Goal: Task Accomplishment & Management: Manage account settings

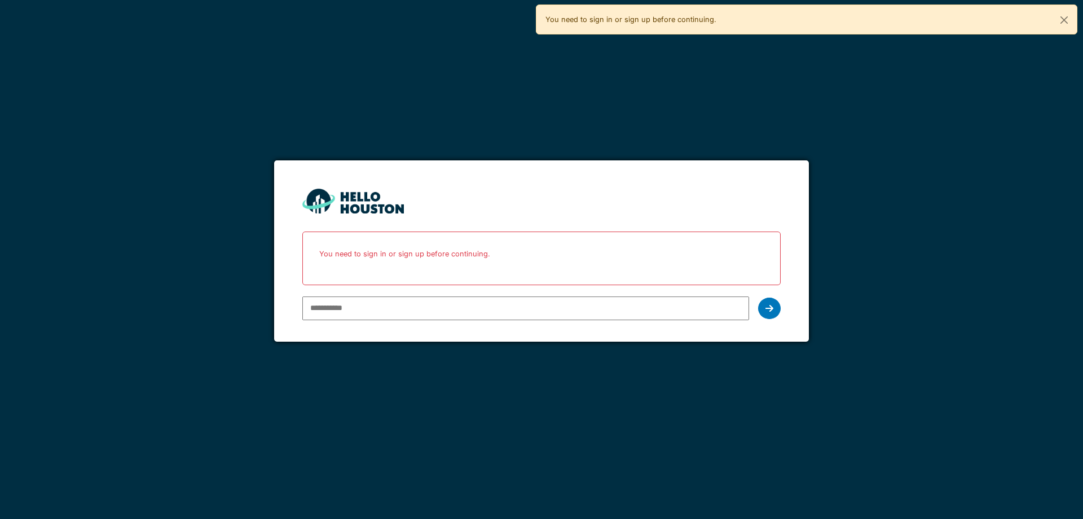
type input "**********"
click at [769, 304] on icon at bounding box center [770, 308] width 8 height 9
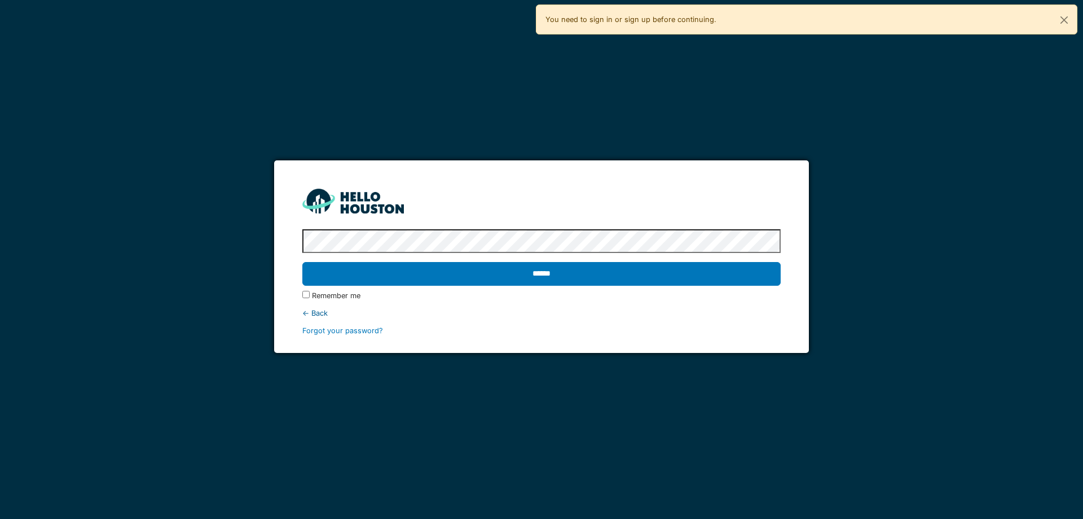
click at [315, 295] on label "Remember me" at bounding box center [336, 295] width 49 height 11
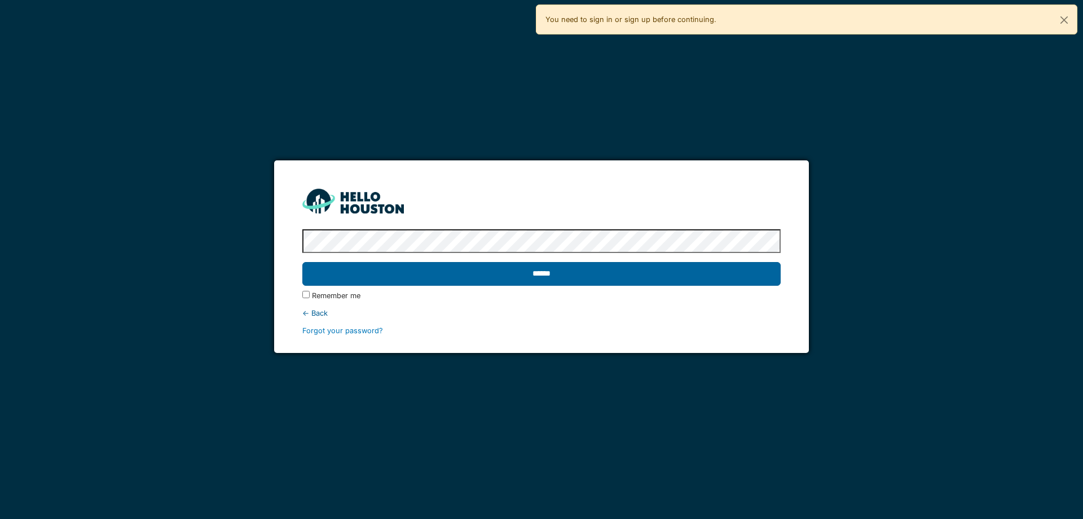
click at [454, 272] on input "******" at bounding box center [541, 274] width 478 height 24
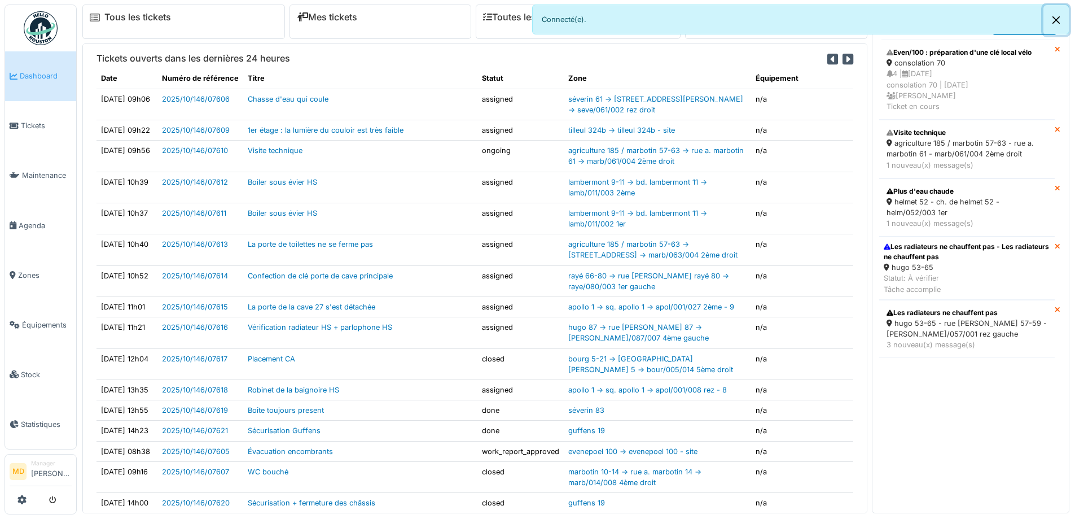
click at [1057, 16] on button "Close" at bounding box center [1055, 20] width 25 height 30
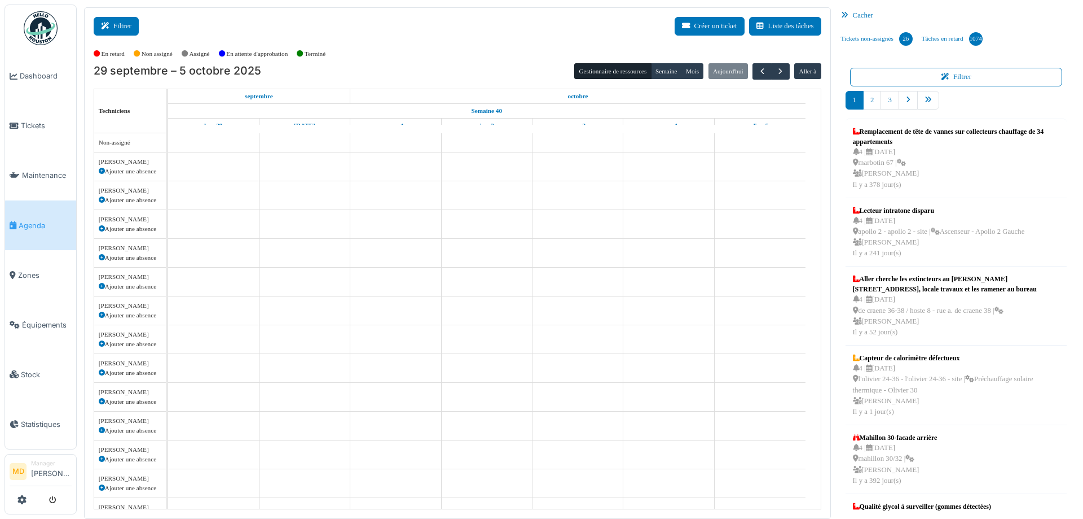
click at [132, 31] on button "Filtrer" at bounding box center [116, 26] width 45 height 19
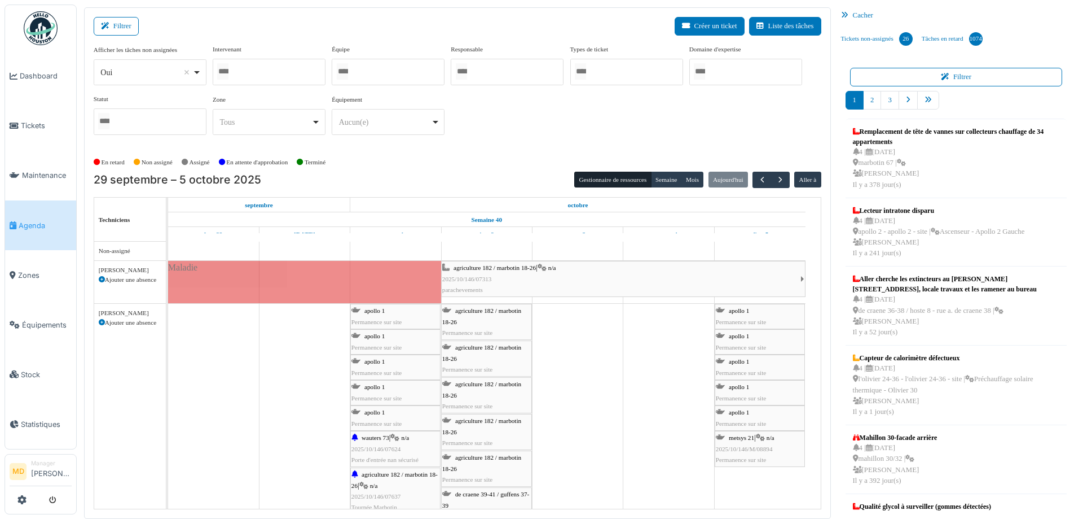
click at [274, 82] on div at bounding box center [269, 72] width 113 height 27
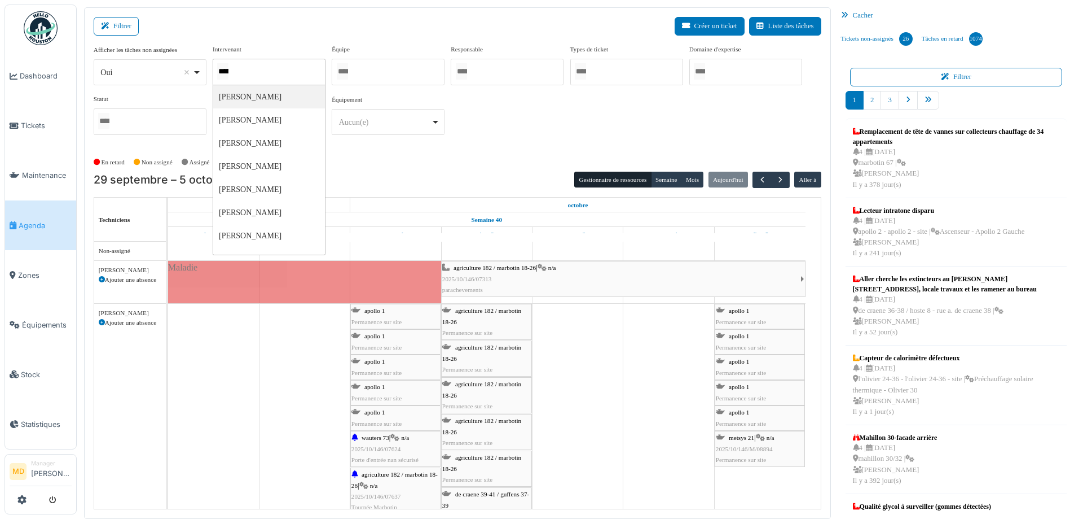
type input "******"
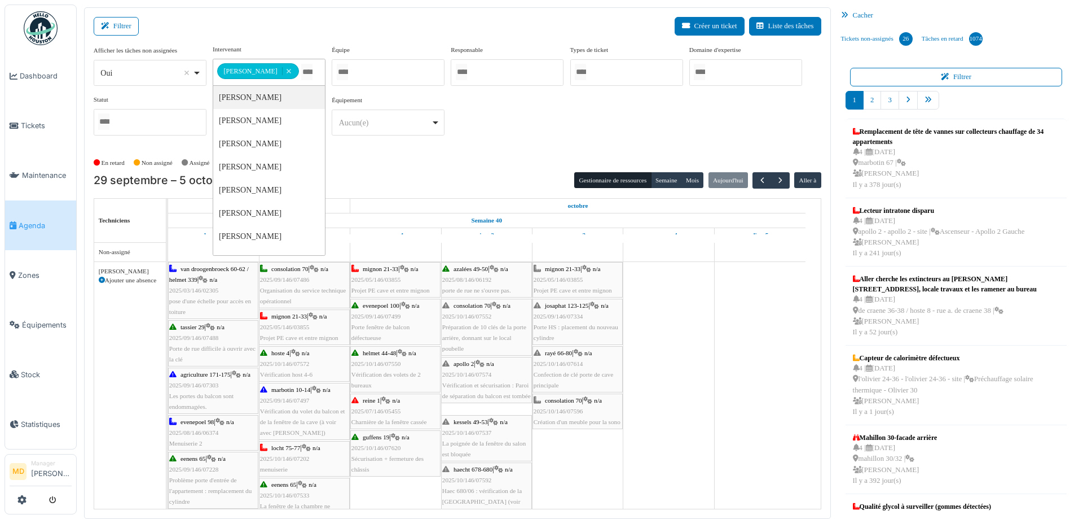
click at [614, 139] on div "**********" at bounding box center [458, 95] width 728 height 100
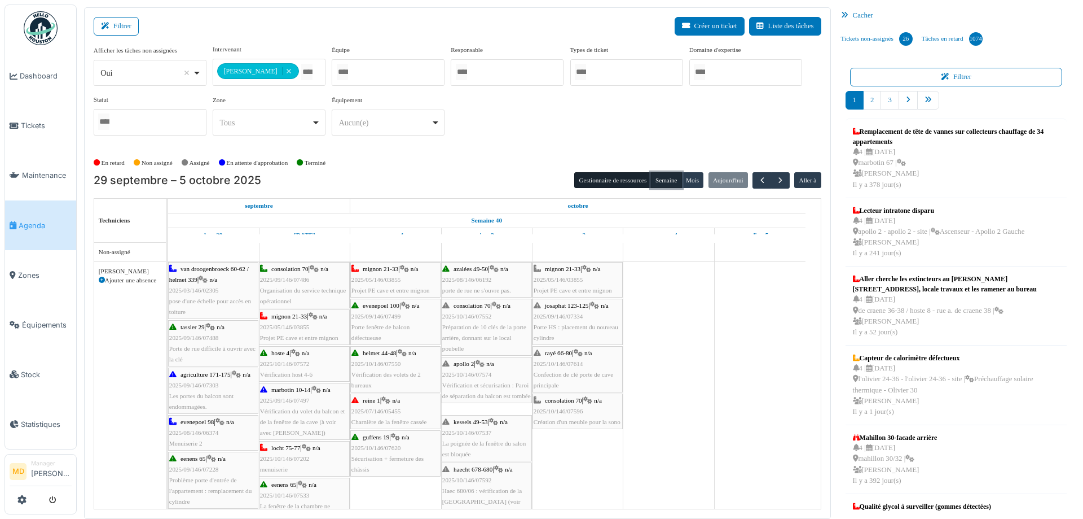
click at [655, 181] on button "Semaine" at bounding box center [666, 180] width 31 height 16
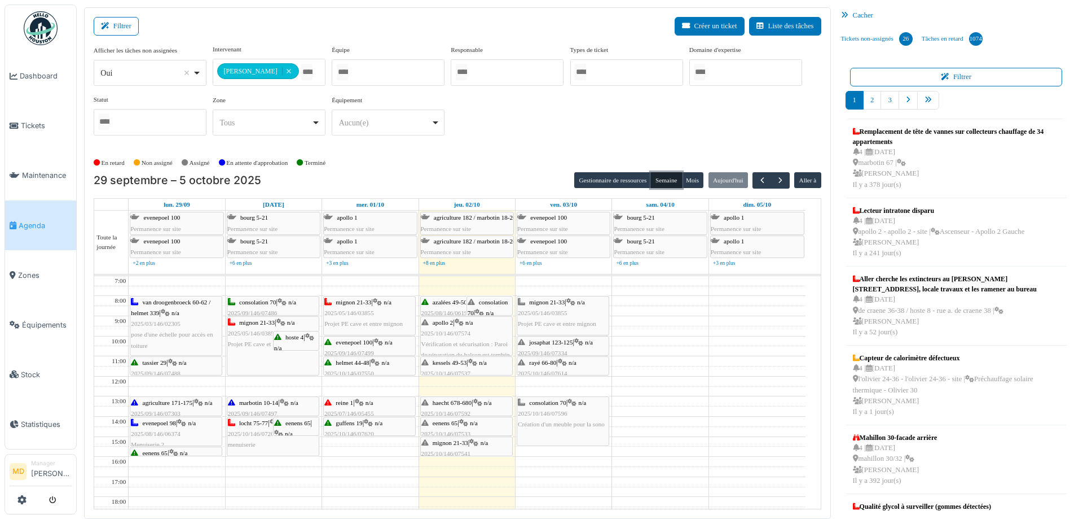
click at [169, 367] on div "tassier 29 | n/a 2025/09/146/07488 Porte de rue difficile à ouvrir avec la clé" at bounding box center [176, 378] width 90 height 43
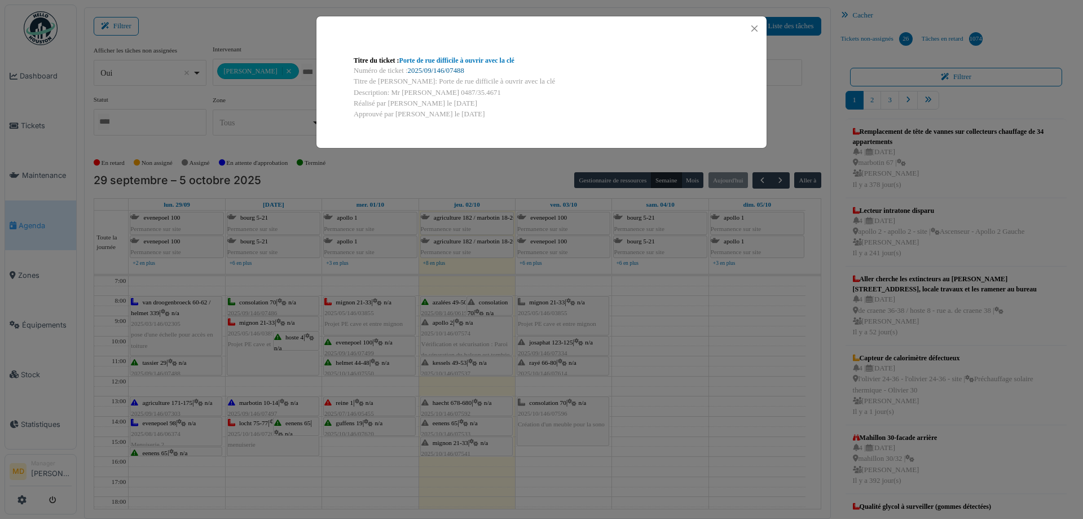
click at [446, 69] on link "2025/09/146/07488" at bounding box center [436, 71] width 56 height 8
click at [754, 26] on button "Close" at bounding box center [754, 28] width 15 height 15
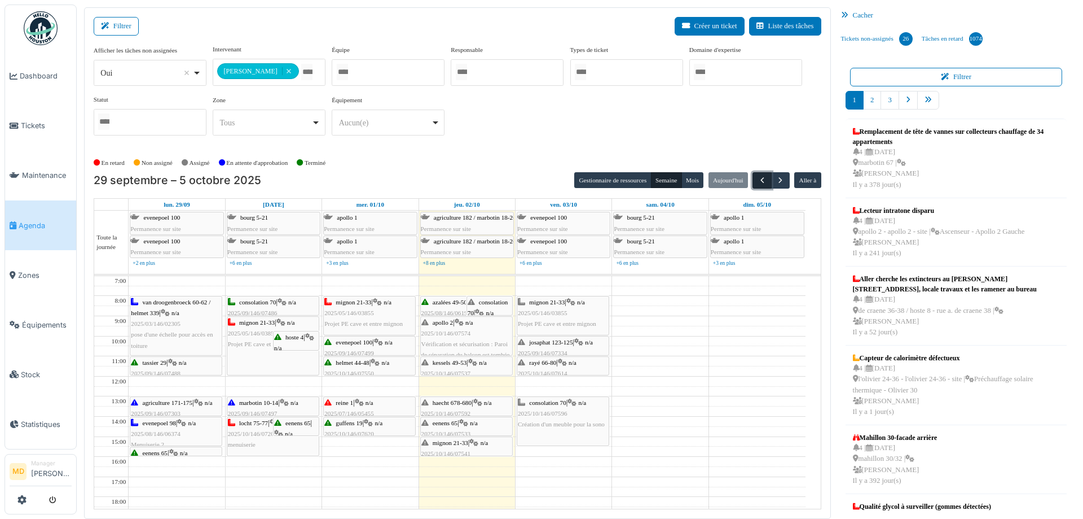
click at [758, 182] on span "button" at bounding box center [763, 180] width 10 height 10
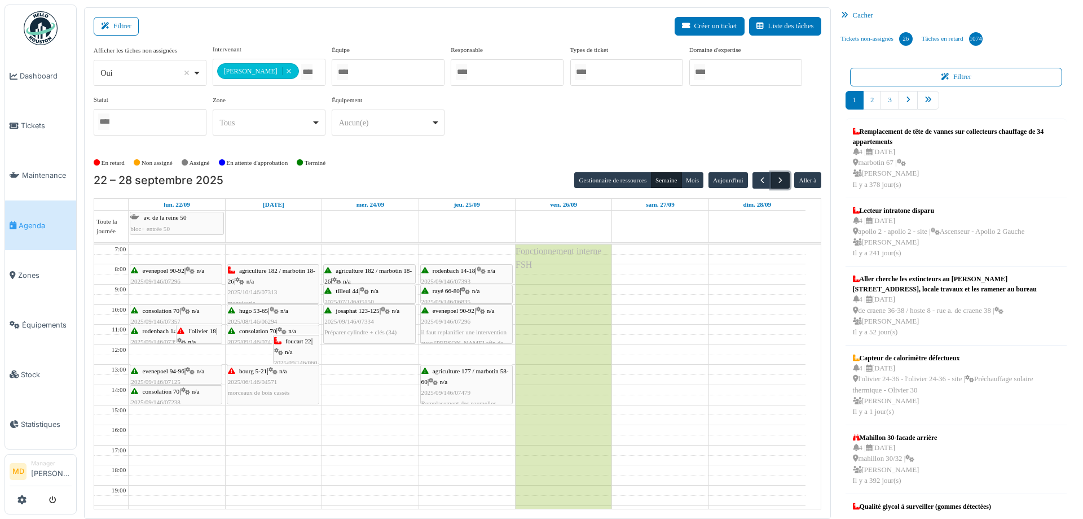
click at [776, 178] on span "button" at bounding box center [781, 180] width 10 height 10
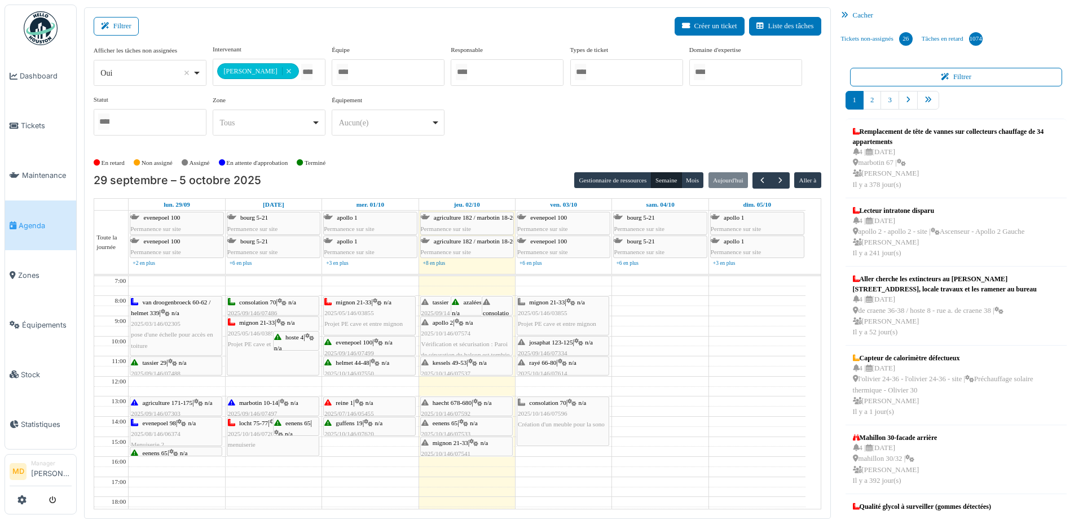
click at [580, 128] on div "**********" at bounding box center [458, 95] width 728 height 100
click at [432, 310] on span "2025/09/146/07488" at bounding box center [447, 312] width 50 height 7
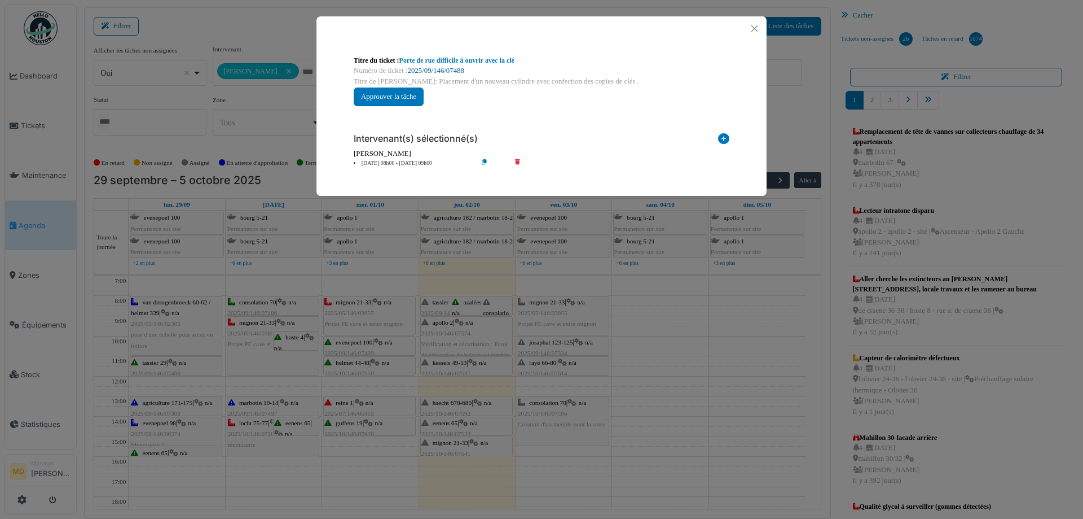
click at [444, 72] on link "2025/09/146/07488" at bounding box center [436, 71] width 56 height 8
click at [757, 28] on button "Close" at bounding box center [754, 28] width 15 height 15
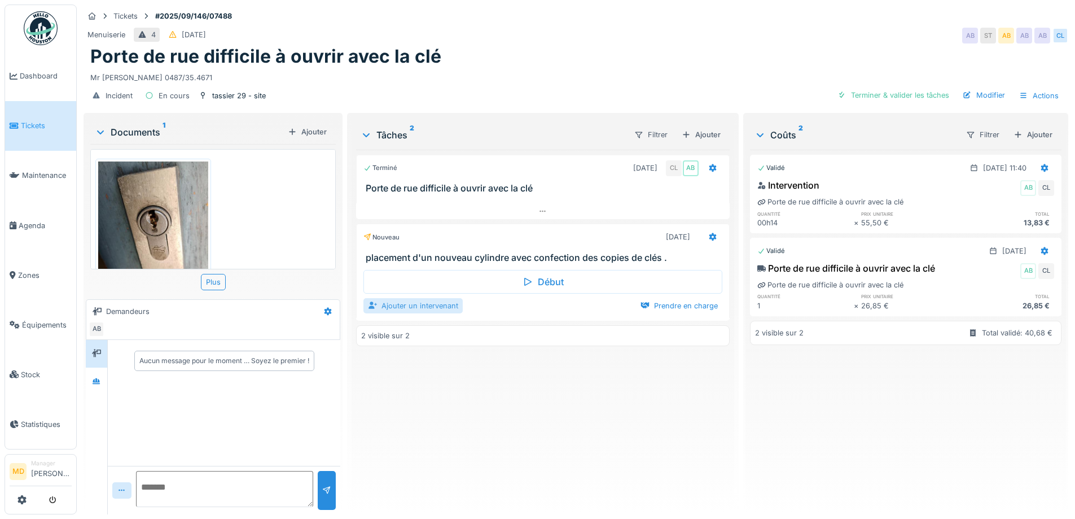
click at [436, 308] on div "Ajouter un intervenant" at bounding box center [412, 305] width 99 height 15
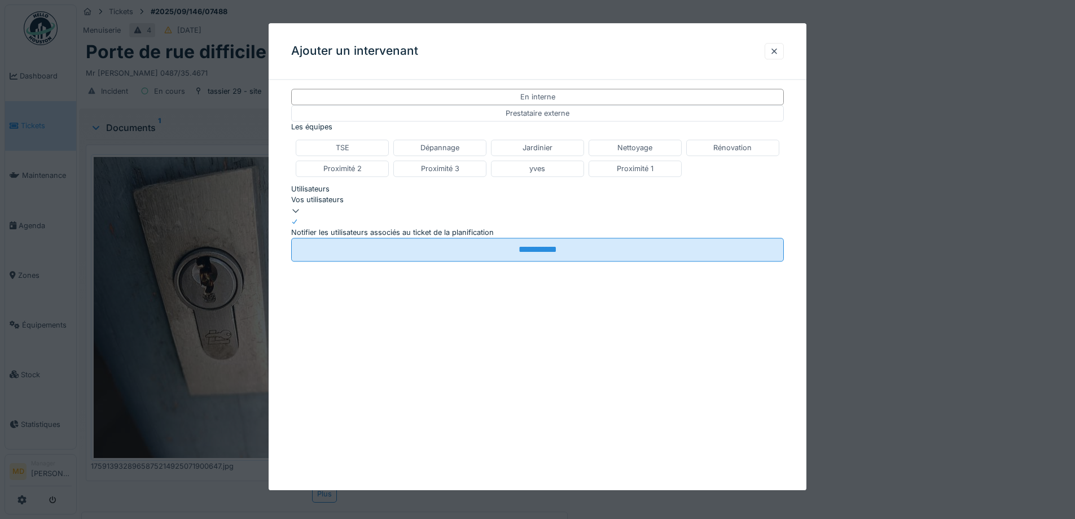
click at [369, 205] on div "Vos utilisateurs" at bounding box center [537, 199] width 493 height 11
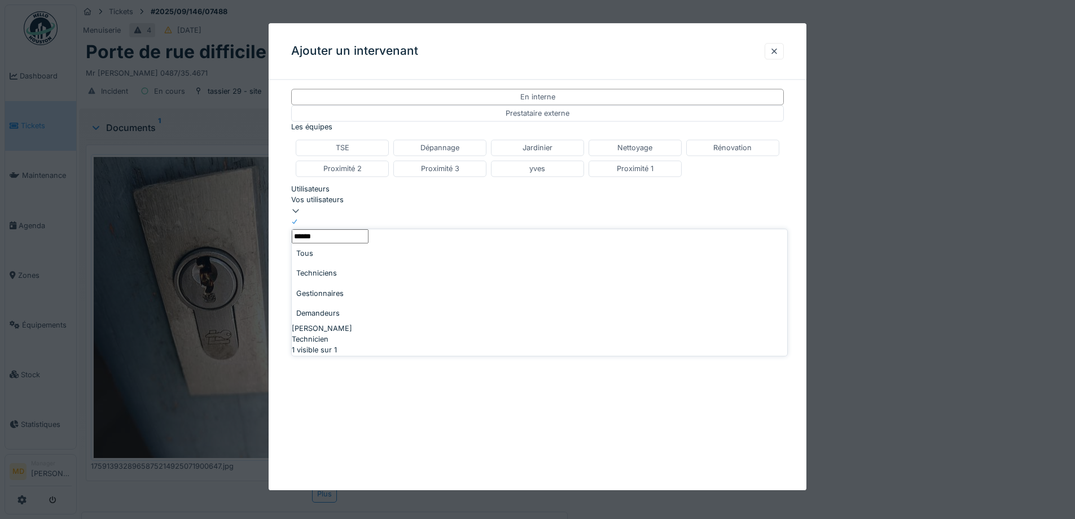
type input "******"
click at [362, 333] on div "Technicien" at bounding box center [539, 338] width 495 height 11
type input "****"
click at [273, 252] on div "**********" at bounding box center [538, 215] width 538 height 253
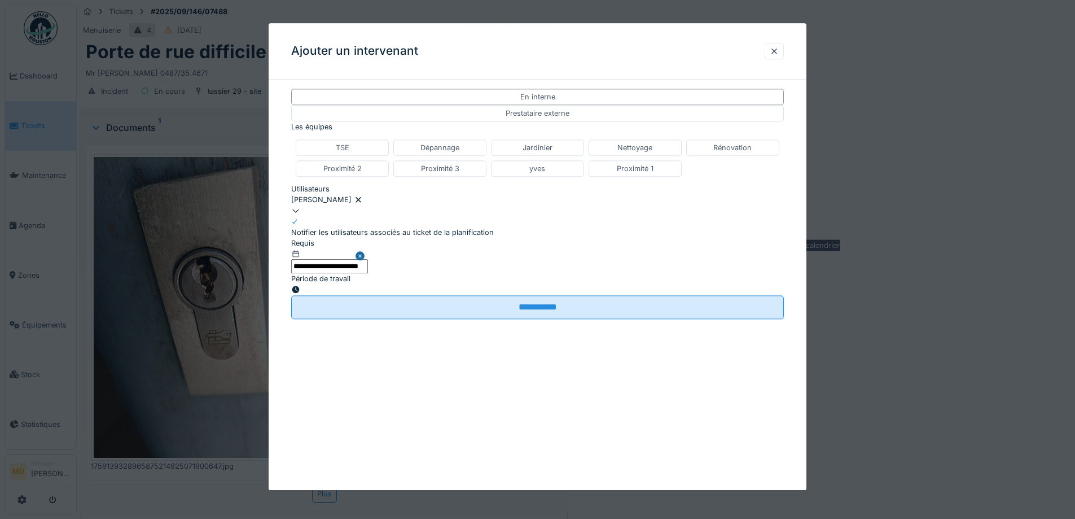
click at [300, 286] on icon at bounding box center [295, 289] width 7 height 7
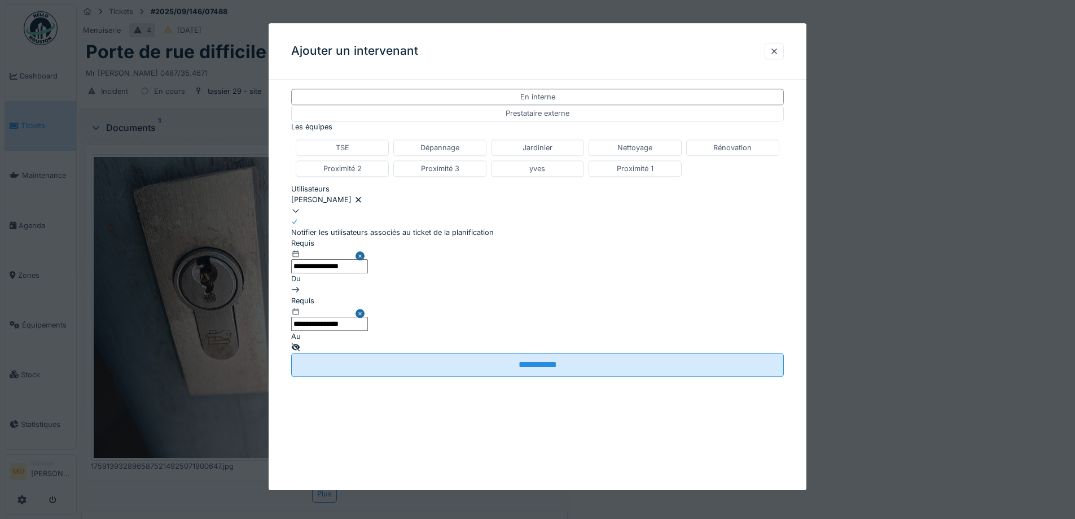
click at [368, 274] on input "**********" at bounding box center [329, 267] width 77 height 14
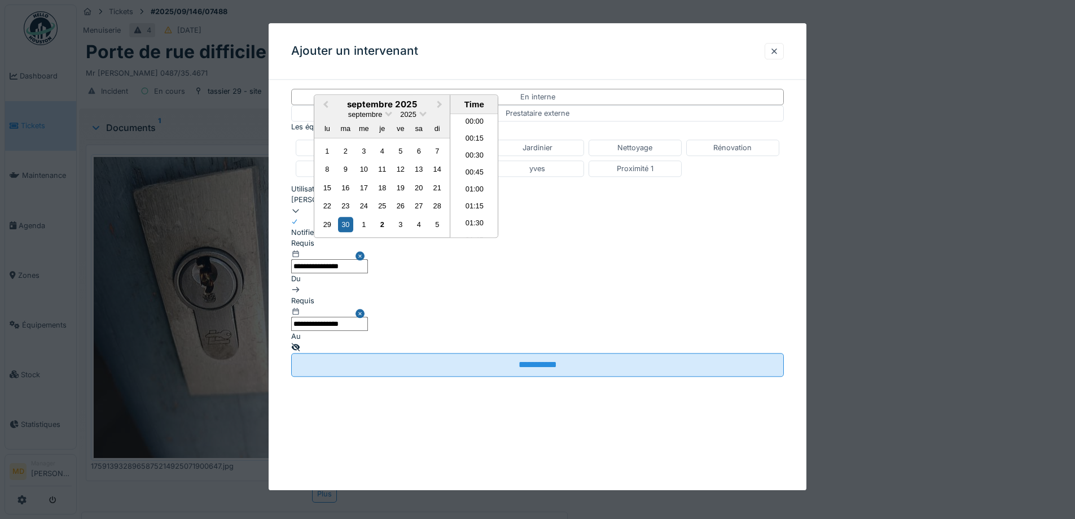
scroll to position [421, 0]
click at [385, 232] on div "2" at bounding box center [382, 224] width 15 height 15
click at [471, 139] on li "08:00" at bounding box center [474, 130] width 48 height 17
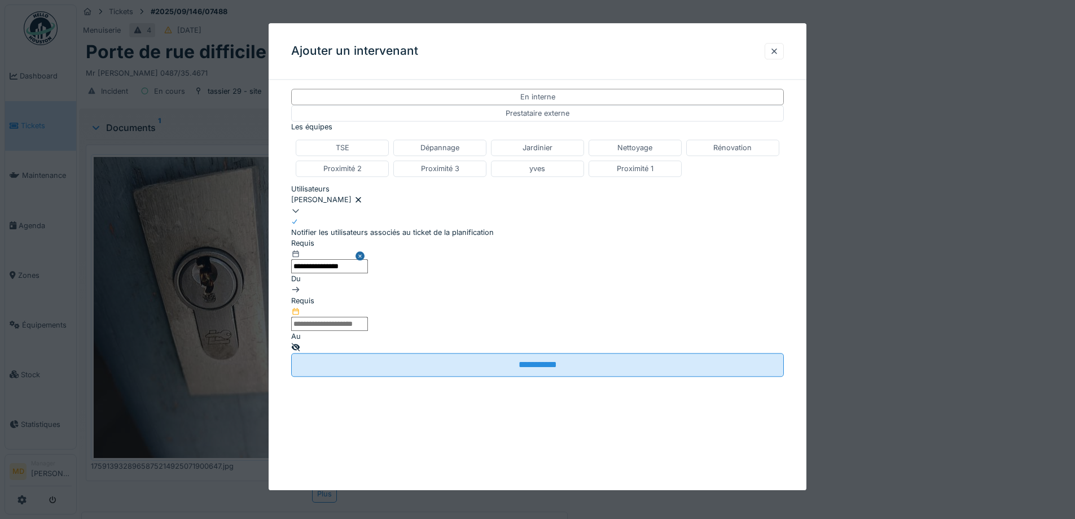
click at [368, 317] on input "text" at bounding box center [329, 324] width 77 height 14
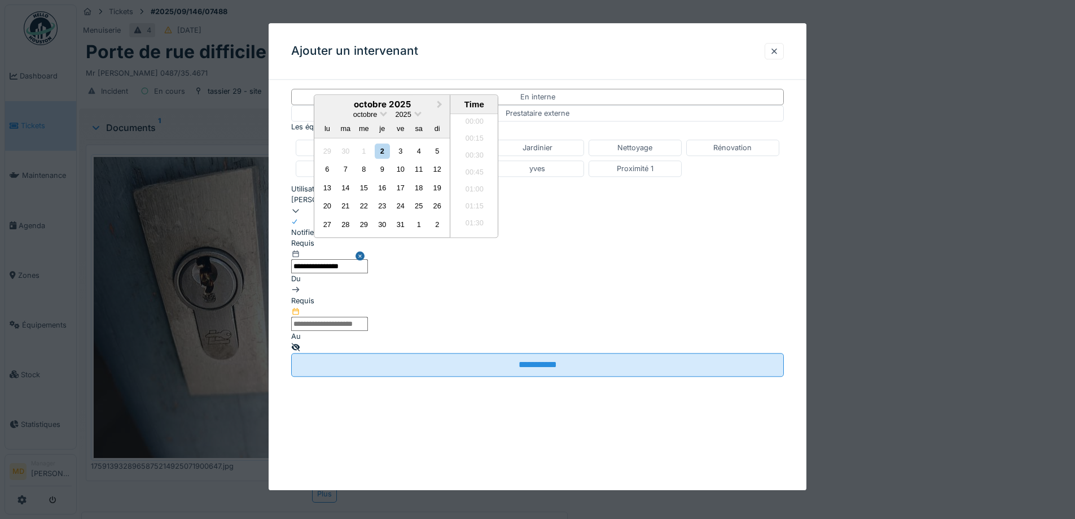
scroll to position [472, 0]
click at [450, 109] on h2 "octobre 2025" at bounding box center [381, 104] width 135 height 10
click at [498, 212] on li "09:00" at bounding box center [474, 203] width 48 height 17
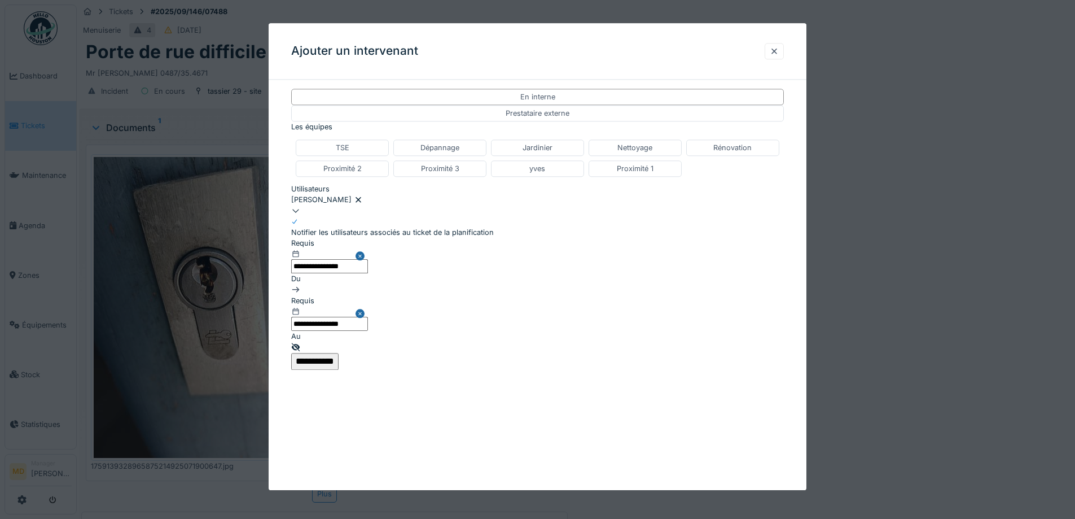
click at [339, 353] on input "**********" at bounding box center [314, 361] width 47 height 17
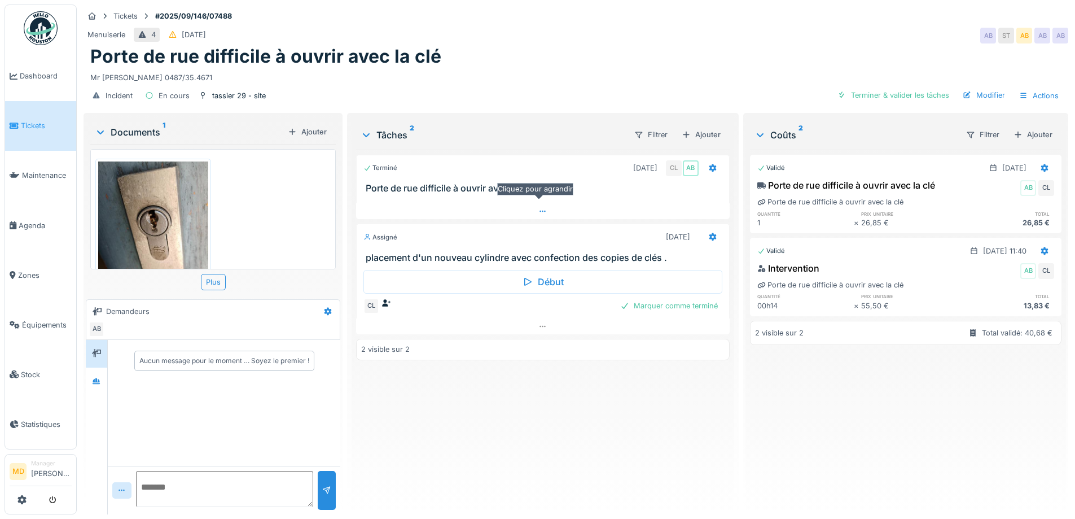
click at [538, 208] on icon at bounding box center [542, 211] width 9 height 7
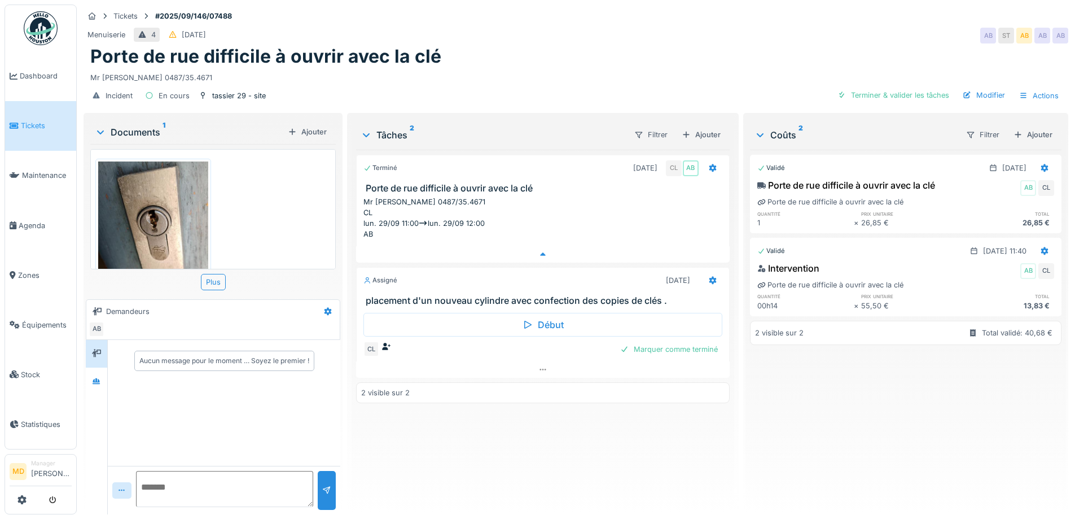
scroll to position [8, 0]
click at [84, 373] on div "Documents 1 Ajouter 1759139328965875214925071900647.jpg Plus Demandeurs AB Aucu…" at bounding box center [213, 314] width 259 height 403
click at [93, 378] on icon at bounding box center [96, 381] width 9 height 7
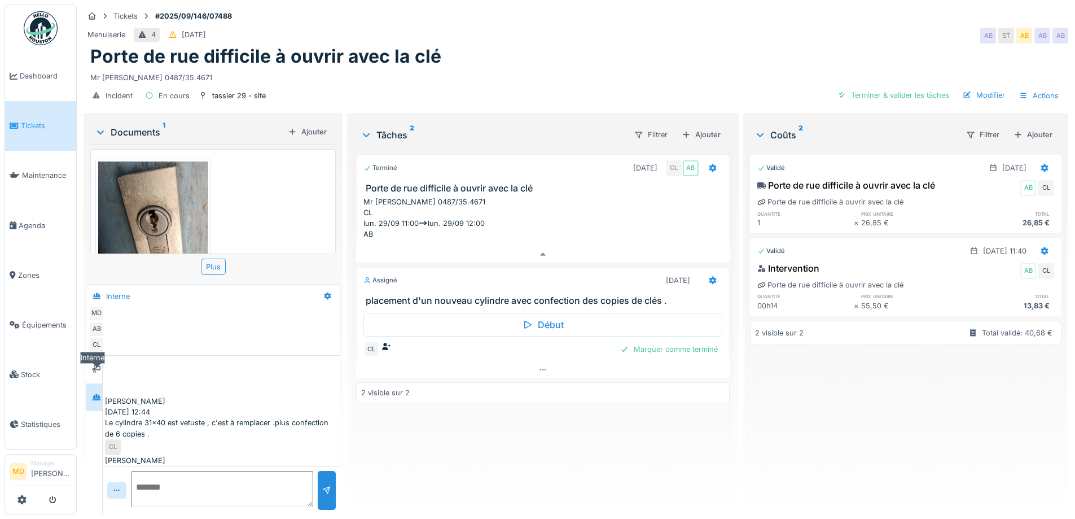
scroll to position [16, 0]
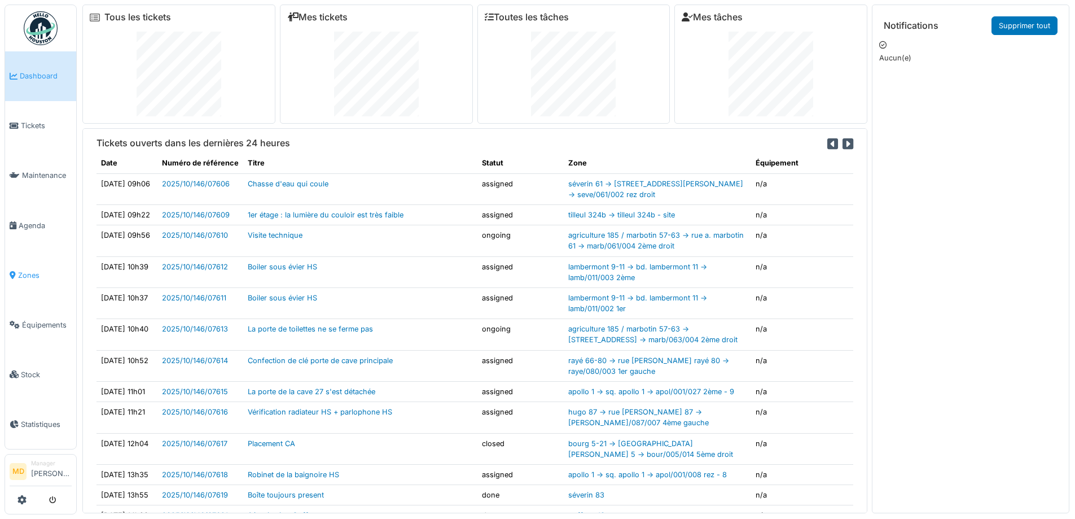
click at [30, 270] on span "Zones" at bounding box center [45, 275] width 54 height 11
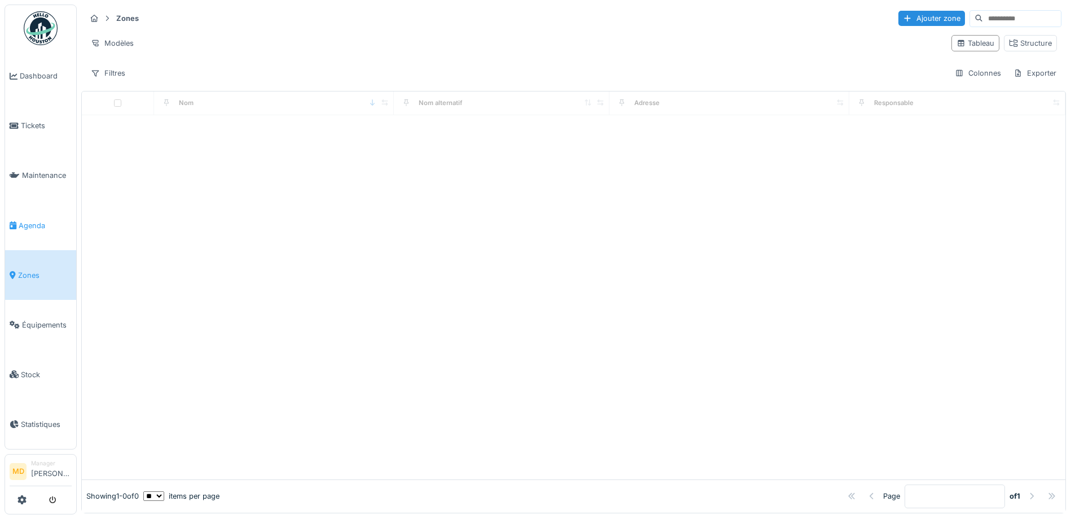
click at [49, 220] on span "Agenda" at bounding box center [45, 225] width 53 height 11
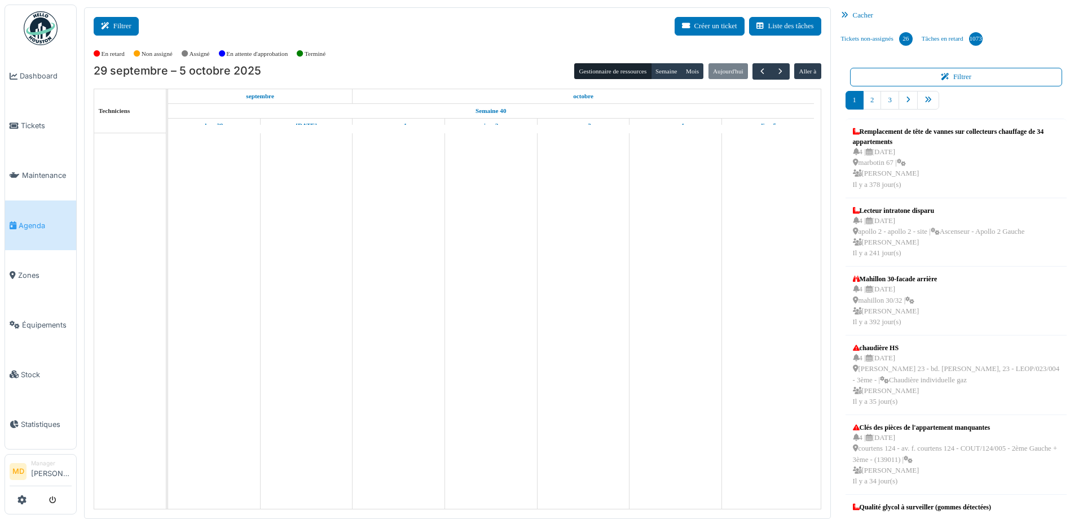
click at [127, 21] on button "Filtrer" at bounding box center [116, 26] width 45 height 19
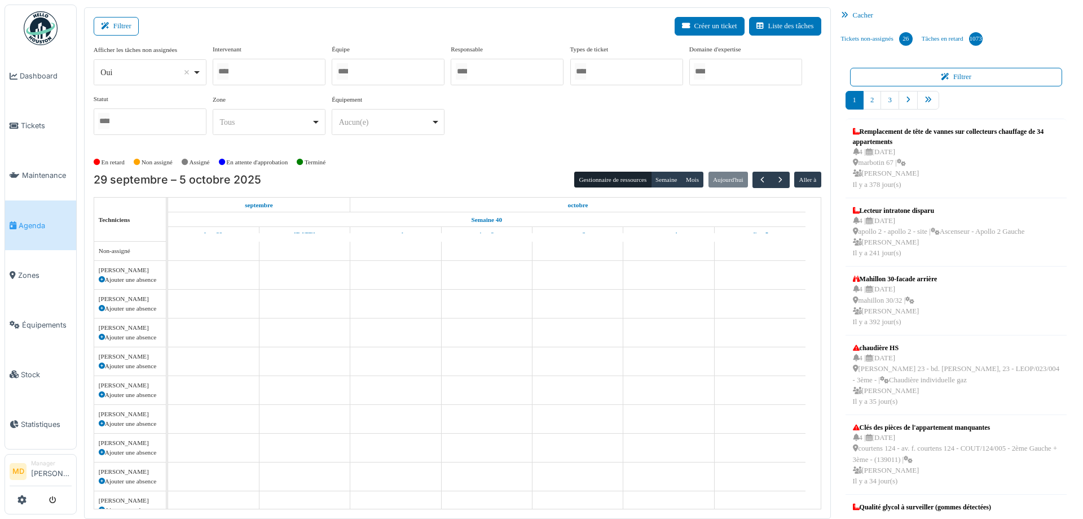
click at [261, 66] on div at bounding box center [269, 72] width 113 height 27
type input "****"
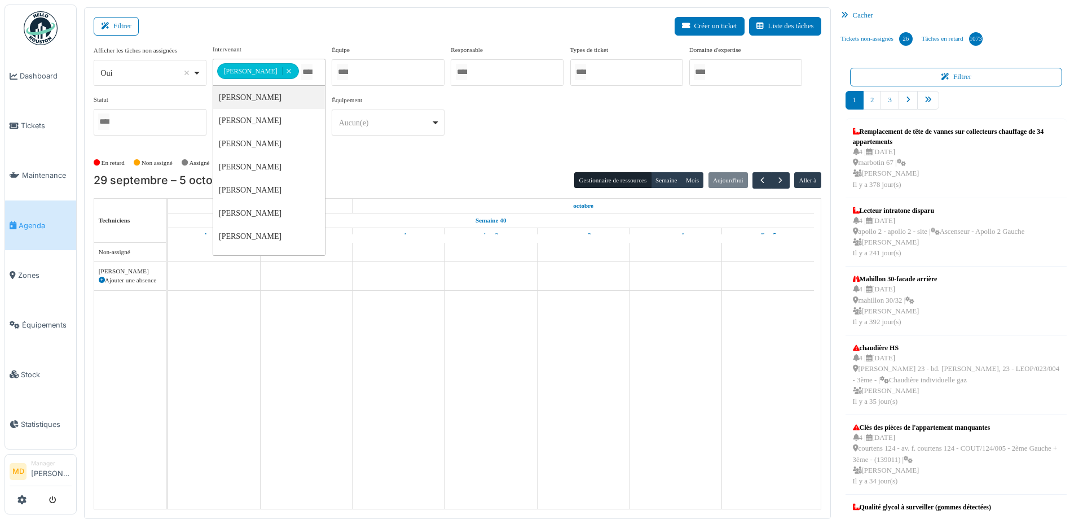
click at [457, 108] on div "**********" at bounding box center [458, 95] width 728 height 100
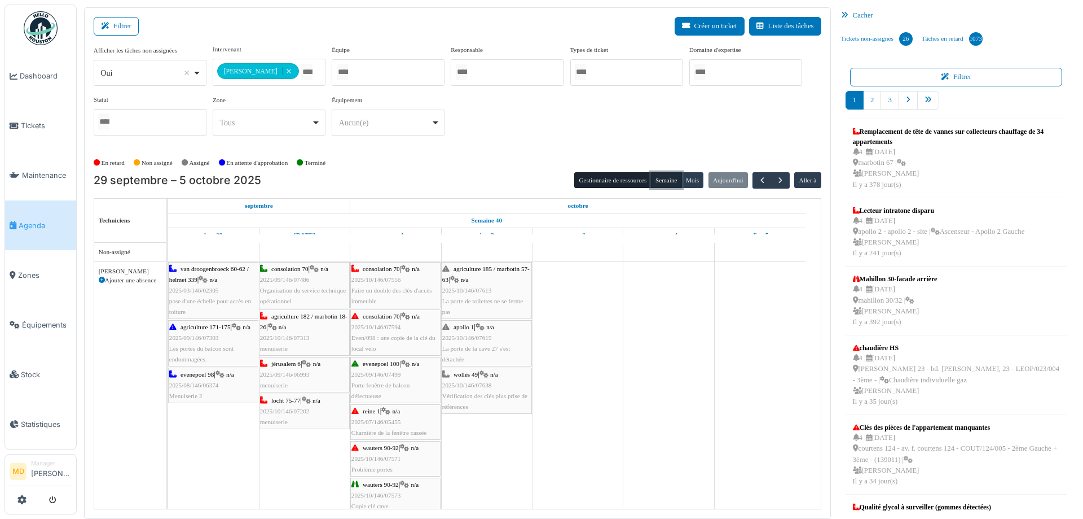
click at [664, 182] on button "Semaine" at bounding box center [666, 180] width 31 height 16
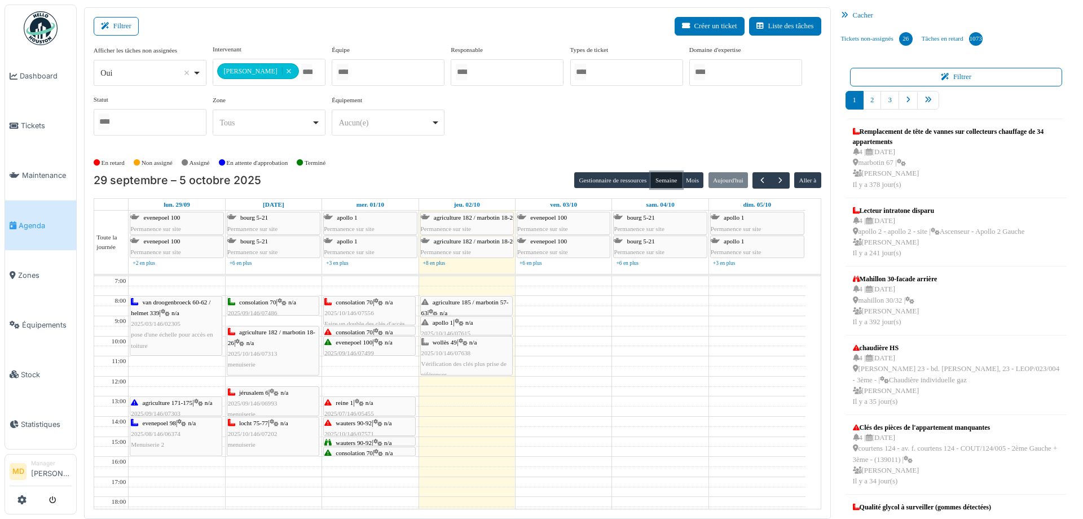
click at [370, 344] on span "evenepoel 100" at bounding box center [354, 342] width 37 height 7
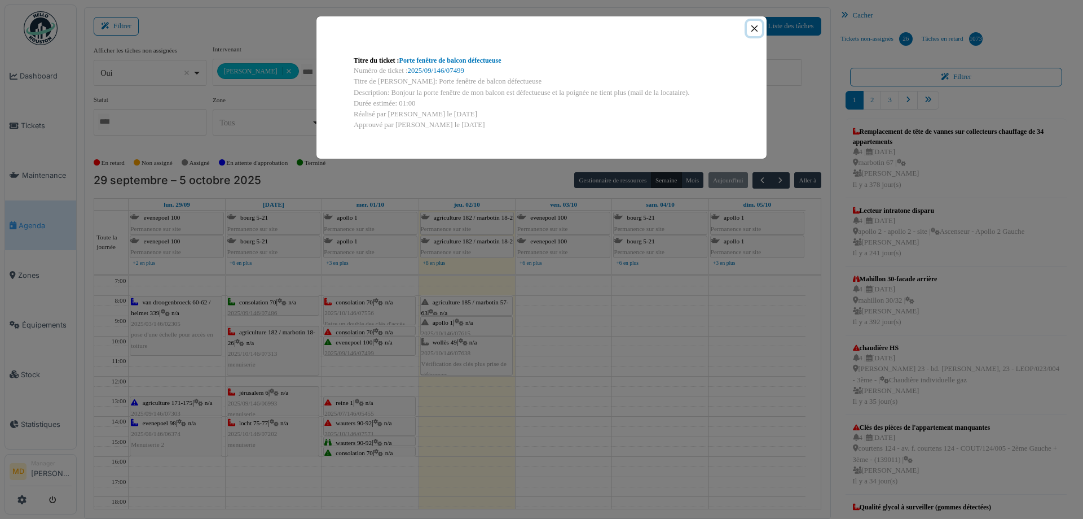
click at [754, 28] on button "Close" at bounding box center [754, 28] width 15 height 15
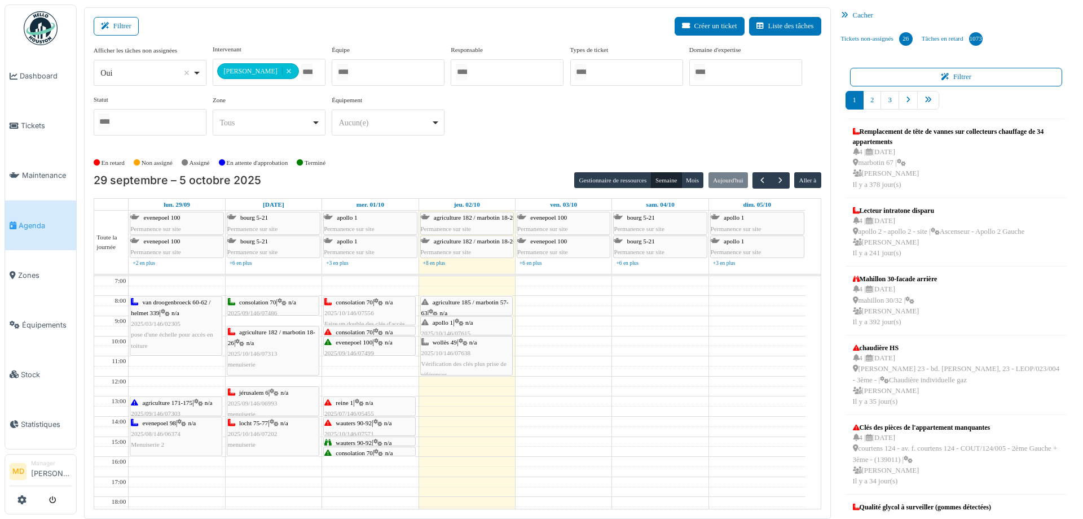
click at [379, 327] on div "consolation 70 | n/a 2025/10/146/07594 Even/098 : une copie de la clé du local …" at bounding box center [369, 348] width 90 height 43
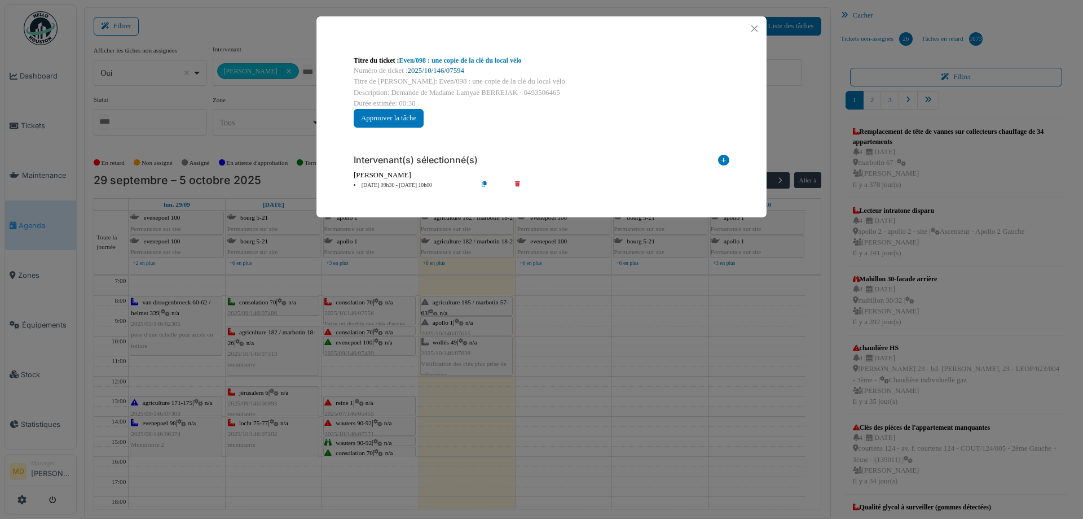
click at [443, 68] on link "2025/10/146/07594" at bounding box center [436, 71] width 56 height 8
click at [750, 27] on button "Close" at bounding box center [754, 28] width 15 height 15
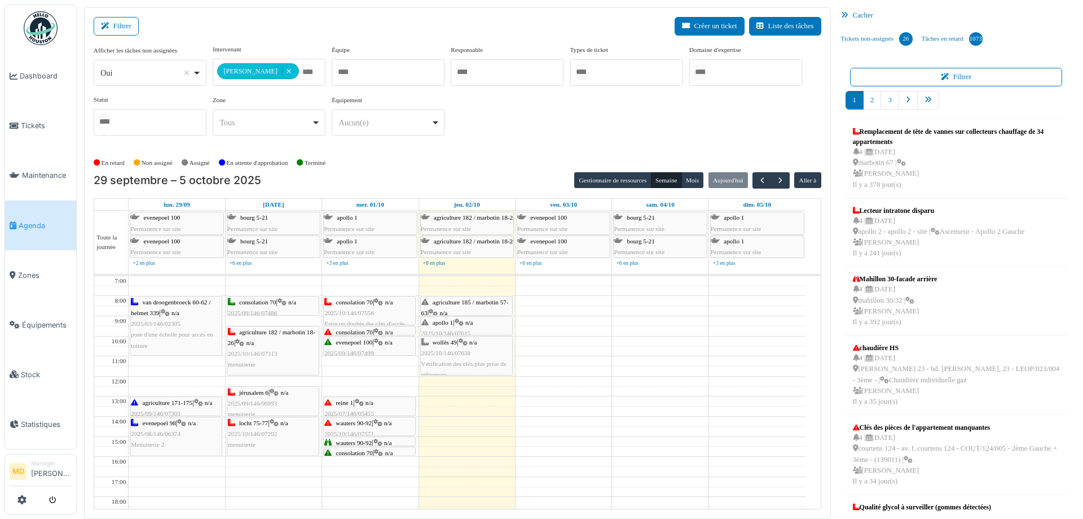
click at [371, 450] on span "consolation 70" at bounding box center [354, 452] width 37 height 7
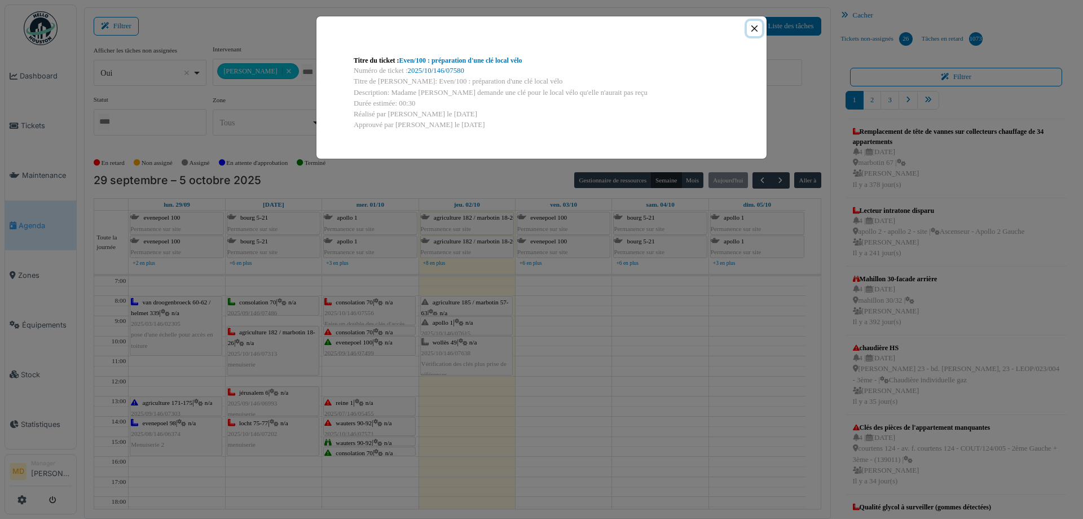
click at [753, 21] on button "Close" at bounding box center [754, 28] width 15 height 15
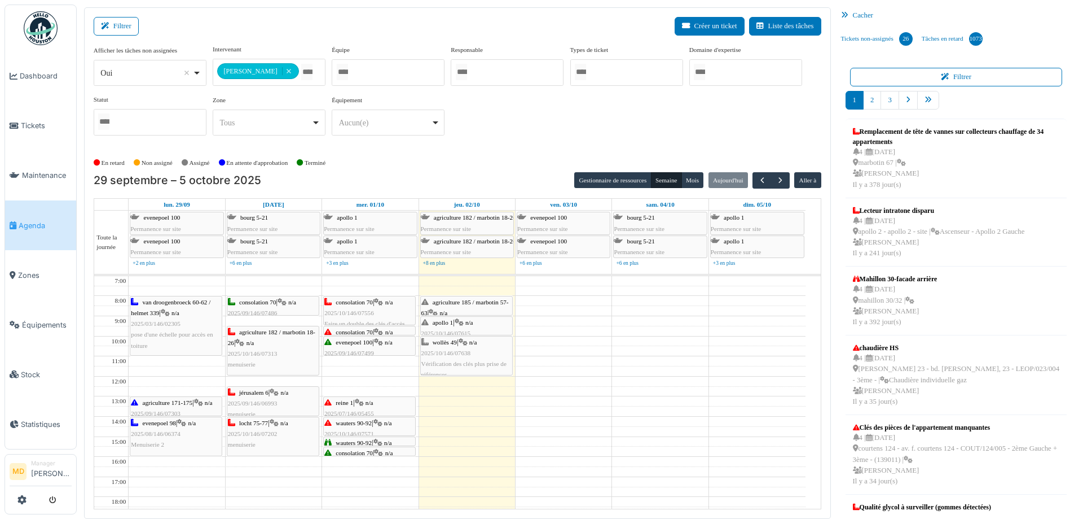
click at [366, 453] on div at bounding box center [369, 455] width 91 height 5
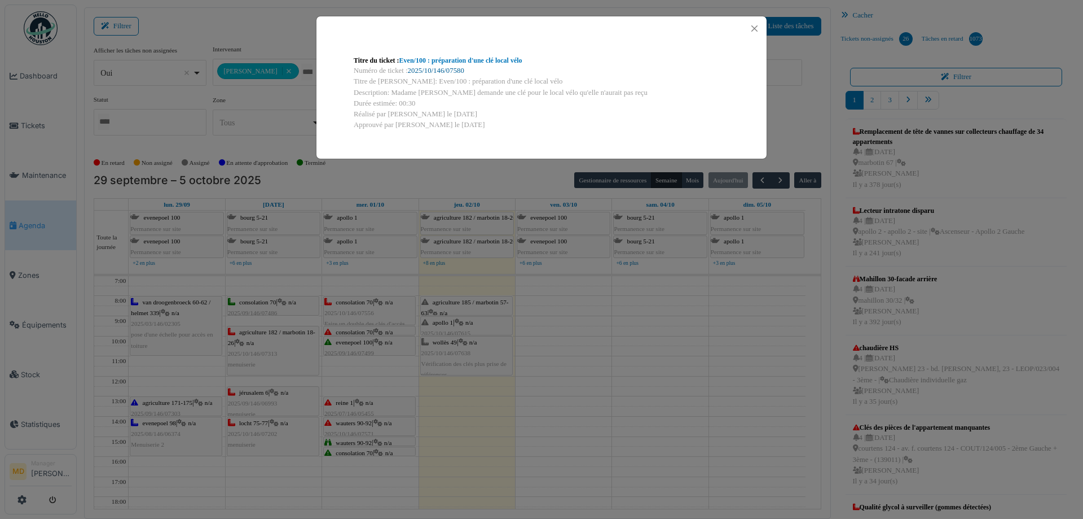
click at [450, 68] on link "2025/10/146/07580" at bounding box center [436, 71] width 56 height 8
click at [754, 29] on button "Close" at bounding box center [754, 28] width 15 height 15
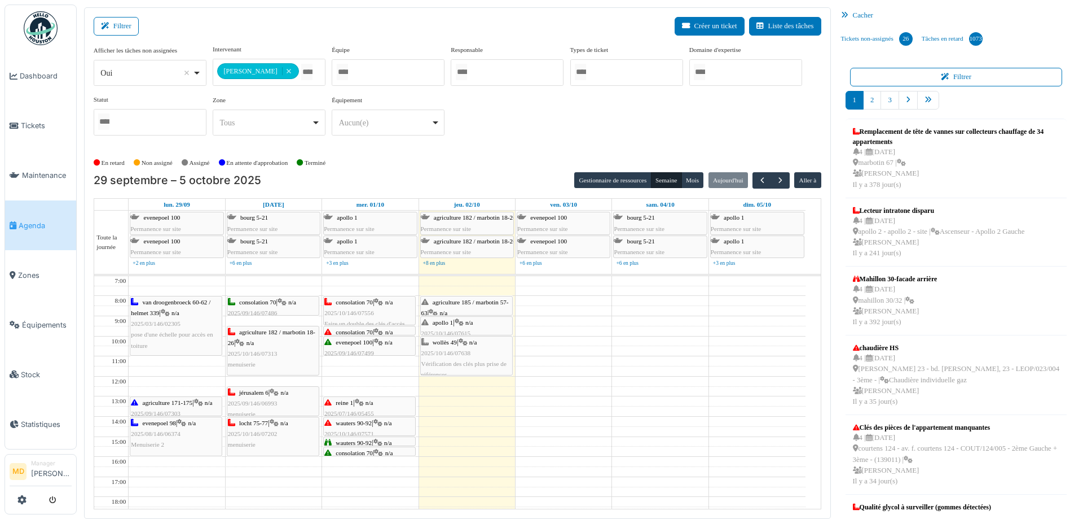
click at [368, 309] on span "2025/10/146/07556" at bounding box center [349, 312] width 50 height 7
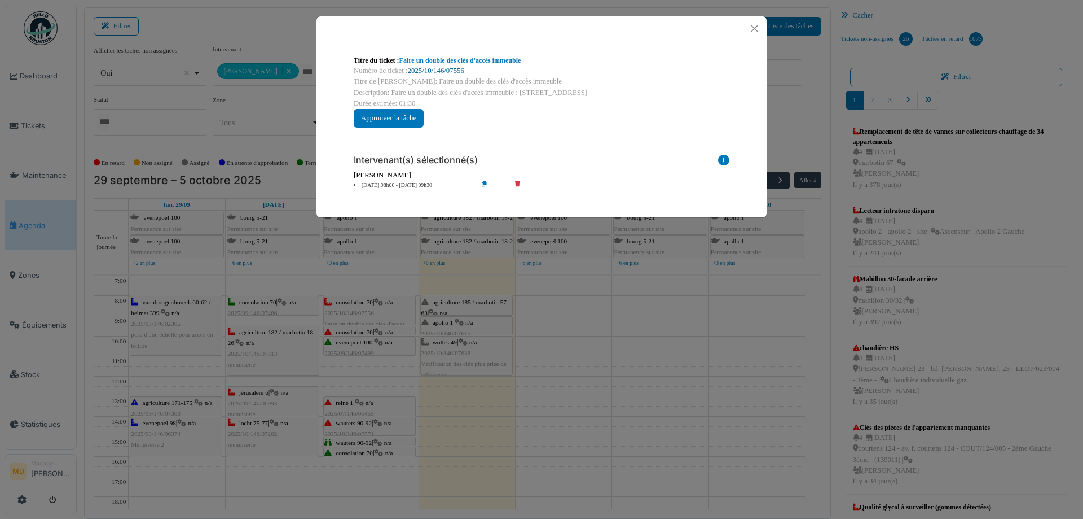
click at [449, 67] on link "2025/10/146/07556" at bounding box center [436, 71] width 56 height 8
click at [750, 30] on button "Close" at bounding box center [754, 28] width 15 height 15
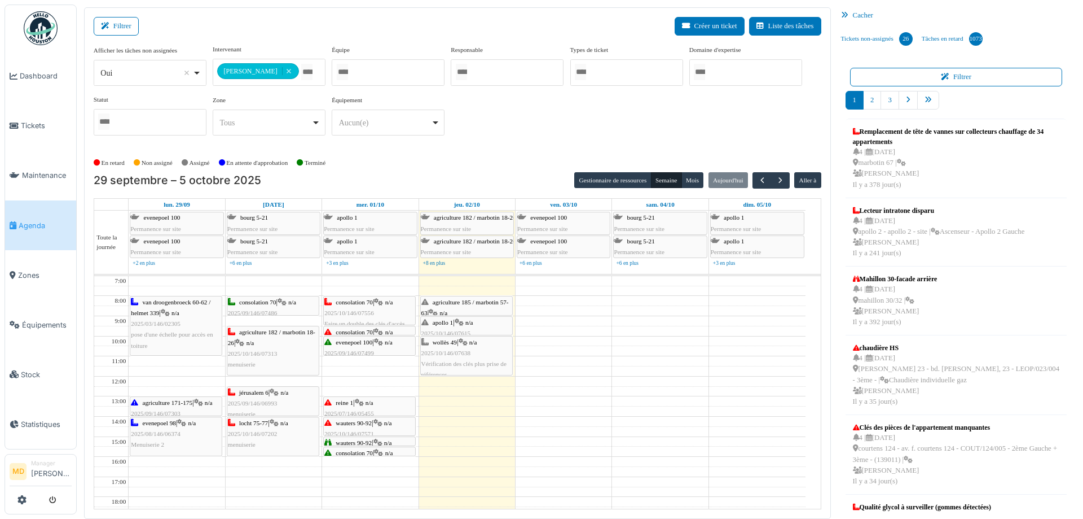
click at [380, 328] on icon at bounding box center [378, 331] width 9 height 7
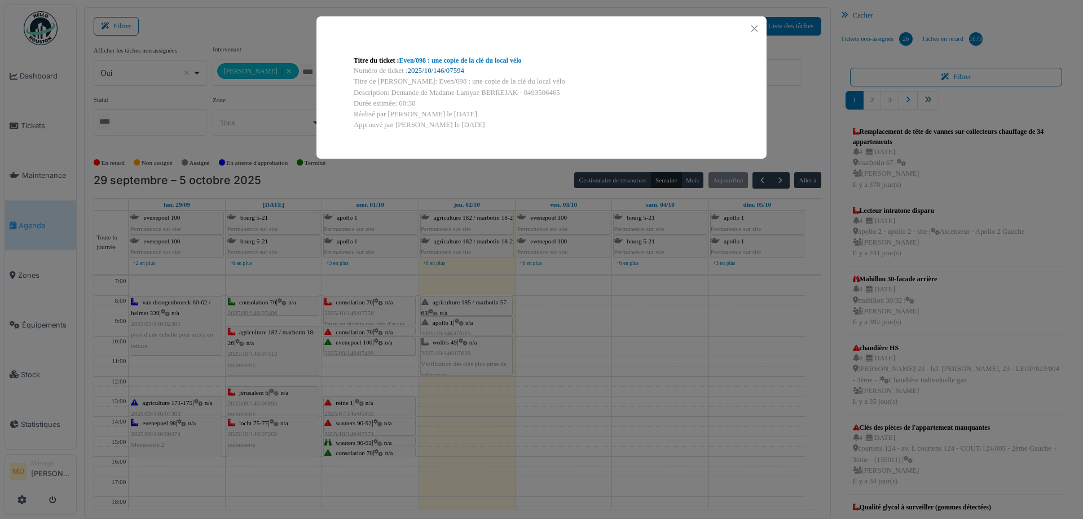
click at [438, 73] on link "2025/10/146/07594" at bounding box center [436, 71] width 56 height 8
click at [747, 29] on button "Close" at bounding box center [754, 28] width 15 height 15
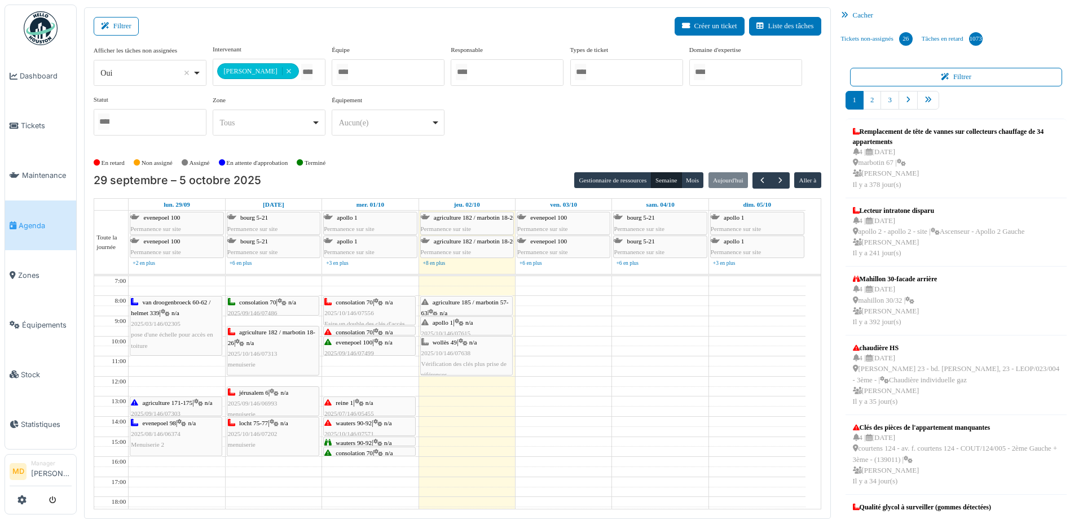
click at [288, 408] on div "jérusalem 6 | n/a 2025/09/146/06993 menuiserie" at bounding box center [273, 403] width 90 height 33
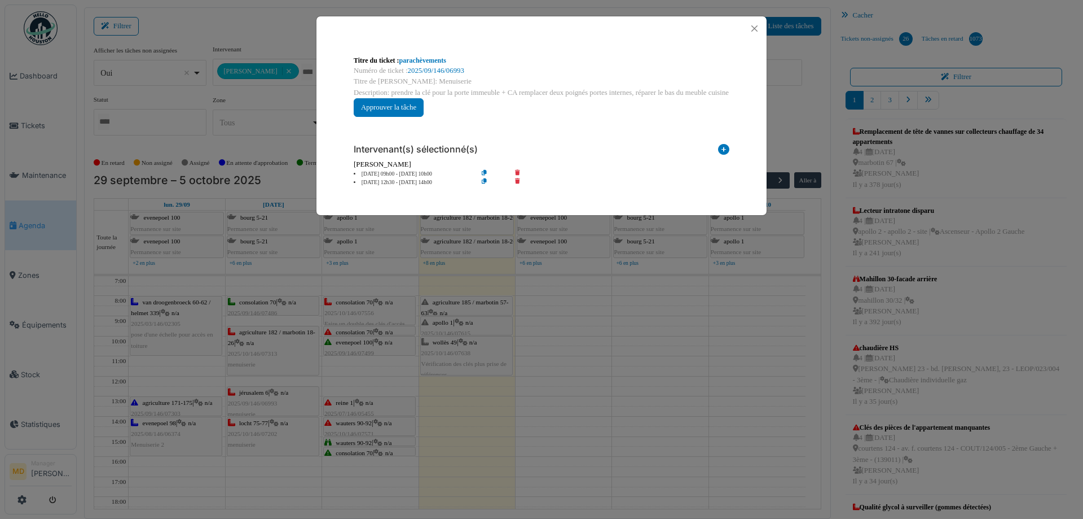
click at [282, 418] on div "Titre du ticket : parachèvements Numéro de ticket : 2025/09/146/06993 Titre de …" at bounding box center [541, 259] width 1083 height 519
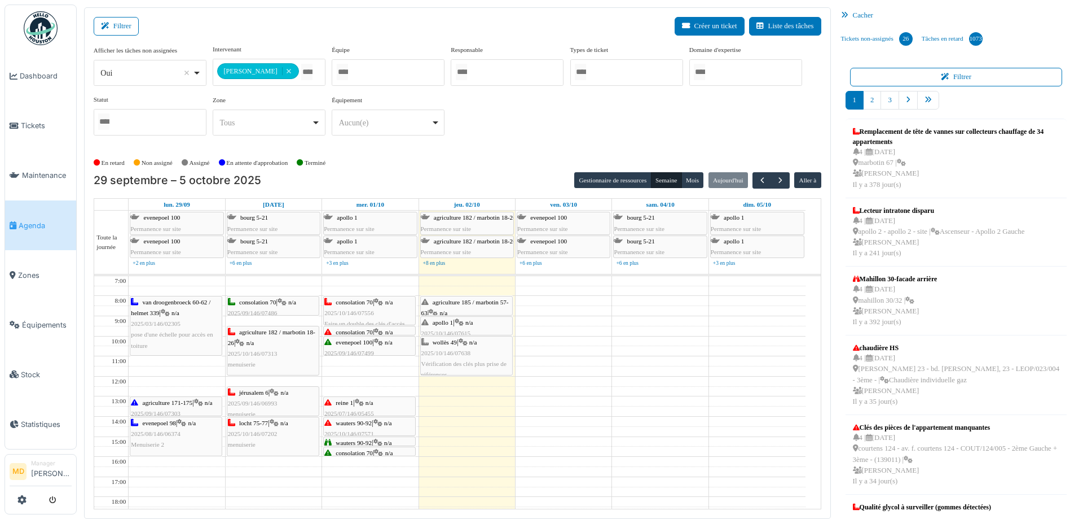
click at [280, 428] on div "locht 75-77 | n/a 2025/10/146/07202 menuiserie" at bounding box center [273, 434] width 90 height 33
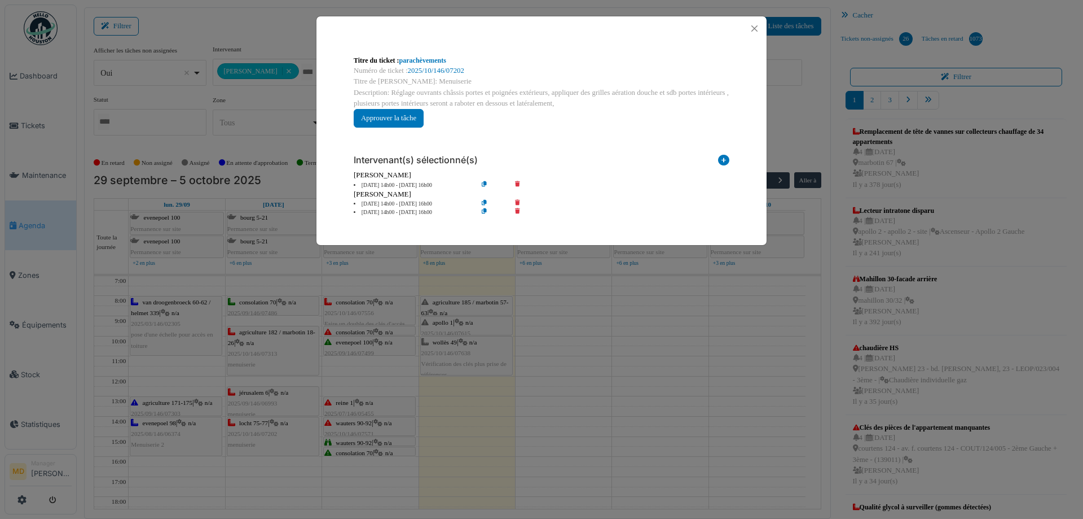
click at [280, 428] on div "Titre du ticket : parachèvements Numéro de ticket : 2025/10/146/07202 Titre de …" at bounding box center [541, 259] width 1083 height 519
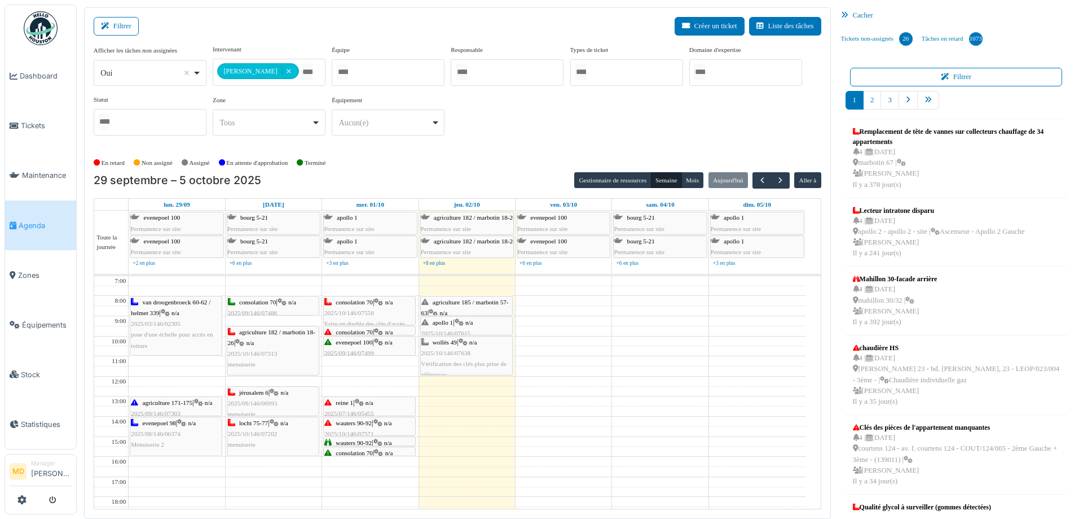
click at [279, 346] on div "agriculture 182 / marbotin 18-26 | n/a 2025/10/146/07313 menuiserie" at bounding box center [273, 348] width 90 height 43
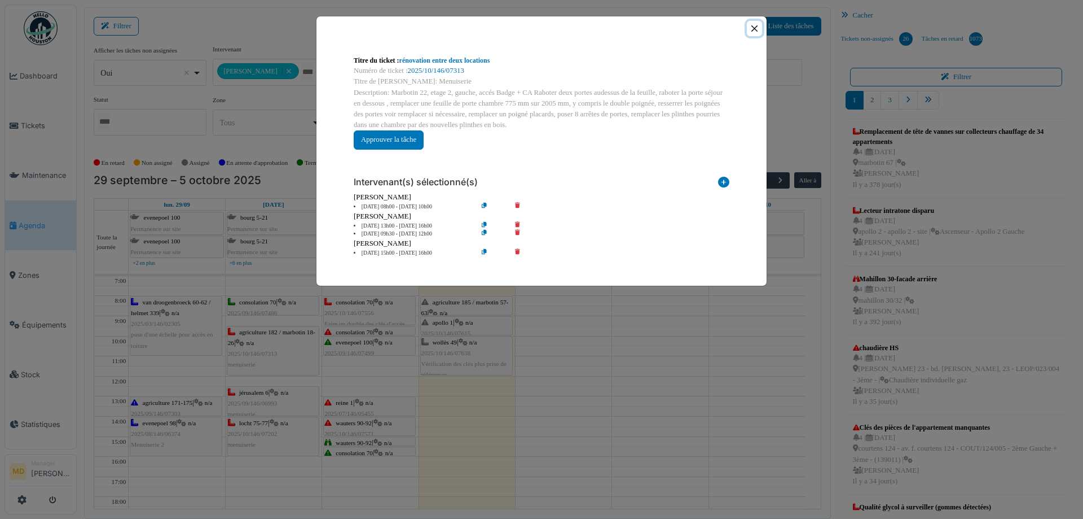
click at [757, 27] on button "Close" at bounding box center [754, 28] width 15 height 15
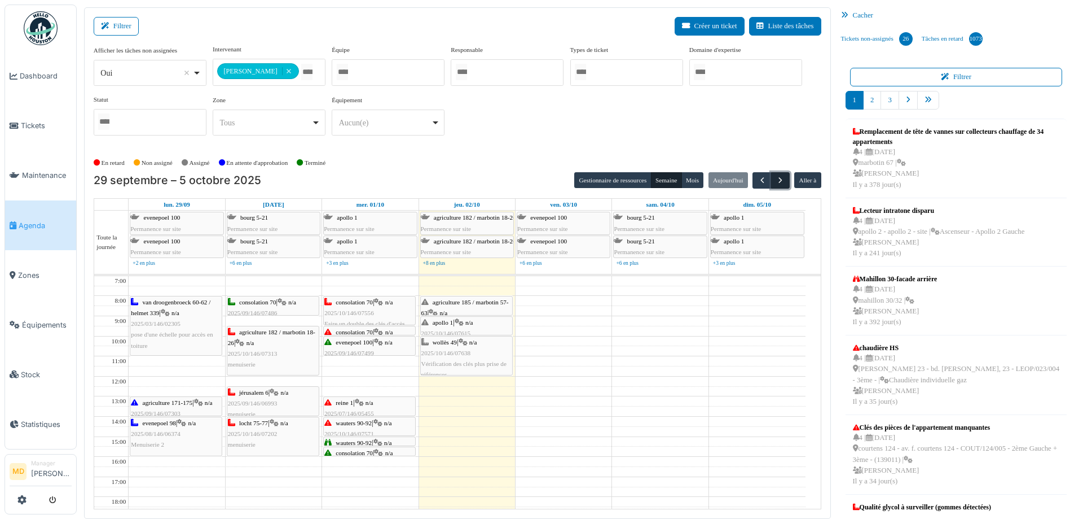
click at [776, 180] on span "button" at bounding box center [781, 180] width 10 height 10
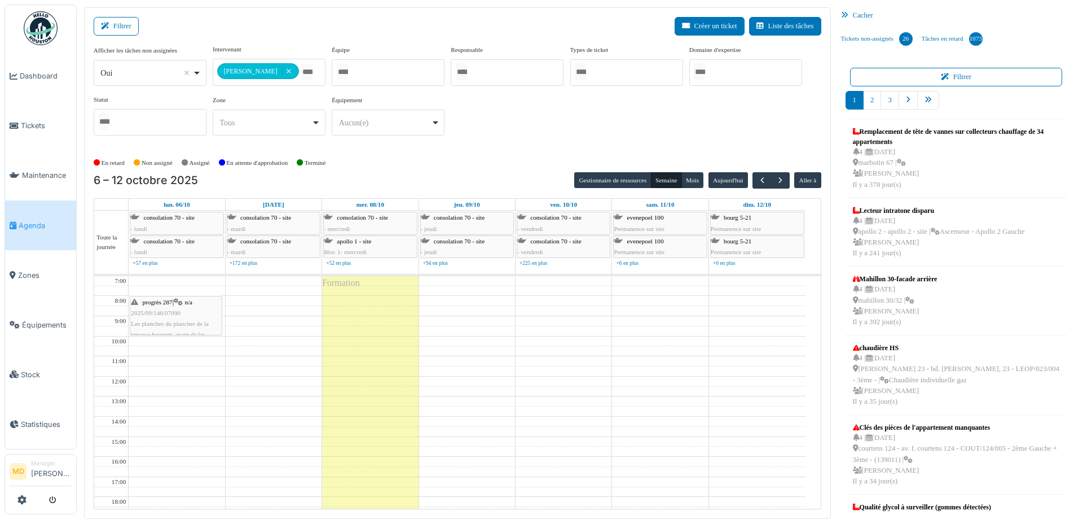
click at [594, 126] on div "**********" at bounding box center [458, 95] width 728 height 100
click at [484, 131] on div "**********" at bounding box center [458, 95] width 728 height 100
click at [758, 180] on span "button" at bounding box center [763, 180] width 10 height 10
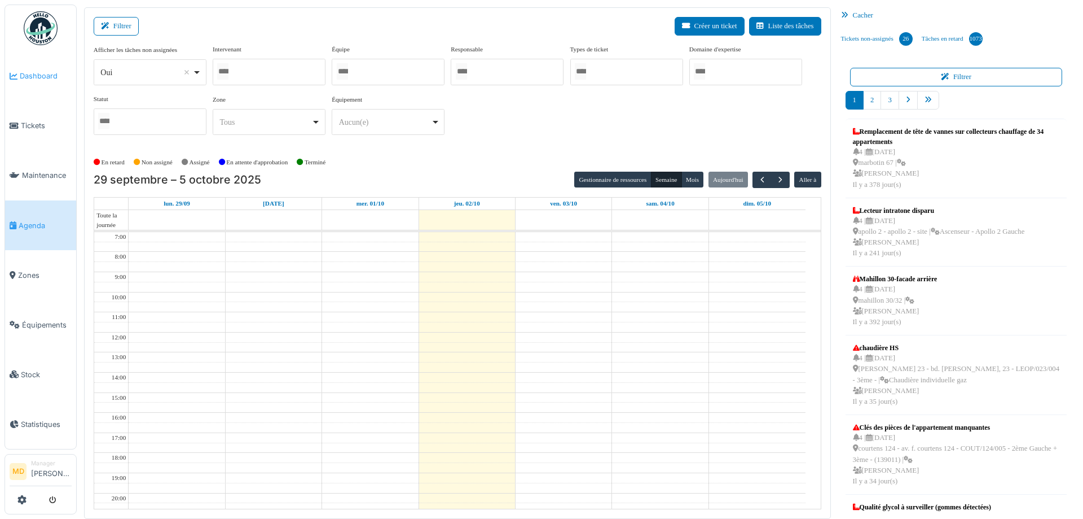
click at [33, 84] on link "Dashboard" at bounding box center [40, 76] width 71 height 50
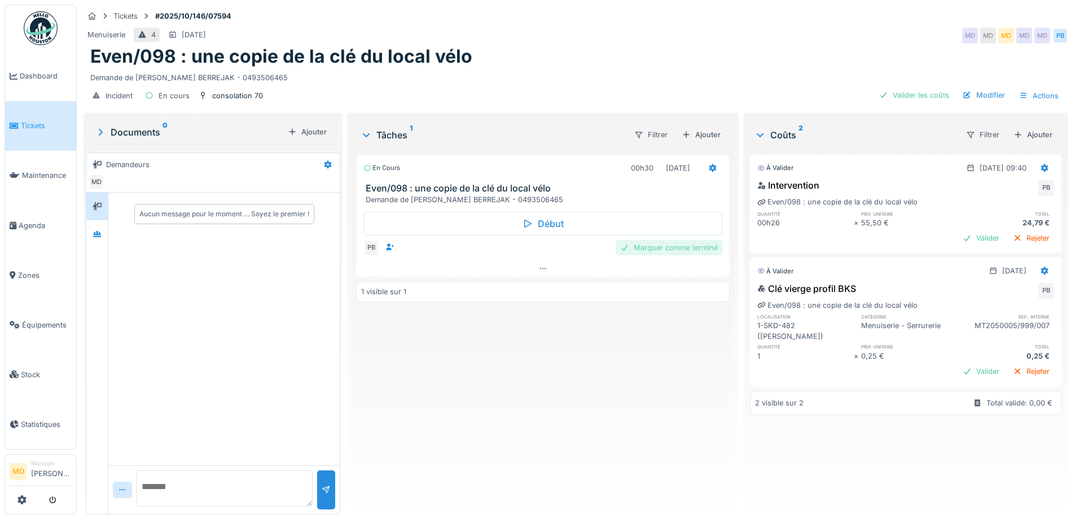
click at [668, 254] on div "Marquer comme terminé" at bounding box center [669, 247] width 107 height 15
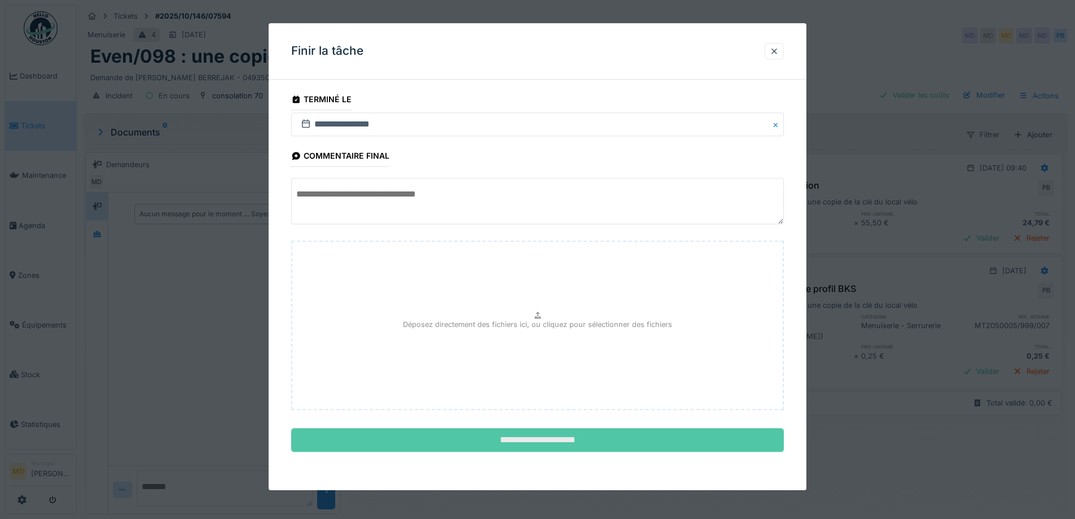
click at [627, 438] on input "**********" at bounding box center [537, 440] width 493 height 24
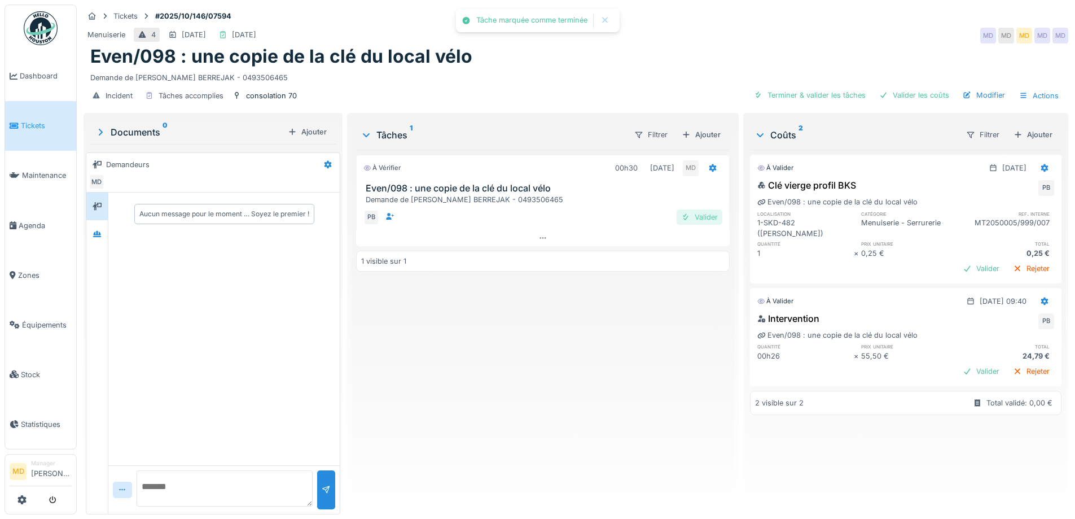
click at [696, 215] on div "Valider" at bounding box center [700, 216] width 46 height 15
click at [959, 261] on div "Valider" at bounding box center [981, 268] width 46 height 15
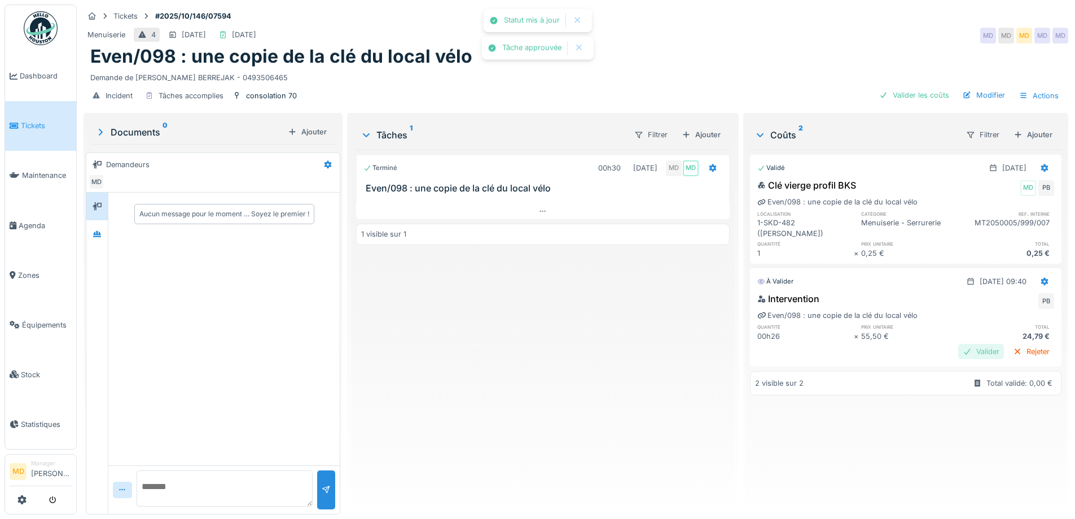
click at [959, 344] on div "Valider" at bounding box center [981, 351] width 46 height 15
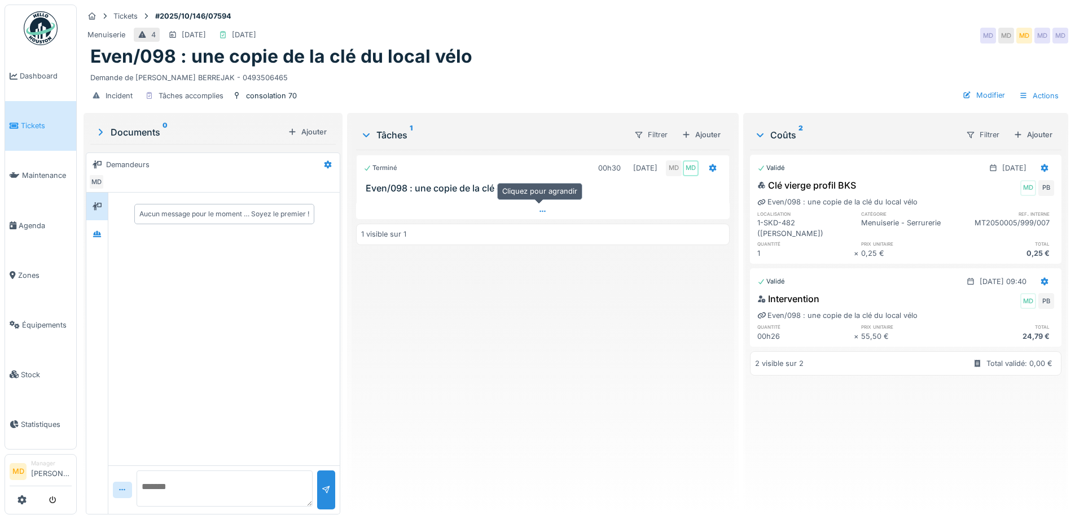
click at [538, 212] on icon at bounding box center [542, 211] width 9 height 7
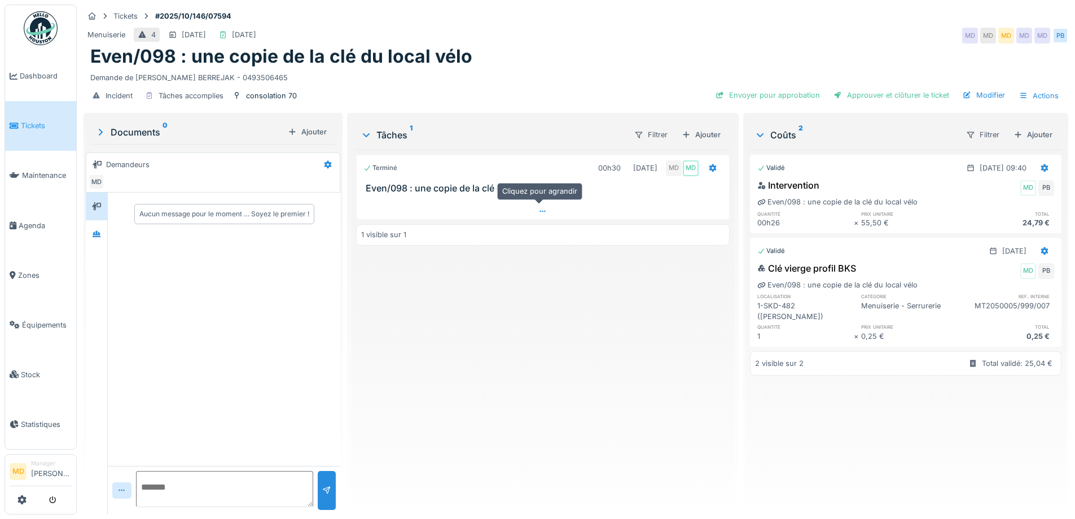
click at [532, 210] on div at bounding box center [543, 211] width 372 height 16
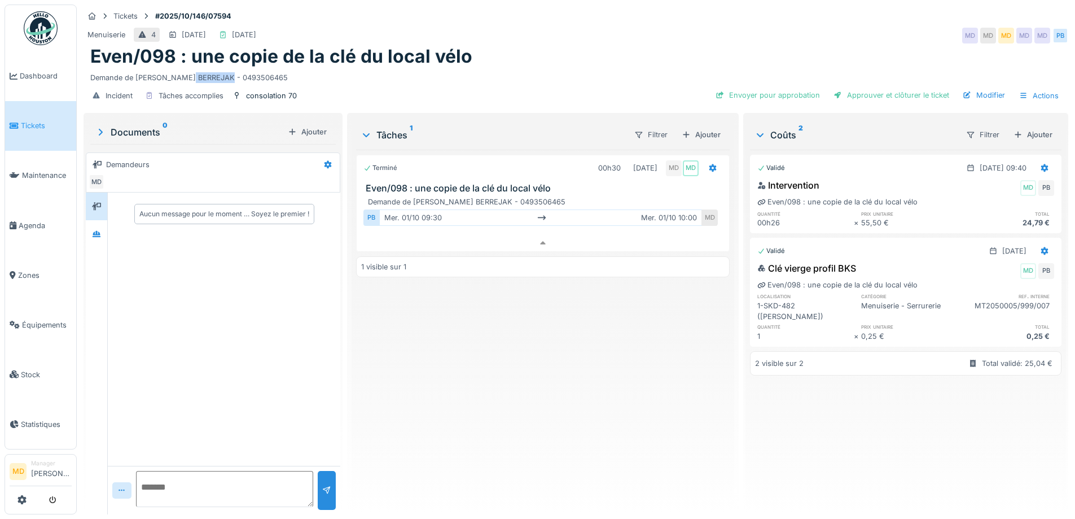
drag, startPoint x: 195, startPoint y: 68, endPoint x: 231, endPoint y: 67, distance: 36.7
click at [231, 68] on div "Demande de [PERSON_NAME] BERREJAK - 0493506465" at bounding box center [575, 75] width 971 height 15
copy div "BERREJAK"
click at [889, 90] on div "Approuver et clôturer le ticket" at bounding box center [891, 94] width 125 height 15
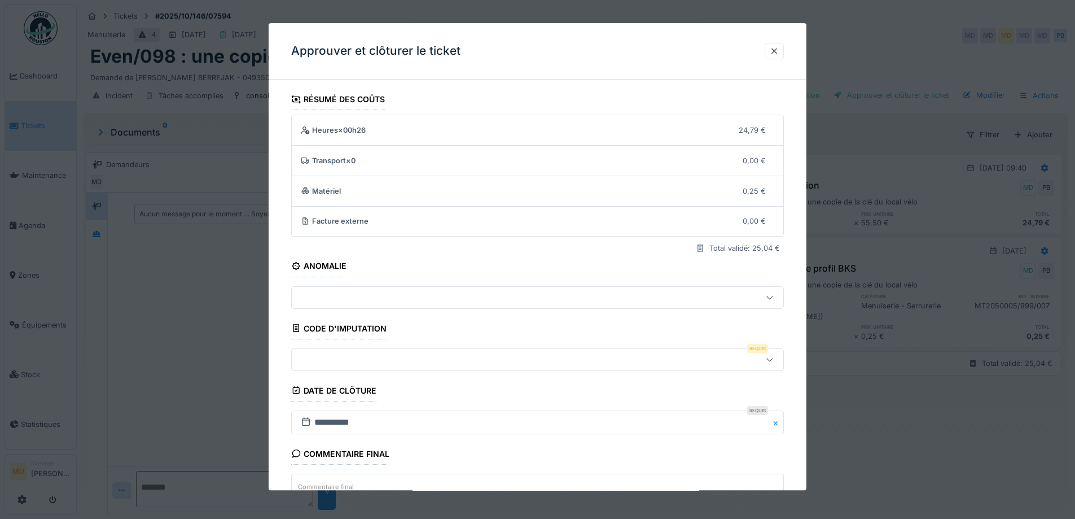
click at [341, 361] on div at bounding box center [508, 359] width 425 height 12
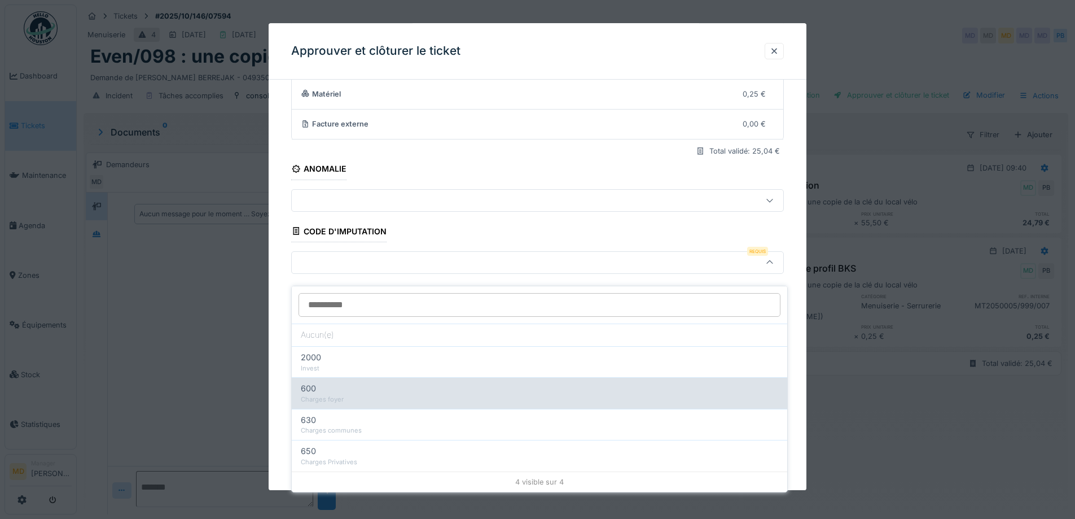
click at [339, 394] on div "Charges foyer" at bounding box center [539, 399] width 477 height 10
type input "***"
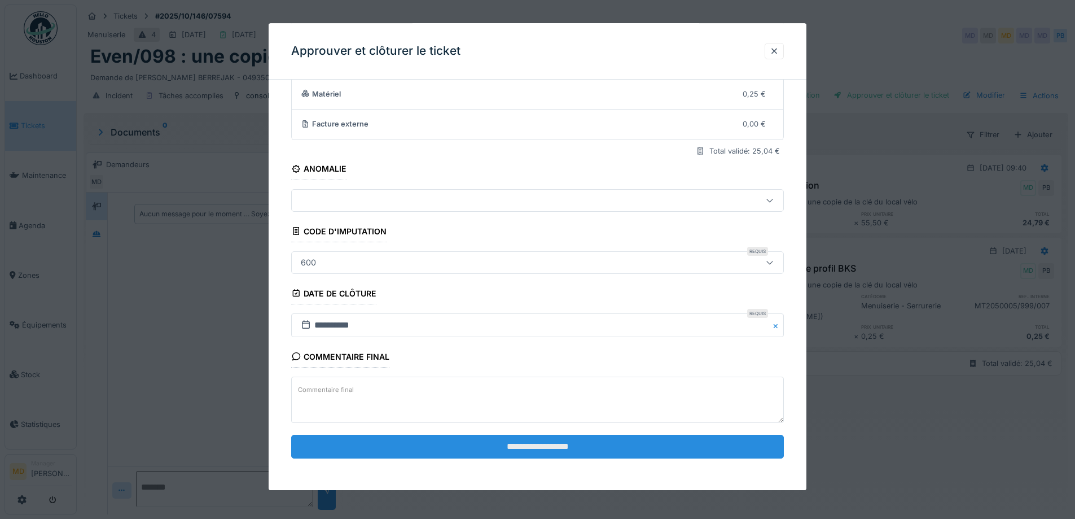
click at [513, 445] on input "**********" at bounding box center [537, 446] width 493 height 24
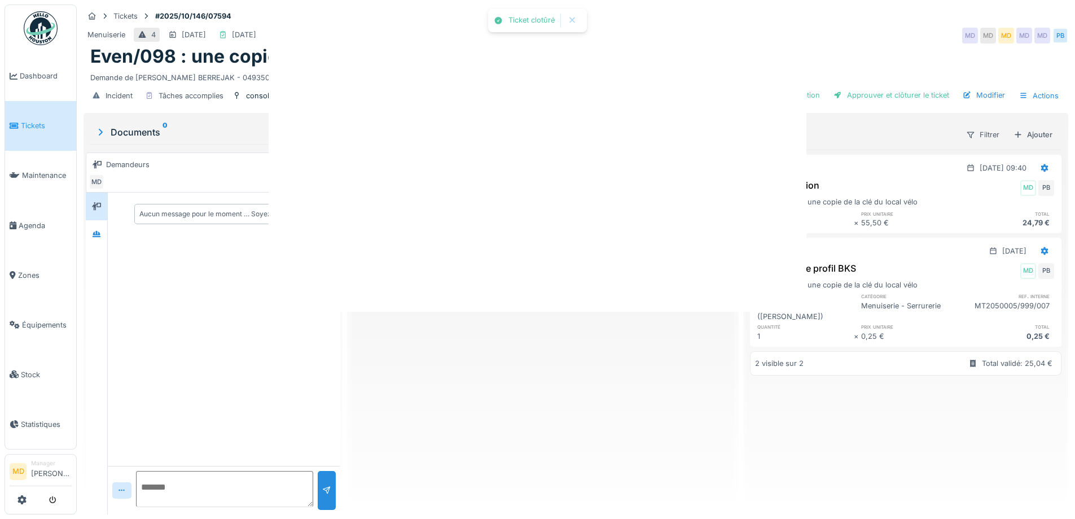
scroll to position [0, 0]
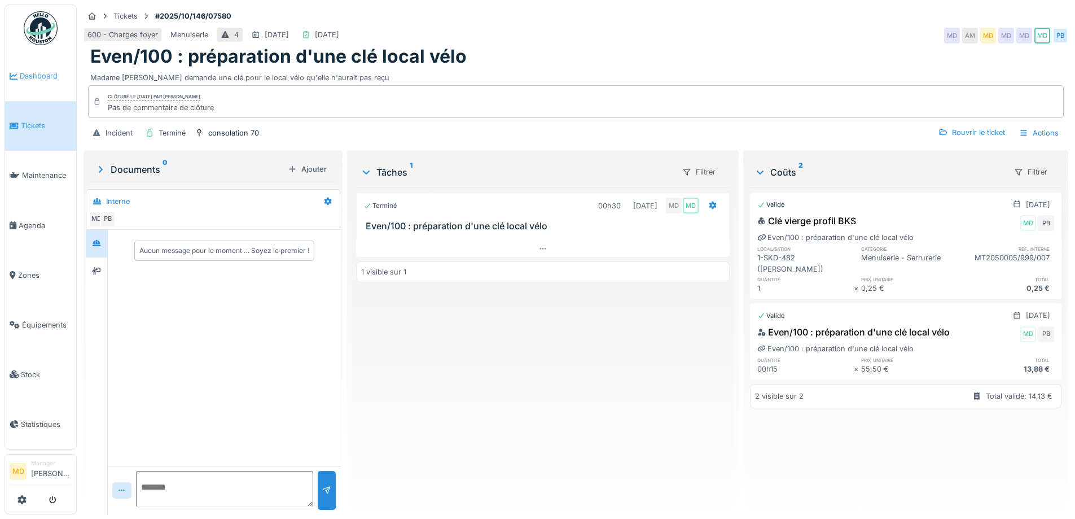
click at [51, 80] on span "Dashboard" at bounding box center [46, 76] width 52 height 11
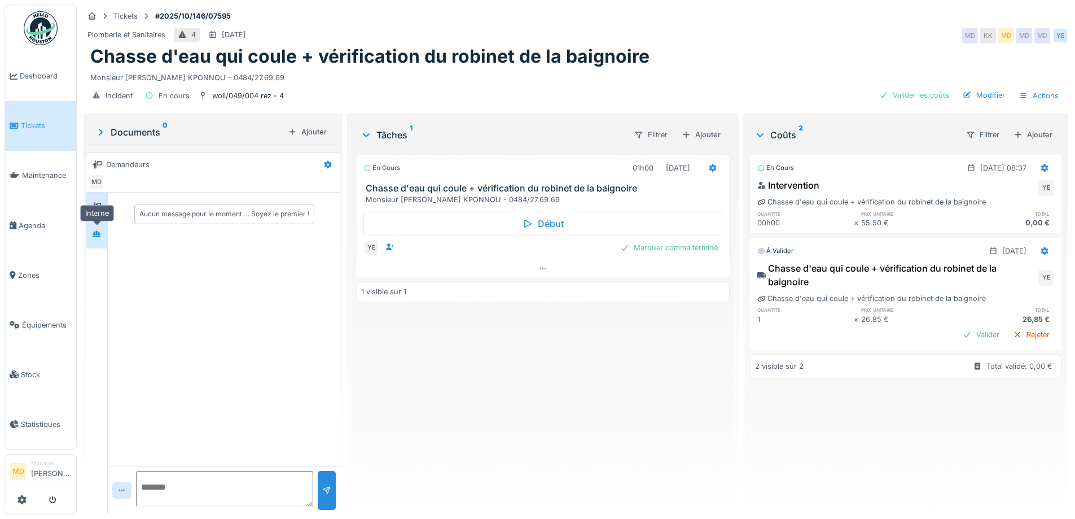
click at [101, 240] on div at bounding box center [96, 234] width 17 height 14
click at [99, 197] on div at bounding box center [96, 206] width 17 height 19
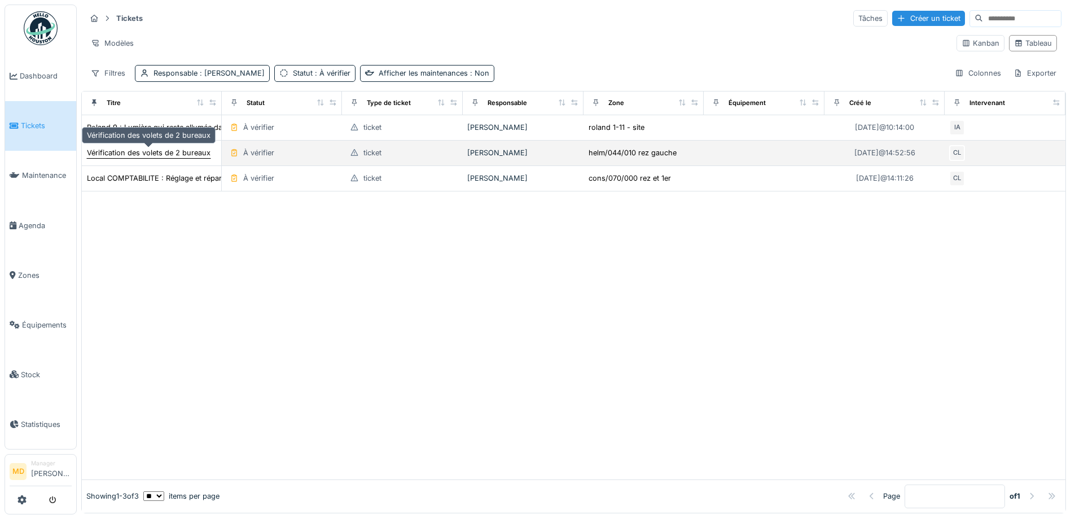
click at [161, 158] on div "Vérification des volets de 2 bureaux" at bounding box center [149, 152] width 124 height 11
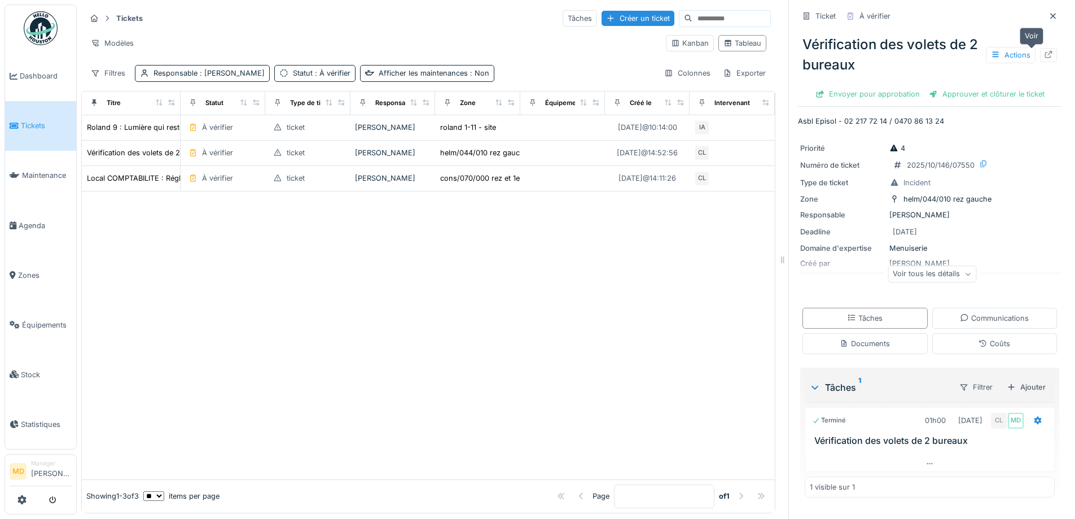
click at [1045, 52] on icon at bounding box center [1048, 54] width 7 height 7
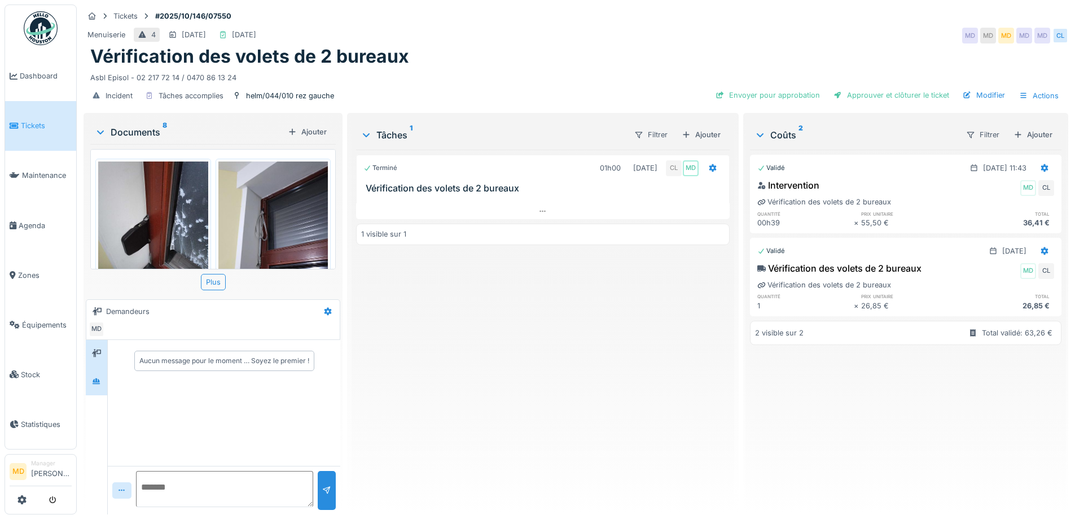
click at [94, 386] on div at bounding box center [96, 381] width 9 height 11
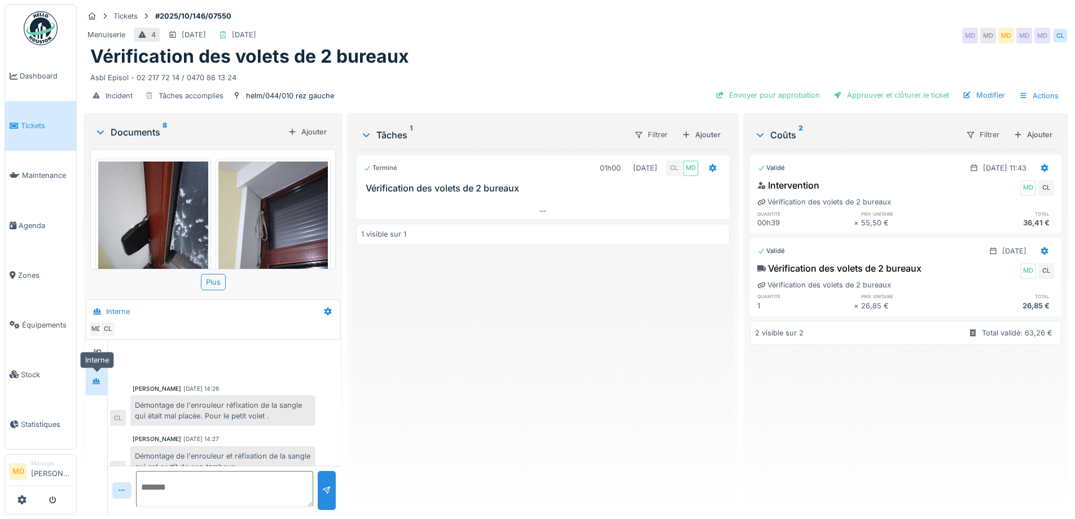
scroll to position [146, 0]
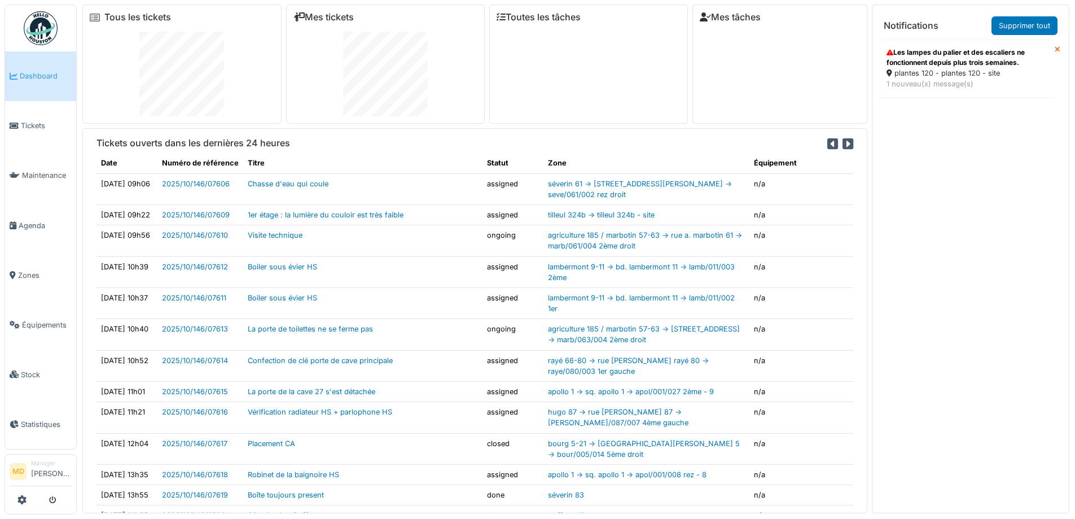
click at [1055, 47] on icon at bounding box center [1058, 49] width 6 height 7
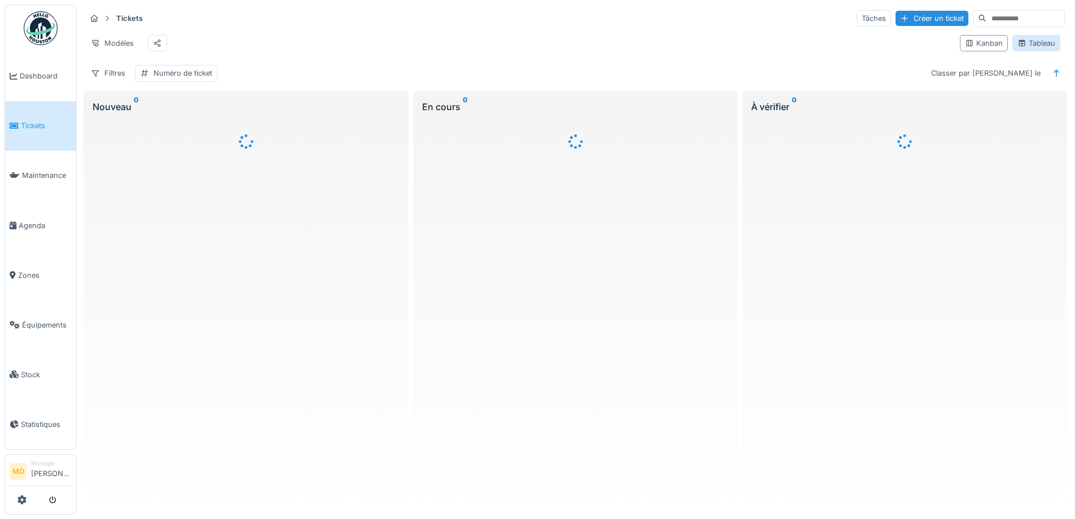
click at [1022, 49] on div "Tableau" at bounding box center [1036, 43] width 38 height 11
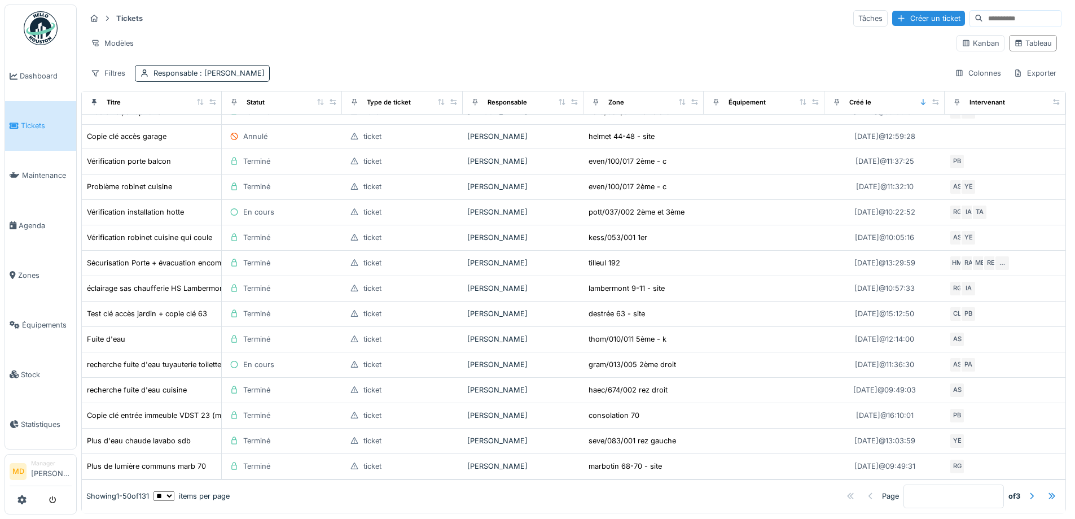
scroll to position [916, 0]
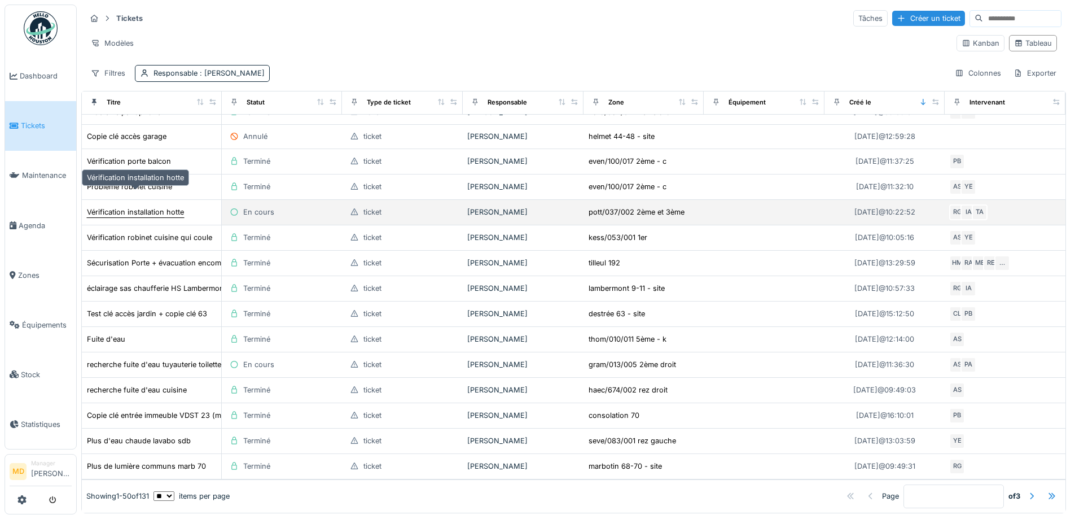
click at [139, 207] on div "Vérification installation hotte" at bounding box center [135, 212] width 97 height 11
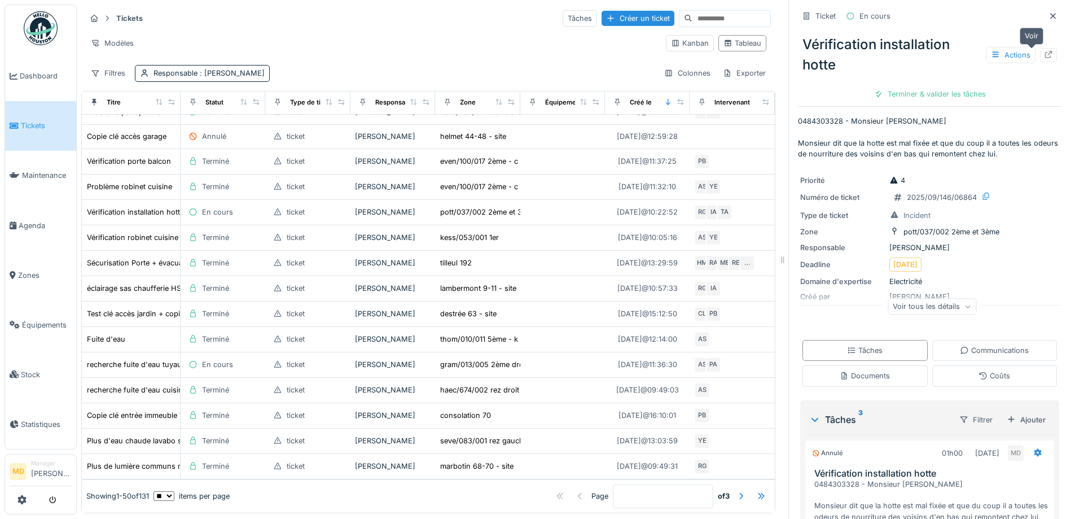
click at [1040, 54] on div at bounding box center [1048, 55] width 17 height 14
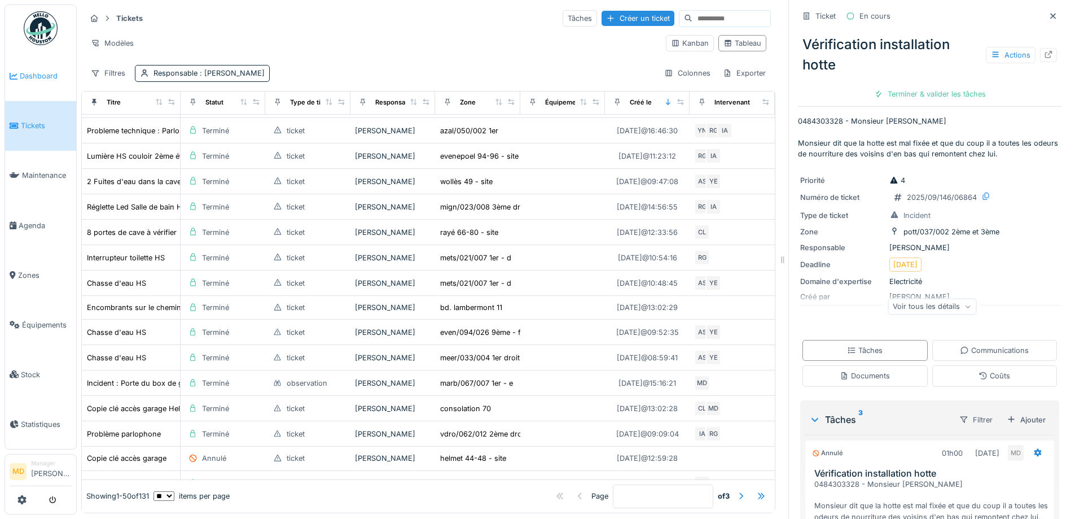
click at [52, 73] on span "Dashboard" at bounding box center [46, 76] width 52 height 11
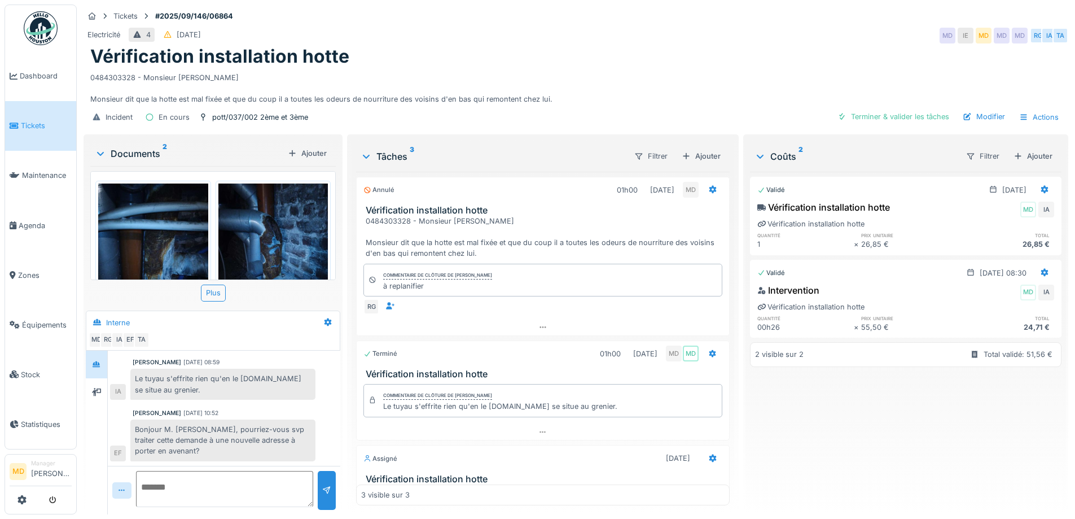
scroll to position [120, 0]
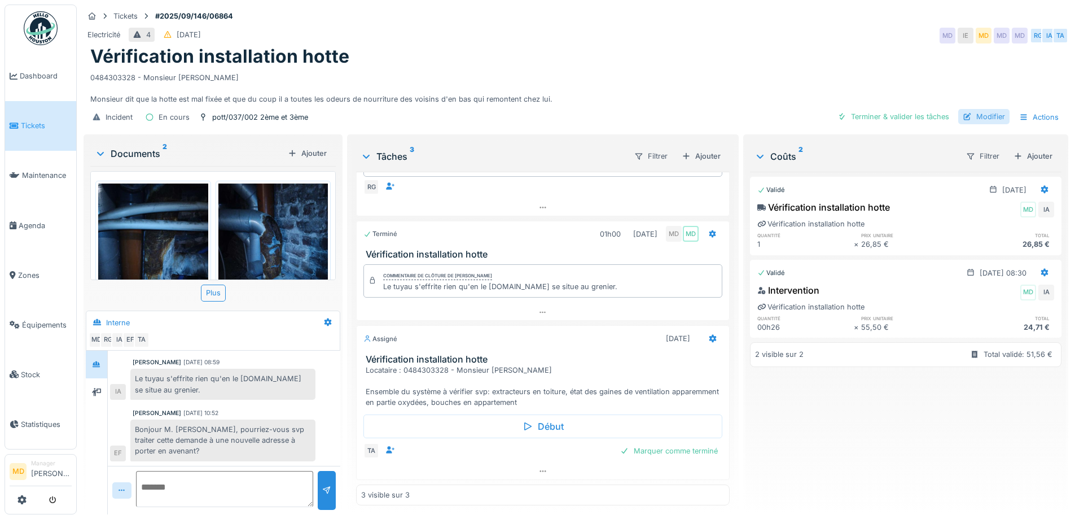
click at [978, 118] on div "Modifier" at bounding box center [983, 116] width 51 height 15
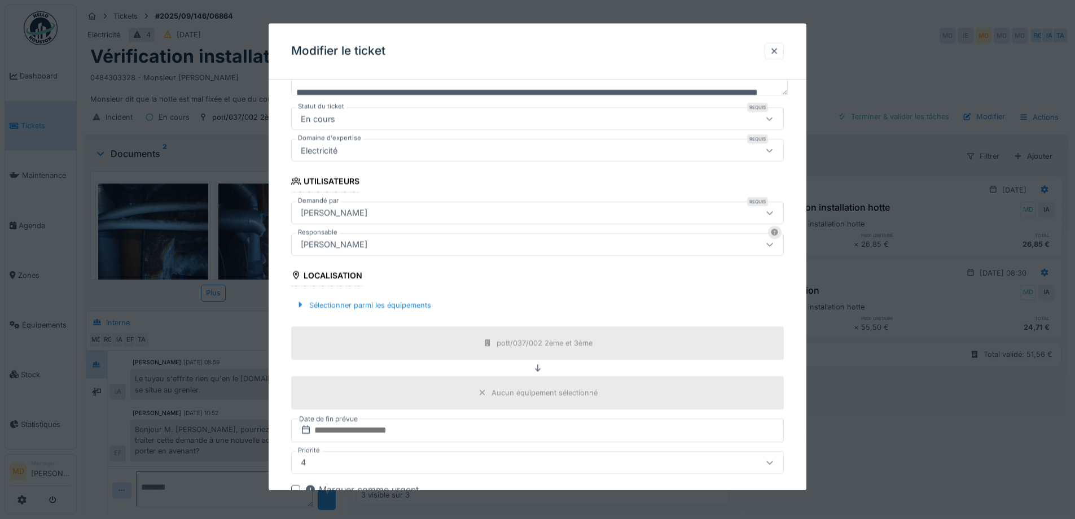
click at [340, 240] on div "[PERSON_NAME]" at bounding box center [334, 244] width 76 height 12
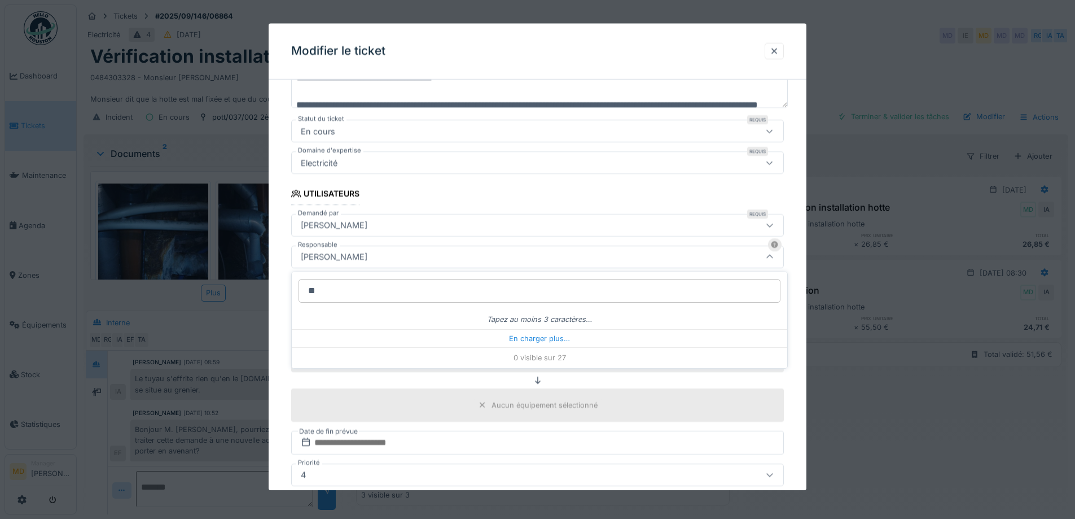
type input "***"
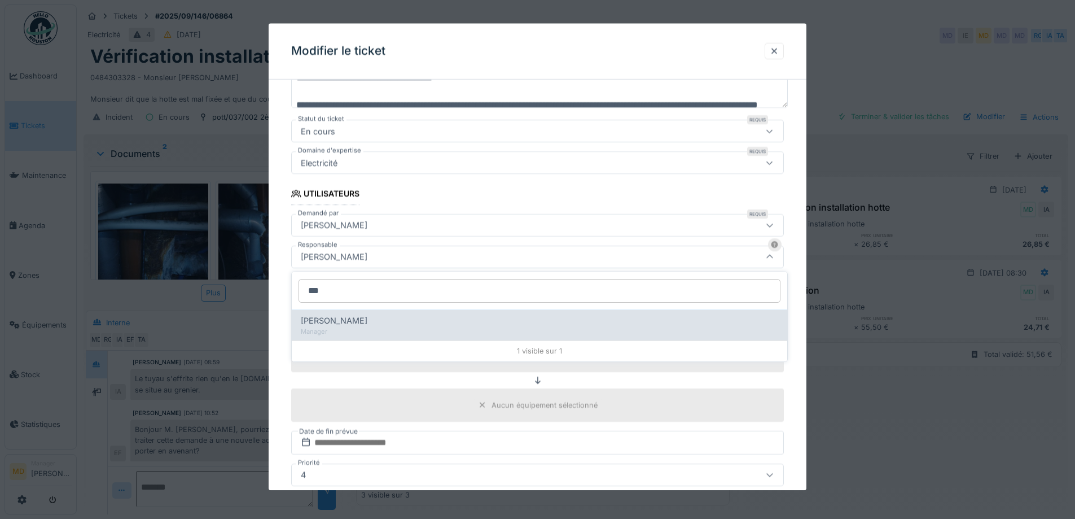
click at [345, 323] on span "Edmond Fayt" at bounding box center [334, 320] width 67 height 12
type input "****"
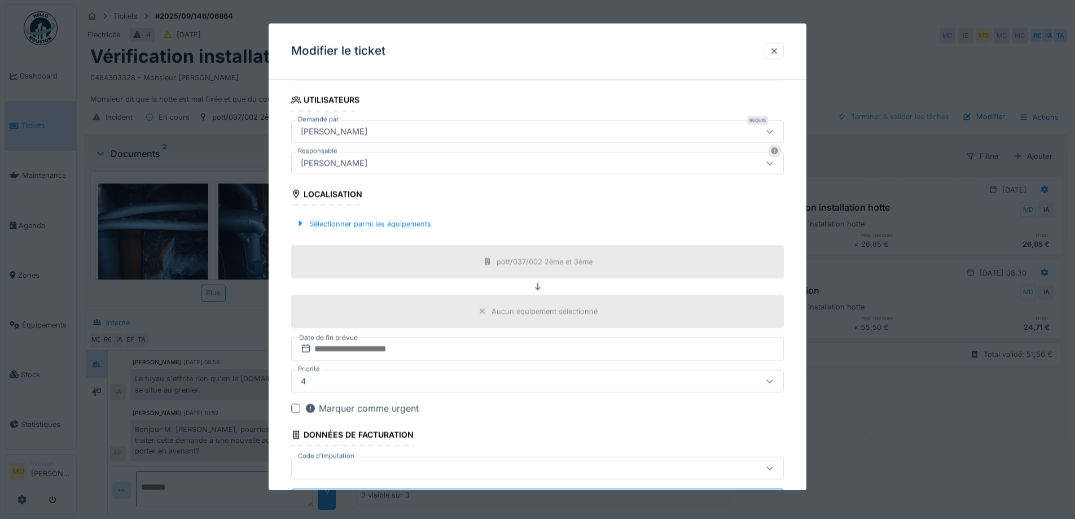
scroll to position [304, 0]
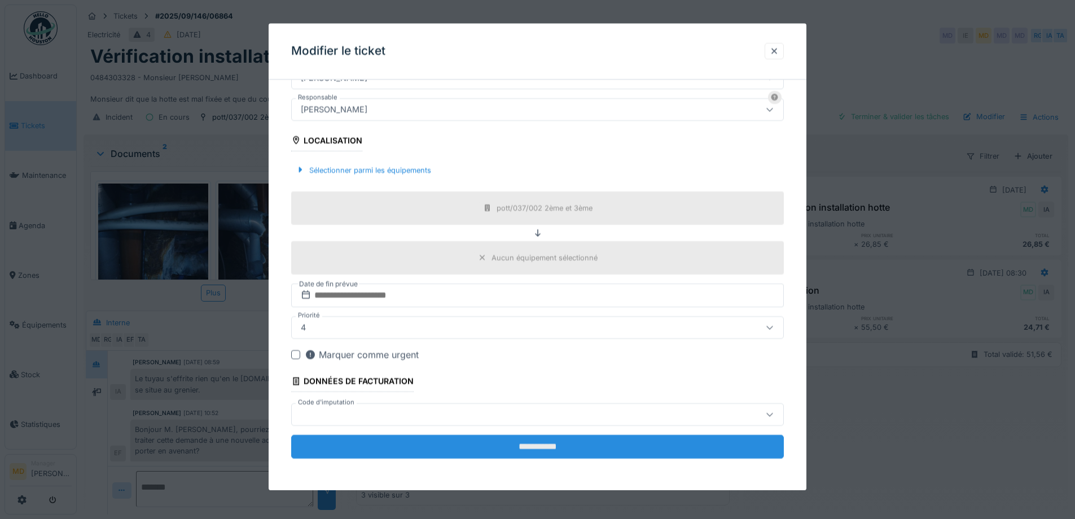
click at [568, 446] on input "**********" at bounding box center [537, 446] width 493 height 24
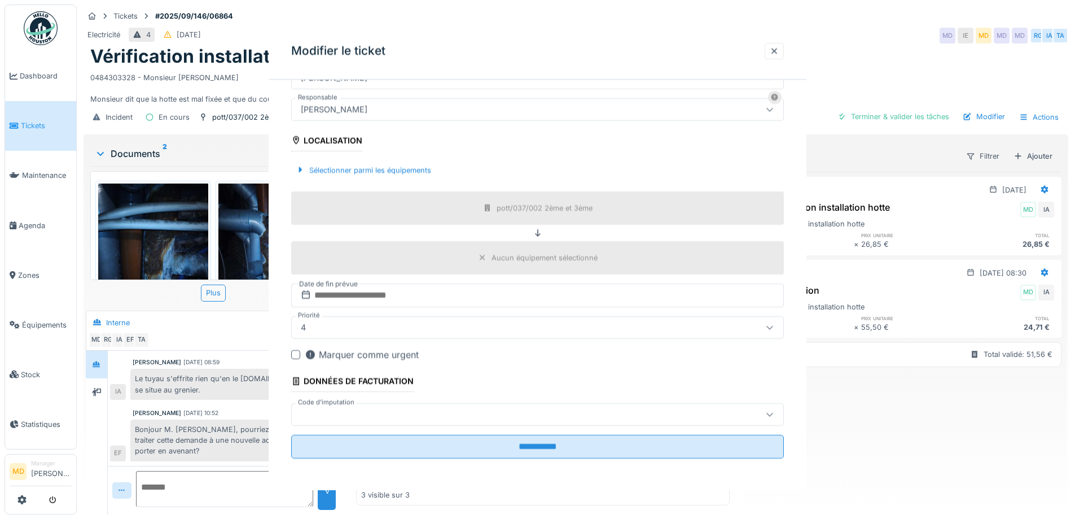
scroll to position [0, 0]
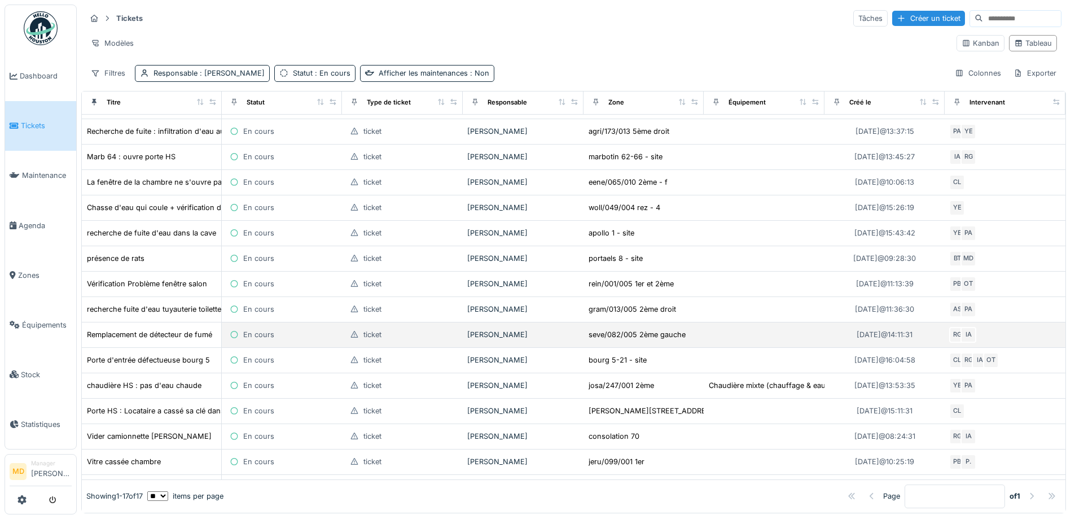
scroll to position [85, 0]
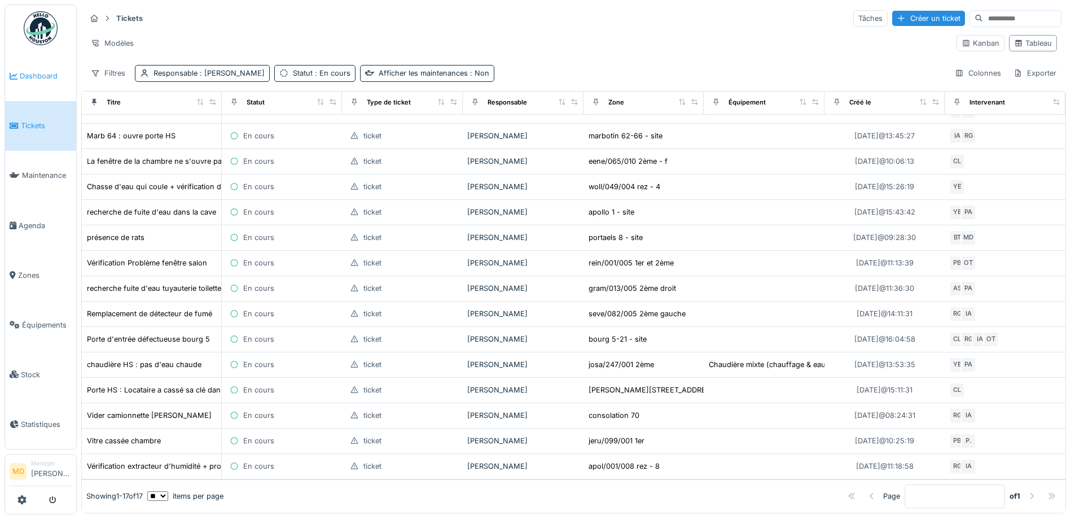
click at [45, 74] on span "Dashboard" at bounding box center [46, 76] width 52 height 11
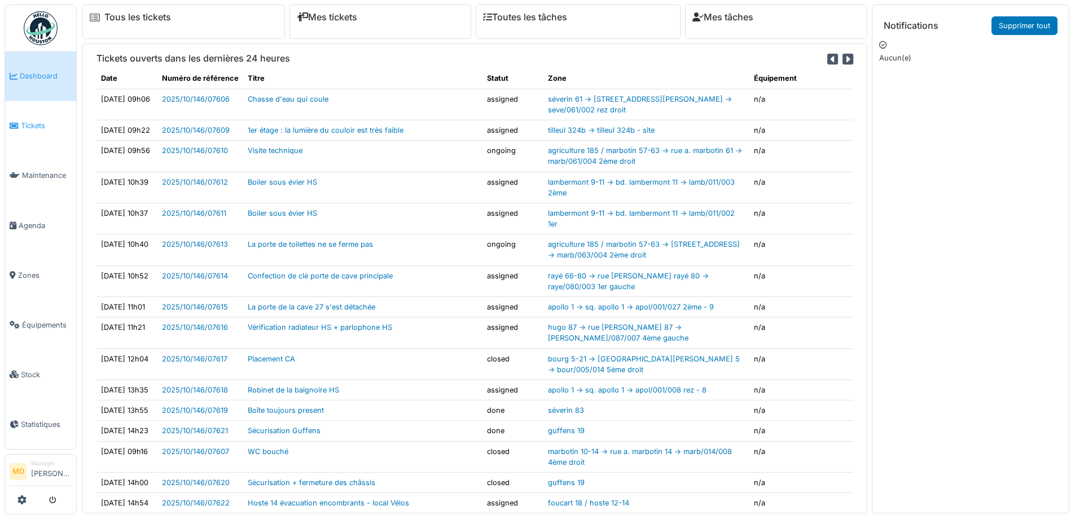
click at [34, 121] on span "Tickets" at bounding box center [46, 125] width 51 height 11
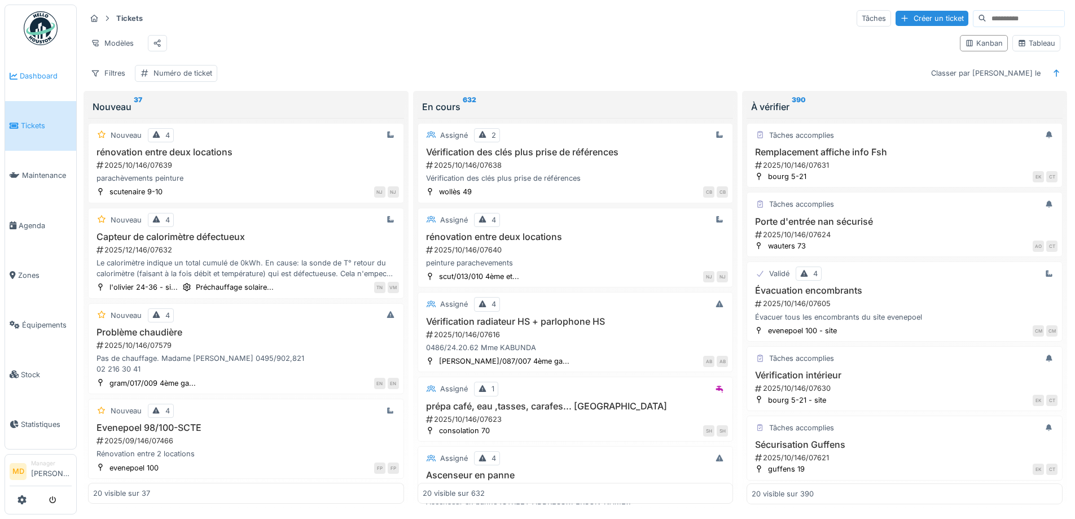
click at [37, 71] on span "Dashboard" at bounding box center [46, 76] width 52 height 11
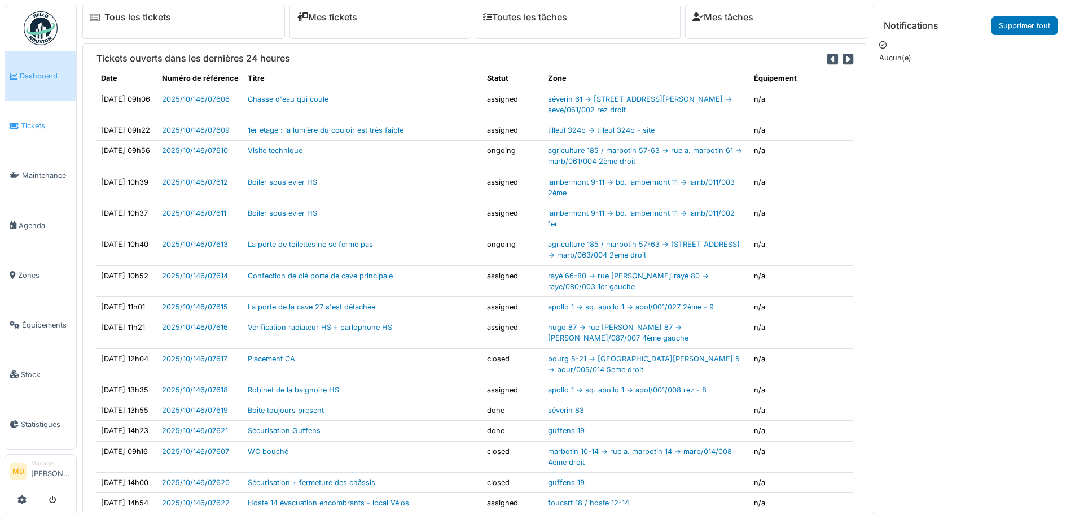
click at [23, 128] on span "Tickets" at bounding box center [46, 125] width 51 height 11
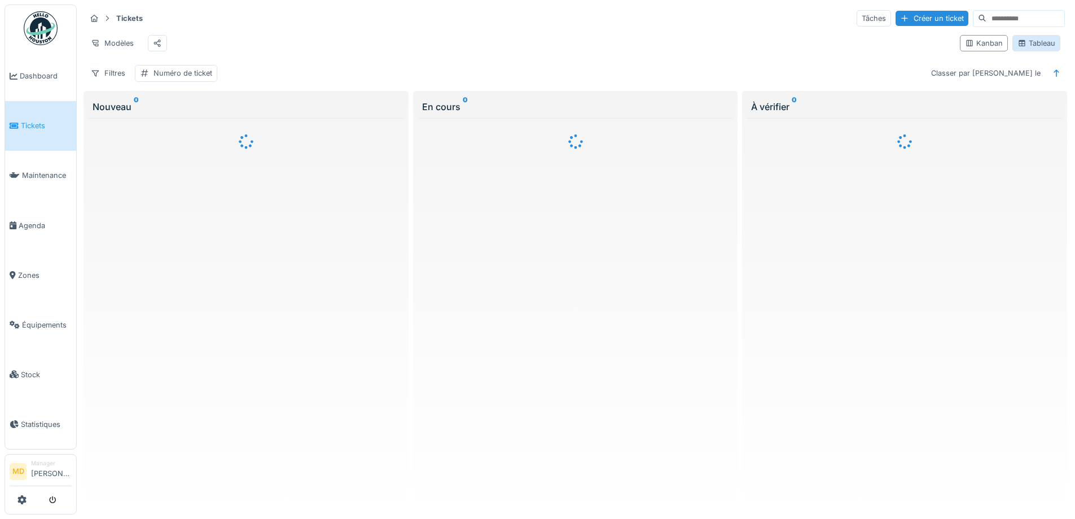
click at [1041, 47] on div "Tableau" at bounding box center [1036, 43] width 38 height 11
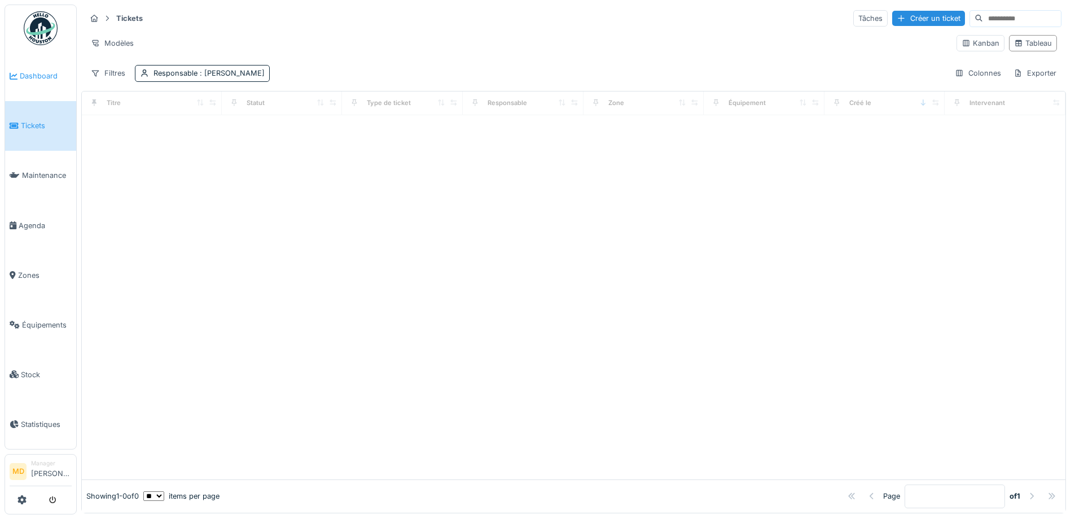
click at [35, 82] on link "Dashboard" at bounding box center [40, 76] width 71 height 50
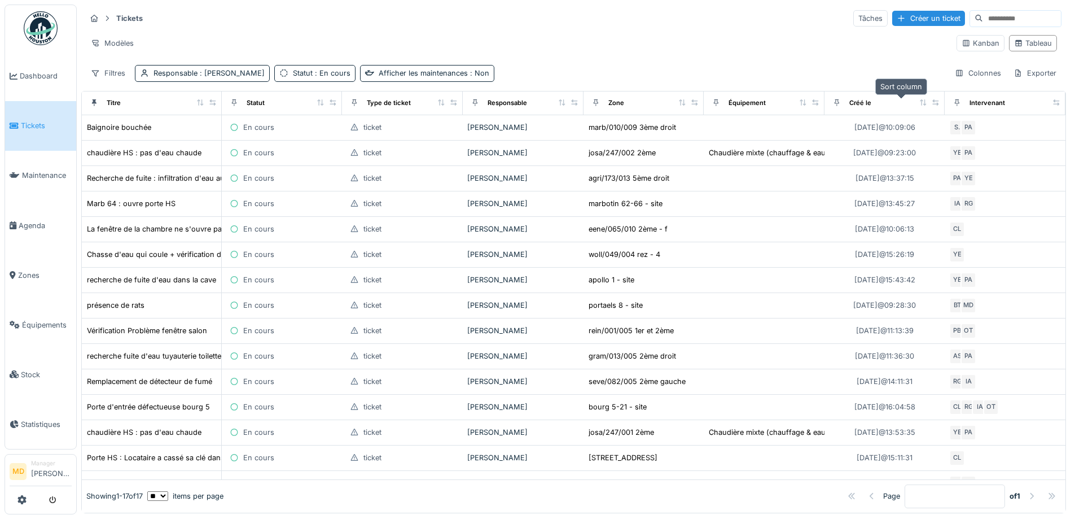
click at [919, 102] on icon at bounding box center [923, 102] width 8 height 6
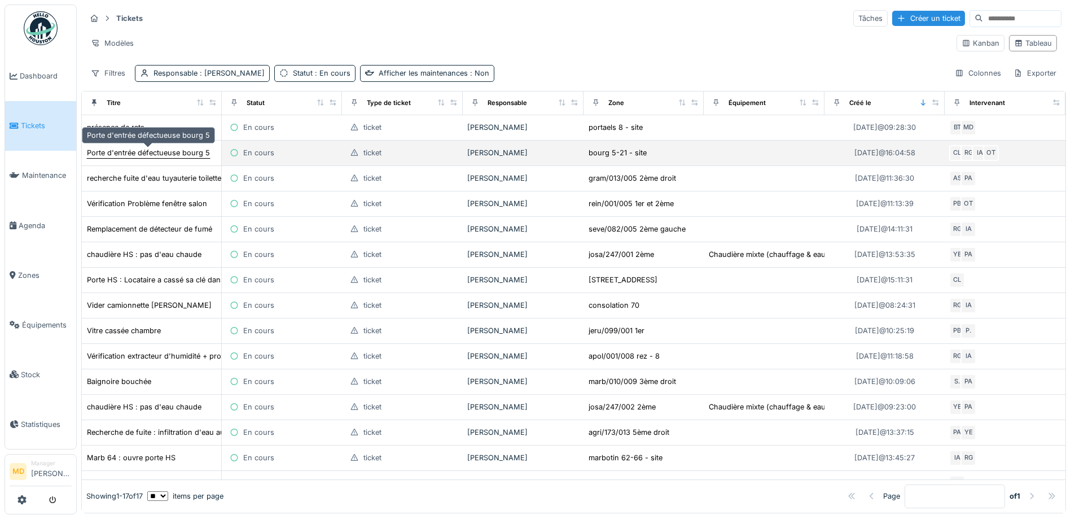
click at [126, 150] on div "Porte d'entrée défectueuse bourg 5" at bounding box center [148, 152] width 123 height 11
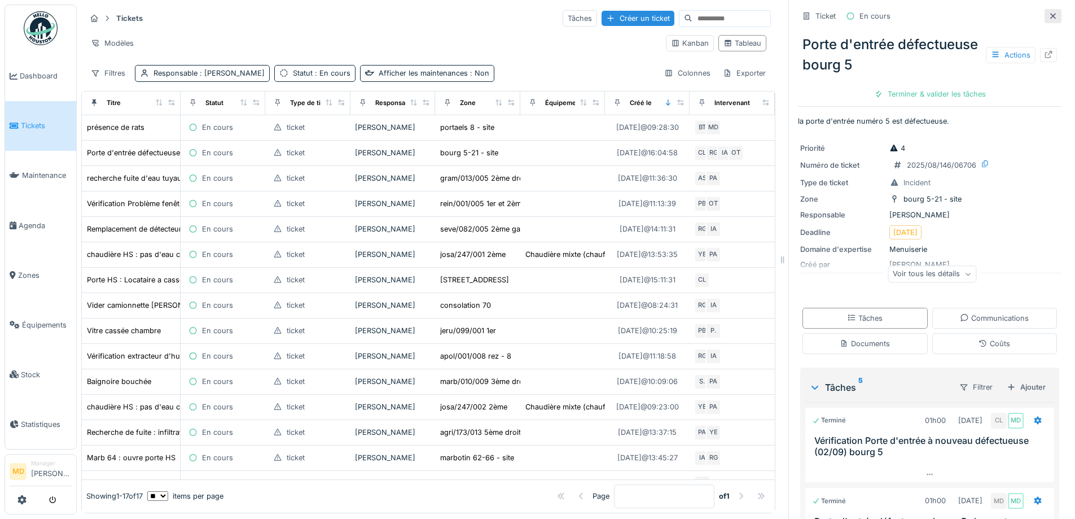
click at [1044, 19] on div at bounding box center [1052, 16] width 17 height 14
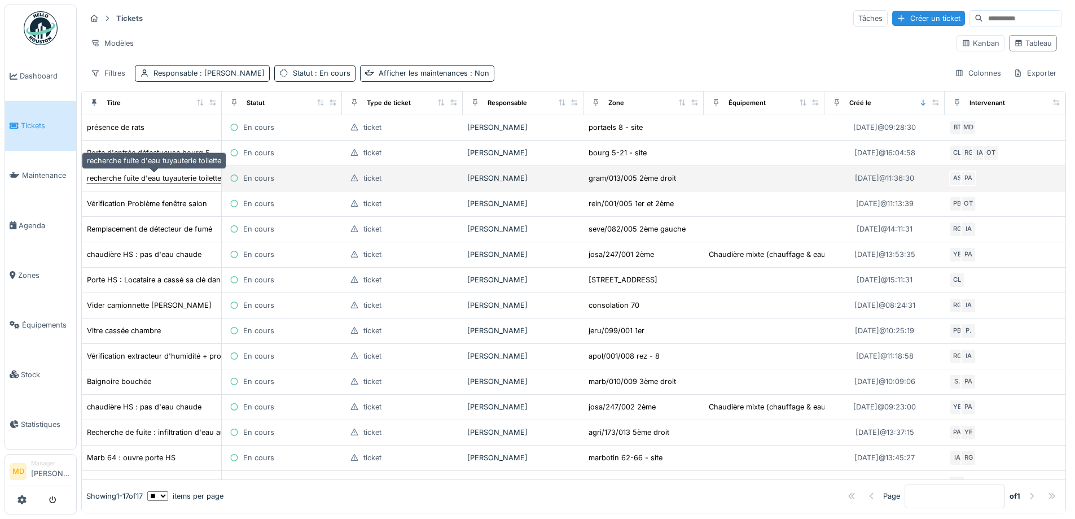
click at [179, 181] on div "recherche fuite d'eau tuyauterie toilette" at bounding box center [154, 178] width 134 height 11
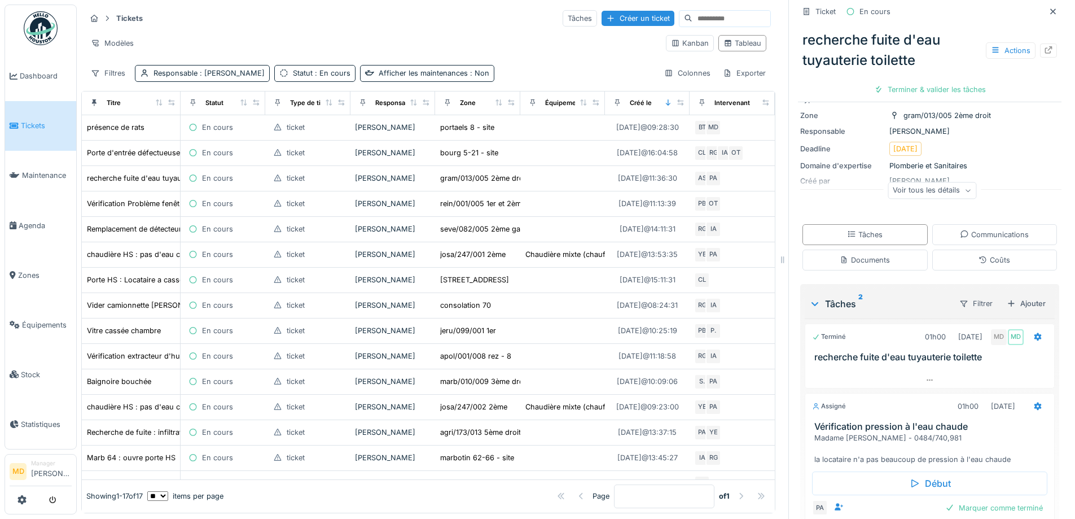
scroll to position [142, 0]
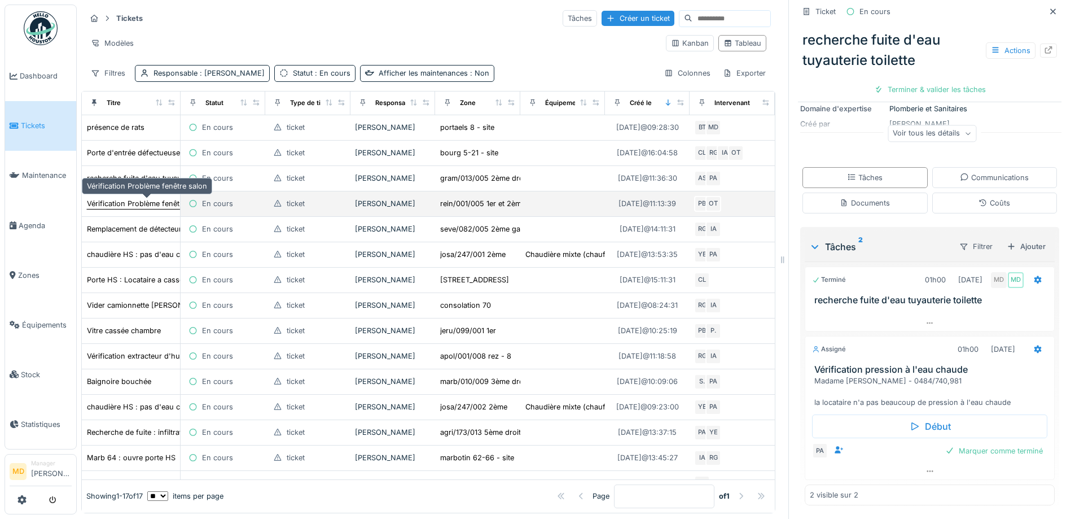
click at [116, 199] on div "Vérification Problème fenêtre salon" at bounding box center [147, 203] width 120 height 11
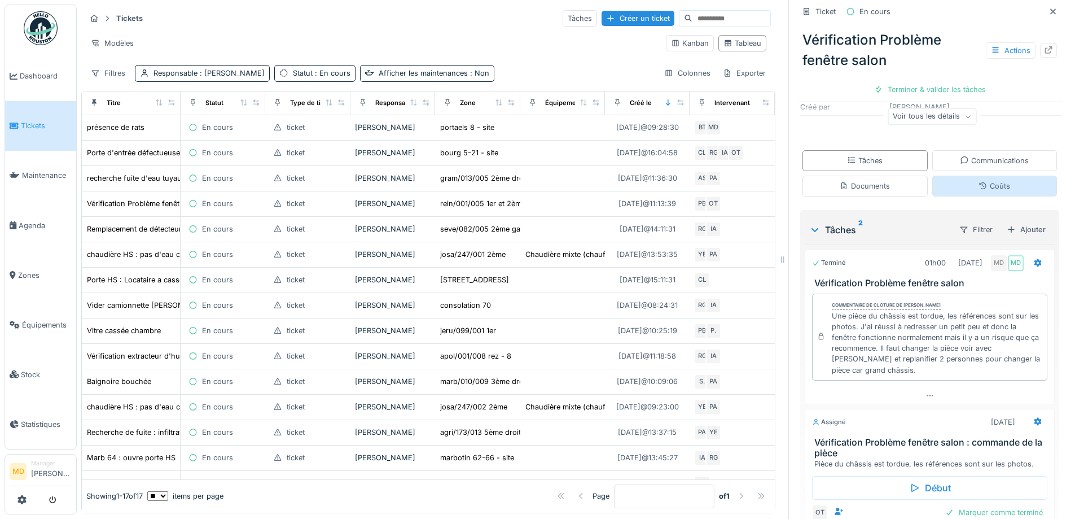
scroll to position [221, 0]
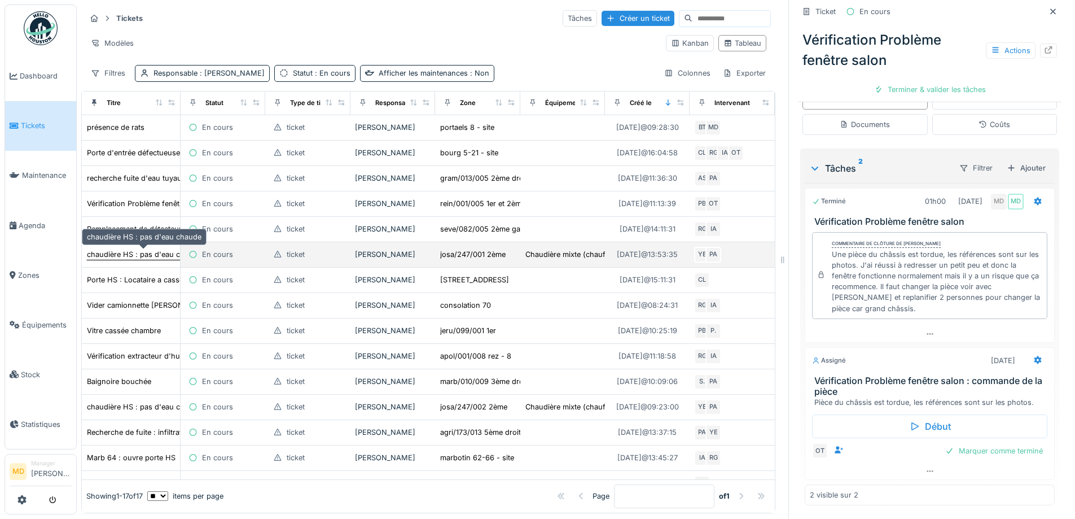
click at [128, 256] on div "chaudière HS : pas d'eau chaude" at bounding box center [144, 254] width 115 height 11
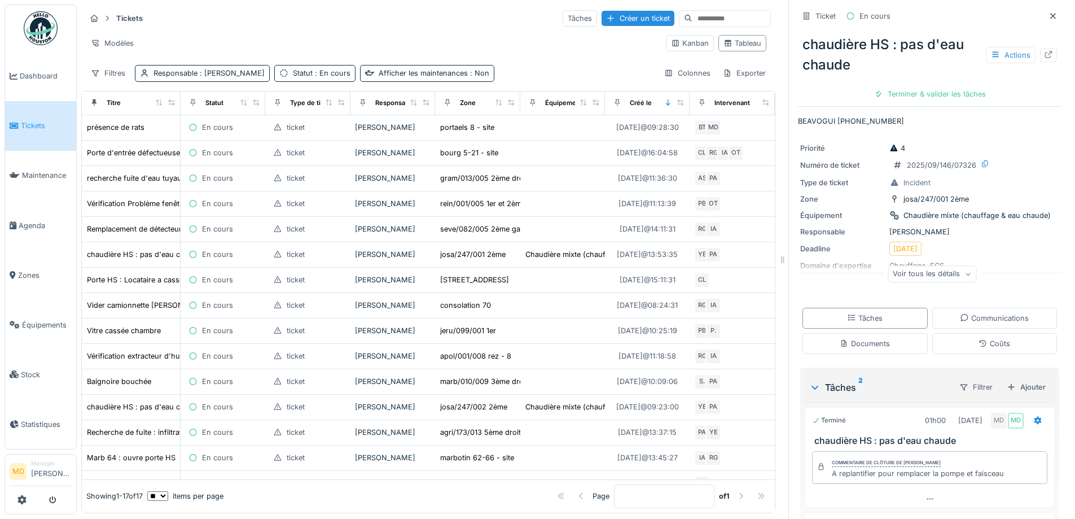
scroll to position [145, 0]
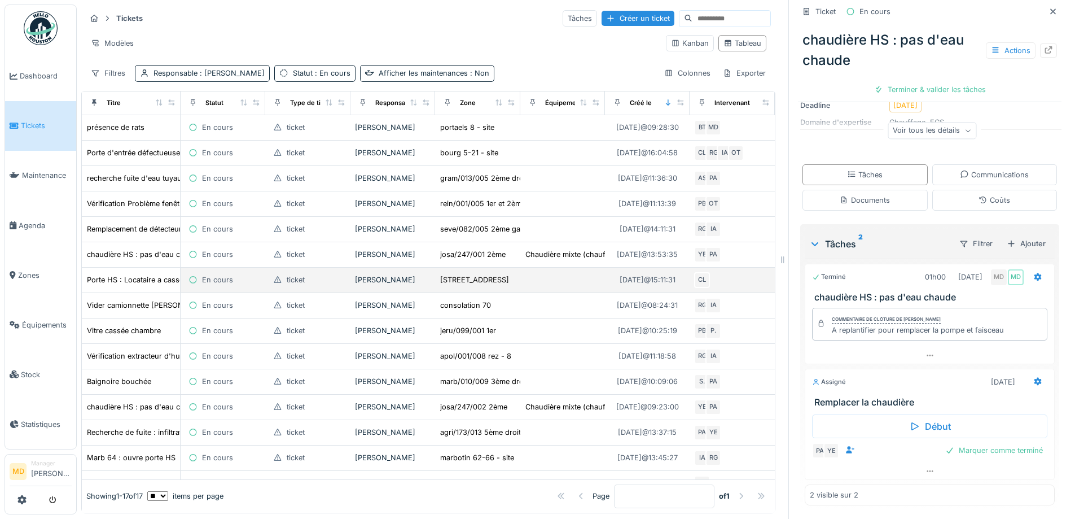
click at [133, 287] on td "Porte HS : Locataire a cassé sa clé dans la serrure de la porte d'entrée" at bounding box center [131, 279] width 99 height 25
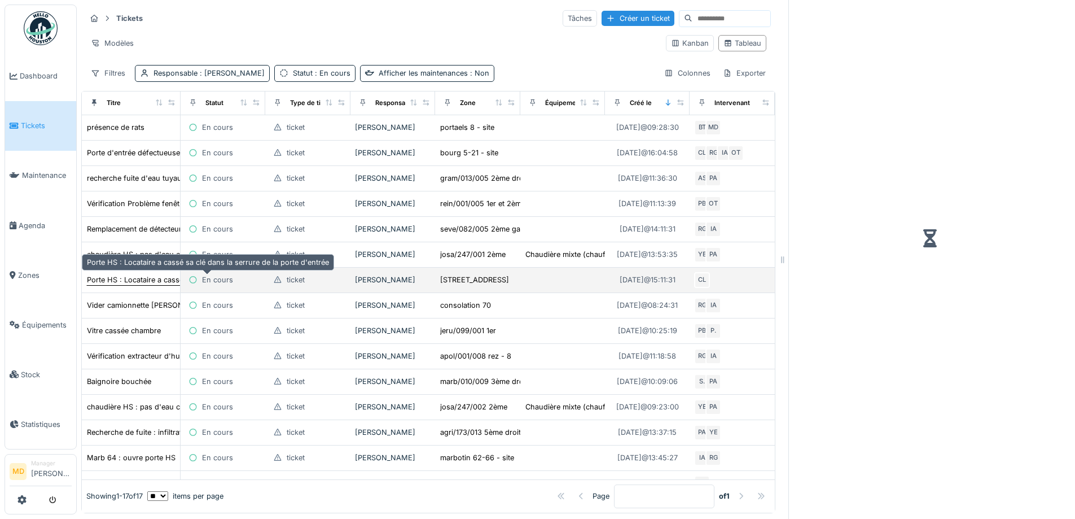
click at [133, 284] on div "Porte HS : Locataire a cassé sa clé dans la serrure de la porte d'entrée" at bounding box center [208, 279] width 242 height 11
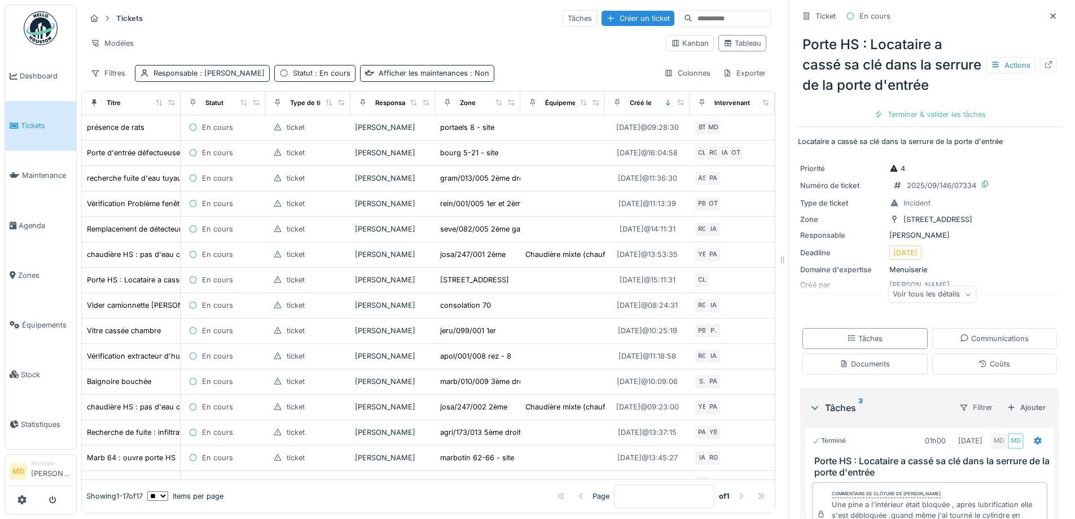
scroll to position [320, 0]
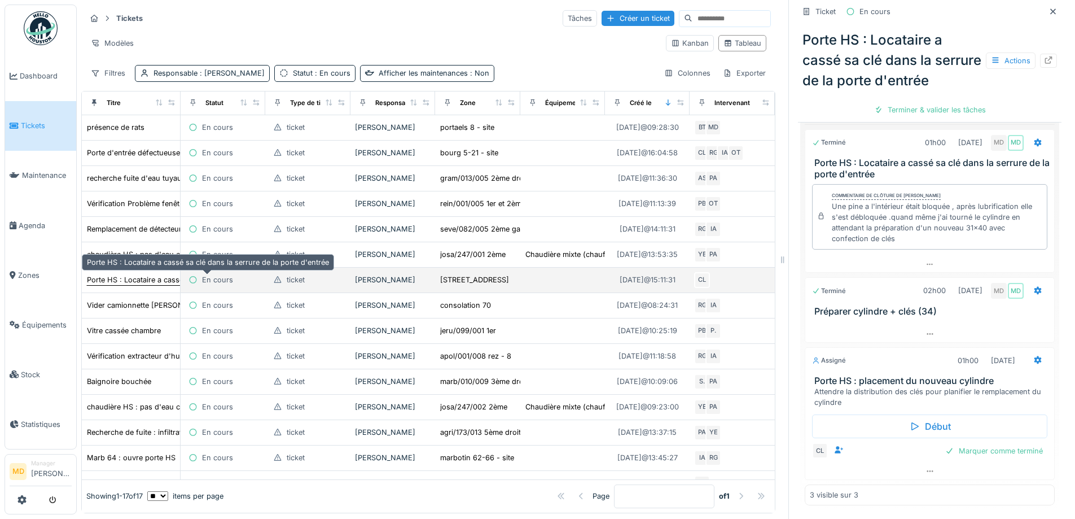
click at [118, 275] on div "Porte HS : Locataire a cassé sa clé dans la serrure de la porte d'entrée" at bounding box center [208, 279] width 242 height 11
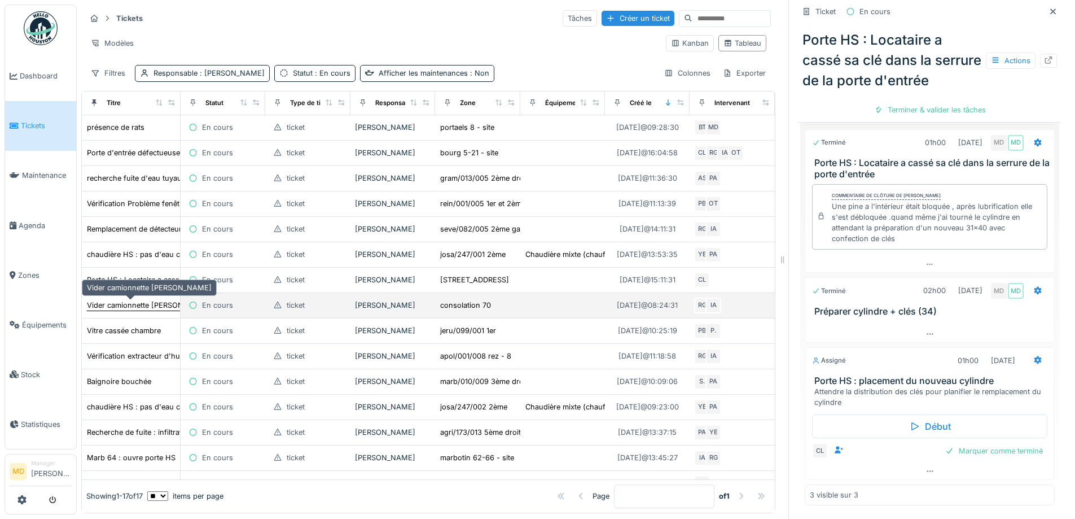
click at [121, 310] on div "Vider camionnette Robert" at bounding box center [149, 305] width 125 height 11
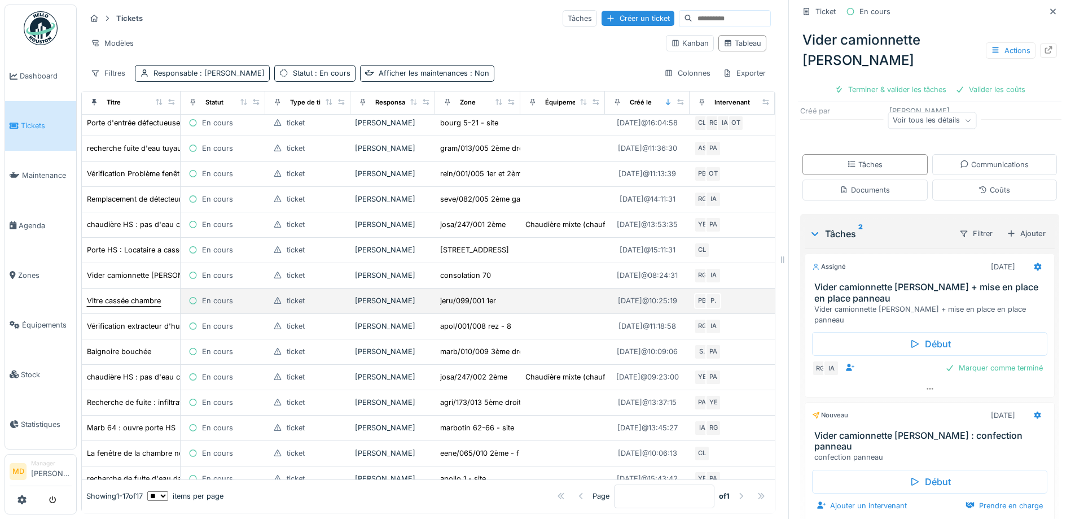
scroll to position [56, 0]
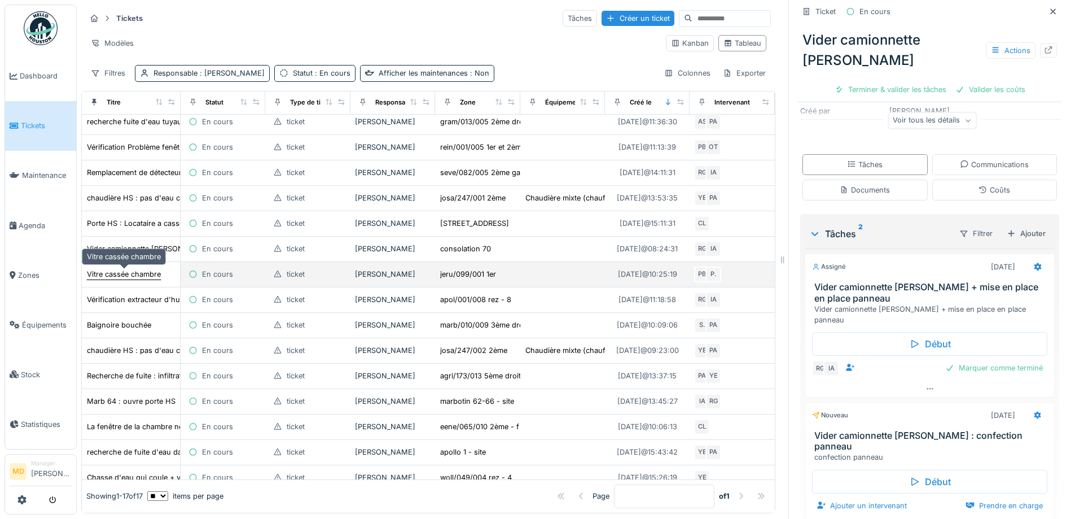
click at [143, 274] on div "Vitre cassée chambre" at bounding box center [124, 274] width 74 height 11
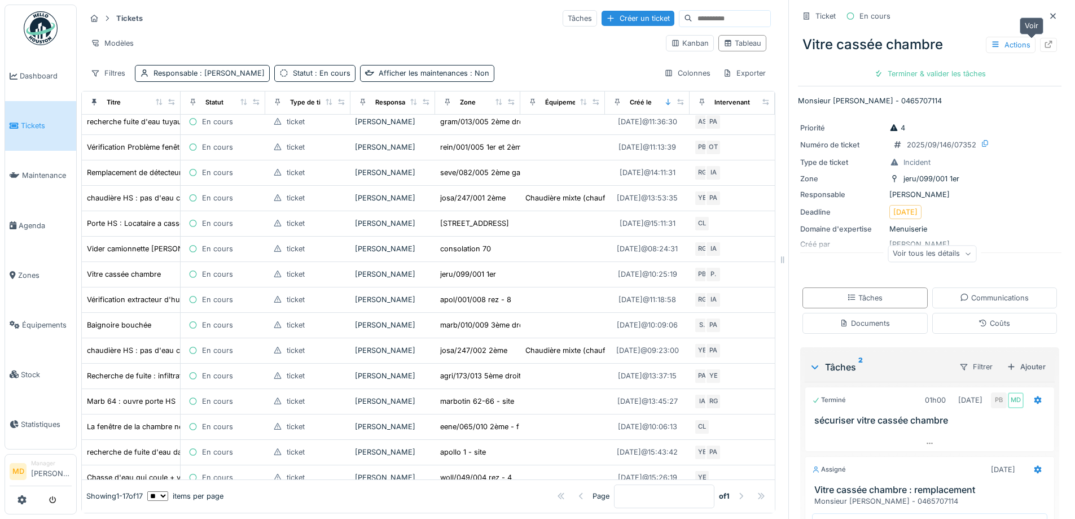
click at [1044, 41] on icon at bounding box center [1048, 44] width 9 height 7
click at [251, 20] on div "Tickets Tâches Créer un ticket" at bounding box center [428, 18] width 685 height 19
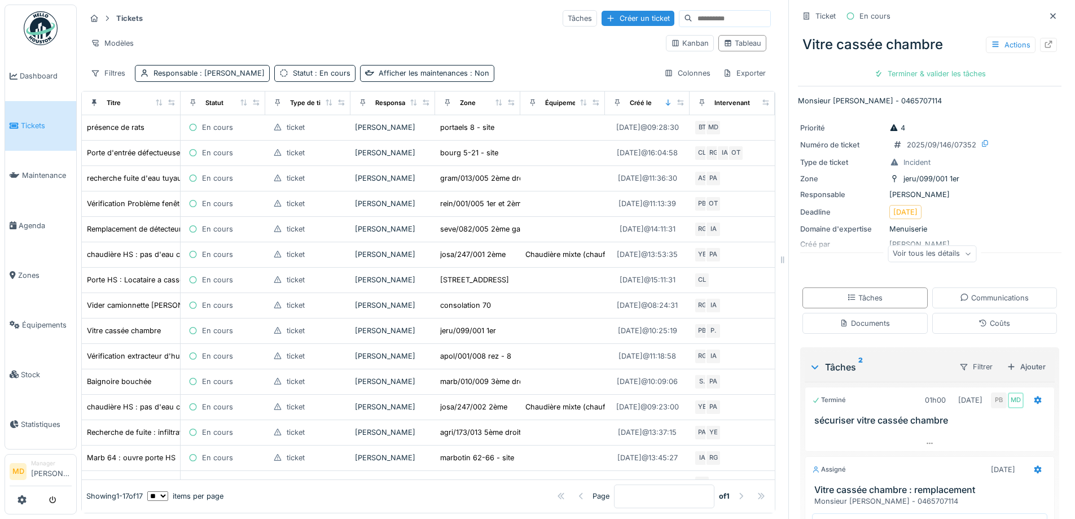
click at [305, 21] on div "Tickets Tâches Créer un ticket" at bounding box center [428, 18] width 685 height 19
click at [43, 80] on span "Dashboard" at bounding box center [46, 76] width 52 height 11
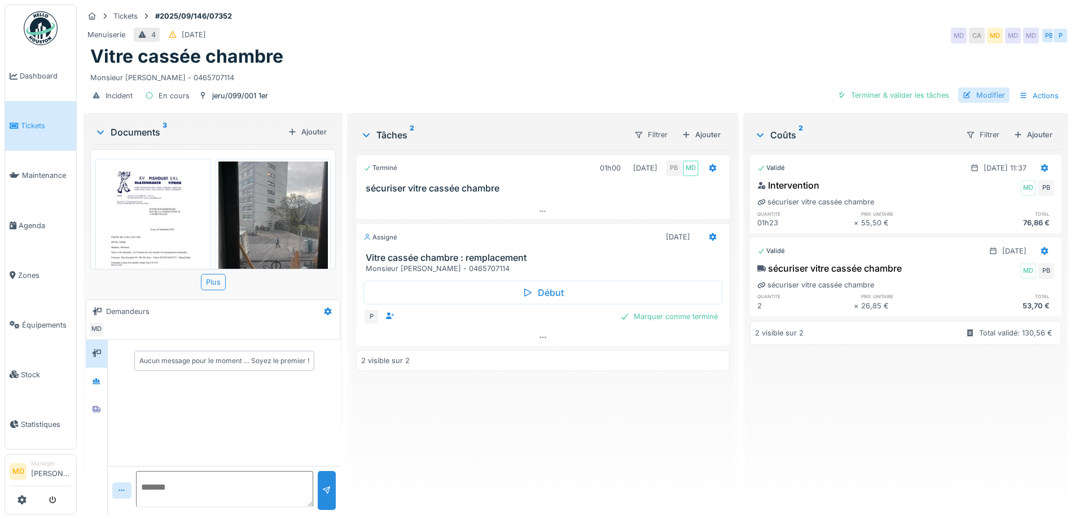
click at [969, 91] on div "Modifier" at bounding box center [983, 94] width 51 height 15
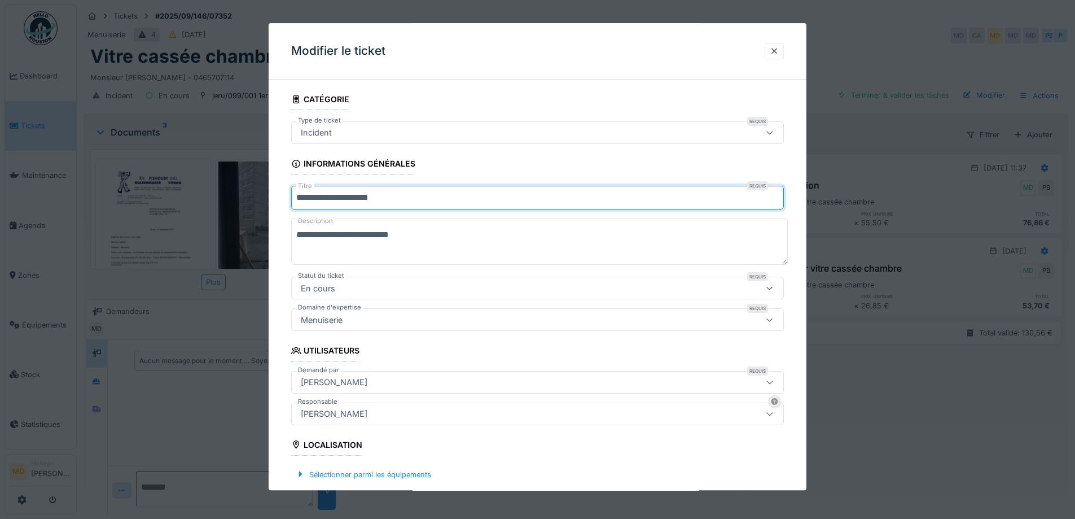
click at [318, 197] on input "**********" at bounding box center [537, 198] width 493 height 24
click at [352, 196] on input "**********" at bounding box center [537, 198] width 493 height 24
type input "**********"
click at [440, 237] on textarea "**********" at bounding box center [539, 242] width 497 height 46
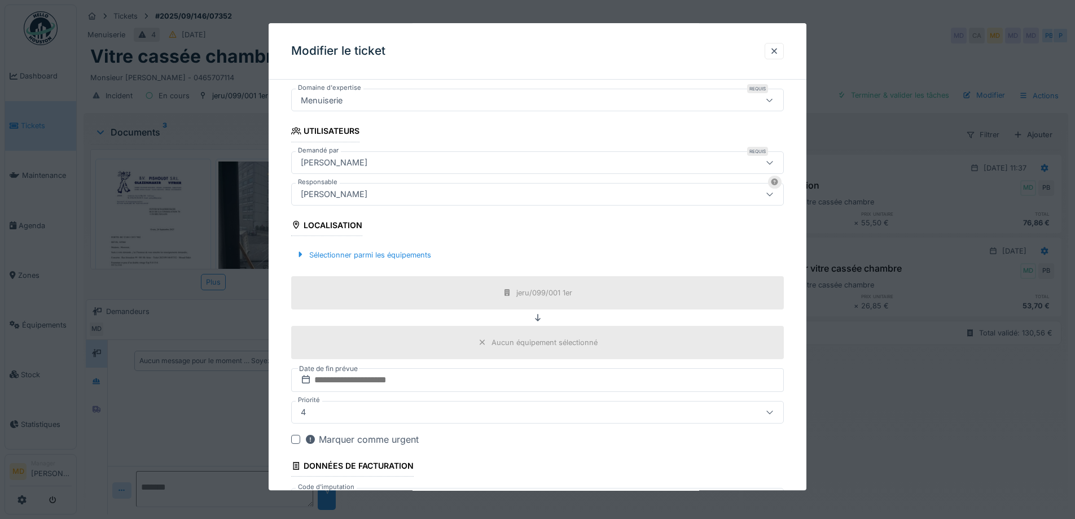
scroll to position [318, 0]
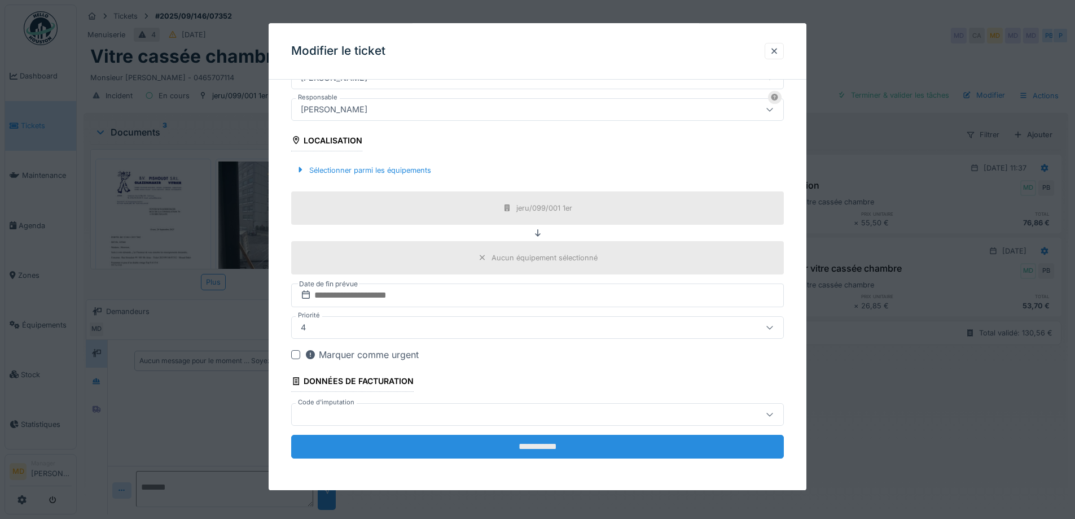
type textarea "**********"
click at [569, 453] on input "**********" at bounding box center [537, 446] width 493 height 24
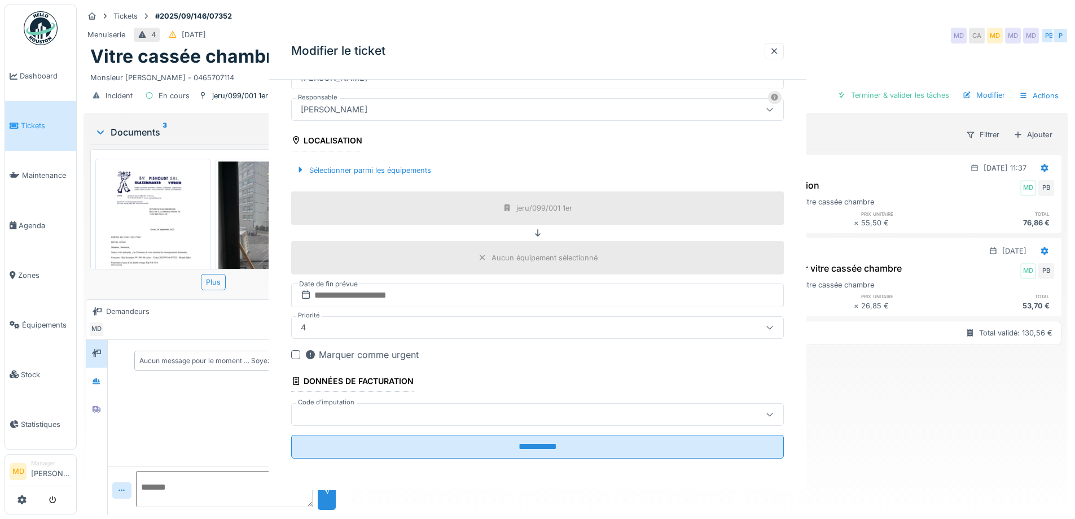
scroll to position [0, 0]
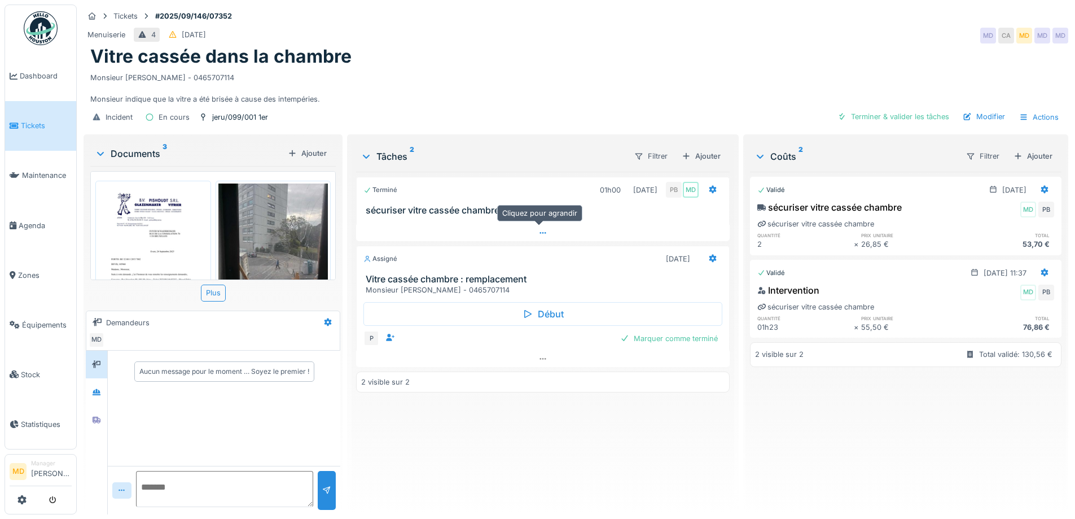
click at [533, 234] on div at bounding box center [542, 233] width 373 height 16
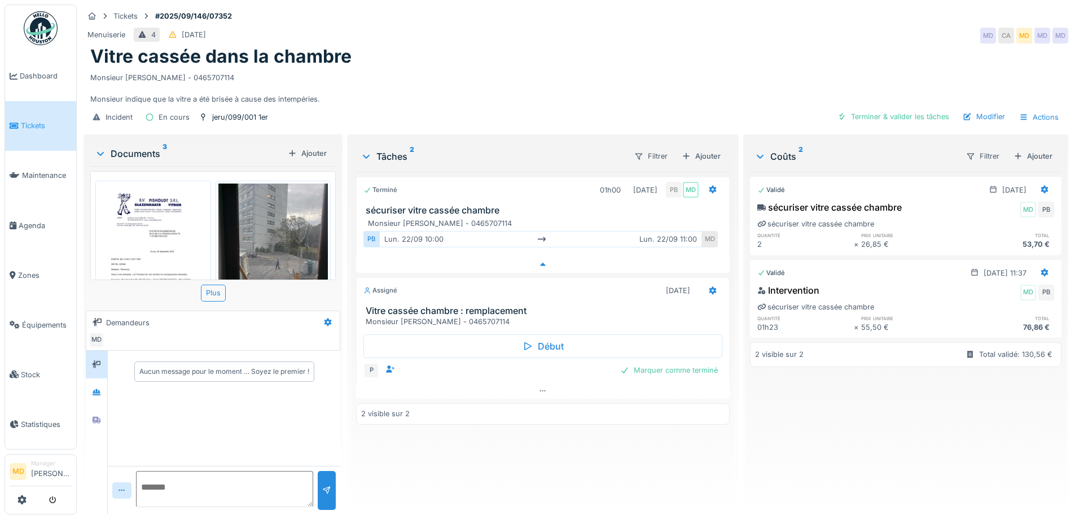
scroll to position [8, 0]
click at [538, 261] on icon at bounding box center [542, 264] width 9 height 7
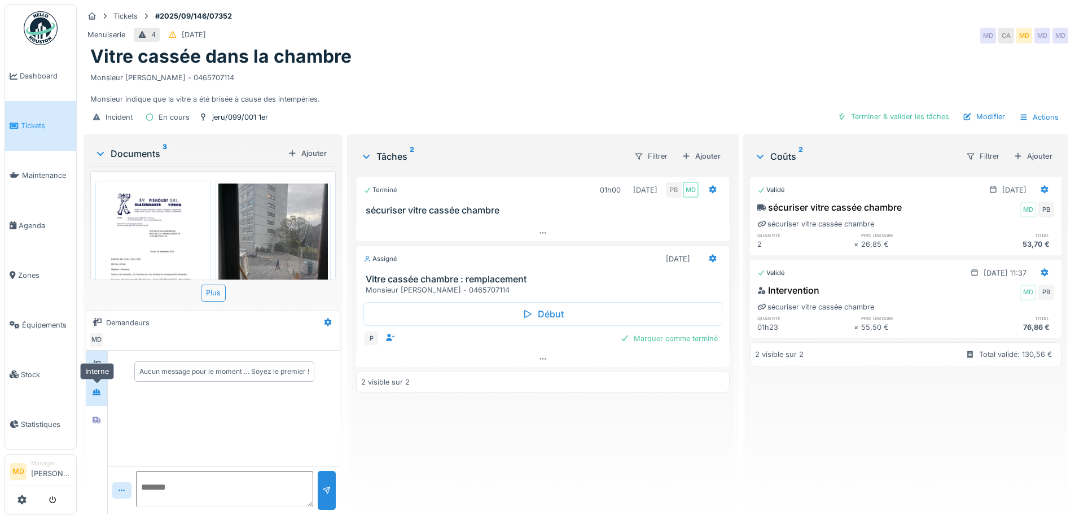
click at [97, 392] on div at bounding box center [96, 392] width 17 height 19
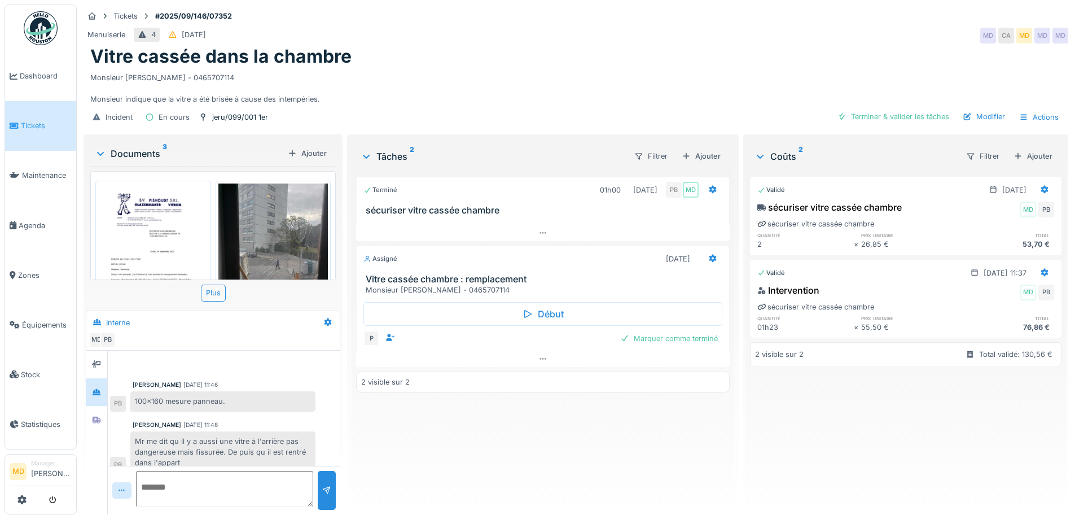
scroll to position [240, 0]
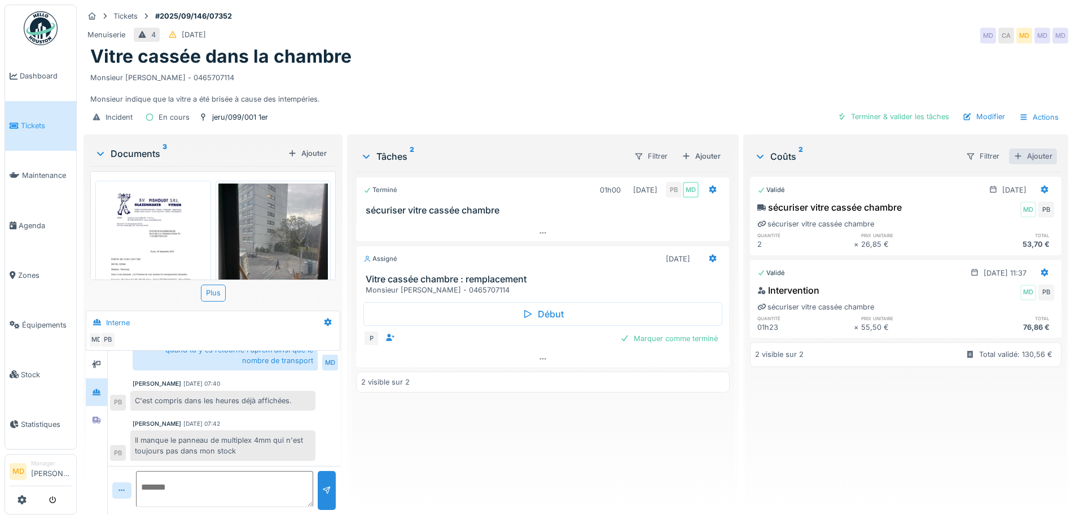
click at [1009, 148] on div "Ajouter" at bounding box center [1033, 155] width 48 height 15
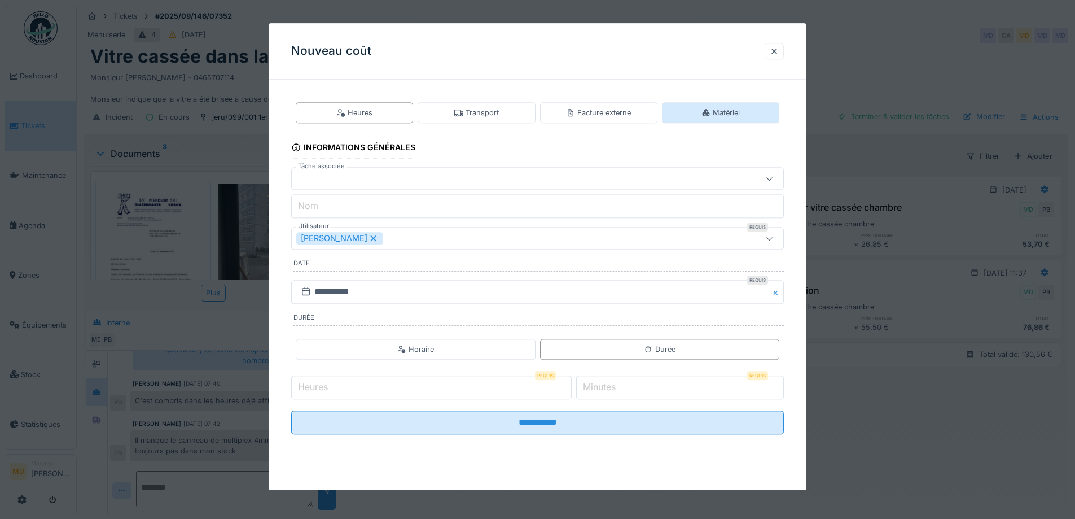
click at [700, 113] on div "Matériel" at bounding box center [720, 112] width 117 height 21
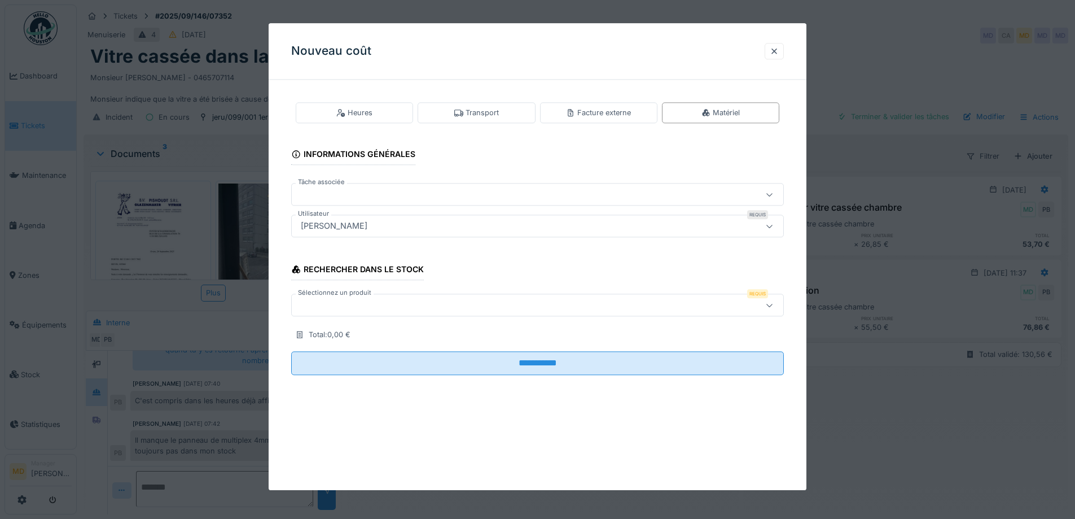
click at [353, 194] on div at bounding box center [508, 194] width 425 height 12
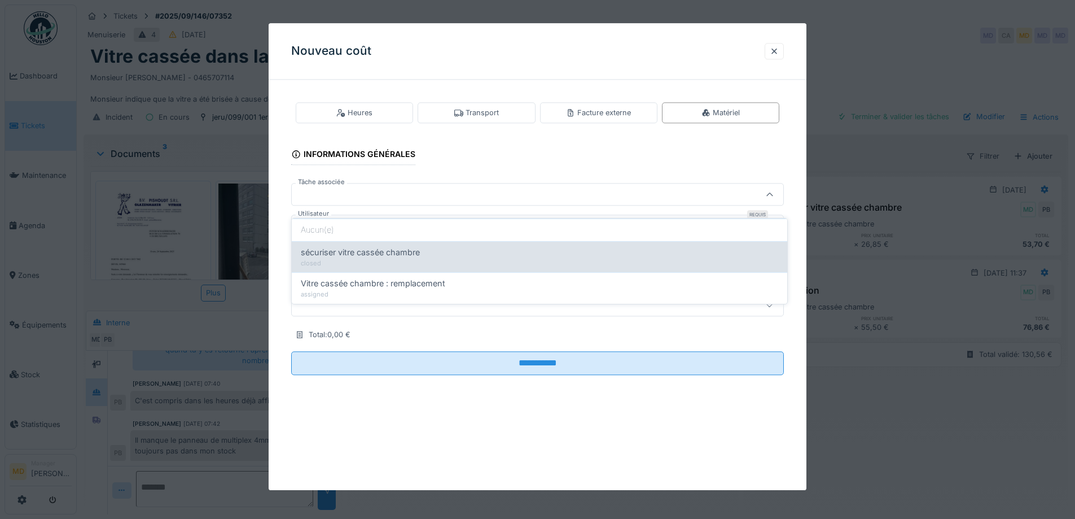
click at [369, 246] on span "sécuriser vitre cassée chambre" at bounding box center [360, 252] width 119 height 12
type input "******"
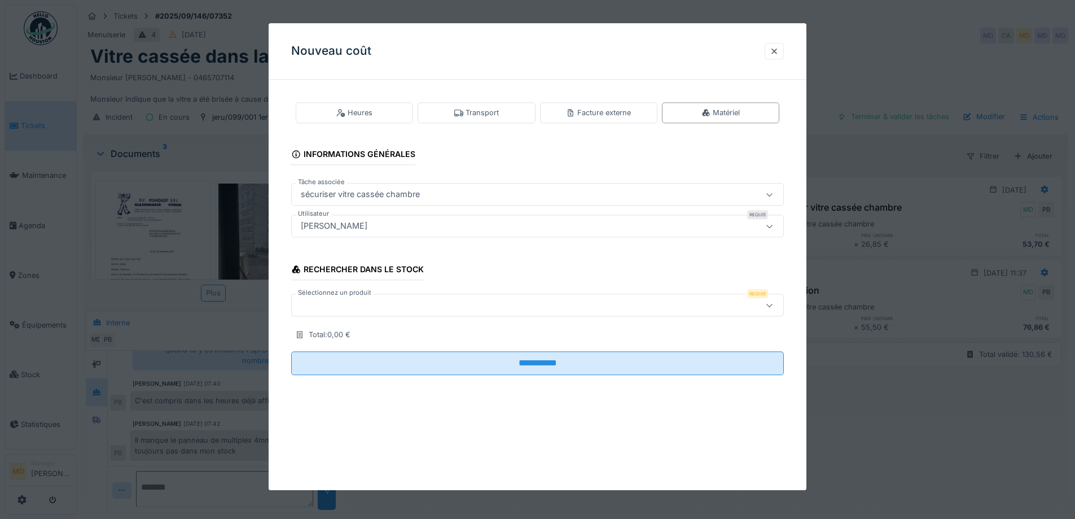
click at [353, 306] on div at bounding box center [508, 305] width 425 height 12
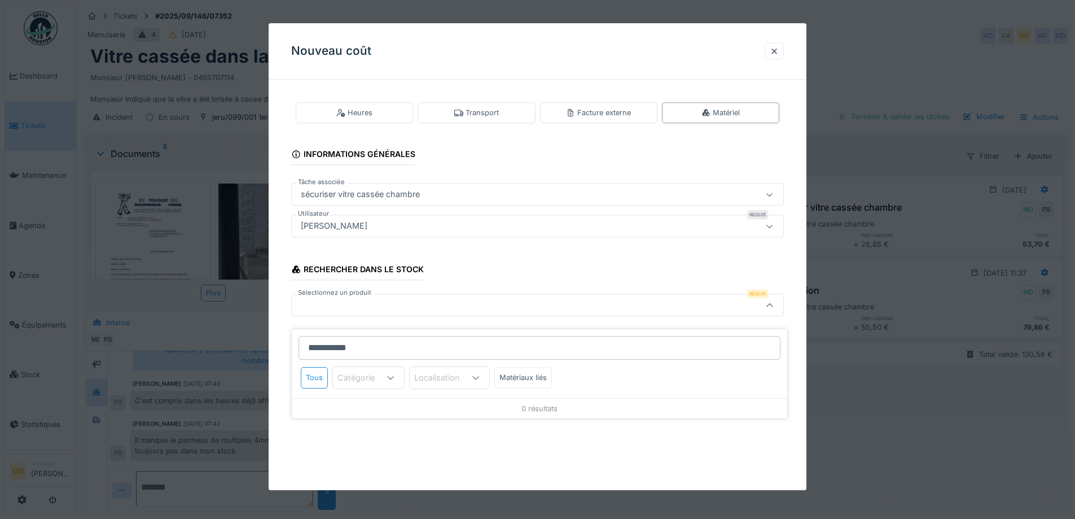
type input "*********"
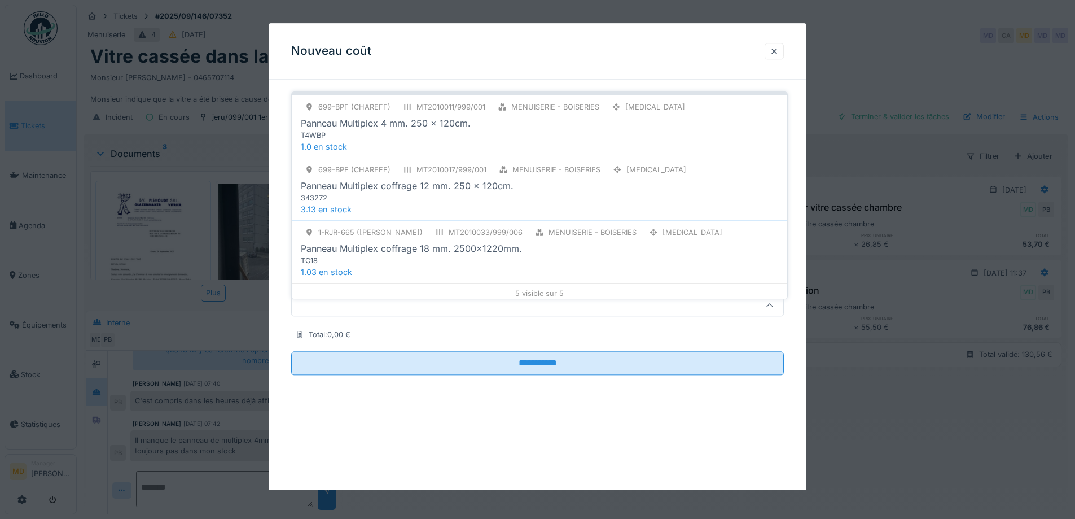
scroll to position [196, 0]
click at [774, 54] on div at bounding box center [774, 51] width 9 height 11
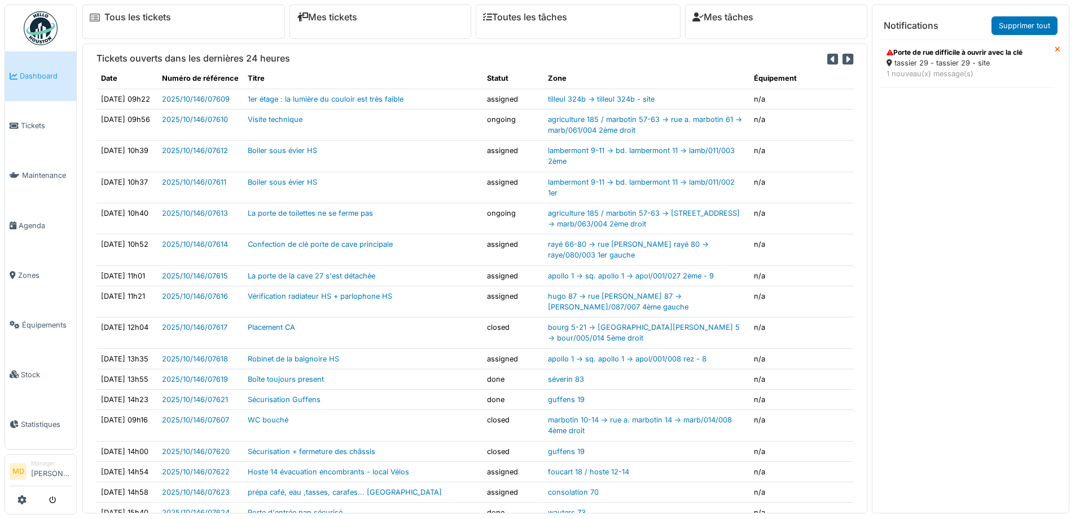
click at [1055, 50] on icon at bounding box center [1058, 49] width 6 height 7
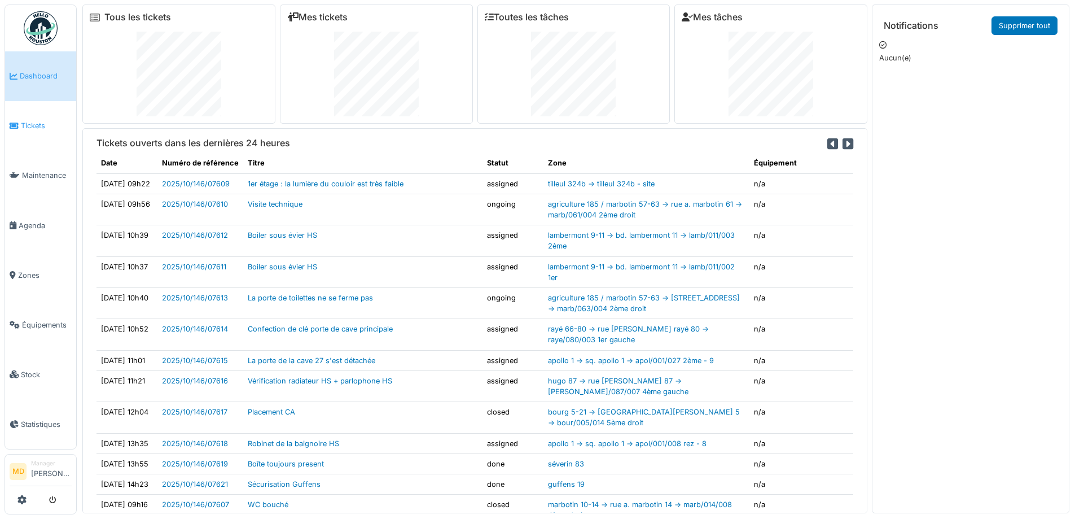
click at [52, 129] on span "Tickets" at bounding box center [46, 125] width 51 height 11
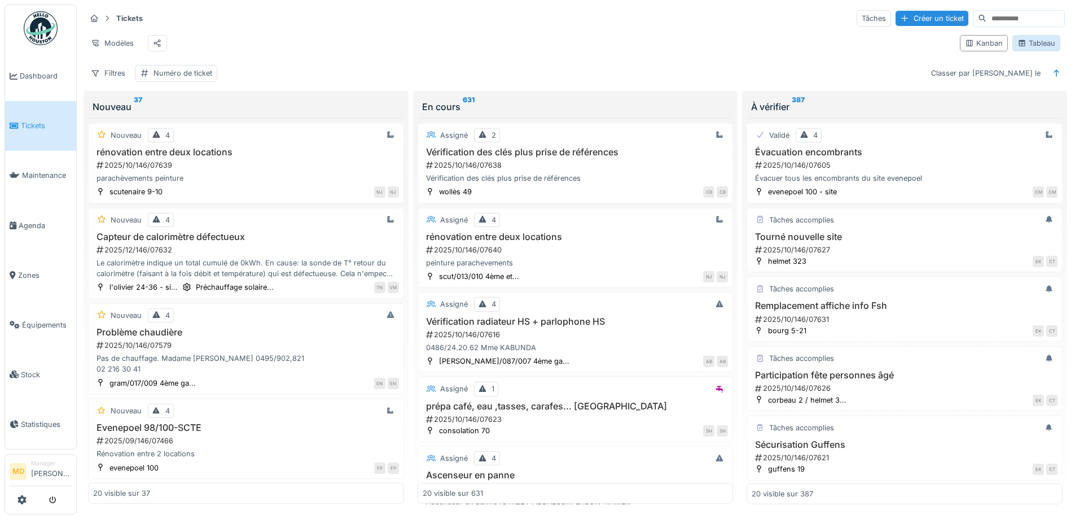
click at [1034, 49] on div "Tableau" at bounding box center [1036, 43] width 38 height 11
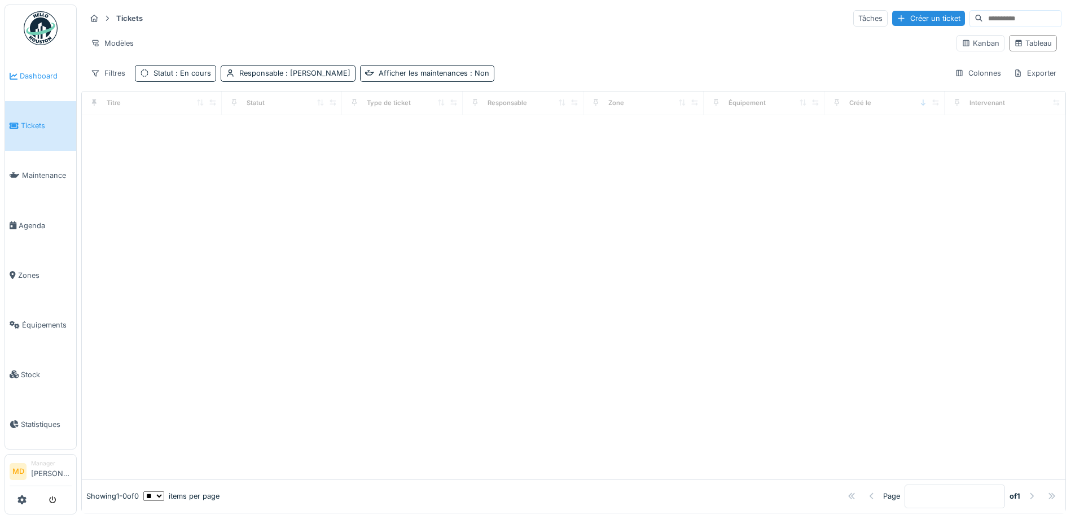
click at [54, 71] on span "Dashboard" at bounding box center [46, 76] width 52 height 11
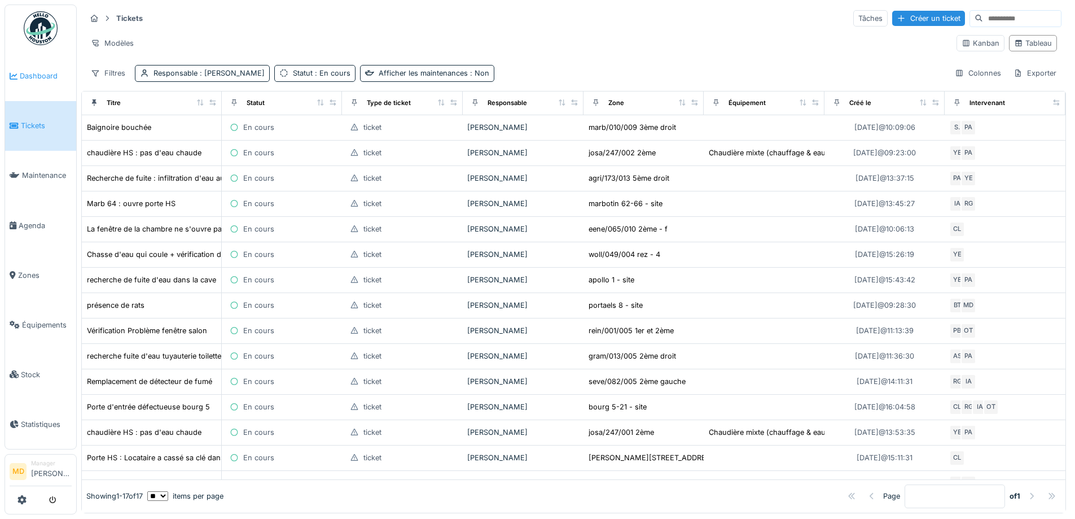
click at [42, 78] on span "Dashboard" at bounding box center [46, 76] width 52 height 11
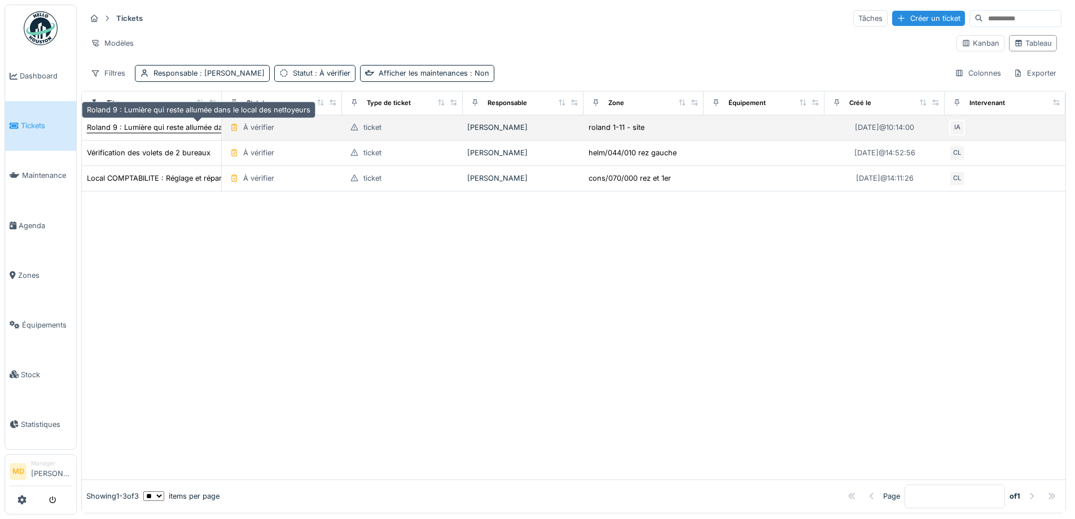
click at [178, 129] on div "Roland 9 : Lumière qui reste allumée dans le local des nettoyeurs" at bounding box center [198, 127] width 223 height 11
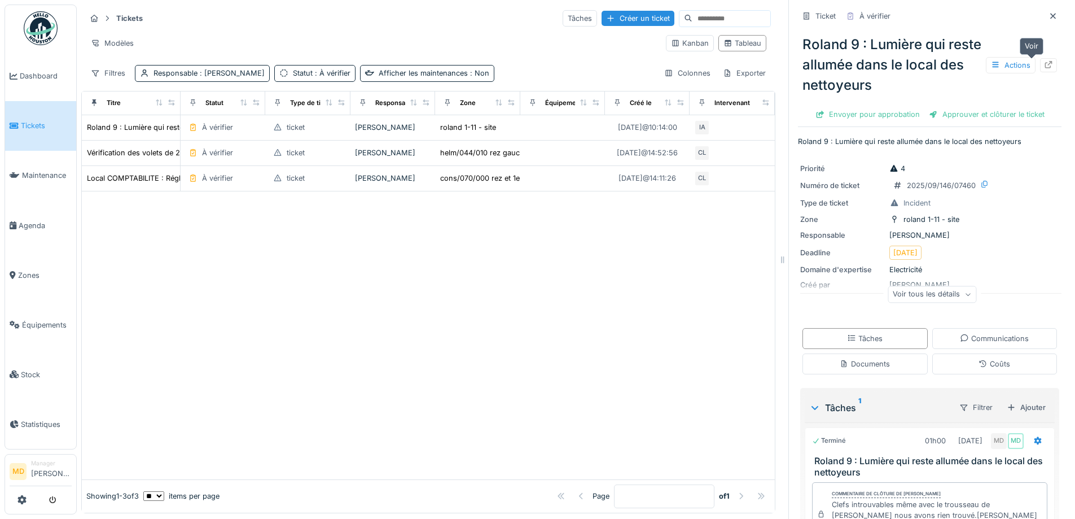
click at [1045, 68] on icon at bounding box center [1048, 64] width 7 height 7
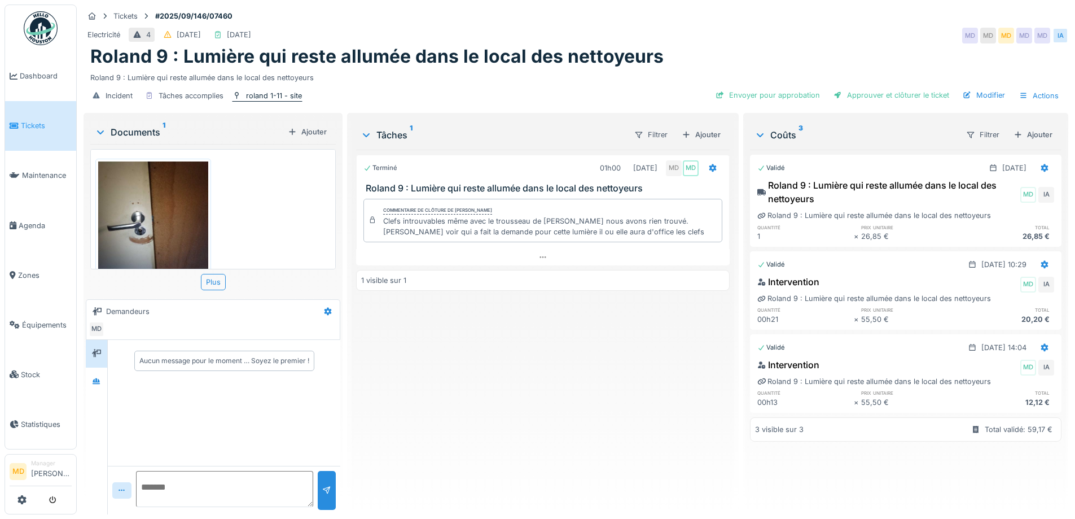
click at [269, 94] on div "roland 1-11 - site" at bounding box center [274, 95] width 56 height 11
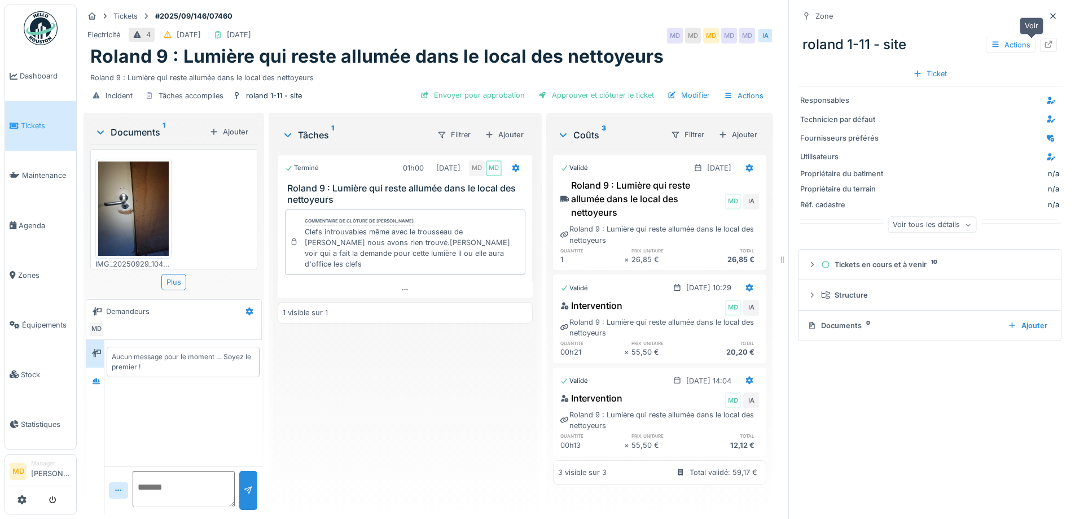
click at [1045, 44] on icon at bounding box center [1048, 44] width 7 height 7
click at [1048, 17] on icon at bounding box center [1052, 15] width 9 height 7
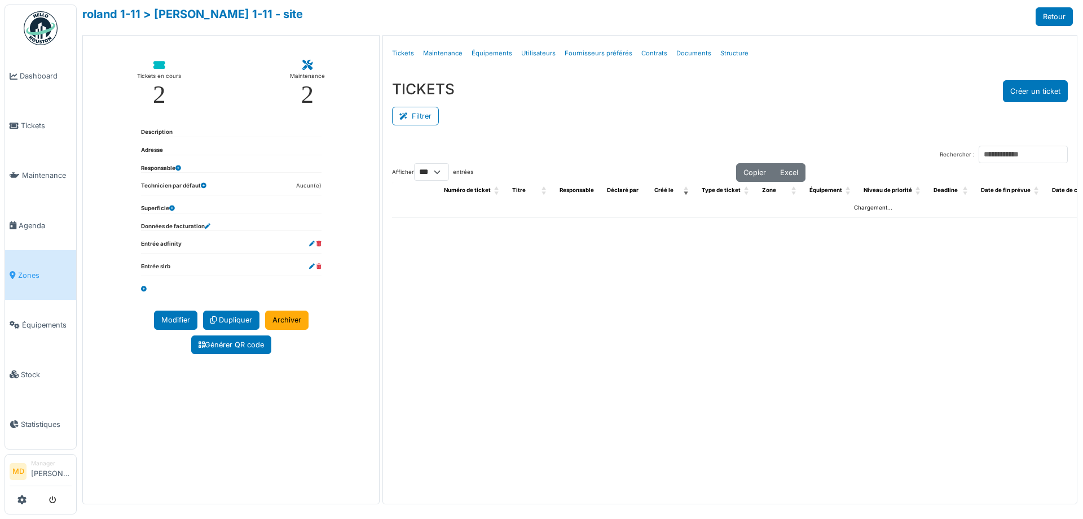
select select "***"
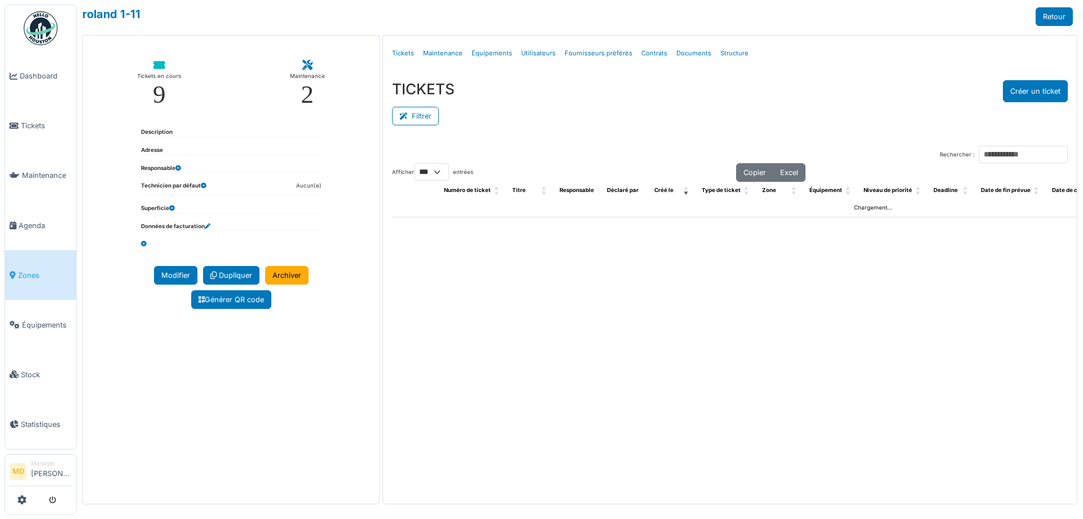
select select "***"
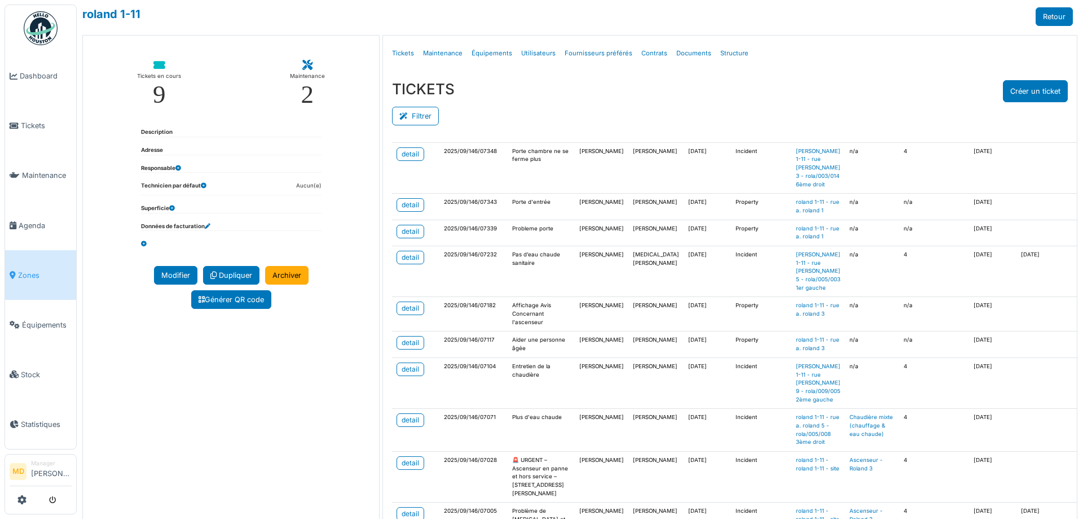
scroll to position [339, 0]
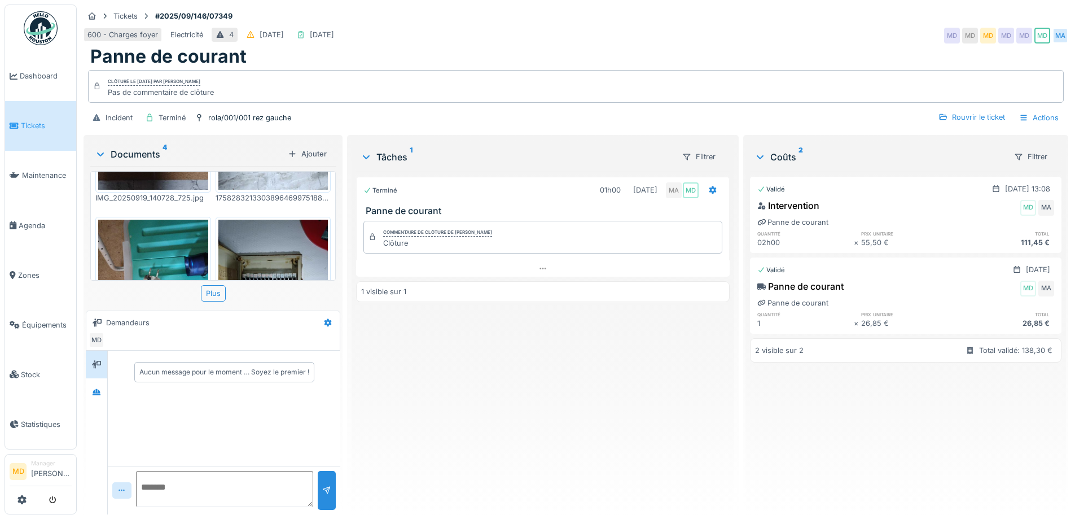
scroll to position [235, 0]
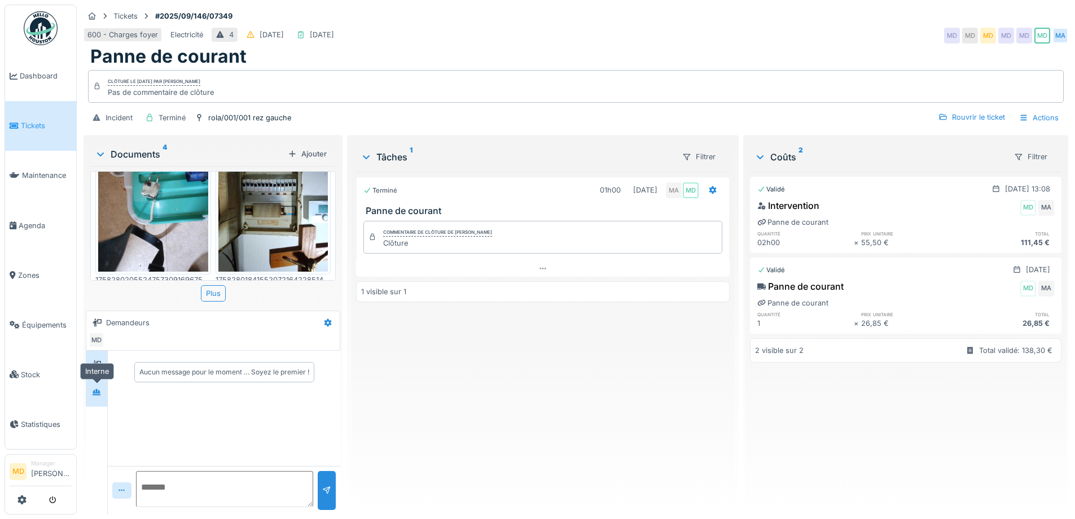
click at [94, 393] on icon at bounding box center [96, 391] width 9 height 7
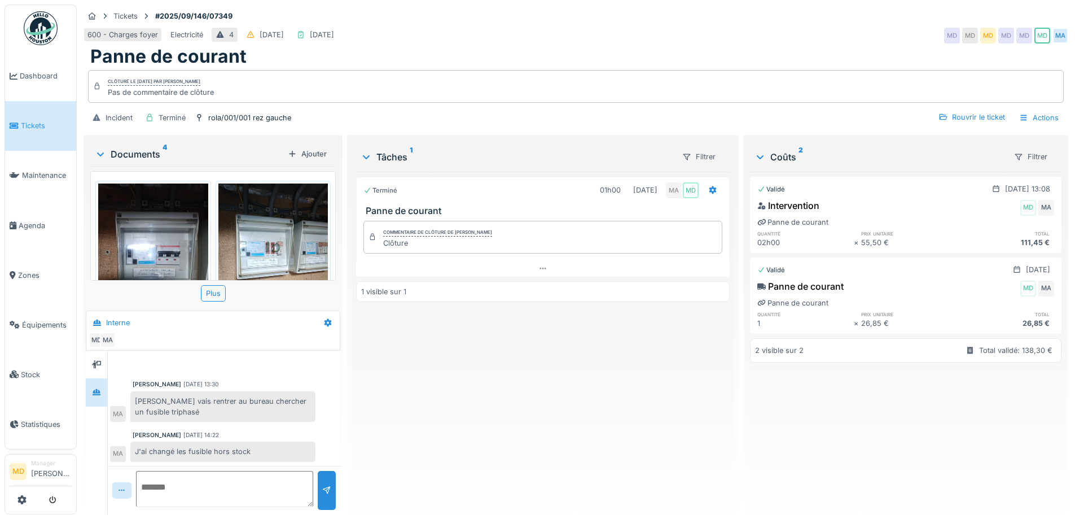
scroll to position [8, 0]
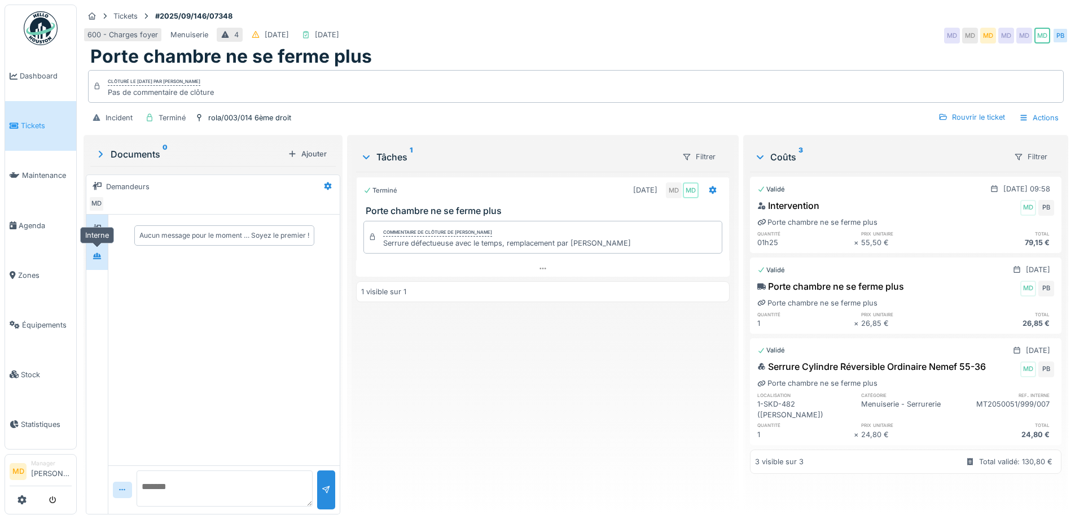
click at [95, 253] on icon at bounding box center [97, 256] width 8 height 6
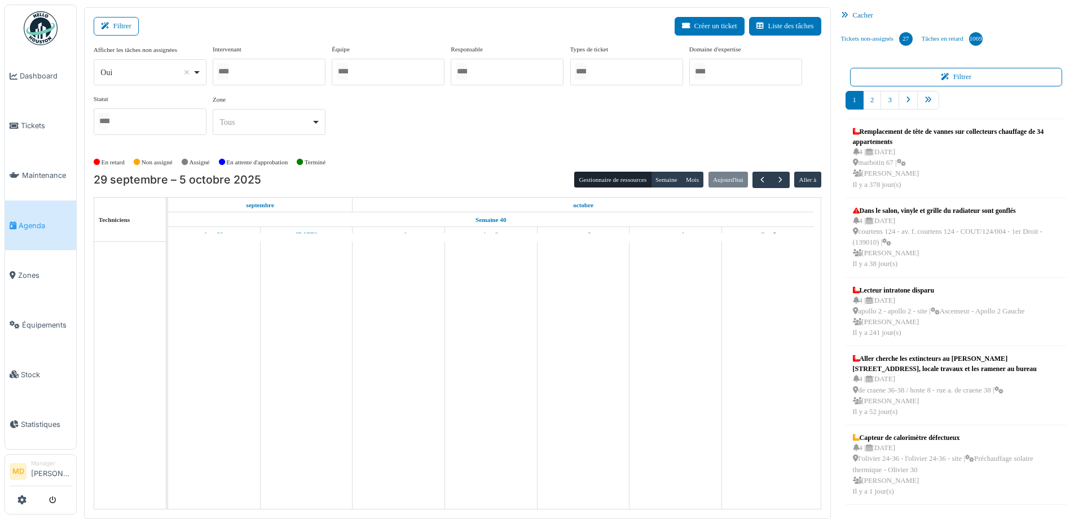
click at [241, 67] on div at bounding box center [269, 72] width 113 height 27
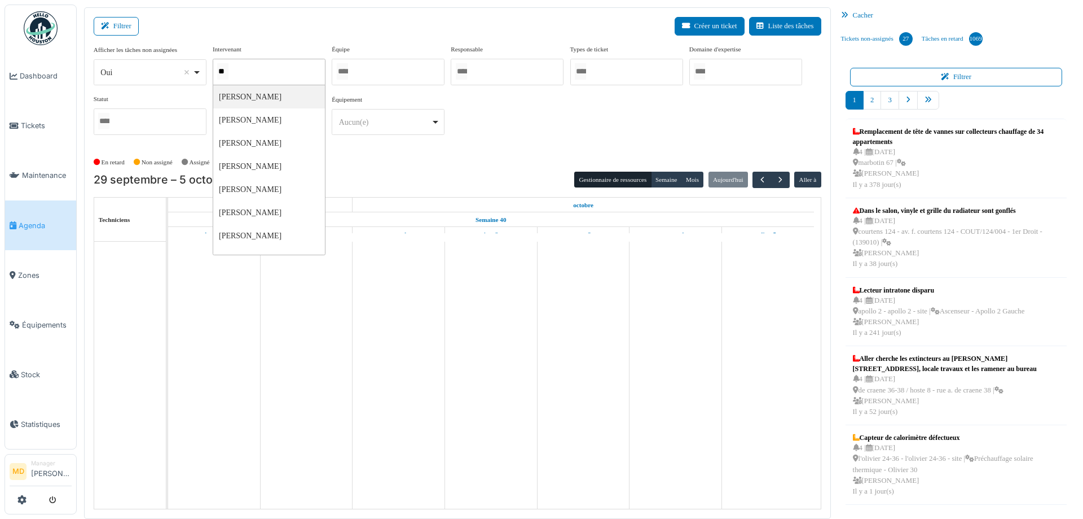
type input "***"
click at [583, 82] on div at bounding box center [626, 72] width 113 height 27
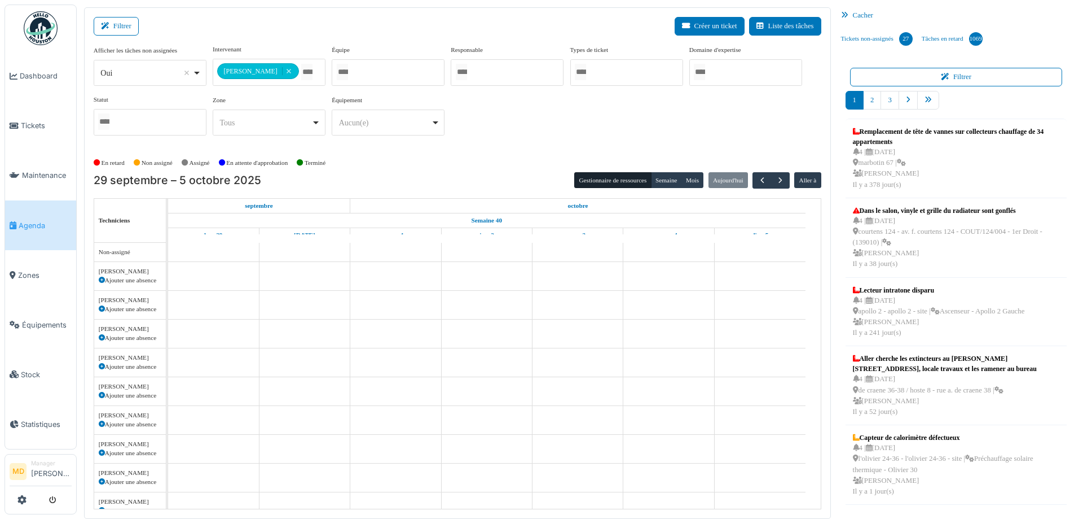
click at [723, 142] on div "**********" at bounding box center [458, 95] width 728 height 100
click at [655, 177] on button "Semaine" at bounding box center [666, 180] width 31 height 16
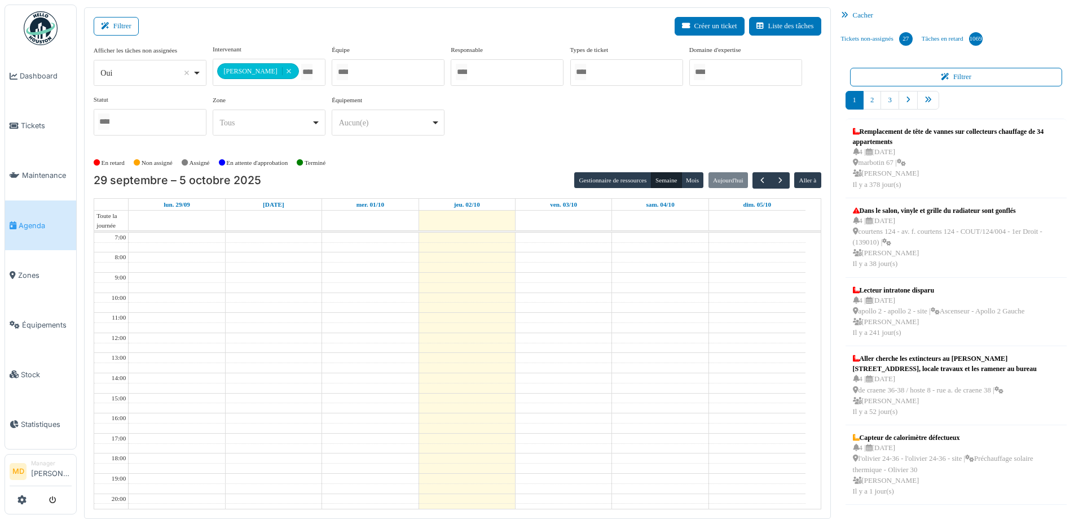
click at [531, 152] on div "**********" at bounding box center [458, 99] width 728 height 109
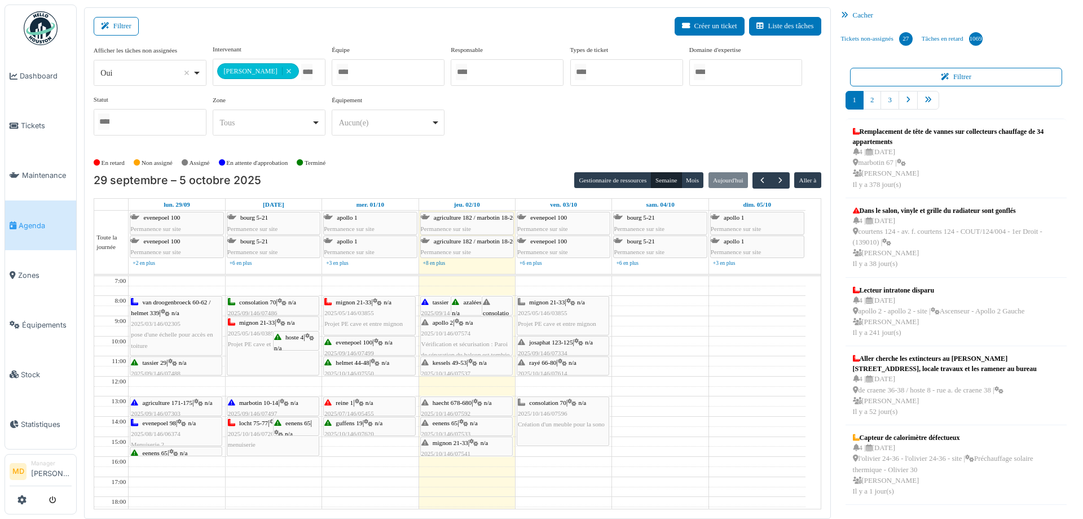
click at [470, 306] on div "azalées 49-50 | n/a 2025/08/146/06192 porte de rue ne s'ouvre pas." at bounding box center [481, 324] width 59 height 54
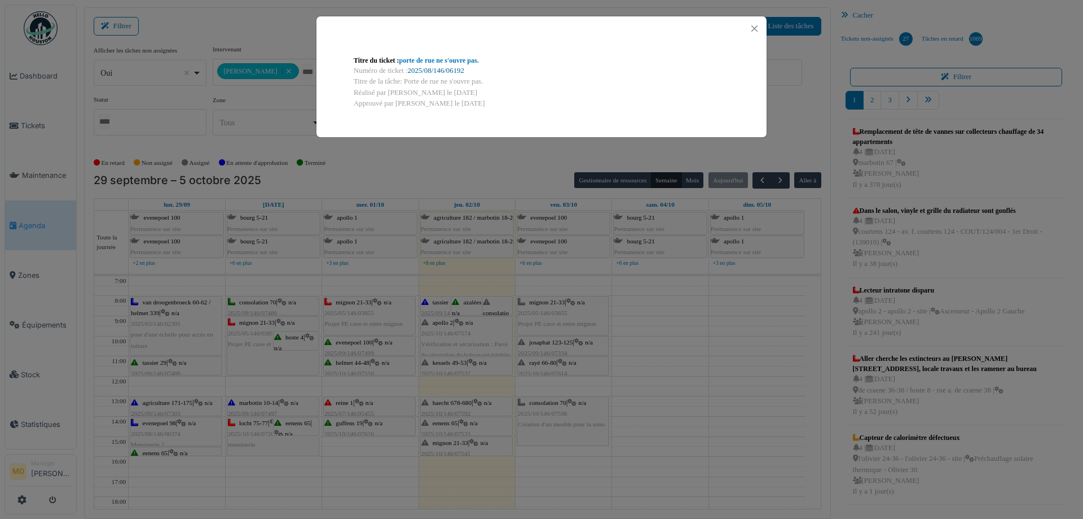
click at [418, 70] on link "2025/08/146/06192" at bounding box center [436, 71] width 56 height 8
click at [759, 30] on button "Close" at bounding box center [754, 28] width 15 height 15
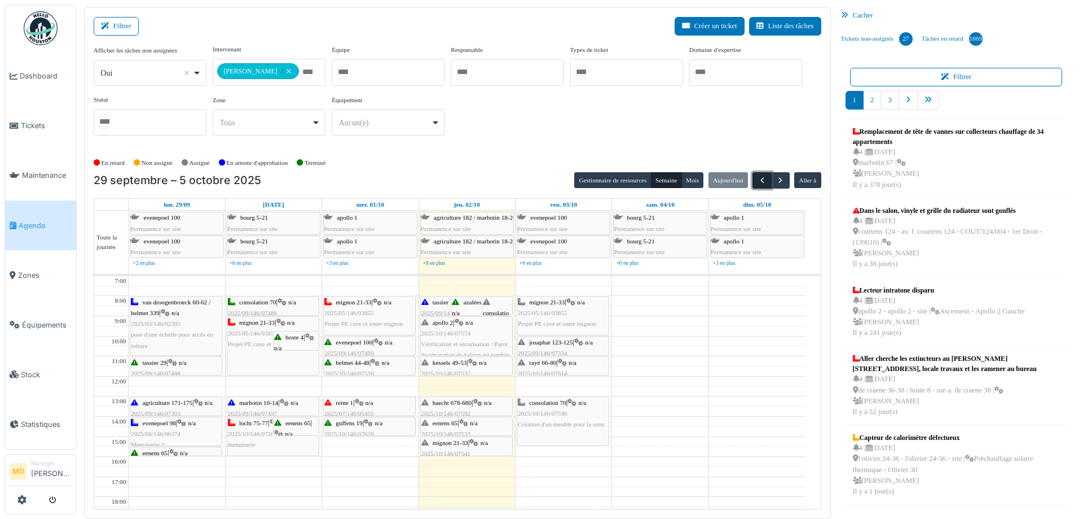
click at [758, 180] on span "button" at bounding box center [763, 180] width 10 height 10
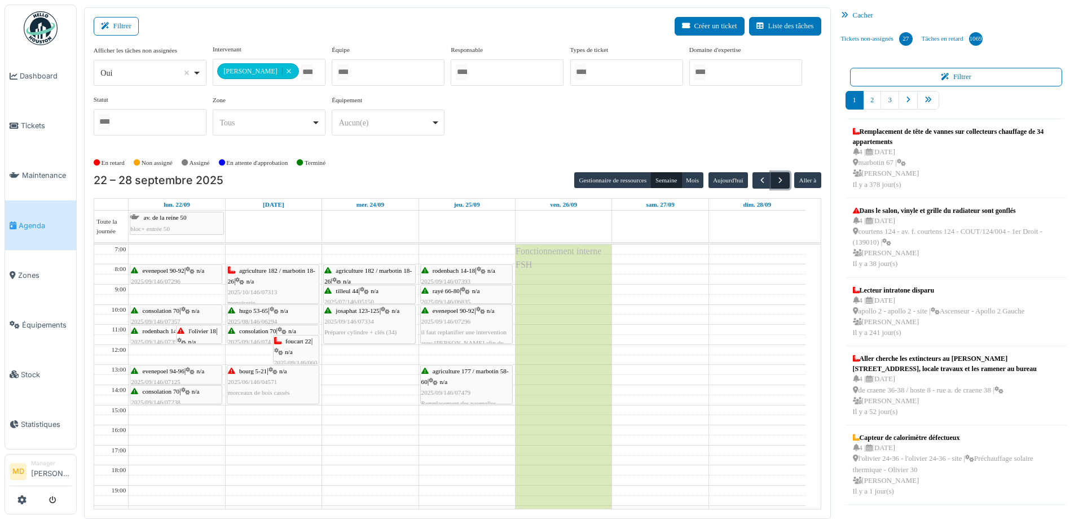
click at [782, 179] on button "button" at bounding box center [780, 180] width 19 height 16
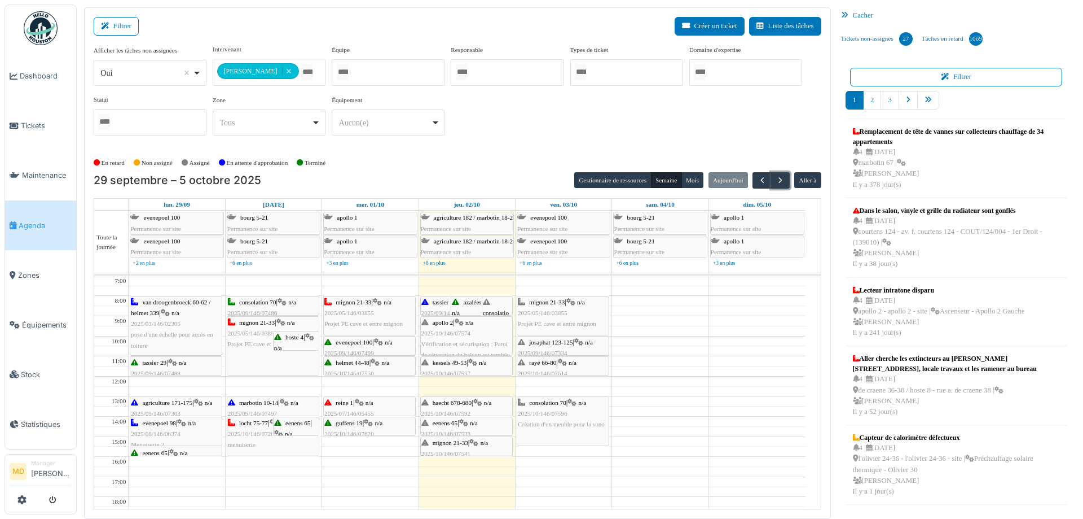
click at [493, 305] on div "consolation 70 | n/a 2025/10/146/07552 Préparation de 10 clés de la porte arriè…" at bounding box center [497, 373] width 29 height 152
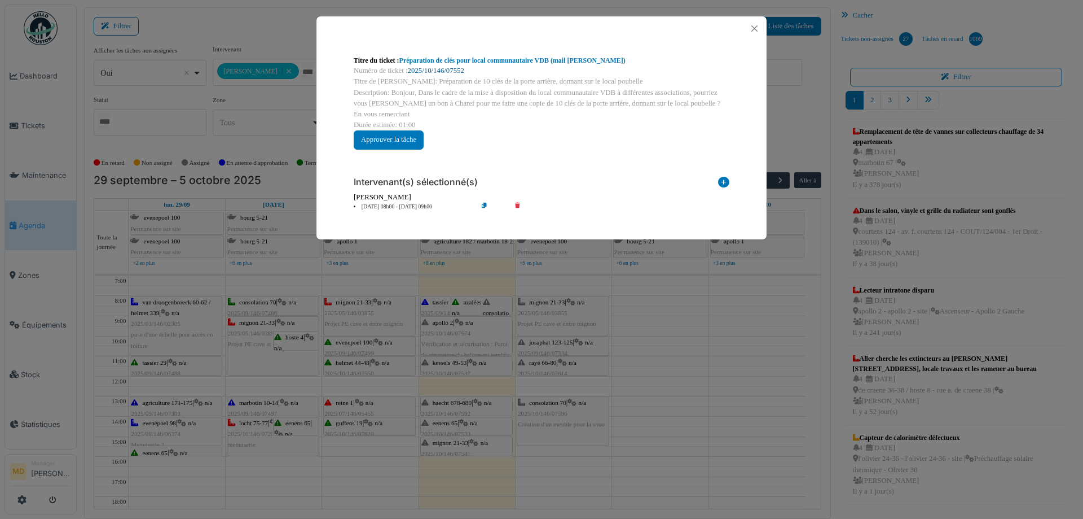
click at [435, 72] on link "2025/10/146/07552" at bounding box center [436, 71] width 56 height 8
click at [753, 25] on button "Close" at bounding box center [754, 28] width 15 height 15
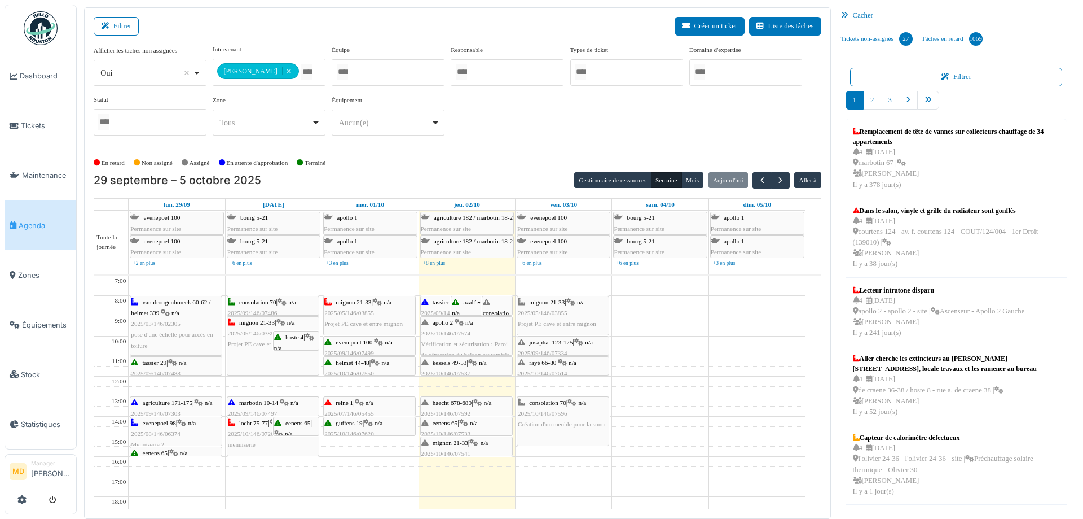
click at [474, 363] on icon at bounding box center [472, 362] width 9 height 7
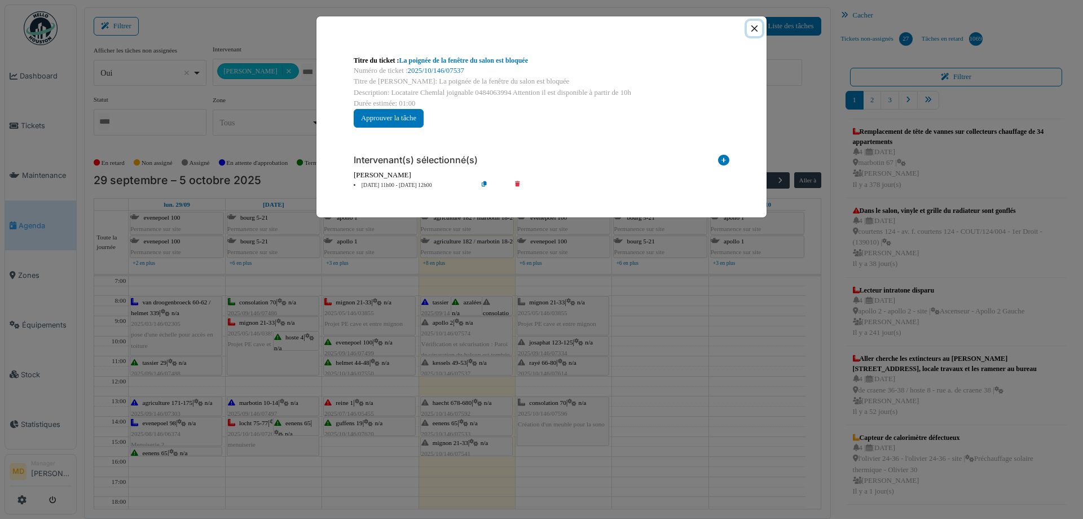
click at [753, 29] on button "Close" at bounding box center [754, 28] width 15 height 15
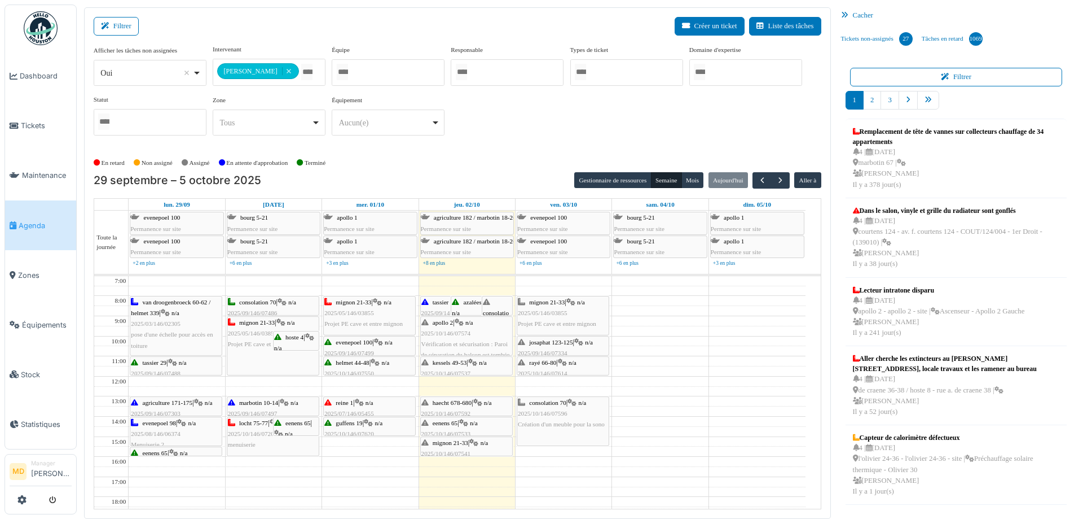
click at [377, 27] on div "Filtrer Créer un ticket Liste des tâches" at bounding box center [458, 31] width 728 height 28
click at [469, 304] on span "azalées 49-50" at bounding box center [480, 302] width 34 height 7
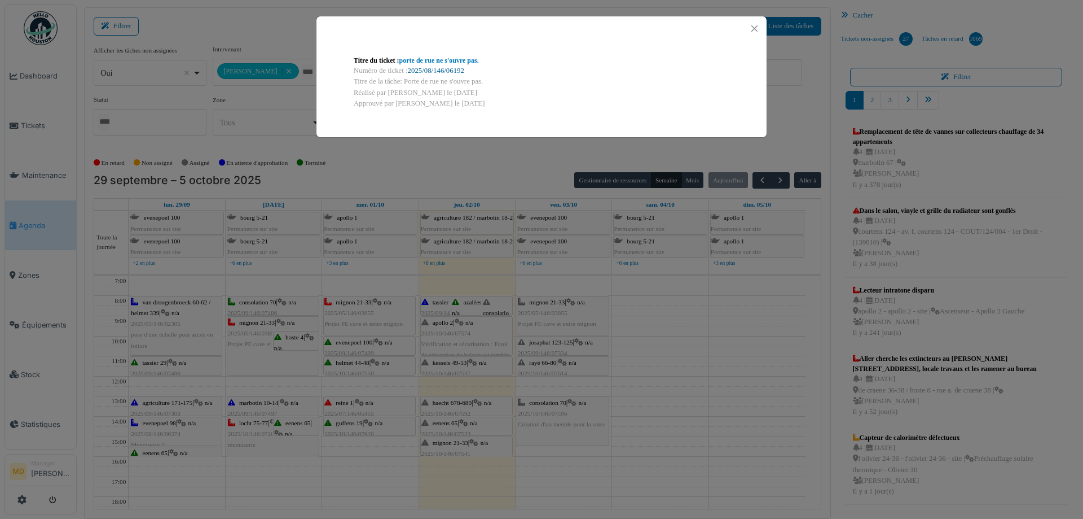
click at [458, 68] on link "2025/08/146/06192" at bounding box center [436, 71] width 56 height 8
click at [759, 24] on button "Close" at bounding box center [754, 28] width 15 height 15
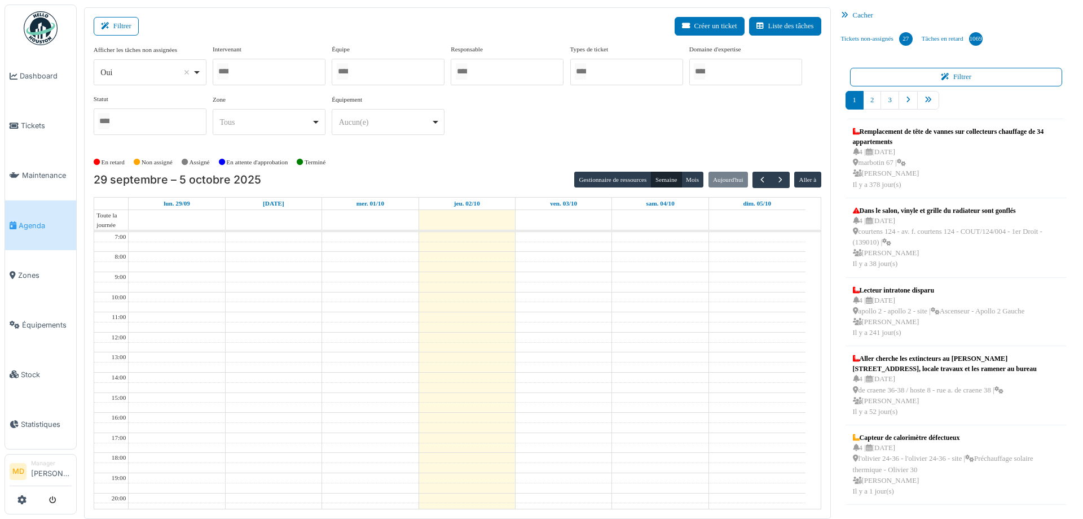
click at [277, 70] on div at bounding box center [269, 72] width 113 height 27
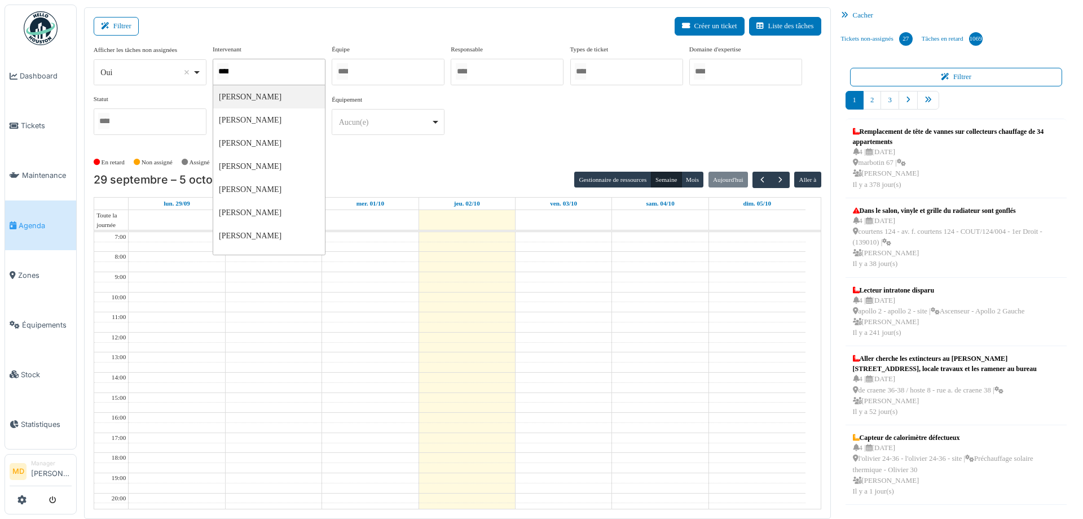
type input "*****"
click at [506, 119] on div "**********" at bounding box center [458, 95] width 728 height 100
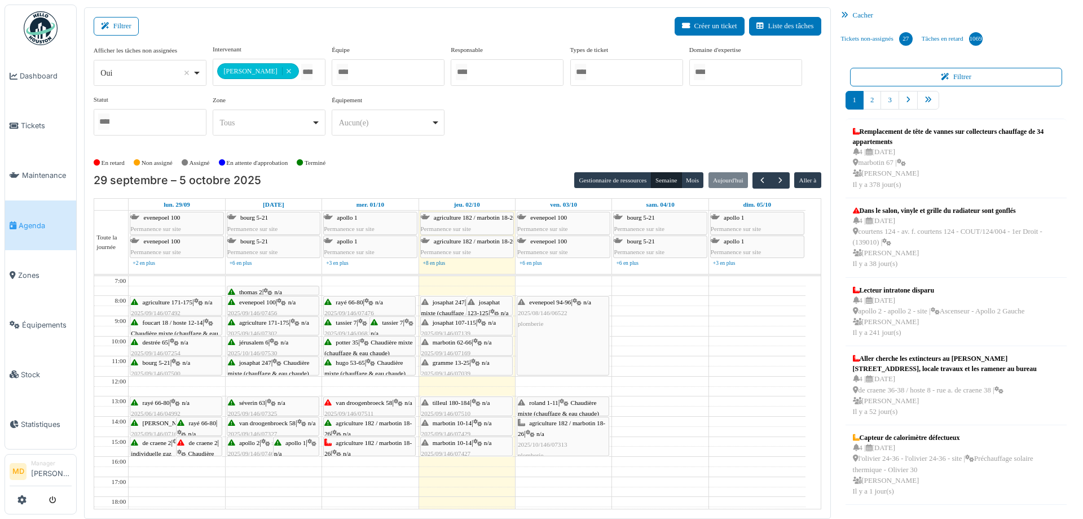
click at [359, 404] on span "van droogenbroeck 58" at bounding box center [364, 402] width 56 height 7
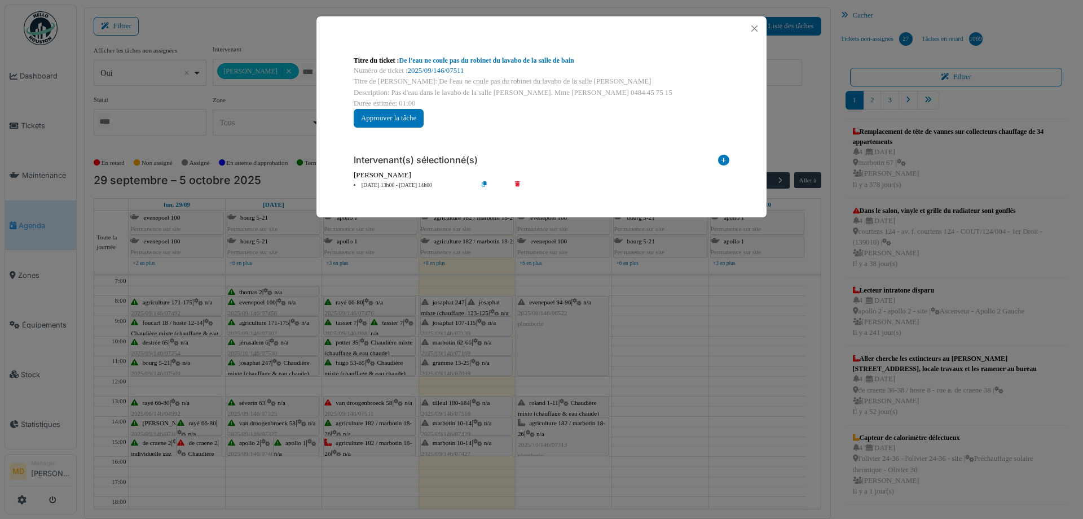
click at [430, 65] on div "Titre du ticket : De l'eau ne coule pas du robinet du lavabo de la salle de bain" at bounding box center [542, 60] width 376 height 10
click at [429, 70] on link "2025/09/146/07511" at bounding box center [436, 71] width 56 height 8
click at [757, 27] on button "Close" at bounding box center [754, 28] width 15 height 15
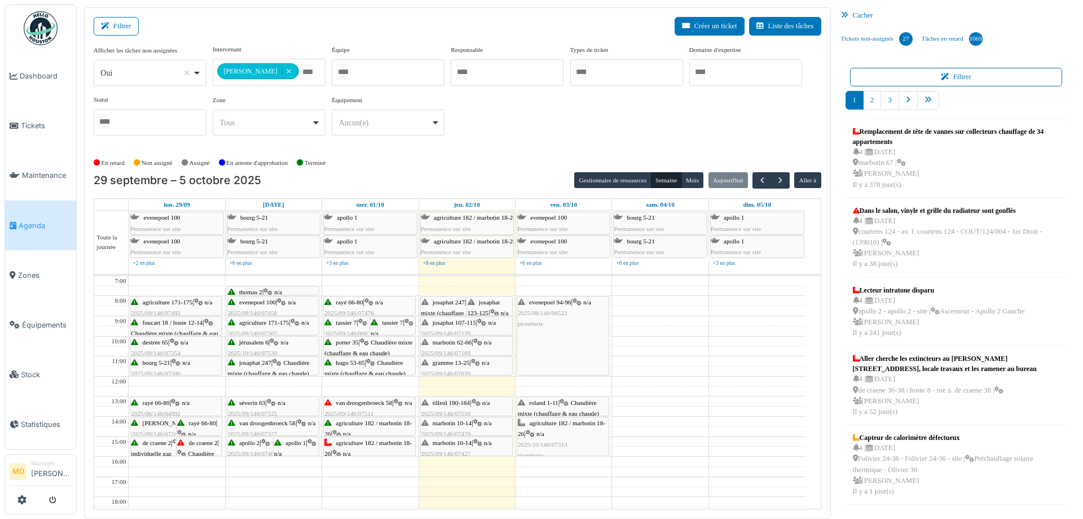
click at [375, 444] on span "agriculture 182 / marbotin 18-26" at bounding box center [367, 447] width 87 height 17
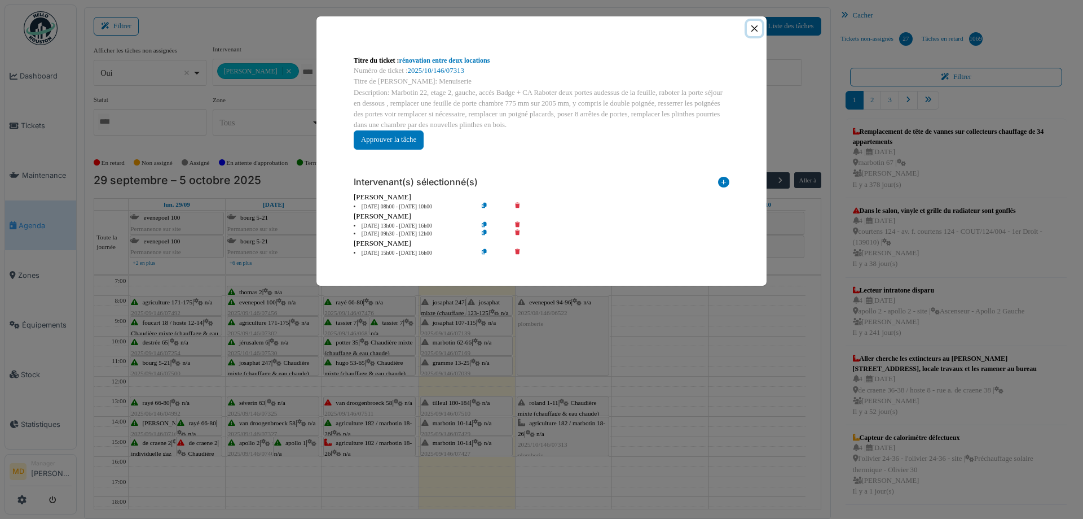
click at [759, 31] on button "Close" at bounding box center [754, 28] width 15 height 15
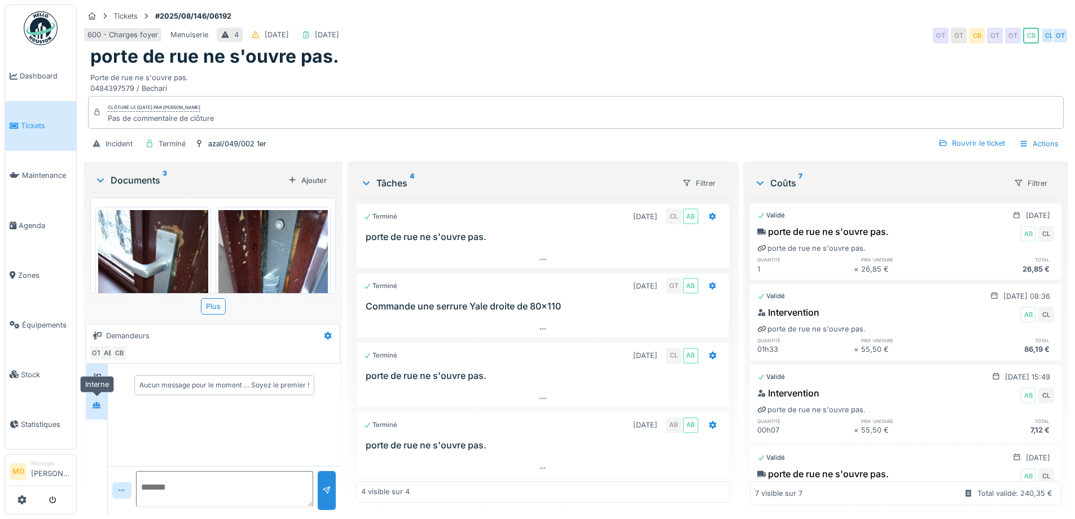
click at [104, 410] on div at bounding box center [96, 405] width 17 height 14
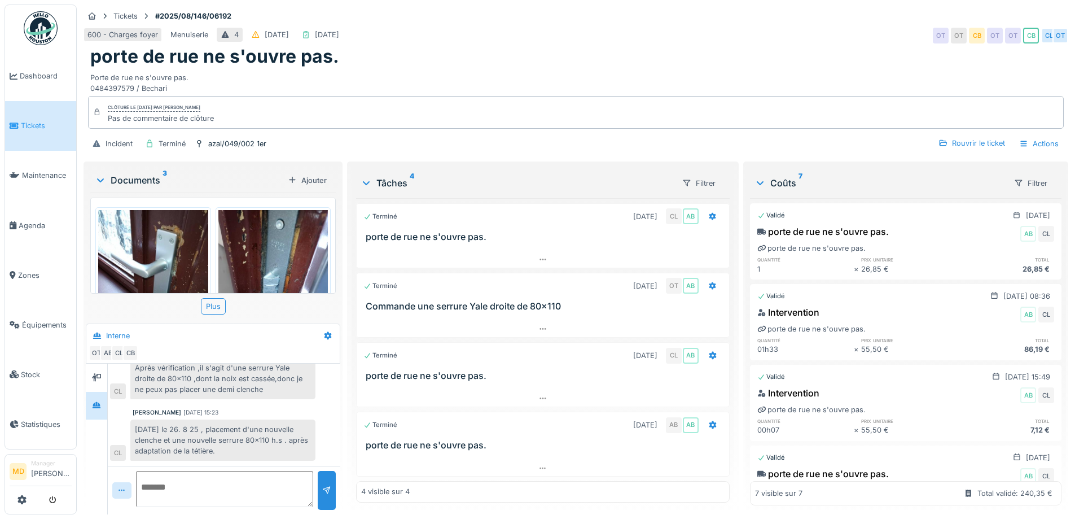
scroll to position [8, 0]
click at [530, 464] on div at bounding box center [543, 468] width 372 height 16
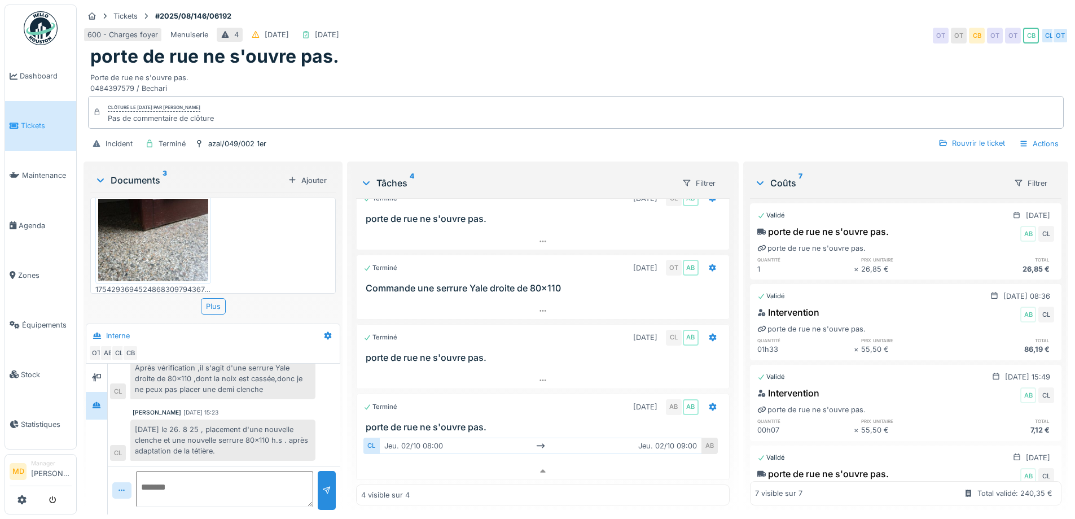
scroll to position [74, 0]
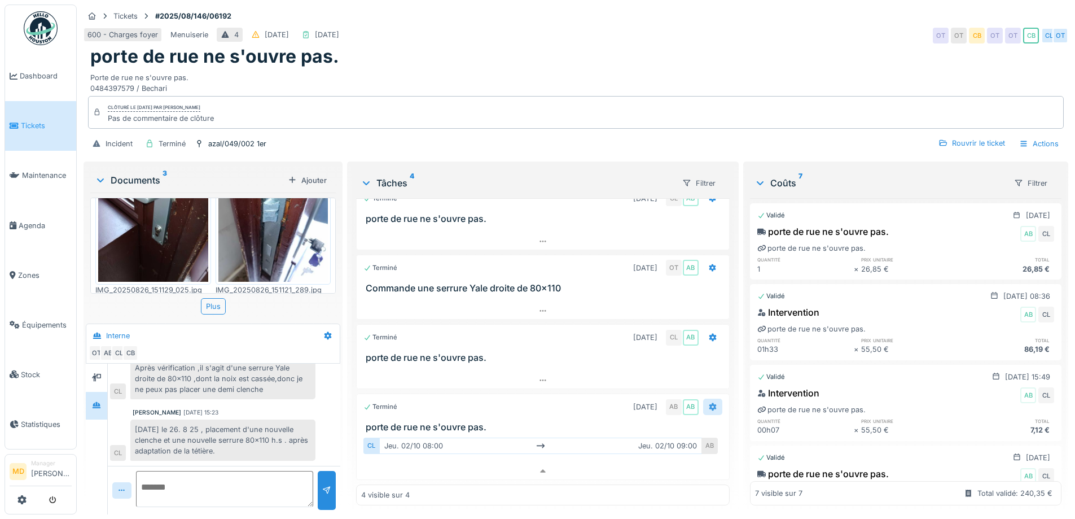
click at [705, 398] on div at bounding box center [712, 406] width 19 height 16
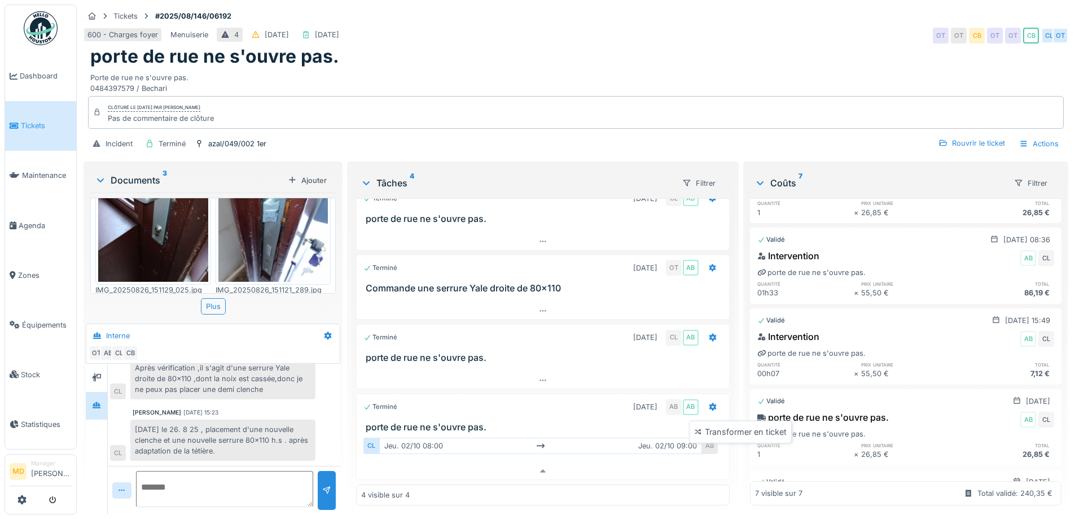
click at [706, 33] on div "600 - Charges foyer Menuiserie 4 [DATE] [DATE] OT OT CB OT OT CB CL OT" at bounding box center [576, 35] width 985 height 20
click at [950, 148] on div "Rouvrir le ticket" at bounding box center [972, 142] width 76 height 15
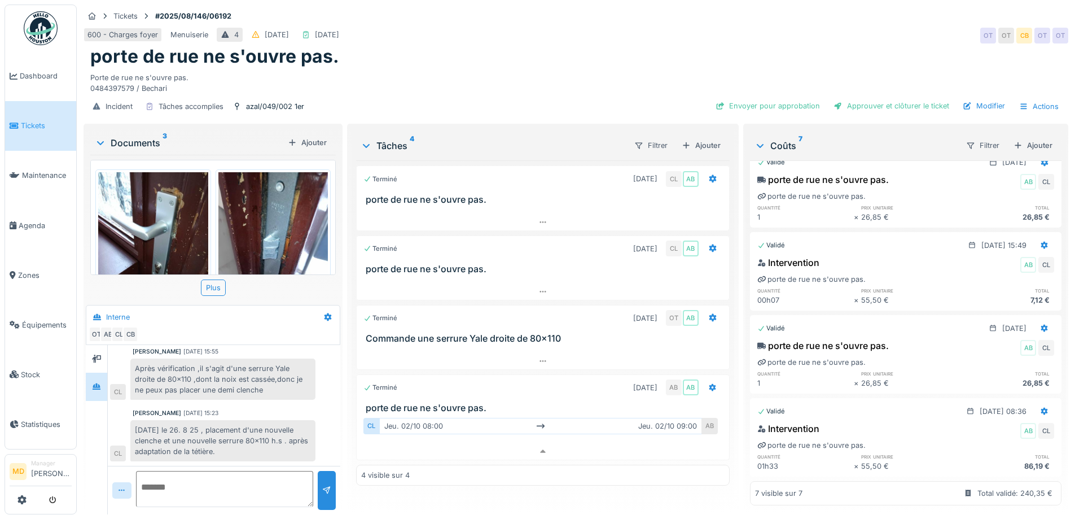
scroll to position [0, 0]
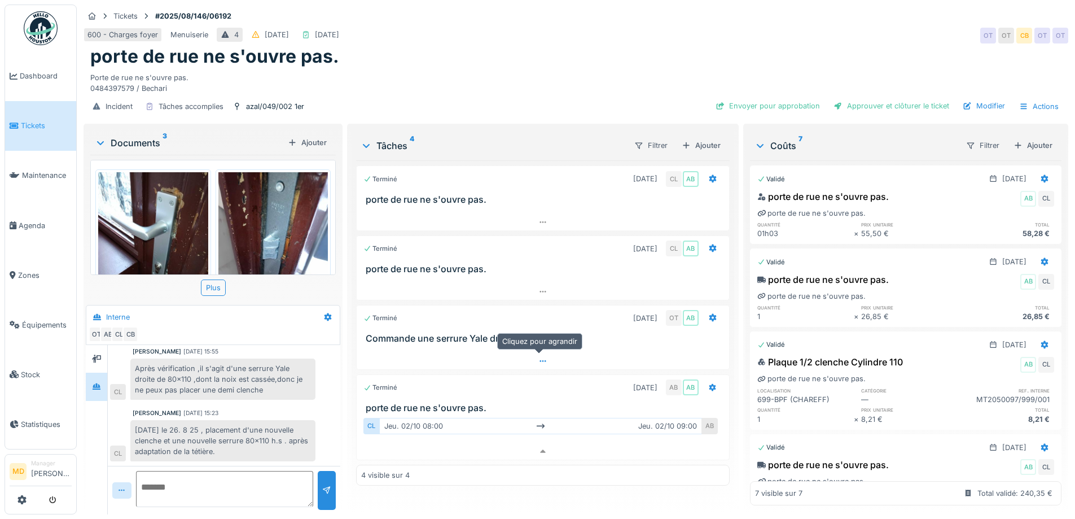
click at [541, 353] on div at bounding box center [543, 361] width 372 height 16
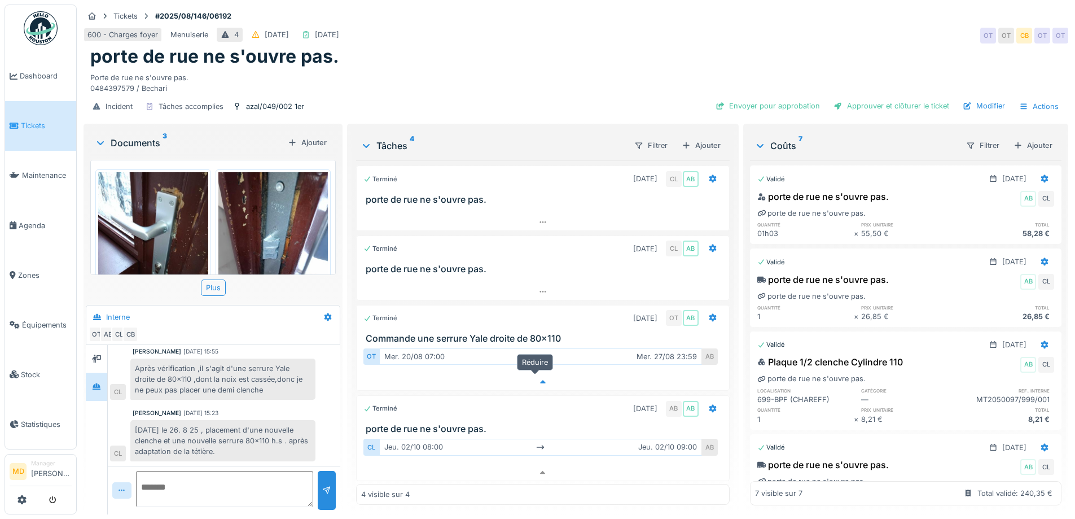
click at [531, 374] on div at bounding box center [543, 382] width 372 height 16
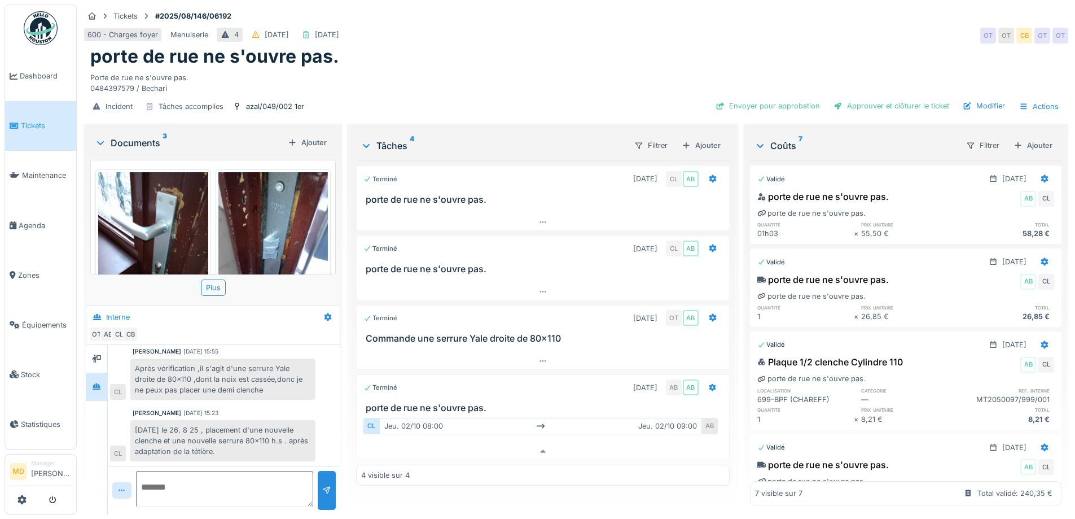
scroll to position [8, 0]
click at [99, 355] on icon at bounding box center [96, 358] width 9 height 7
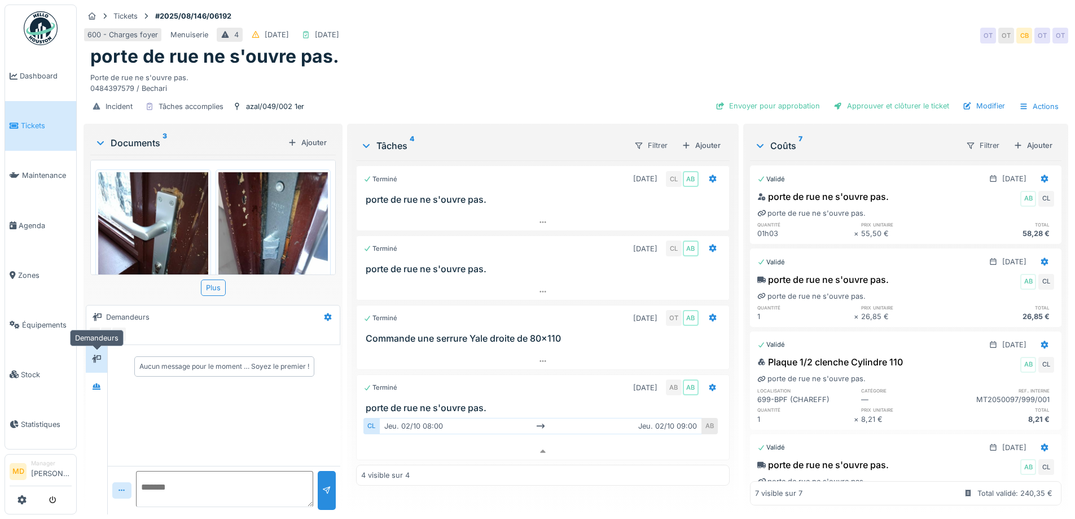
scroll to position [0, 0]
click at [499, 32] on div "600 - Charges foyer Menuiserie 4 08/08/2025 29/09/2025 OT OT CB OT OT" at bounding box center [576, 35] width 985 height 20
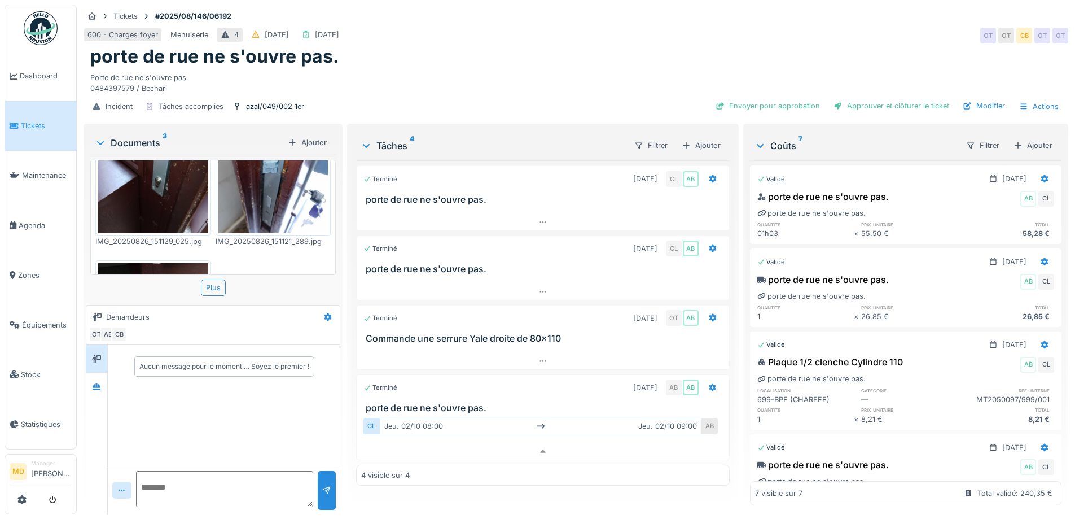
scroll to position [168, 0]
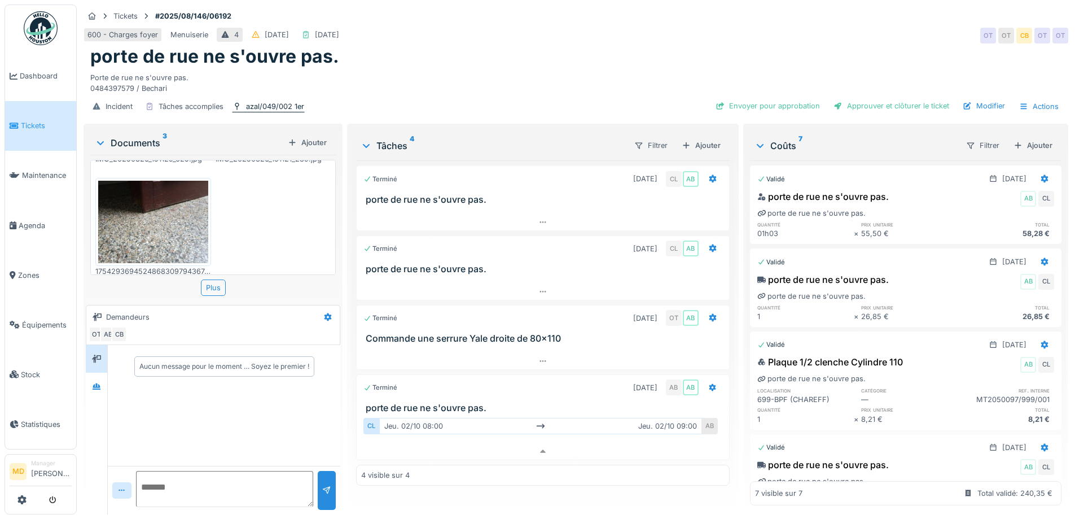
click at [276, 101] on div "azal/049/002 1er" at bounding box center [275, 106] width 58 height 11
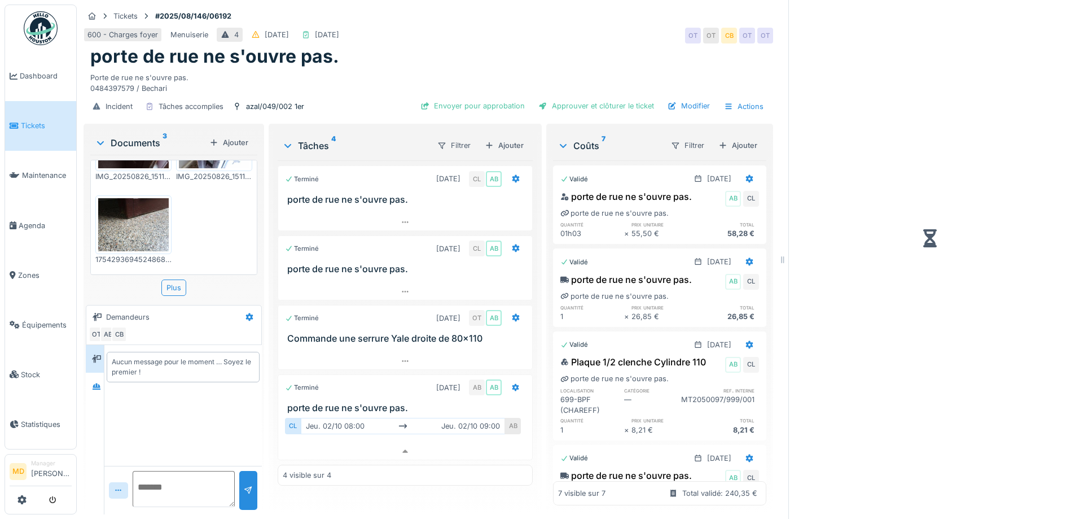
scroll to position [87, 0]
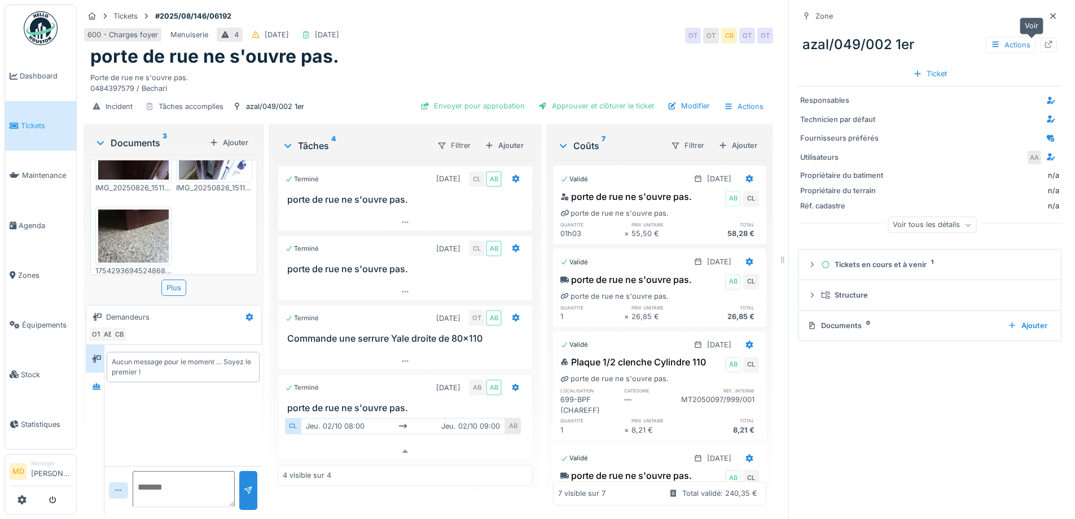
click at [1040, 38] on div at bounding box center [1048, 45] width 17 height 14
click at [1048, 12] on icon at bounding box center [1052, 15] width 9 height 7
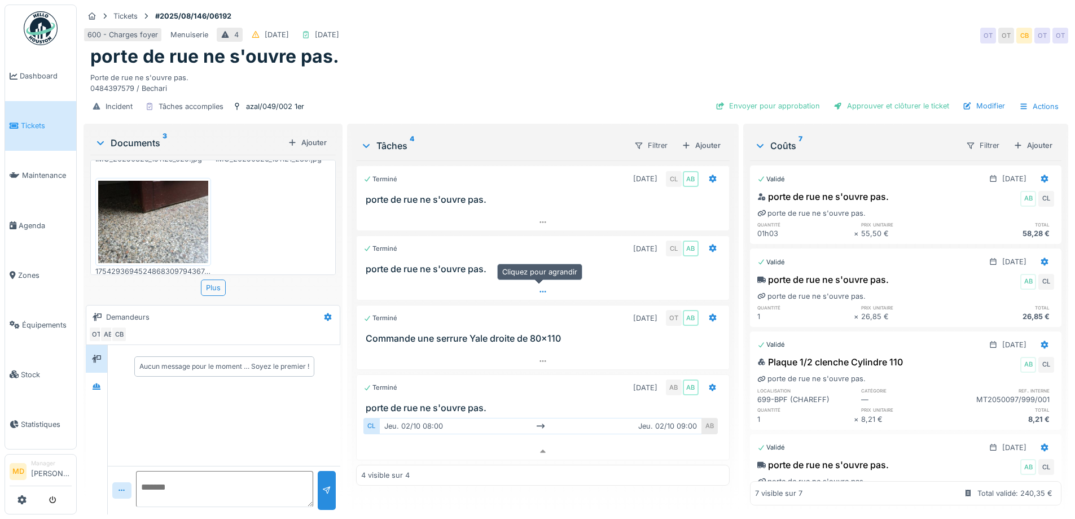
click at [540, 289] on icon at bounding box center [542, 291] width 9 height 7
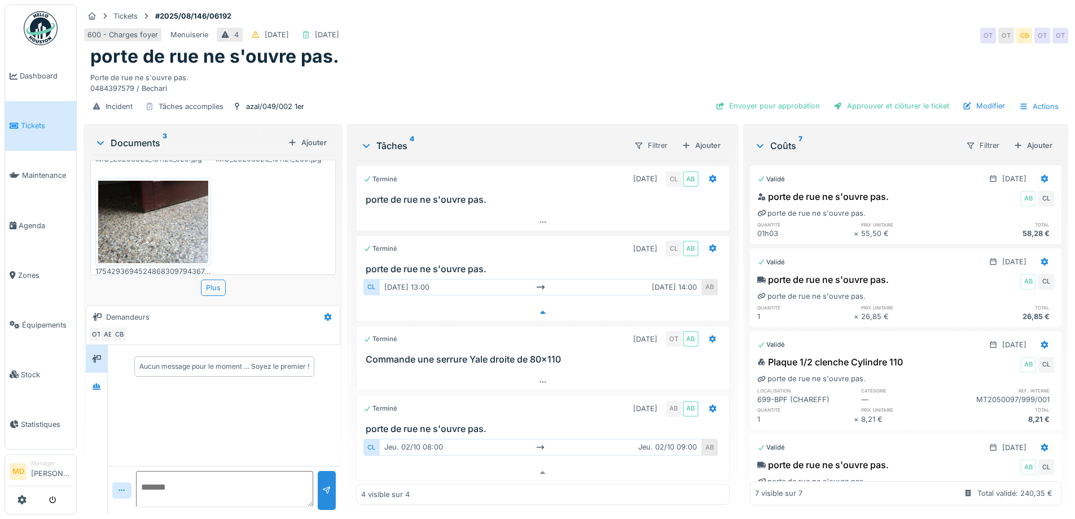
scroll to position [8, 0]
click at [96, 384] on div at bounding box center [96, 386] width 17 height 14
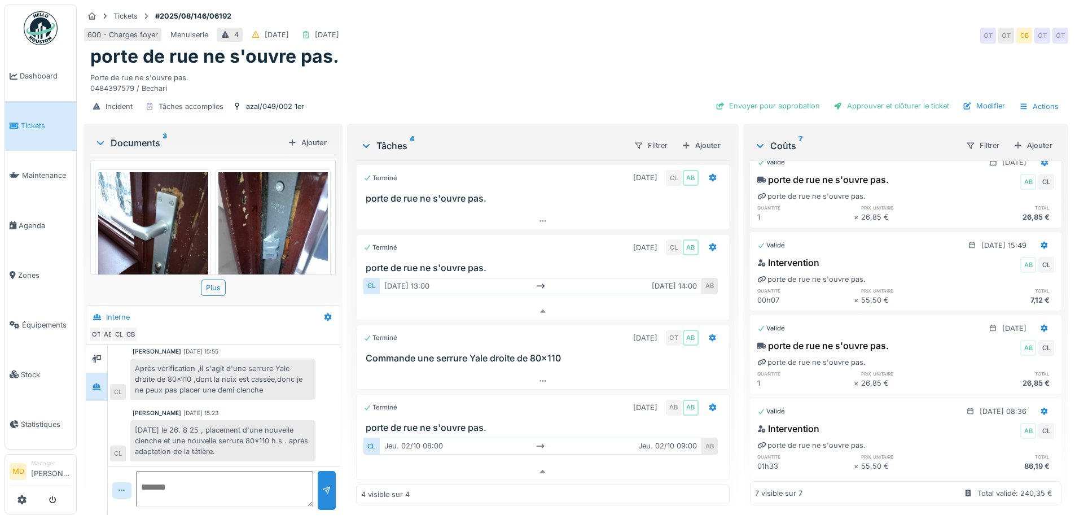
scroll to position [0, 0]
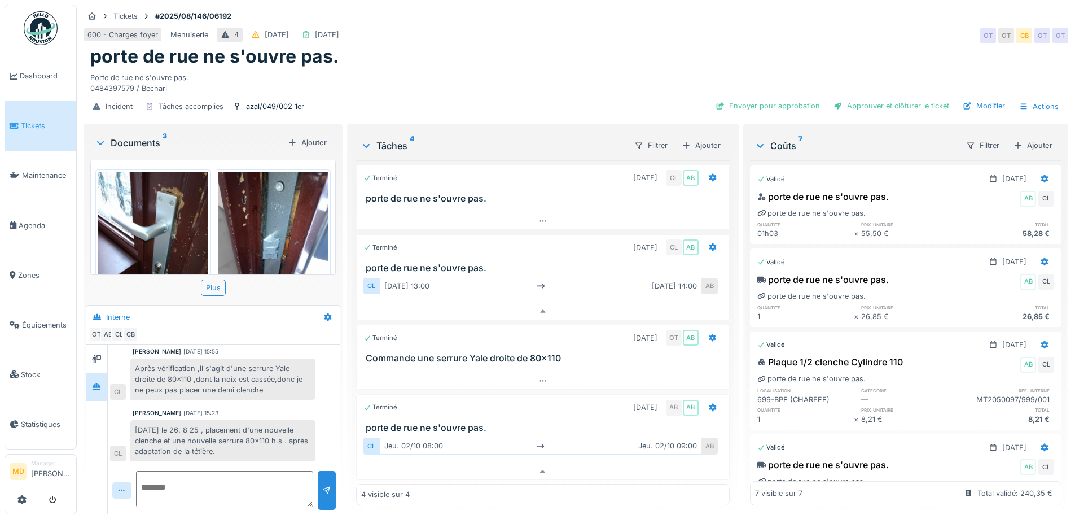
click at [446, 68] on div "Porte de rue ne s'ouvre pas. 0484397579 / Bechari" at bounding box center [575, 81] width 971 height 26
click at [182, 50] on h1 "porte de rue ne s'ouvre pas." at bounding box center [214, 56] width 249 height 21
click at [244, 49] on h1 "porte de rue ne s'ouvre pas." at bounding box center [214, 56] width 249 height 21
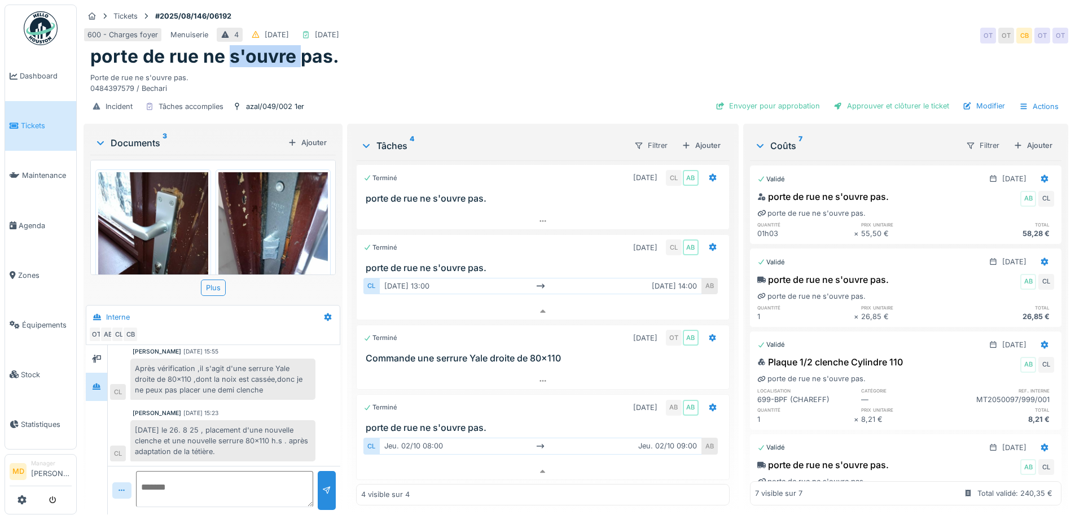
drag, startPoint x: 229, startPoint y: 46, endPoint x: 299, endPoint y: 51, distance: 70.2
click at [299, 51] on h1 "porte de rue ne s'ouvre pas." at bounding box center [214, 56] width 249 height 21
click at [266, 46] on h1 "porte de rue ne s'ouvre pas." at bounding box center [214, 56] width 249 height 21
drag, startPoint x: 230, startPoint y: 43, endPoint x: 291, endPoint y: 53, distance: 61.7
click at [291, 53] on h1 "porte de rue ne s'ouvre pas." at bounding box center [214, 56] width 249 height 21
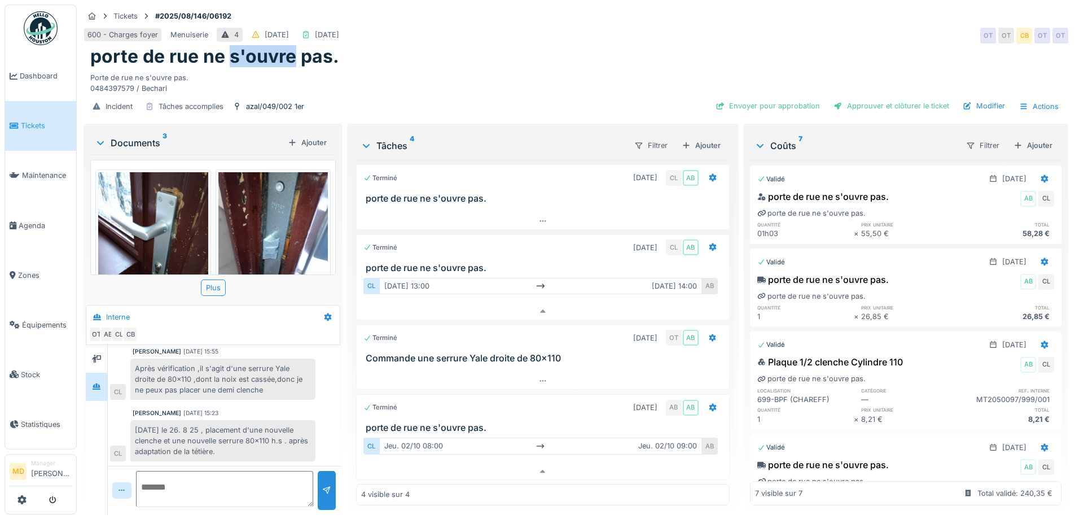
click at [288, 51] on h1 "porte de rue ne s'ouvre pas." at bounding box center [214, 56] width 249 height 21
click at [619, 74] on div "Porte de rue ne s'ouvre pas. 0484397579 / Bechari" at bounding box center [575, 81] width 971 height 26
click at [305, 49] on h1 "porte de rue ne s'ouvre pas." at bounding box center [214, 56] width 249 height 21
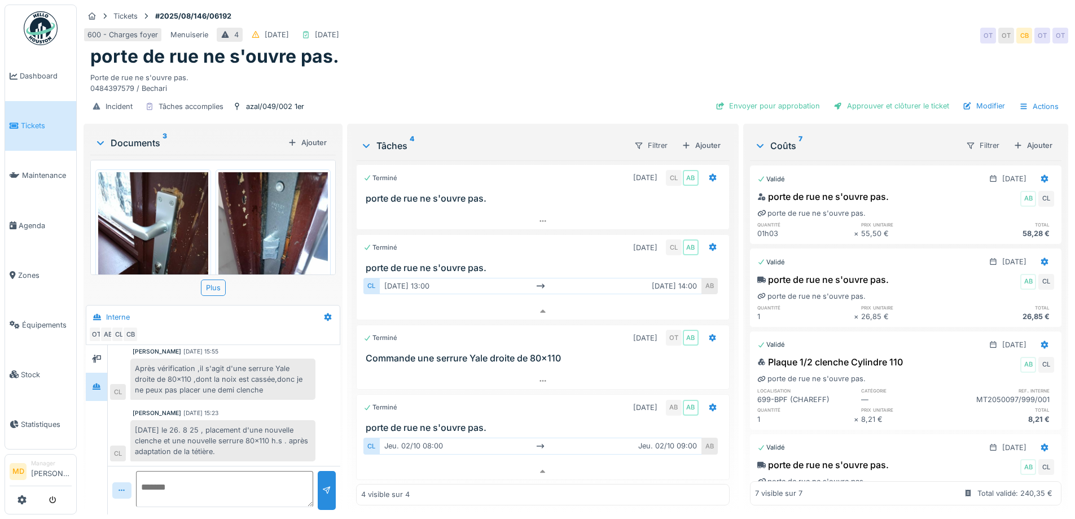
click at [316, 50] on h1 "porte de rue ne s'ouvre pas." at bounding box center [214, 56] width 249 height 21
click at [112, 50] on h1 "porte de rue ne s'ouvre pas." at bounding box center [214, 56] width 249 height 21
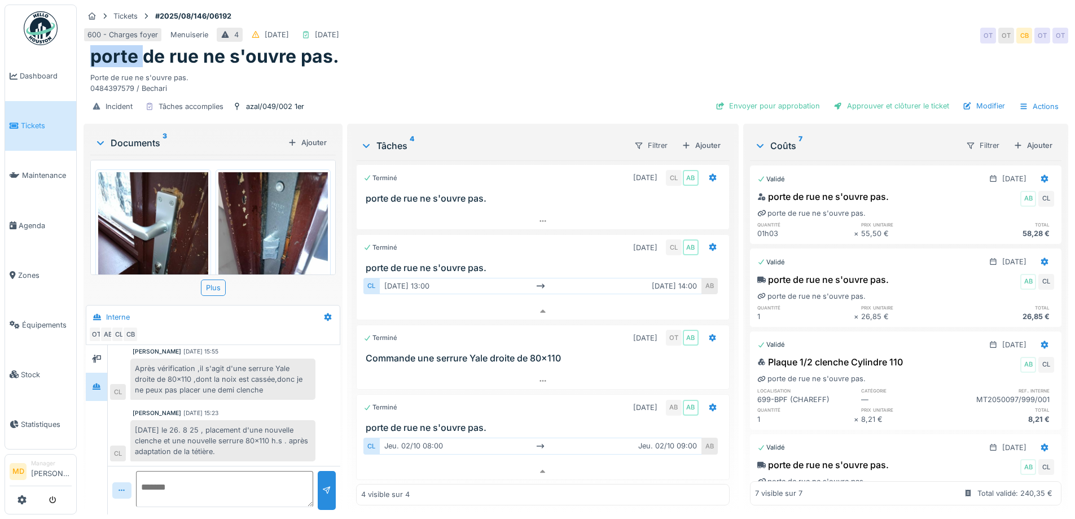
click at [112, 50] on h1 "porte de rue ne s'ouvre pas." at bounding box center [214, 56] width 249 height 21
click at [158, 46] on h1 "porte de rue ne s'ouvre pas." at bounding box center [214, 56] width 249 height 21
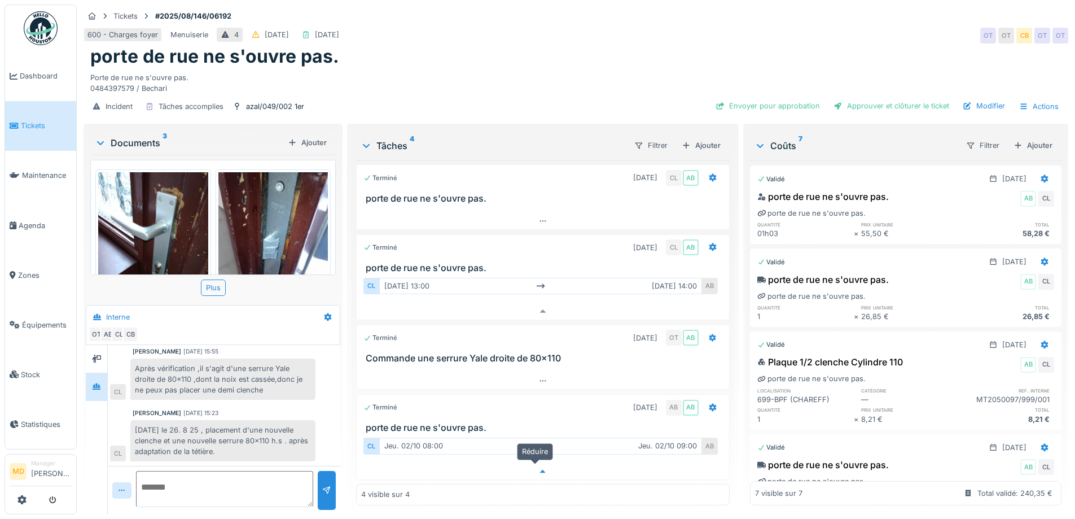
click at [540, 469] on icon at bounding box center [543, 470] width 6 height 3
click at [539, 450] on icon at bounding box center [542, 451] width 6 height 2
click at [541, 465] on div at bounding box center [543, 471] width 372 height 16
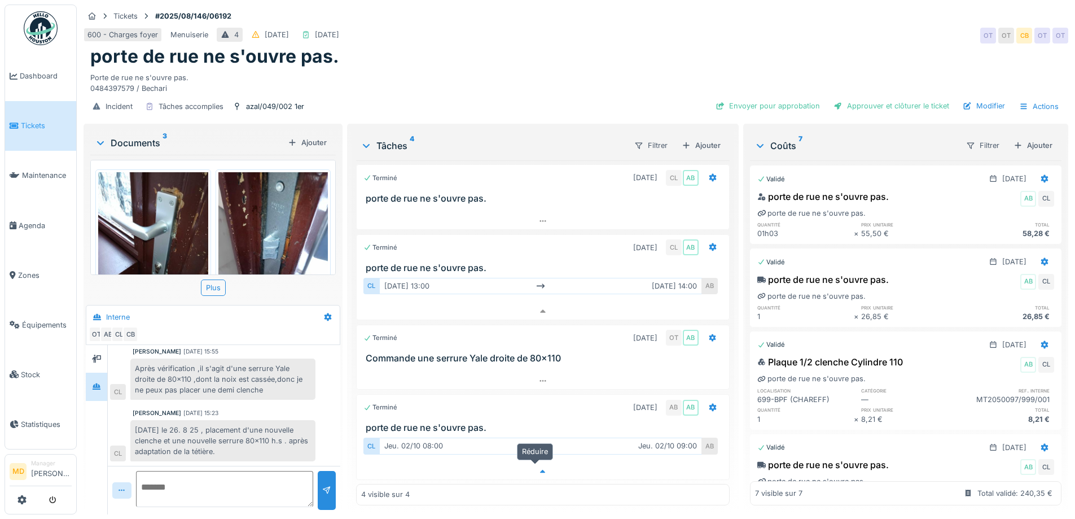
scroll to position [0, 0]
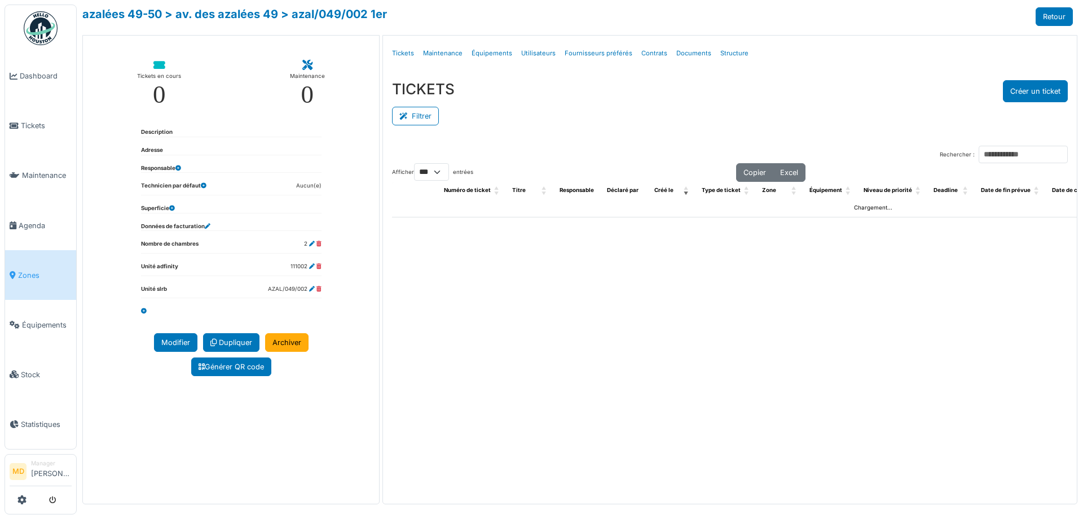
select select "***"
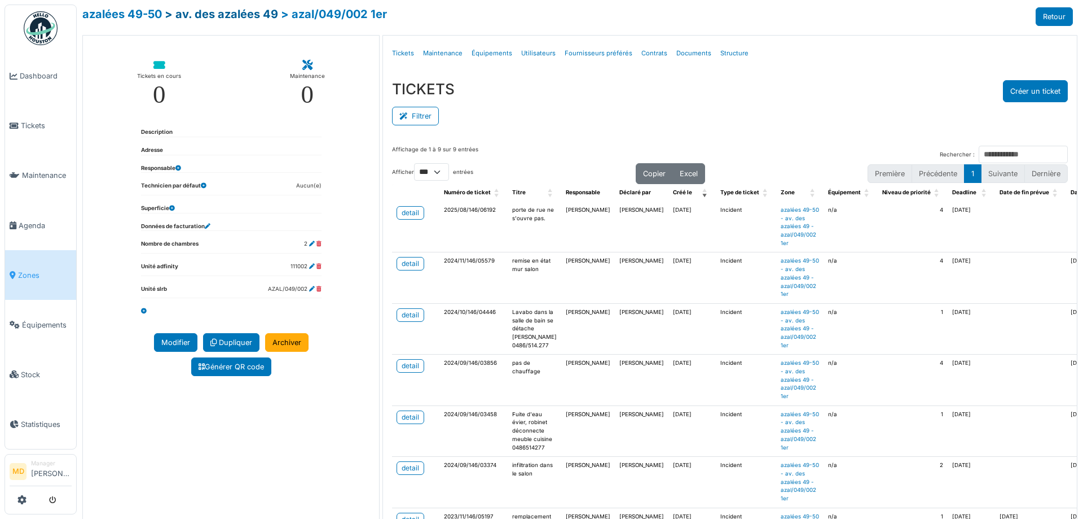
click at [199, 14] on link "> av. des azalées 49" at bounding box center [221, 14] width 113 height 14
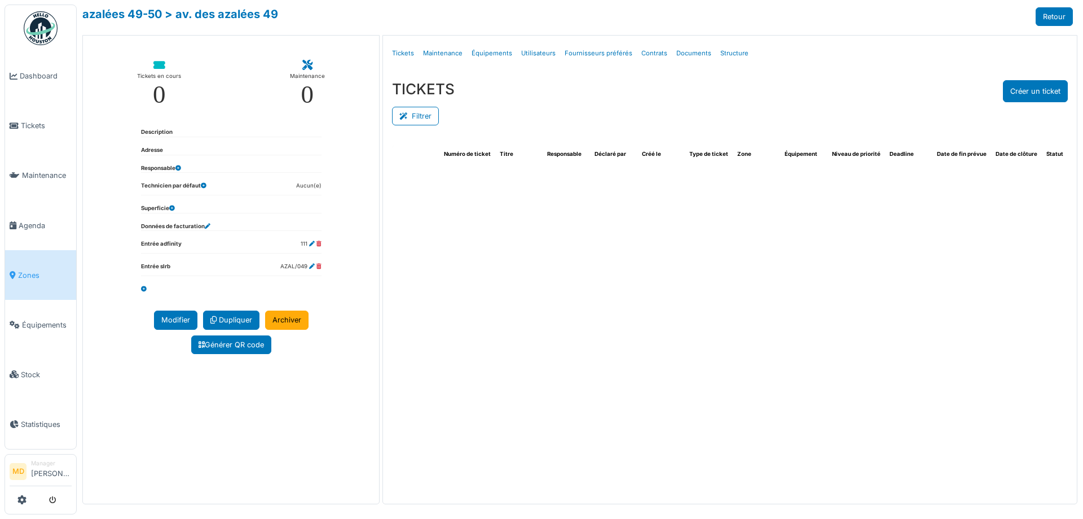
select select "***"
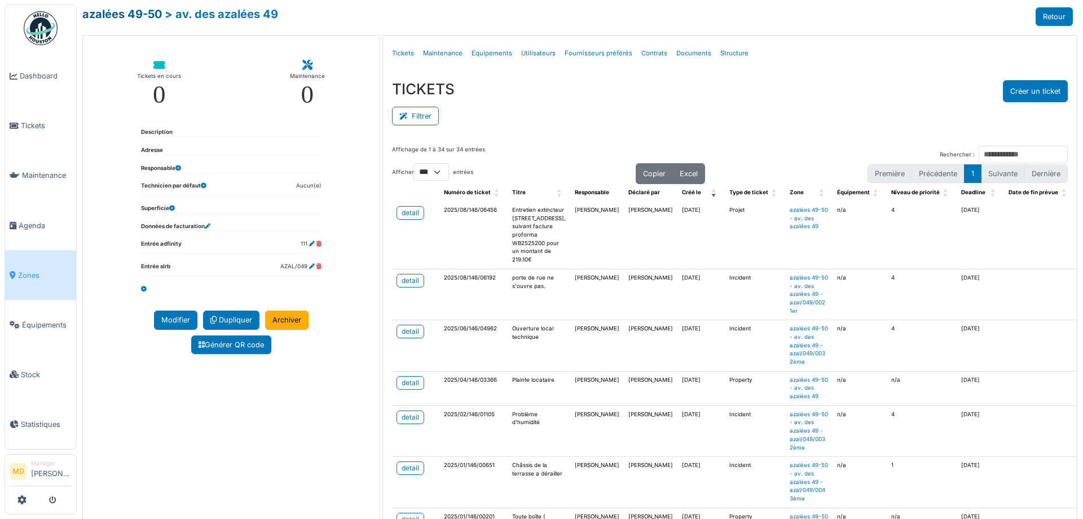
click at [129, 13] on link "azalées 49-50" at bounding box center [122, 14] width 80 height 14
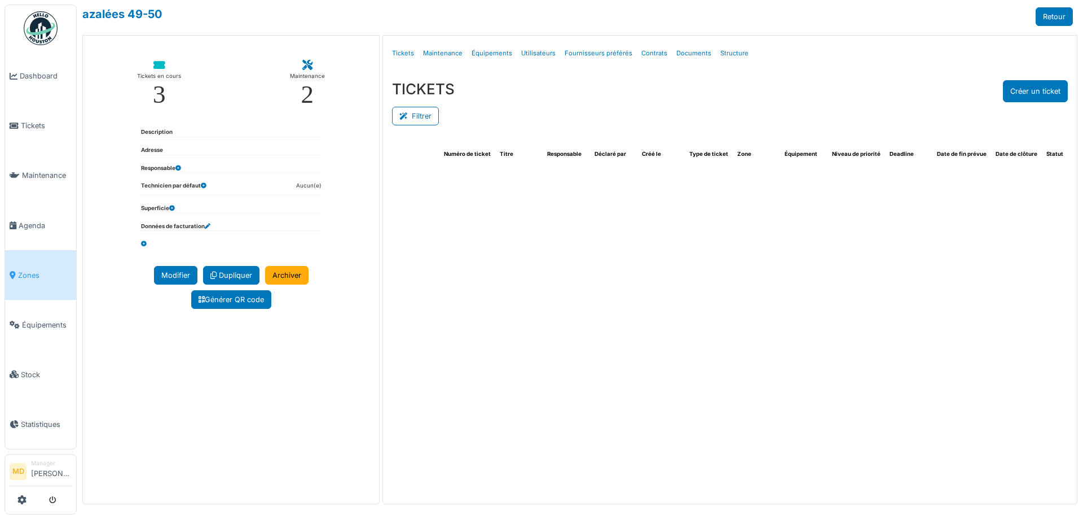
select select "***"
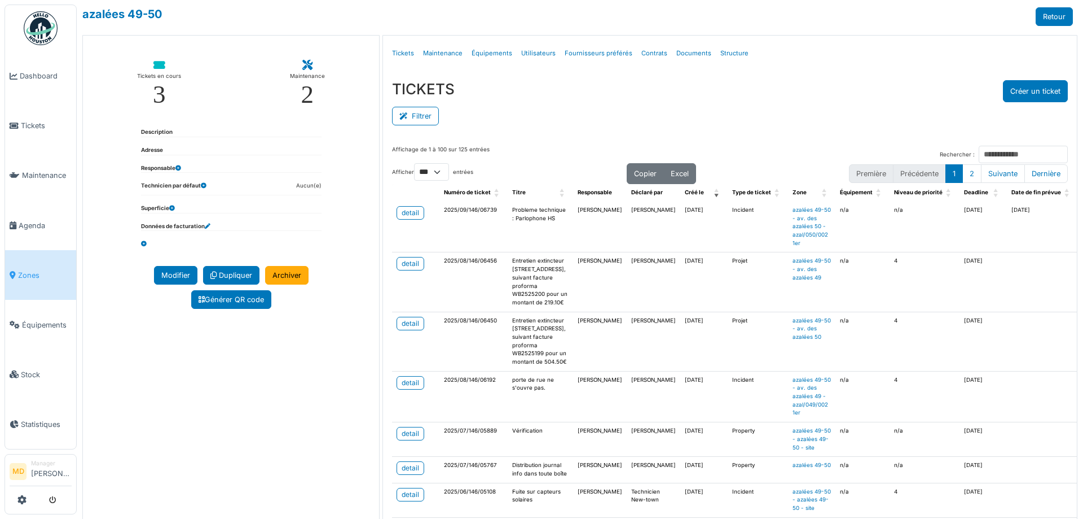
scroll to position [56, 0]
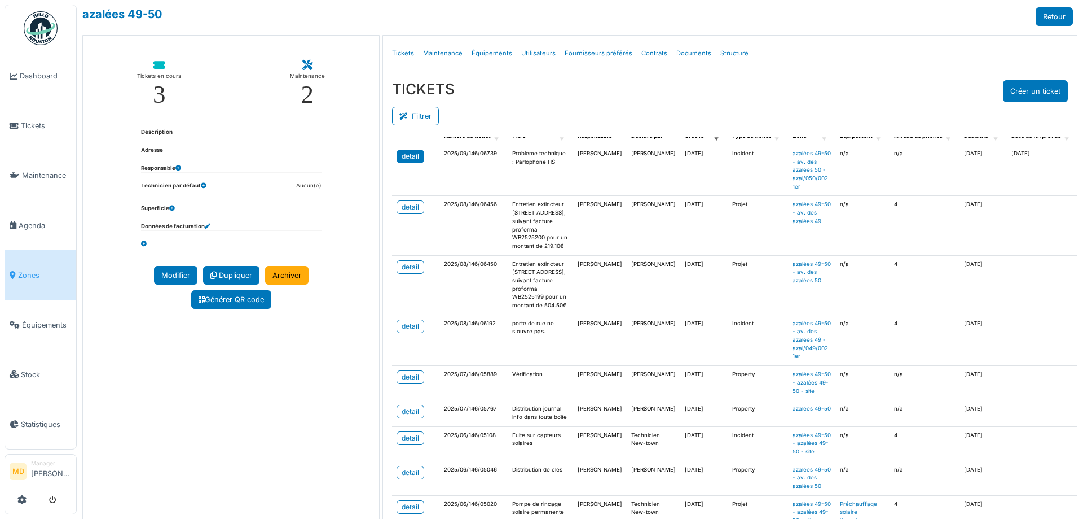
click at [407, 159] on div "detail" at bounding box center [410, 156] width 17 height 10
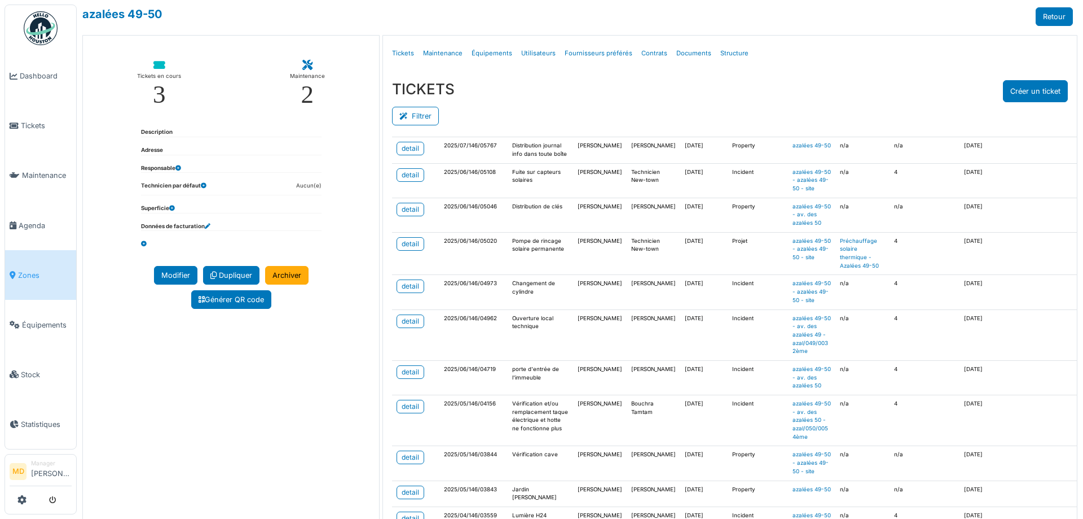
scroll to position [339, 0]
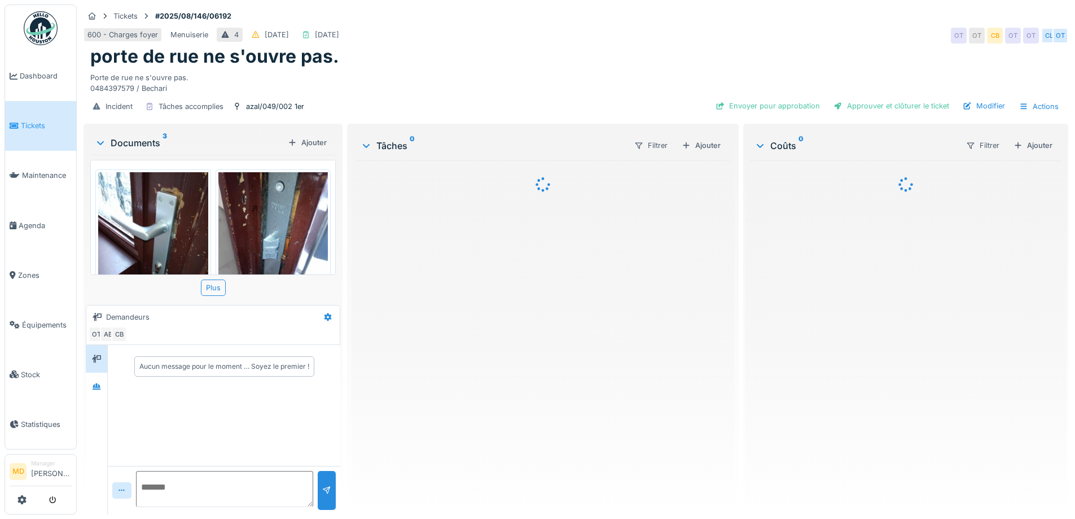
scroll to position [8, 0]
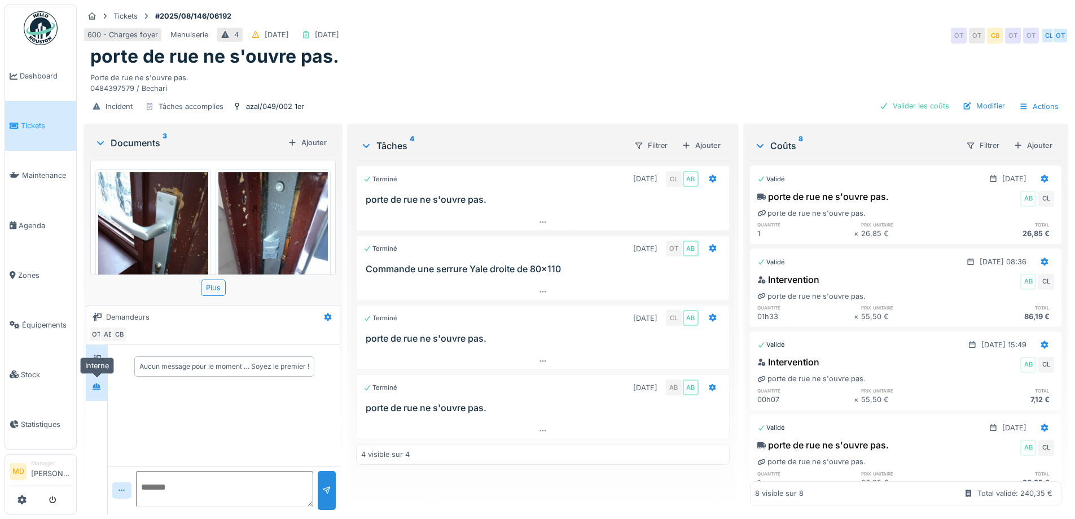
click at [103, 389] on div at bounding box center [96, 386] width 17 height 14
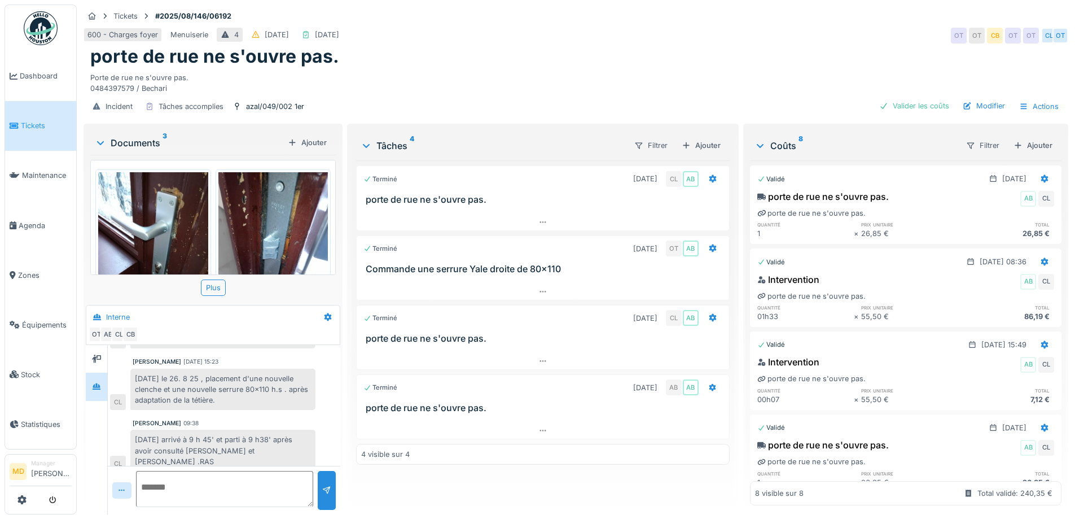
scroll to position [8, 0]
click at [537, 422] on div at bounding box center [543, 430] width 372 height 16
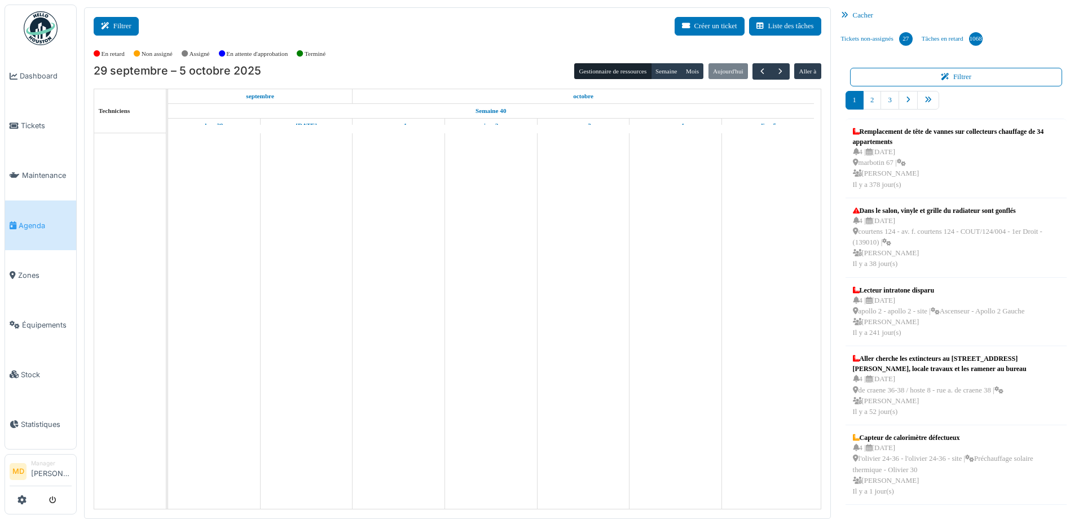
click at [129, 25] on button "Filtrer" at bounding box center [116, 26] width 45 height 19
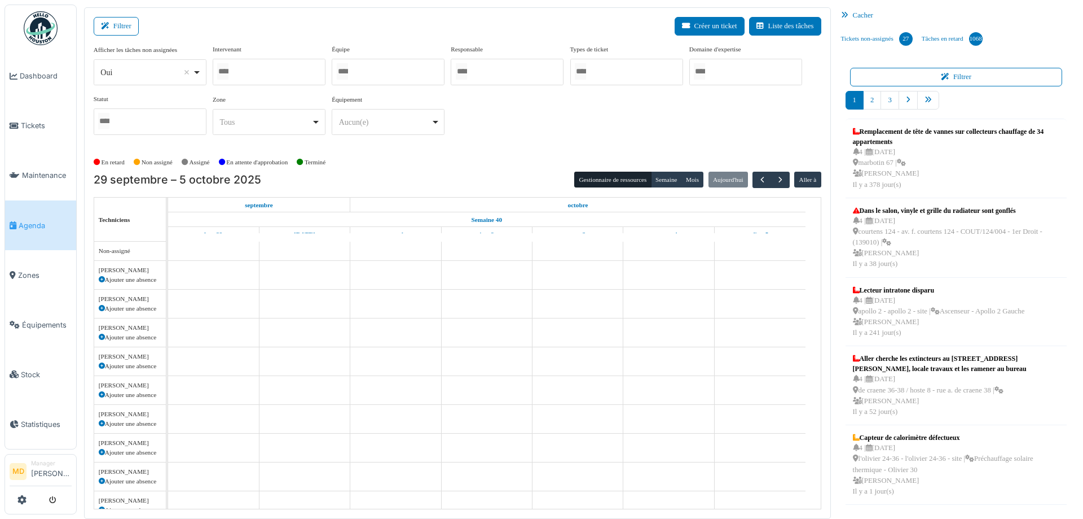
click at [299, 76] on div at bounding box center [269, 72] width 113 height 27
type input "****"
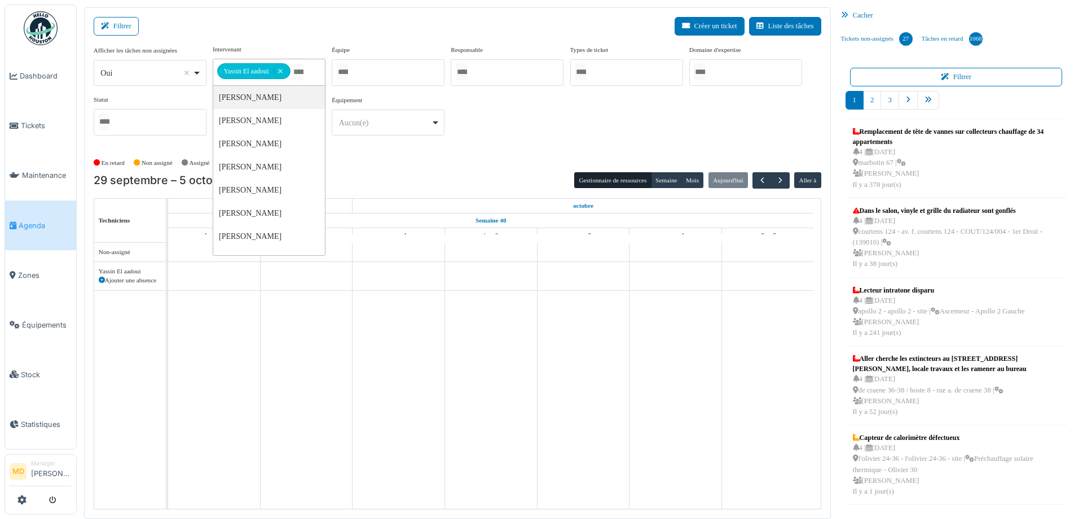
click at [569, 122] on div "**********" at bounding box center [458, 95] width 728 height 100
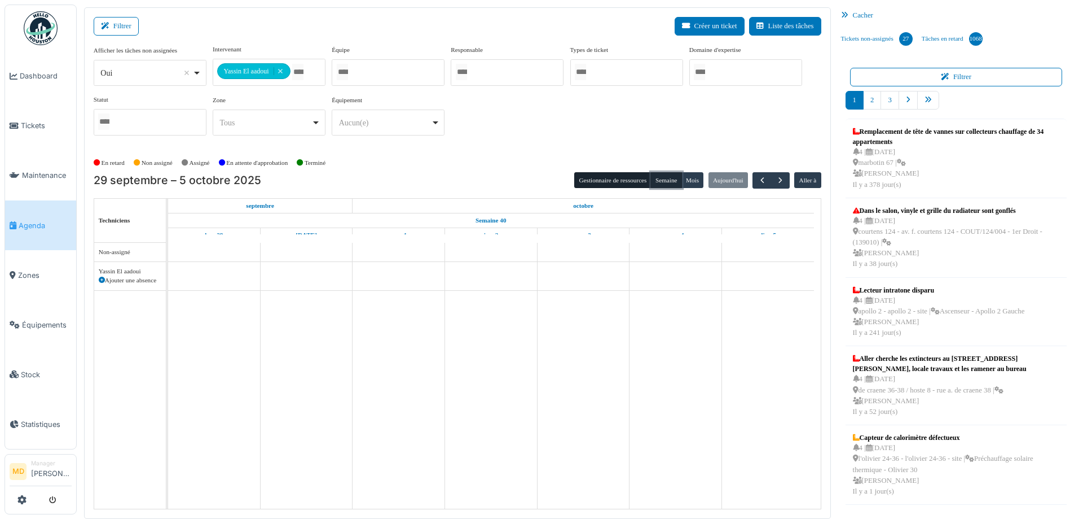
click at [656, 178] on button "Semaine" at bounding box center [666, 180] width 31 height 16
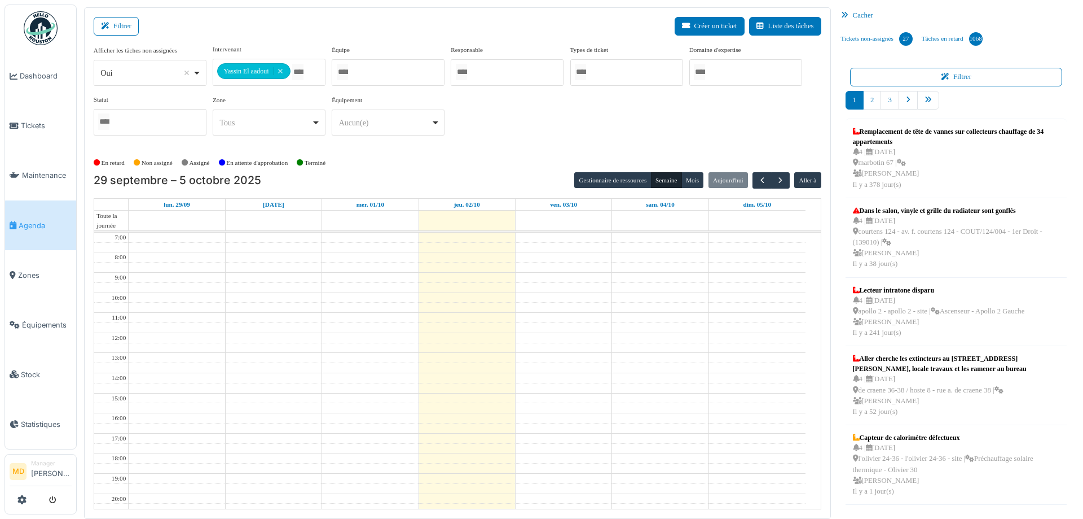
click at [492, 138] on div "**********" at bounding box center [458, 95] width 728 height 100
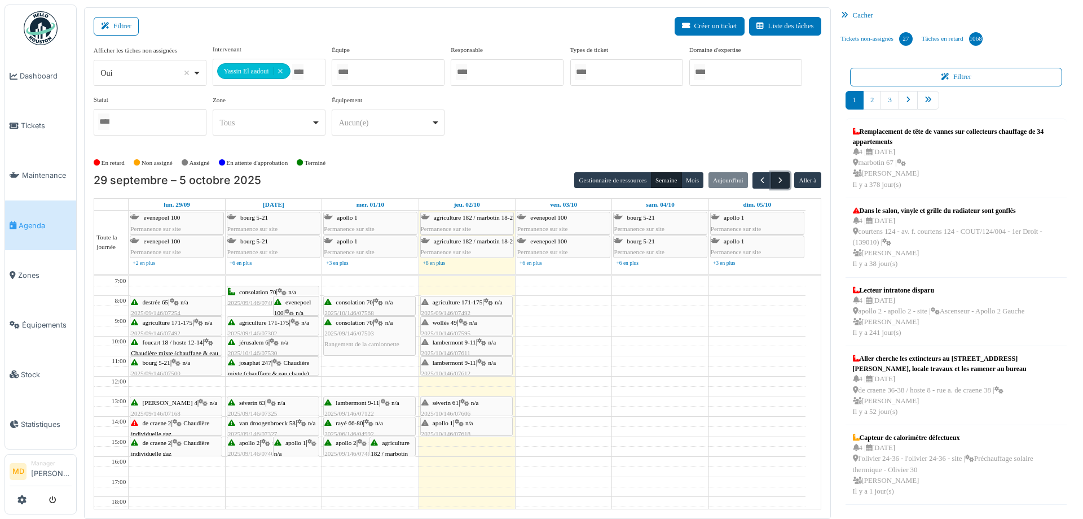
click at [776, 184] on span "button" at bounding box center [781, 180] width 10 height 10
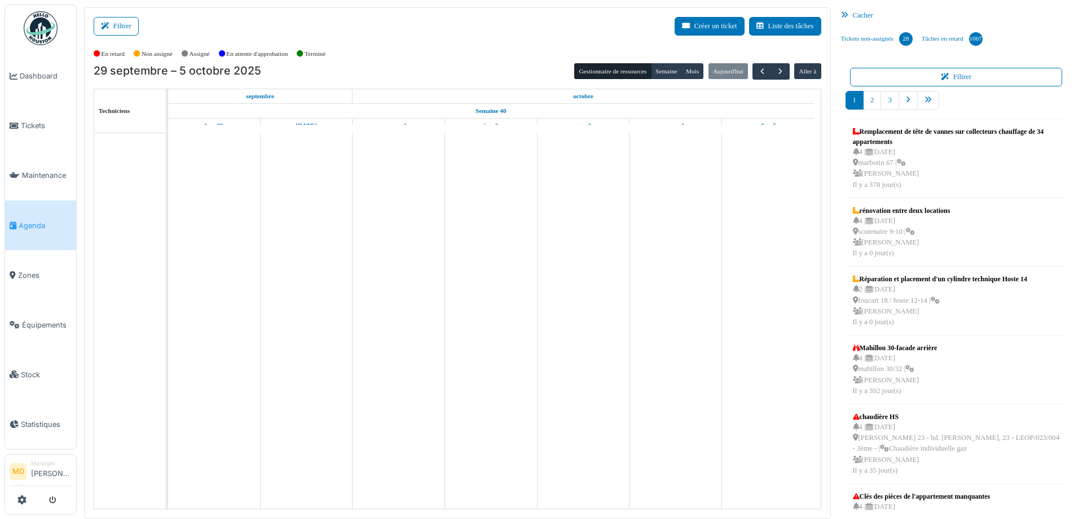
click at [121, 23] on button "Filtrer" at bounding box center [116, 26] width 45 height 19
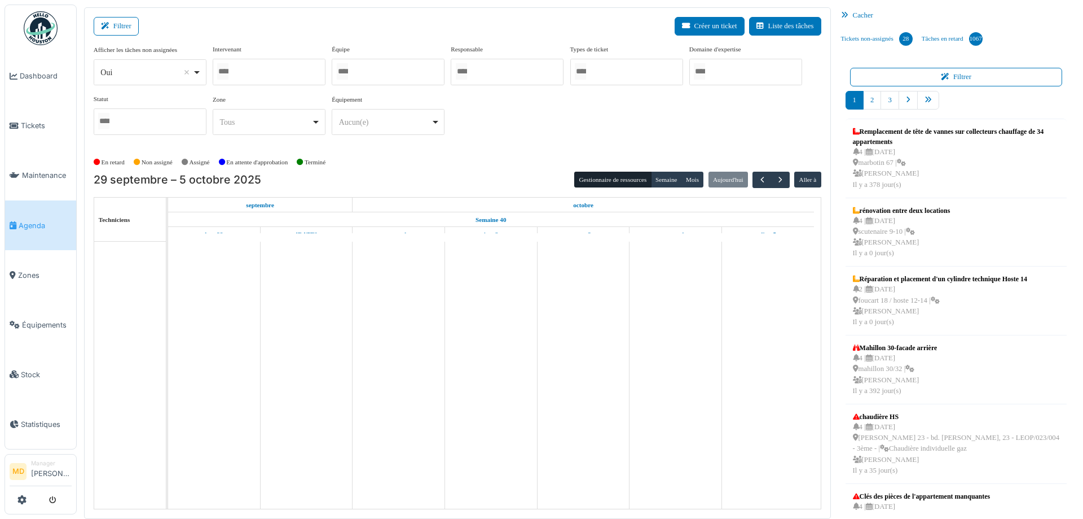
click at [245, 70] on div at bounding box center [269, 72] width 113 height 27
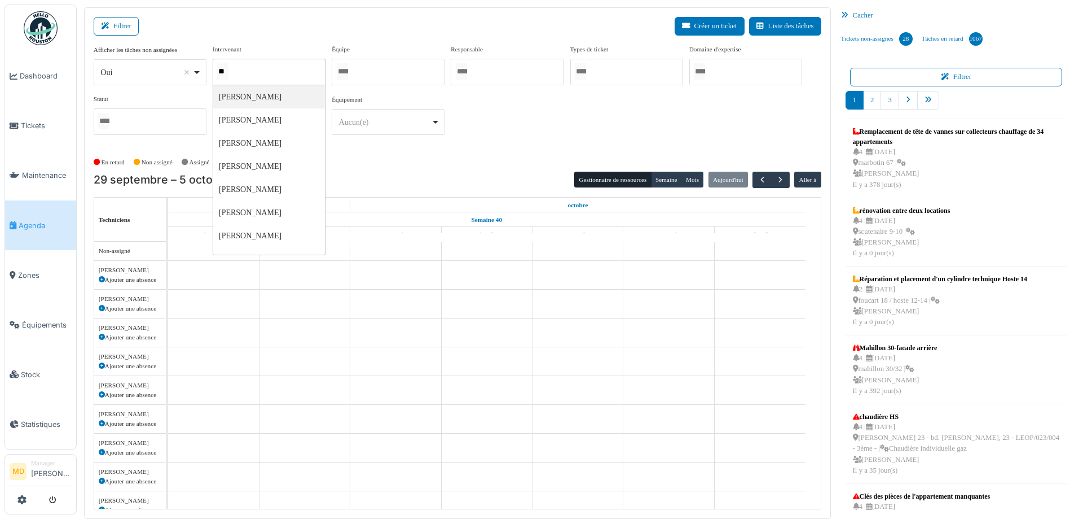
type input "***"
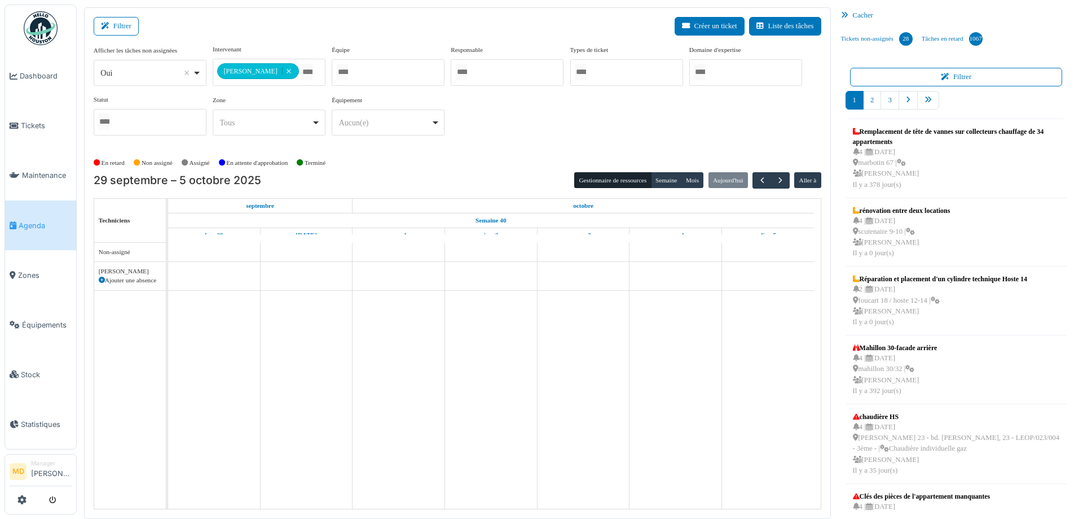
click at [541, 115] on div "**********" at bounding box center [458, 95] width 728 height 100
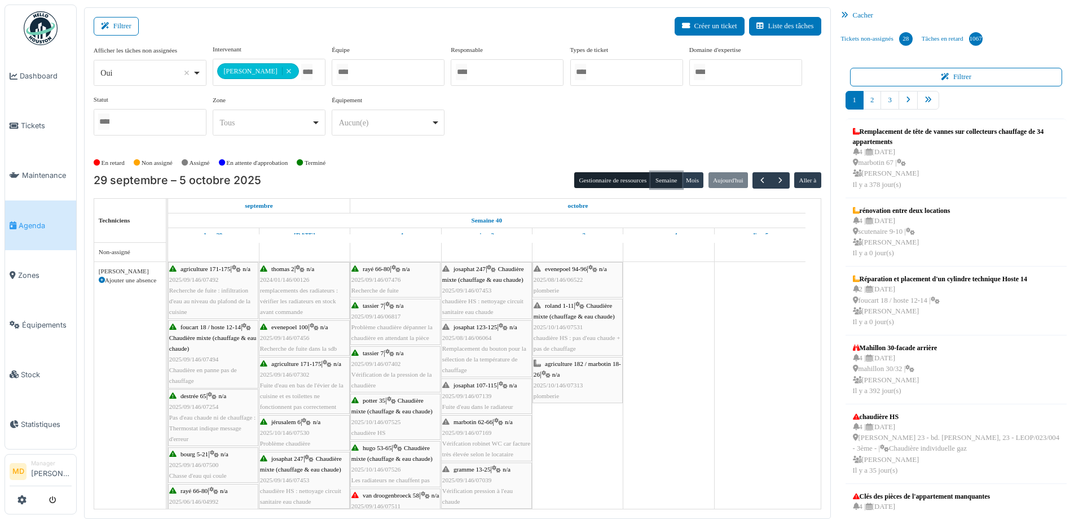
click at [667, 177] on button "Semaine" at bounding box center [666, 180] width 31 height 16
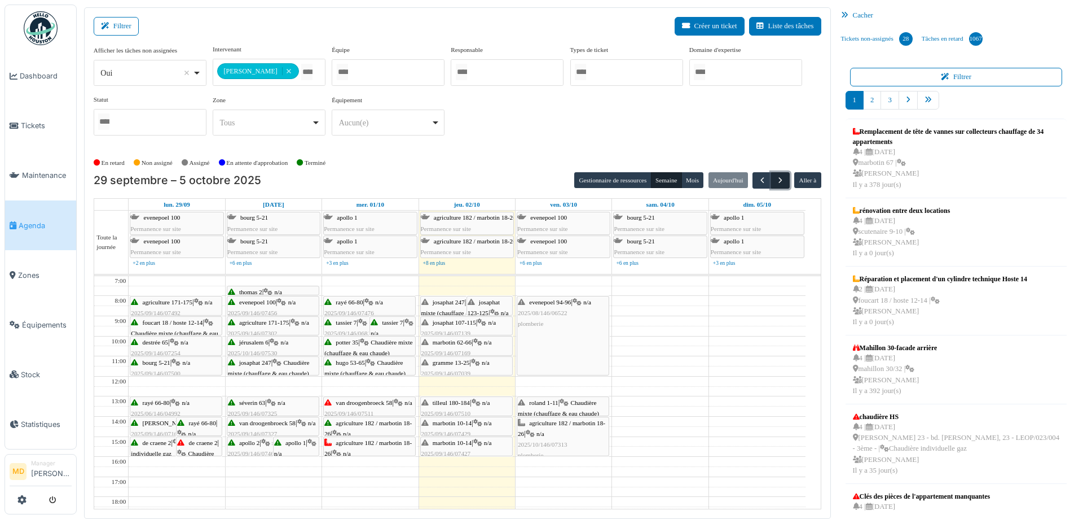
click at [779, 181] on span "button" at bounding box center [781, 180] width 10 height 10
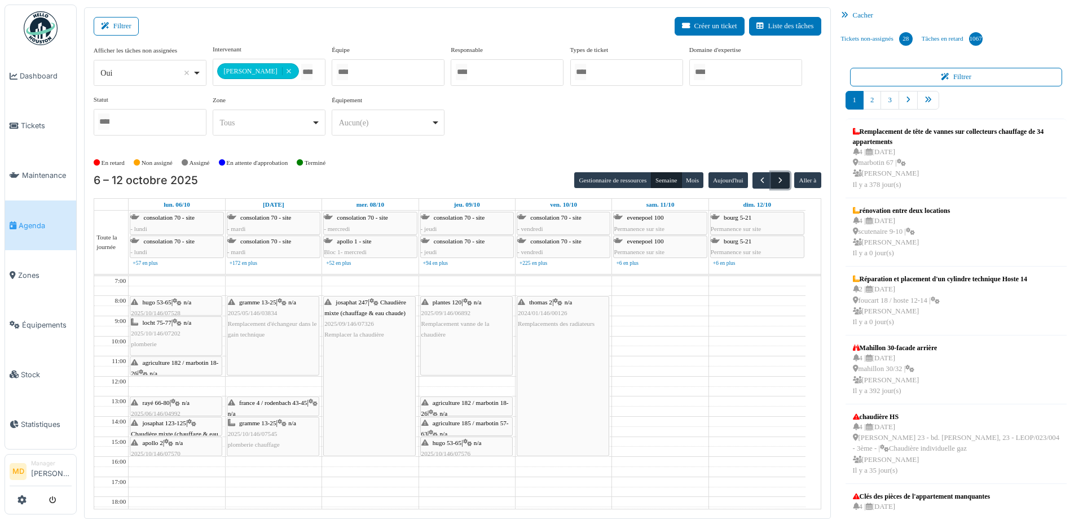
click at [778, 181] on span "button" at bounding box center [781, 180] width 10 height 10
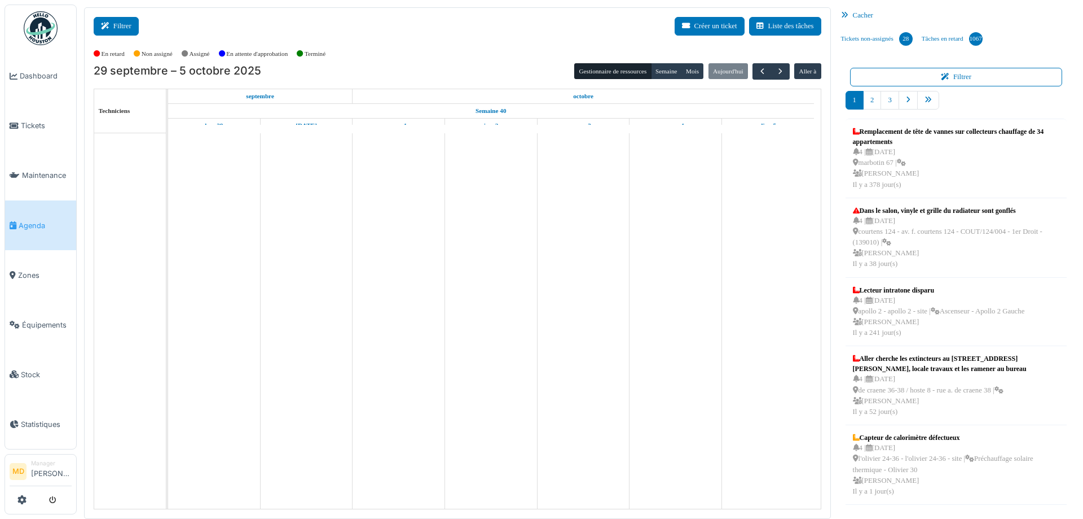
click at [120, 28] on button "Filtrer" at bounding box center [116, 26] width 45 height 19
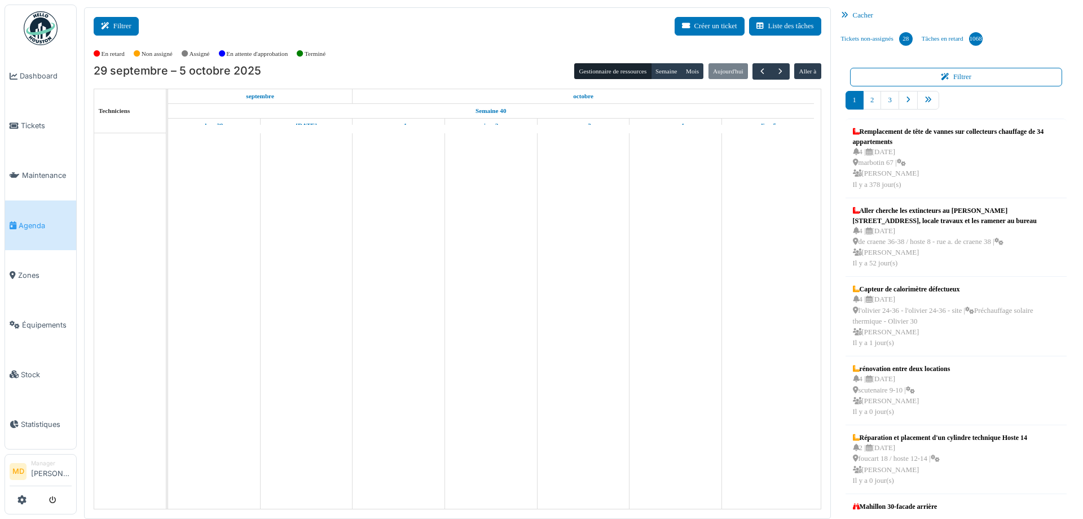
click at [99, 22] on button "Filtrer" at bounding box center [116, 26] width 45 height 19
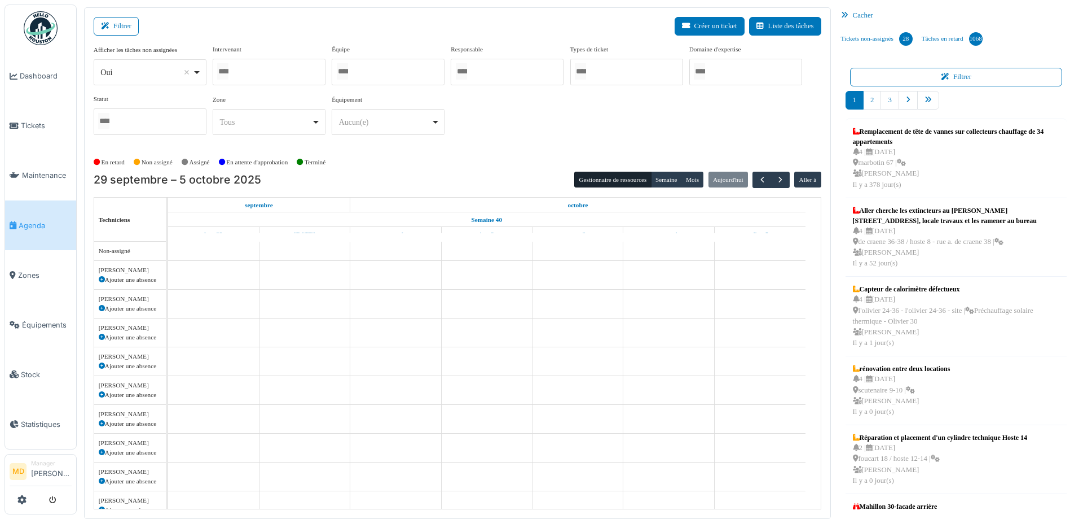
click at [288, 72] on div at bounding box center [269, 72] width 113 height 27
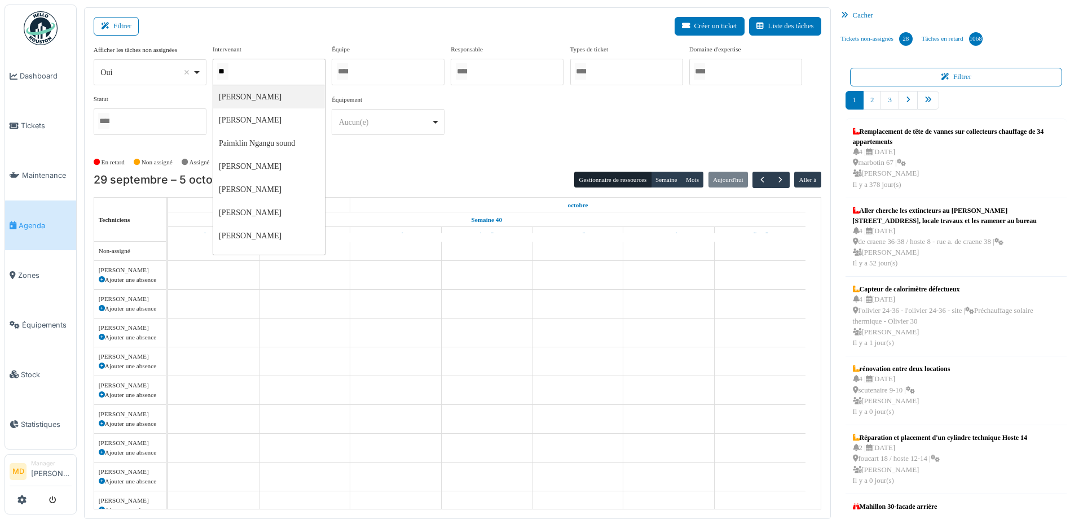
type input "***"
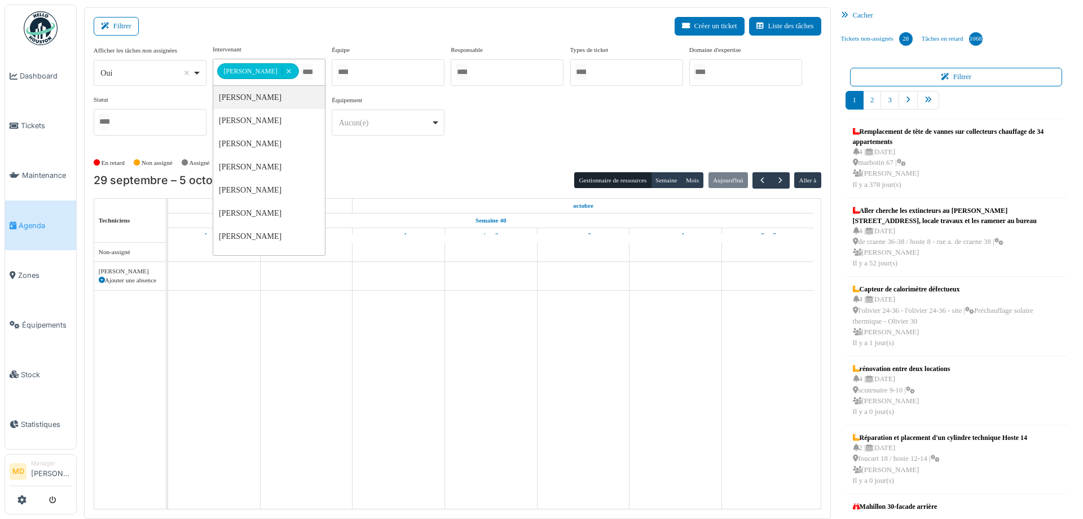
click at [698, 138] on div "**********" at bounding box center [458, 95] width 728 height 100
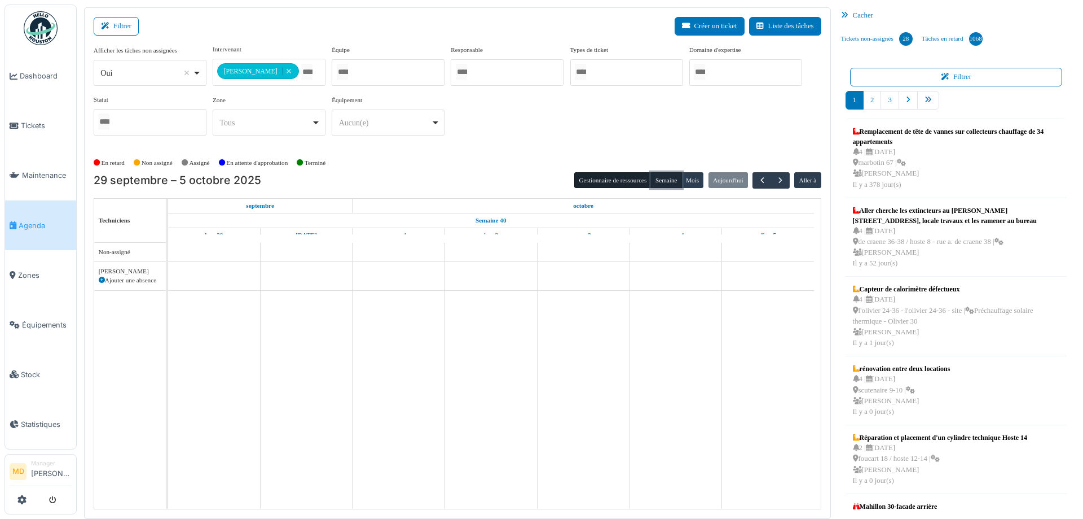
click at [671, 175] on button "Semaine" at bounding box center [666, 180] width 31 height 16
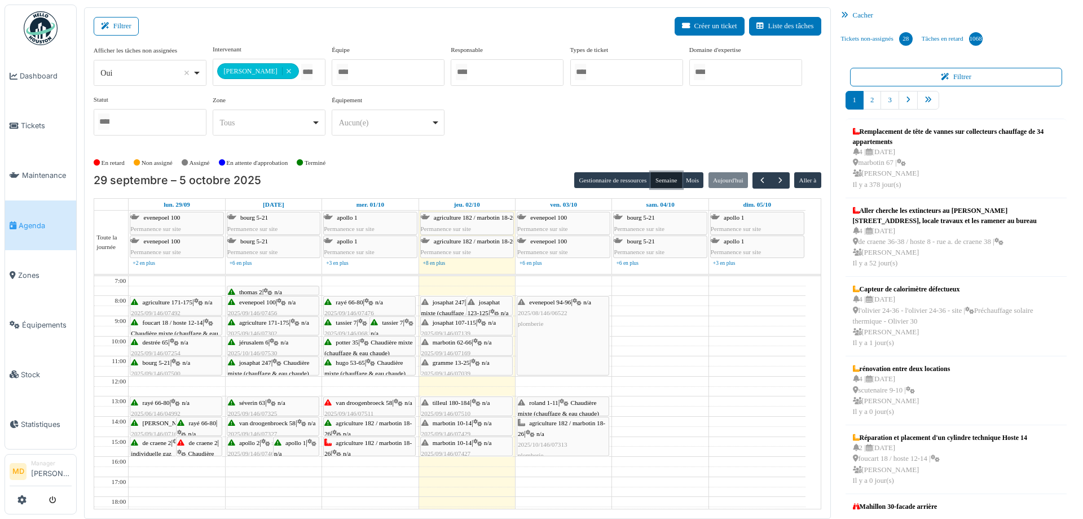
click at [473, 408] on div "tilleul 180-184 | n/a 2025/09/146/07510 Fuite toilette" at bounding box center [467, 413] width 90 height 33
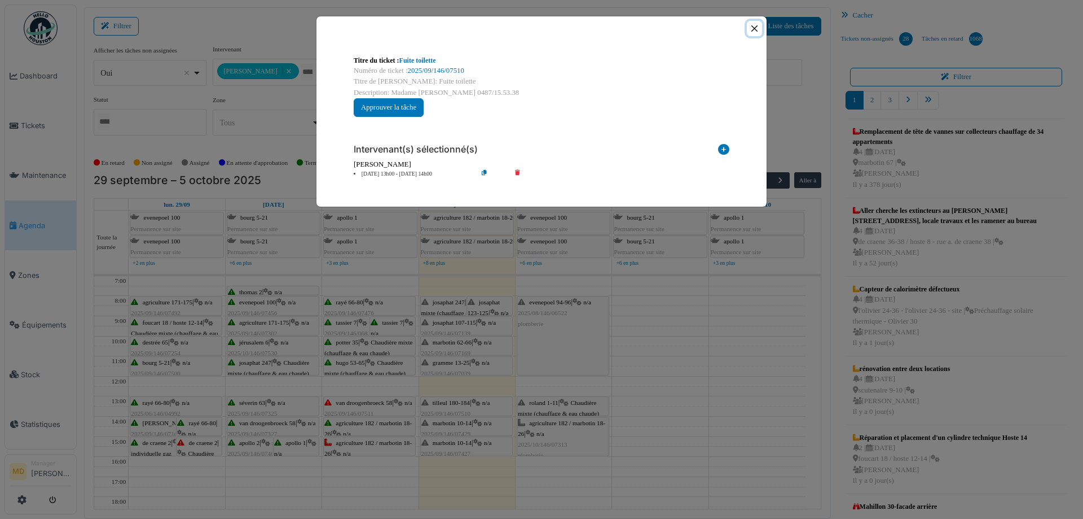
click at [754, 25] on button "Close" at bounding box center [754, 28] width 15 height 15
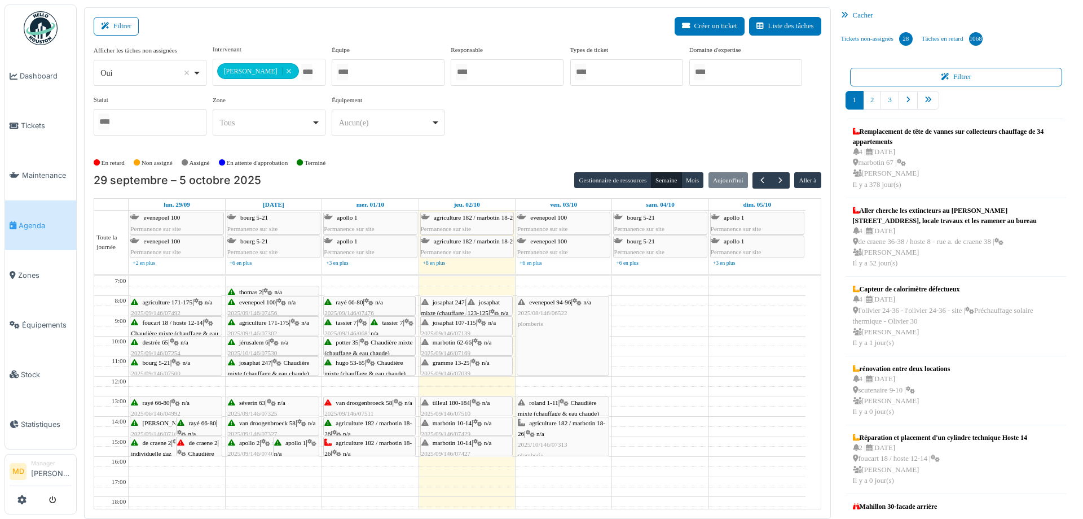
click at [466, 426] on div "marbotin 10-14 | n/a 2025/09/146/07429 Chasse d'eau HS" at bounding box center [467, 434] width 90 height 33
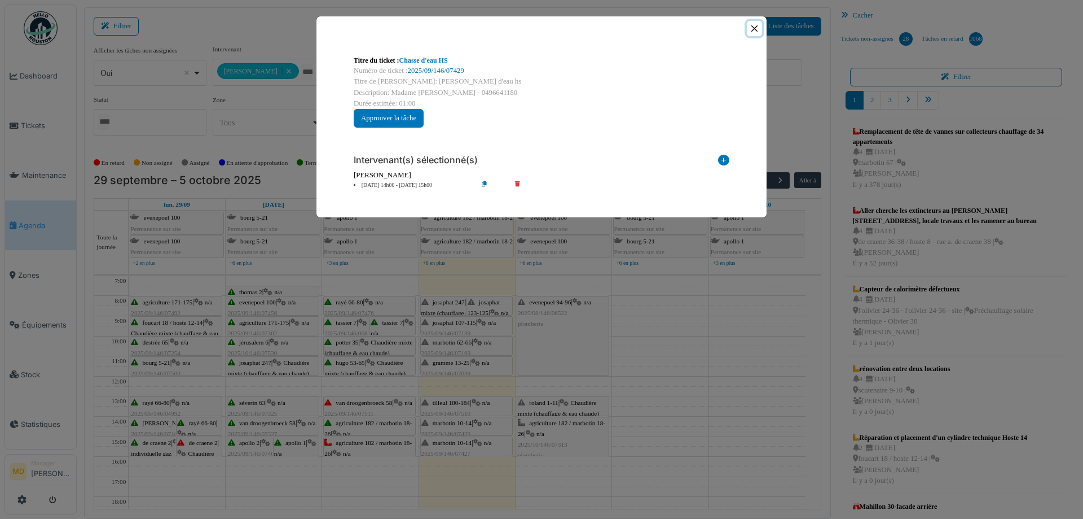
click at [754, 28] on button "Close" at bounding box center [754, 28] width 15 height 15
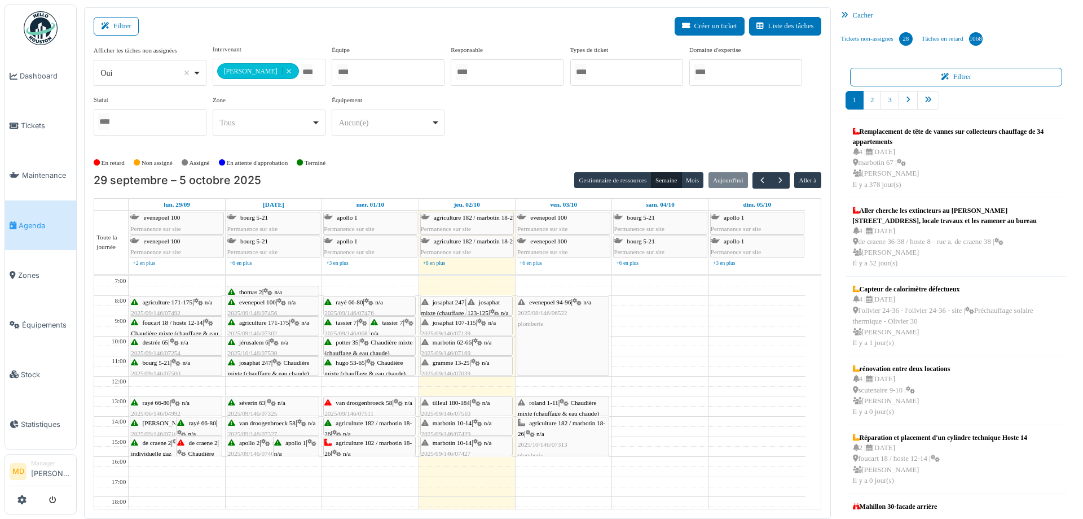
click at [558, 407] on div "roland 1-11 | Chaudière mixte (chauffage & eau chaude) 2025/10/146/07531 chaudi…" at bounding box center [563, 424] width 90 height 54
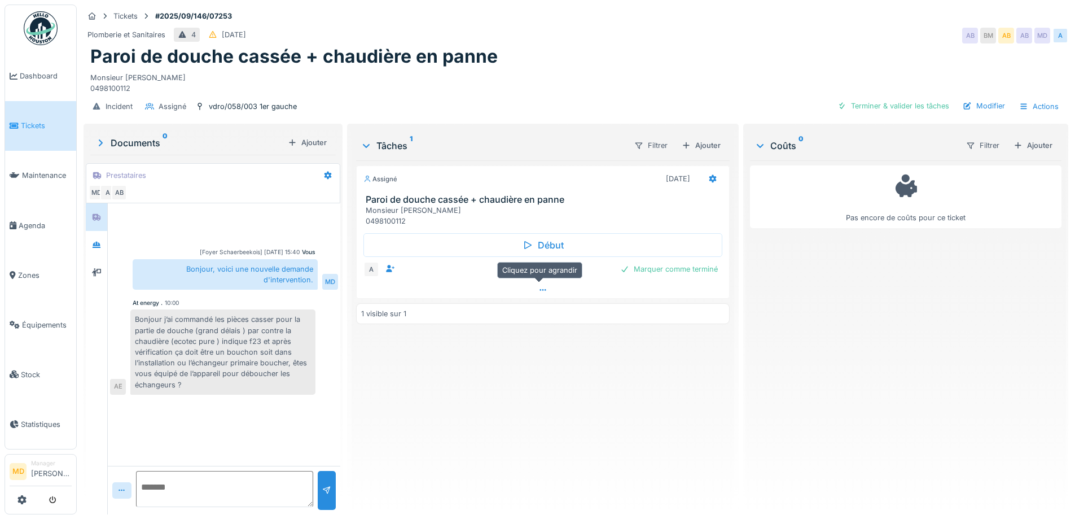
click at [538, 294] on div at bounding box center [543, 290] width 372 height 16
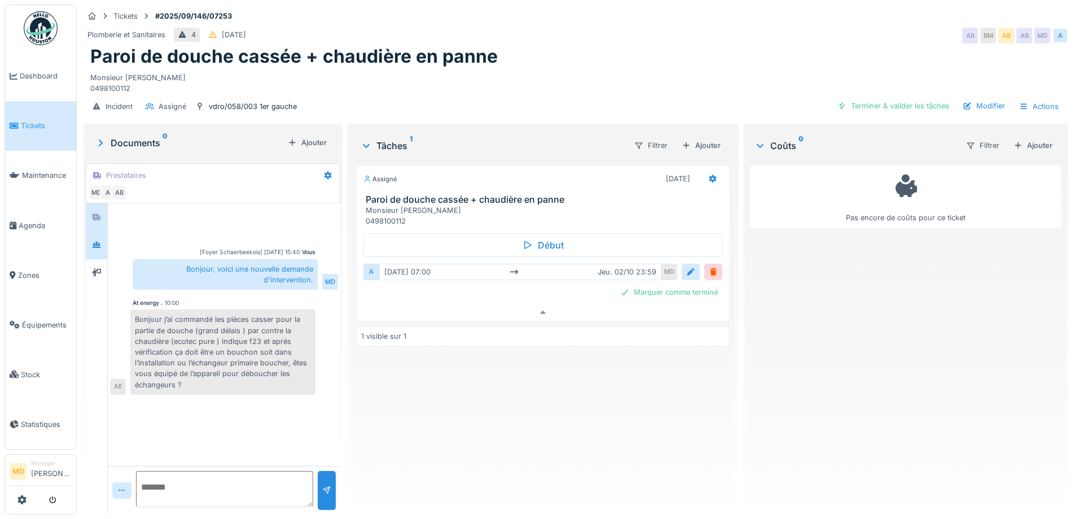
click at [107, 241] on div at bounding box center [96, 245] width 21 height 28
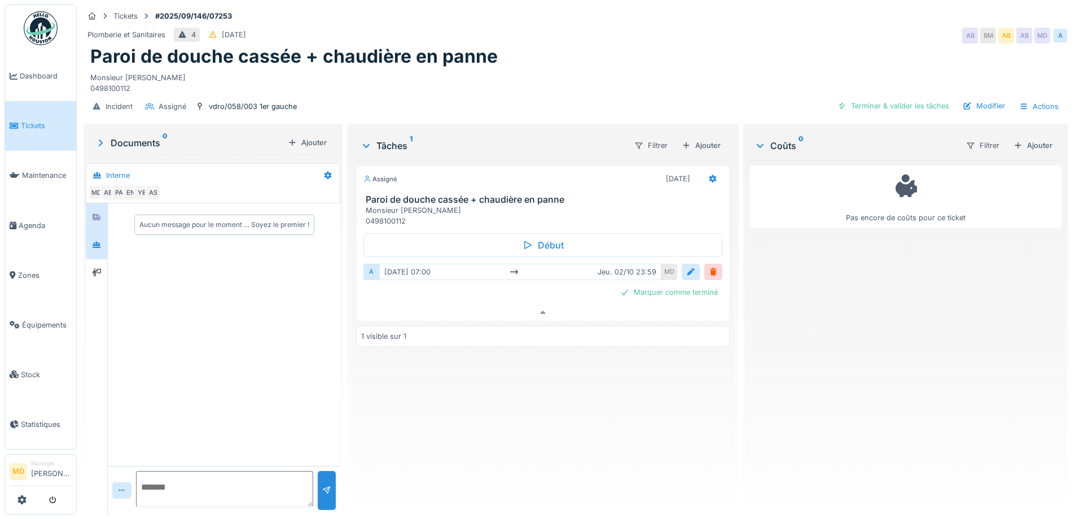
click at [102, 216] on div at bounding box center [96, 217] width 17 height 19
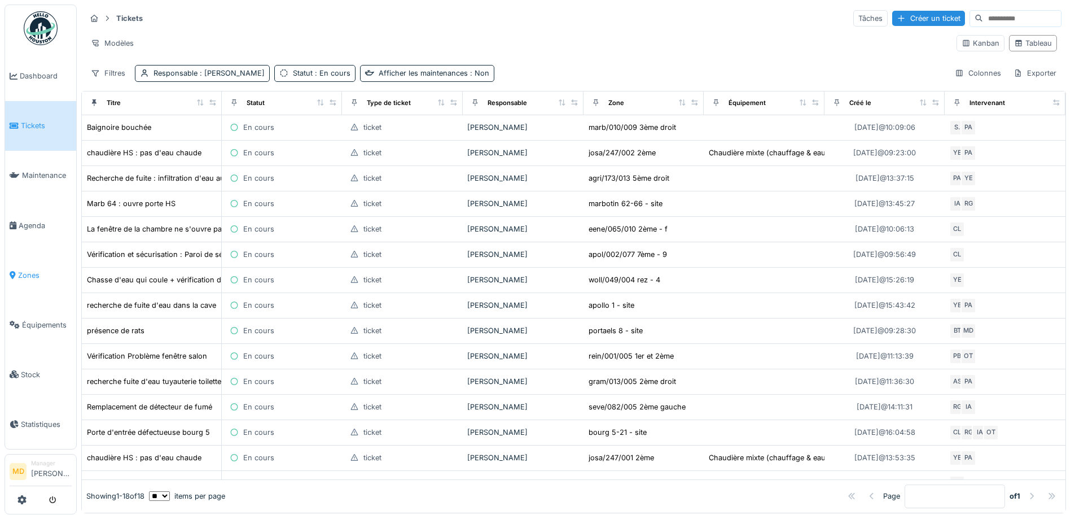
click at [25, 270] on span "Zones" at bounding box center [45, 275] width 54 height 11
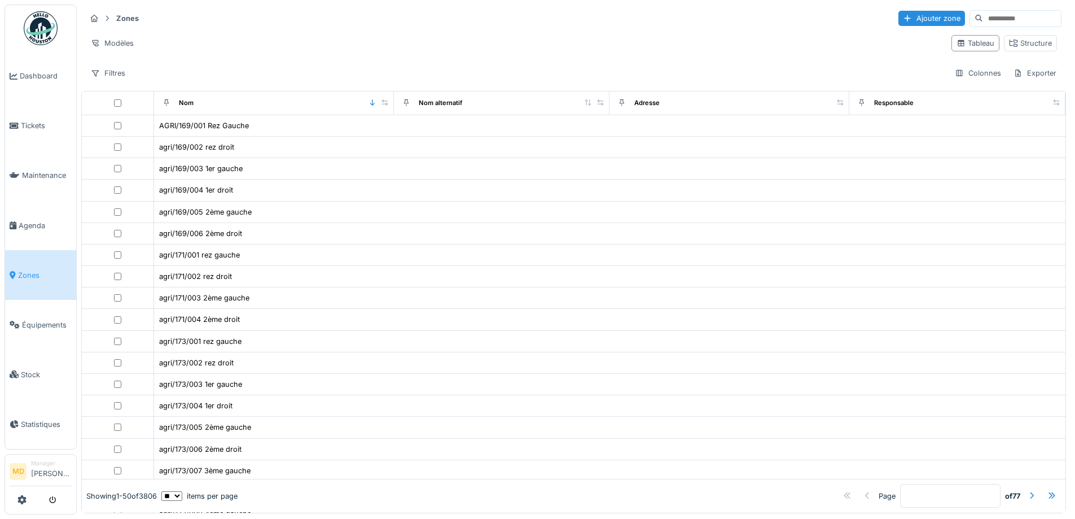
click at [983, 18] on input at bounding box center [1022, 19] width 78 height 16
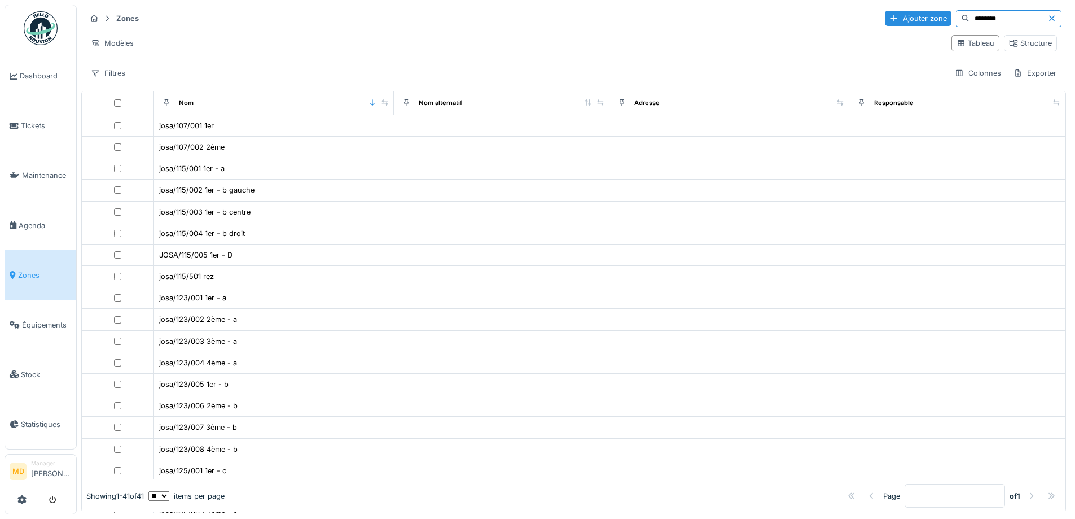
type input "********"
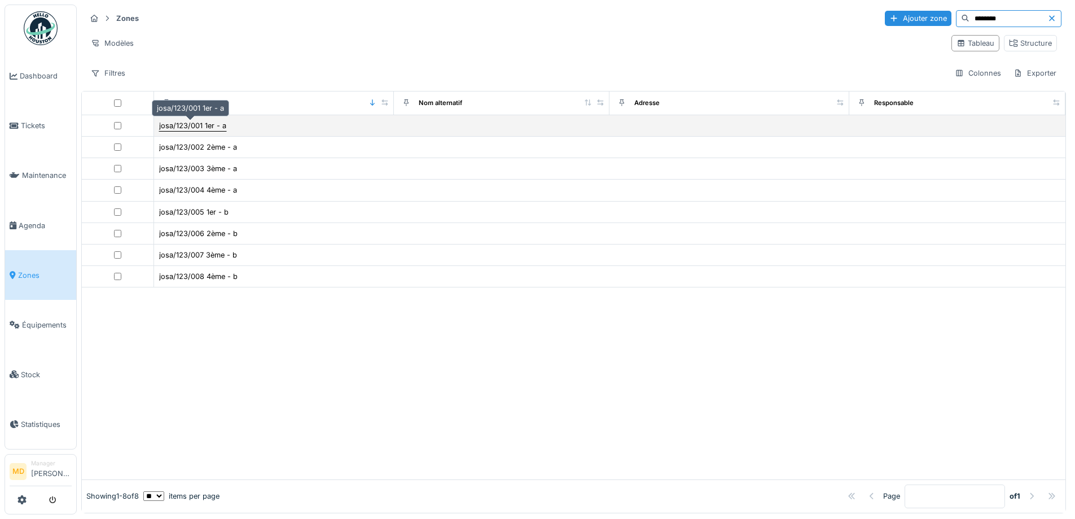
click at [166, 127] on div "josa/123/001 1er - a" at bounding box center [192, 125] width 67 height 11
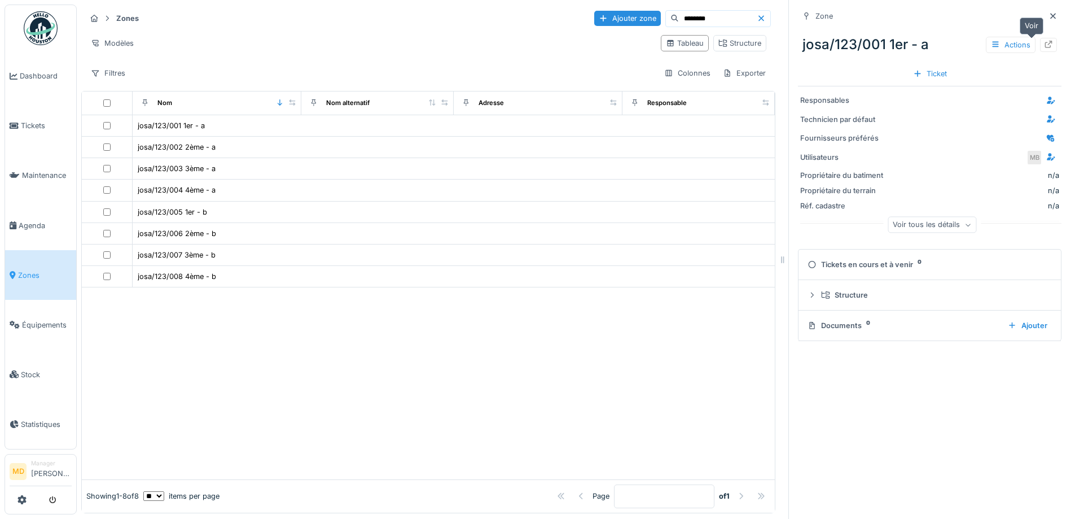
click at [1044, 45] on icon at bounding box center [1048, 44] width 9 height 7
click at [314, 392] on div at bounding box center [428, 382] width 693 height 191
click at [372, 363] on div at bounding box center [428, 382] width 693 height 191
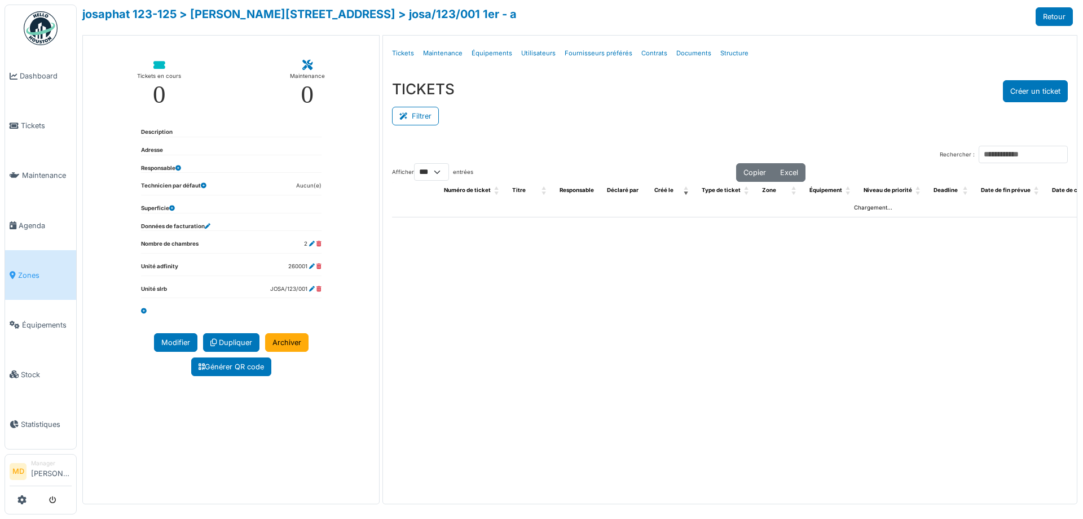
select select "***"
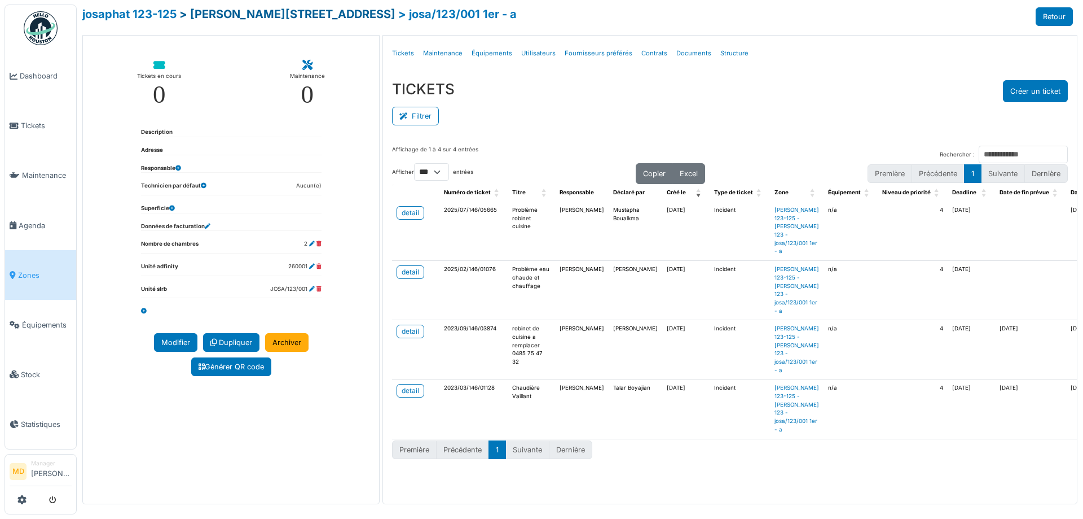
click at [213, 14] on link "> [PERSON_NAME][STREET_ADDRESS]" at bounding box center [287, 14] width 216 height 14
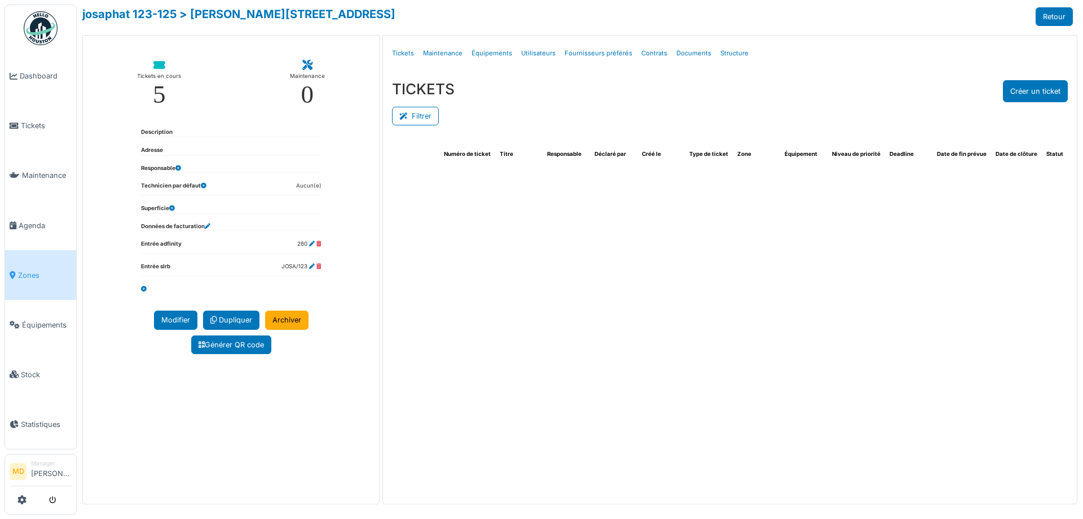
select select "***"
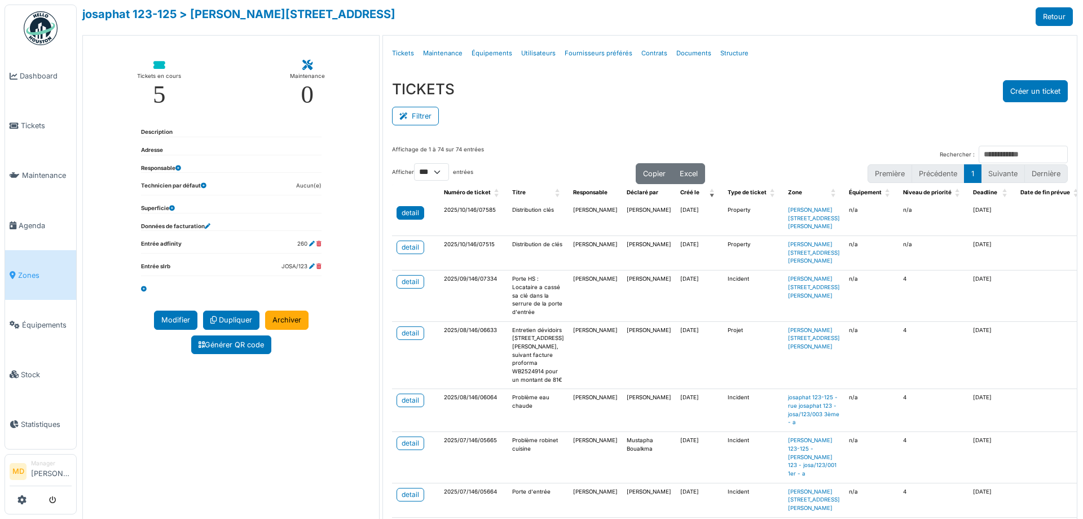
click at [416, 216] on div "detail" at bounding box center [410, 213] width 17 height 10
click at [519, 106] on div "Filtrer" at bounding box center [730, 114] width 676 height 25
click at [407, 243] on div "detail" at bounding box center [410, 247] width 17 height 10
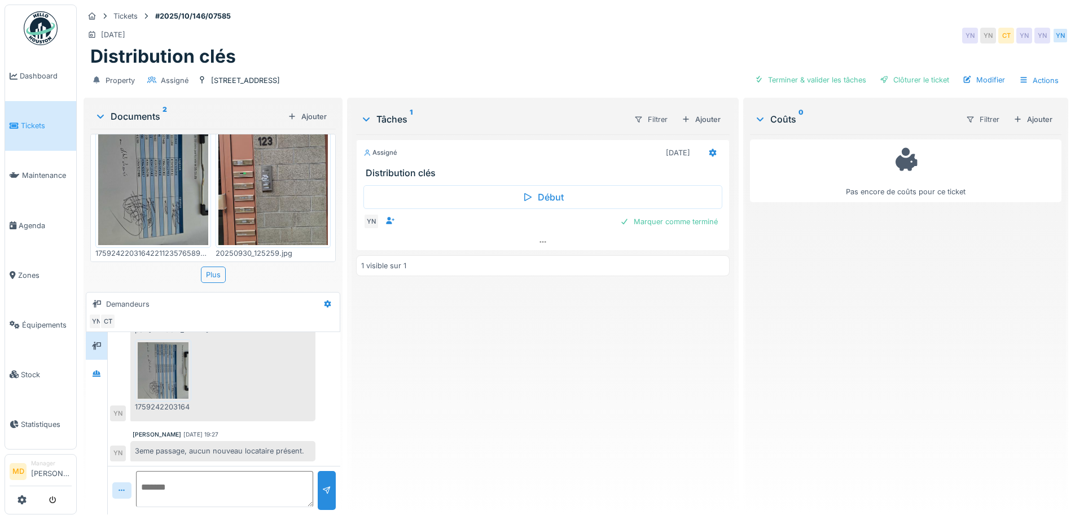
scroll to position [159, 0]
click at [102, 370] on div at bounding box center [96, 373] width 17 height 14
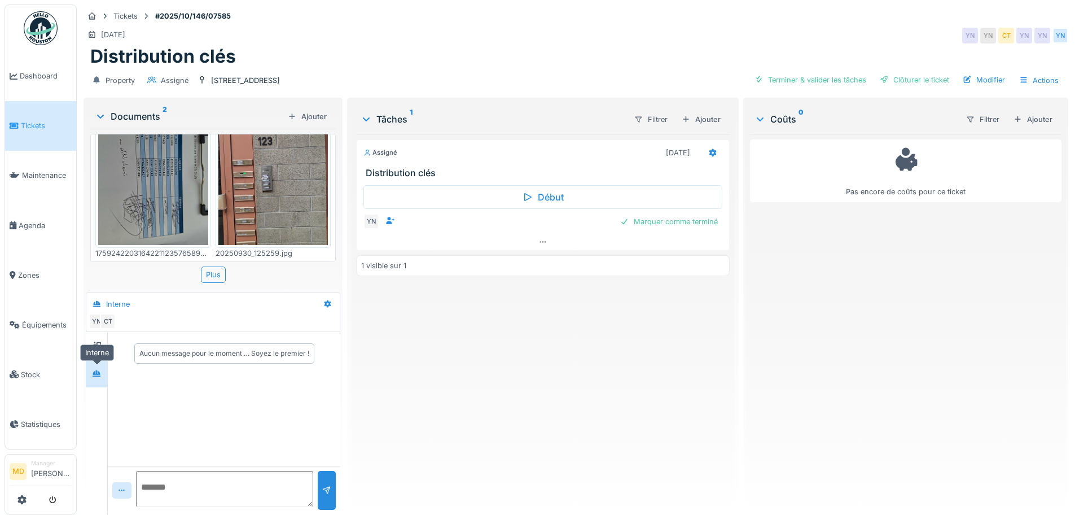
scroll to position [0, 0]
click at [101, 344] on icon at bounding box center [96, 345] width 9 height 8
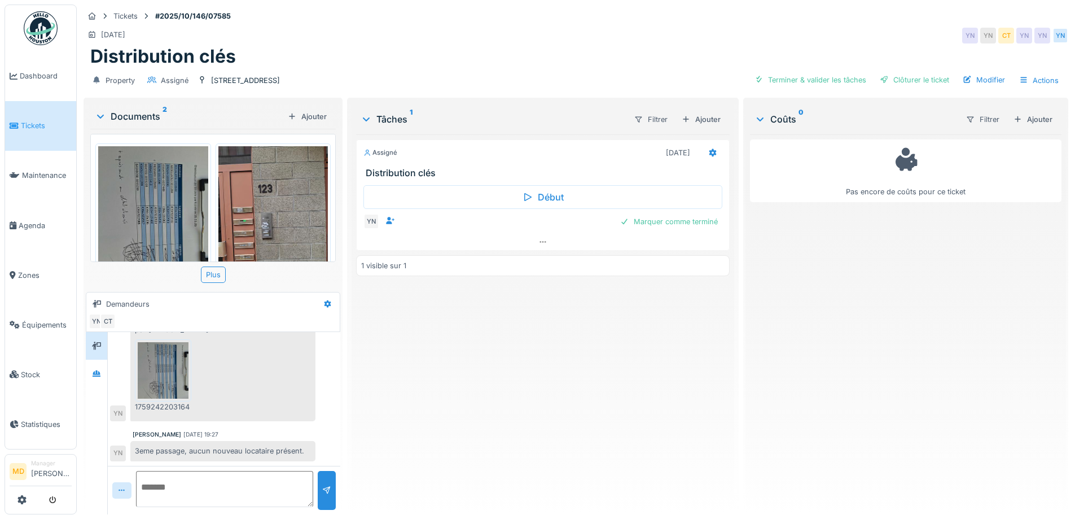
scroll to position [47, 0]
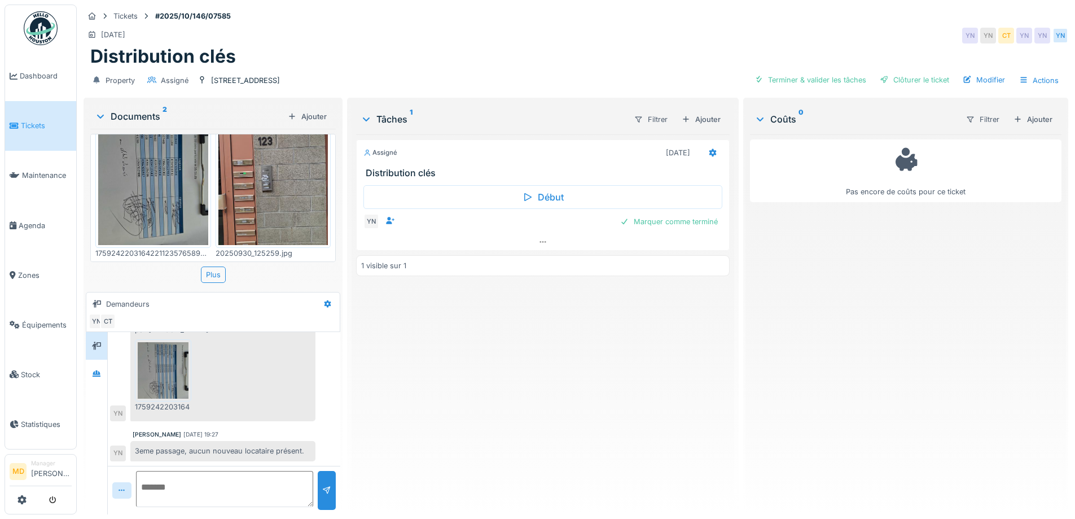
click at [245, 200] on img at bounding box center [273, 172] width 110 height 146
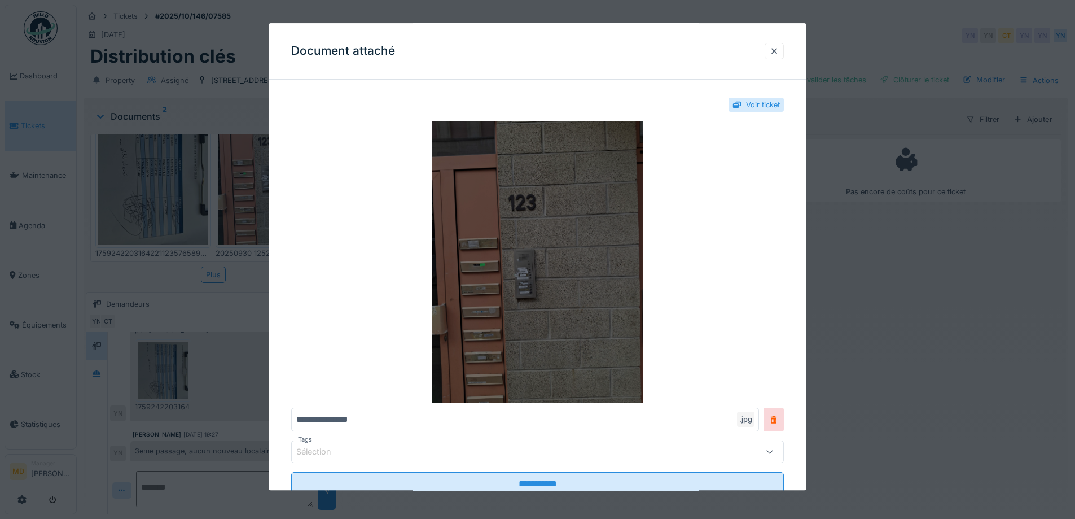
click at [501, 223] on img at bounding box center [537, 262] width 493 height 282
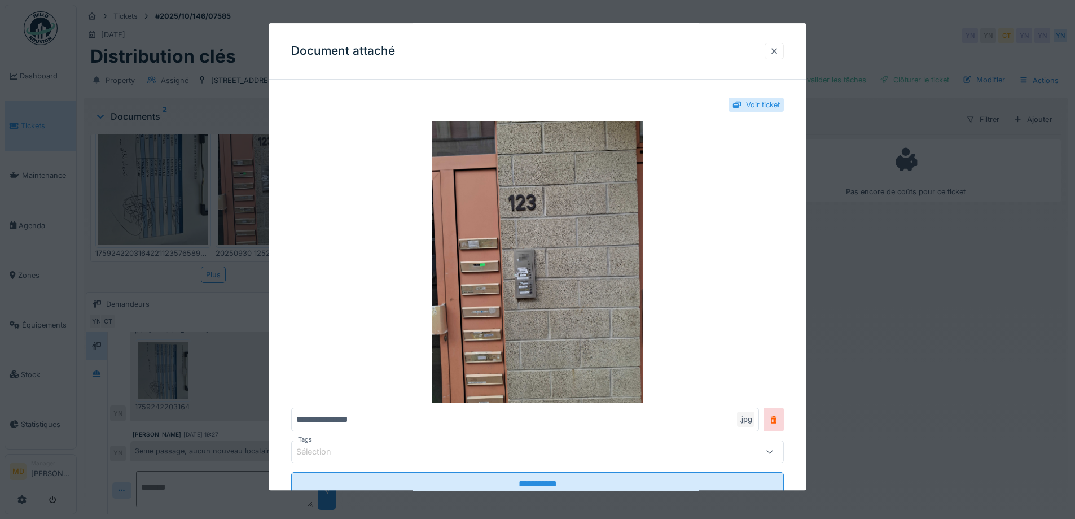
click at [772, 47] on div at bounding box center [774, 51] width 19 height 16
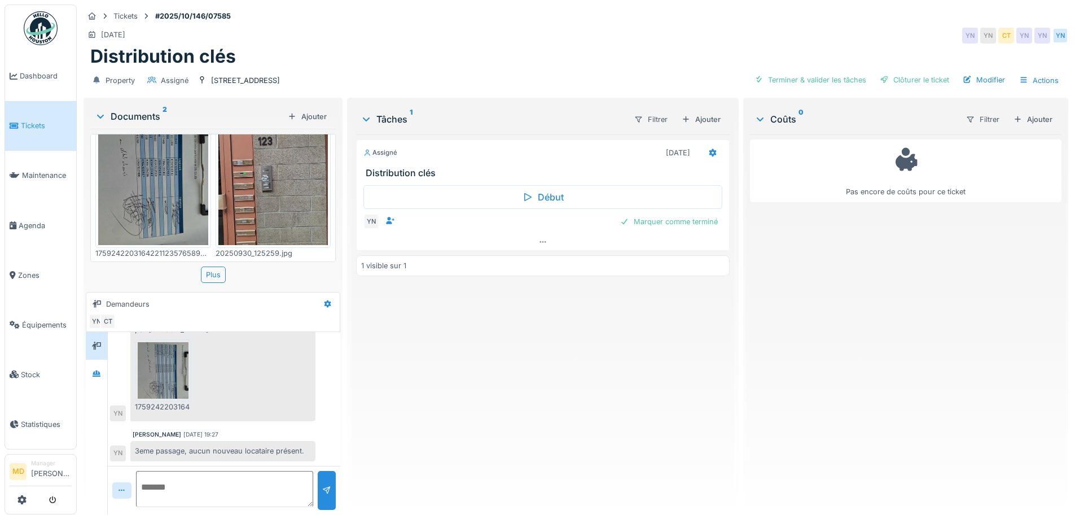
scroll to position [0, 0]
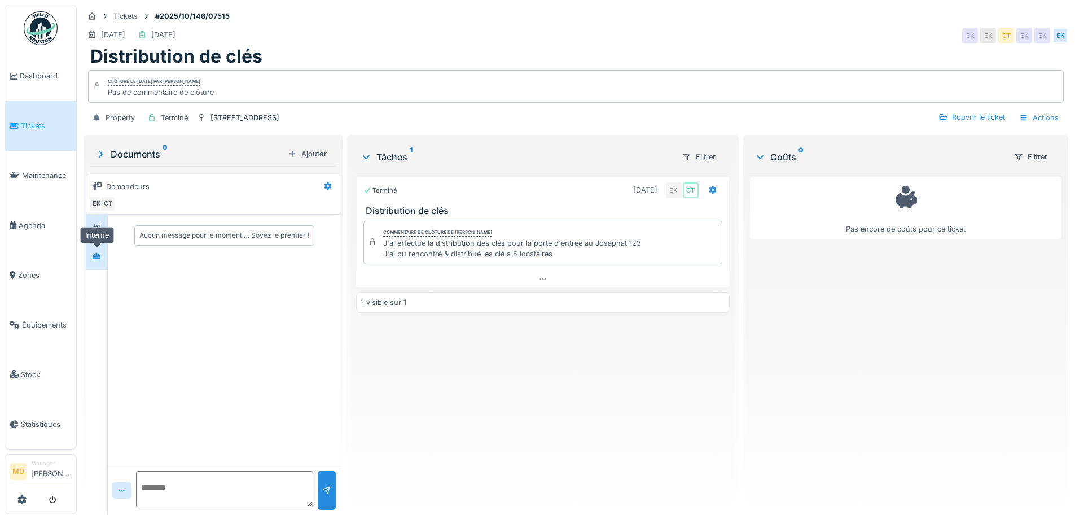
click at [105, 262] on div at bounding box center [96, 256] width 17 height 19
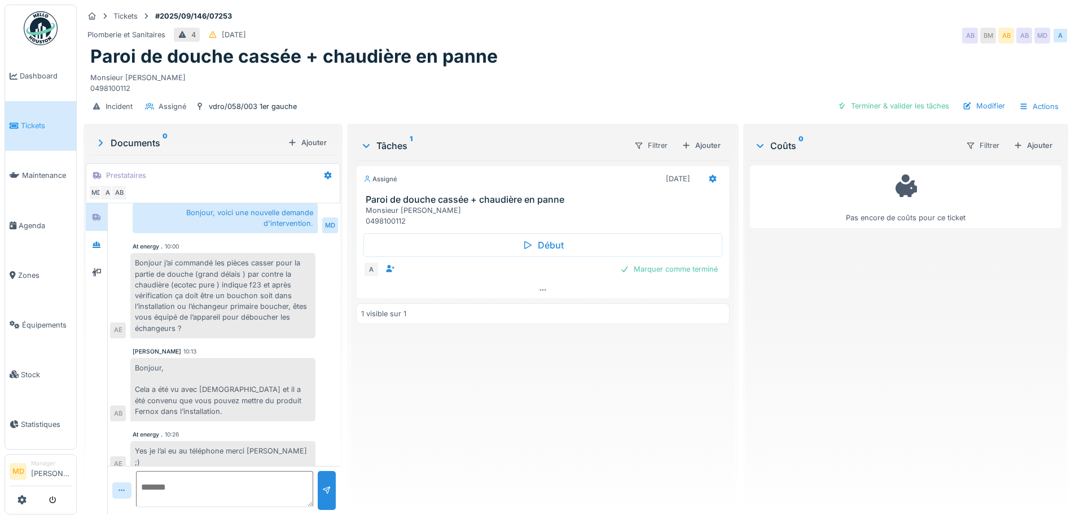
scroll to position [8, 0]
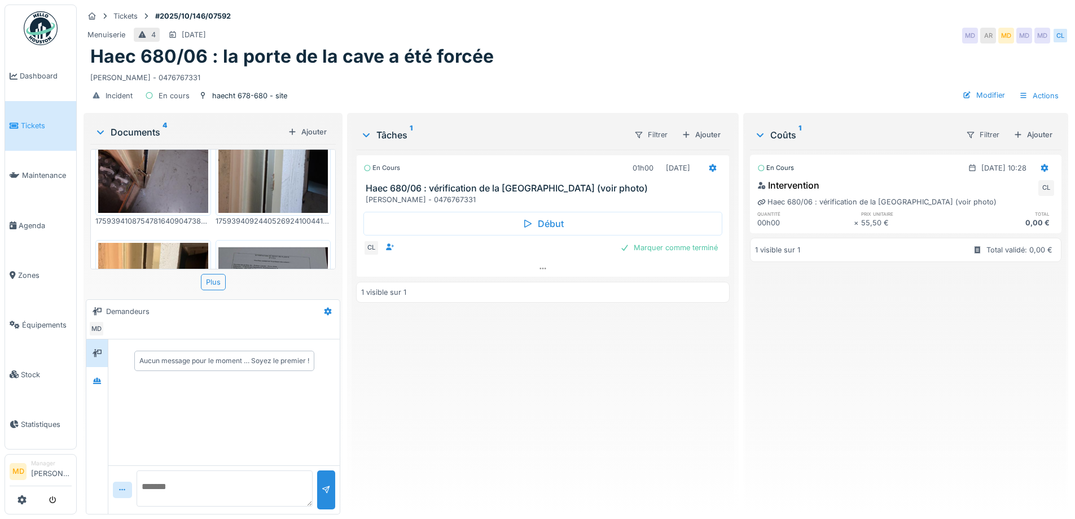
scroll to position [232, 0]
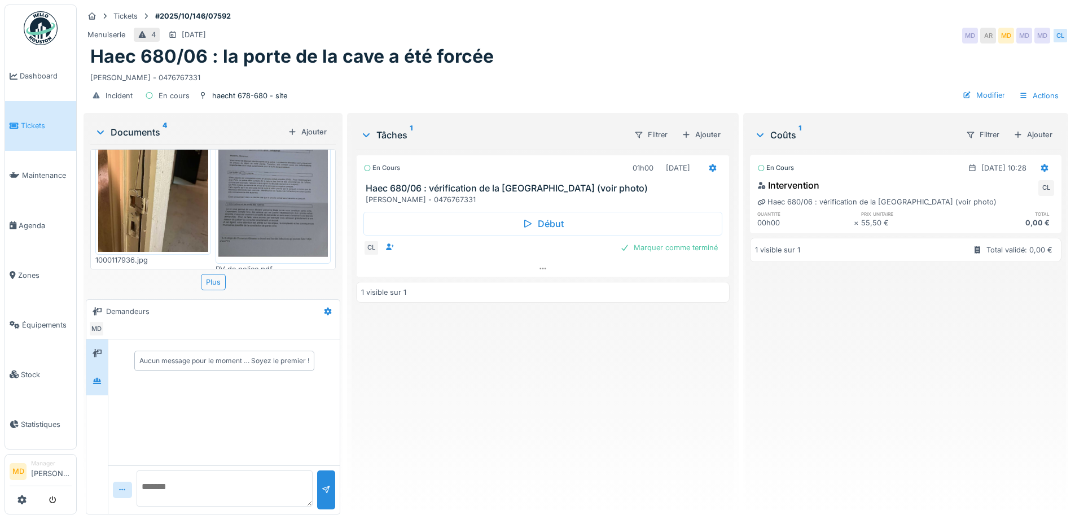
click at [88, 384] on div at bounding box center [96, 381] width 21 height 28
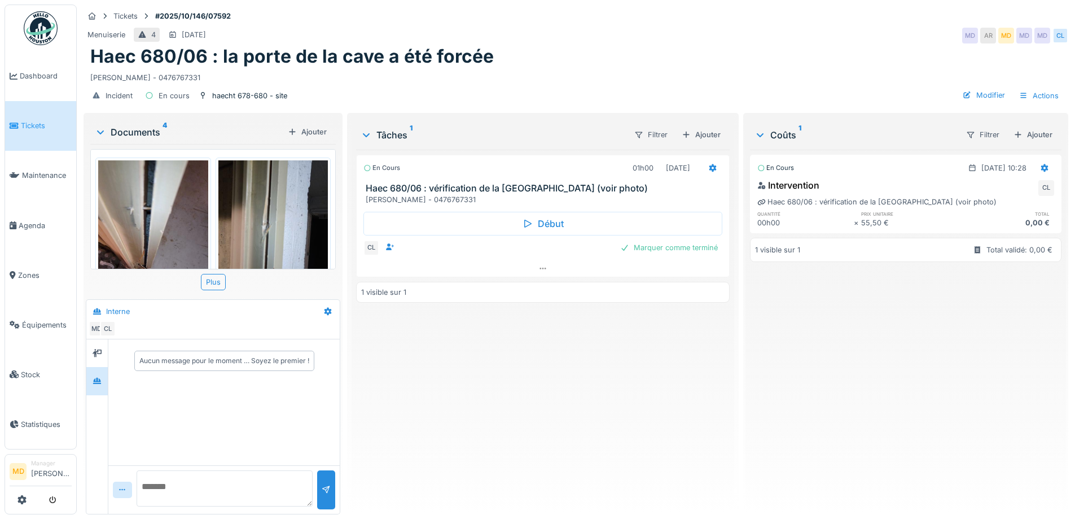
scroll to position [0, 0]
click at [153, 243] on img at bounding box center [153, 234] width 110 height 146
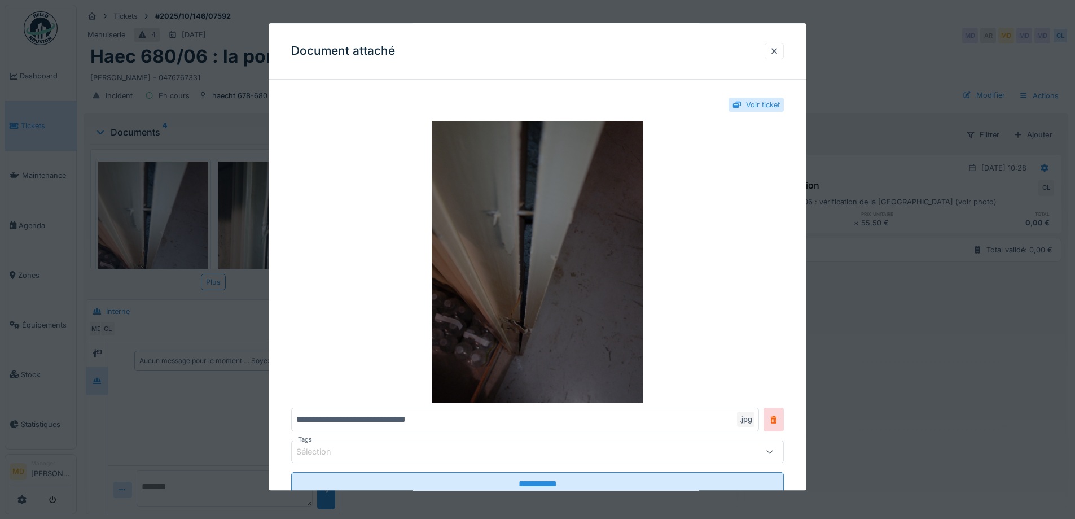
click at [541, 232] on img at bounding box center [537, 262] width 493 height 282
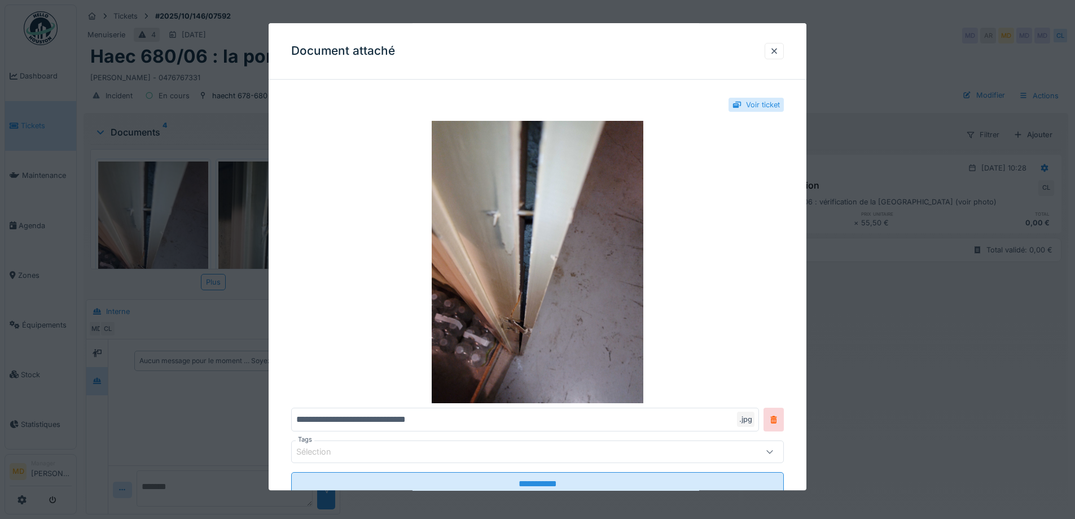
click at [778, 55] on div at bounding box center [774, 51] width 9 height 11
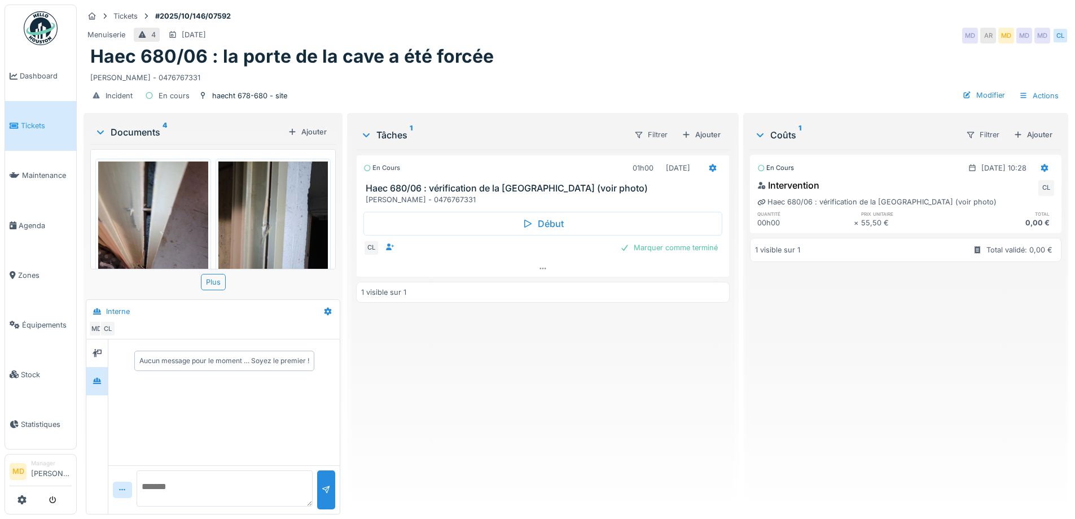
click at [258, 233] on img at bounding box center [273, 234] width 110 height 146
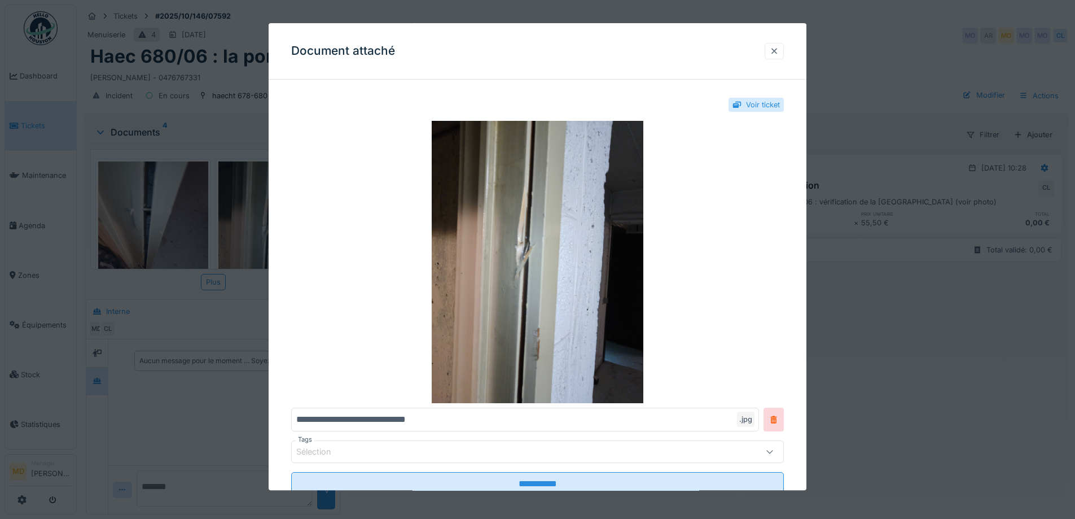
click at [783, 52] on div at bounding box center [774, 51] width 19 height 16
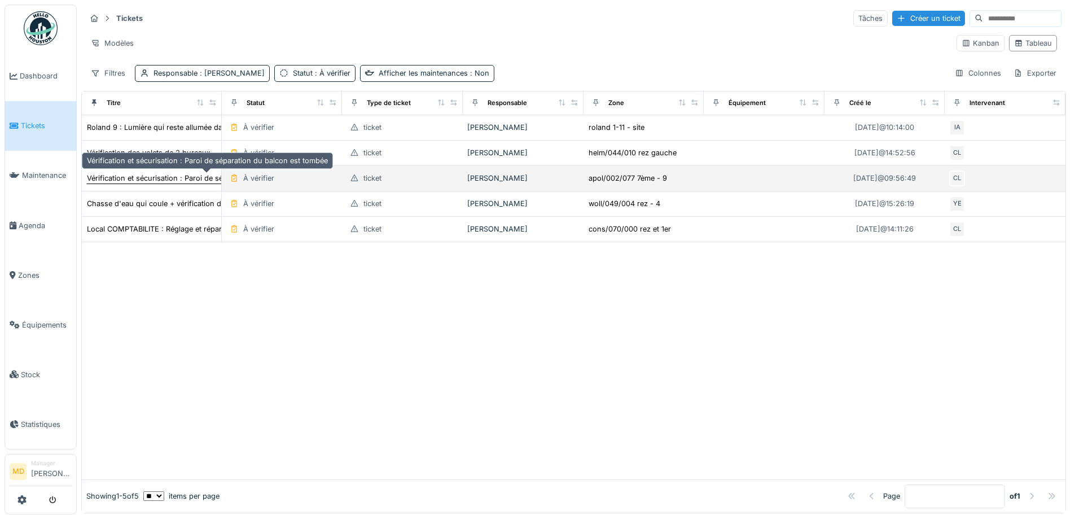
click at [127, 175] on div "Vérification et sécurisation : Paroi de séparation du balcon est tombée" at bounding box center [207, 178] width 241 height 11
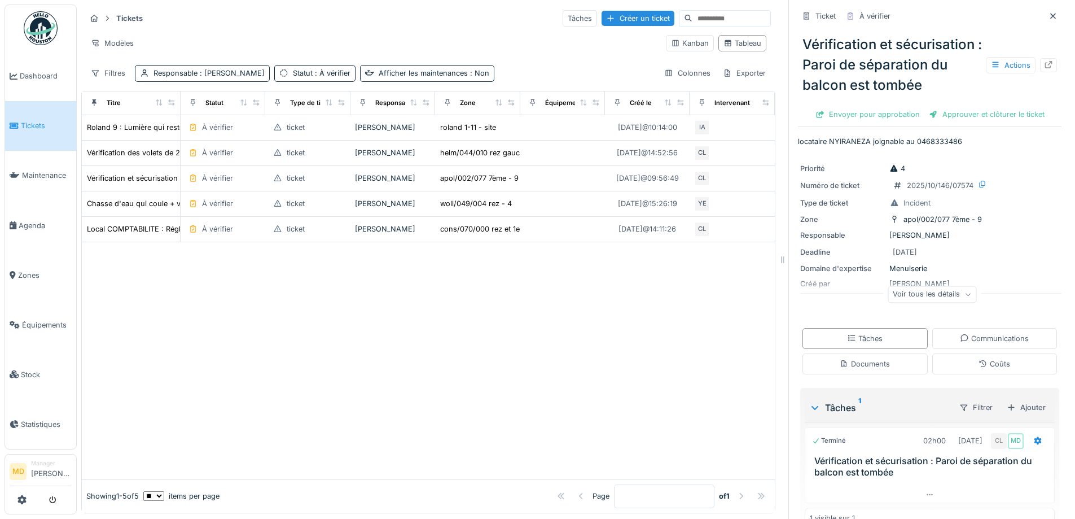
scroll to position [45, 0]
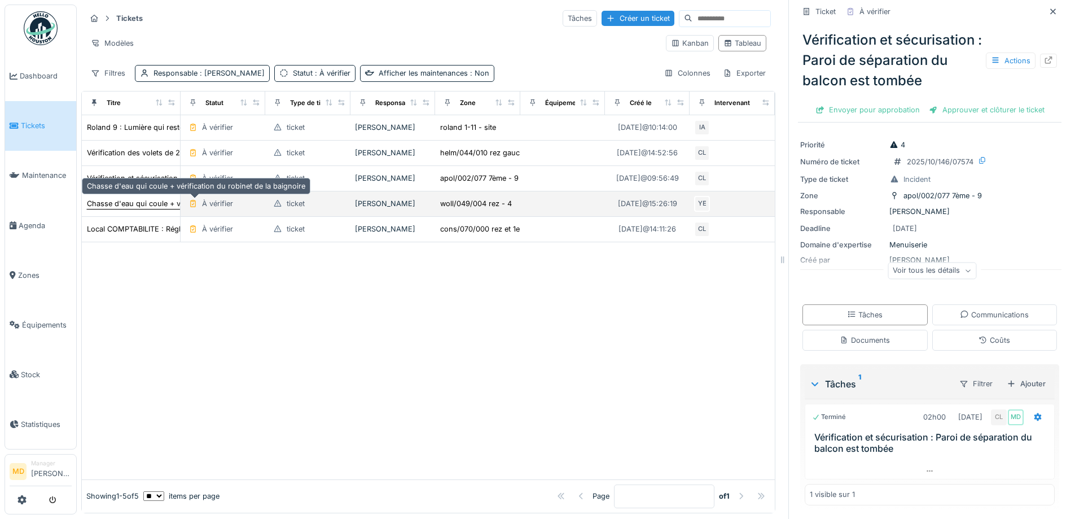
click at [131, 201] on div "Chasse d'eau qui coule + vérification du robinet de la baignoire" at bounding box center [196, 203] width 218 height 11
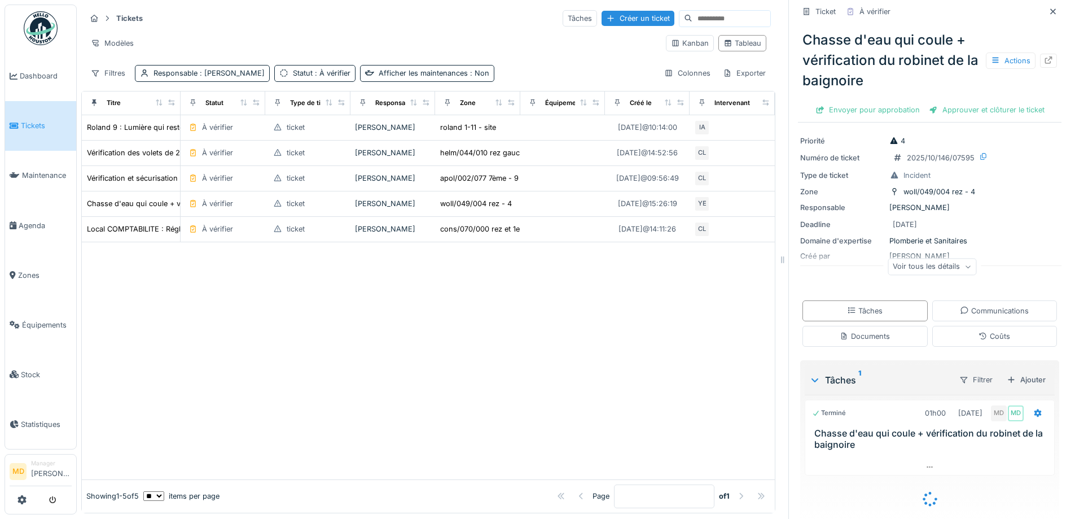
scroll to position [42, 0]
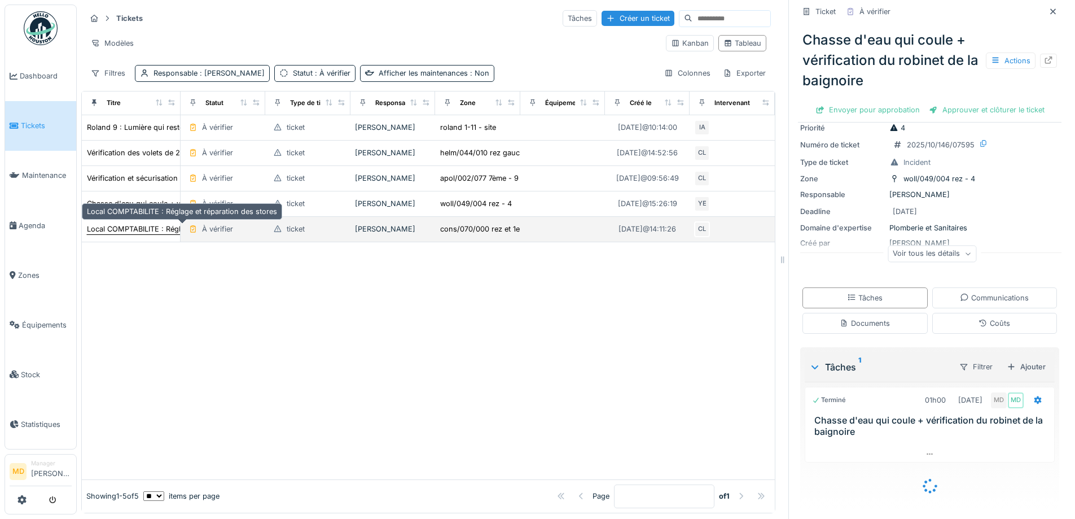
click at [123, 229] on div "Local COMPTABILITE : Réglage et réparation des stores" at bounding box center [182, 228] width 190 height 11
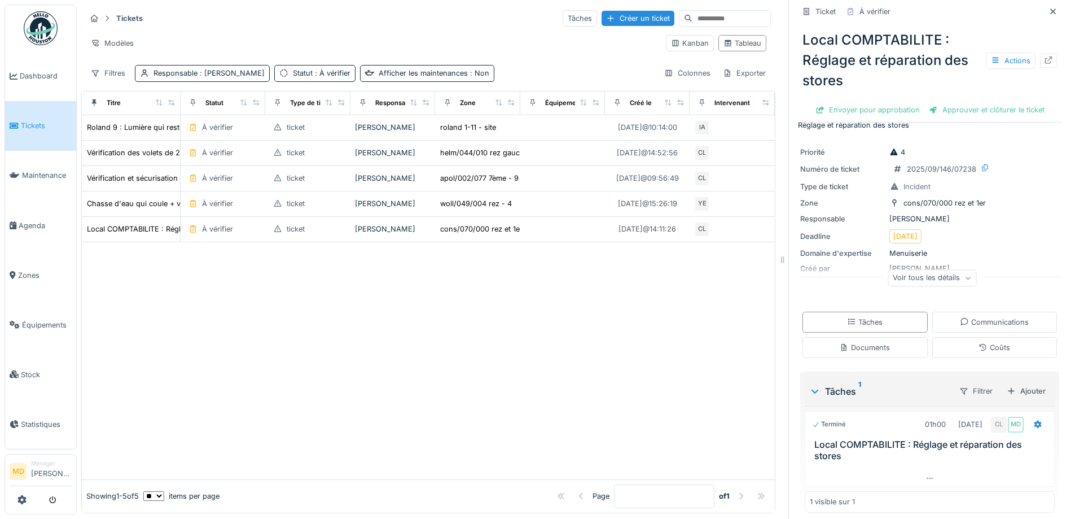
scroll to position [25, 0]
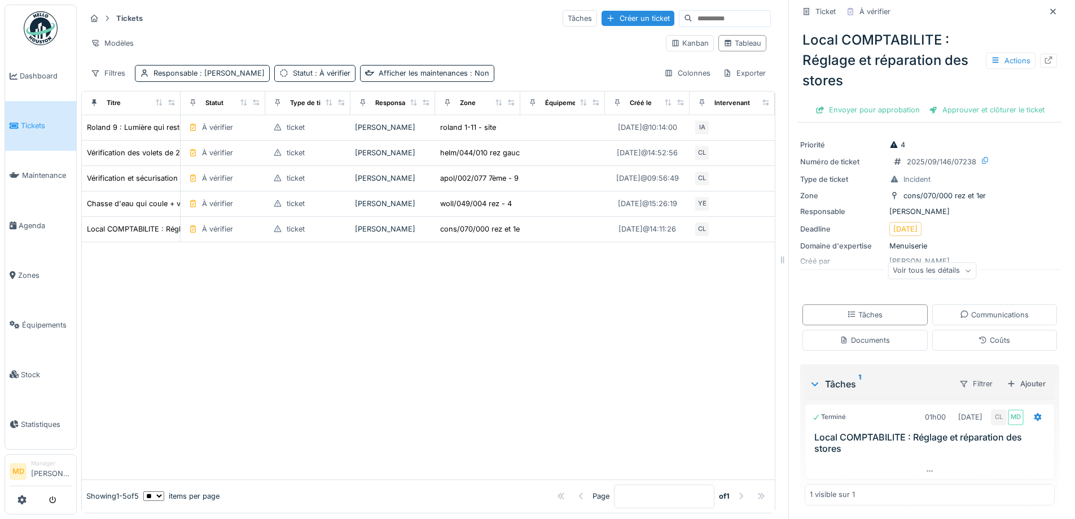
click at [330, 345] on div at bounding box center [428, 360] width 693 height 237
click at [401, 368] on div at bounding box center [428, 360] width 693 height 237
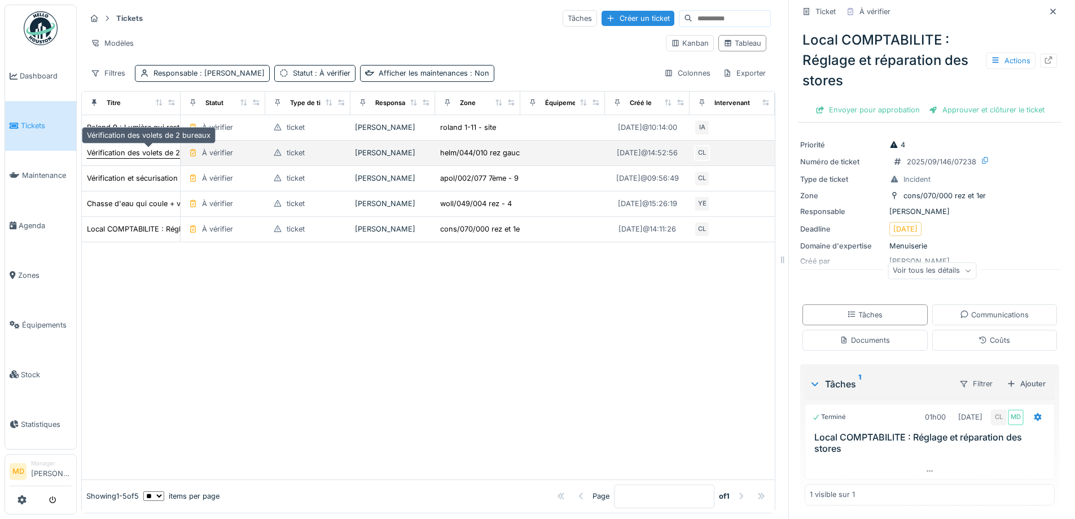
click at [129, 158] on div "Vérification des volets de 2 bureaux" at bounding box center [149, 152] width 124 height 11
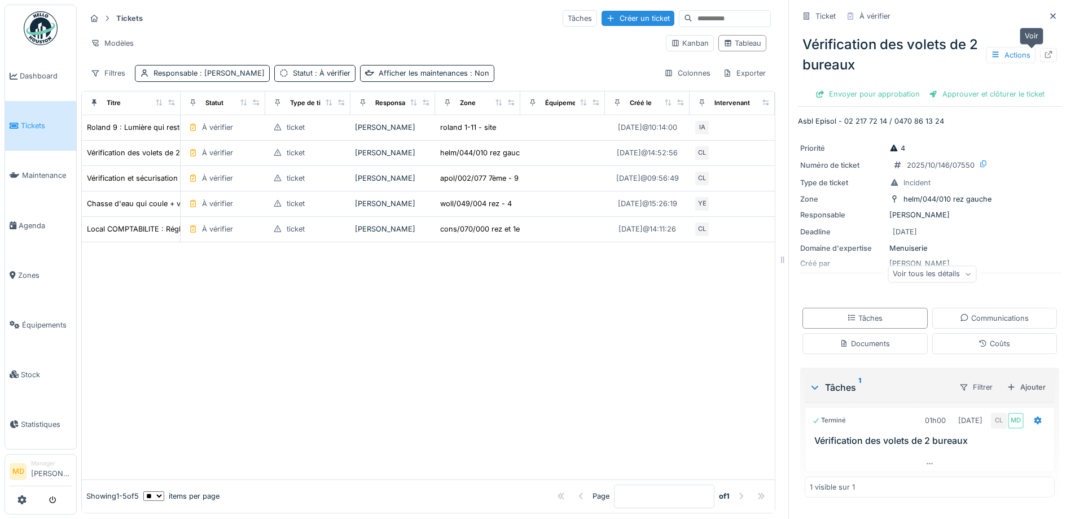
click at [1044, 55] on icon at bounding box center [1048, 54] width 9 height 7
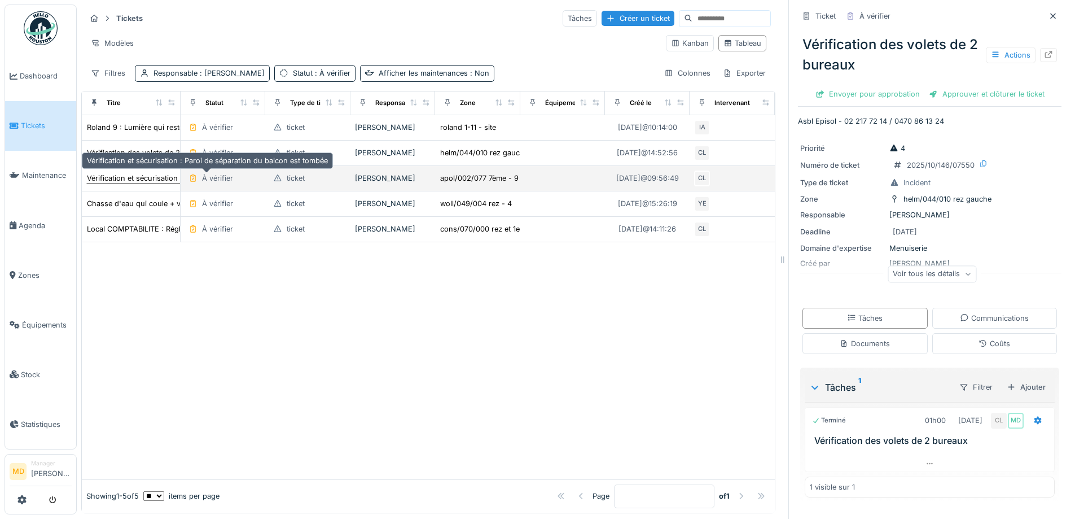
click at [139, 178] on div "Vérification et sécurisation : Paroi de séparation du balcon est tombée" at bounding box center [207, 178] width 241 height 11
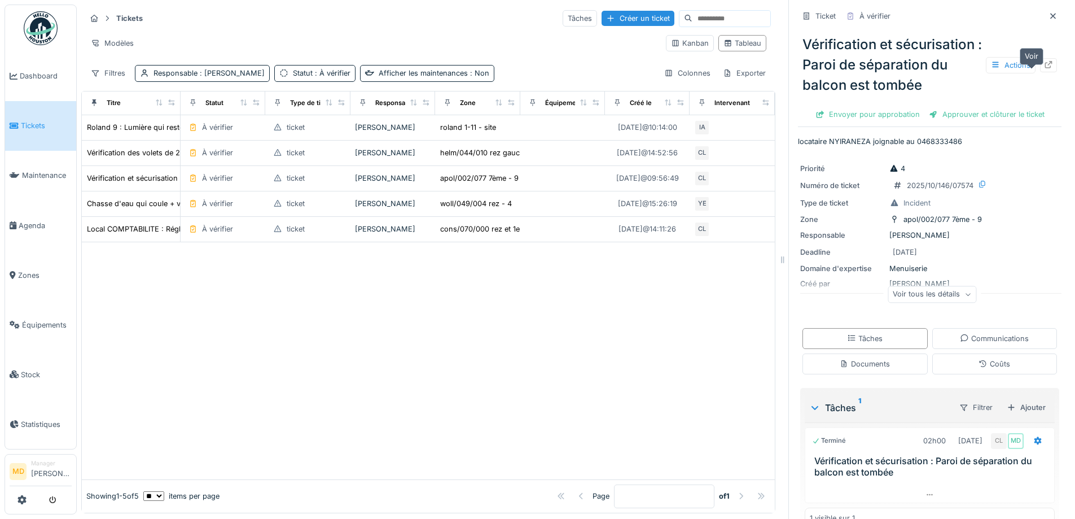
click at [1045, 68] on icon at bounding box center [1048, 64] width 7 height 7
click at [146, 281] on div at bounding box center [428, 360] width 693 height 237
click at [146, 282] on div at bounding box center [428, 360] width 693 height 237
click at [252, 286] on div at bounding box center [428, 360] width 693 height 237
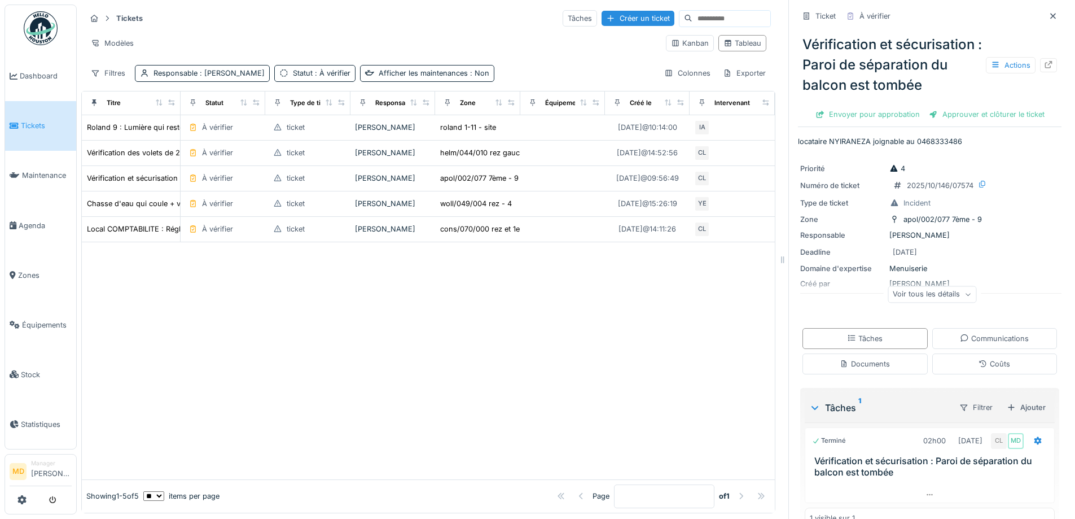
click at [218, 326] on div at bounding box center [428, 360] width 693 height 237
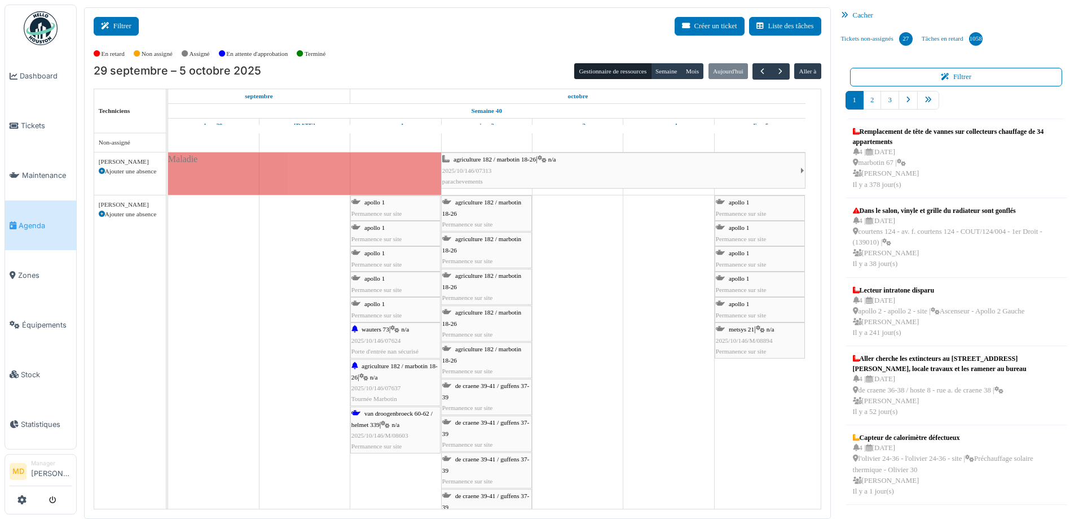
click at [126, 28] on button "Filtrer" at bounding box center [116, 26] width 45 height 19
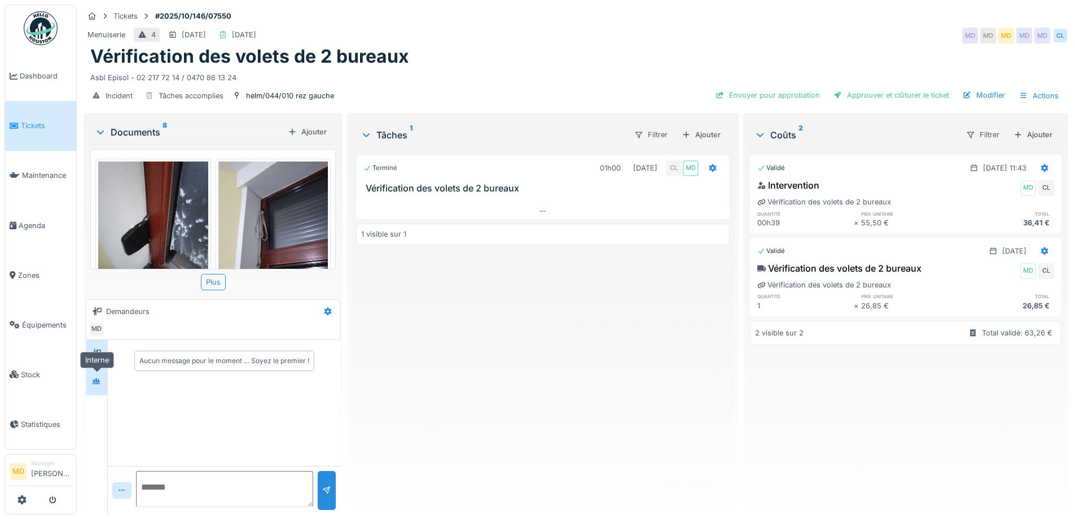
click at [96, 385] on div at bounding box center [96, 381] width 9 height 11
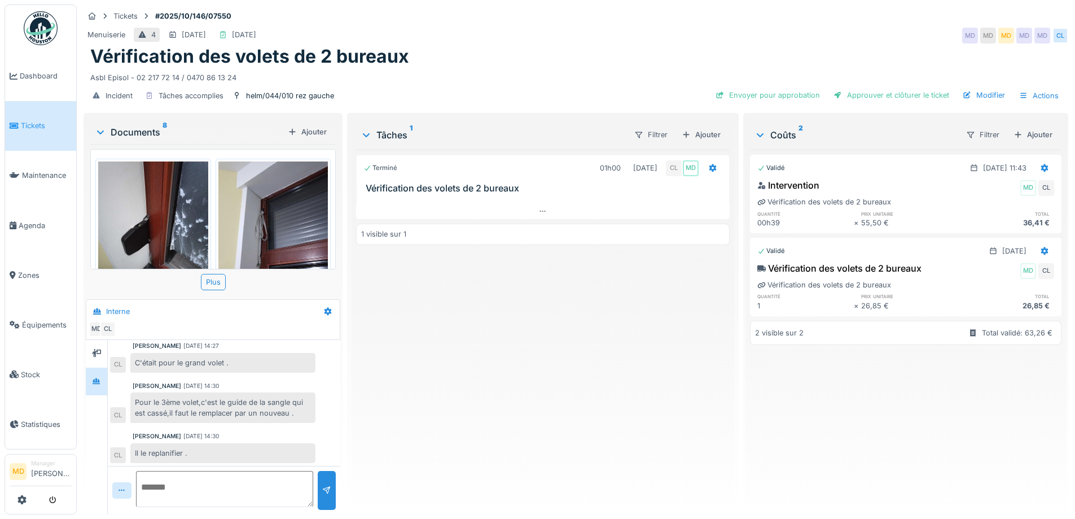
scroll to position [146, 0]
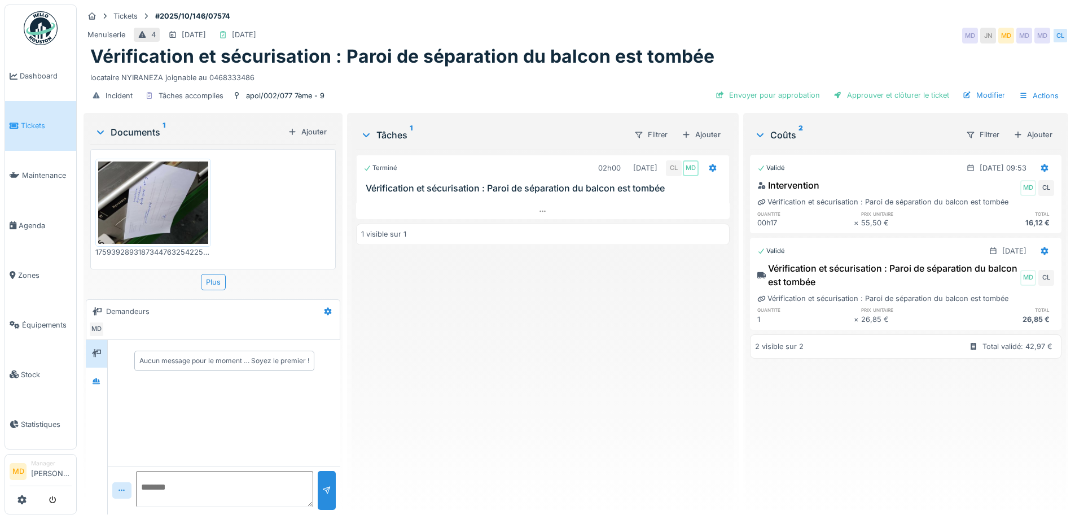
click at [187, 207] on img at bounding box center [153, 202] width 110 height 82
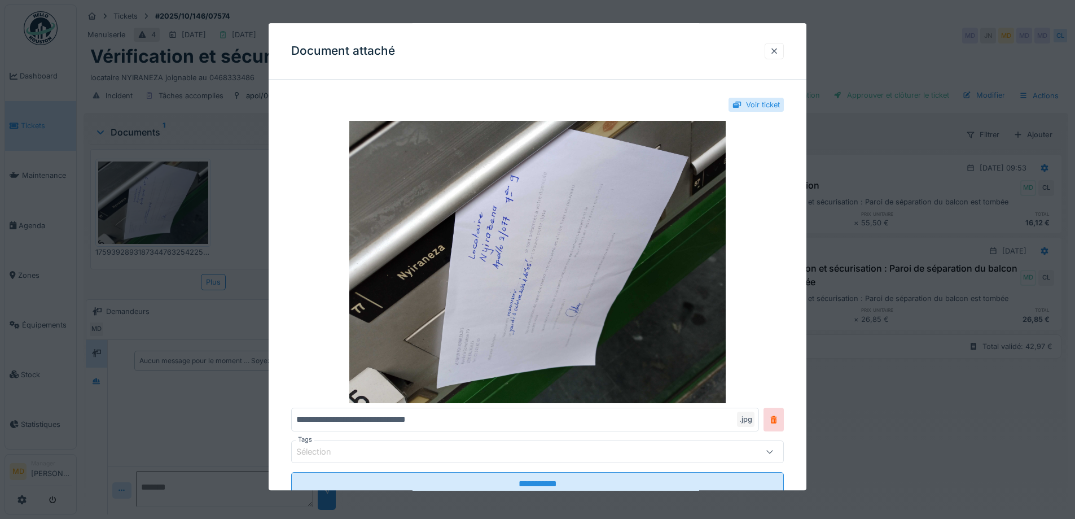
click at [783, 52] on div at bounding box center [774, 51] width 19 height 16
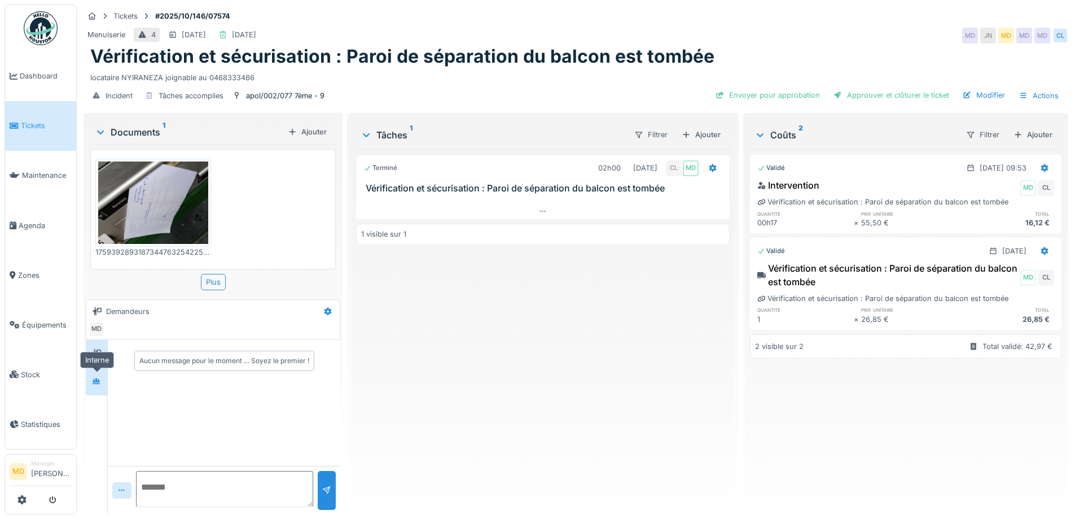
click at [90, 386] on div at bounding box center [96, 381] width 17 height 14
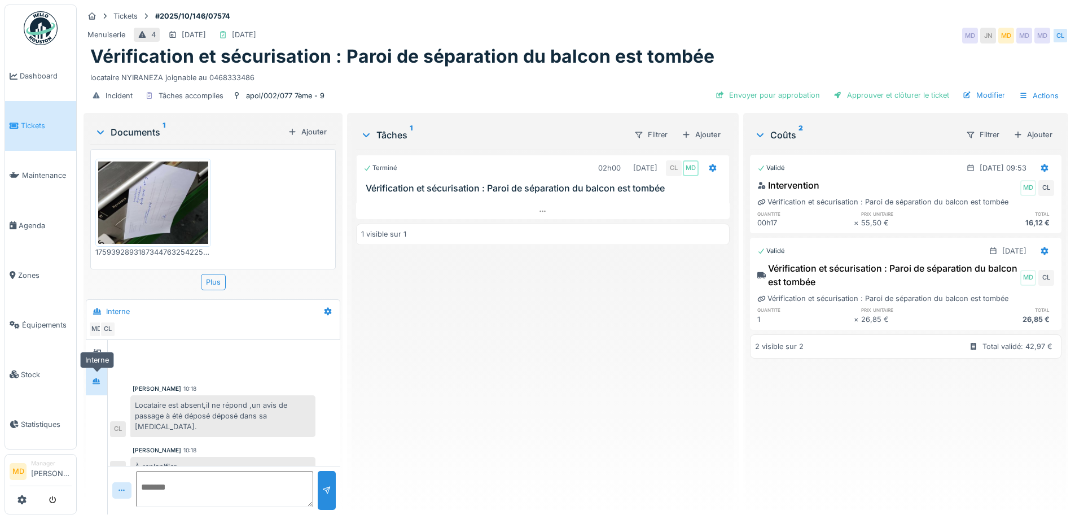
scroll to position [5, 0]
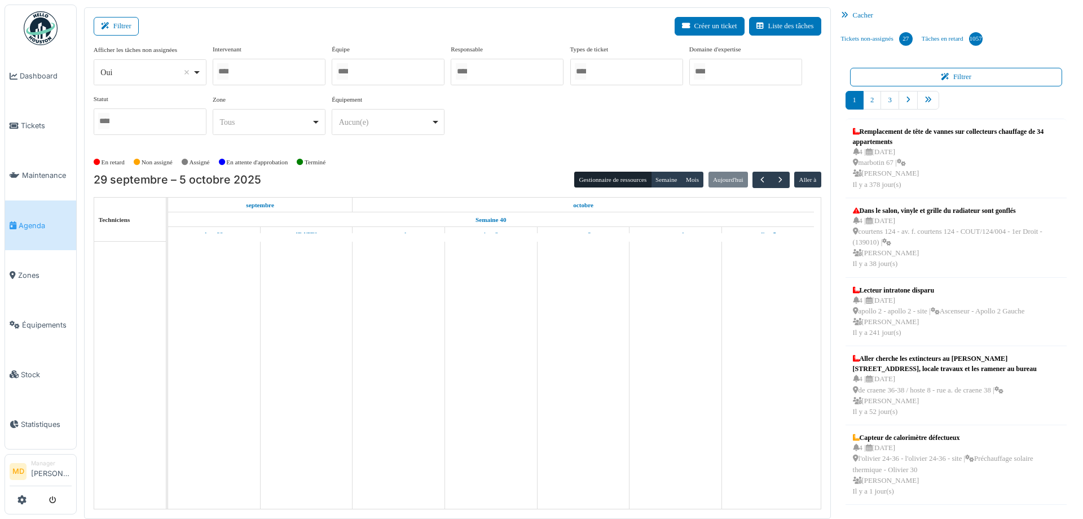
click at [229, 67] on input "Tous" at bounding box center [222, 71] width 11 height 16
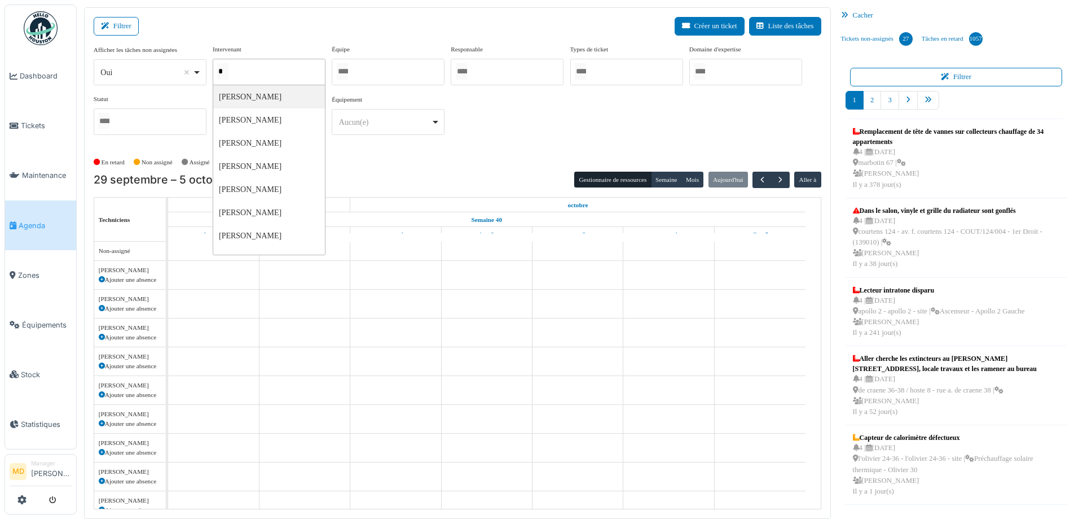
type input "**"
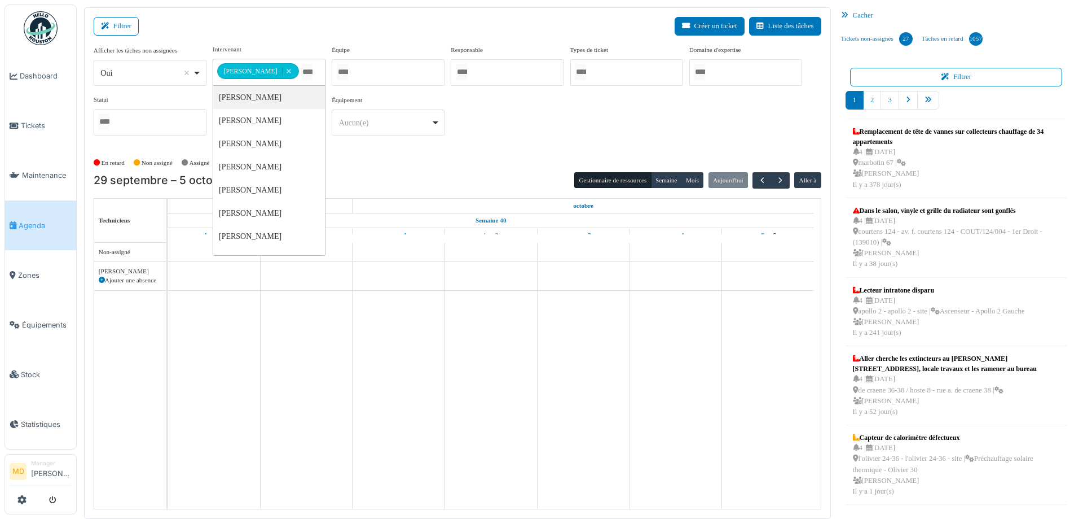
click at [623, 106] on div "**********" at bounding box center [458, 95] width 728 height 100
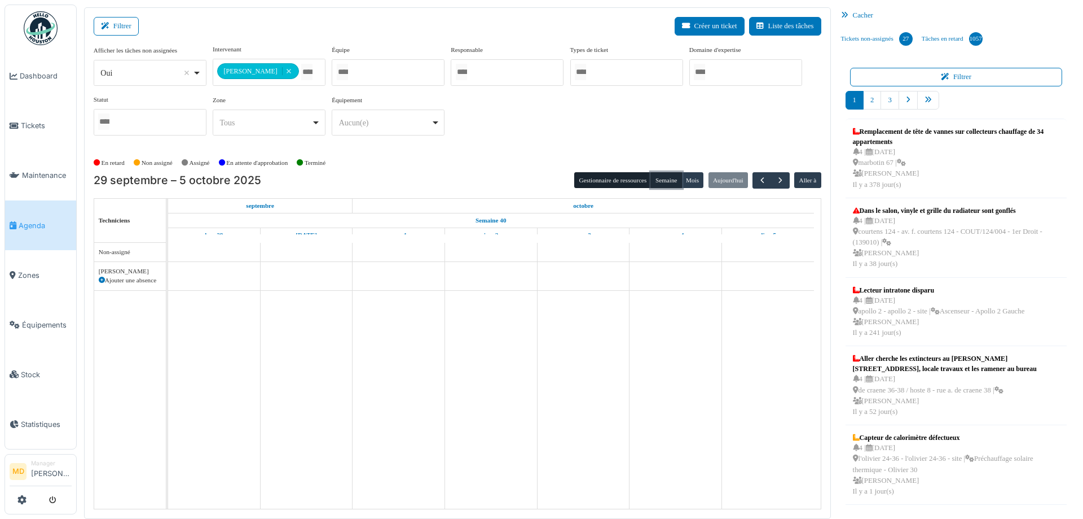
click at [656, 179] on button "Semaine" at bounding box center [666, 180] width 31 height 16
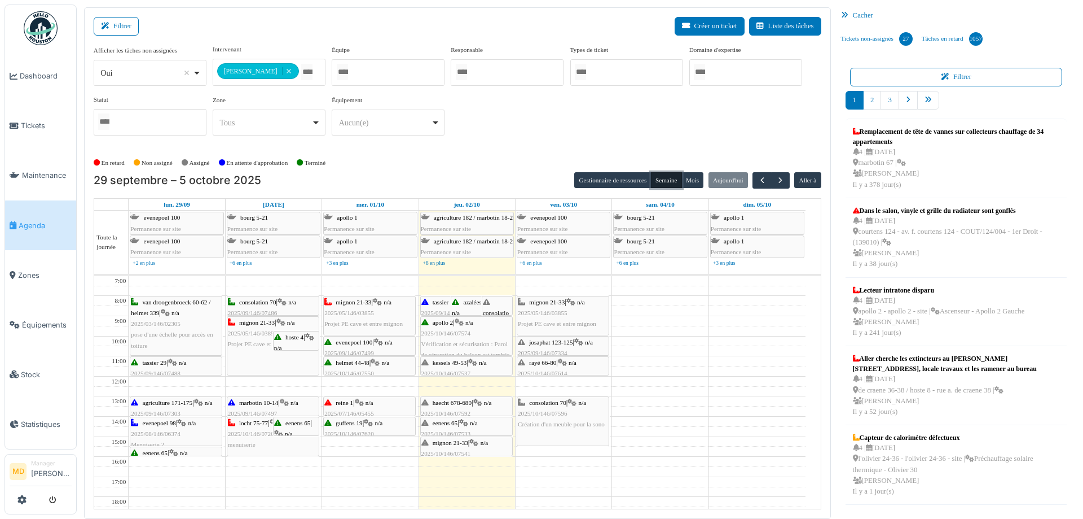
click at [469, 365] on div "kessels 49-53 | n/a 2025/10/146/07537 La poignée de la fenêtre du salon est blo…" at bounding box center [467, 378] width 90 height 43
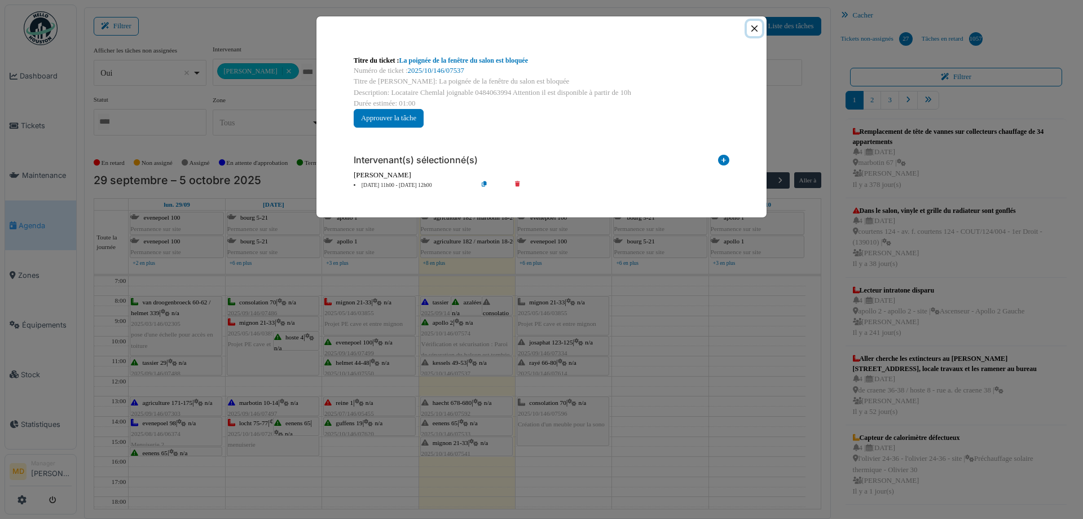
click at [756, 27] on button "Close" at bounding box center [754, 28] width 15 height 15
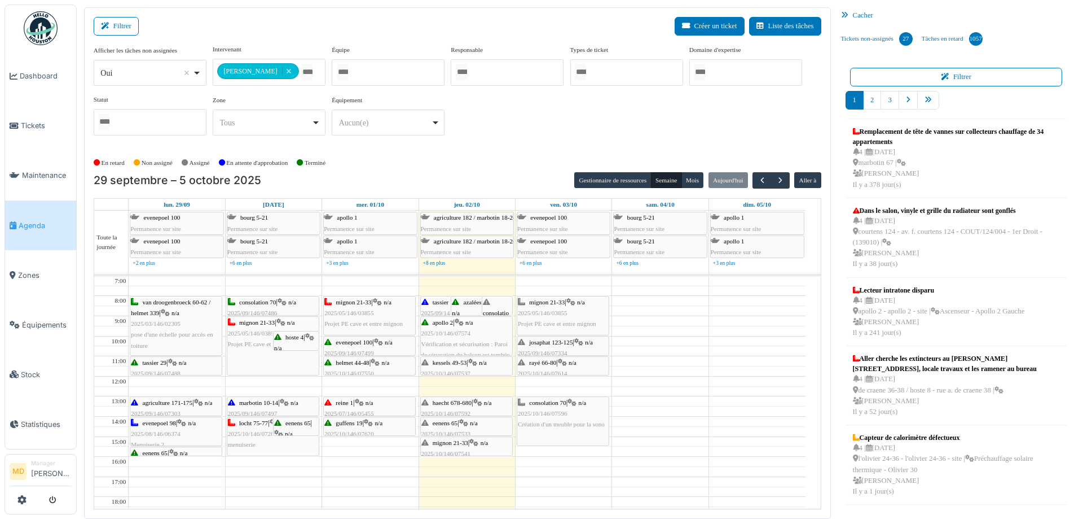
click at [464, 405] on div "haecht 678-680 | n/a 2025/10/146/07592 Haec 680/06 : vérification de la porte d…" at bounding box center [467, 424] width 90 height 54
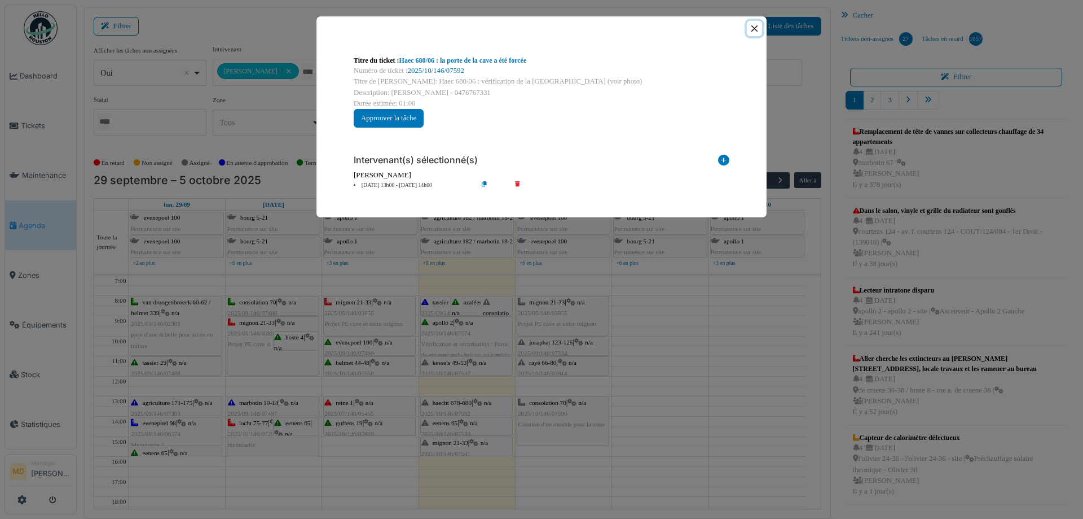
click at [749, 28] on button "Close" at bounding box center [754, 28] width 15 height 15
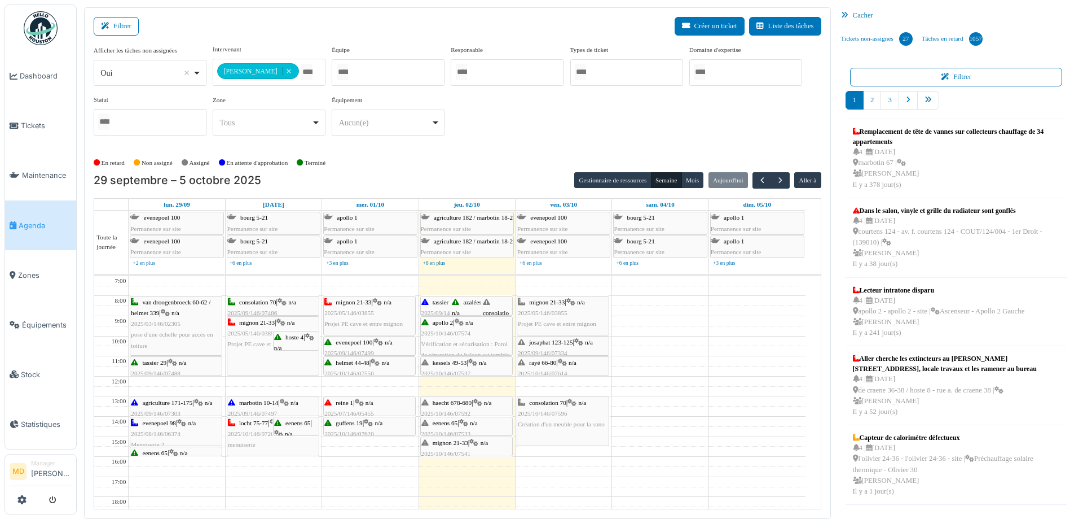
click at [493, 305] on div "consolation 70 | n/a 2025/10/146/07552 Préparation de 10 clés de la porte arriè…" at bounding box center [497, 373] width 29 height 152
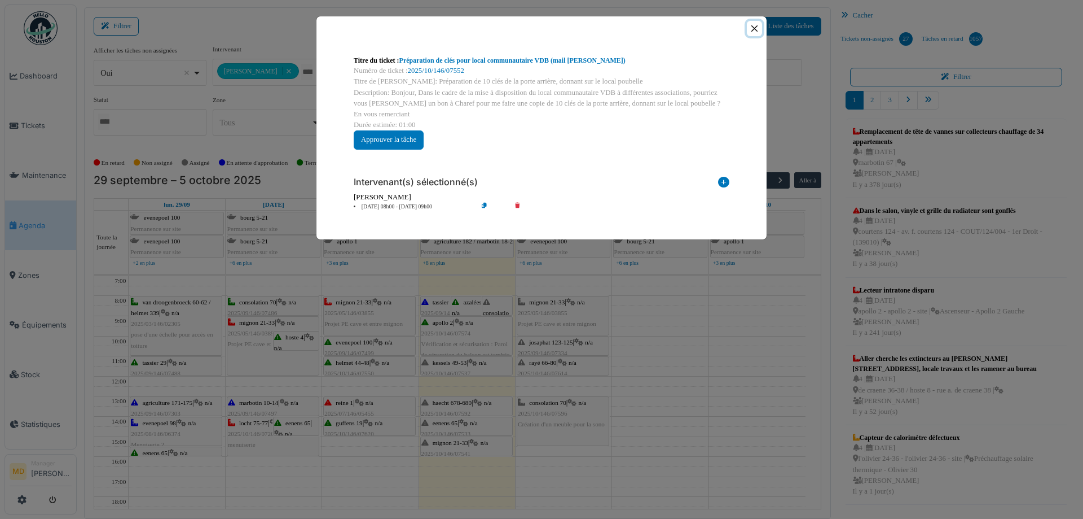
click at [753, 31] on button "Close" at bounding box center [754, 28] width 15 height 15
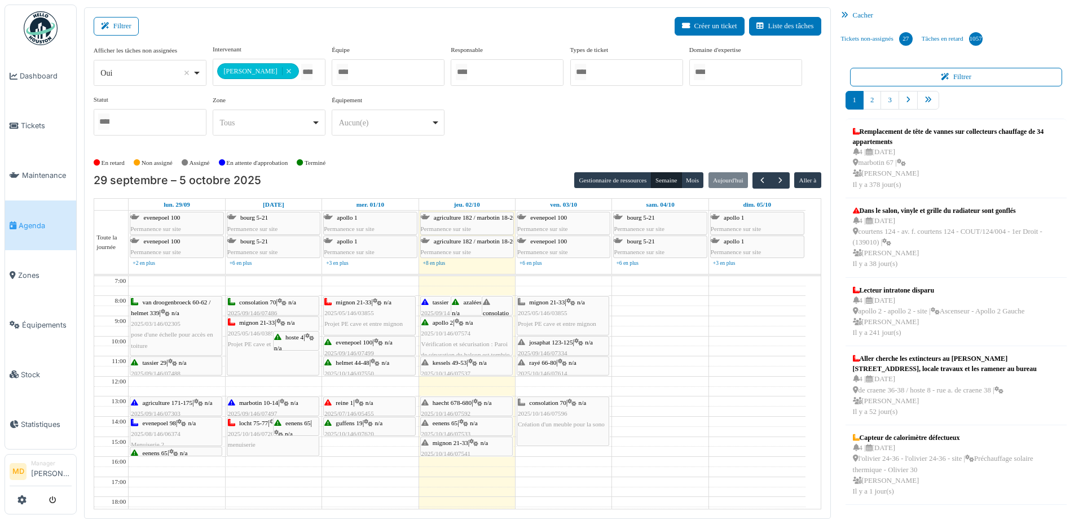
click at [449, 348] on div "apollo 2 | n/a 2025/10/146/07574 Vérification et sécurisation : Paroi de sépara…" at bounding box center [467, 338] width 90 height 43
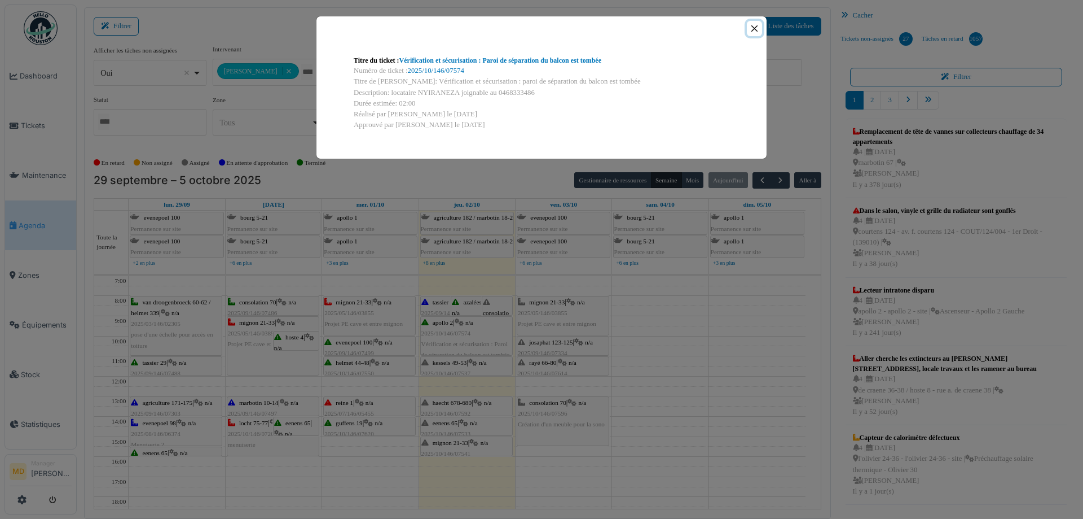
click at [753, 25] on button "Close" at bounding box center [754, 28] width 15 height 15
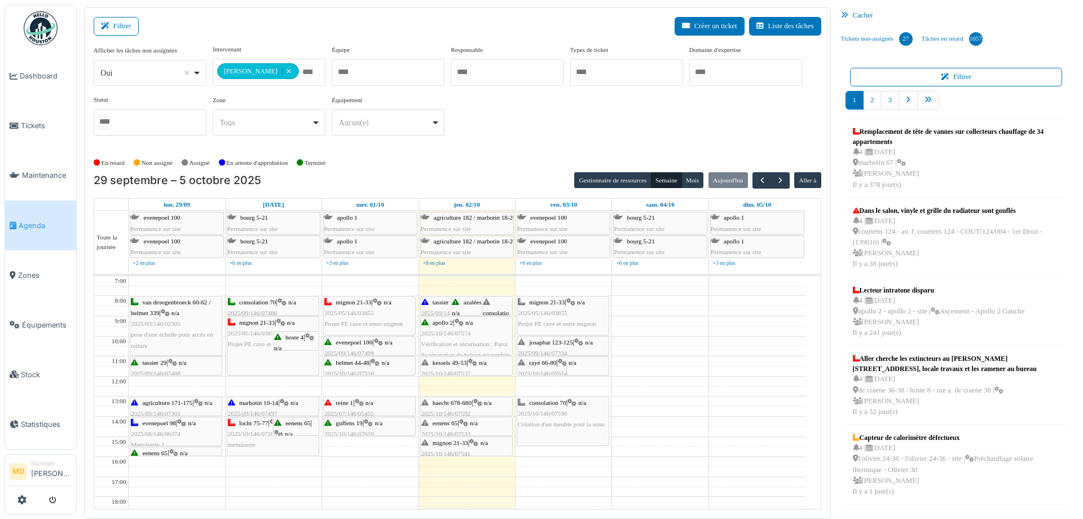
click at [461, 370] on span "2025/10/146/07537" at bounding box center [447, 373] width 50 height 7
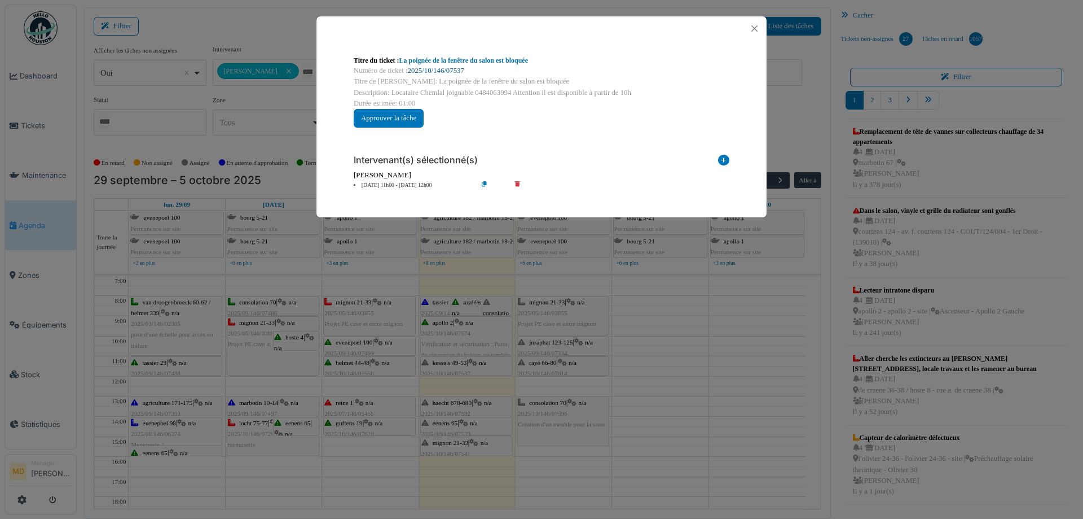
click at [434, 68] on link "2025/10/146/07537" at bounding box center [436, 71] width 56 height 8
click at [758, 30] on button "Close" at bounding box center [754, 28] width 15 height 15
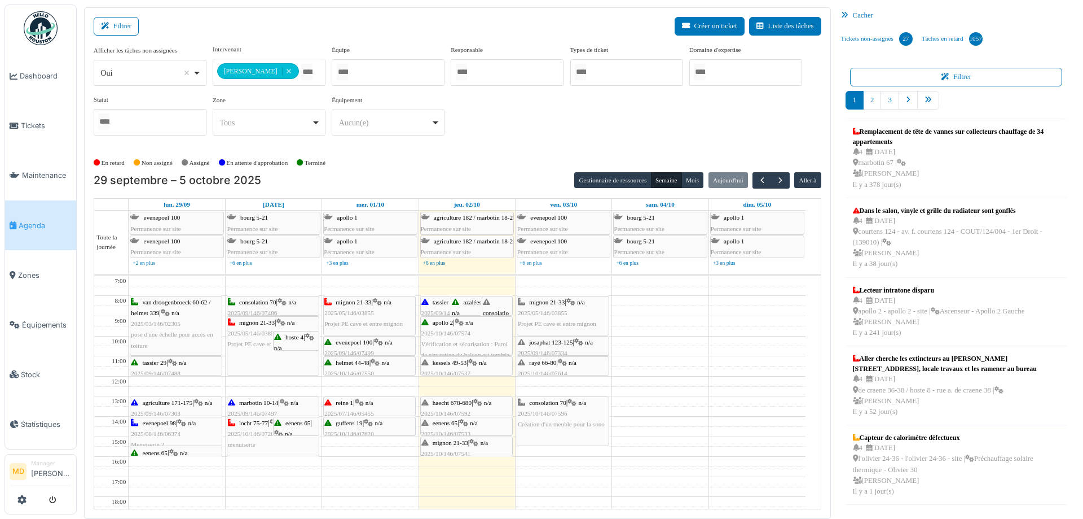
click at [469, 366] on div "kessels 49-53 | n/a 2025/10/146/07537 La poignée de la fenêtre du salon est blo…" at bounding box center [467, 378] width 90 height 43
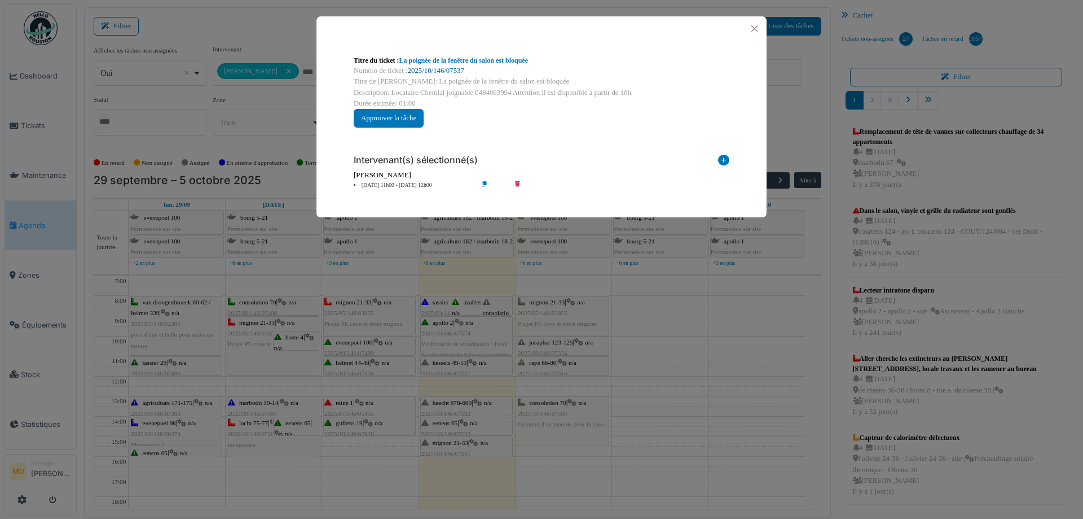
click at [447, 72] on link "2025/10/146/07537" at bounding box center [436, 71] width 56 height 8
click at [756, 25] on button "Close" at bounding box center [754, 28] width 15 height 15
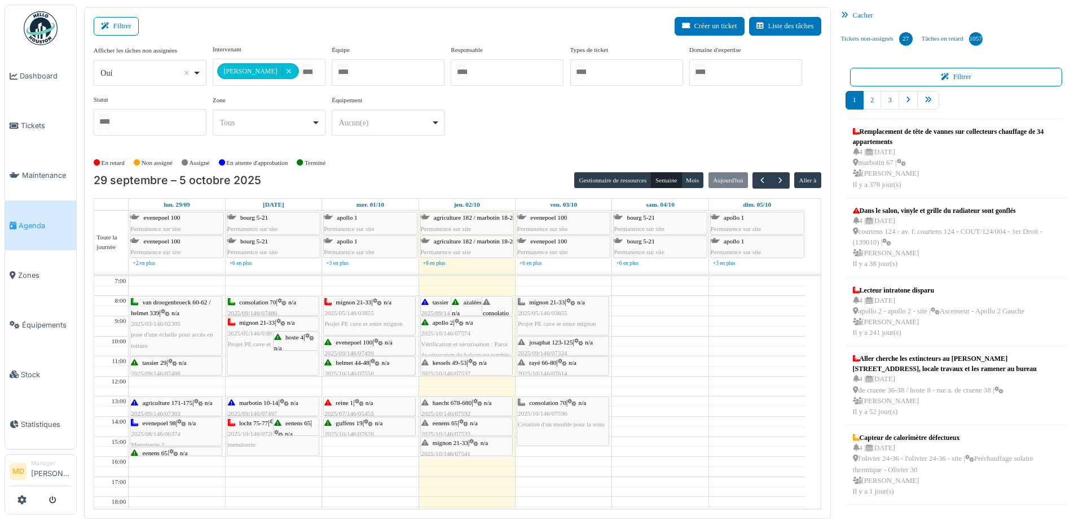
click at [480, 340] on span "Vérification et sécurisation : Paroi de séparation du balcon est tombée" at bounding box center [466, 348] width 89 height 17
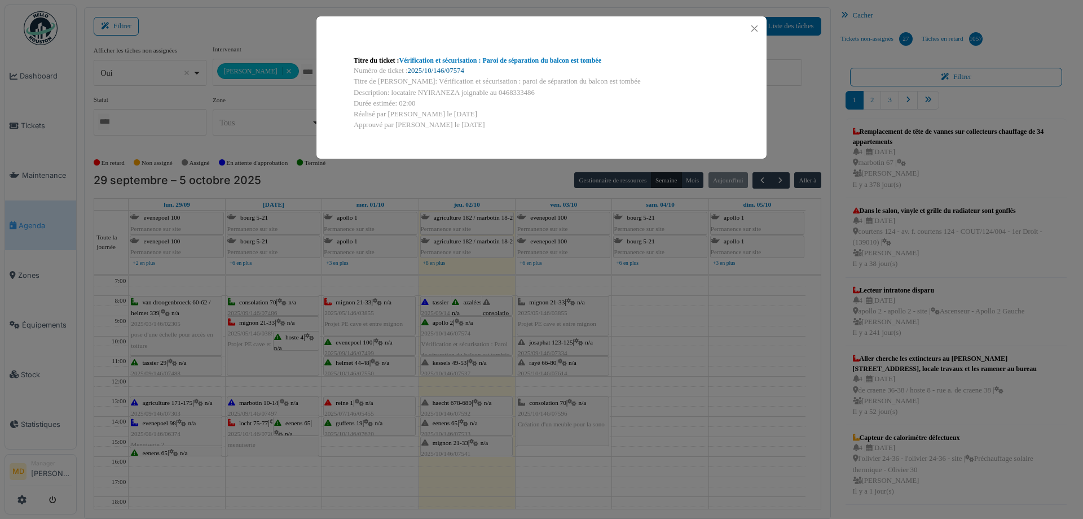
click at [424, 71] on link "2025/10/146/07574" at bounding box center [436, 71] width 56 height 8
click at [759, 27] on button "Close" at bounding box center [754, 28] width 15 height 15
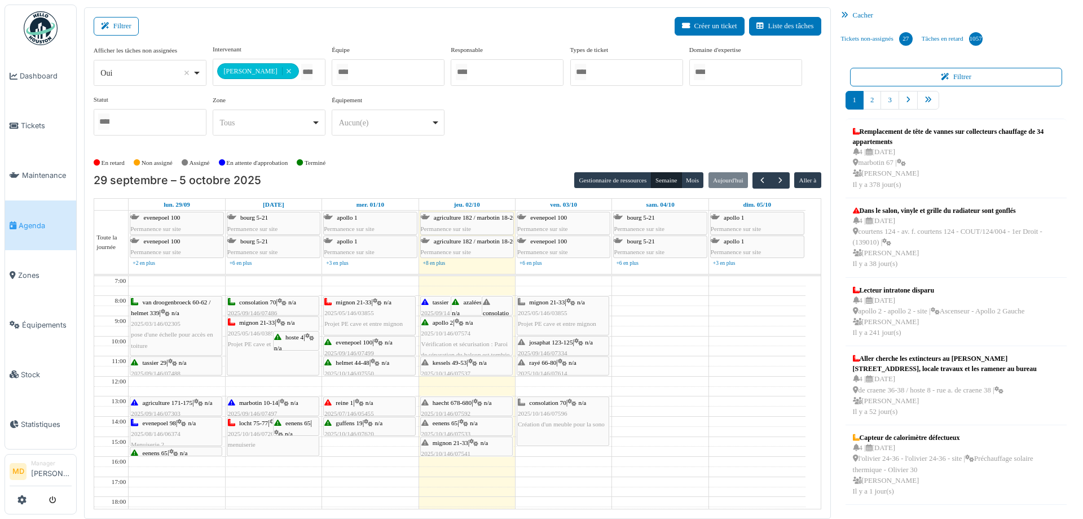
click at [467, 407] on div "haecht 678-680 | n/a 2025/10/146/07592 Haec 680/06 : vérification de la porte d…" at bounding box center [467, 424] width 90 height 54
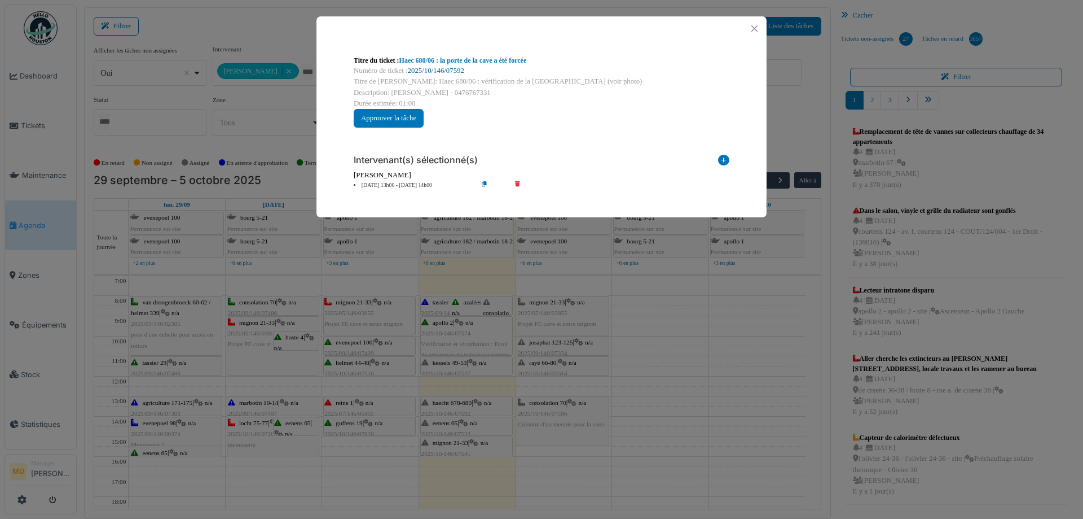
click at [415, 69] on link "2025/10/146/07592" at bounding box center [436, 71] width 56 height 8
click at [759, 27] on button "Close" at bounding box center [754, 28] width 15 height 15
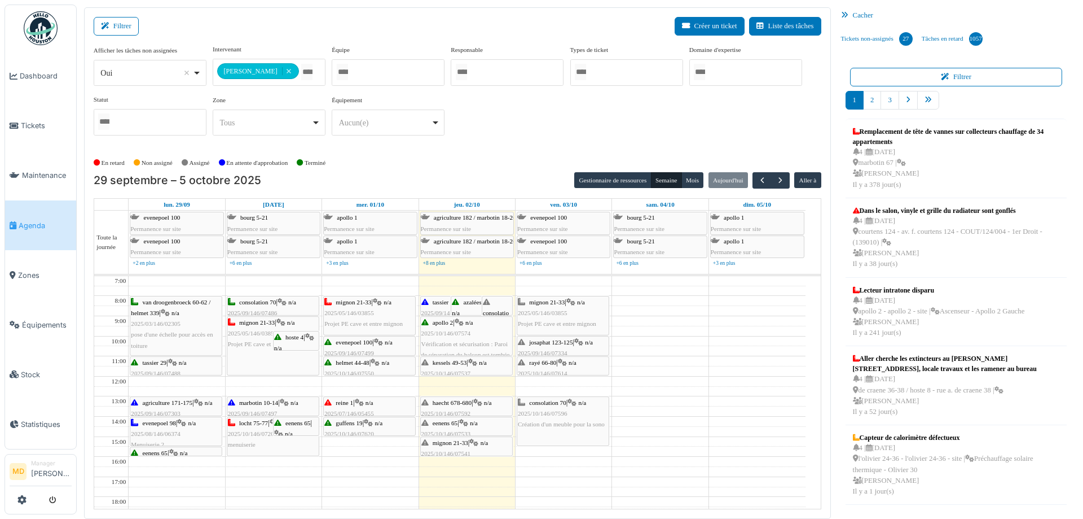
click at [468, 424] on icon at bounding box center [463, 422] width 9 height 7
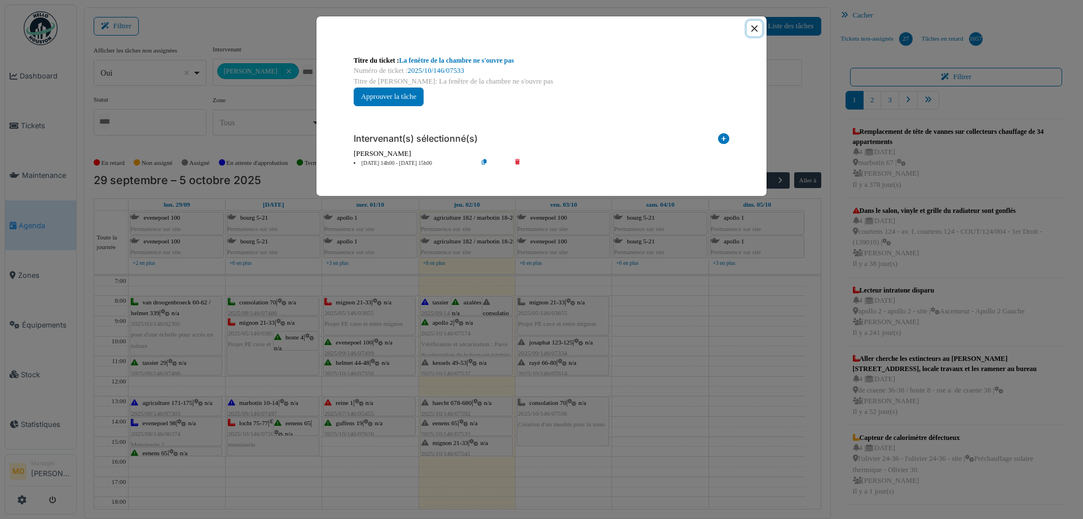
click at [757, 31] on button "Close" at bounding box center [754, 28] width 15 height 15
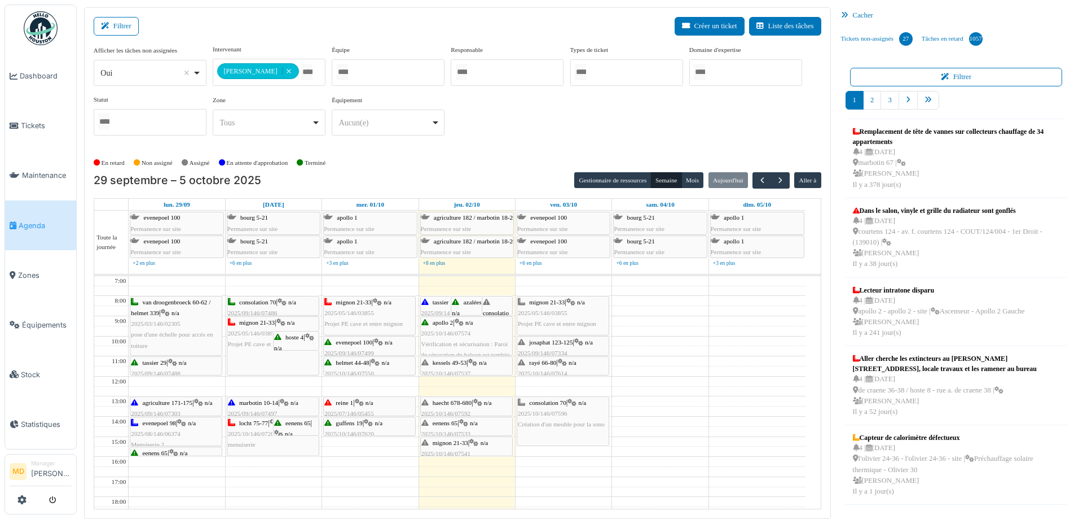
click at [466, 445] on span "mignon 21-33" at bounding box center [451, 442] width 36 height 7
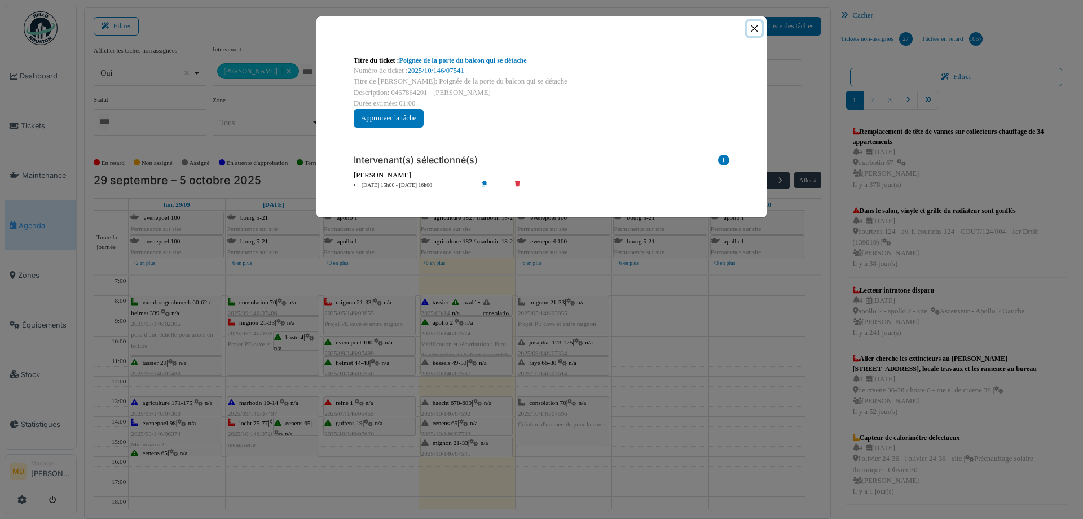
click at [752, 28] on button "Close" at bounding box center [754, 28] width 15 height 15
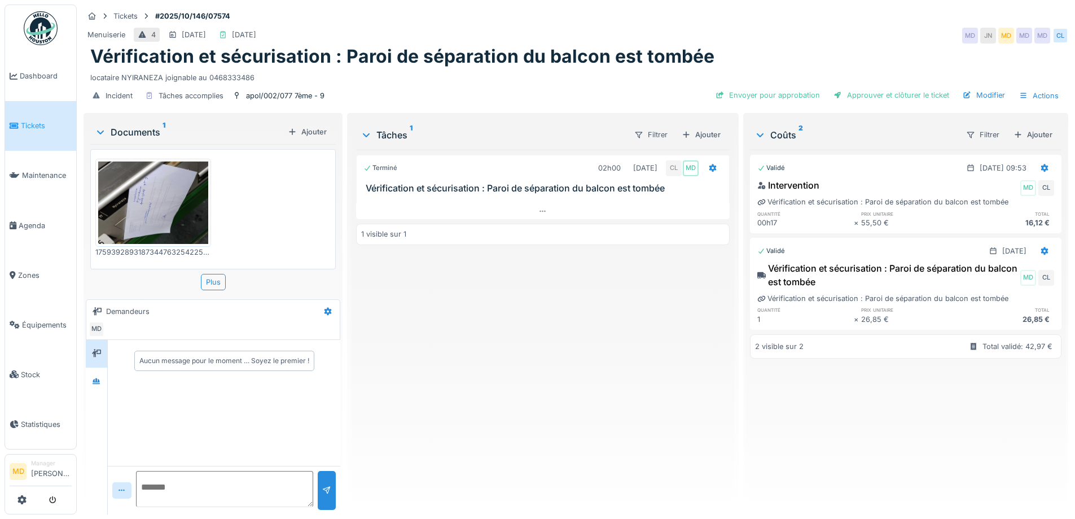
click at [576, 381] on div "Terminé 02h00 [DATE] CL MD Vérification et sécurisation : Paroi de séparation d…" at bounding box center [542, 327] width 373 height 355
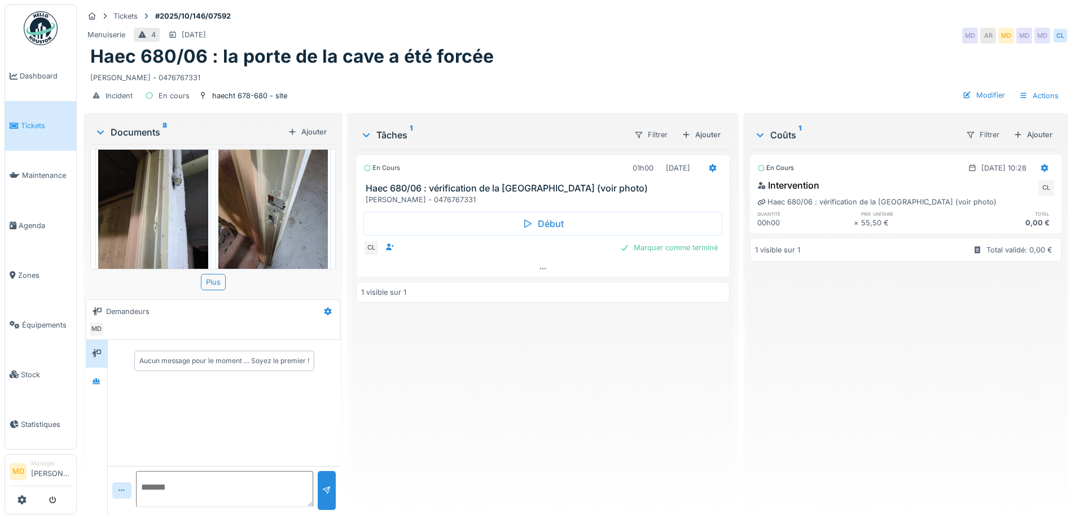
scroll to position [7, 0]
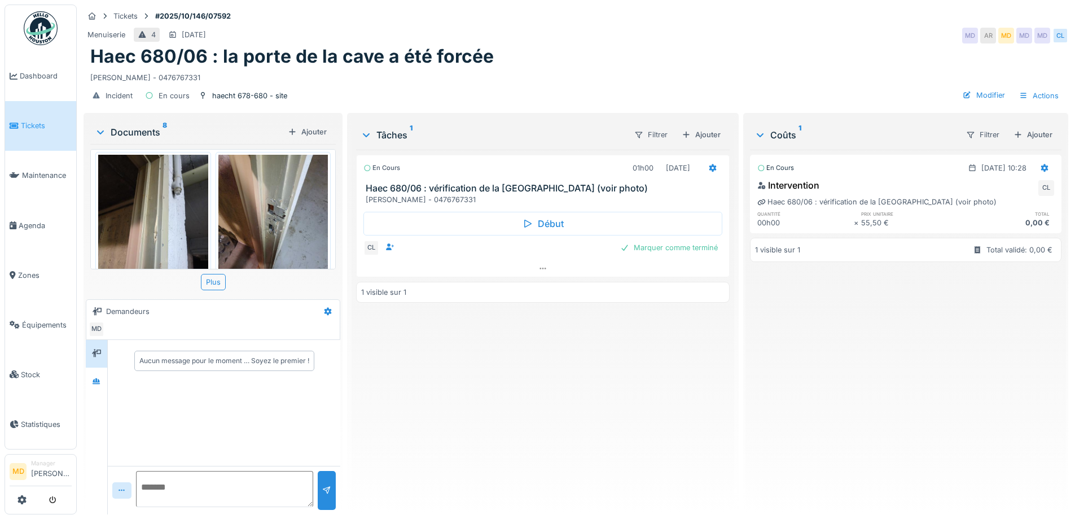
click at [159, 198] on img at bounding box center [153, 228] width 110 height 146
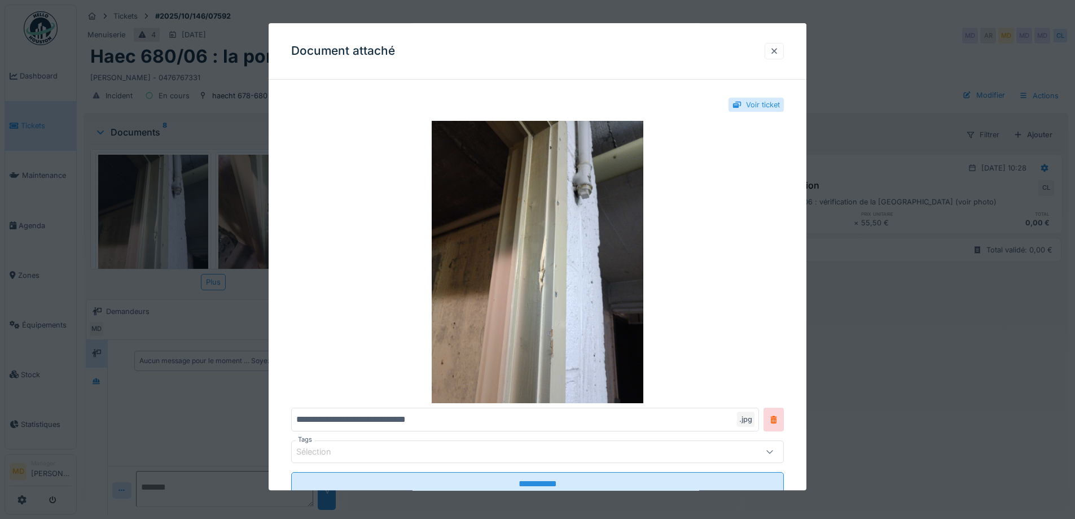
click at [775, 54] on div at bounding box center [774, 51] width 9 height 11
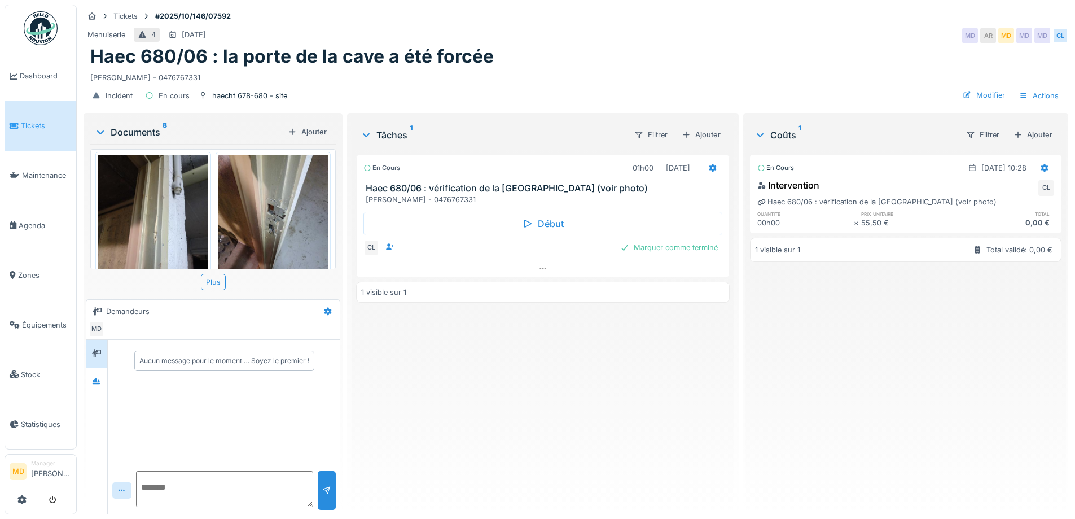
scroll to position [0, 0]
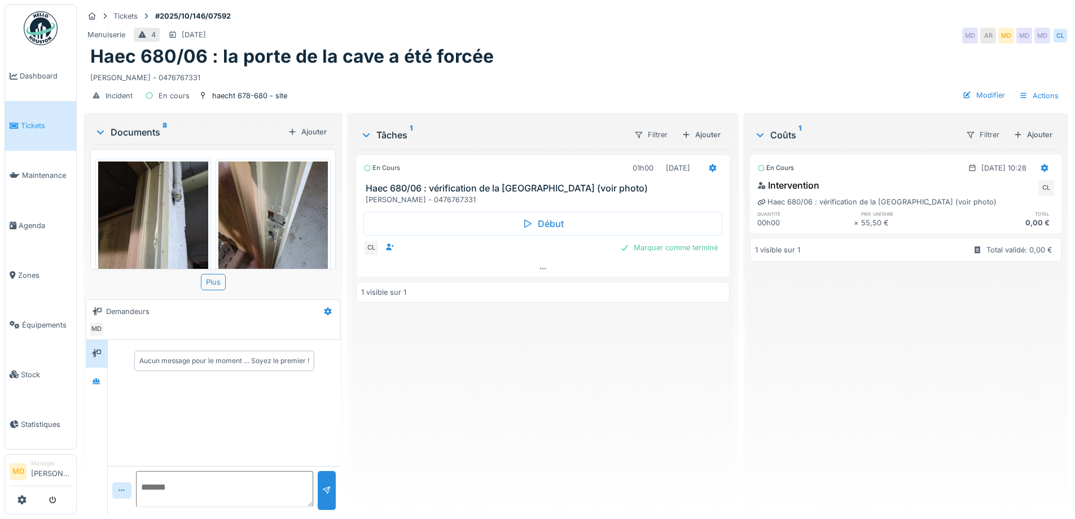
click at [273, 228] on img at bounding box center [273, 234] width 110 height 146
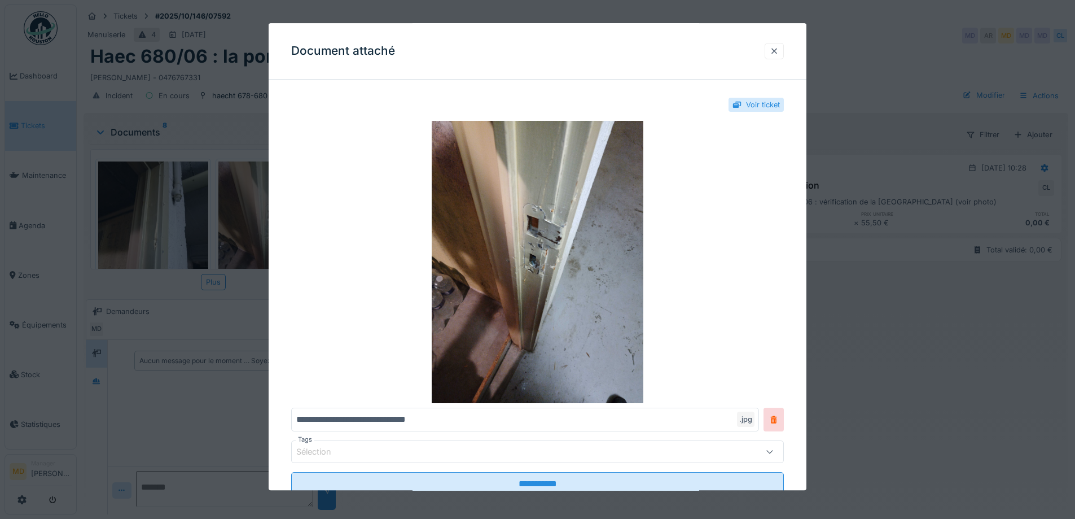
click at [779, 46] on div at bounding box center [774, 51] width 9 height 11
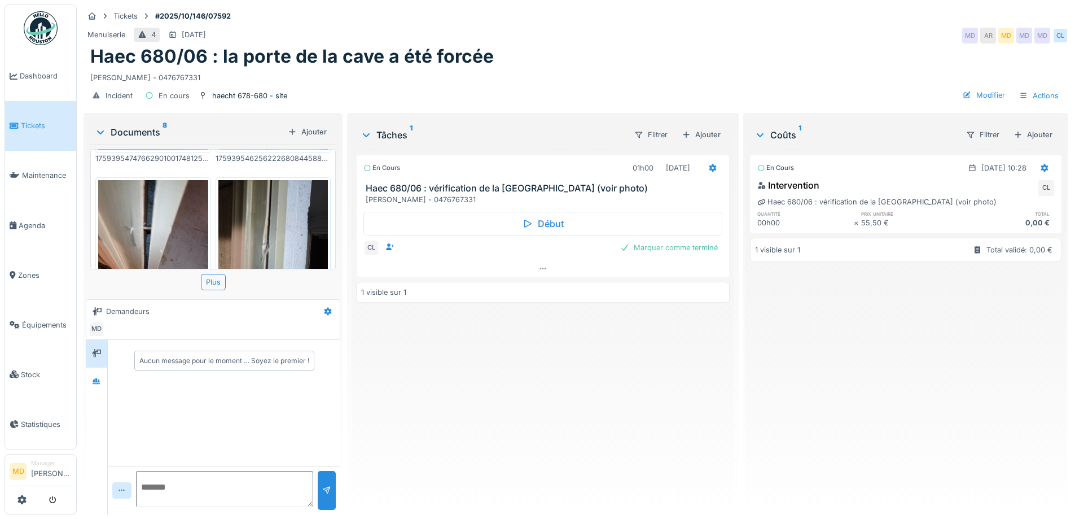
scroll to position [339, 0]
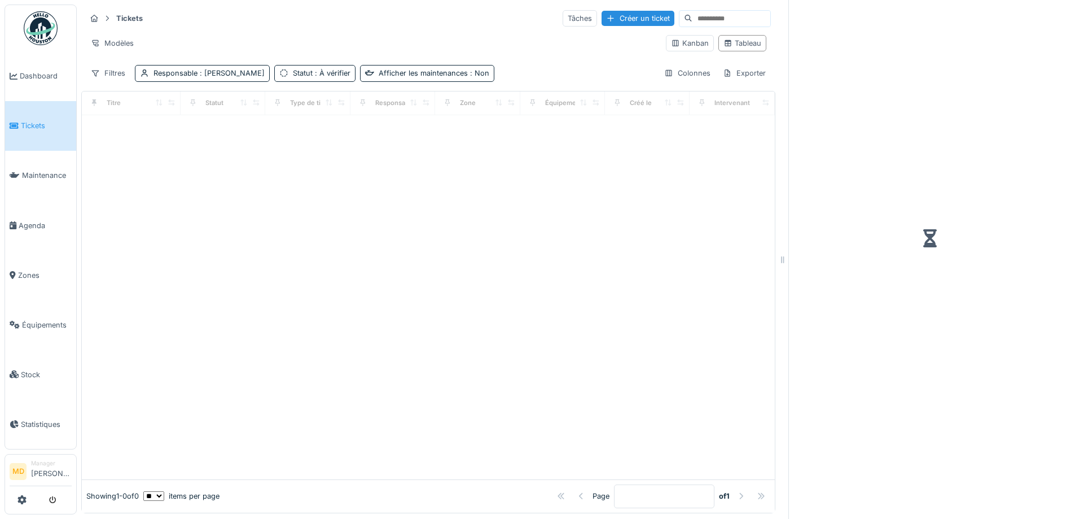
scroll to position [8, 0]
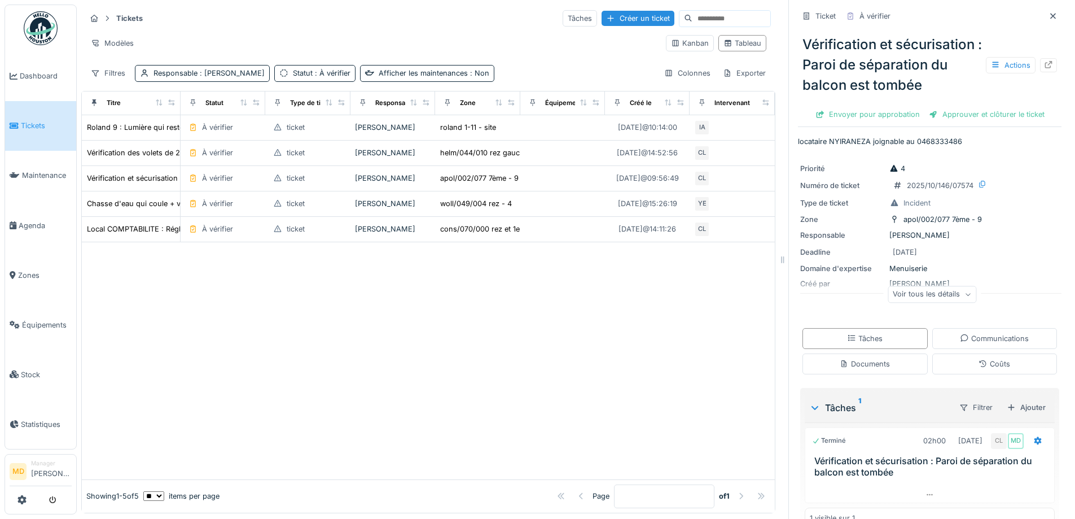
click at [204, 335] on div at bounding box center [428, 360] width 693 height 237
click at [209, 348] on div at bounding box center [428, 360] width 693 height 237
click at [42, 220] on span "Agenda" at bounding box center [45, 225] width 53 height 11
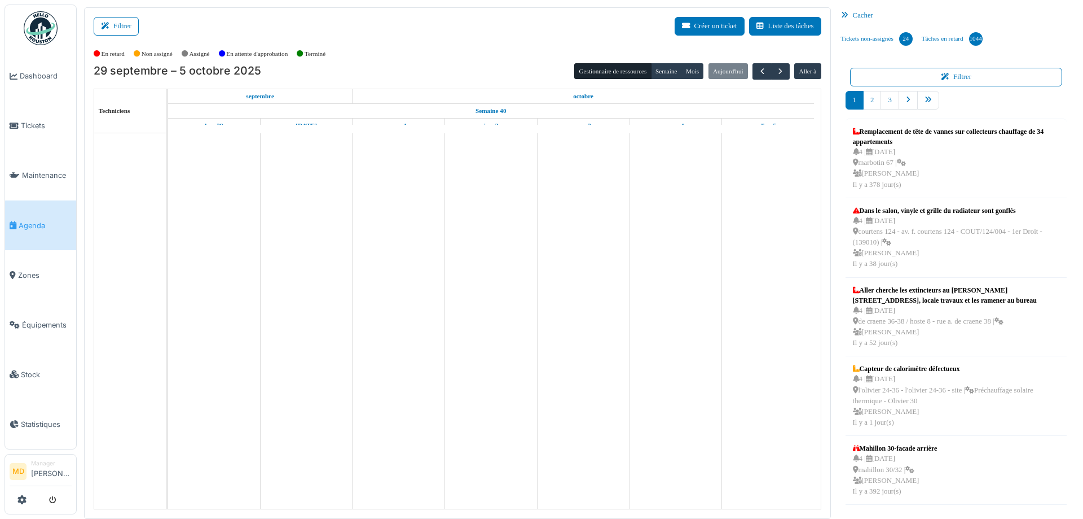
click at [107, 17] on button "Filtrer" at bounding box center [116, 26] width 45 height 19
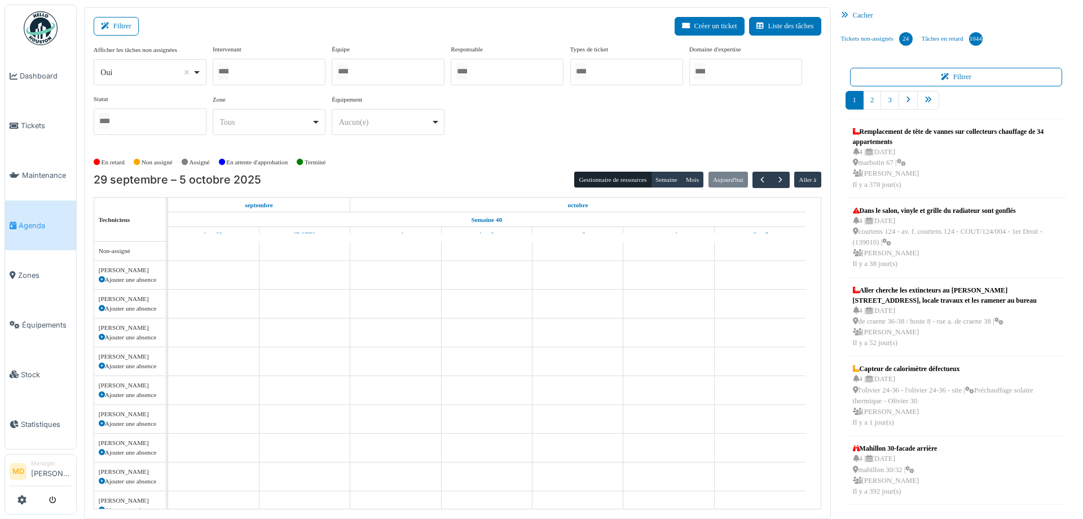
click at [244, 81] on div at bounding box center [269, 72] width 113 height 27
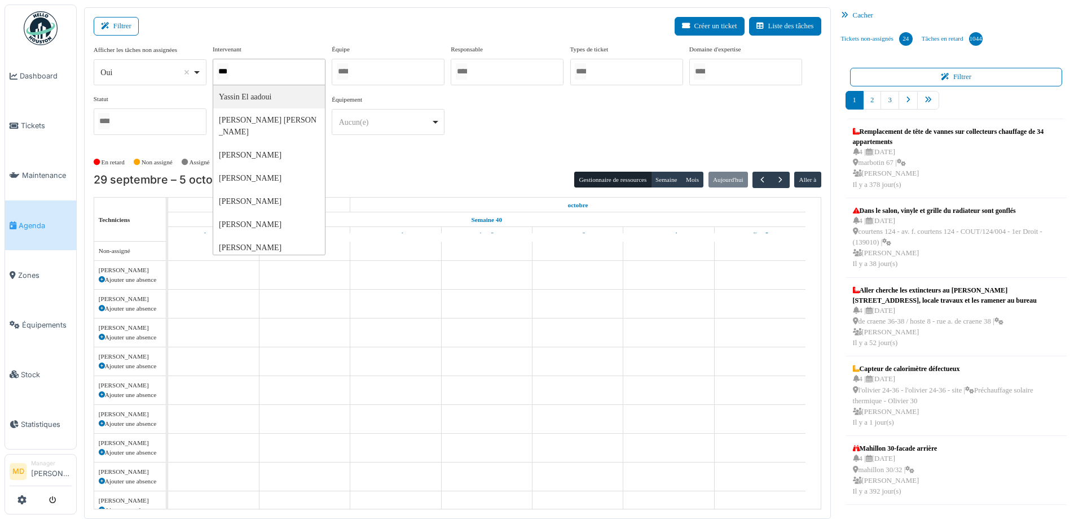
type input "****"
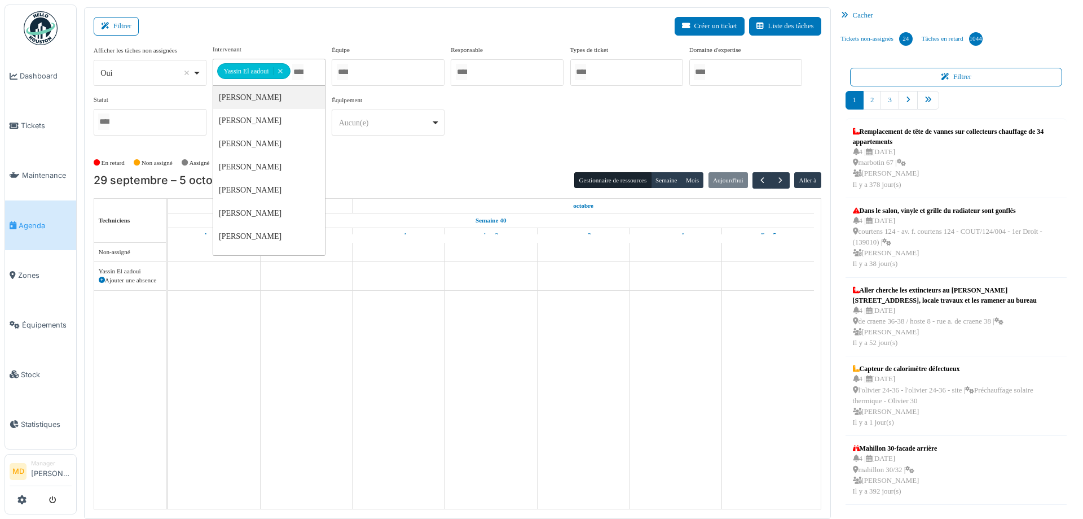
click at [711, 122] on div "**********" at bounding box center [458, 95] width 728 height 100
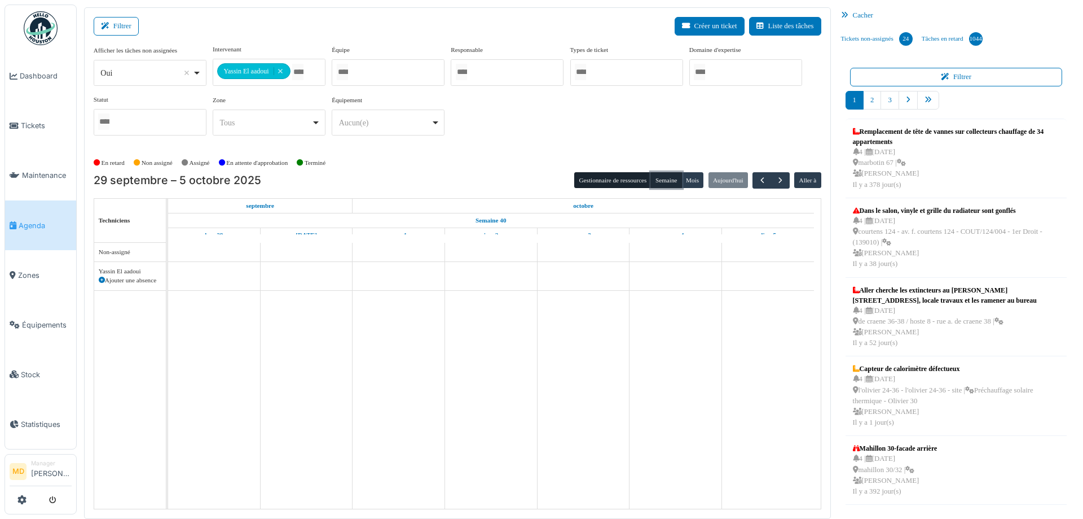
click at [661, 179] on button "Semaine" at bounding box center [666, 180] width 31 height 16
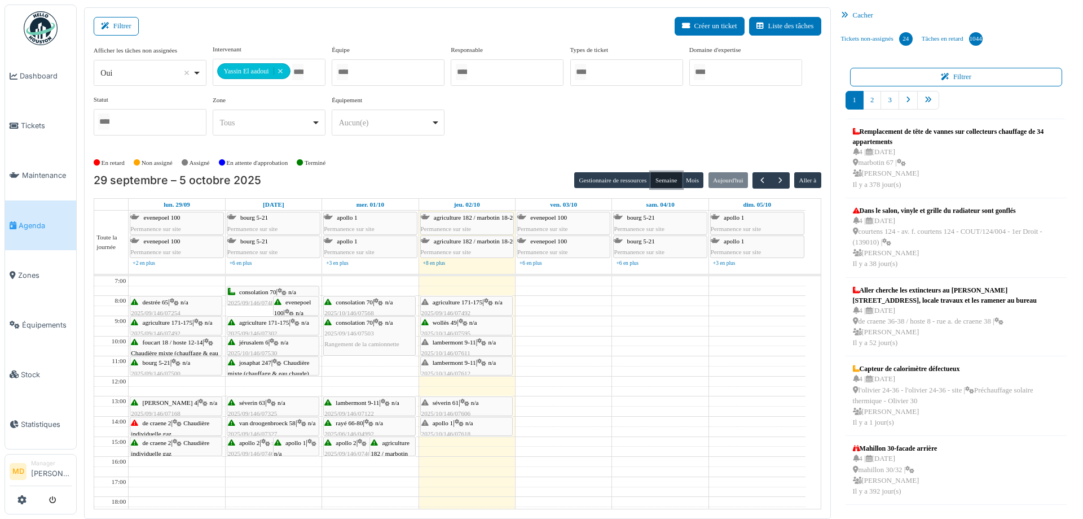
click at [476, 299] on span "agriculture 171-175" at bounding box center [458, 302] width 50 height 7
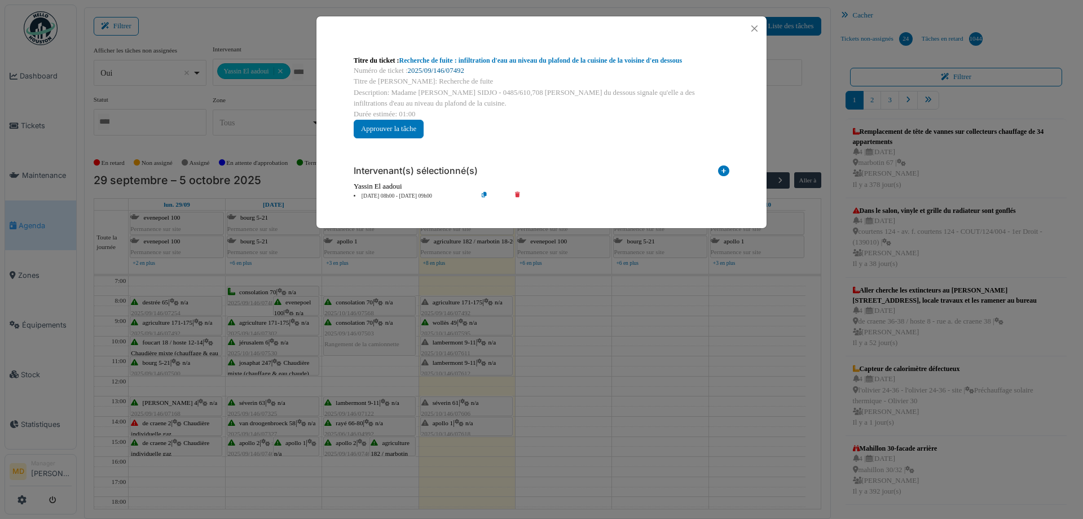
click at [446, 69] on link "2025/09/146/07492" at bounding box center [436, 71] width 56 height 8
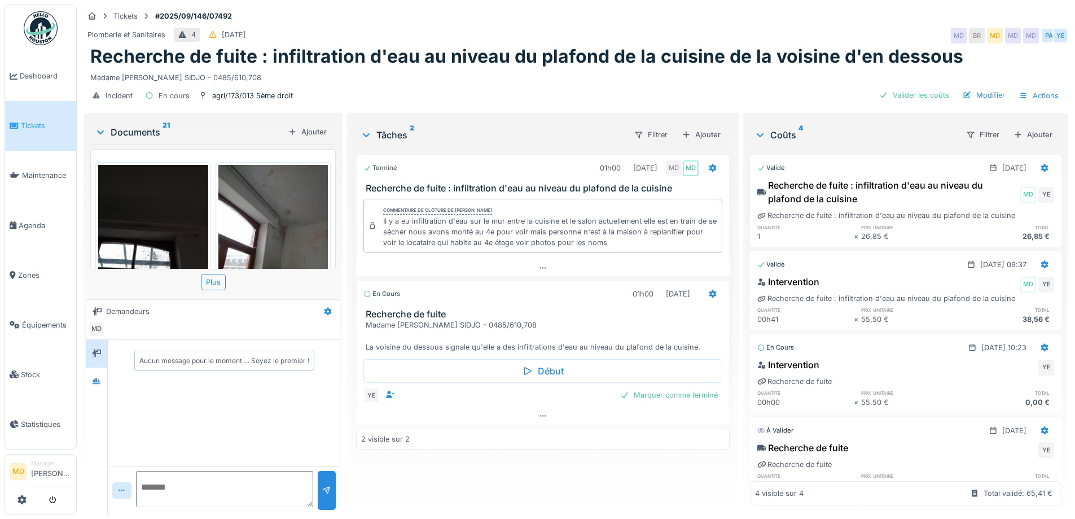
scroll to position [169, 0]
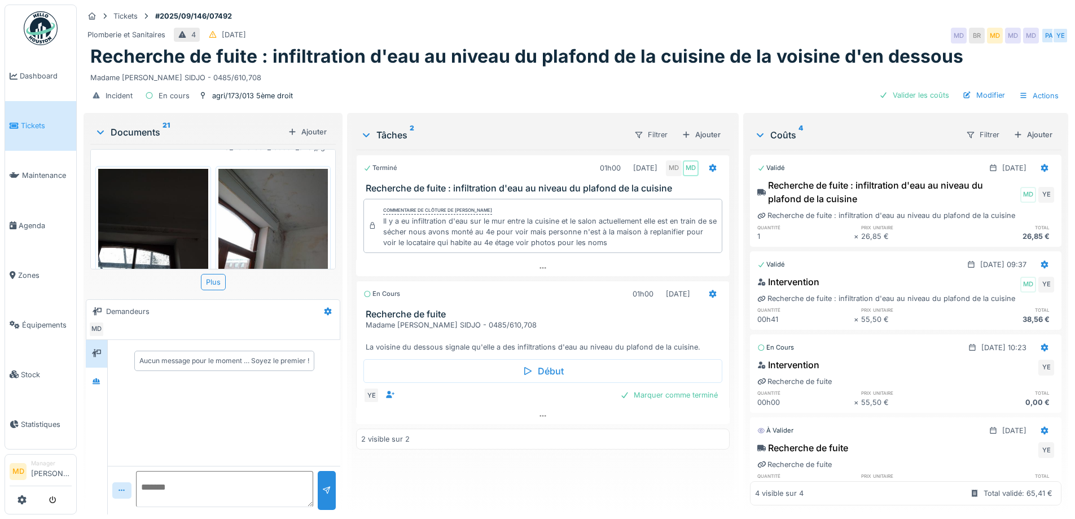
click at [291, 209] on img at bounding box center [273, 242] width 110 height 146
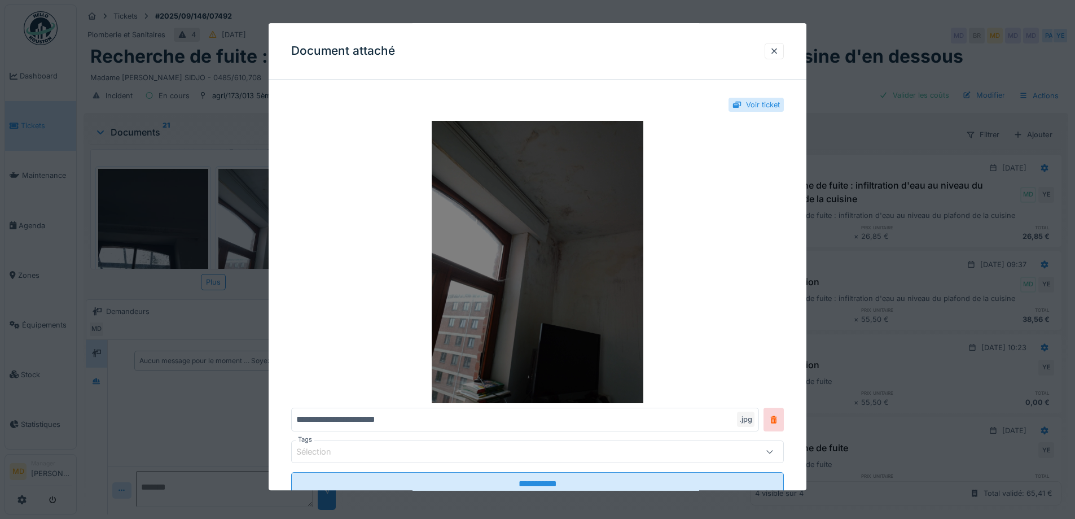
click at [554, 197] on img at bounding box center [537, 262] width 493 height 282
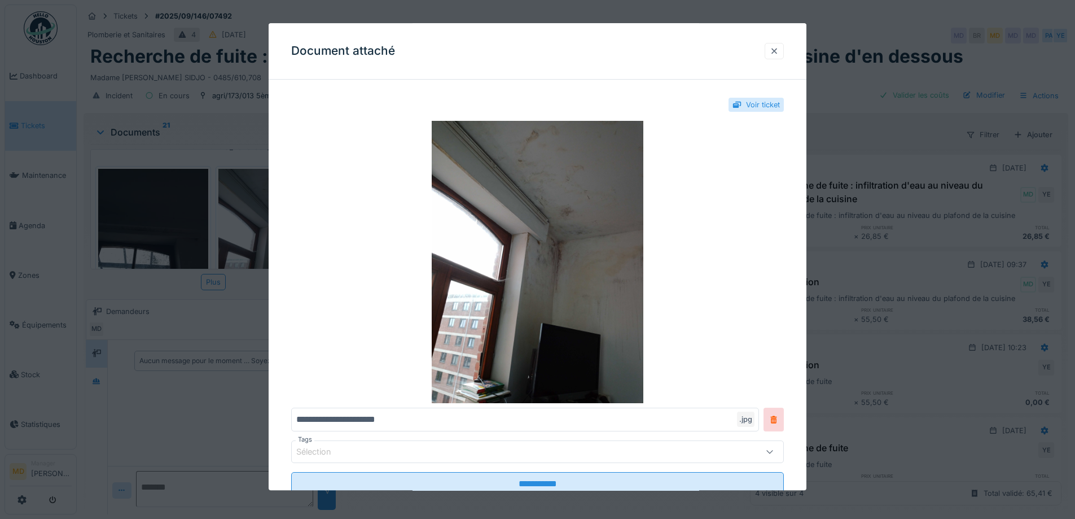
click at [778, 52] on div at bounding box center [774, 51] width 9 height 11
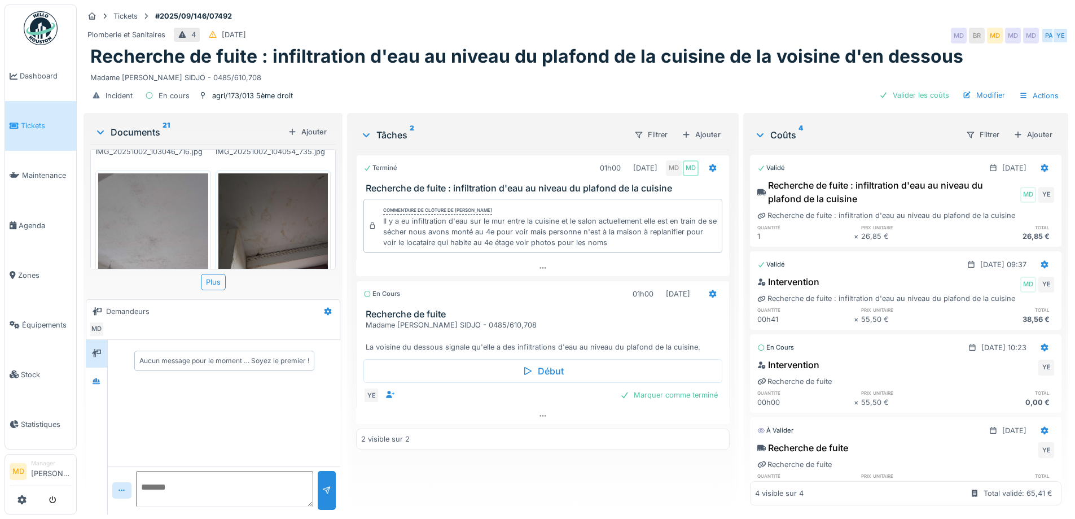
scroll to position [395, 0]
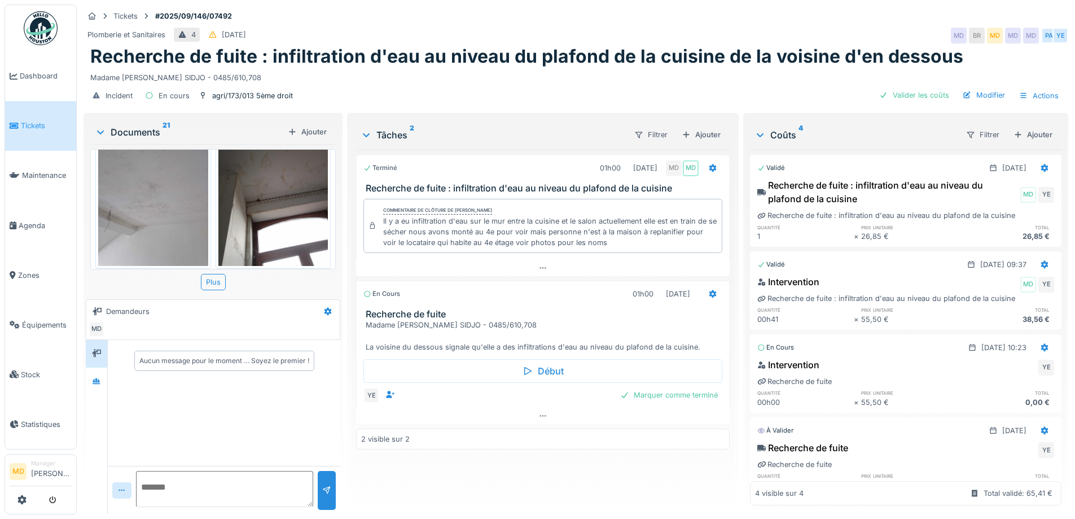
click at [148, 204] on img at bounding box center [153, 192] width 110 height 146
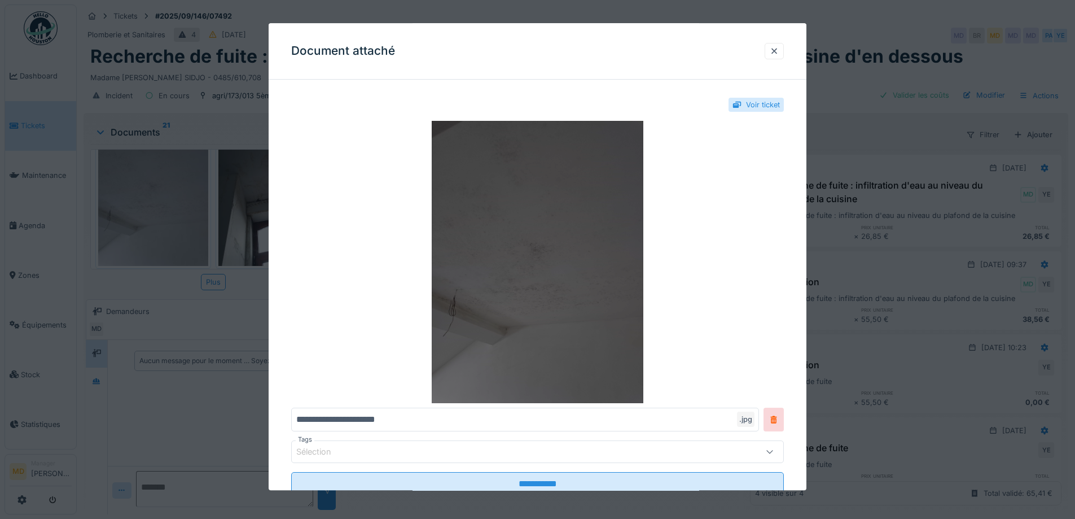
click at [539, 188] on img at bounding box center [537, 262] width 493 height 282
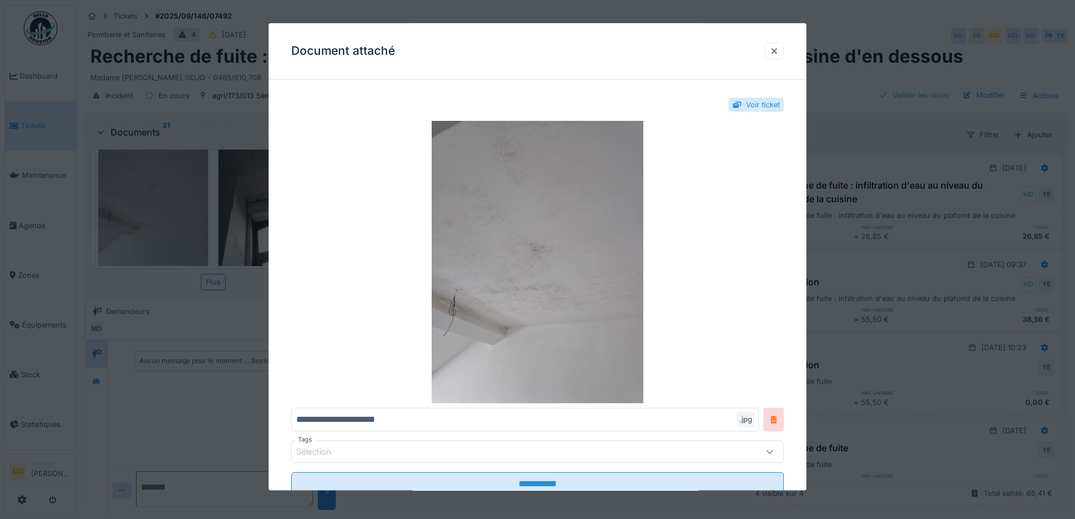
click at [767, 52] on div "Document attaché" at bounding box center [538, 51] width 538 height 56
click at [772, 53] on div at bounding box center [774, 51] width 19 height 16
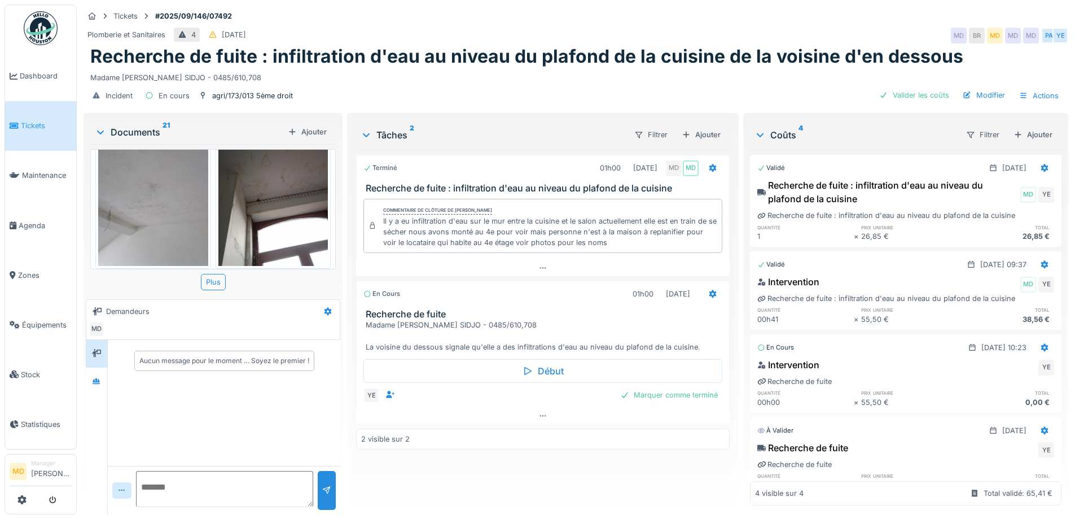
click at [261, 201] on img at bounding box center [273, 192] width 110 height 146
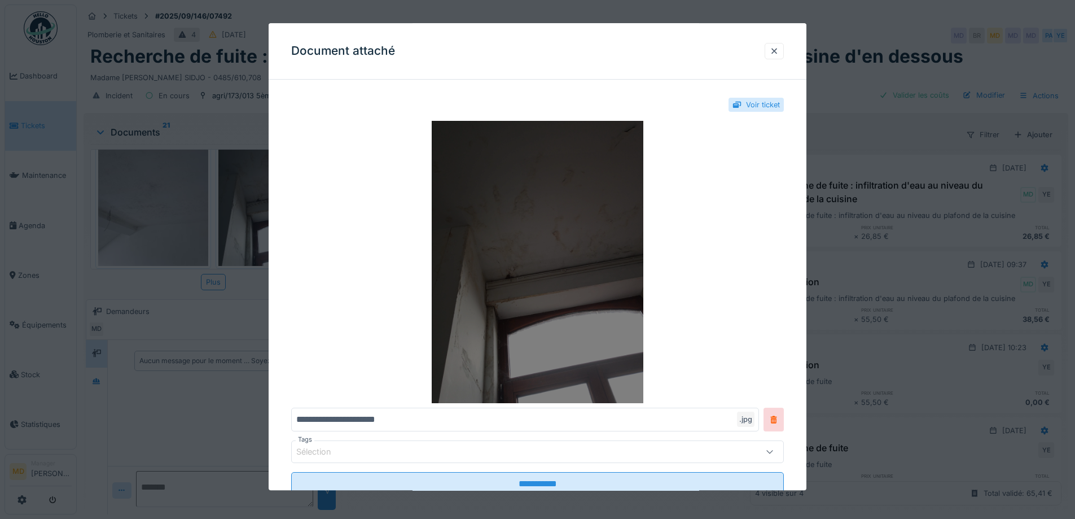
click at [556, 216] on img at bounding box center [537, 262] width 493 height 282
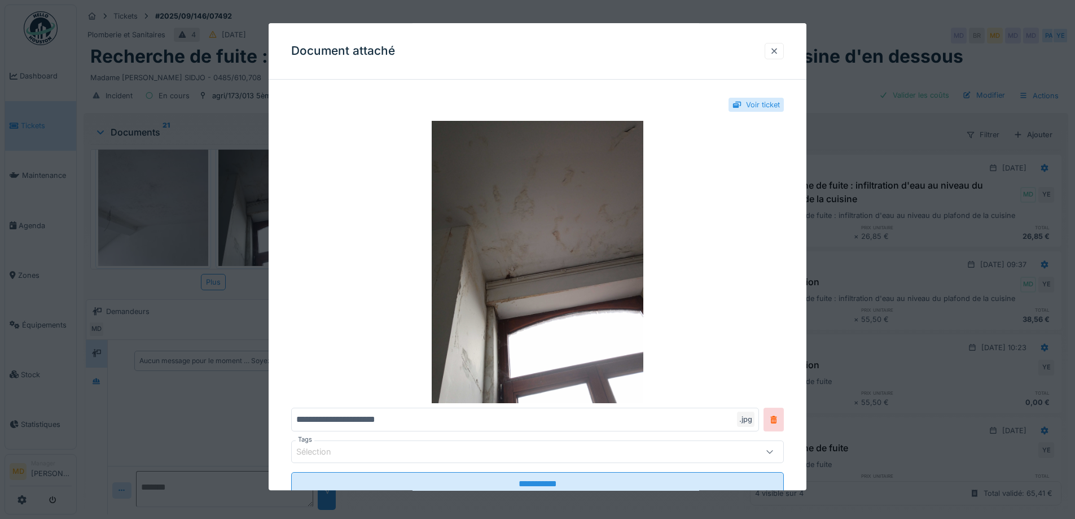
click at [771, 52] on div at bounding box center [774, 51] width 19 height 16
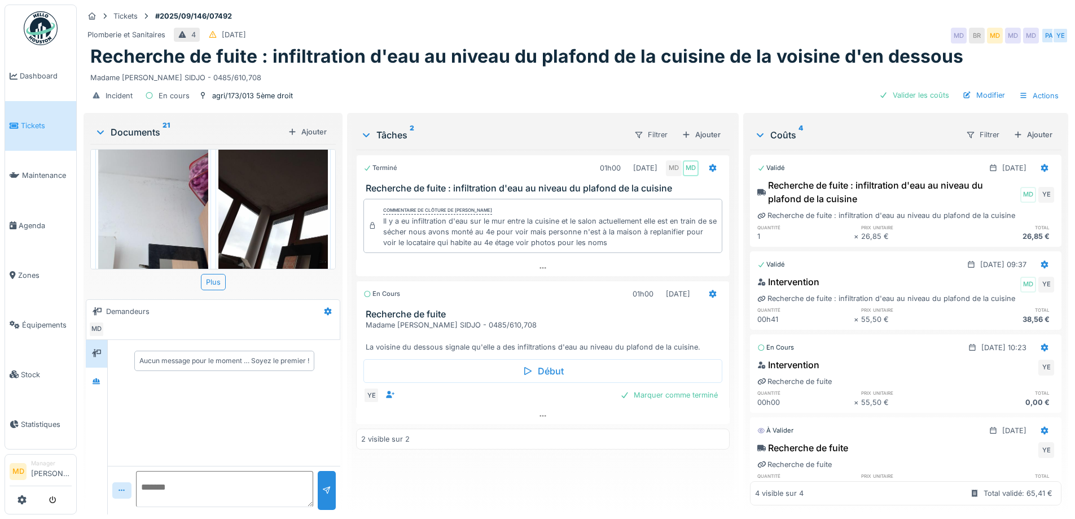
scroll to position [564, 0]
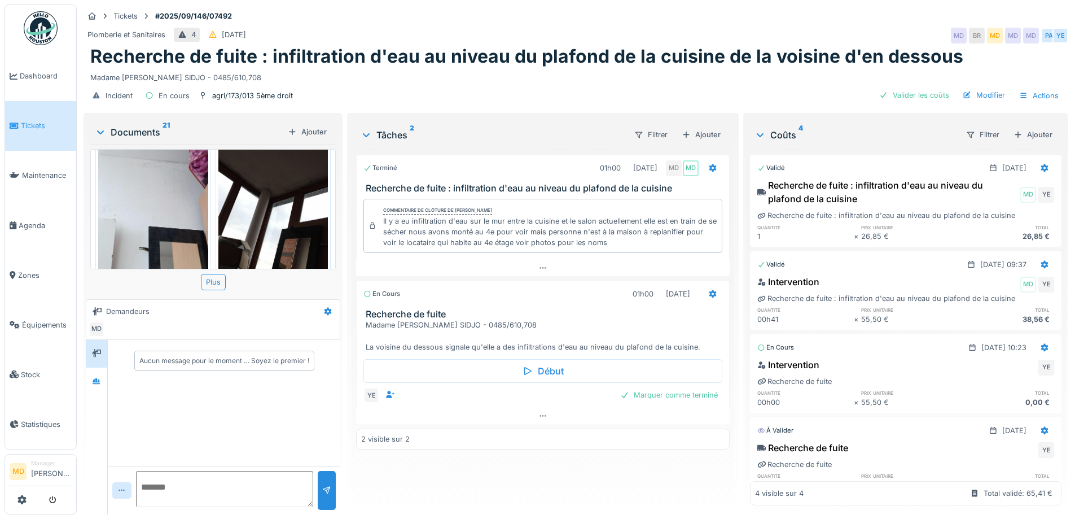
click at [185, 220] on img at bounding box center [153, 199] width 110 height 146
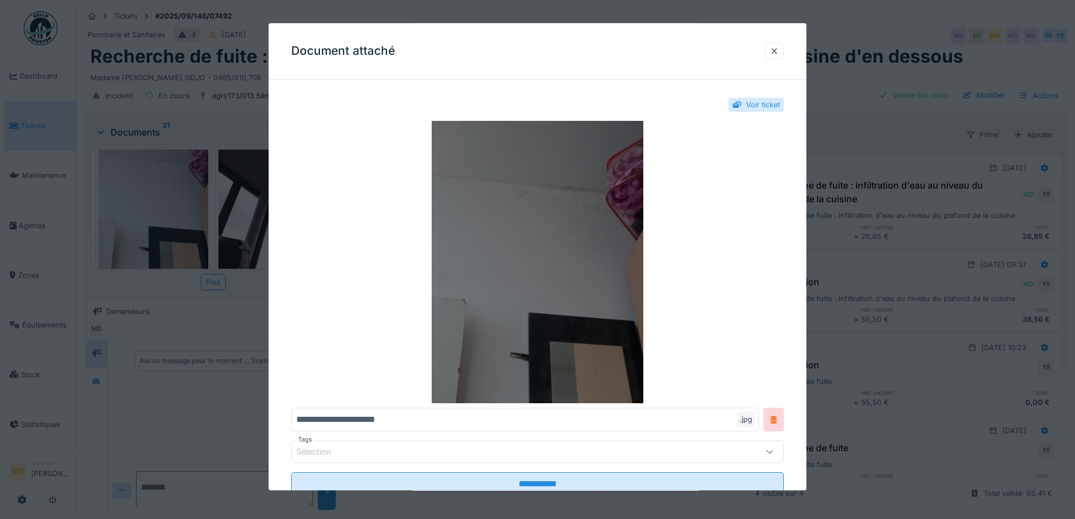
click at [491, 222] on img at bounding box center [537, 262] width 493 height 282
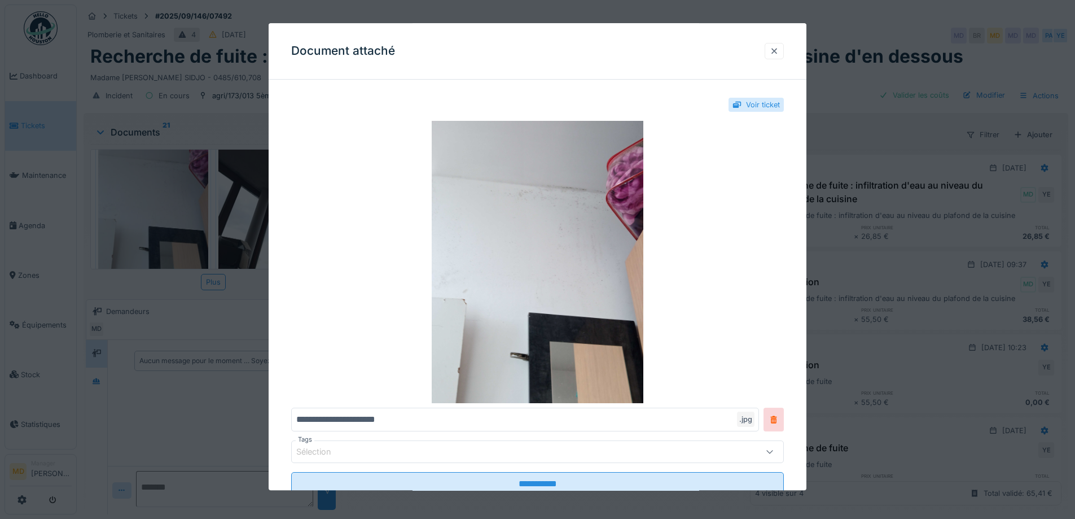
click at [779, 52] on div at bounding box center [774, 51] width 9 height 11
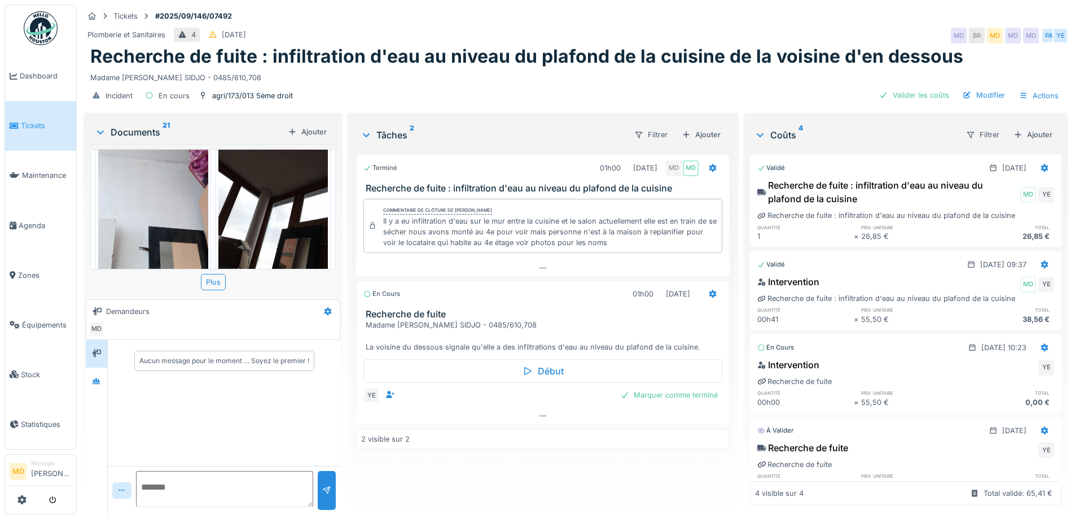
click at [265, 188] on img at bounding box center [273, 199] width 110 height 146
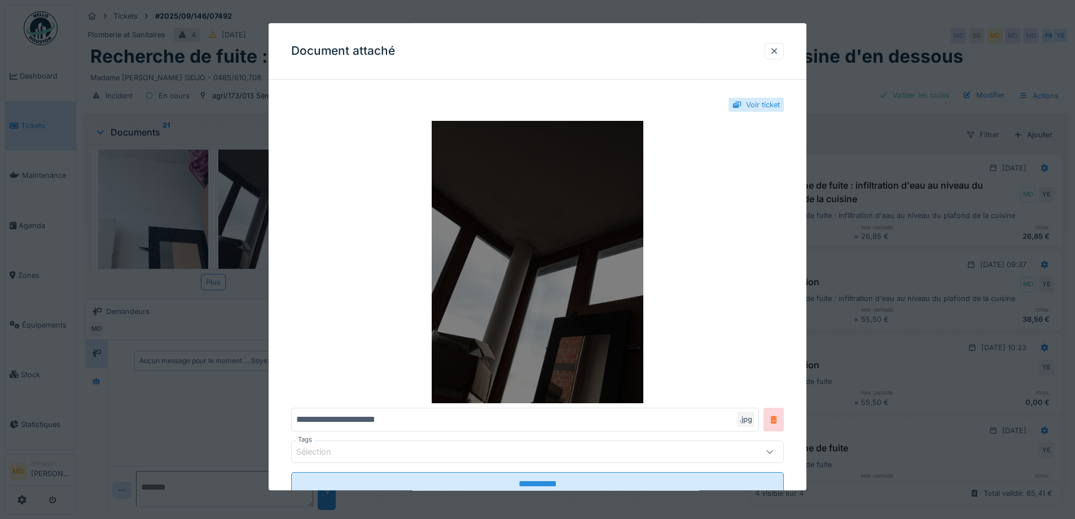
click at [524, 173] on img at bounding box center [537, 262] width 493 height 282
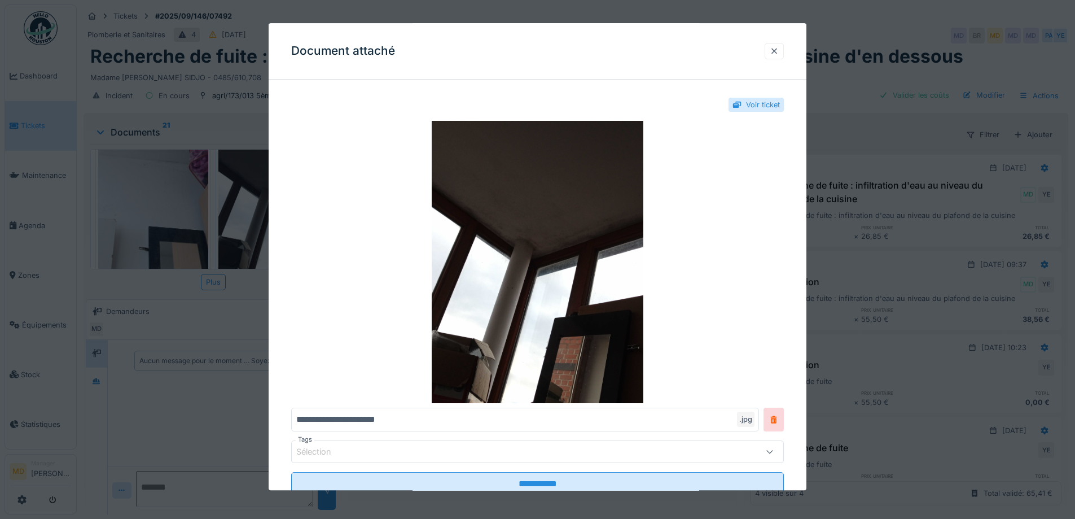
click at [783, 51] on div at bounding box center [774, 51] width 19 height 16
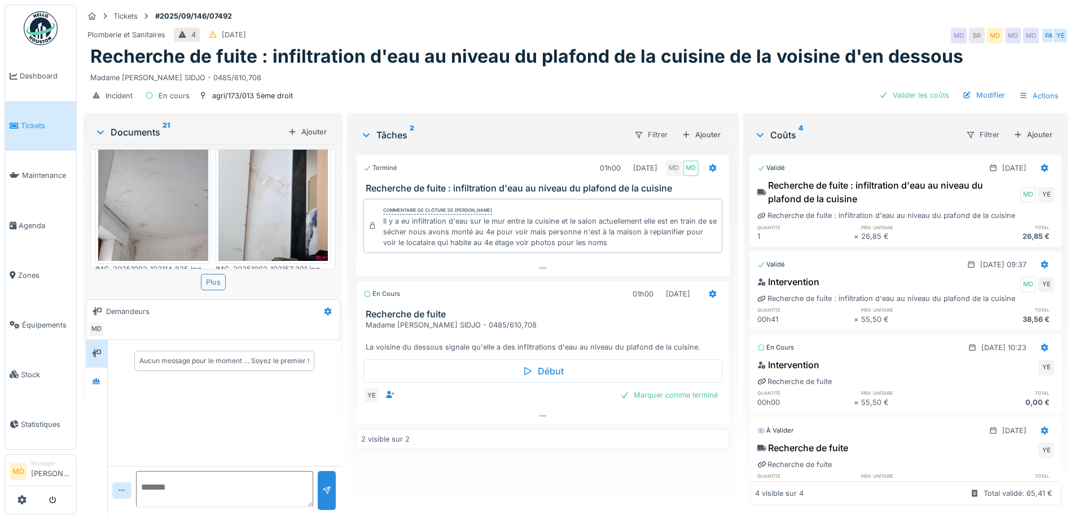
scroll to position [734, 0]
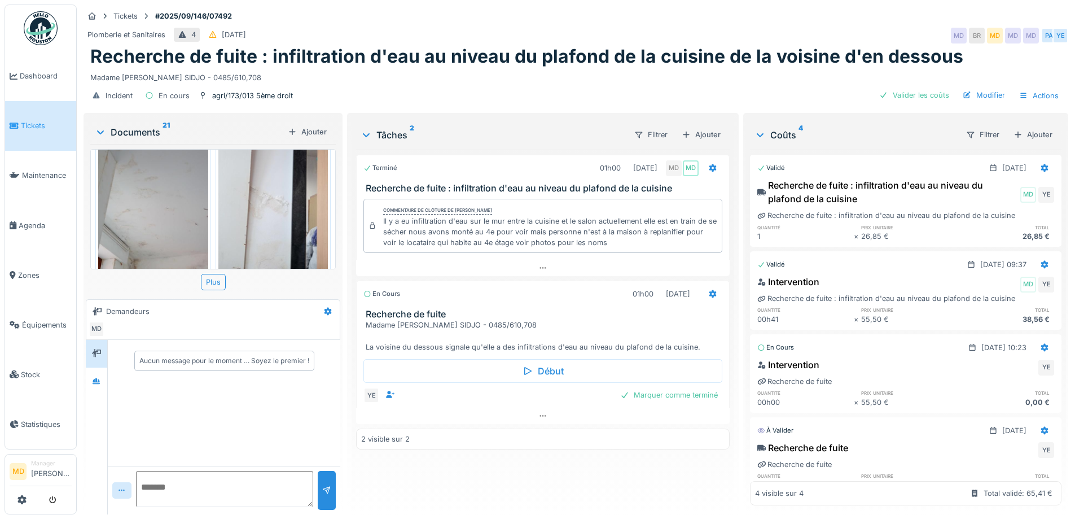
click at [125, 212] on img at bounding box center [153, 207] width 110 height 146
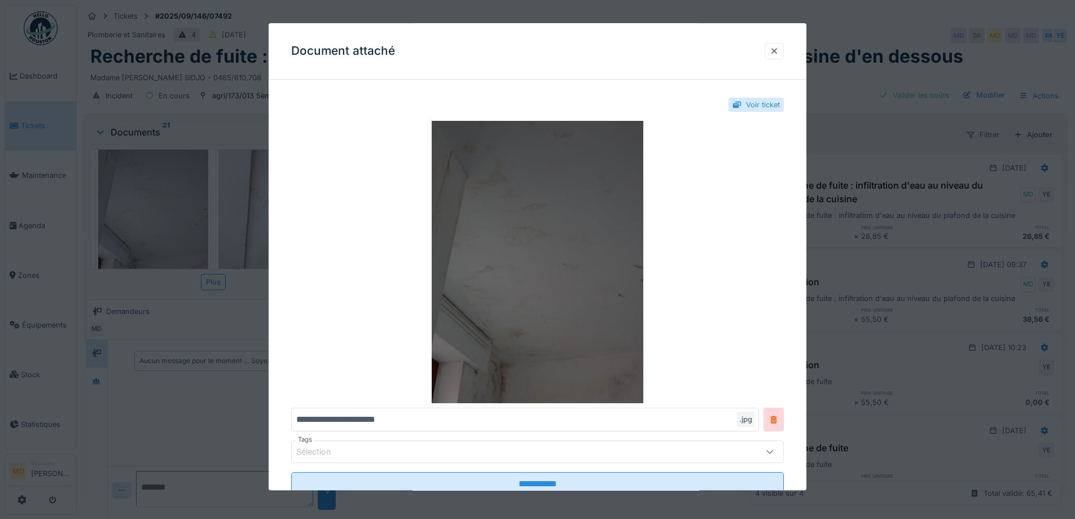
click at [488, 224] on img at bounding box center [537, 262] width 493 height 282
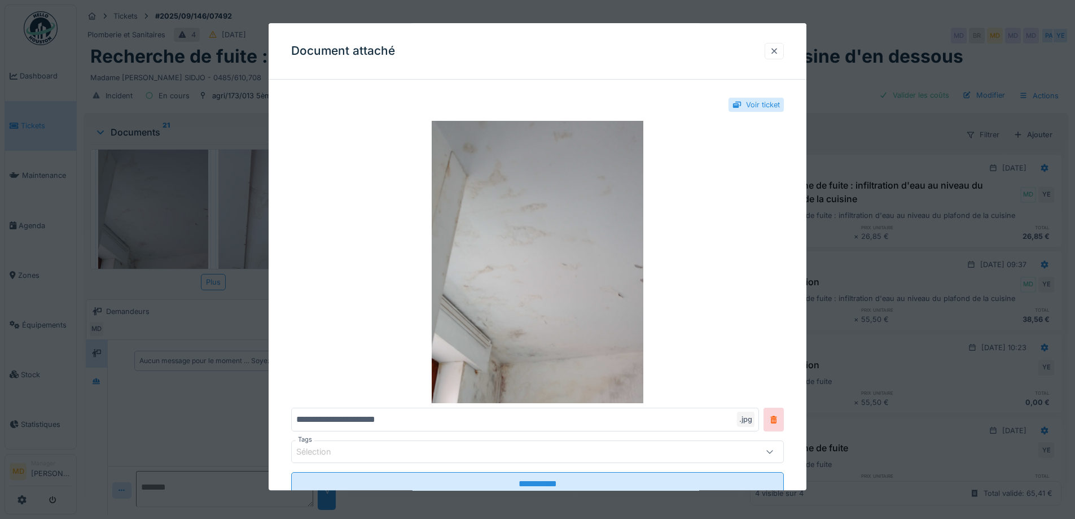
click at [784, 49] on div at bounding box center [774, 51] width 19 height 16
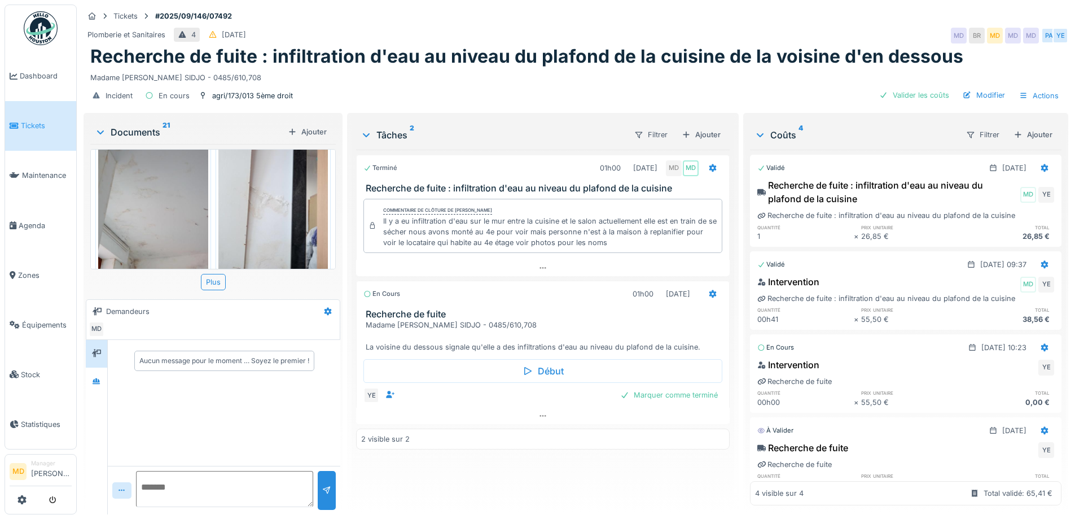
click at [282, 210] on img at bounding box center [273, 207] width 110 height 146
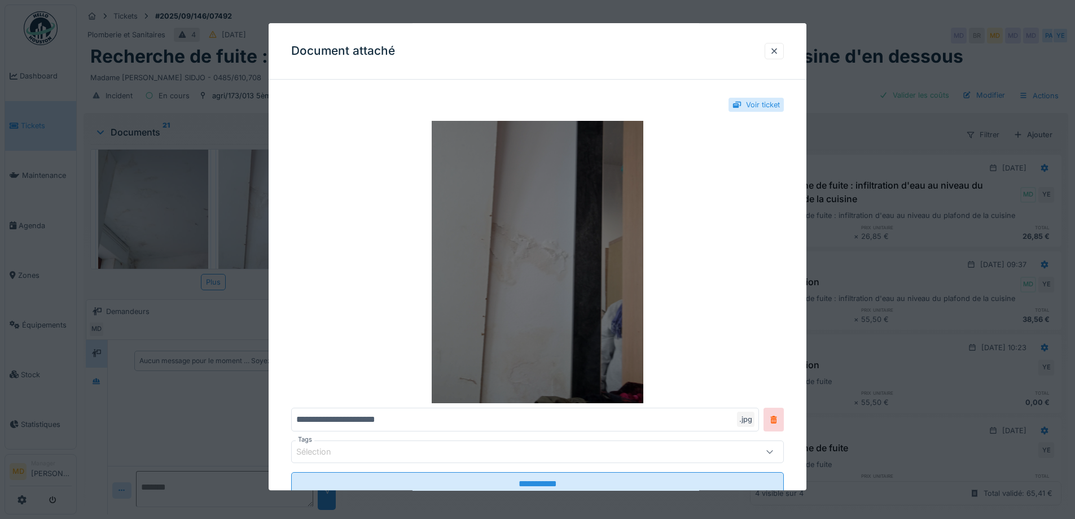
click at [559, 254] on img at bounding box center [537, 262] width 493 height 282
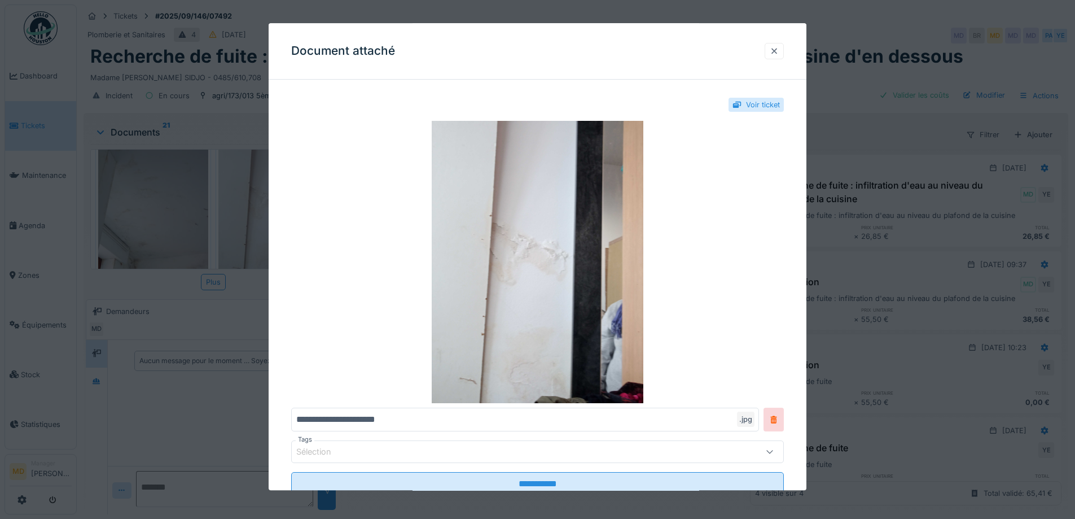
click at [775, 54] on div at bounding box center [774, 51] width 9 height 11
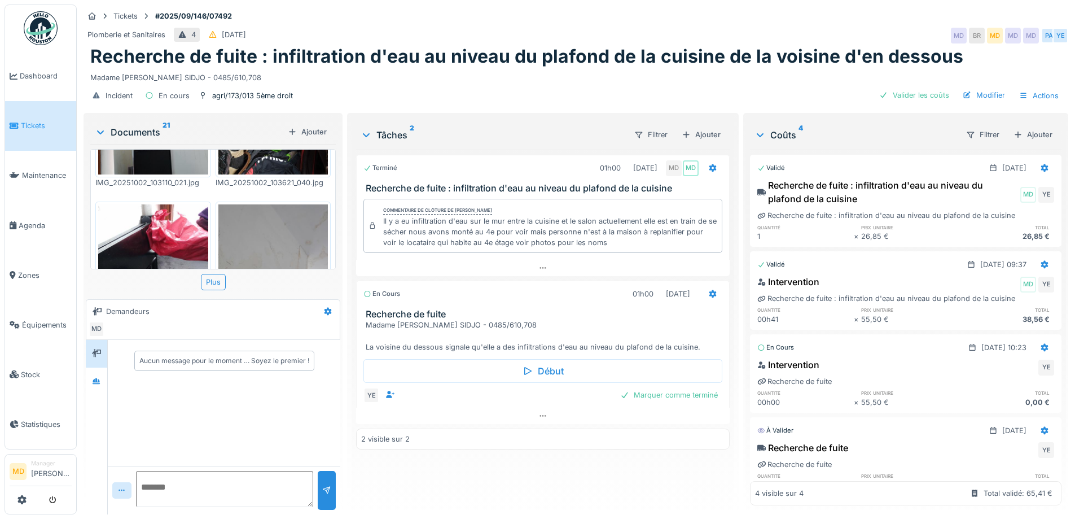
scroll to position [903, 0]
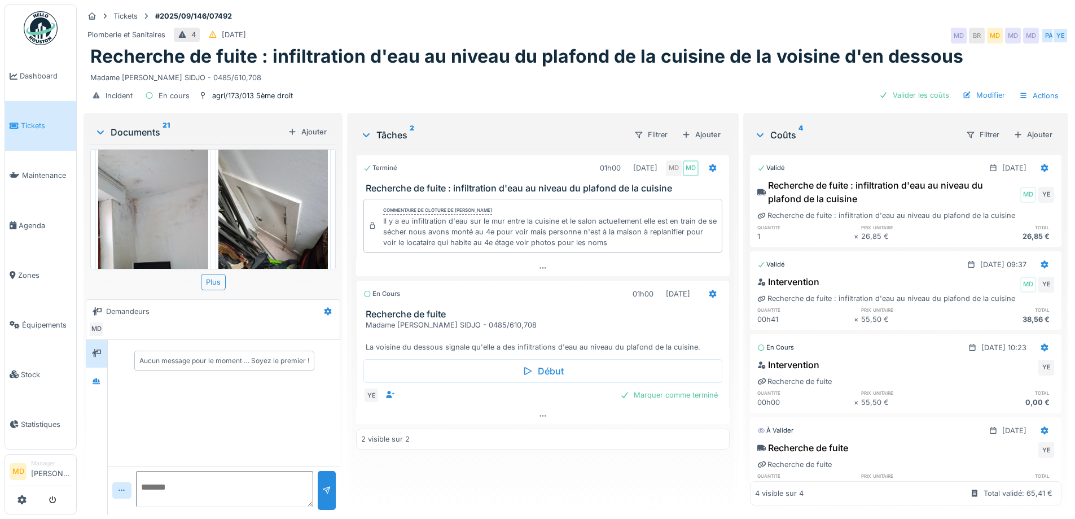
click at [170, 187] on img at bounding box center [153, 214] width 110 height 146
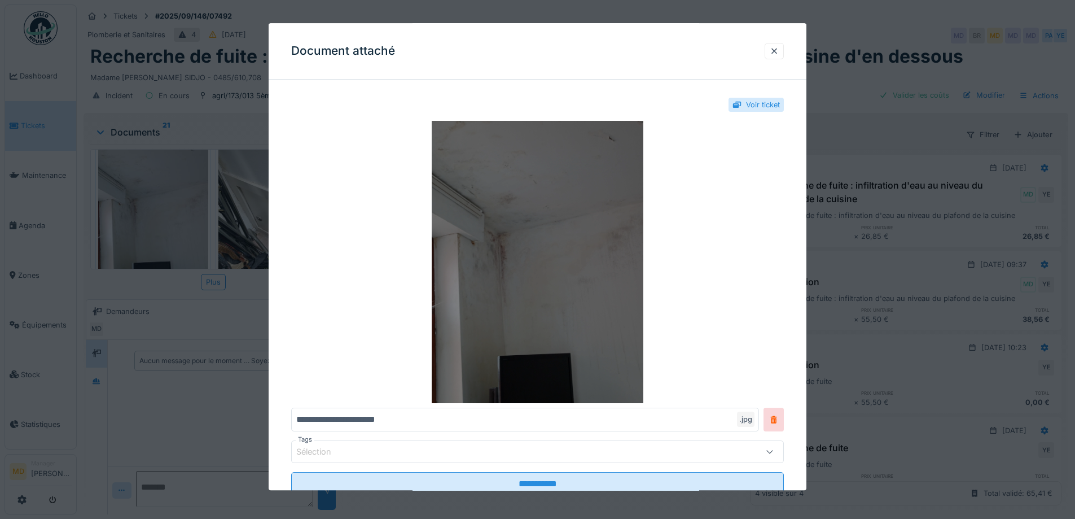
click at [563, 200] on img at bounding box center [537, 262] width 493 height 282
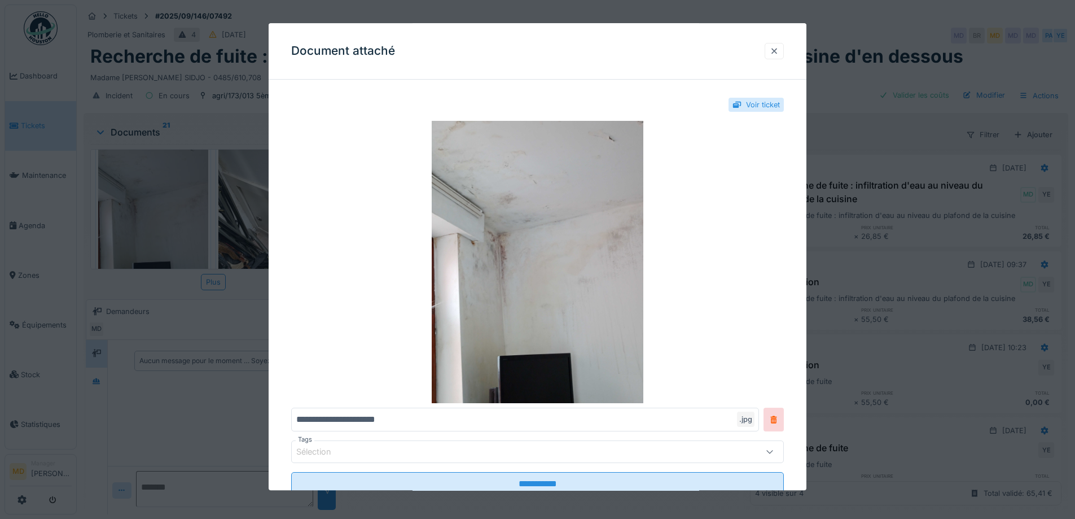
click at [771, 49] on div at bounding box center [774, 51] width 19 height 16
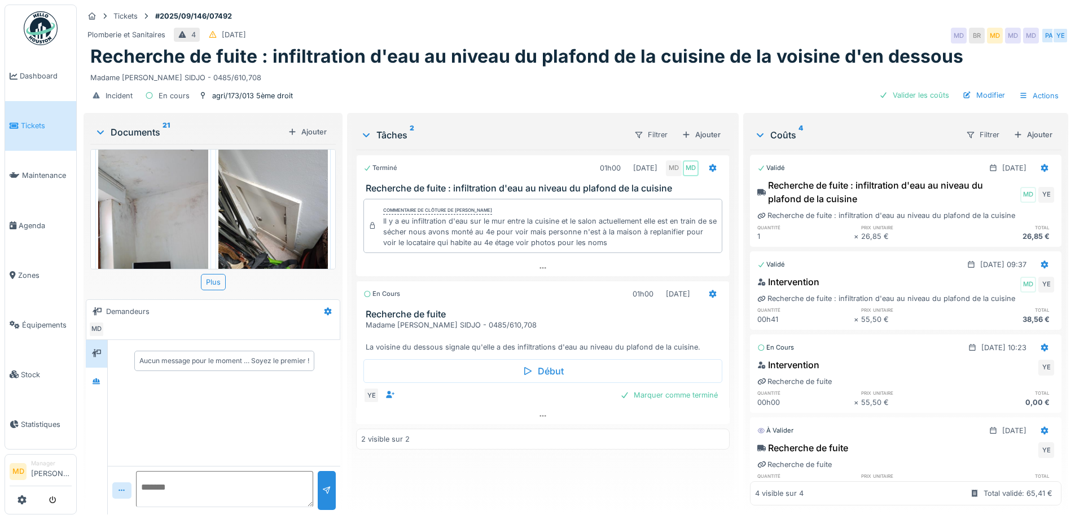
scroll to position [1016, 0]
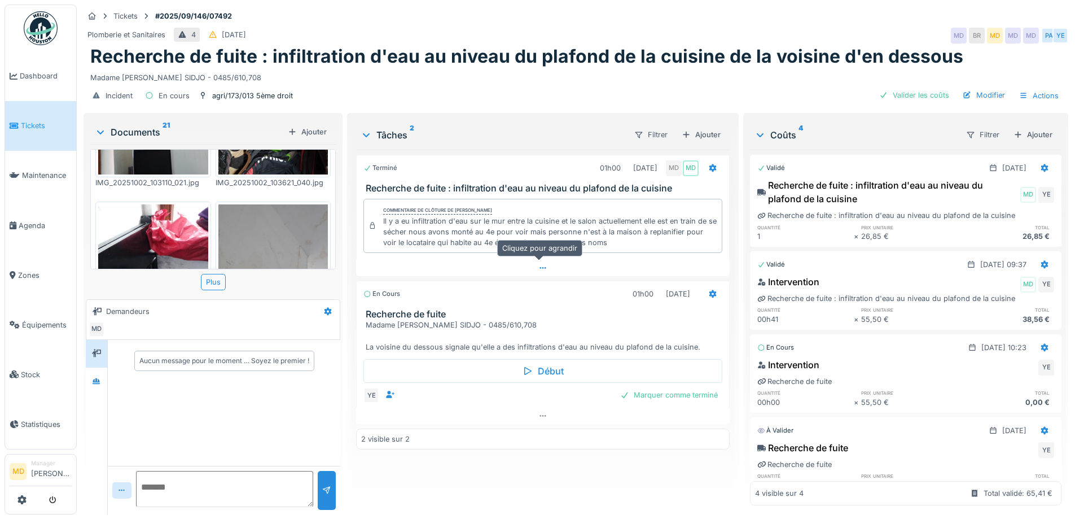
click at [538, 264] on icon at bounding box center [542, 267] width 9 height 7
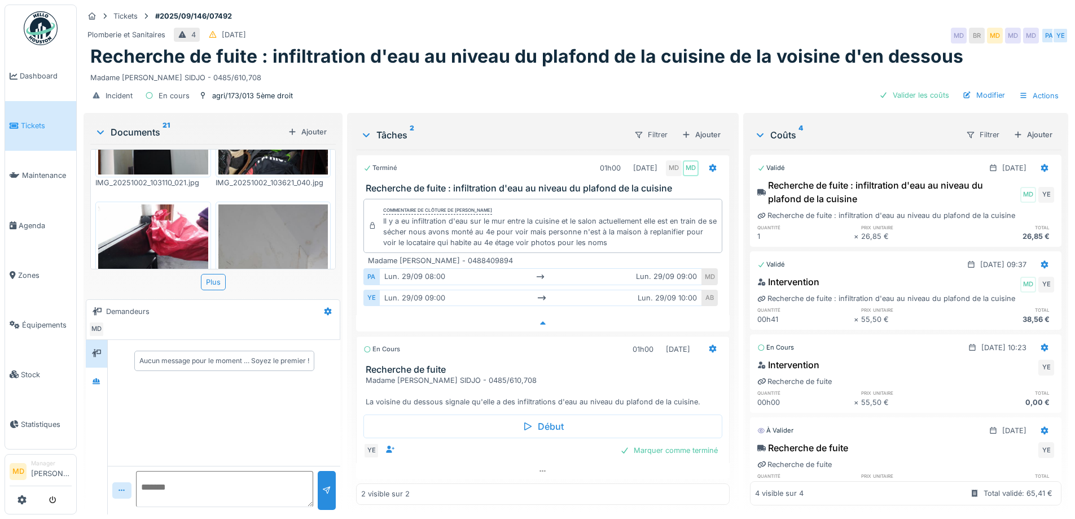
scroll to position [8, 0]
click at [539, 319] on icon at bounding box center [542, 322] width 9 height 7
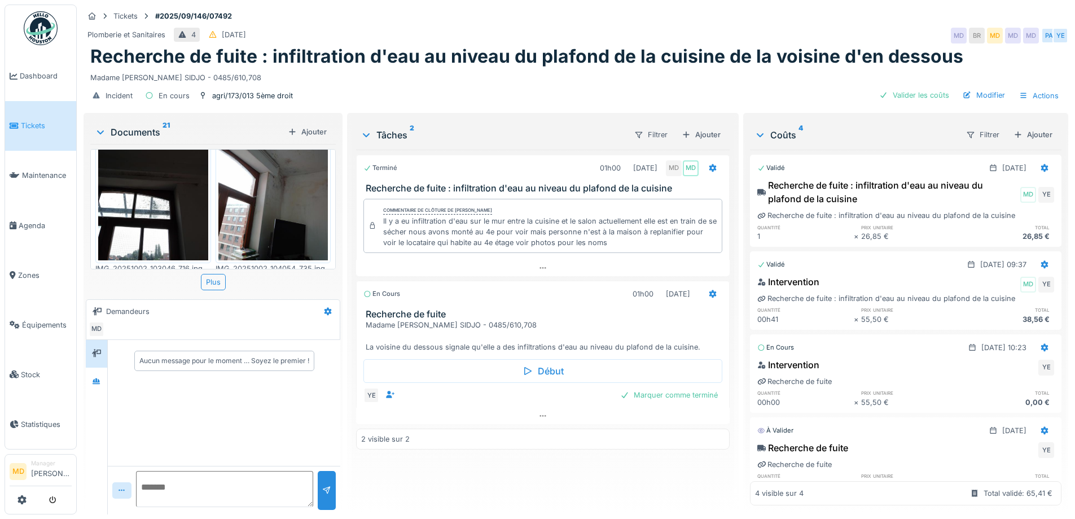
scroll to position [0, 0]
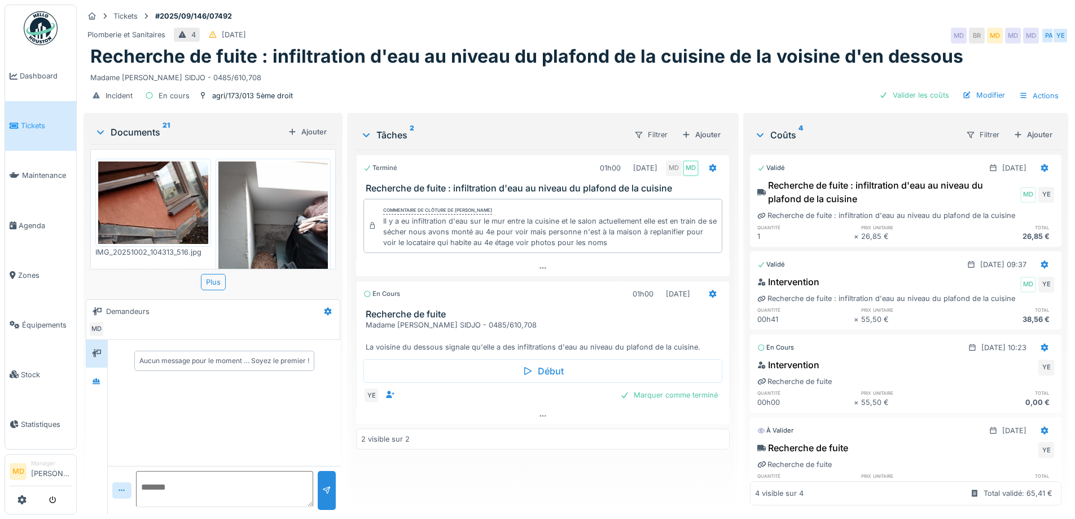
click at [180, 190] on img at bounding box center [153, 202] width 110 height 82
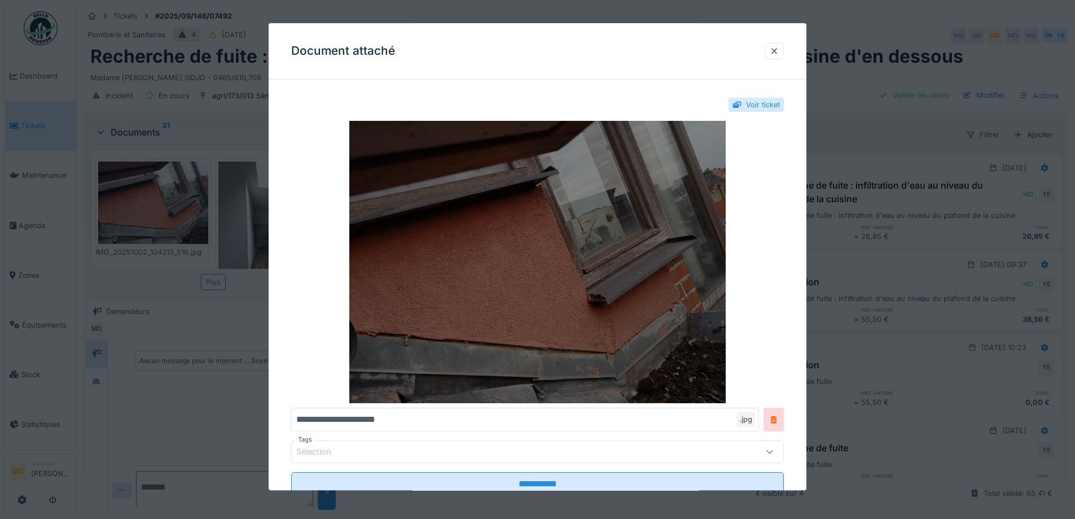
click at [533, 206] on img at bounding box center [537, 262] width 493 height 282
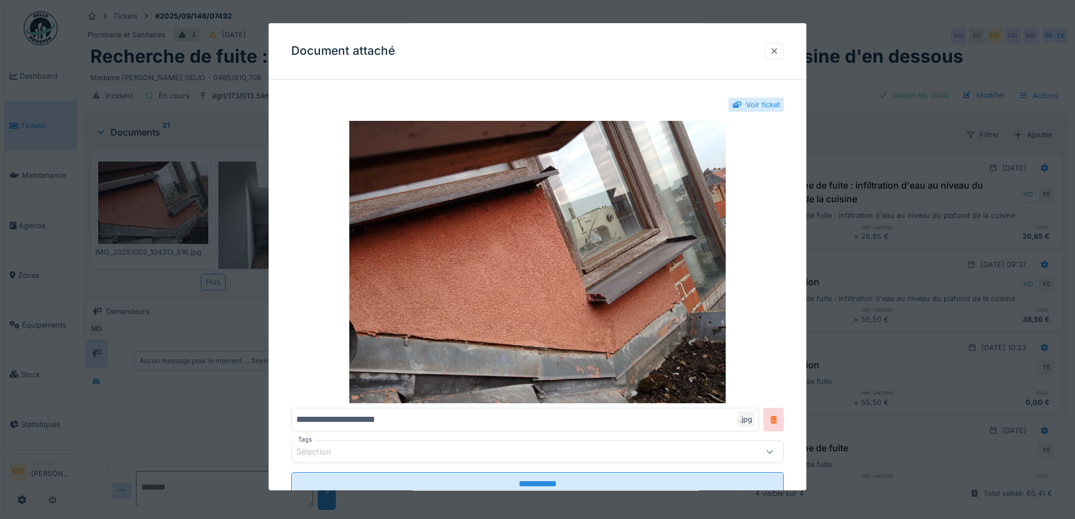
click at [779, 51] on div at bounding box center [774, 51] width 9 height 11
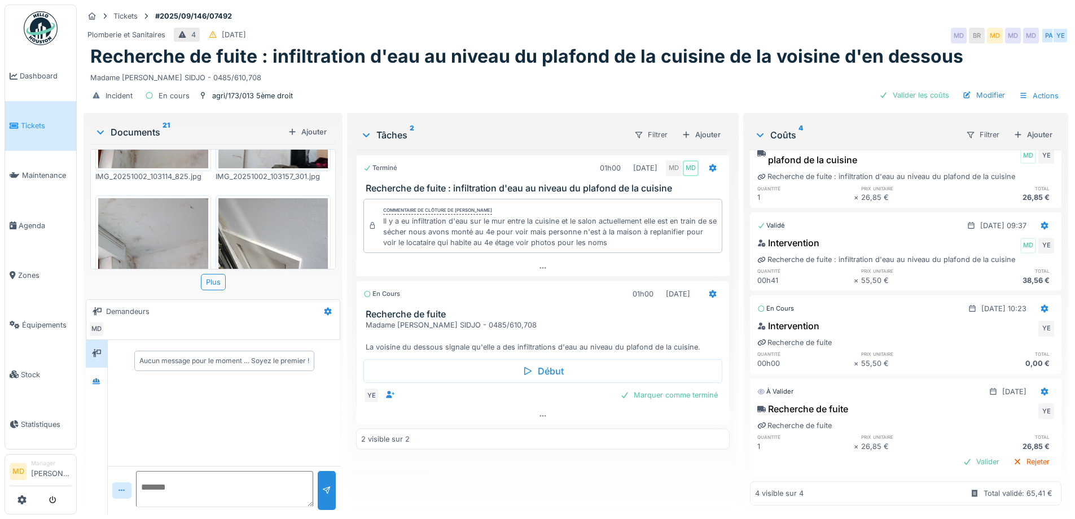
scroll to position [845, 0]
click at [249, 217] on img at bounding box center [273, 272] width 110 height 146
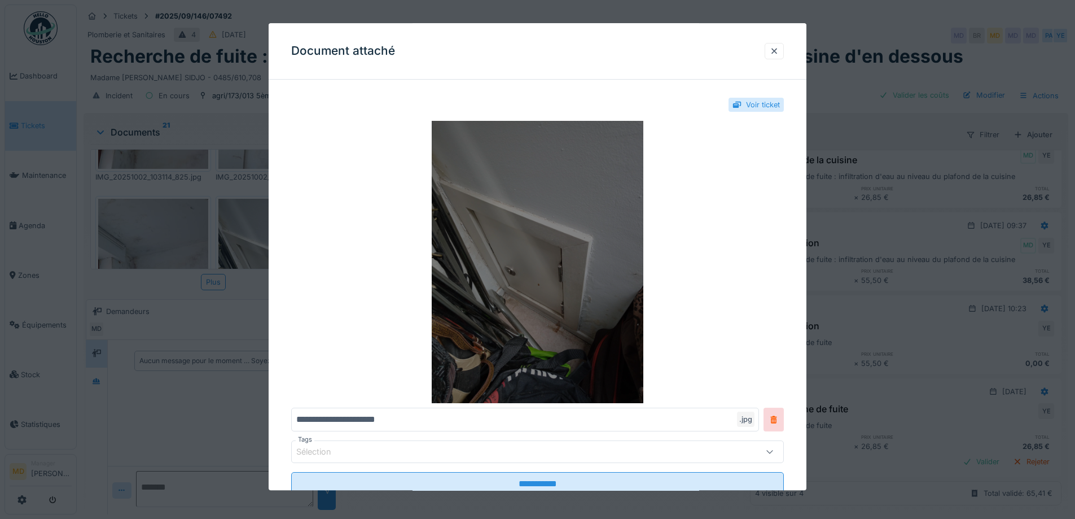
click at [569, 226] on img at bounding box center [537, 262] width 493 height 282
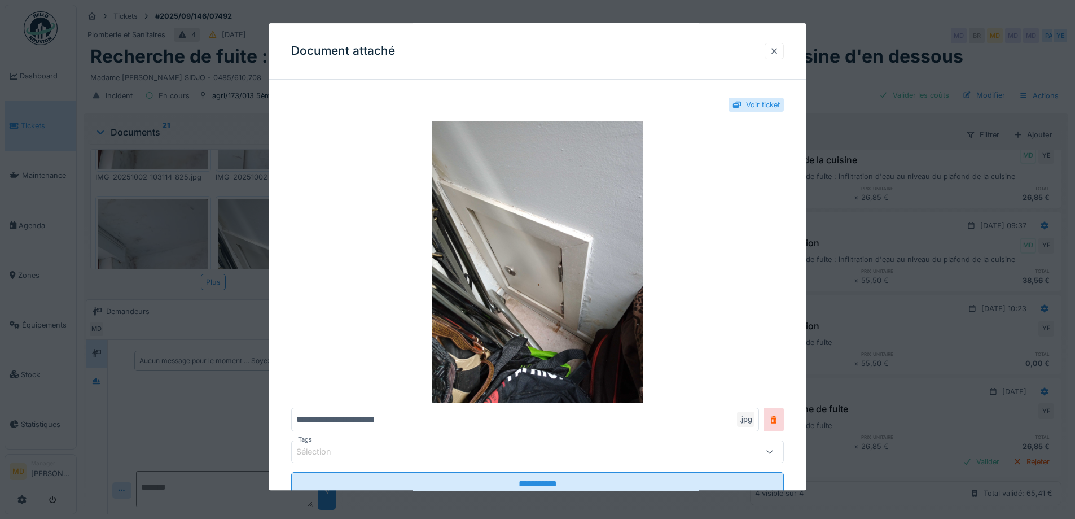
click at [784, 49] on div at bounding box center [774, 51] width 19 height 16
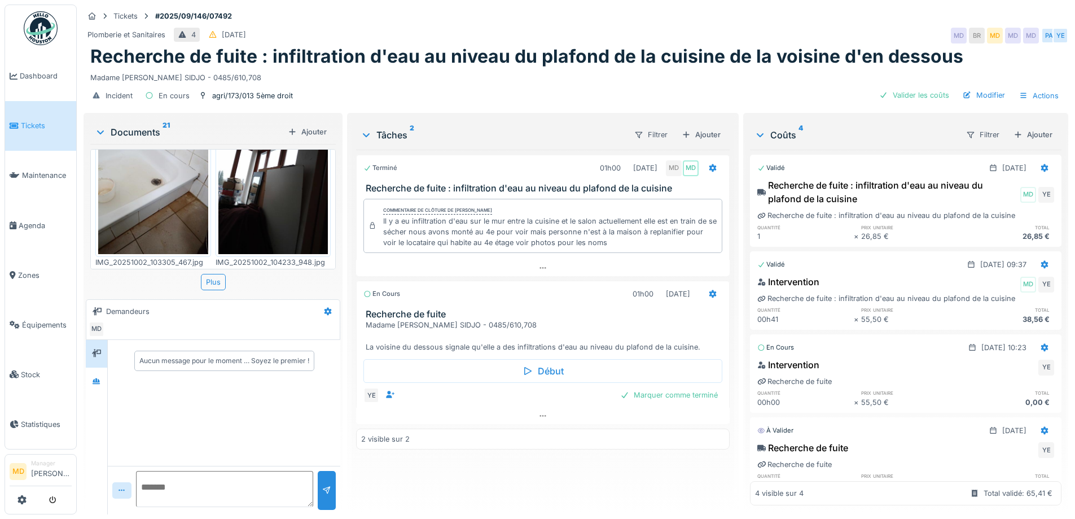
scroll to position [1409, 0]
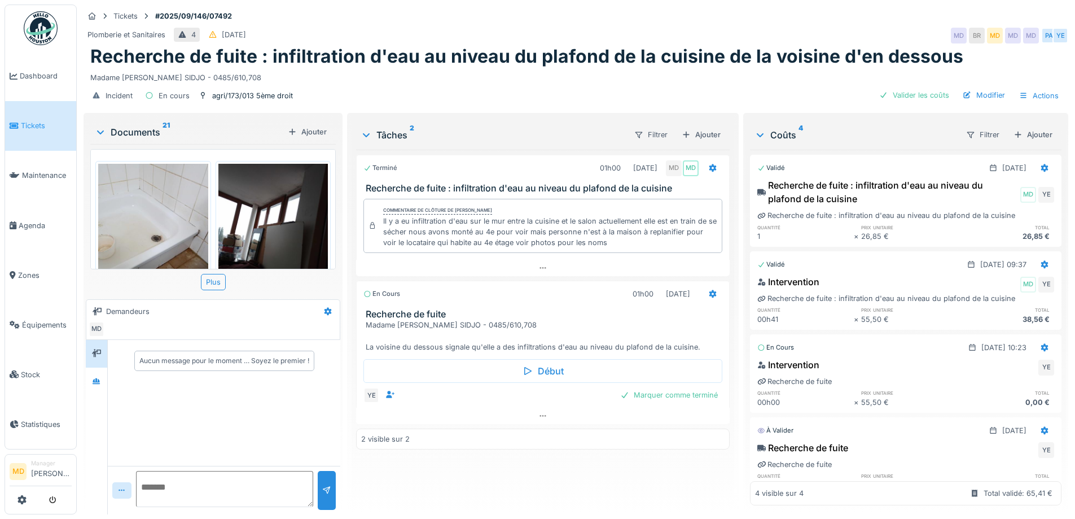
click at [159, 202] on img at bounding box center [153, 237] width 110 height 146
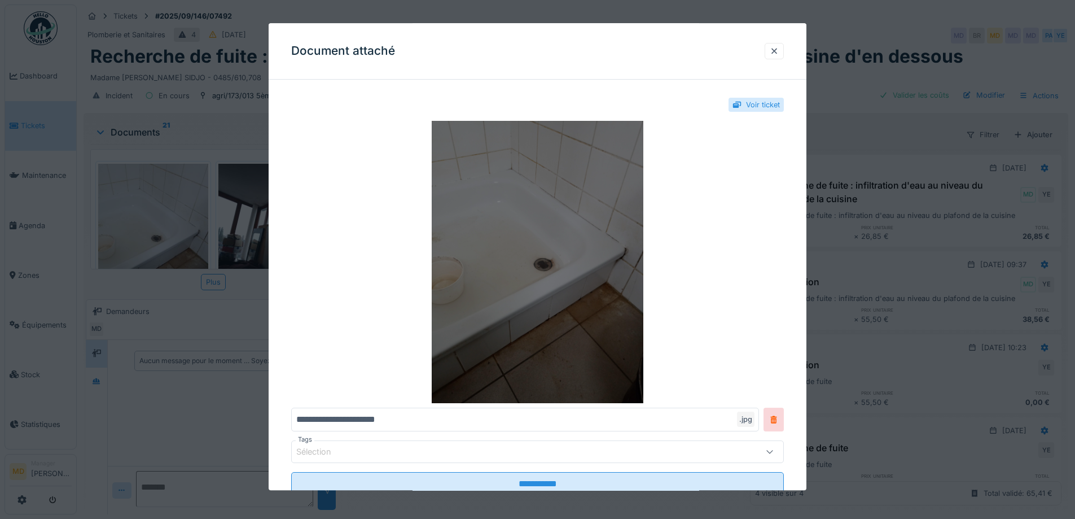
click at [552, 269] on img at bounding box center [537, 262] width 493 height 282
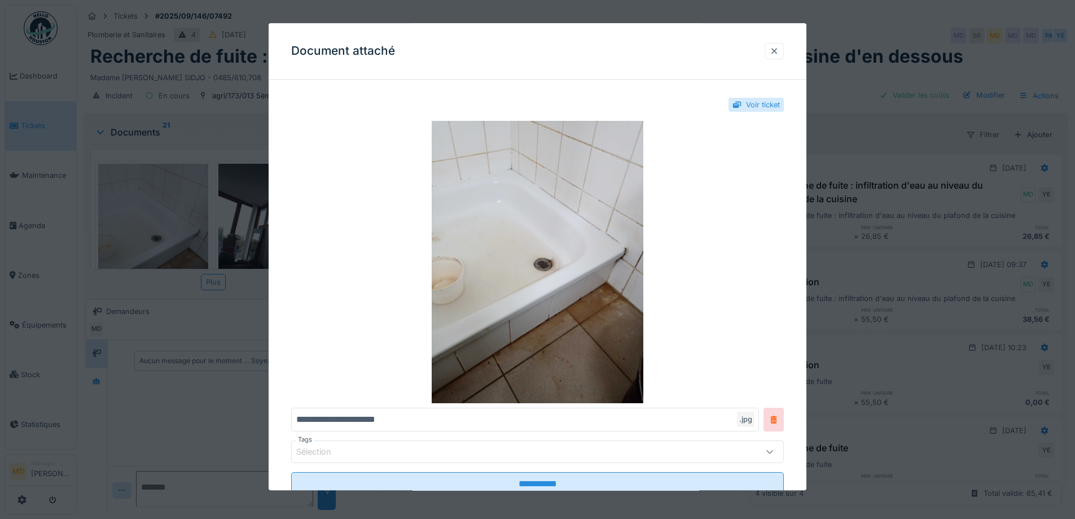
click at [779, 50] on div at bounding box center [774, 51] width 9 height 11
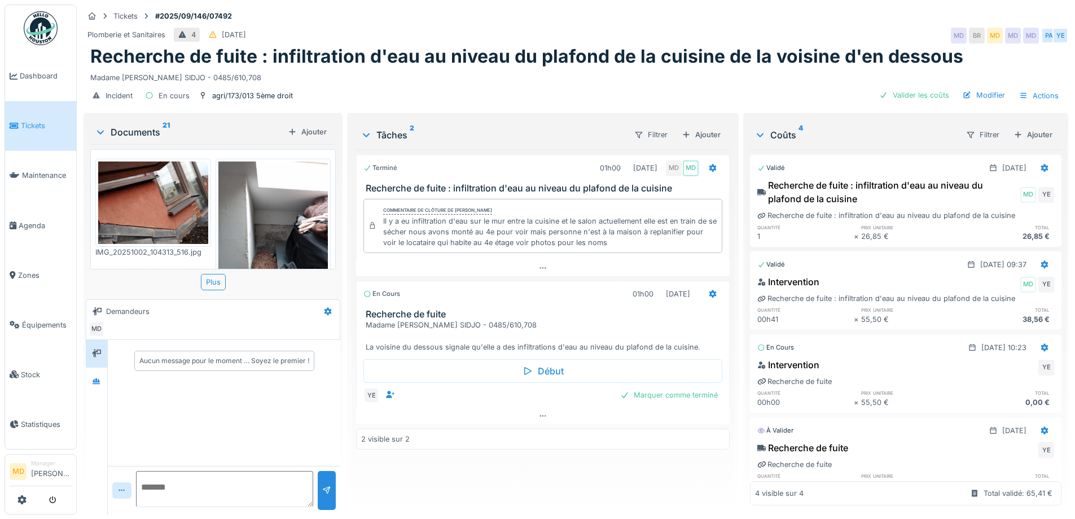
scroll to position [0, 0]
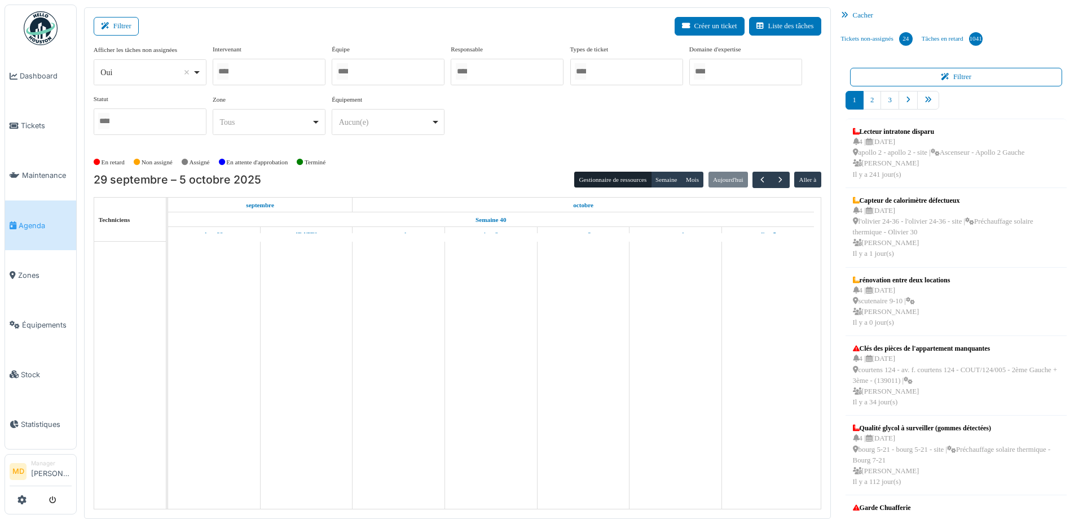
click at [306, 71] on div at bounding box center [269, 72] width 113 height 27
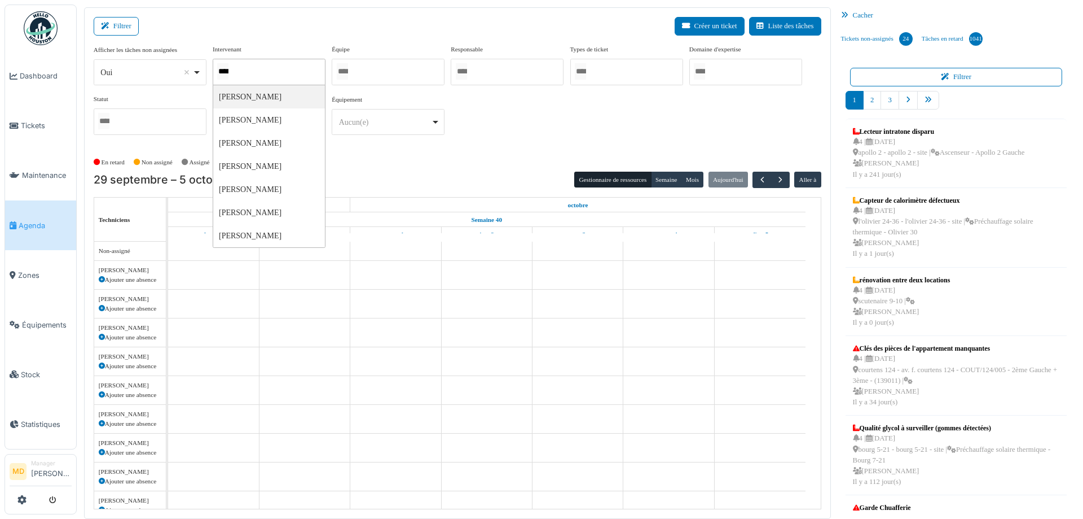
type input "*****"
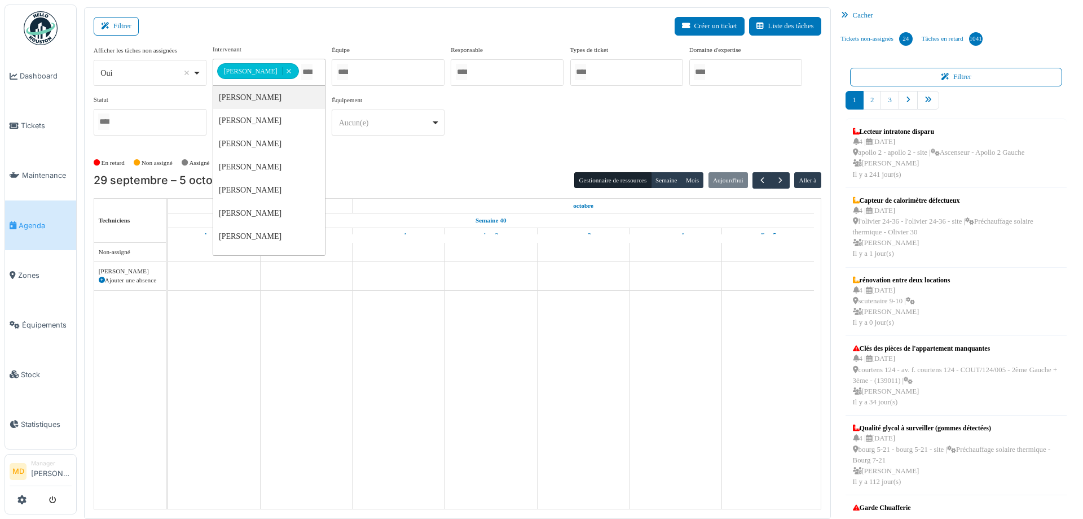
click at [595, 123] on div "**********" at bounding box center [458, 95] width 728 height 100
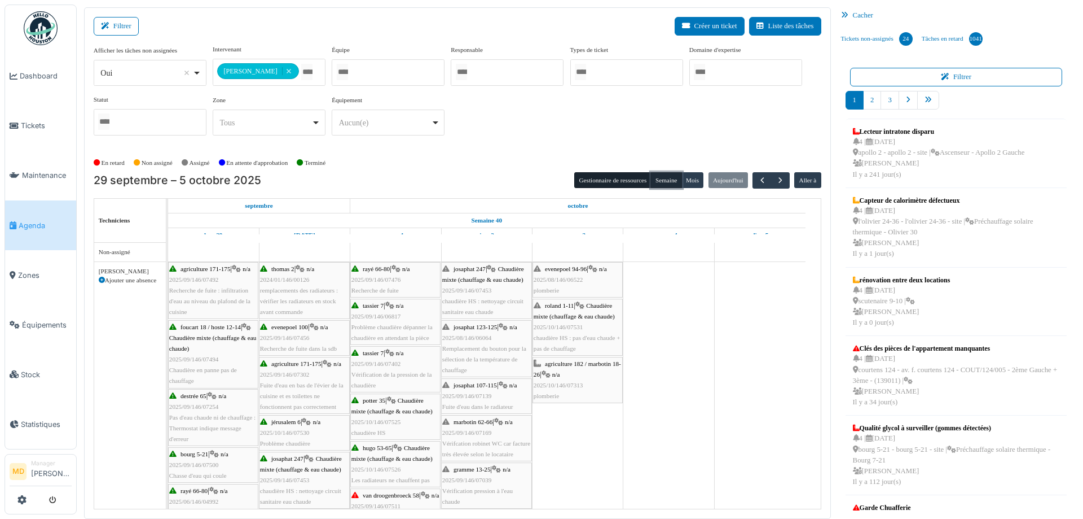
click at [666, 176] on button "Semaine" at bounding box center [666, 180] width 31 height 16
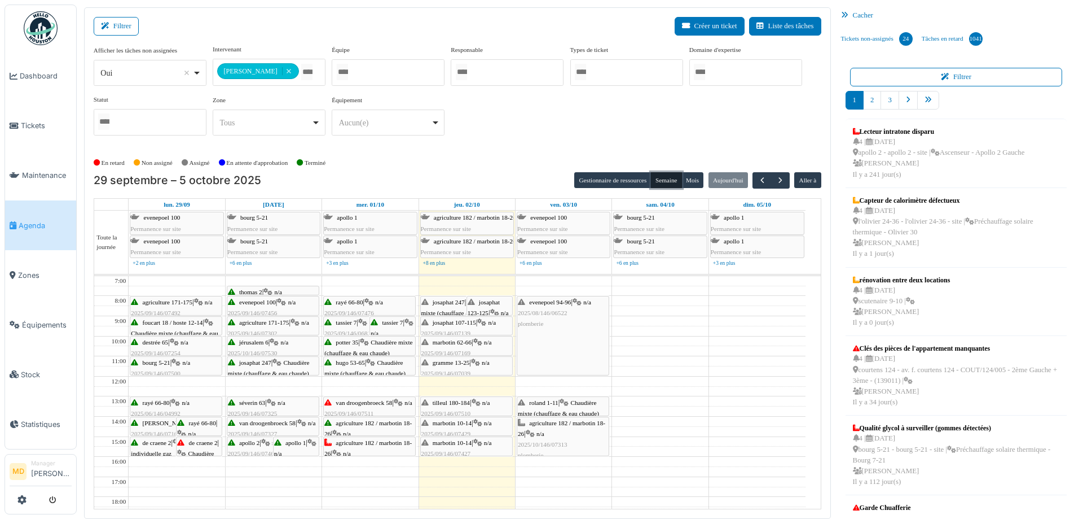
click at [478, 344] on icon at bounding box center [477, 342] width 9 height 7
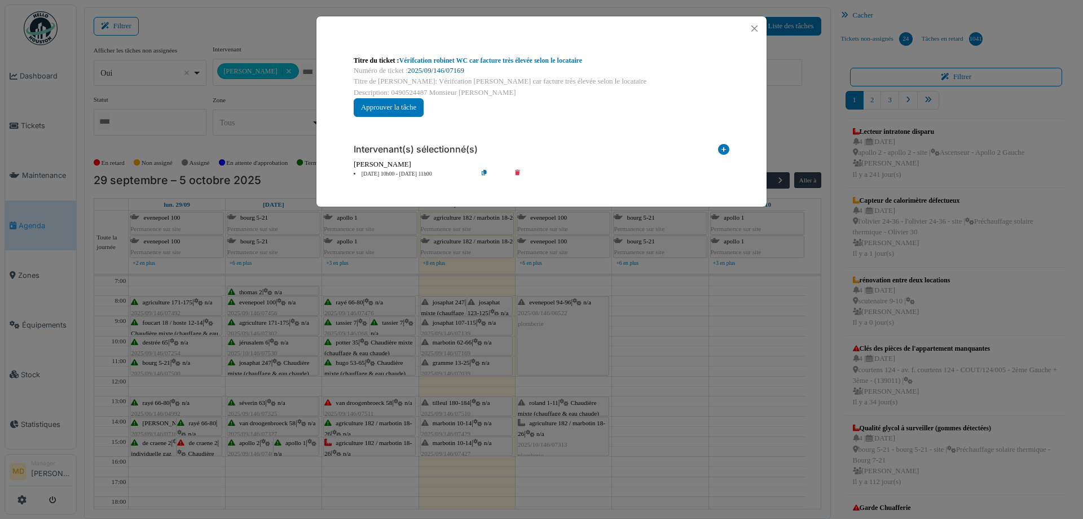
click at [437, 73] on link "2025/09/146/07169" at bounding box center [436, 71] width 56 height 8
click at [754, 29] on button "Close" at bounding box center [754, 28] width 15 height 15
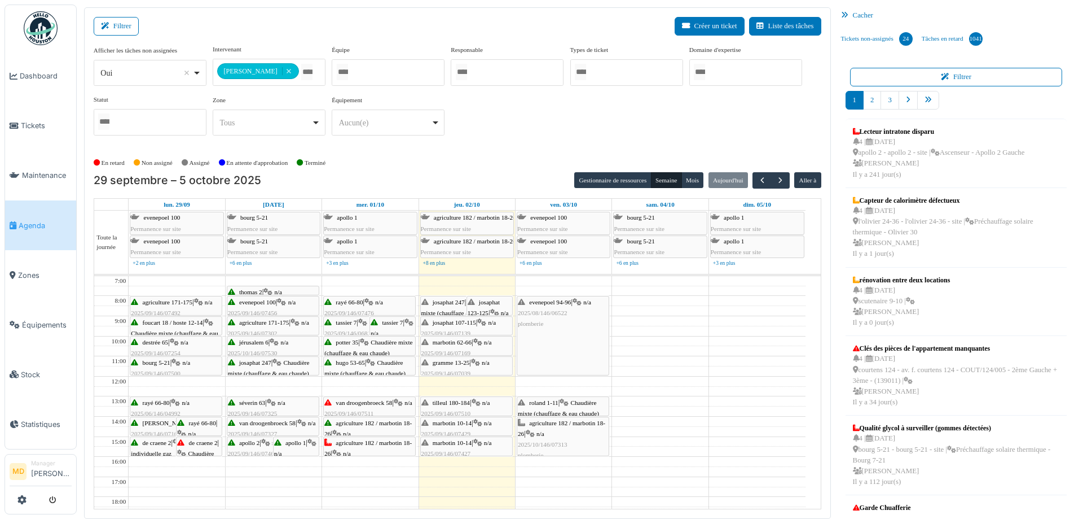
click at [471, 327] on div "josaphat 107-115 | n/a 2025/09/146/07139 Fuite d'eau dans le radiateur" at bounding box center [467, 333] width 90 height 33
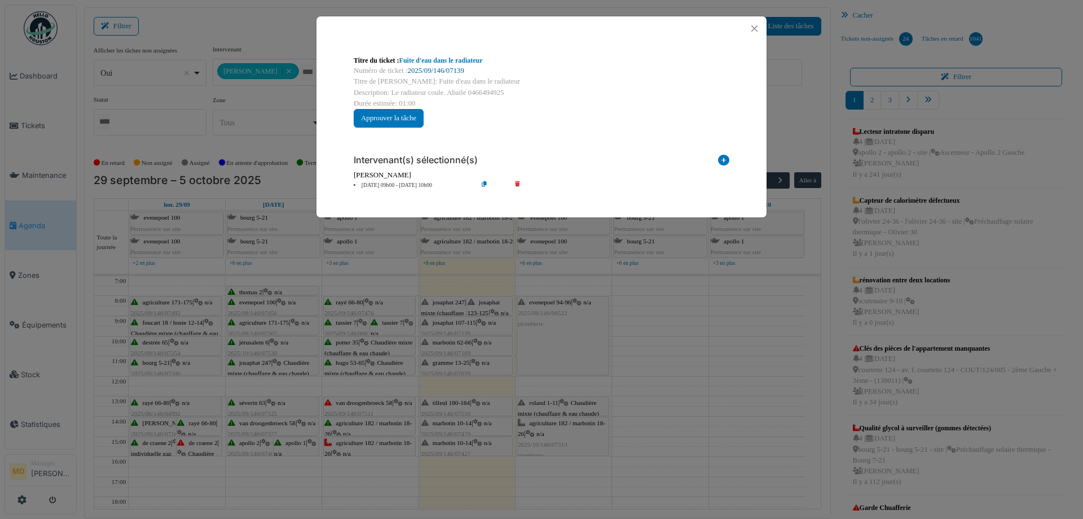
click at [427, 70] on link "2025/09/146/07139" at bounding box center [436, 71] width 56 height 8
click at [758, 32] on button "Close" at bounding box center [754, 28] width 15 height 15
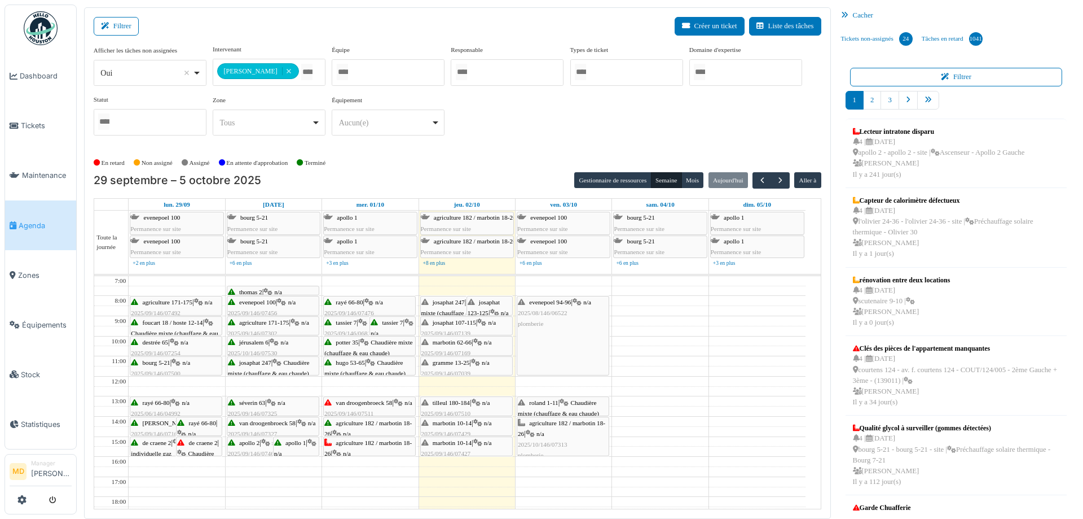
click at [451, 306] on div "josaphat 247 | Chaudière mixte (chauffage & eau chaude) 2025/09/146/07453 chaud…" at bounding box center [467, 324] width 90 height 54
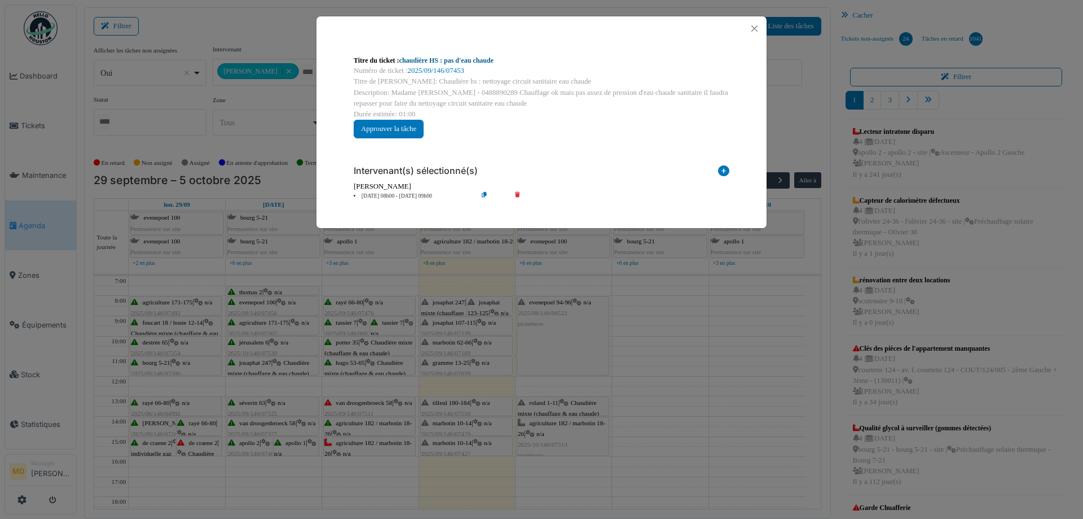
click at [431, 64] on link "chaudière HS : pas d'eau chaude" at bounding box center [447, 60] width 94 height 8
click at [757, 25] on button "Close" at bounding box center [754, 28] width 15 height 15
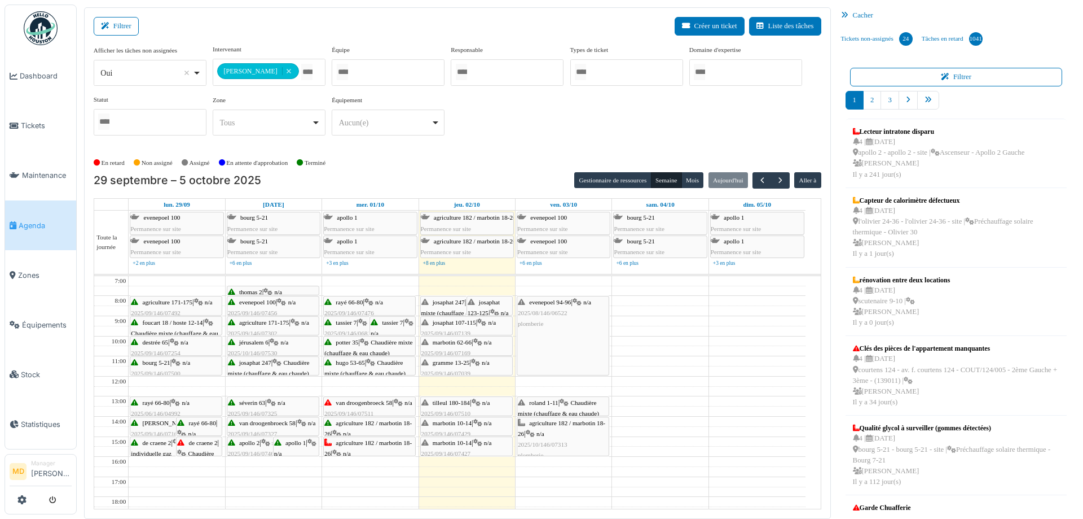
click at [496, 304] on span "josaphat 123-125" at bounding box center [484, 307] width 33 height 17
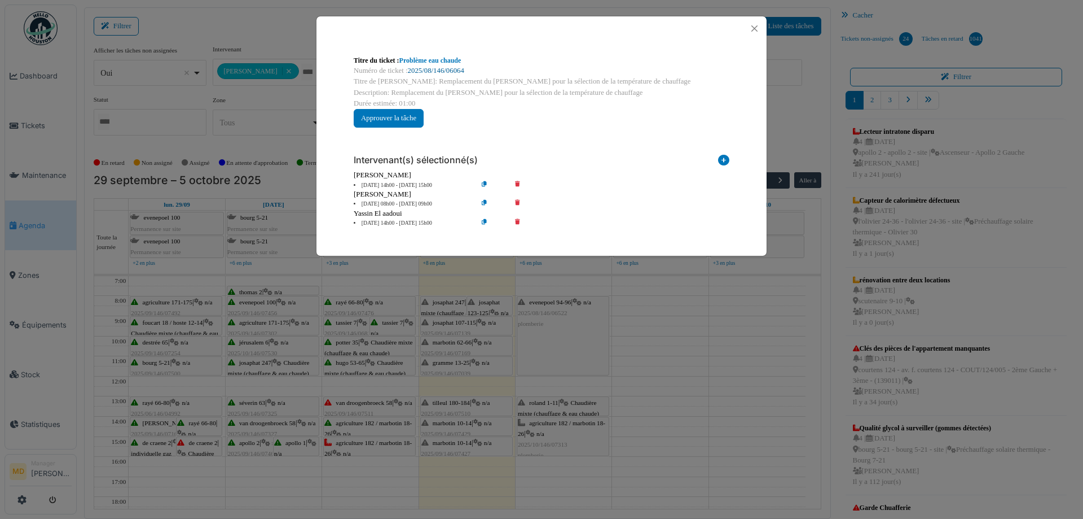
click at [428, 71] on link "2025/08/146/06064" at bounding box center [436, 71] width 56 height 8
click at [750, 29] on button "Close" at bounding box center [754, 28] width 15 height 15
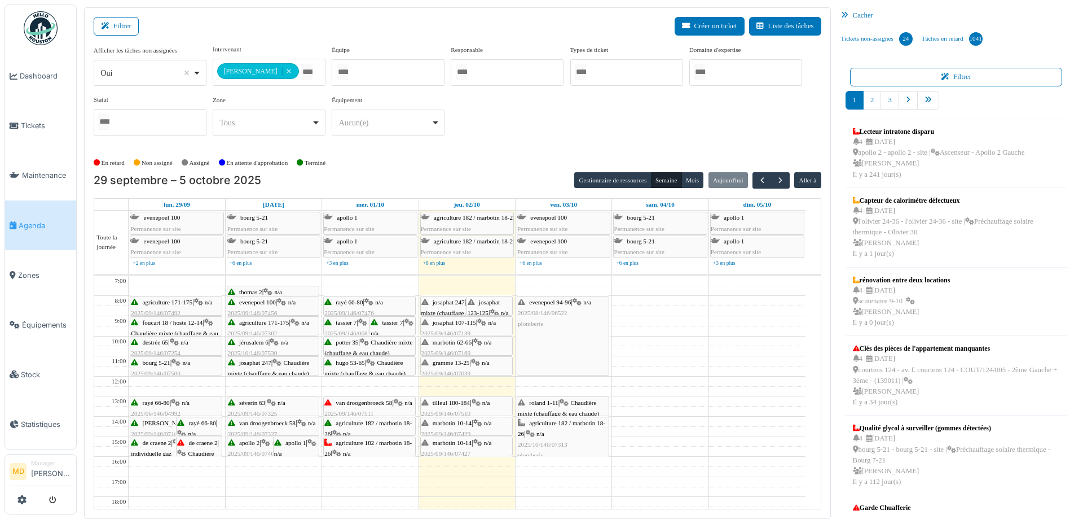
click at [594, 331] on div "evenepoel 94-96 | n/a 2025/08/146/06522 plomberie" at bounding box center [562, 335] width 91 height 78
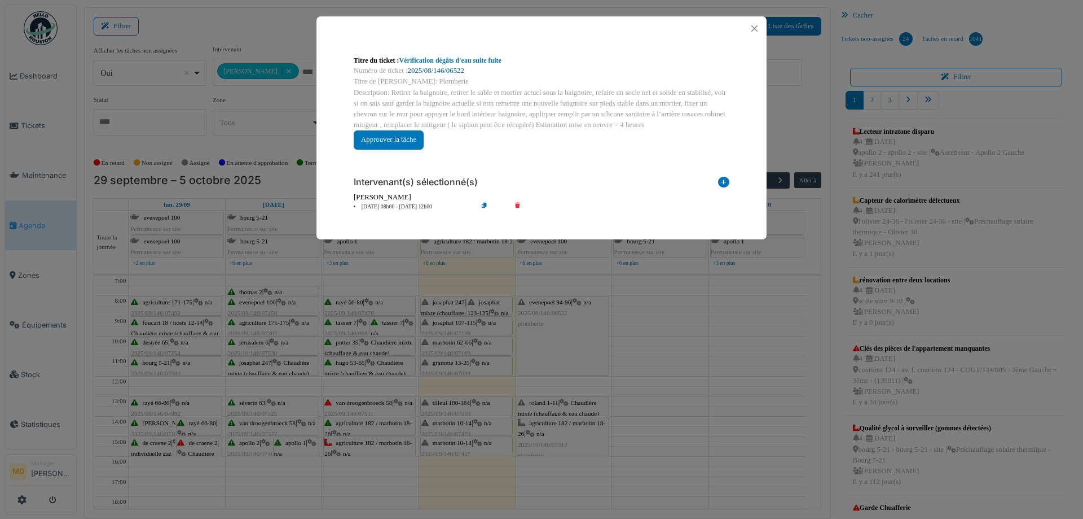
click at [433, 70] on link "2025/08/146/06522" at bounding box center [436, 71] width 56 height 8
click at [755, 29] on button "Close" at bounding box center [754, 28] width 15 height 15
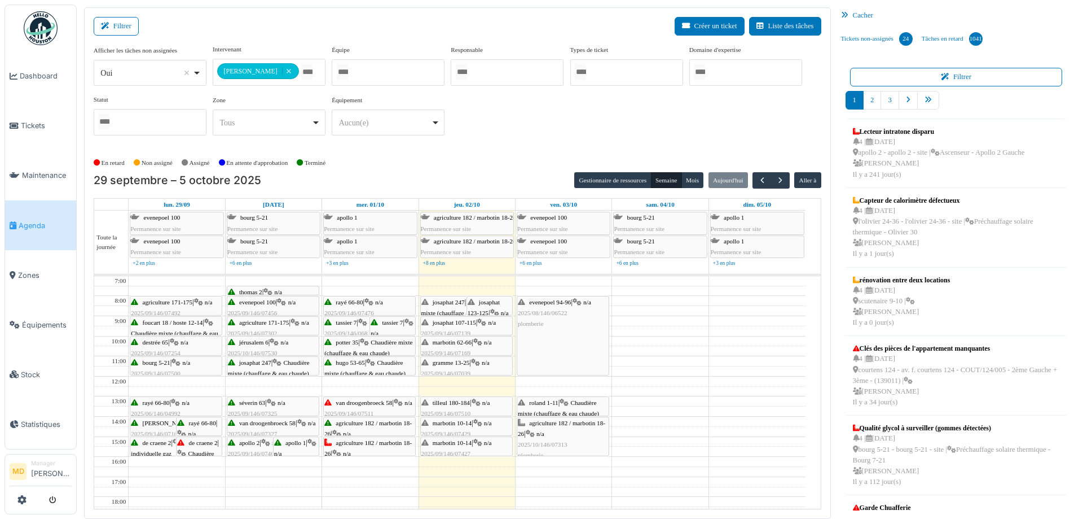
click at [444, 403] on span "tilleul 180-184" at bounding box center [451, 402] width 37 height 7
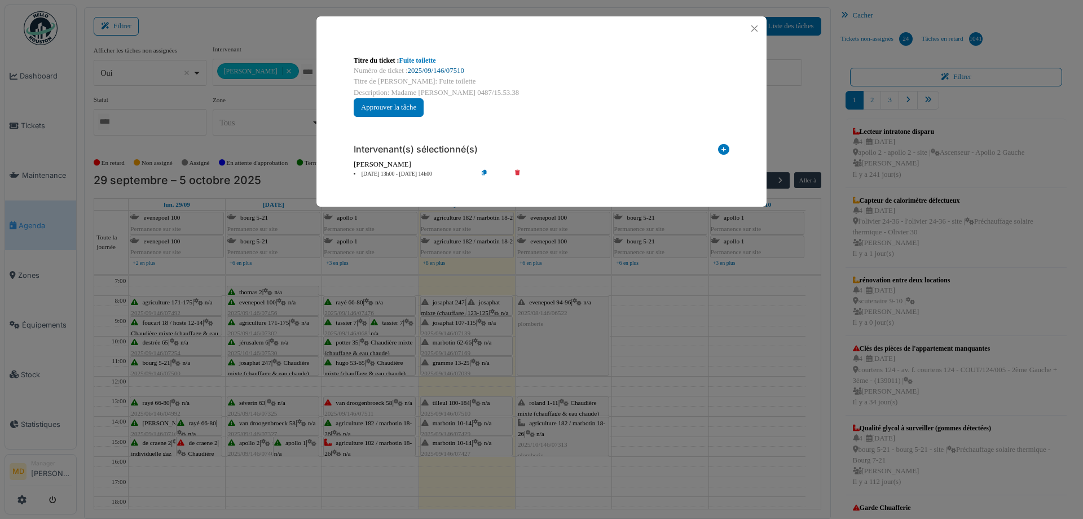
click at [443, 71] on link "2025/09/146/07510" at bounding box center [436, 71] width 56 height 8
click at [755, 34] on button "Close" at bounding box center [754, 28] width 15 height 15
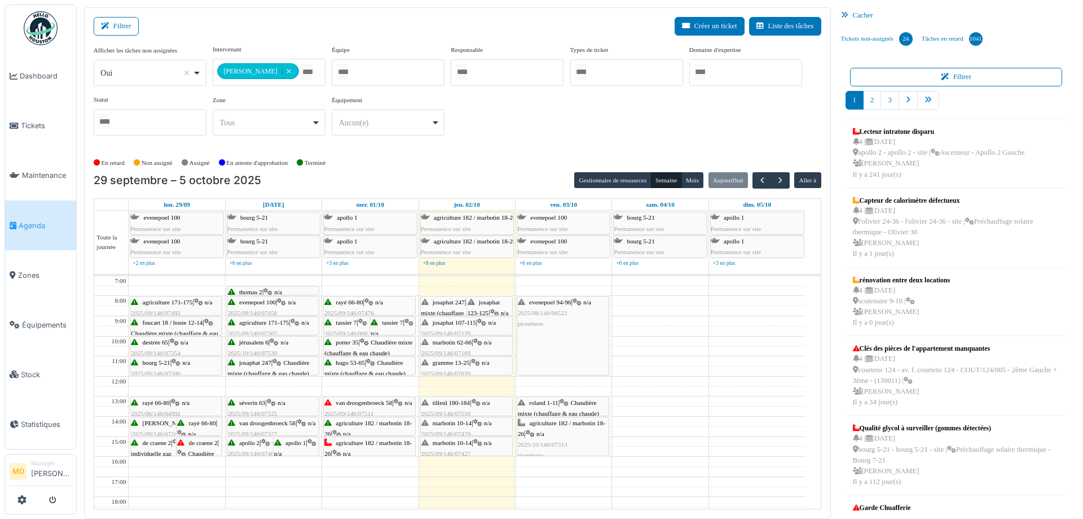
click at [361, 408] on div "van droogenbroeck 58 | n/a 2025/09/146/07511 De l'eau ne coule pas du robinet d…" at bounding box center [369, 418] width 90 height 43
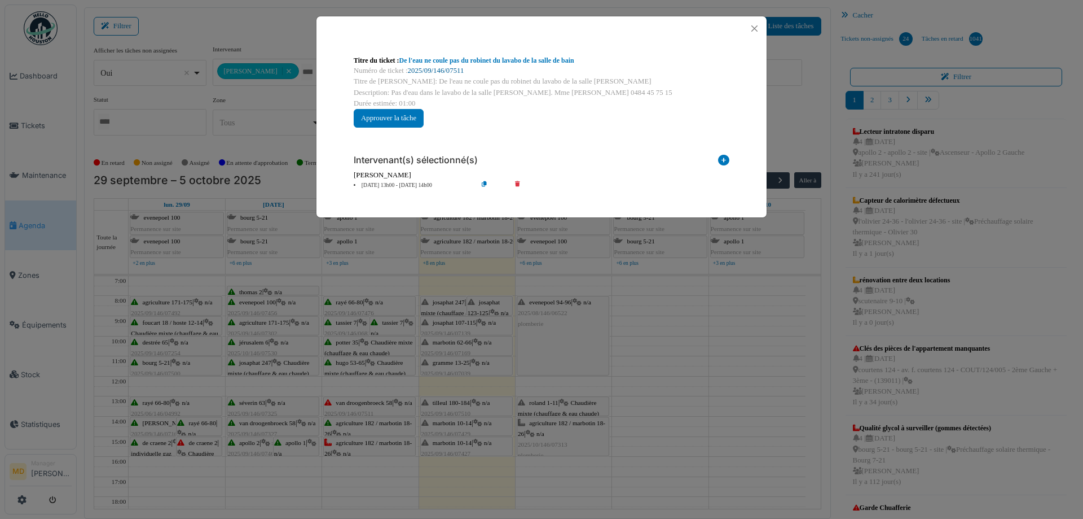
click at [449, 73] on link "2025/09/146/07511" at bounding box center [436, 71] width 56 height 8
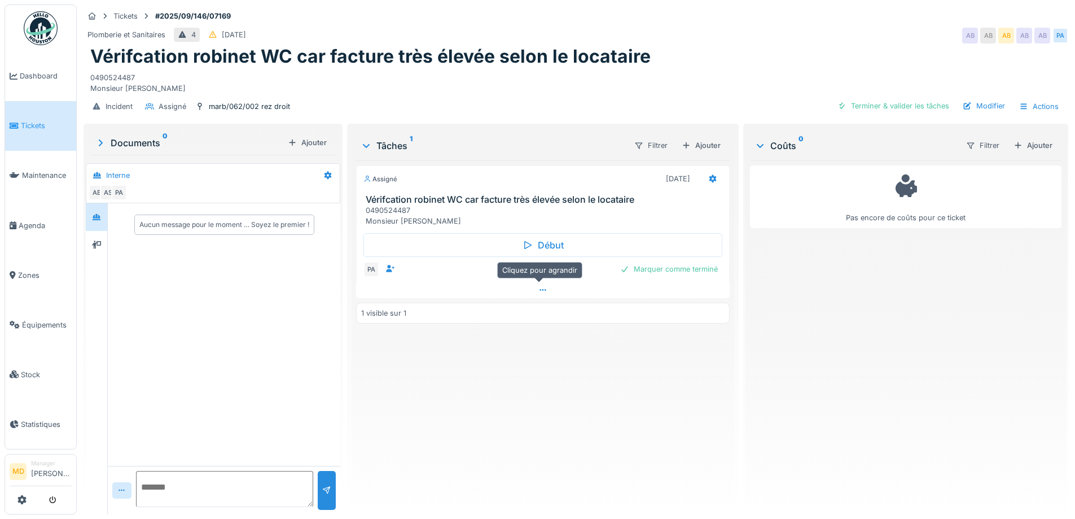
click at [543, 293] on icon at bounding box center [542, 289] width 9 height 7
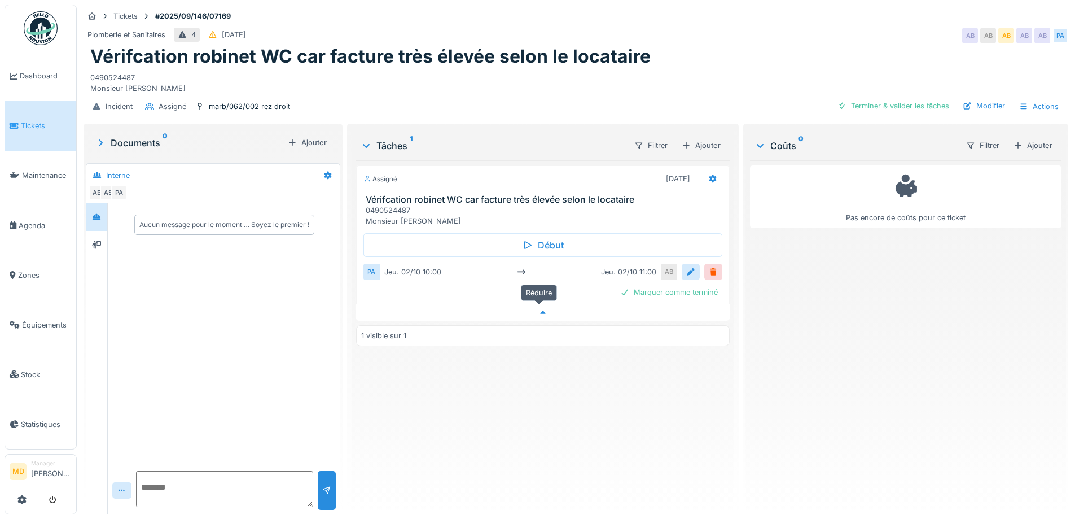
click at [539, 309] on icon at bounding box center [542, 312] width 9 height 7
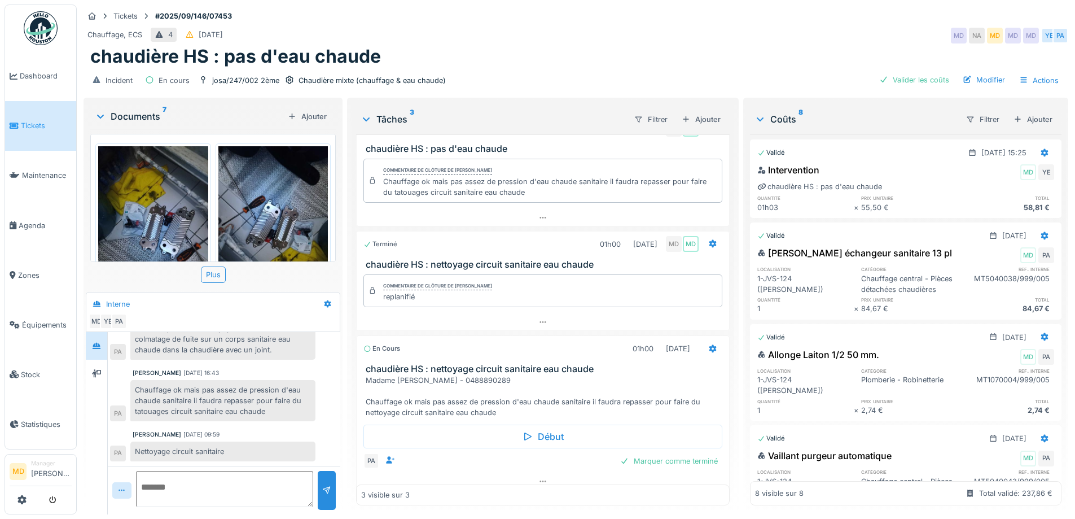
scroll to position [34, 0]
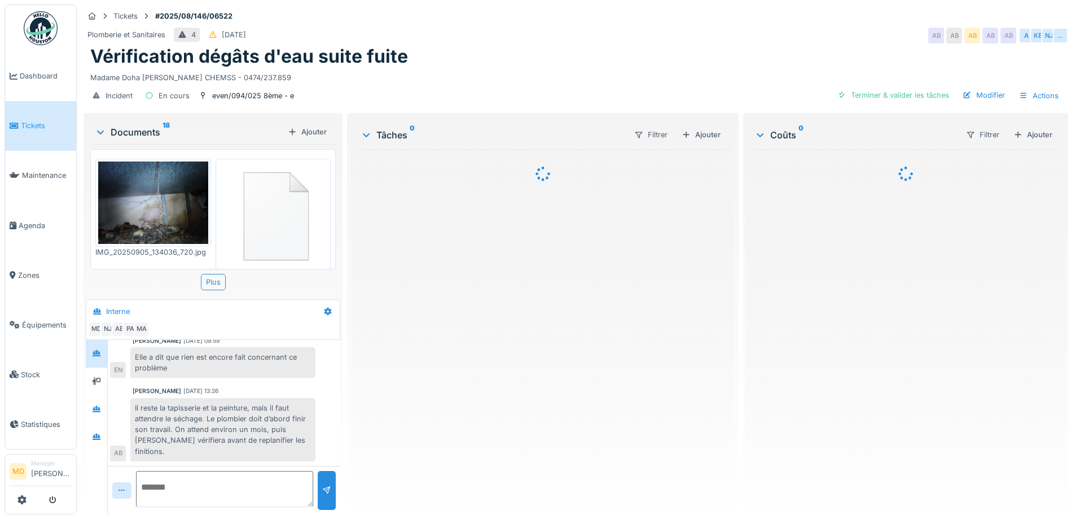
scroll to position [464, 0]
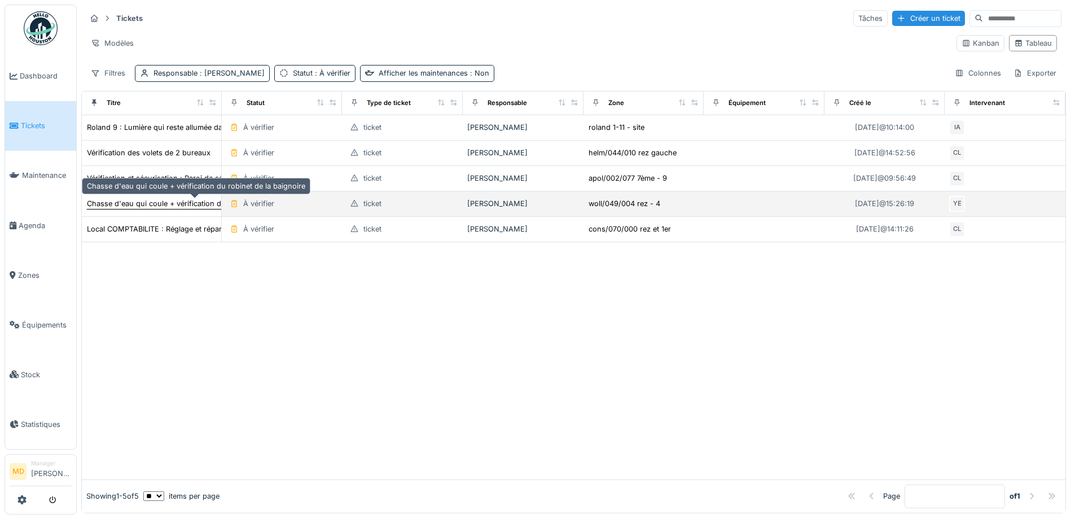
click at [169, 199] on div "Chasse d'eau qui coule + vérification du robinet de la baignoire" at bounding box center [196, 203] width 218 height 11
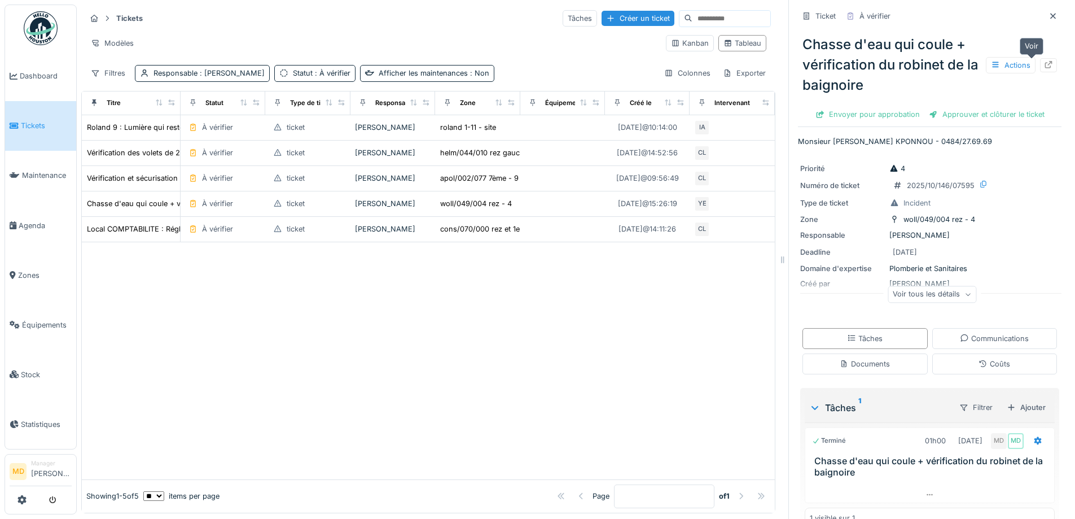
click at [1044, 65] on icon at bounding box center [1048, 64] width 9 height 7
click at [292, 352] on div at bounding box center [428, 360] width 693 height 237
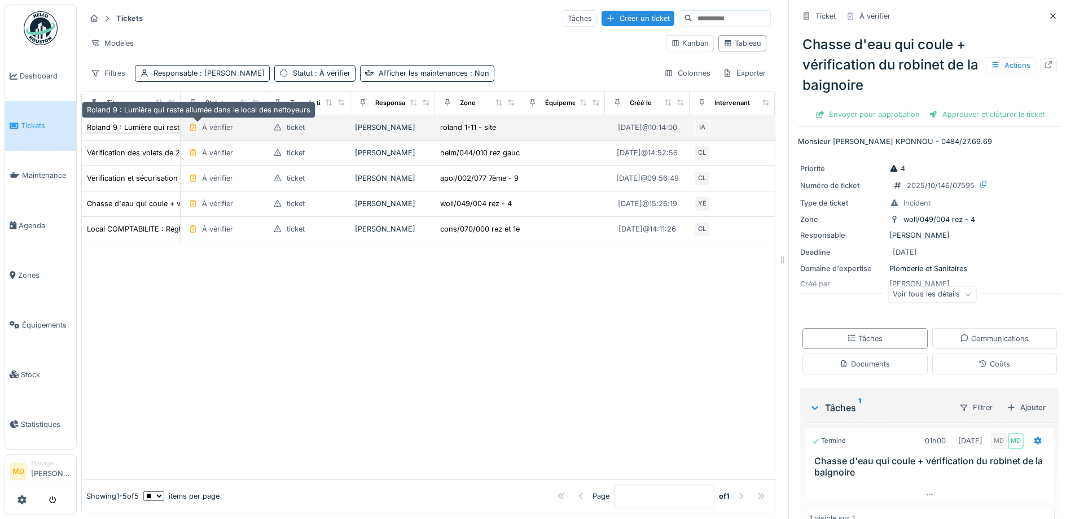
click at [117, 128] on div "Roland 9 : Lumière qui reste allumée dans le local des nettoyeurs" at bounding box center [198, 127] width 223 height 11
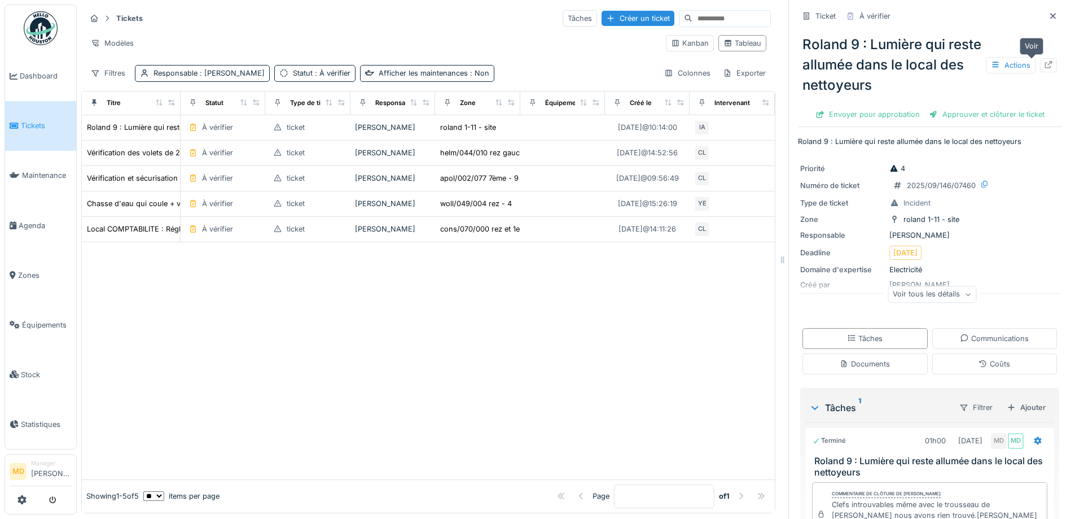
click at [1044, 65] on icon at bounding box center [1048, 64] width 9 height 7
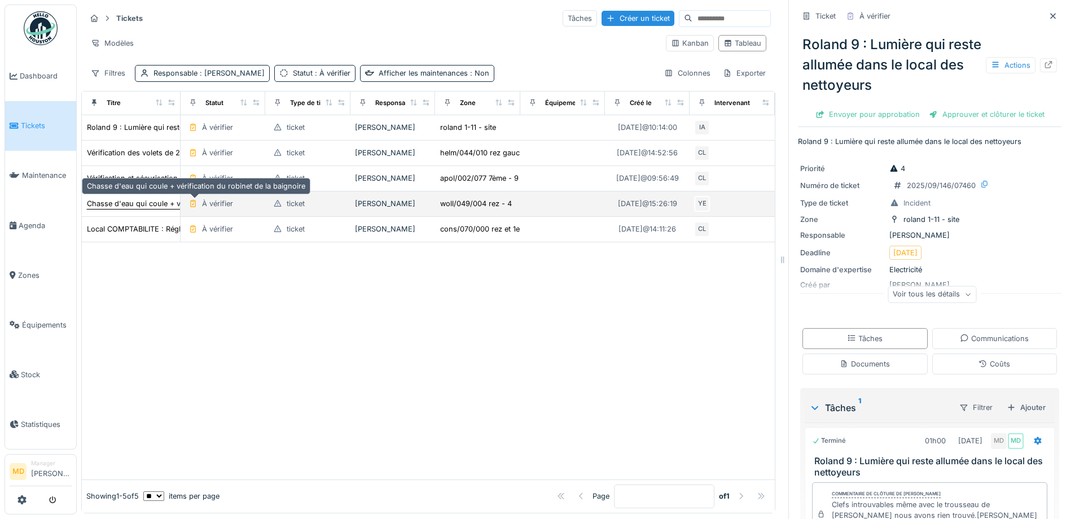
click at [144, 200] on div "Chasse d'eau qui coule + vérification du robinet de la baignoire" at bounding box center [196, 203] width 218 height 11
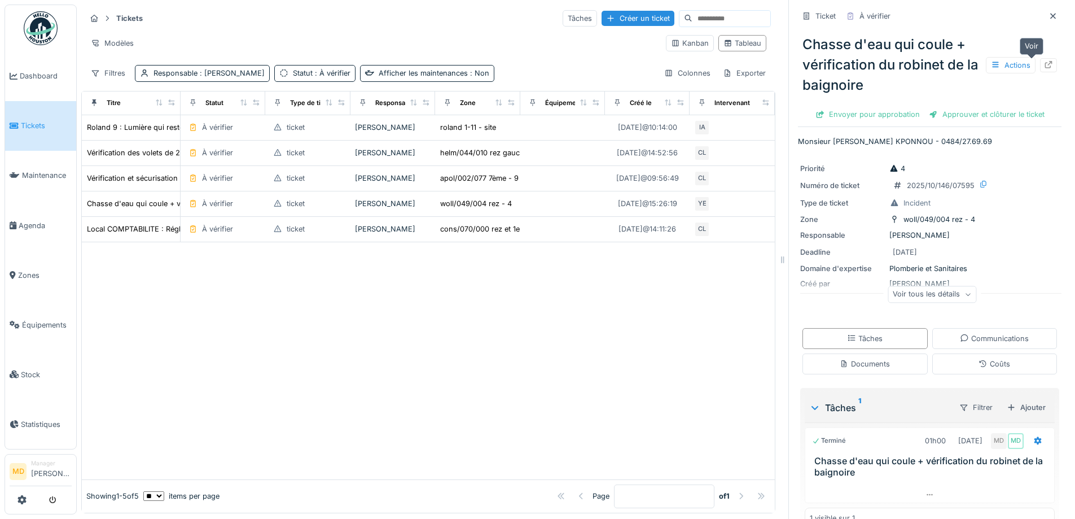
click at [1044, 67] on icon at bounding box center [1048, 64] width 9 height 7
click at [42, 83] on link "Dashboard" at bounding box center [40, 76] width 71 height 50
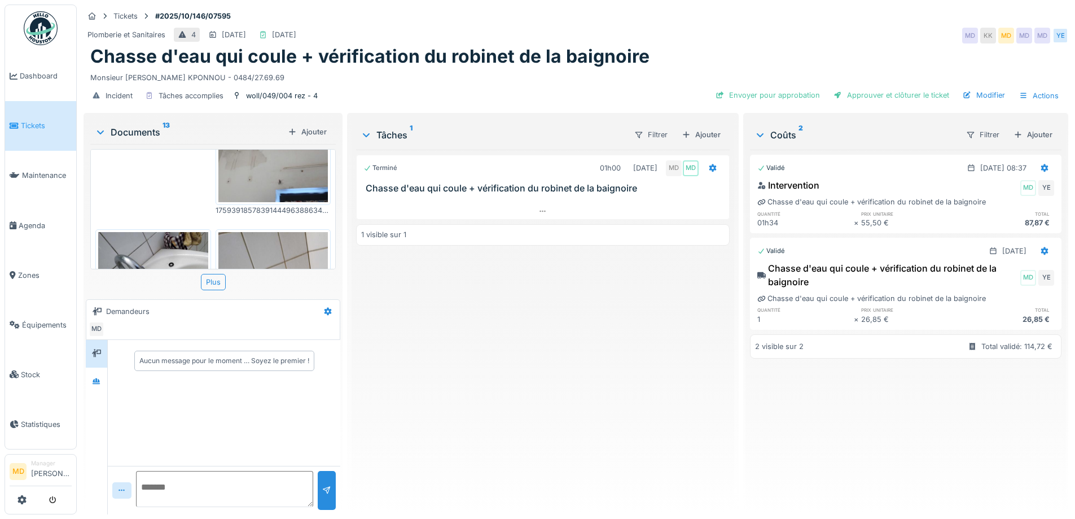
scroll to position [56, 0]
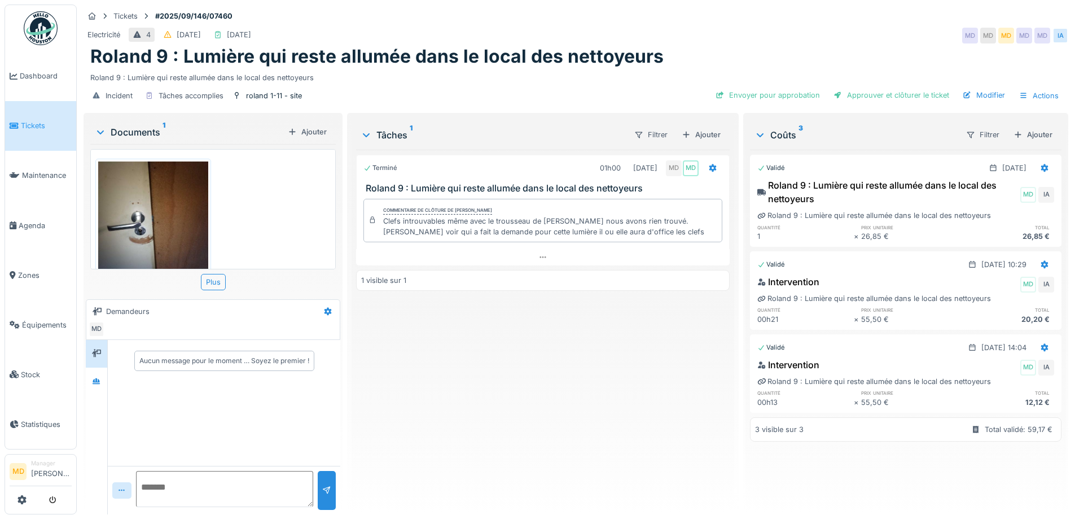
scroll to position [55, 0]
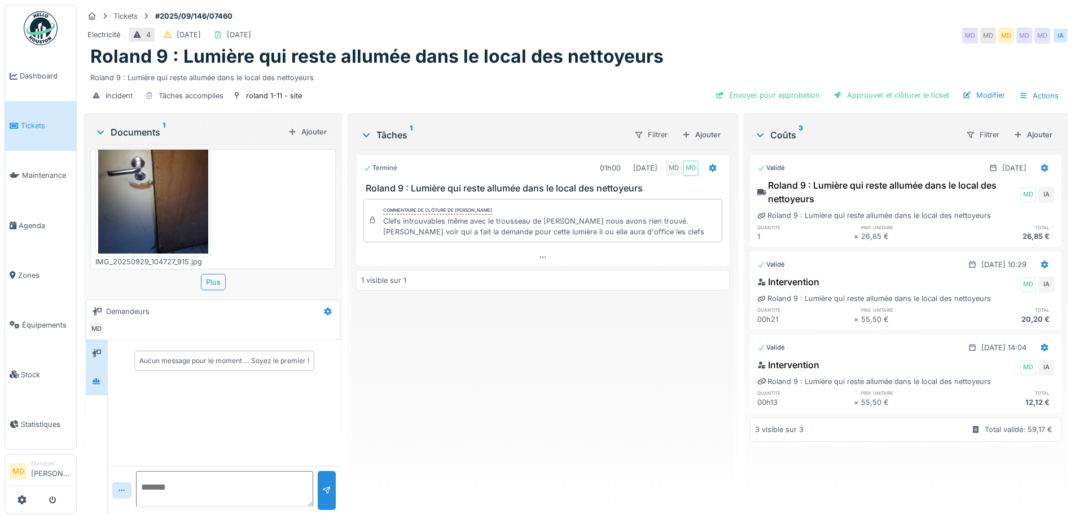
click at [86, 383] on div at bounding box center [96, 381] width 21 height 28
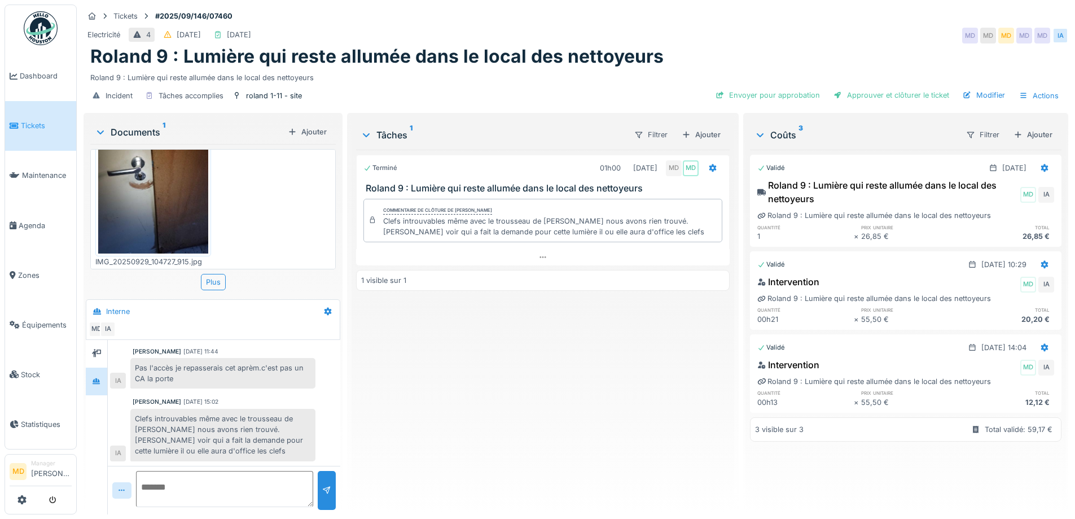
scroll to position [8, 0]
click at [491, 373] on div "Terminé 01h00 29/09/2025 MD MD Roland 9 : Lumière qui reste allumée dans le loc…" at bounding box center [542, 327] width 373 height 355
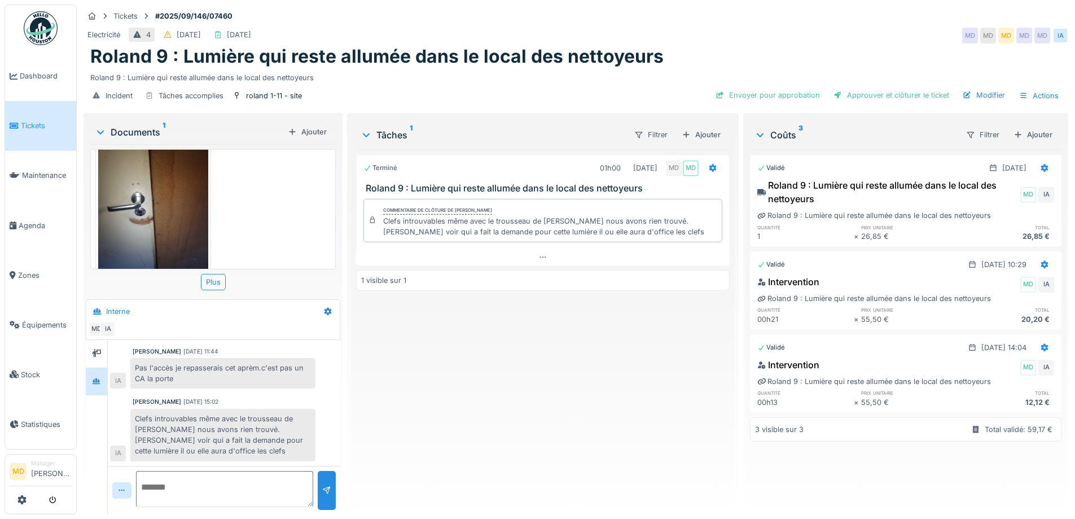
scroll to position [0, 0]
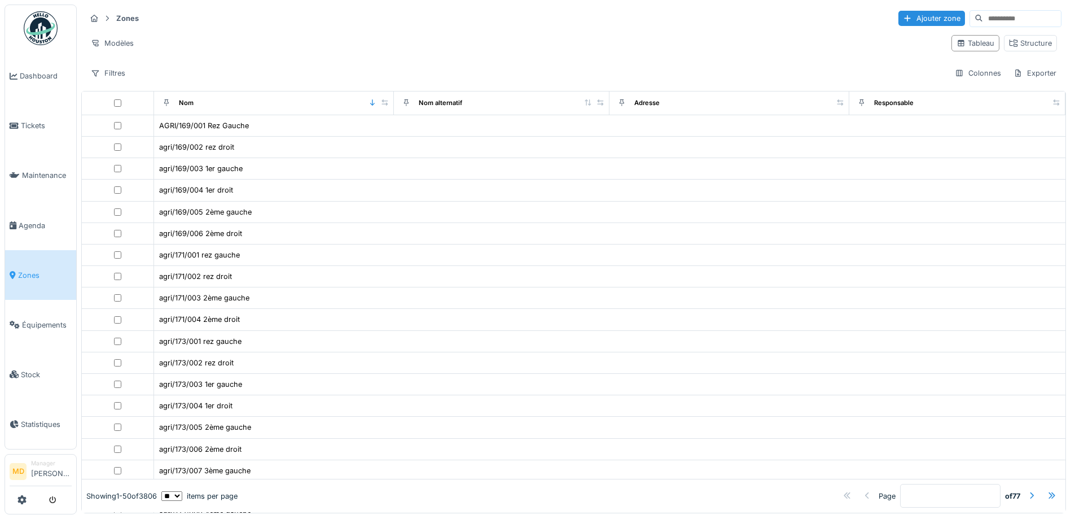
click at [986, 23] on input at bounding box center [1022, 19] width 78 height 16
type input "******"
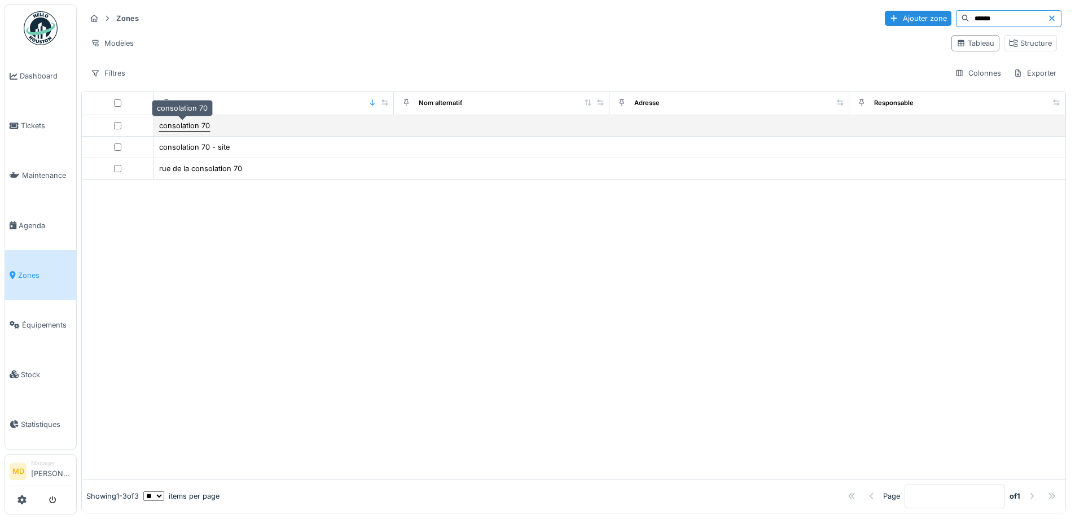
click at [183, 128] on div "consolation 70" at bounding box center [184, 125] width 51 height 11
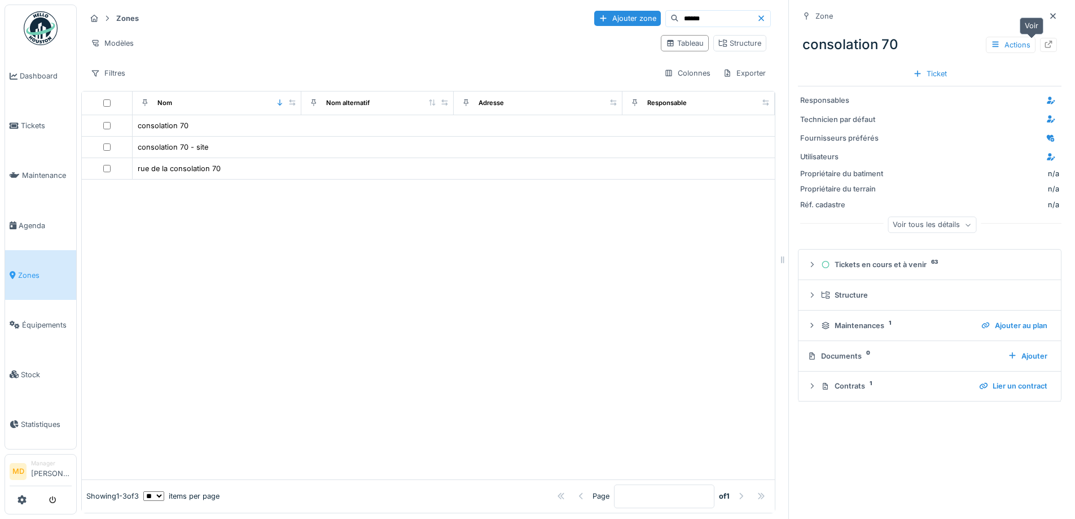
click at [1044, 47] on icon at bounding box center [1048, 44] width 9 height 7
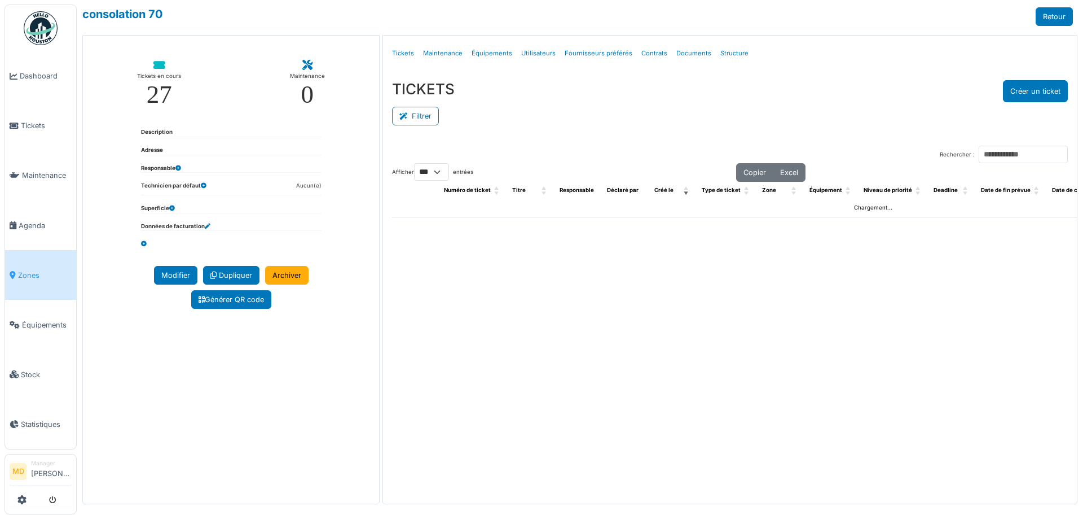
select select "***"
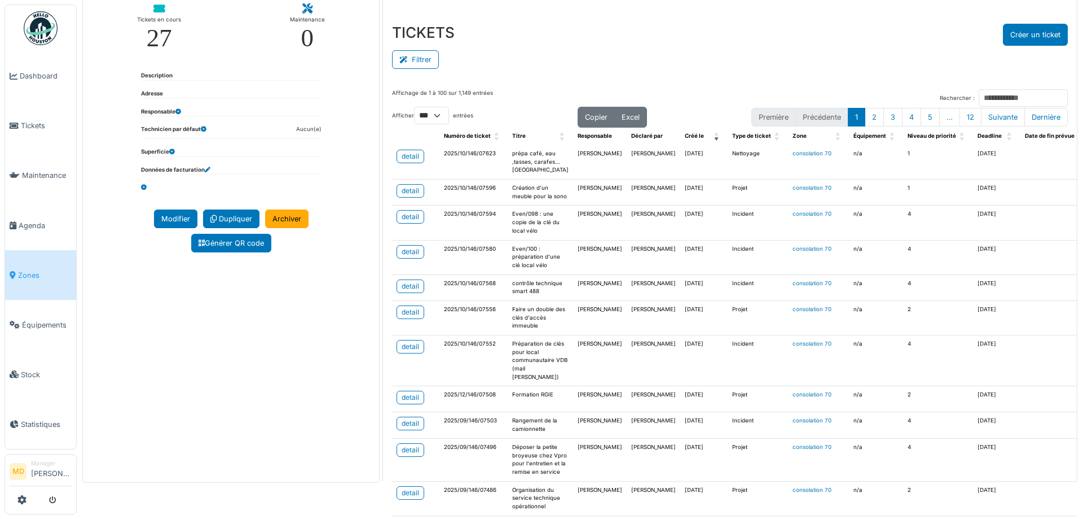
click at [623, 29] on div "TICKETS Créer un ticket" at bounding box center [730, 35] width 676 height 22
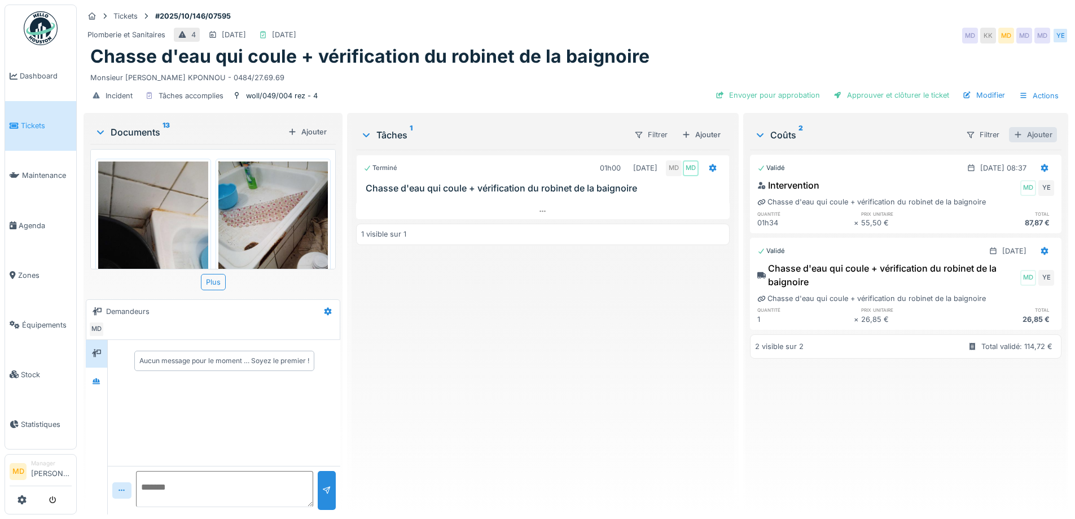
click at [1015, 137] on div "Ajouter" at bounding box center [1033, 134] width 48 height 15
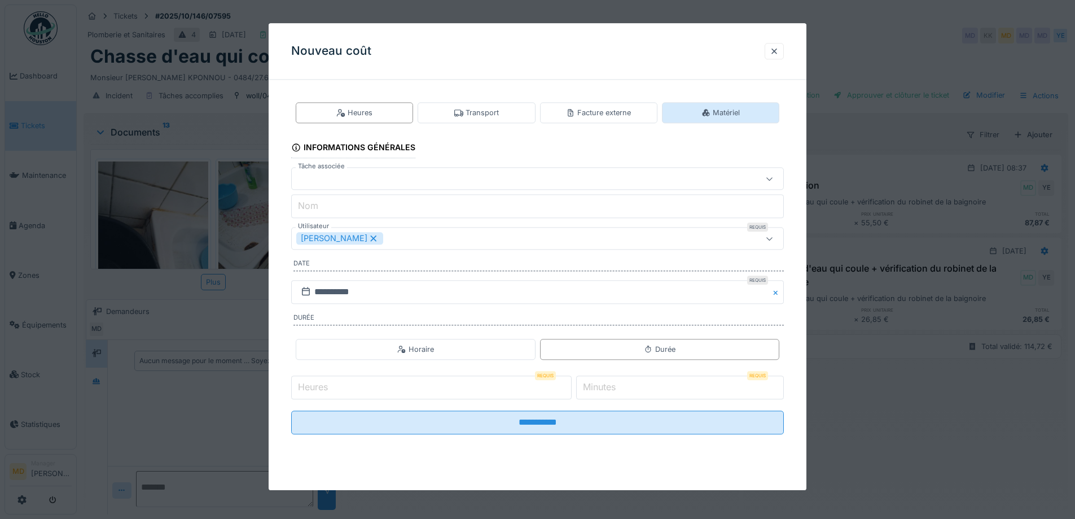
click at [710, 111] on icon at bounding box center [705, 112] width 9 height 7
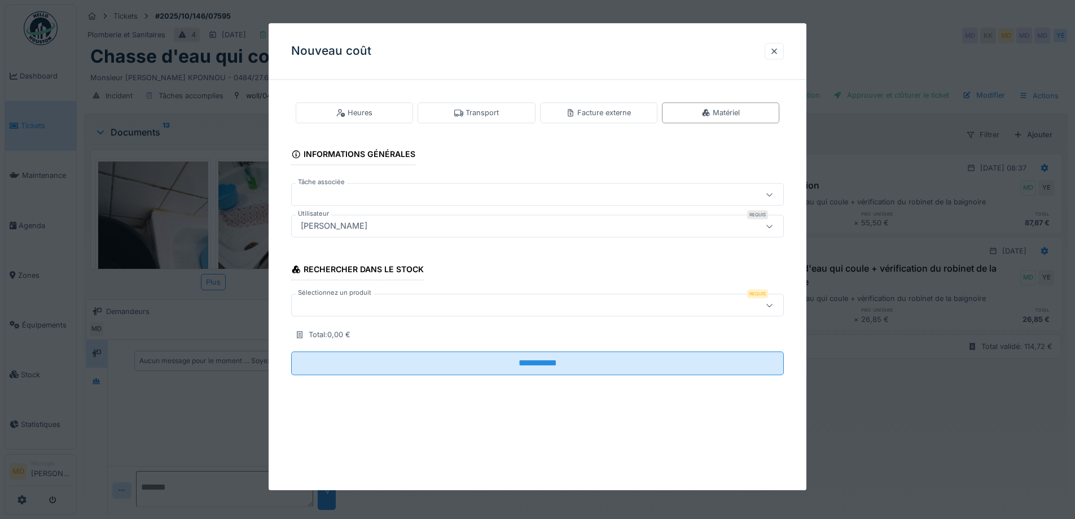
click at [381, 306] on div at bounding box center [508, 305] width 425 height 12
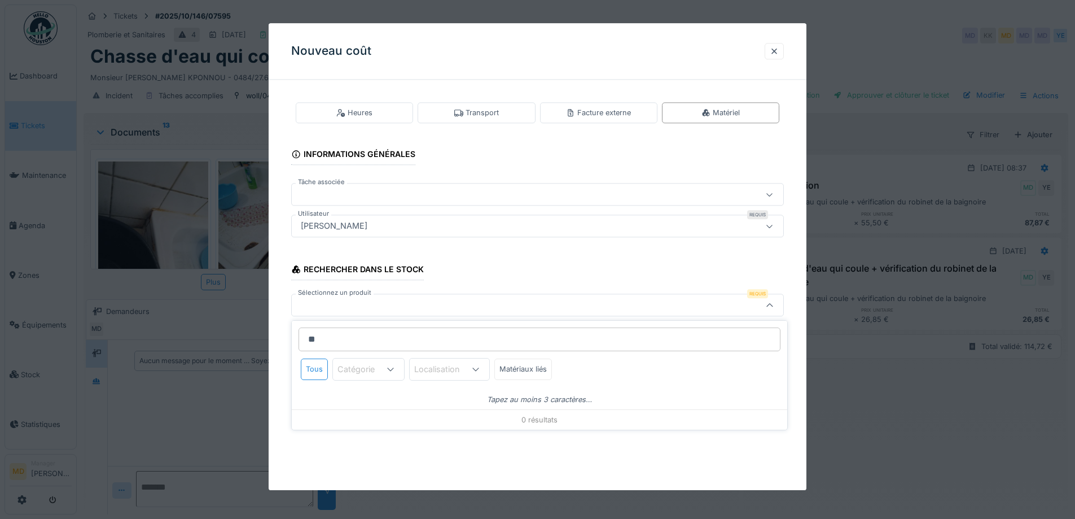
type input "*"
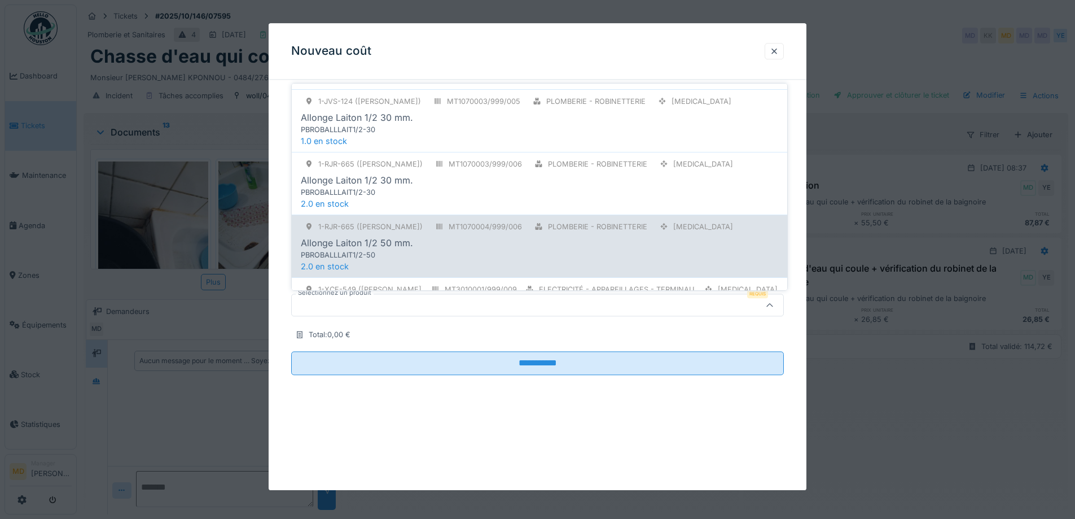
scroll to position [846, 0]
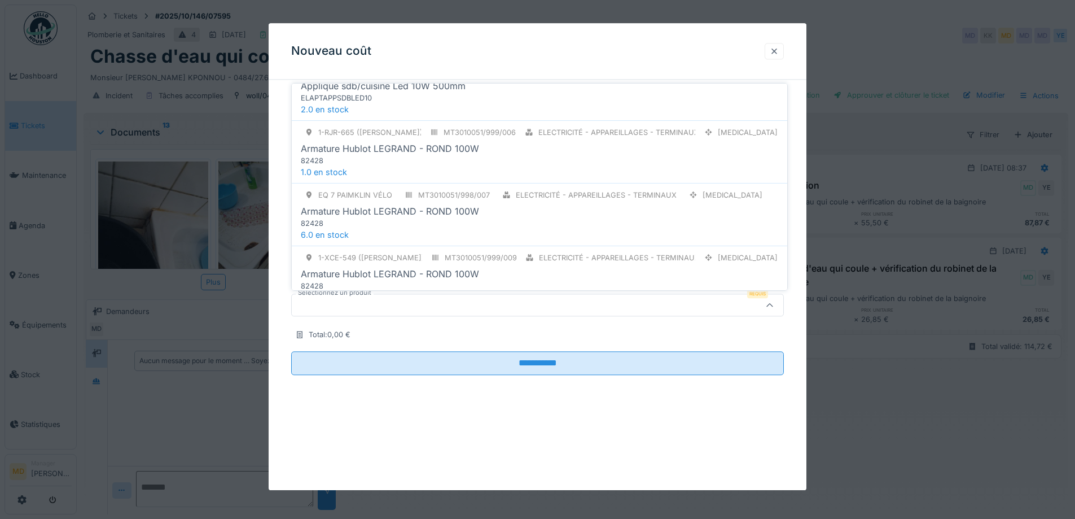
click at [784, 51] on div at bounding box center [774, 51] width 19 height 16
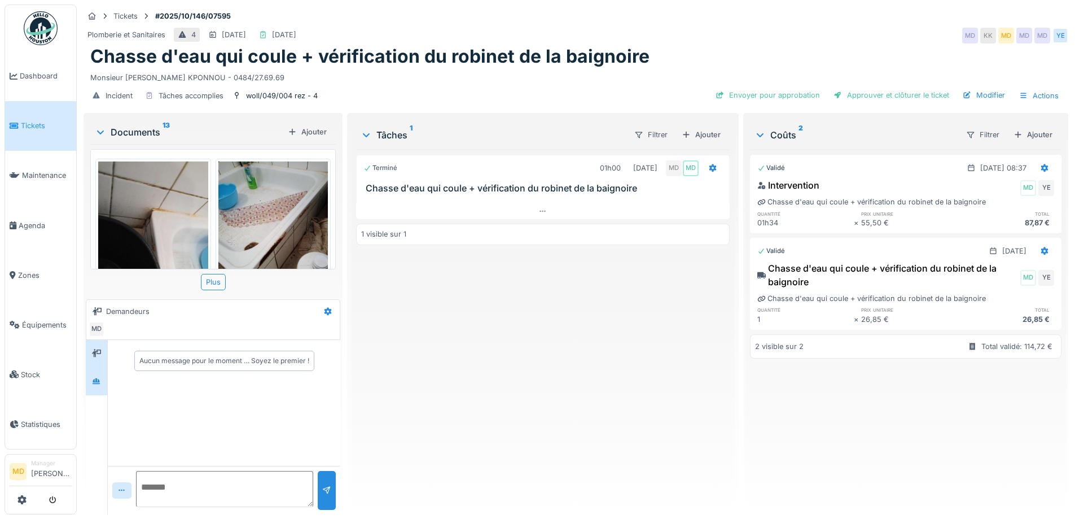
click at [105, 370] on div at bounding box center [96, 381] width 21 height 28
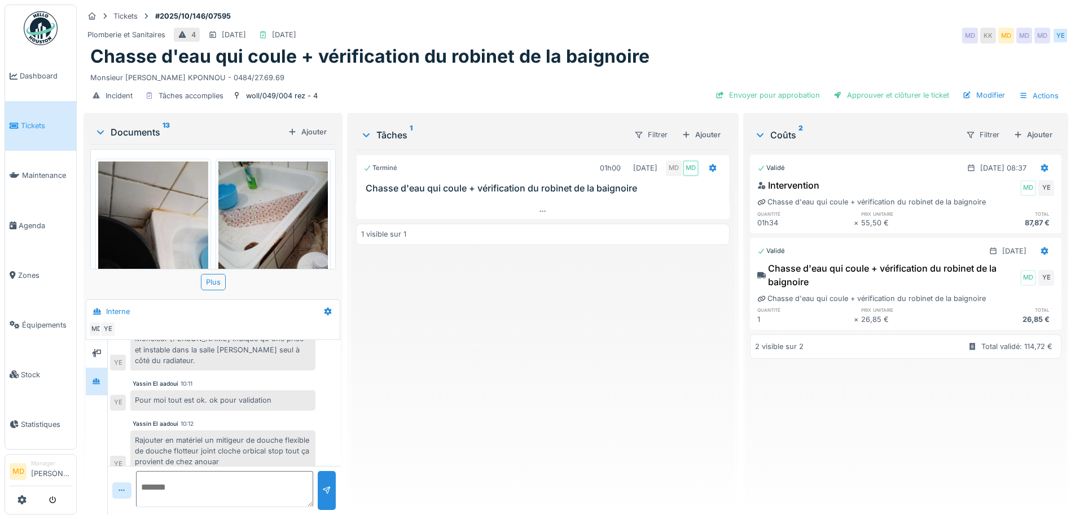
click at [1021, 125] on div "Filtrer Ajouter" at bounding box center [1006, 134] width 100 height 21
click at [1017, 134] on div "Ajouter" at bounding box center [1033, 134] width 48 height 15
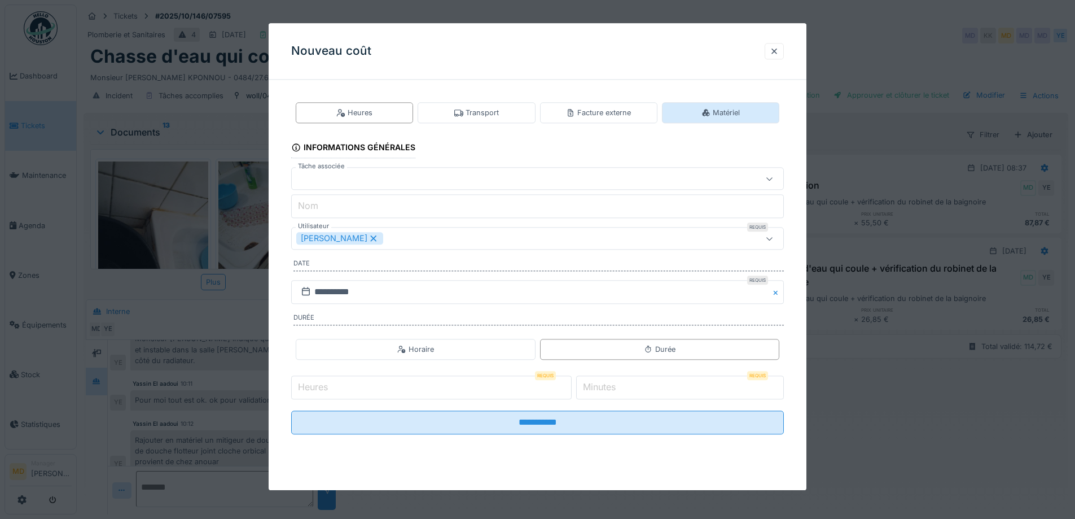
click at [682, 112] on div "Matériel" at bounding box center [720, 112] width 117 height 21
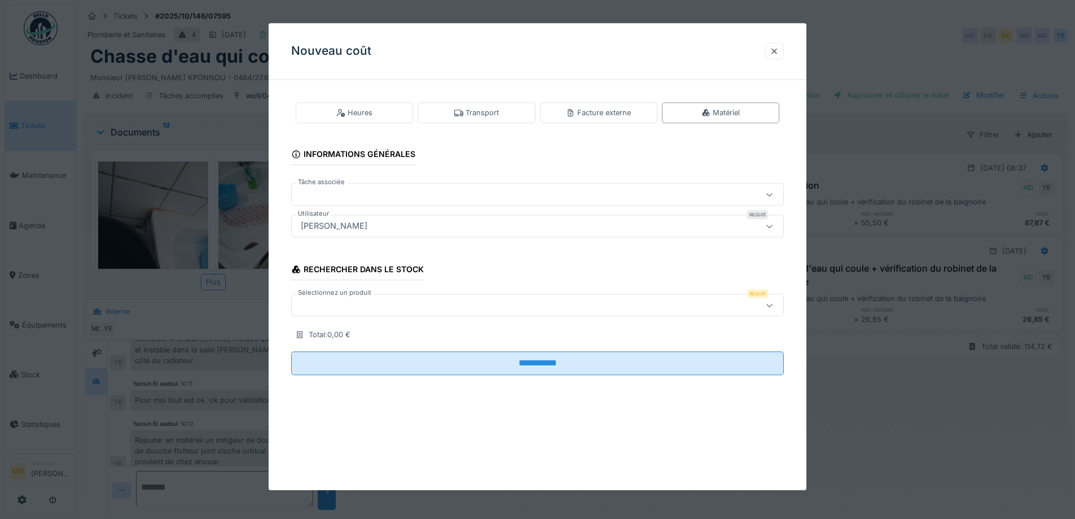
click at [384, 195] on div at bounding box center [508, 194] width 425 height 12
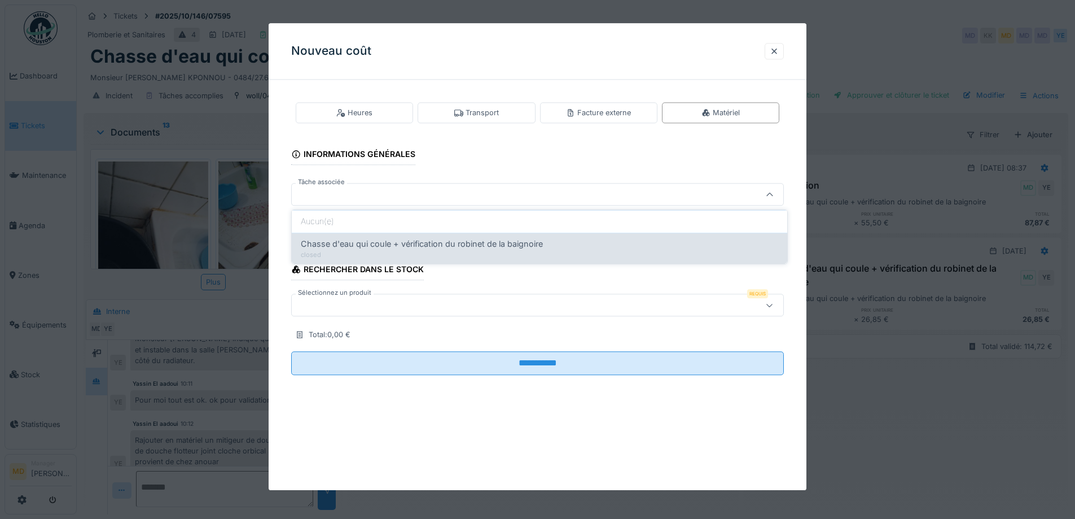
click at [393, 251] on div "closed" at bounding box center [539, 255] width 477 height 10
type input "******"
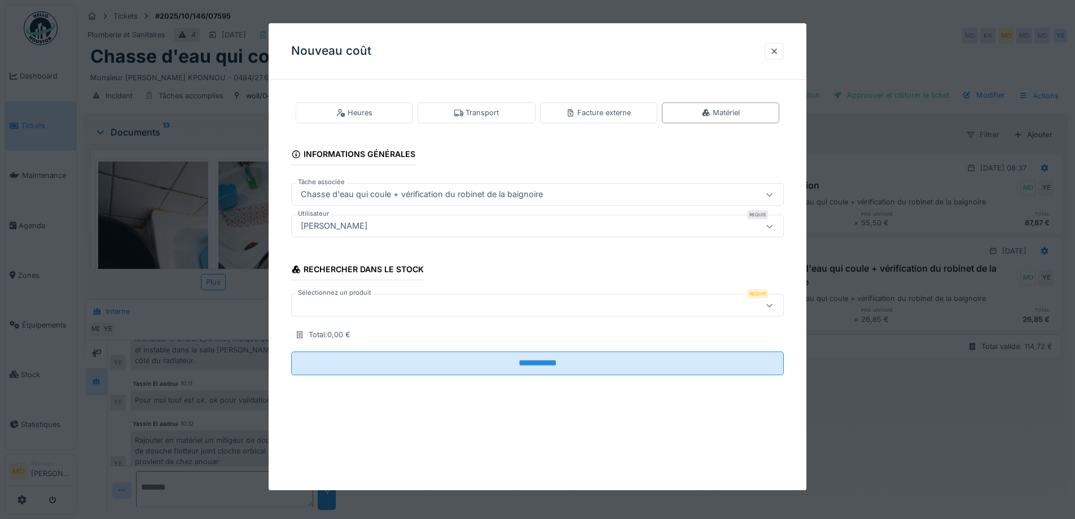
click at [407, 307] on div at bounding box center [508, 305] width 425 height 12
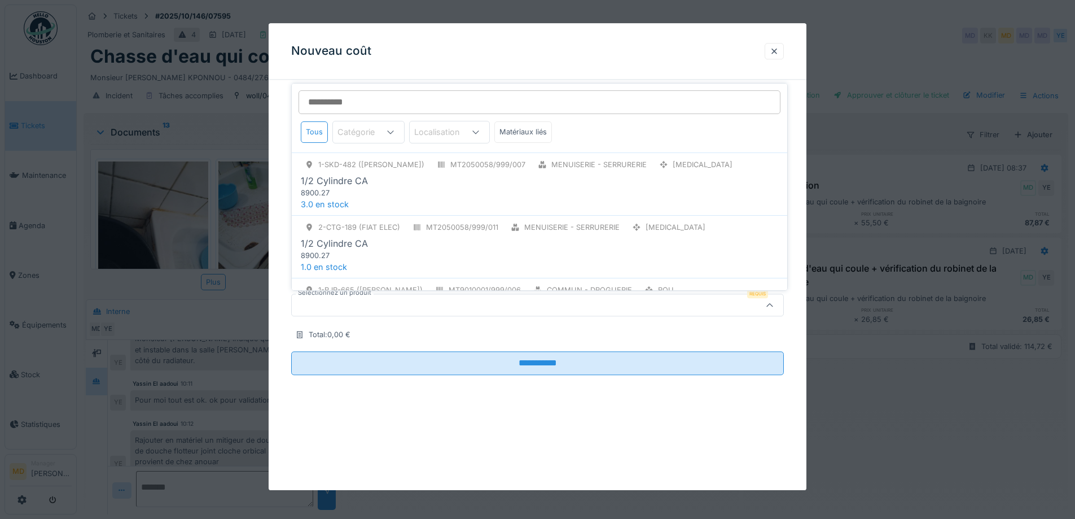
click at [392, 128] on icon at bounding box center [390, 131] width 9 height 7
click at [616, 140] on div "Tous Catégorie Localisation Matériaux liés" at bounding box center [539, 137] width 495 height 32
click at [376, 100] on input "Sélectionnez un produit" at bounding box center [540, 102] width 482 height 24
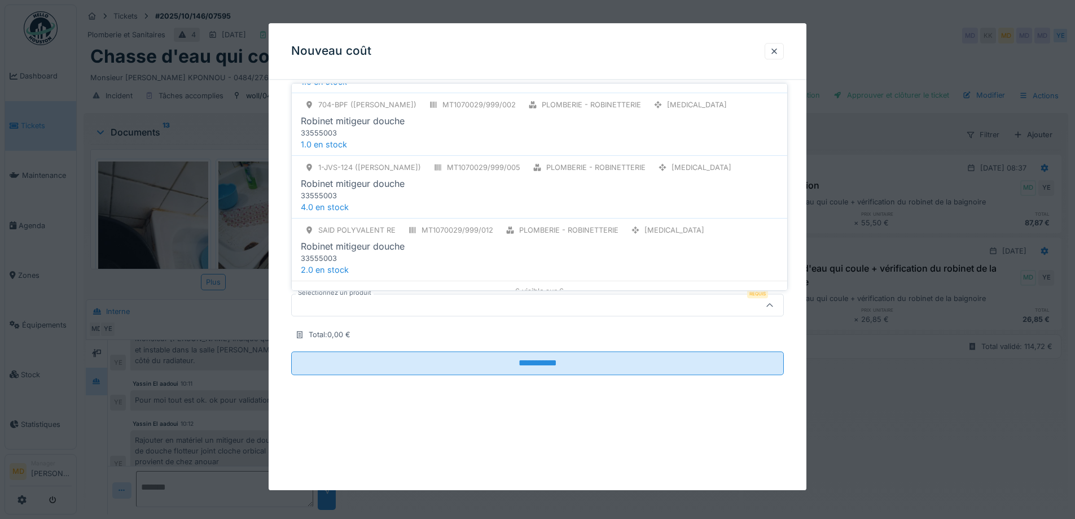
scroll to position [258, 0]
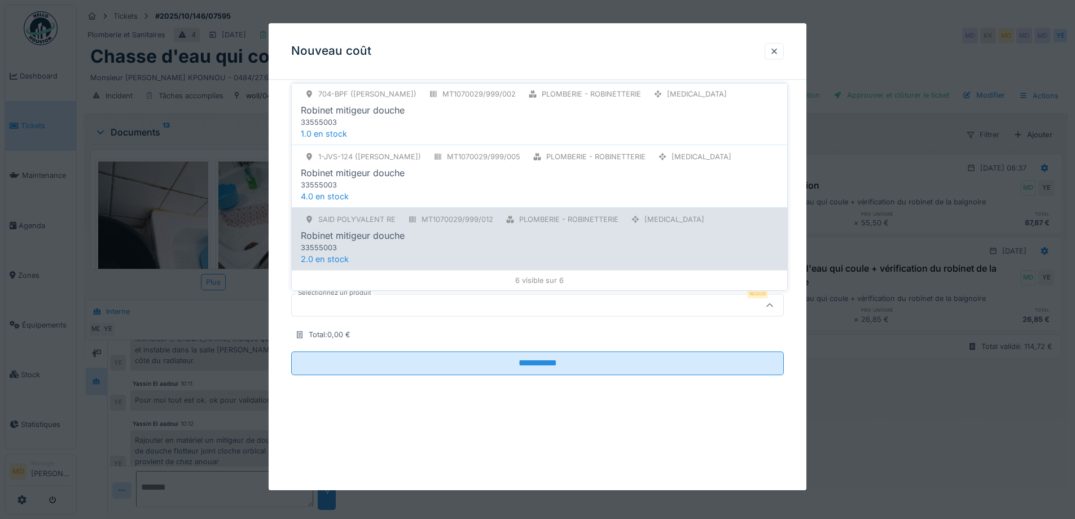
type input "**********"
click at [467, 243] on div "33555003" at bounding box center [516, 247] width 430 height 11
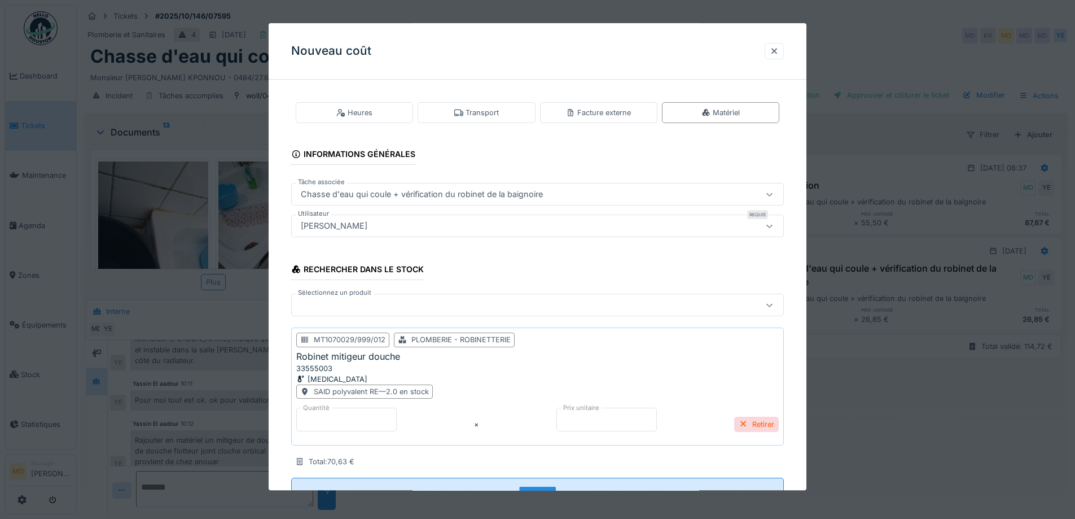
scroll to position [43, 0]
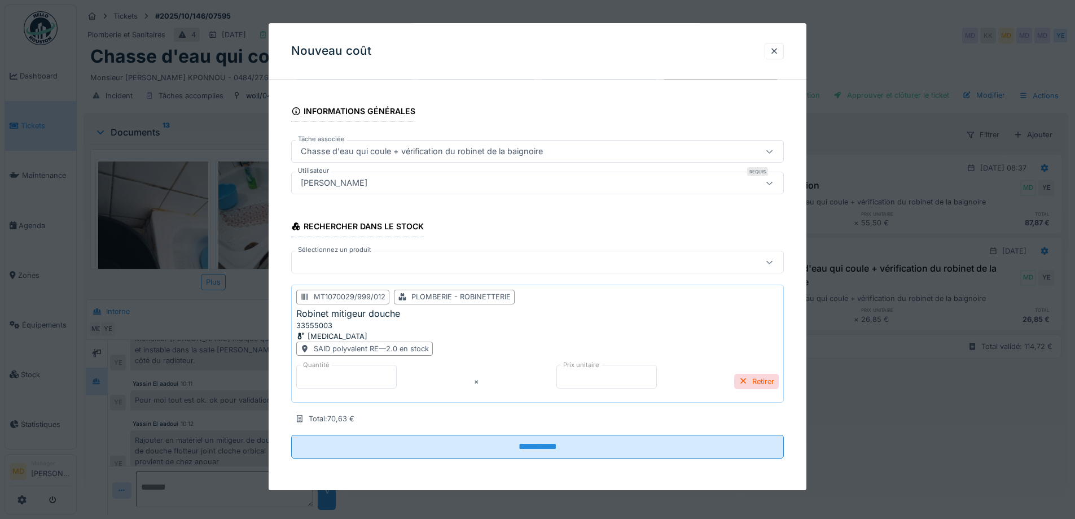
click at [362, 264] on div at bounding box center [508, 262] width 425 height 12
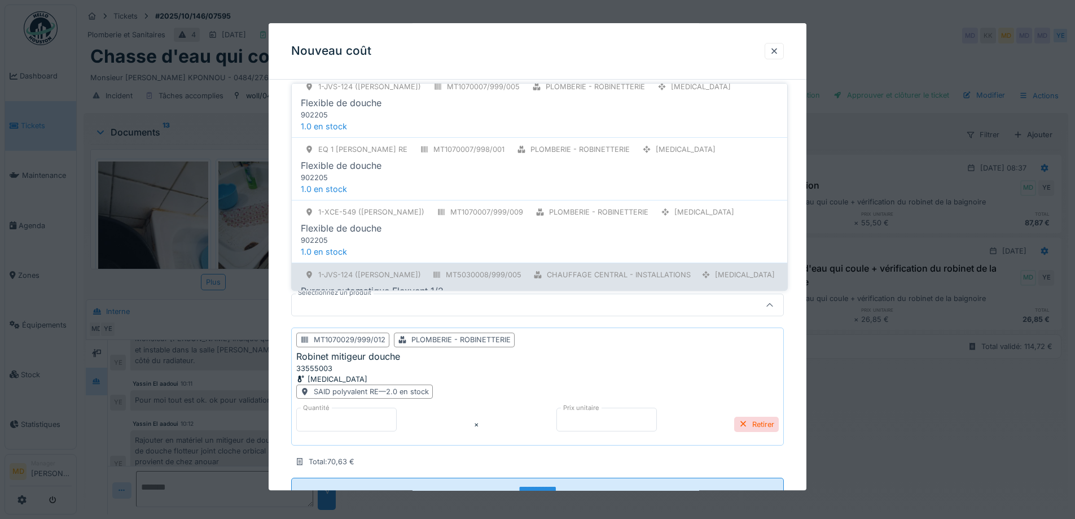
scroll to position [0, 0]
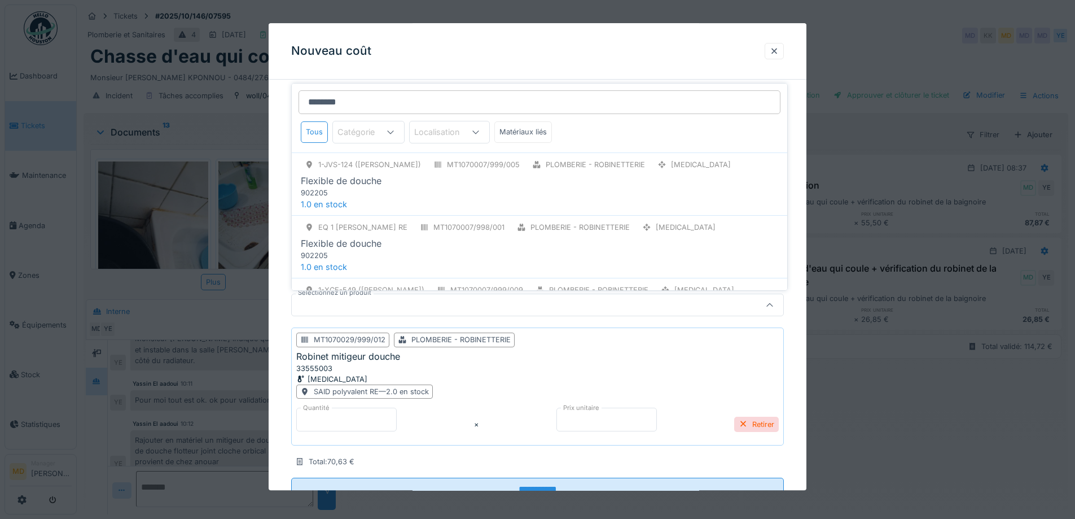
click at [382, 107] on input "********" at bounding box center [540, 102] width 482 height 24
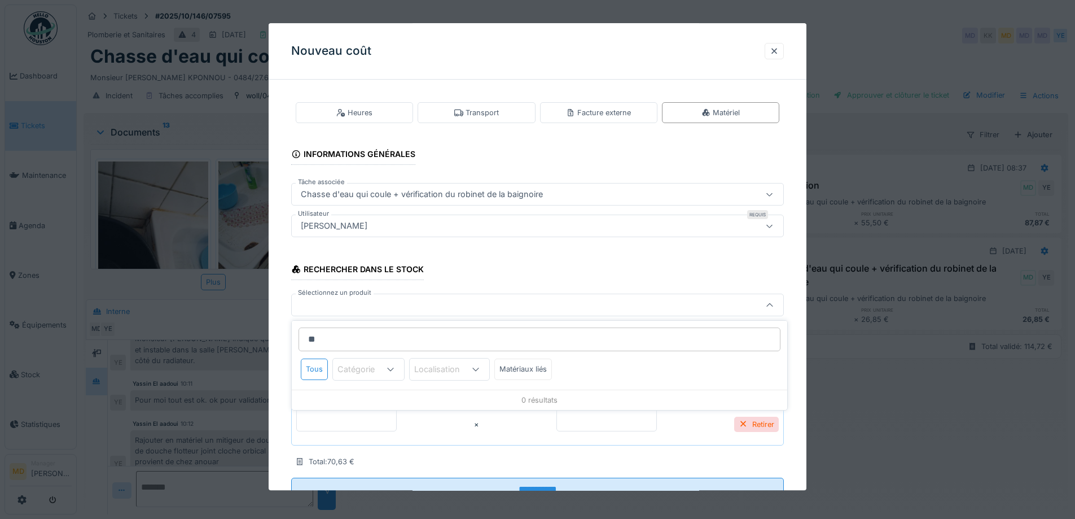
type input "*"
type input "******"
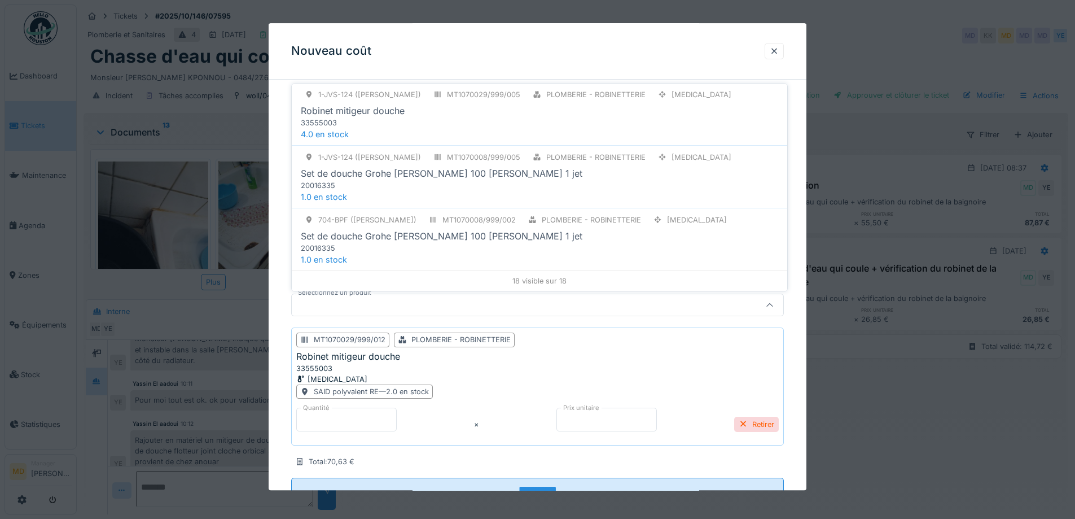
scroll to position [8, 0]
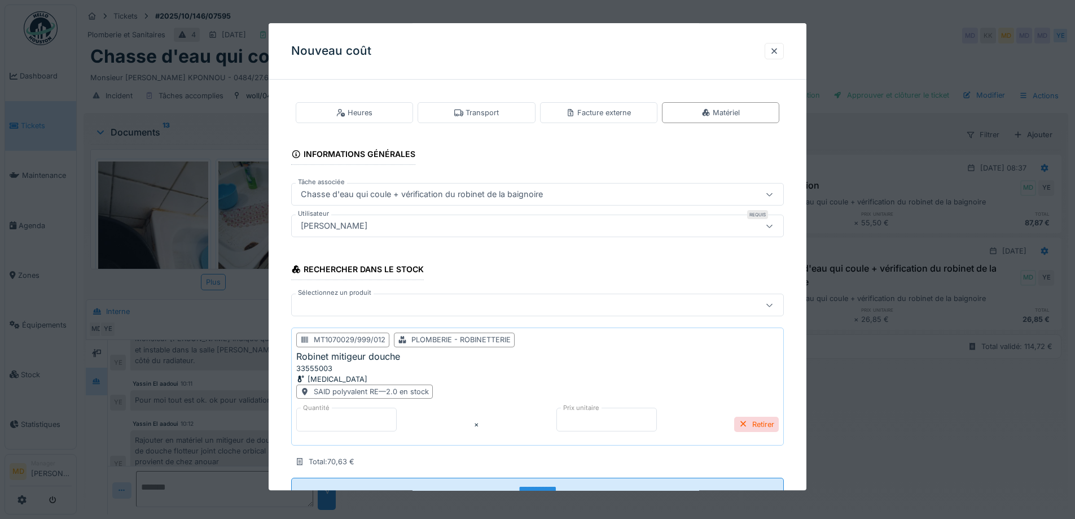
click at [572, 55] on div "Nouveau coût" at bounding box center [538, 51] width 538 height 56
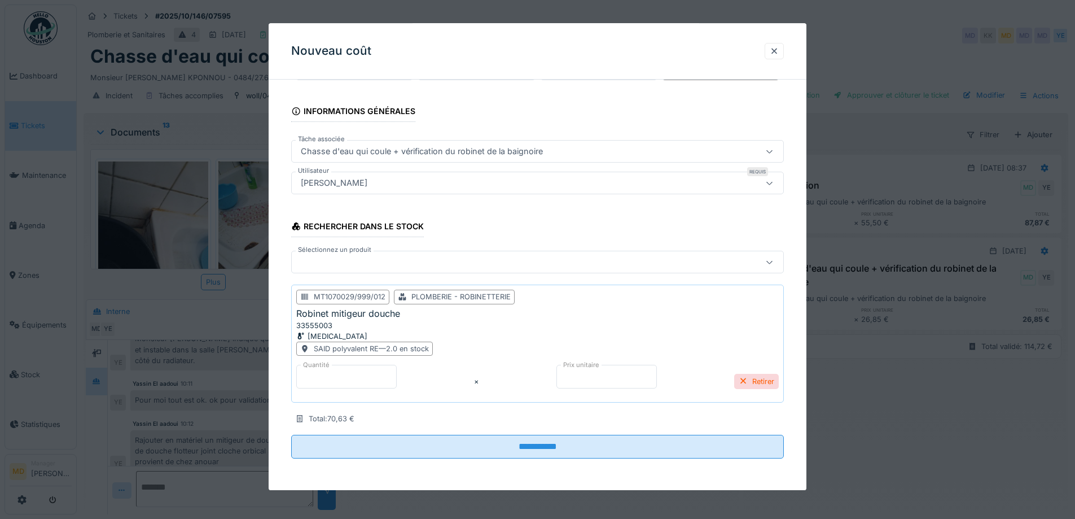
click at [401, 261] on div at bounding box center [508, 262] width 425 height 12
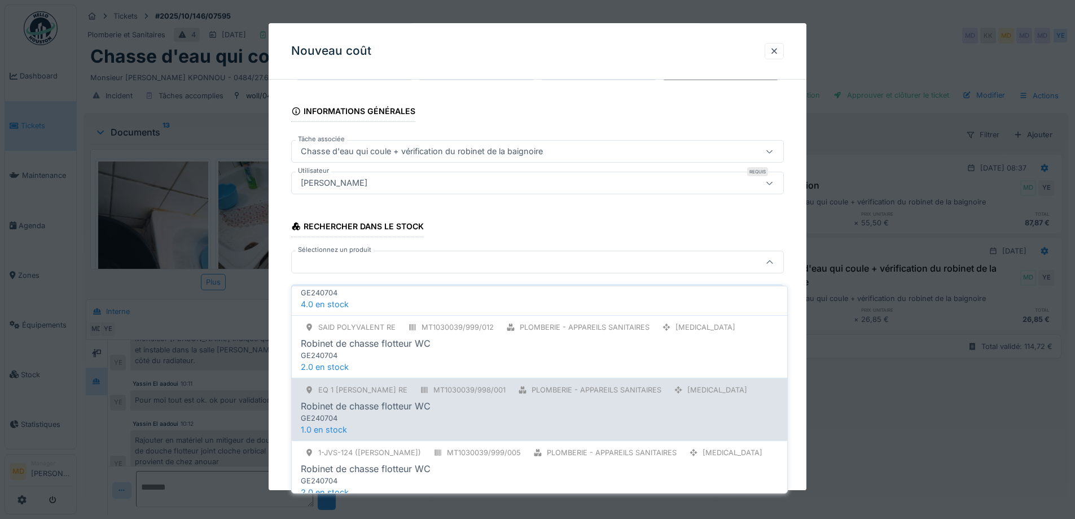
scroll to position [208, 0]
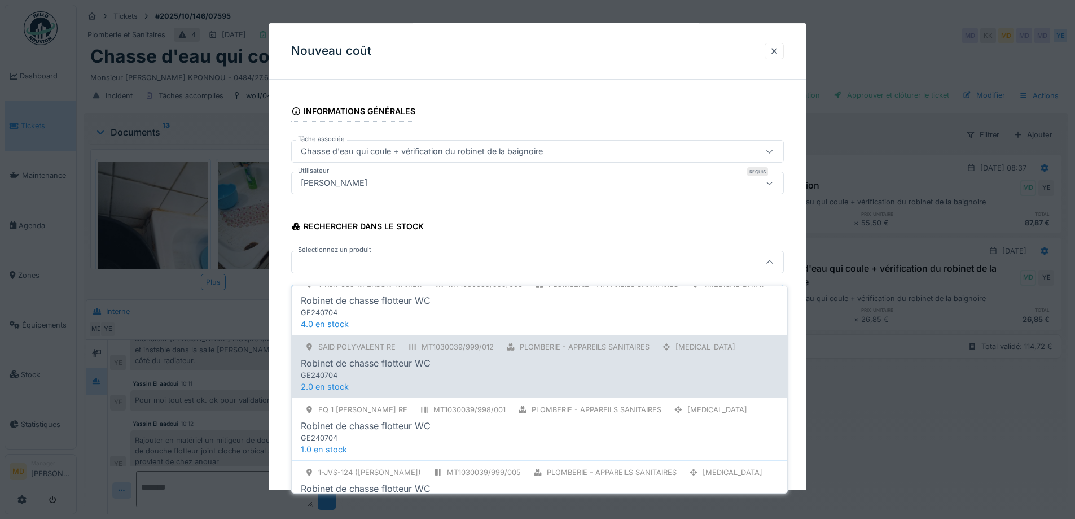
type input "********"
click at [415, 356] on div "Robinet de chasse flotteur WC" at bounding box center [366, 363] width 130 height 14
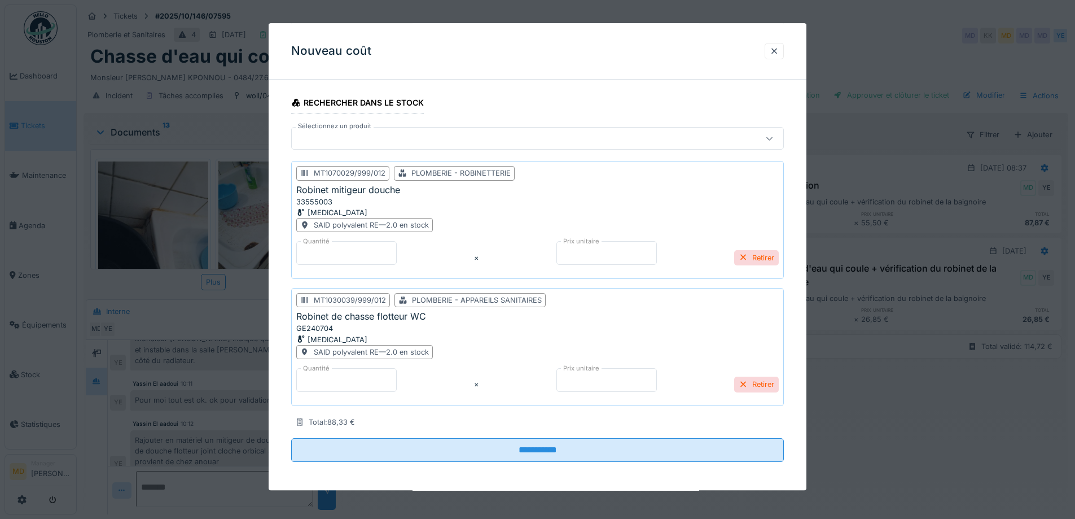
scroll to position [170, 0]
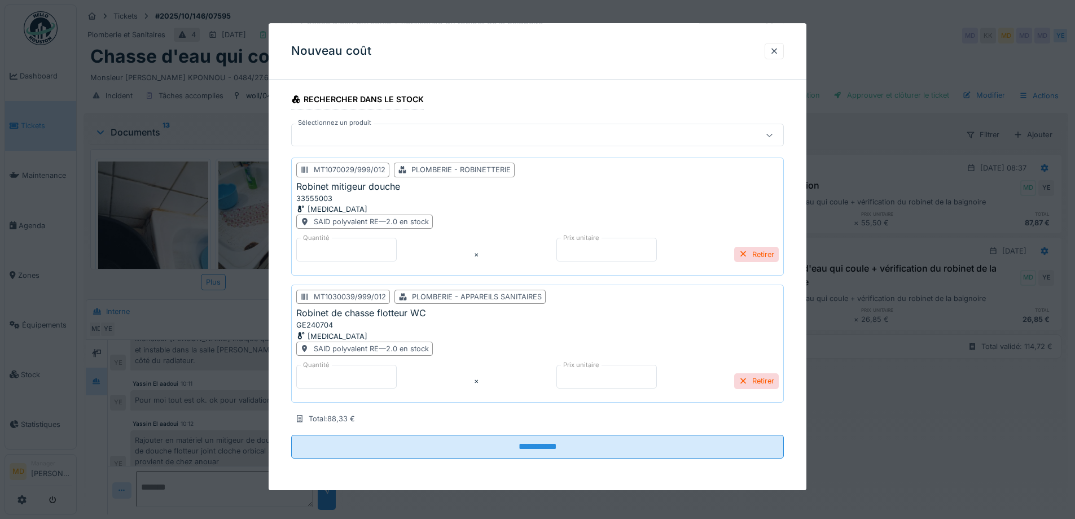
click at [443, 131] on div at bounding box center [508, 135] width 425 height 12
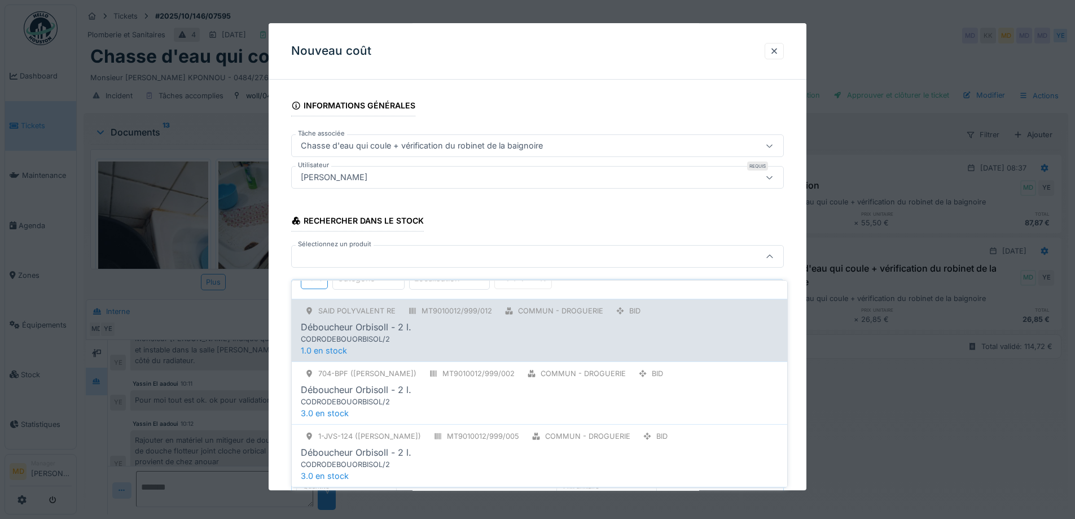
scroll to position [0, 0]
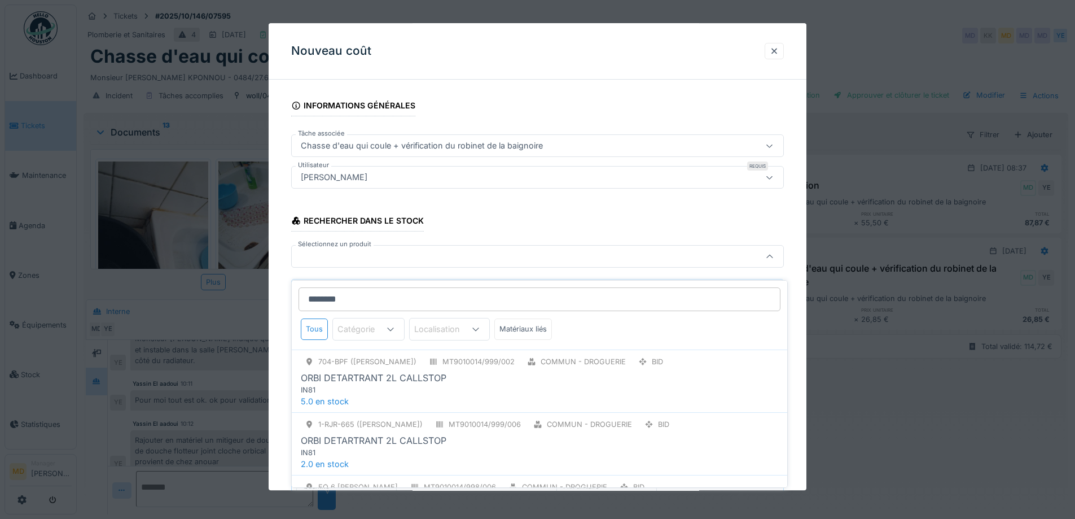
type input "*********"
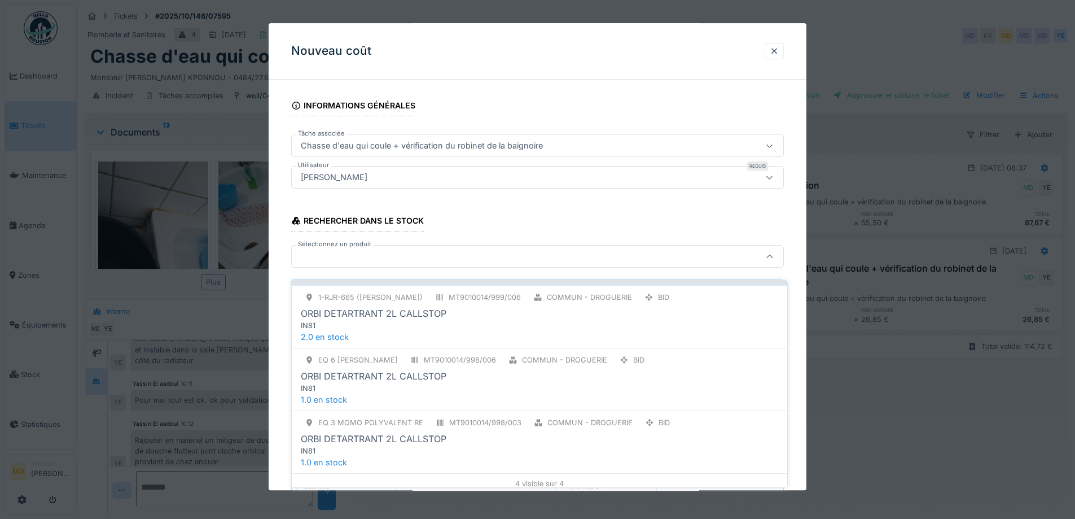
scroll to position [133, 0]
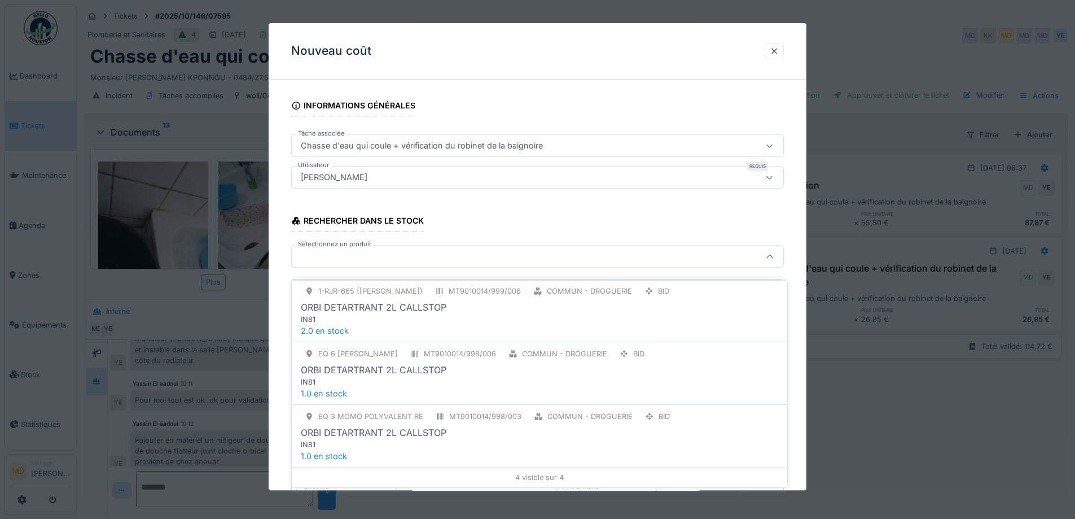
click at [703, 226] on div "Rechercher dans le stock Sélectionnez un produit MT1070029/999/012 Plomberie - …" at bounding box center [537, 376] width 493 height 344
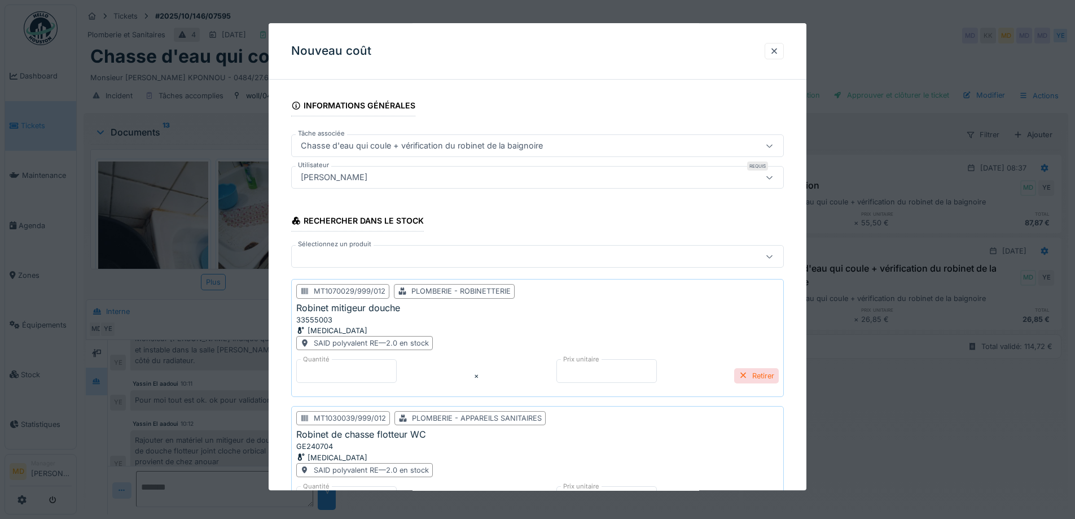
click at [774, 380] on div "Retirer" at bounding box center [756, 375] width 45 height 15
type input "****"
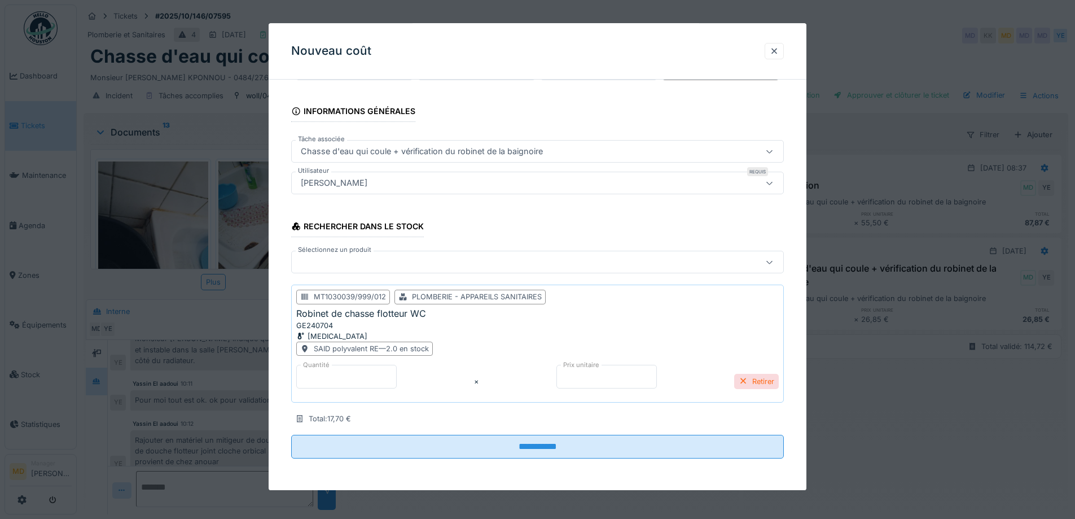
click at [774, 380] on div "Retirer" at bounding box center [756, 381] width 45 height 15
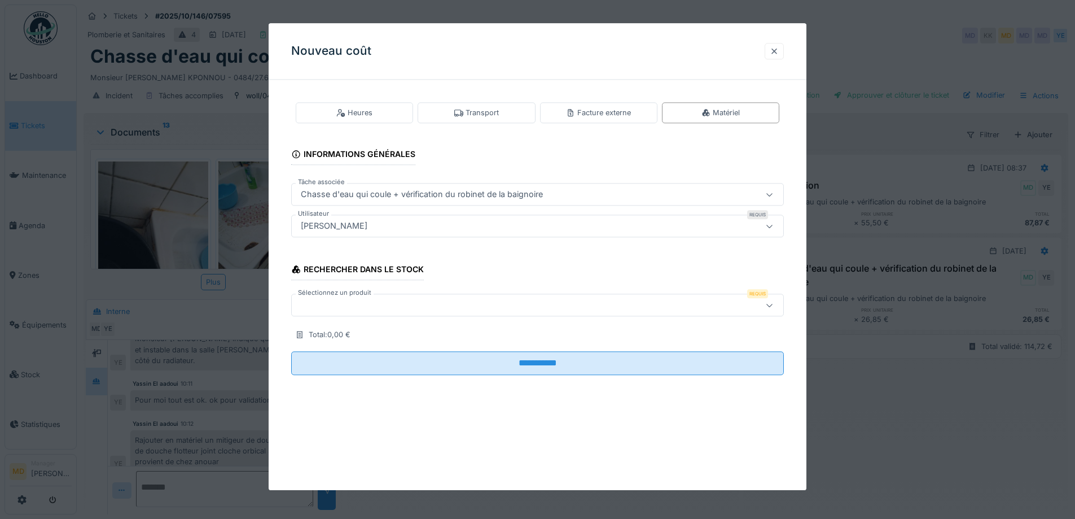
click at [779, 48] on div at bounding box center [774, 51] width 9 height 11
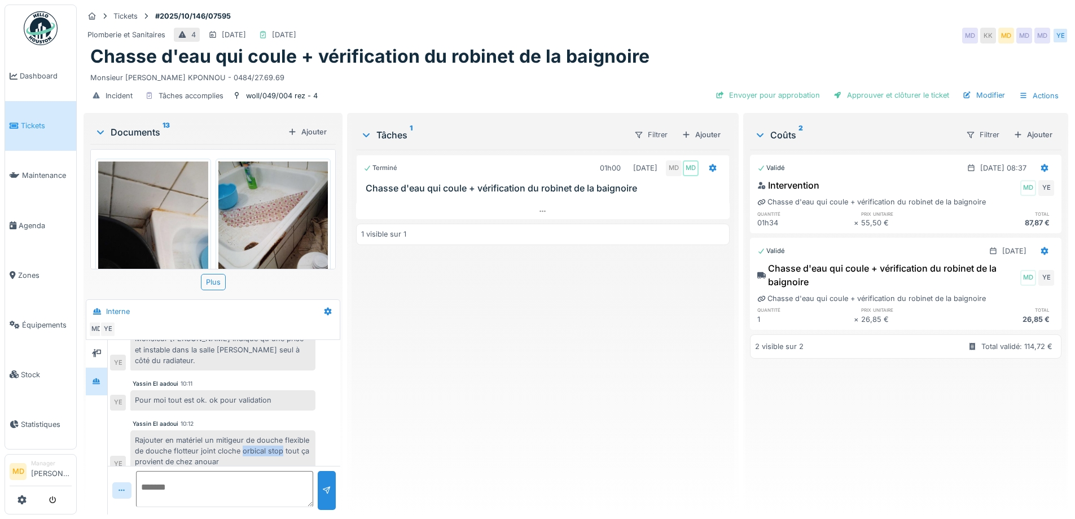
drag, startPoint x: 268, startPoint y: 430, endPoint x: 149, endPoint y: 443, distance: 119.8
click at [149, 443] on div "Rajouter en matériel un mitigeur de douche flexible de douche flotteur joint cl…" at bounding box center [222, 451] width 185 height 42
click at [150, 443] on div "Rajouter en matériel un mitigeur de douche flexible de douche flotteur joint cl…" at bounding box center [222, 451] width 185 height 42
click at [1011, 132] on div "Ajouter" at bounding box center [1033, 134] width 48 height 15
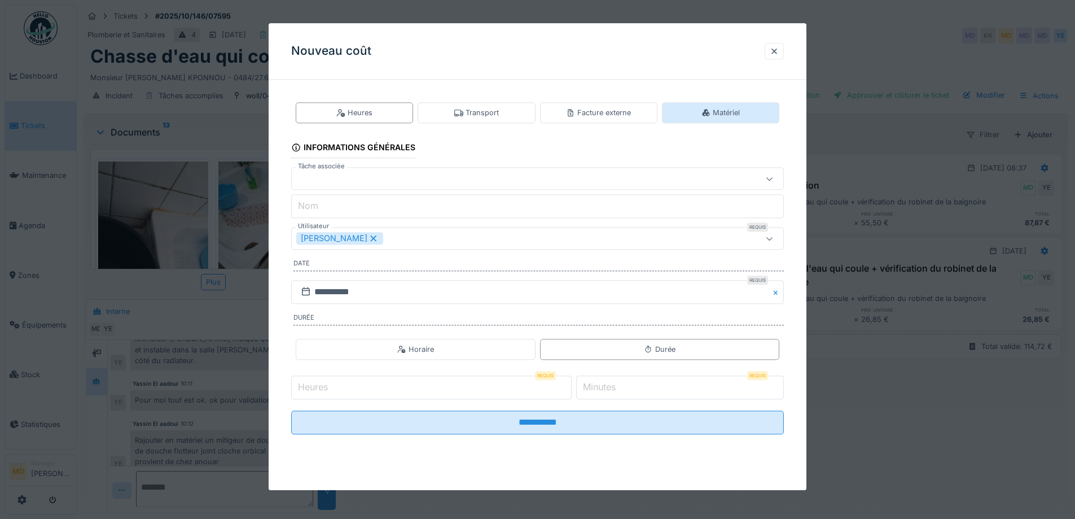
click at [696, 112] on div "Matériel" at bounding box center [720, 112] width 117 height 21
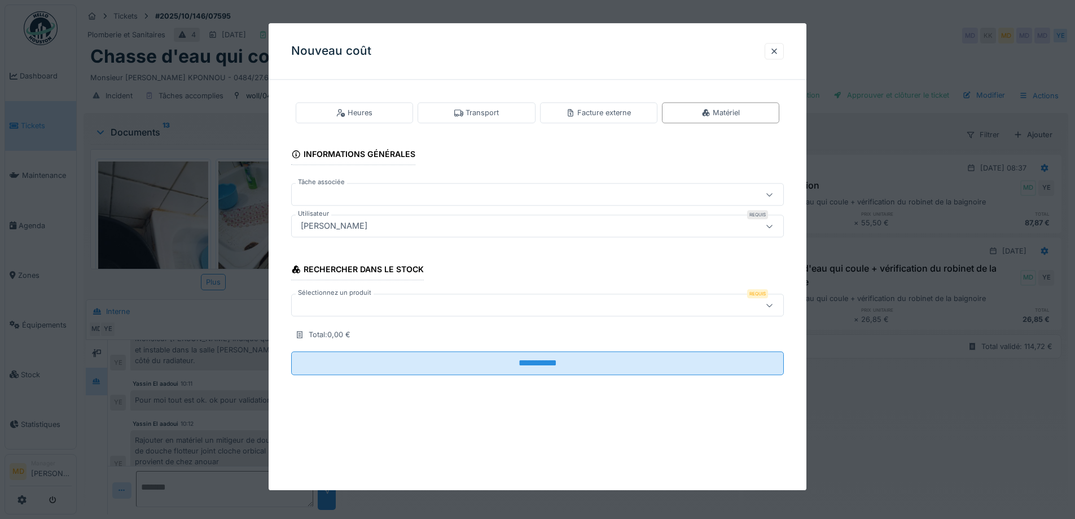
click at [335, 313] on div at bounding box center [537, 305] width 493 height 23
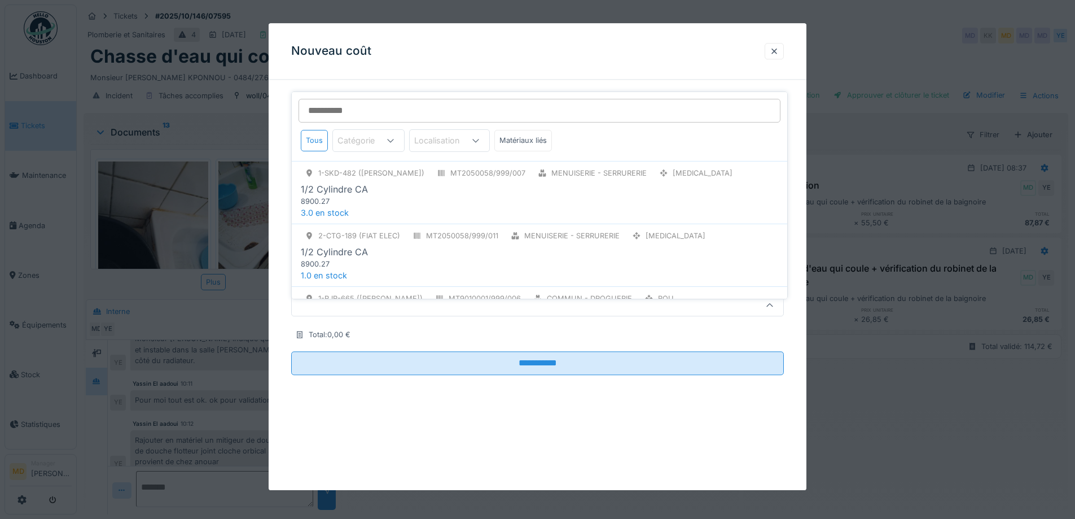
click at [339, 99] on input "Sélectionnez un produit" at bounding box center [540, 111] width 482 height 24
click at [363, 100] on input "Sélectionnez un produit" at bounding box center [540, 111] width 482 height 24
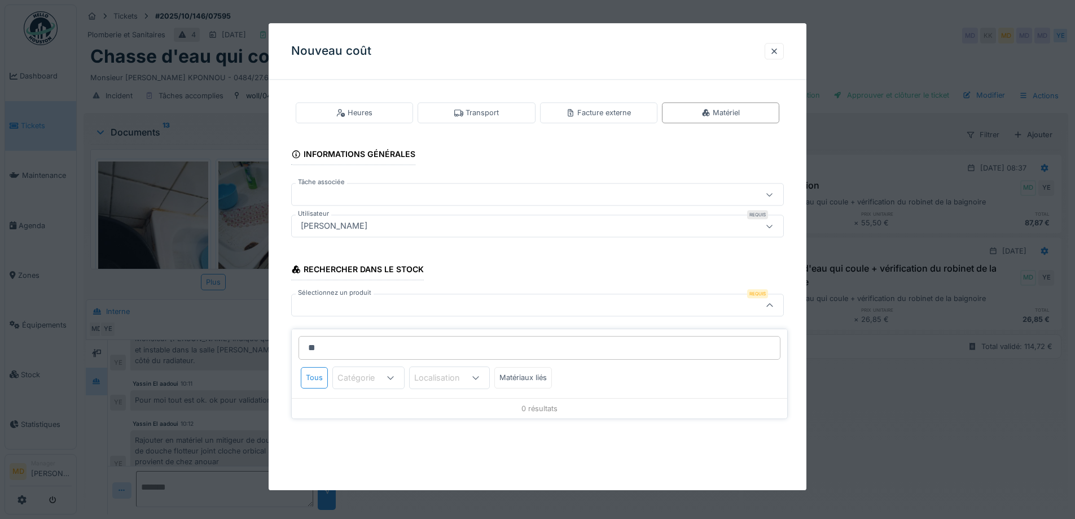
type input "*"
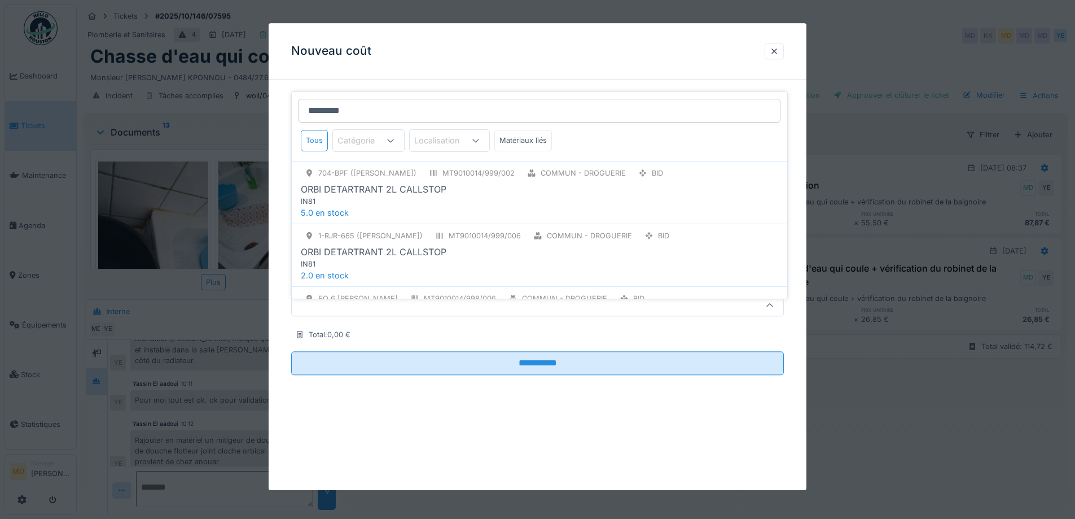
drag, startPoint x: 366, startPoint y: 91, endPoint x: 267, endPoint y: 100, distance: 99.2
click at [267, 100] on body "Dashboard Tickets Maintenance Agenda Zones Équipements Stock Statistiques MD Ma…" at bounding box center [537, 259] width 1075 height 519
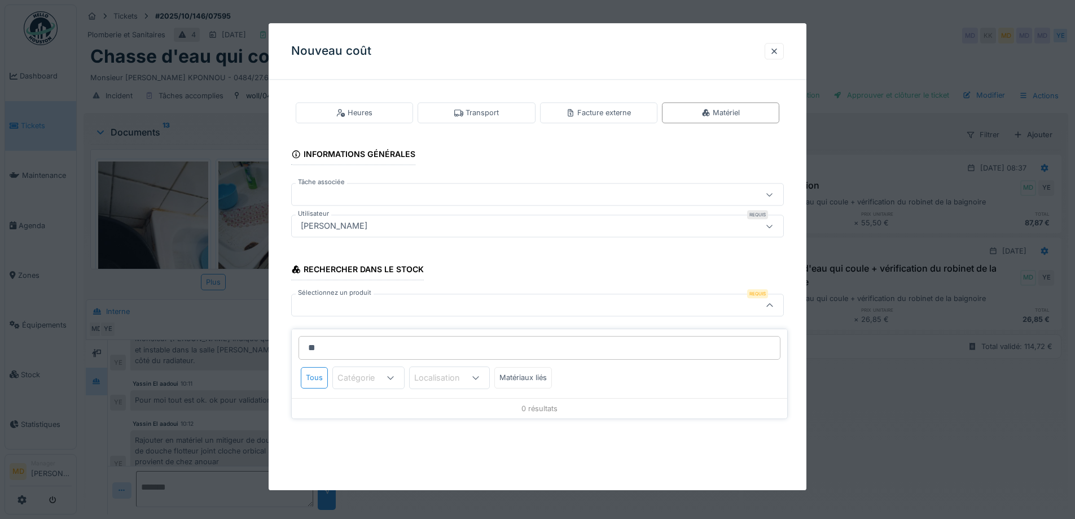
type input "*"
type input "********"
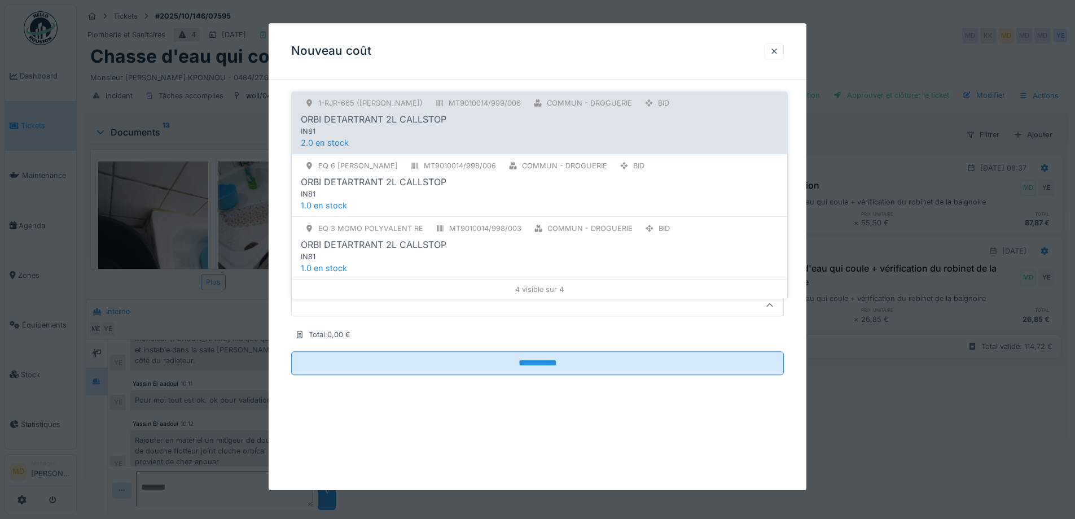
scroll to position [133, 0]
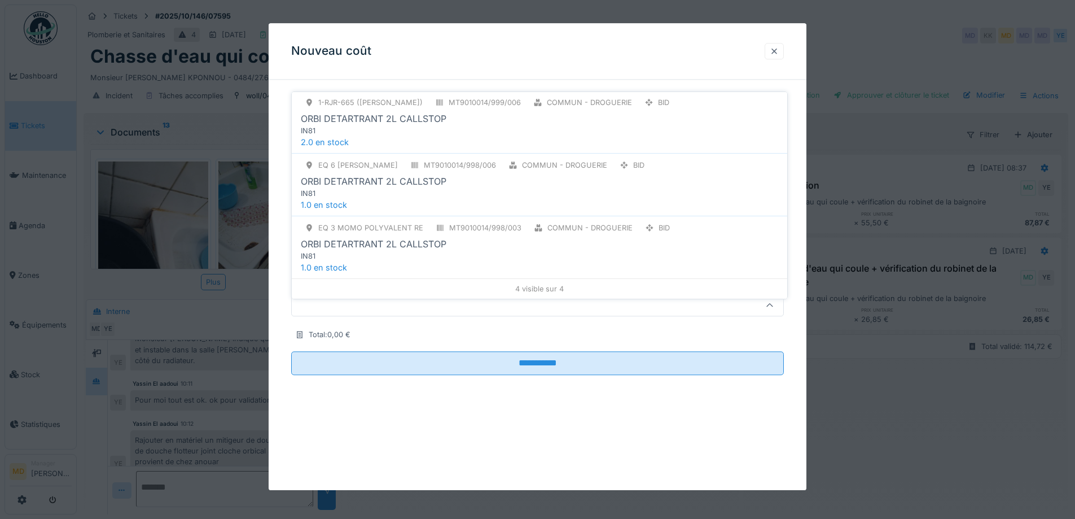
click at [777, 48] on div at bounding box center [774, 51] width 9 height 11
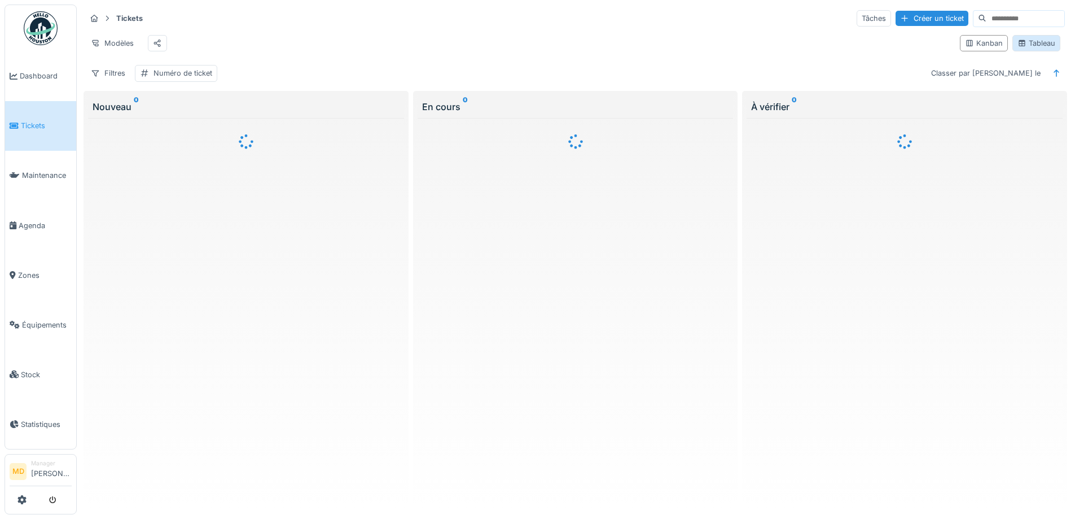
click at [1017, 47] on icon at bounding box center [1021, 42] width 9 height 7
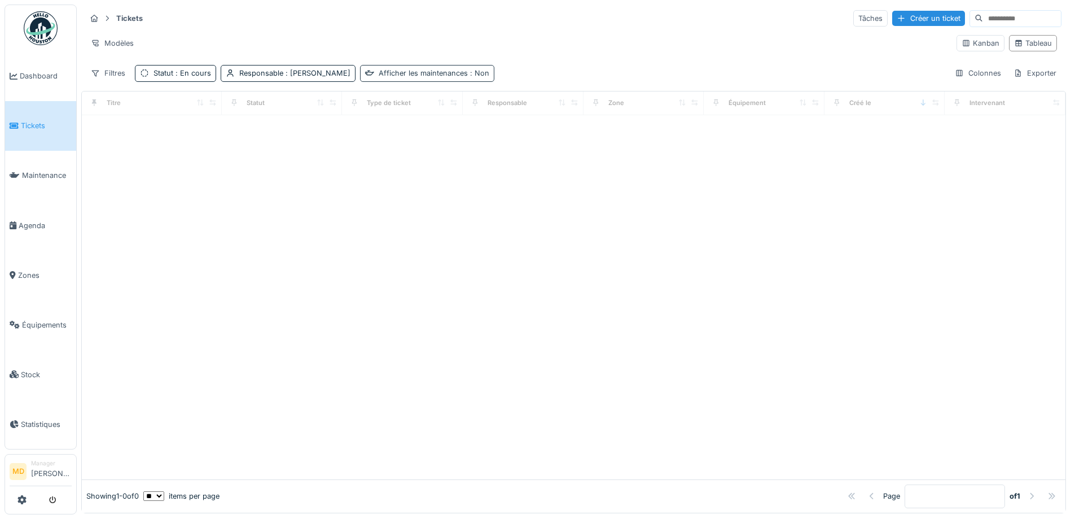
click at [398, 73] on div "Afficher les maintenances : Non" at bounding box center [434, 73] width 111 height 11
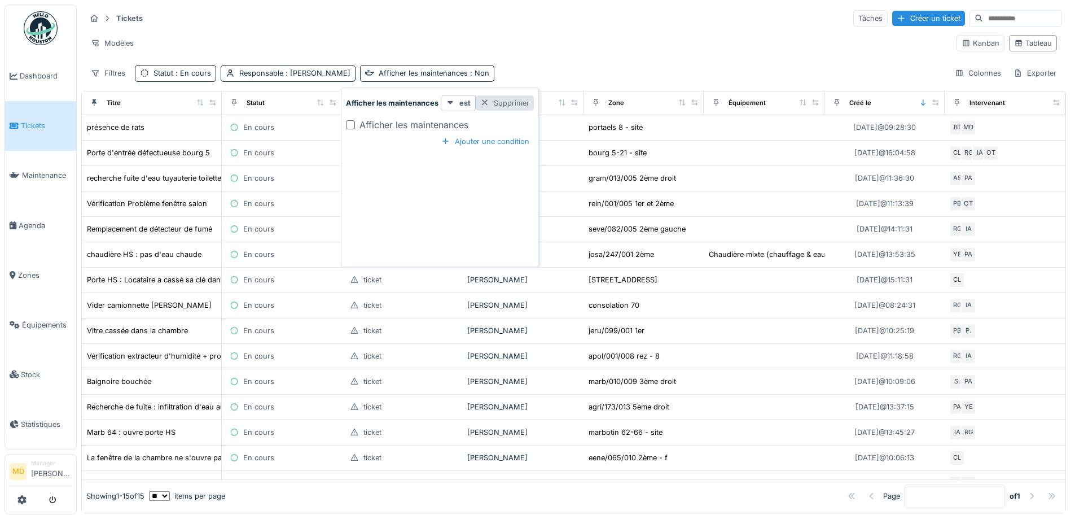
click at [502, 103] on div "Supprimer" at bounding box center [505, 102] width 58 height 15
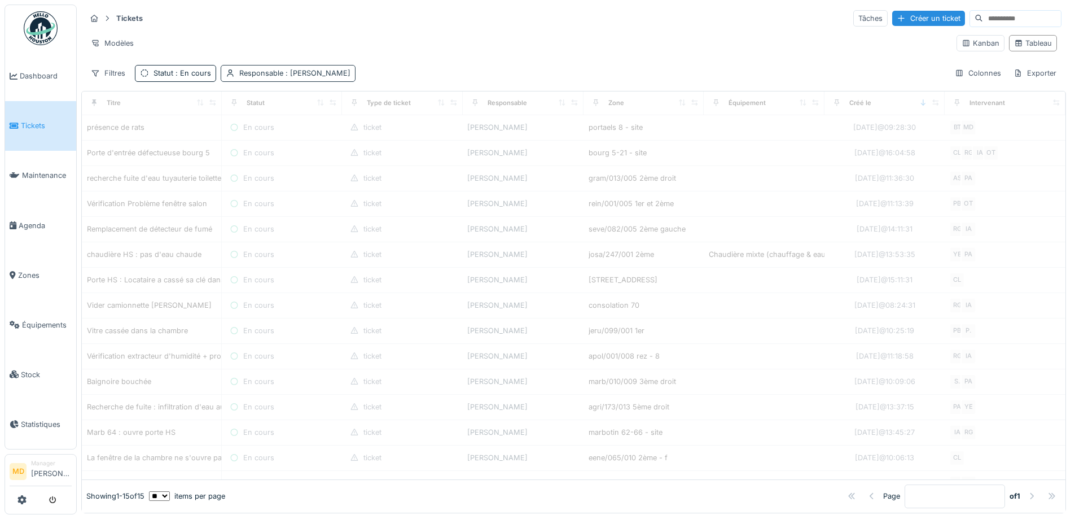
click at [280, 72] on div "Responsable : [PERSON_NAME]" at bounding box center [294, 73] width 111 height 11
click at [335, 96] on div "Supprimer" at bounding box center [335, 102] width 58 height 15
click at [179, 73] on span ": En cours" at bounding box center [192, 73] width 38 height 8
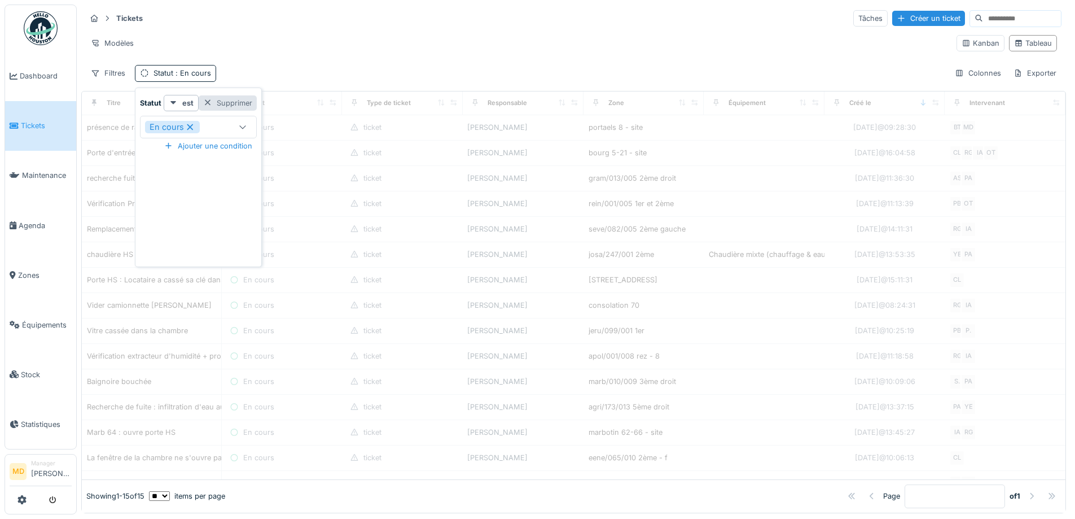
click at [231, 97] on div "Supprimer" at bounding box center [228, 102] width 58 height 15
click at [112, 75] on div "Filtres" at bounding box center [108, 73] width 45 height 16
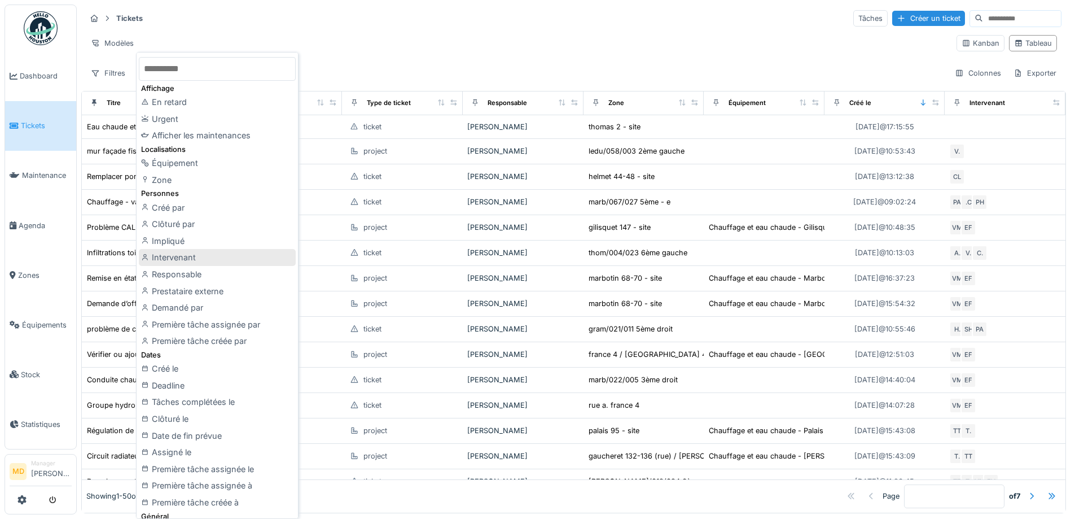
click at [183, 252] on div "Intervenant" at bounding box center [217, 257] width 157 height 17
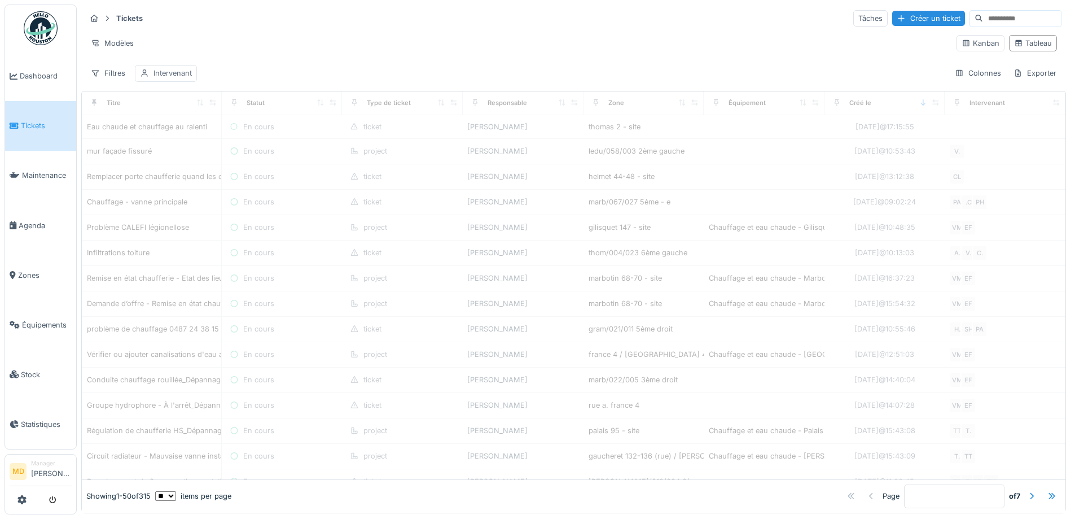
click at [164, 75] on div "Intervenant" at bounding box center [172, 73] width 38 height 11
click at [188, 126] on div "Intervenant" at bounding box center [175, 127] width 60 height 12
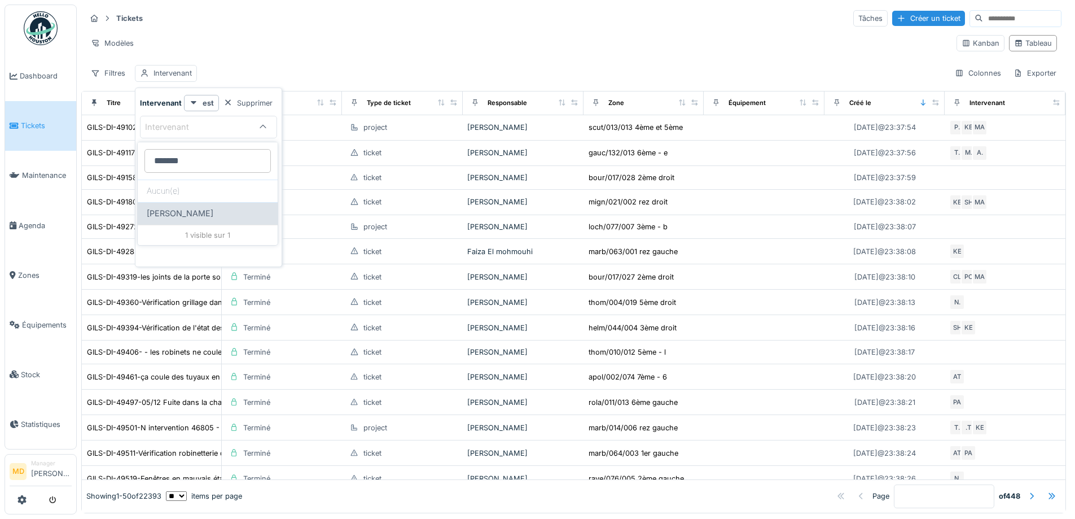
type input "******"
click at [188, 216] on span "[PERSON_NAME]" at bounding box center [180, 213] width 67 height 12
type input "*****"
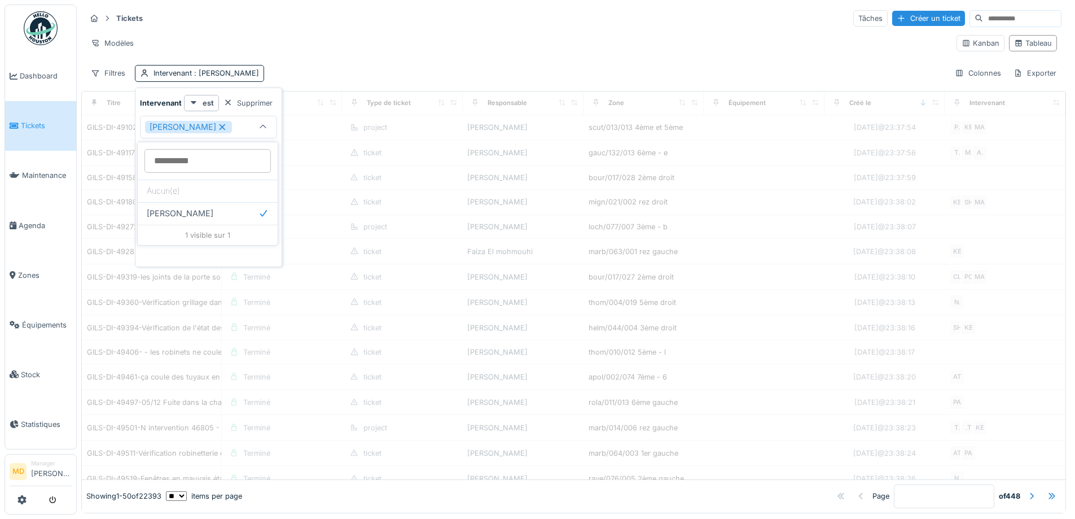
click at [293, 62] on div "Tickets Tâches Créer un ticket Modèles Kanban Tableau Filtres Intervenant : [PE…" at bounding box center [573, 46] width 985 height 82
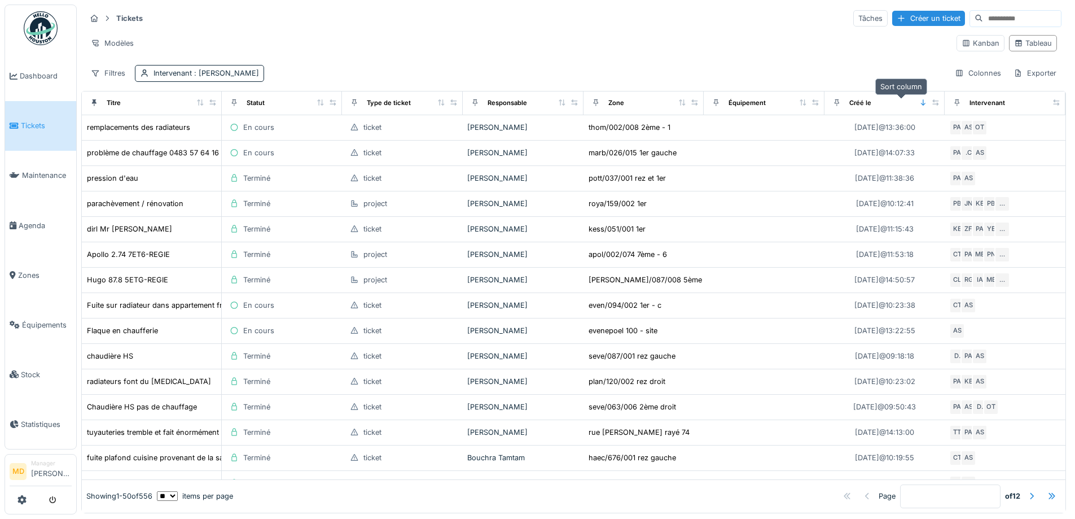
click at [919, 103] on icon at bounding box center [923, 102] width 8 height 6
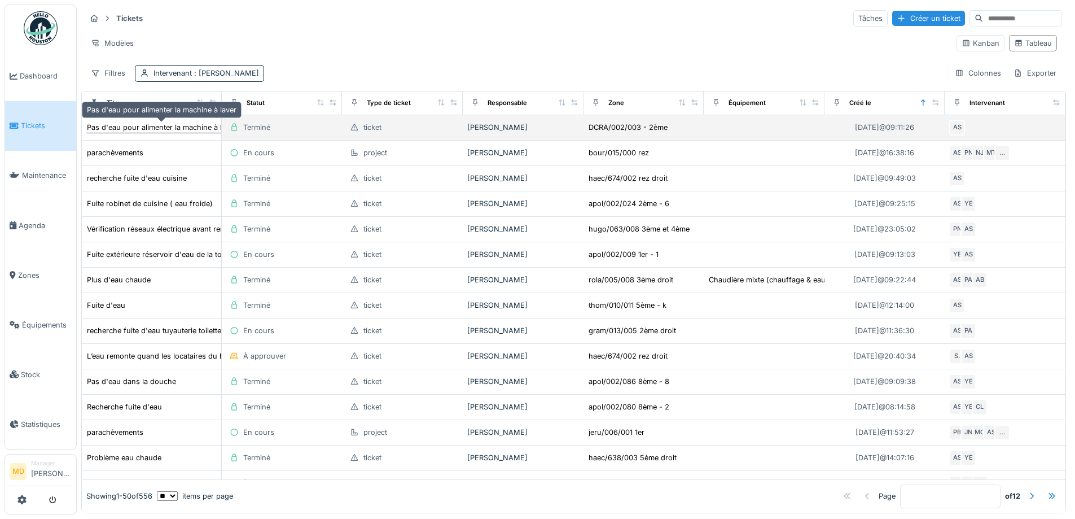
click at [160, 121] on div "Pas d'eau pour alimenter la machine à laver" at bounding box center [161, 127] width 151 height 12
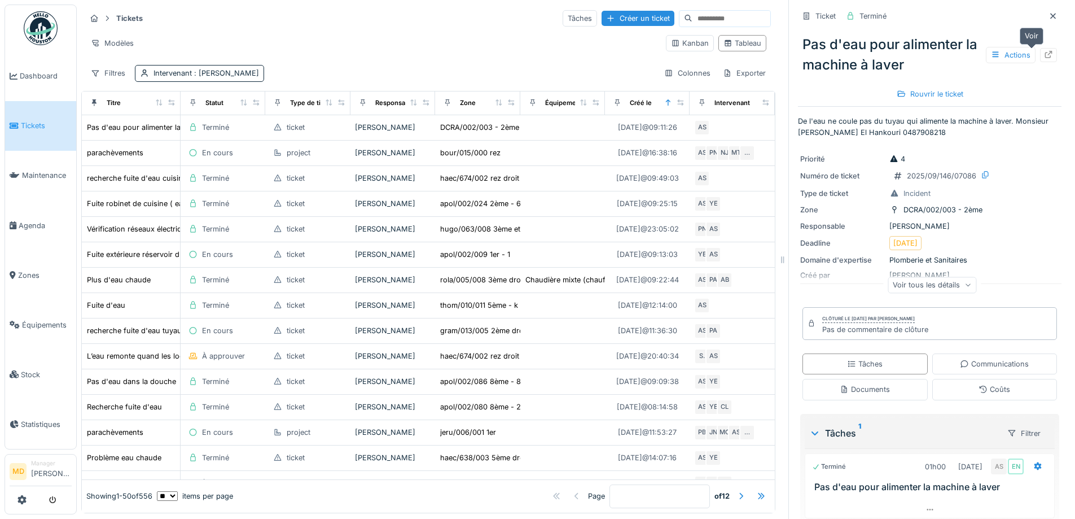
click at [1044, 54] on icon at bounding box center [1048, 54] width 9 height 7
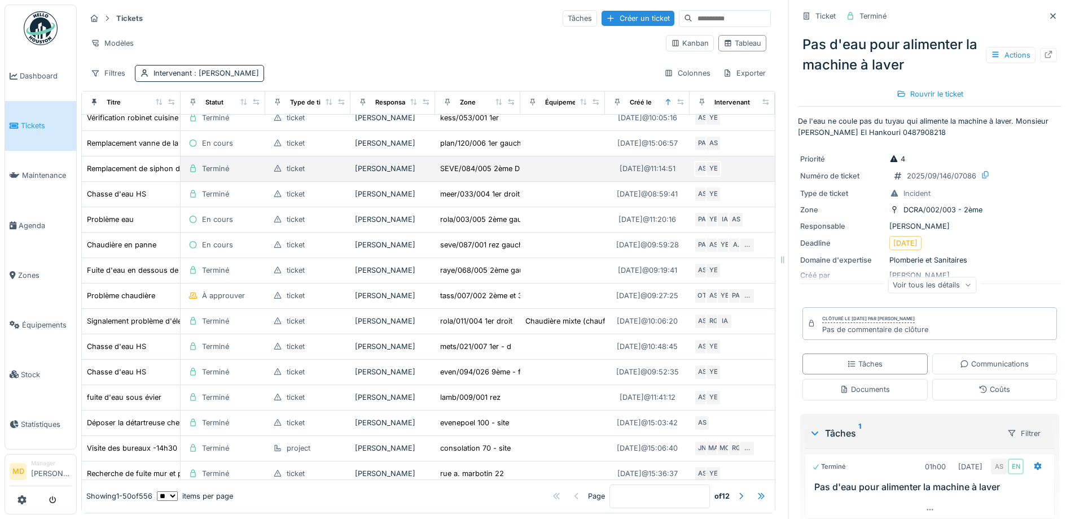
scroll to position [564, 0]
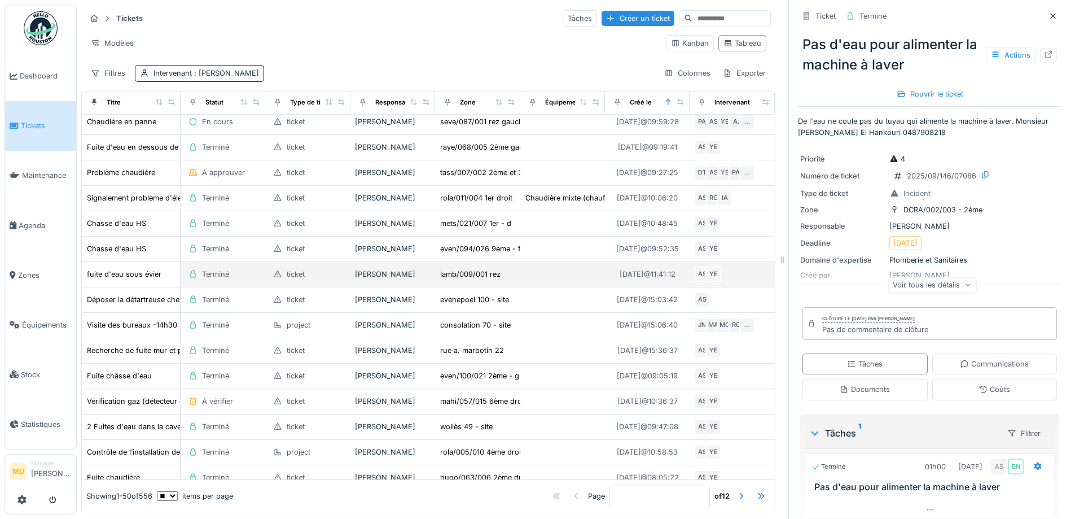
click at [115, 287] on td "fuite d'eau sous évier" at bounding box center [131, 274] width 99 height 25
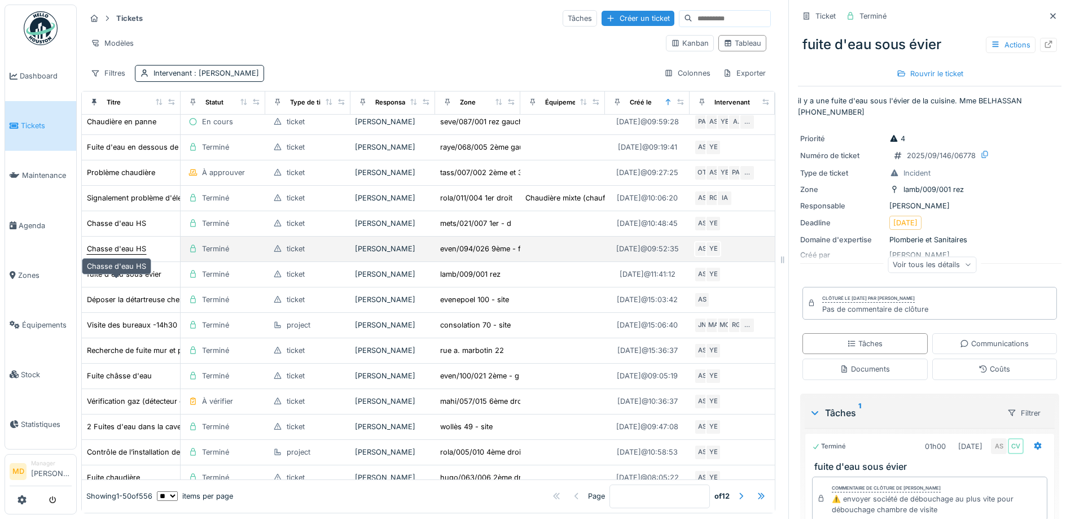
click at [118, 254] on div "Chasse d'eau HS" at bounding box center [116, 248] width 59 height 11
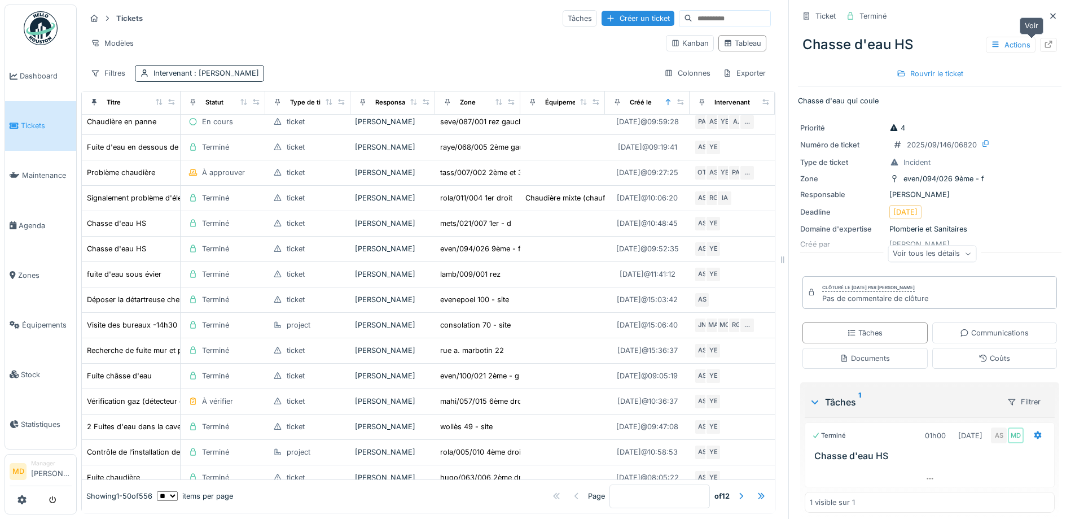
click at [1040, 46] on div at bounding box center [1048, 45] width 17 height 14
click at [102, 279] on div "fuite d'eau sous évier" at bounding box center [124, 274] width 74 height 11
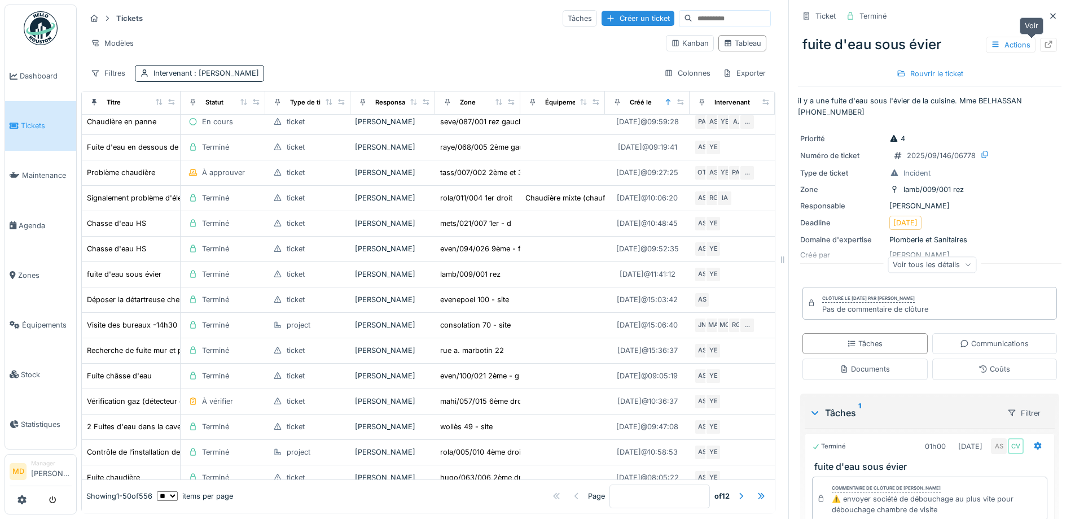
click at [1044, 49] on div at bounding box center [1048, 44] width 9 height 11
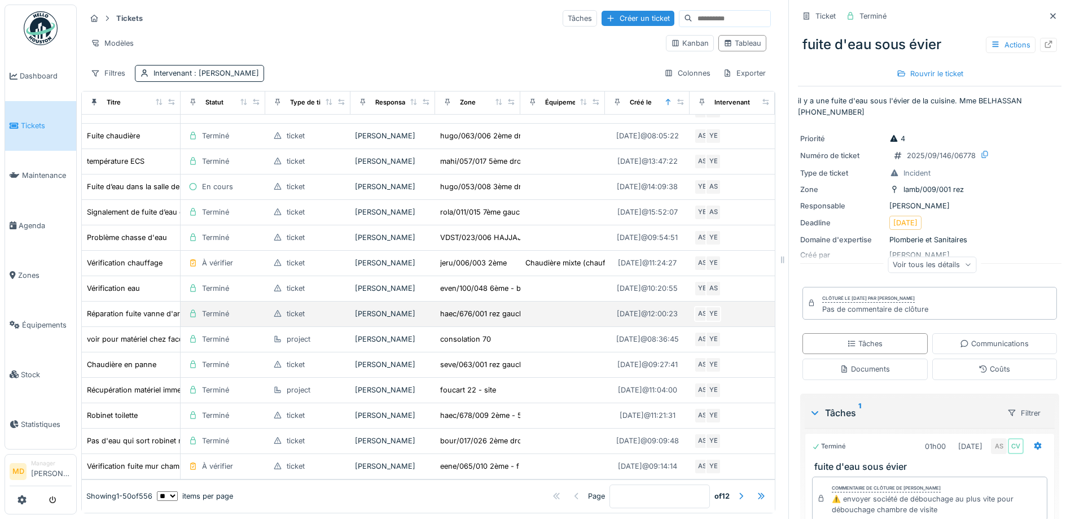
scroll to position [959, 0]
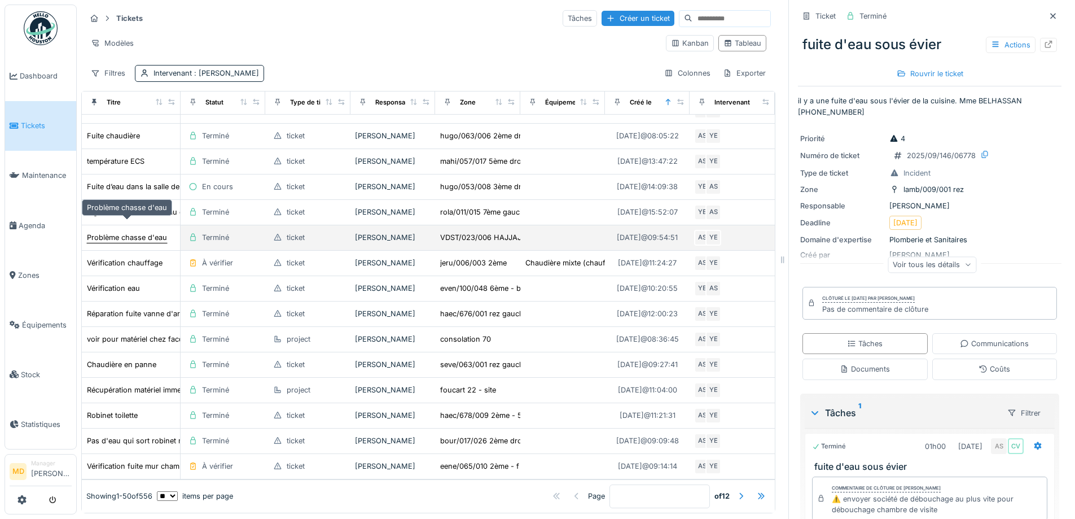
click at [146, 232] on div "Problème chasse d'eau" at bounding box center [127, 237] width 80 height 11
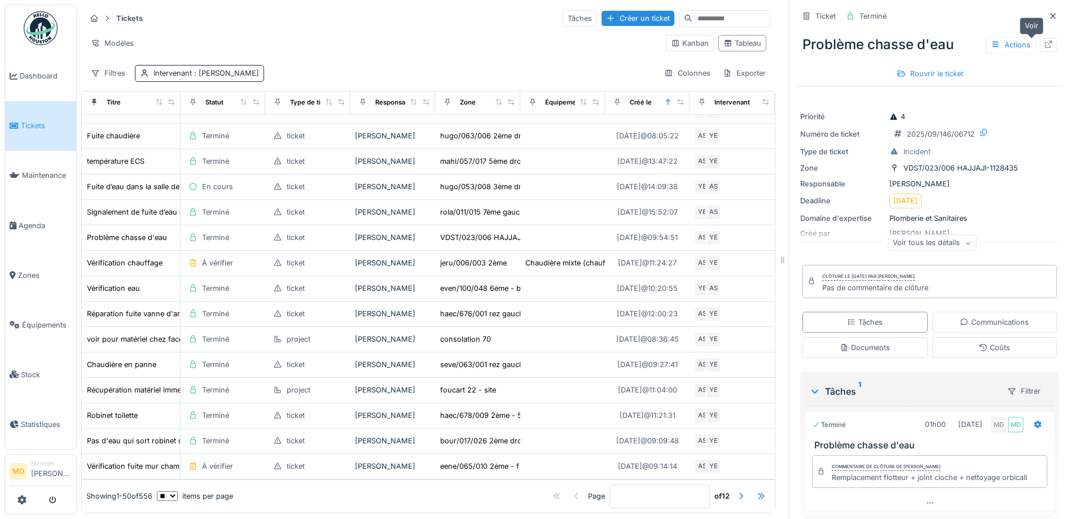
click at [1044, 45] on icon at bounding box center [1048, 44] width 9 height 7
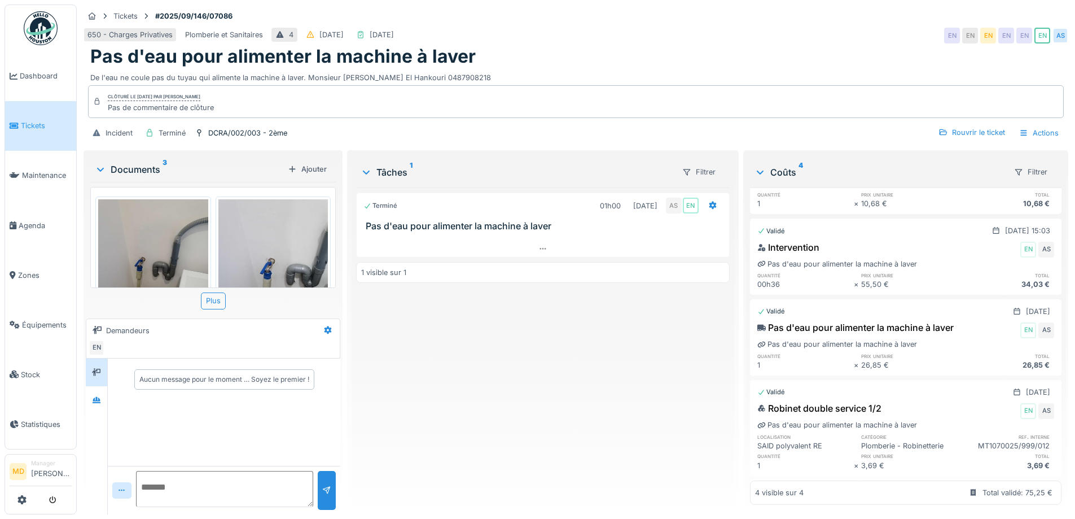
scroll to position [101, 0]
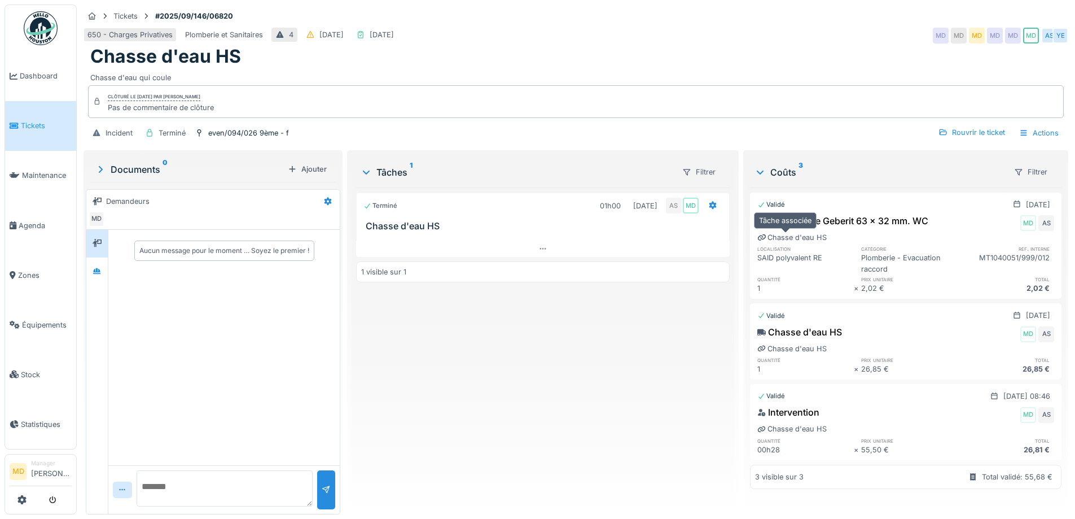
scroll to position [1, 0]
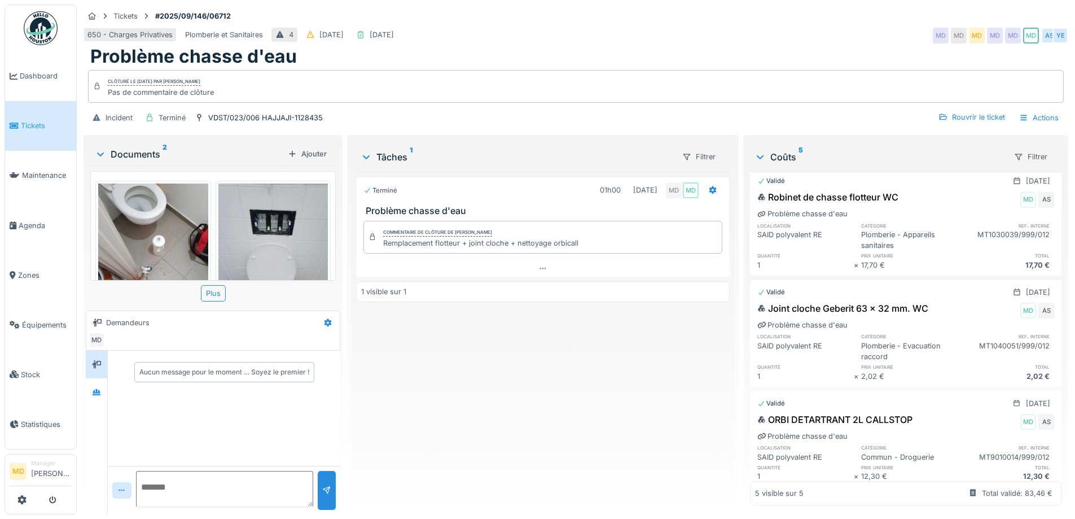
scroll to position [196, 0]
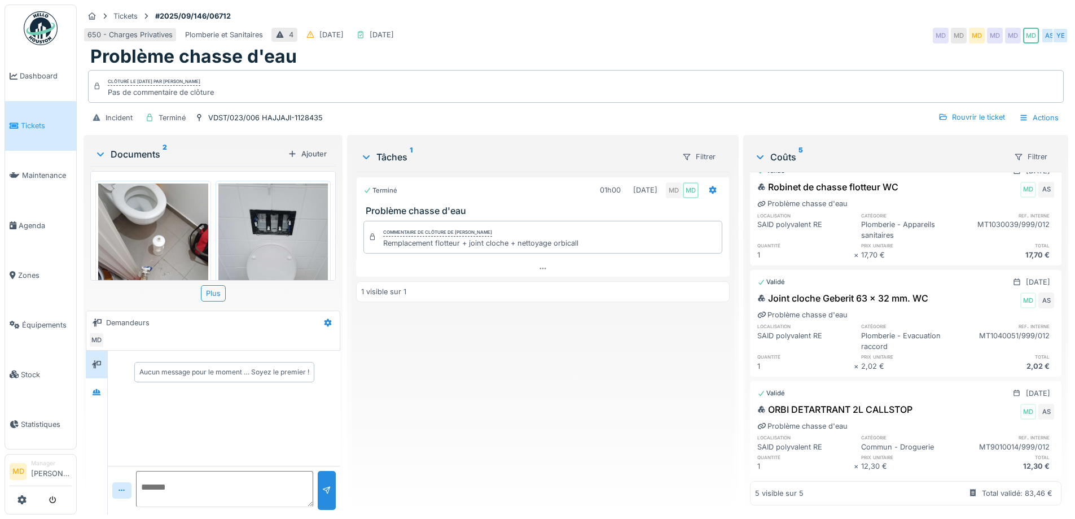
click at [416, 371] on div "Terminé 01h00 [DATE] MD MD Problème chasse d'eau Commentaire de clôture de Moua…" at bounding box center [542, 338] width 373 height 333
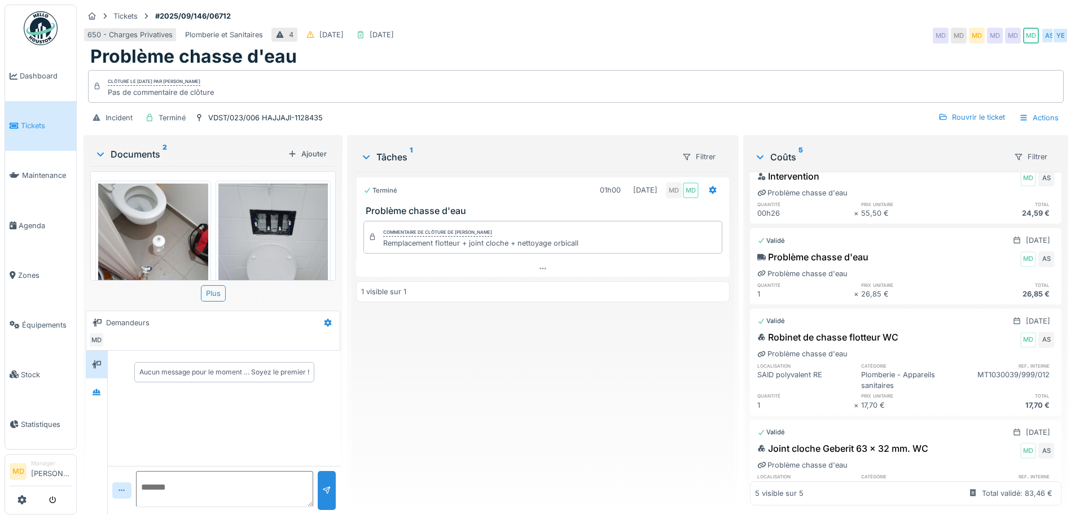
scroll to position [0, 0]
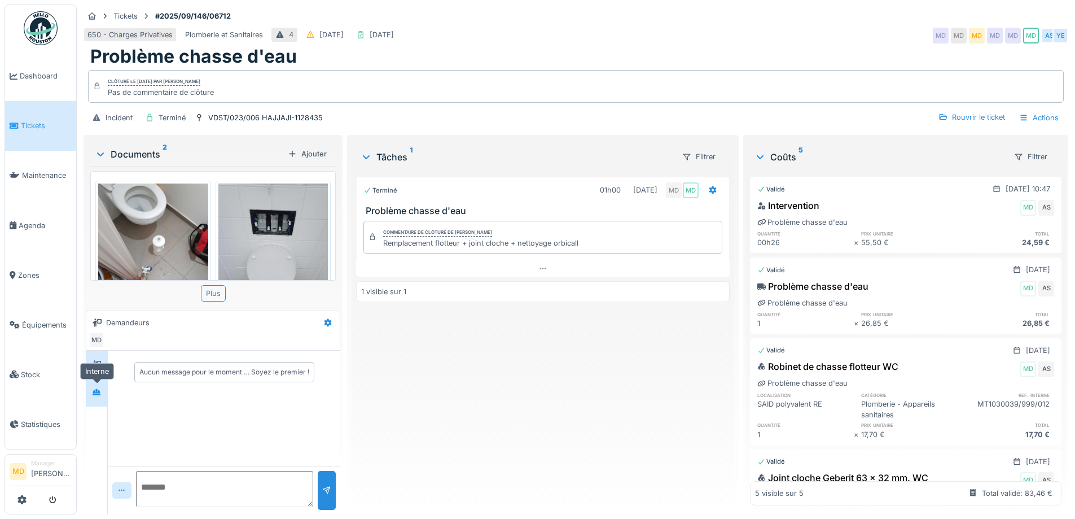
click at [95, 395] on icon at bounding box center [96, 391] width 9 height 7
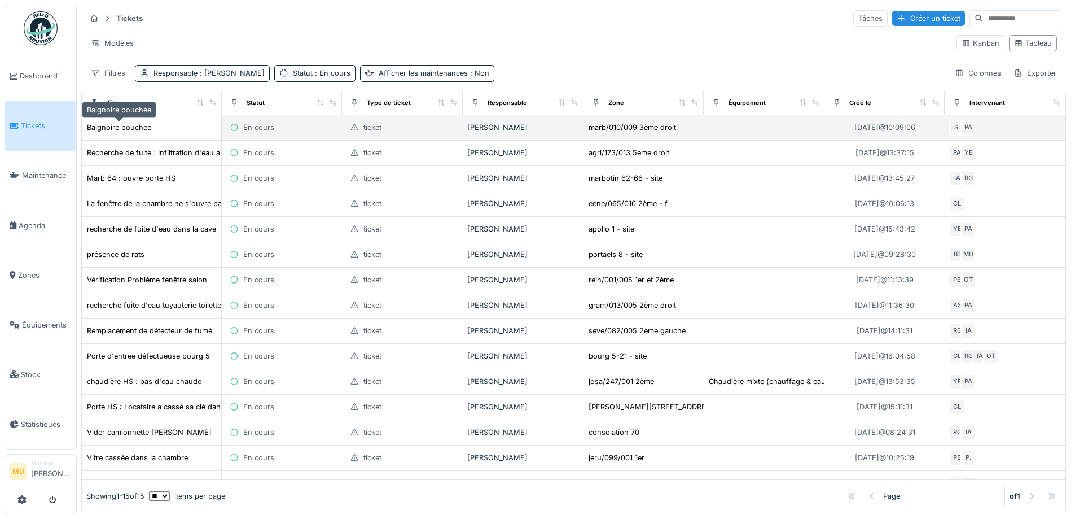
click at [129, 130] on div "Baignoire bouchée" at bounding box center [119, 127] width 64 height 11
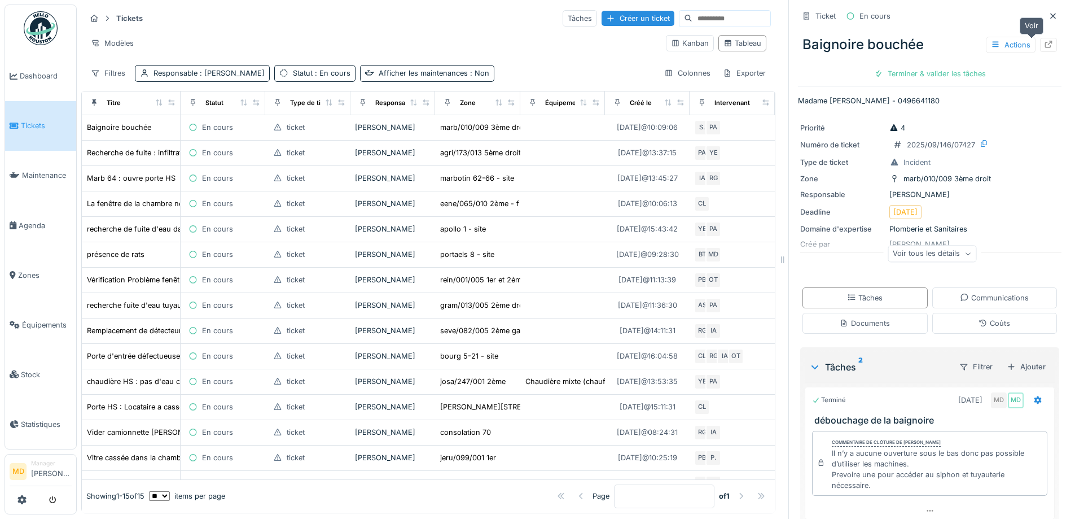
click at [1044, 47] on icon at bounding box center [1048, 44] width 9 height 7
click at [20, 270] on span "Zones" at bounding box center [45, 275] width 54 height 11
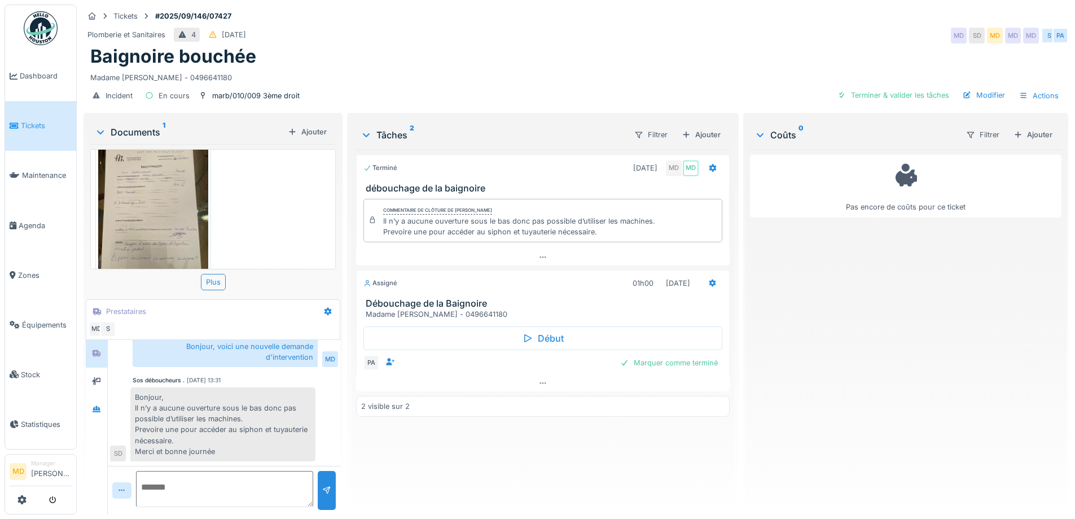
scroll to position [55, 0]
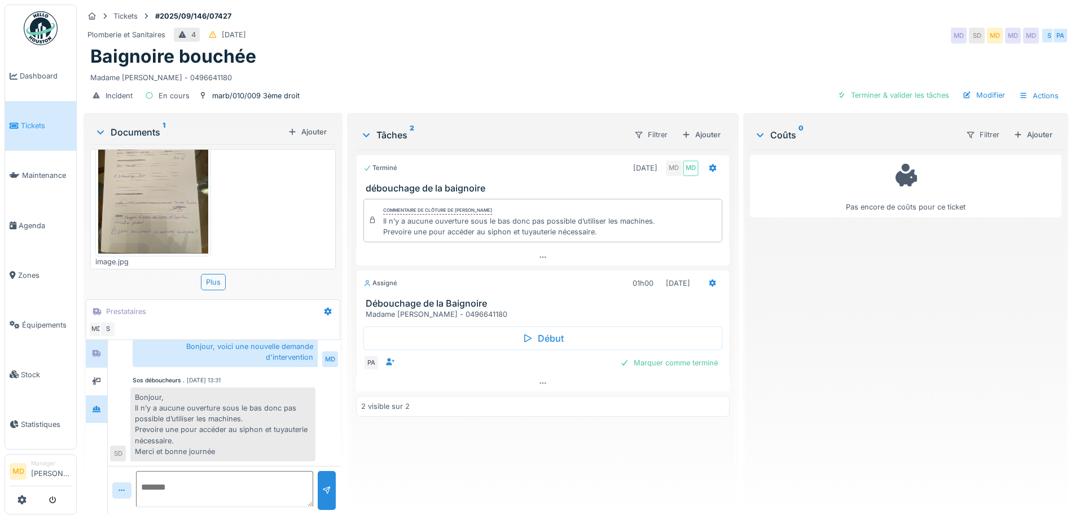
click at [101, 419] on div at bounding box center [96, 409] width 21 height 28
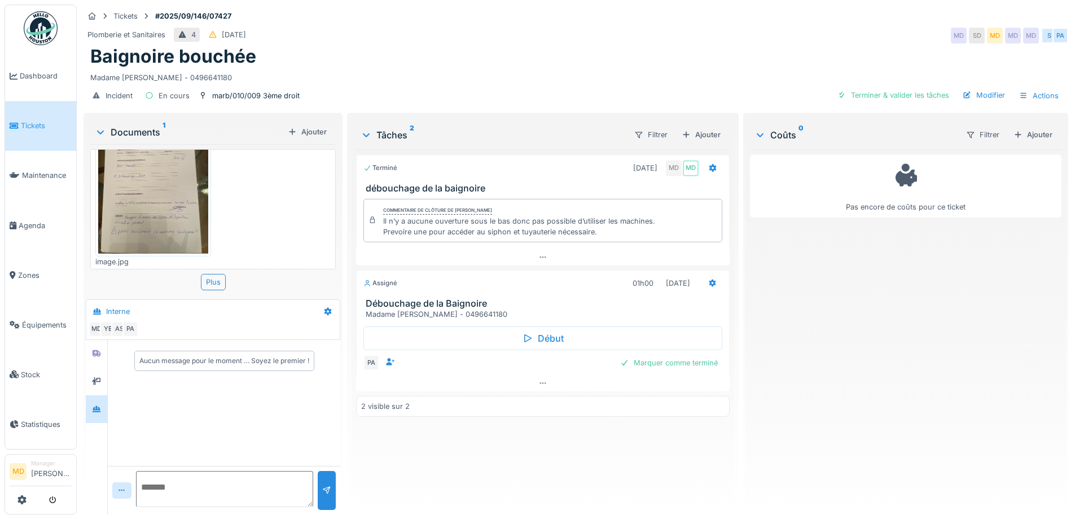
scroll to position [0, 0]
click at [102, 354] on div at bounding box center [96, 353] width 17 height 14
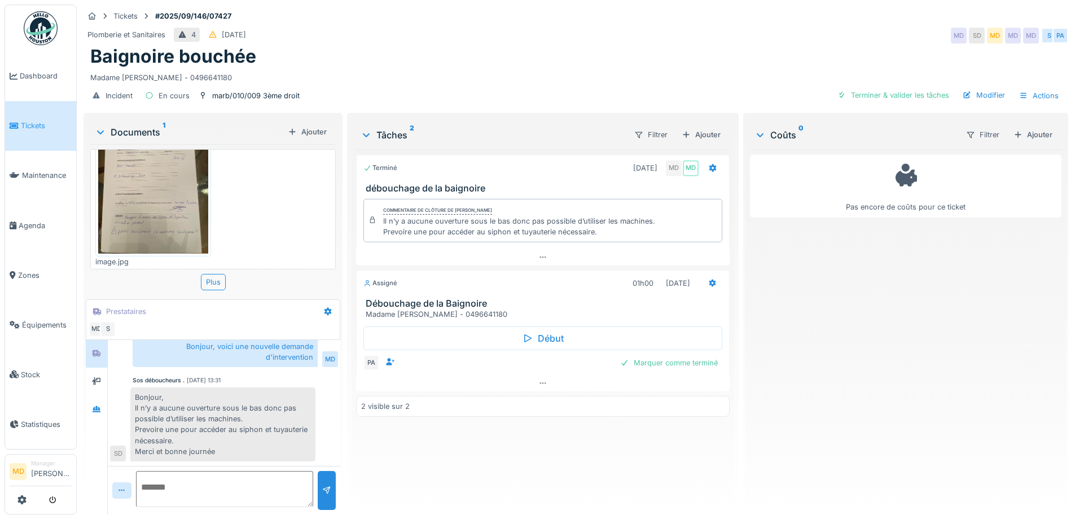
click at [141, 195] on img at bounding box center [153, 180] width 110 height 146
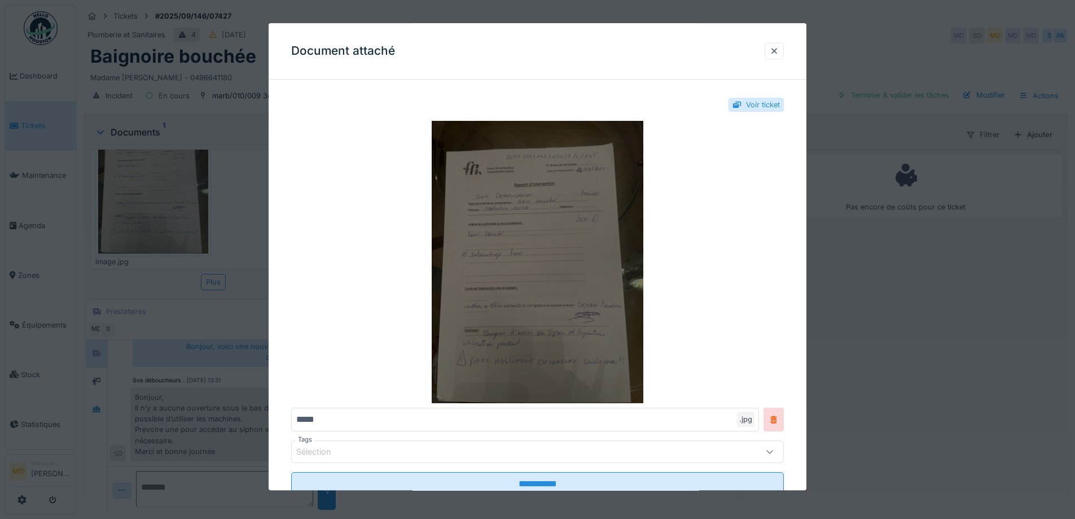
click at [526, 263] on img at bounding box center [537, 262] width 493 height 282
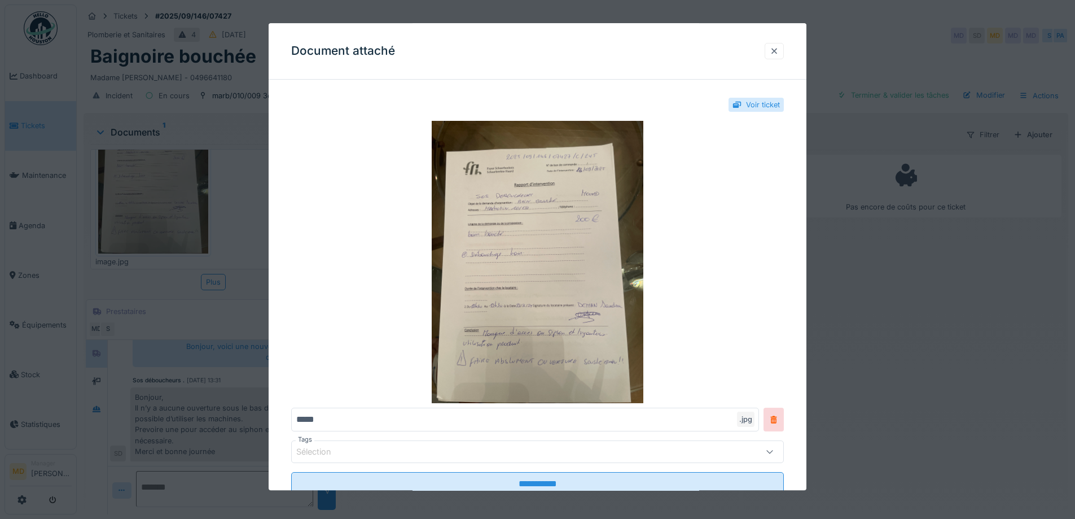
click at [784, 50] on div at bounding box center [774, 51] width 19 height 16
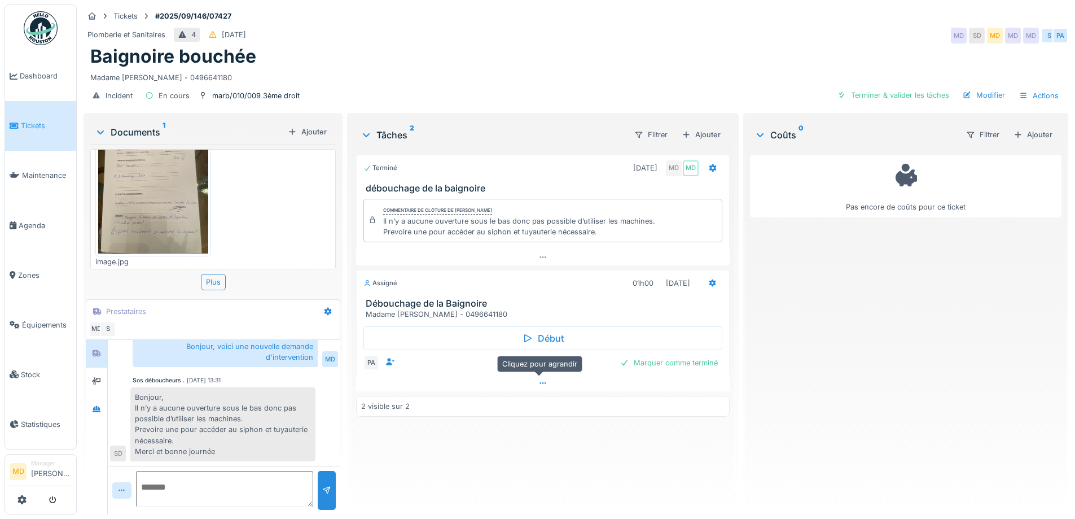
click at [533, 380] on div at bounding box center [542, 383] width 373 height 16
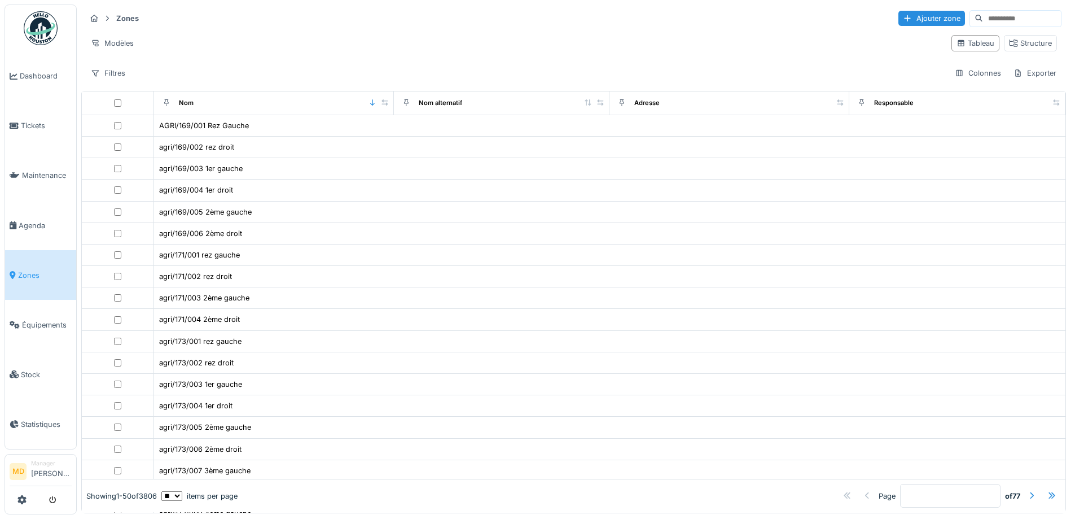
click at [994, 23] on input at bounding box center [1022, 19] width 78 height 16
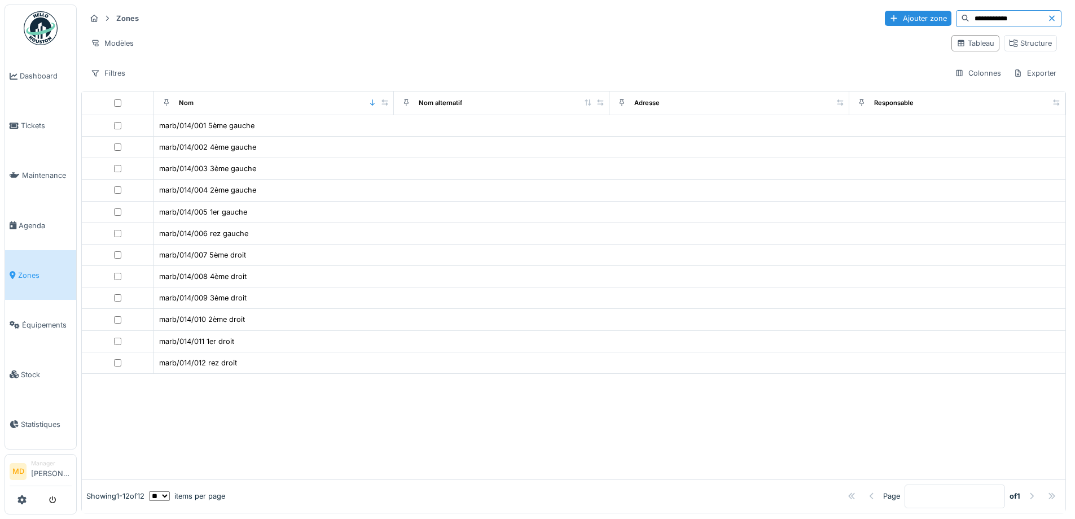
type input "**********"
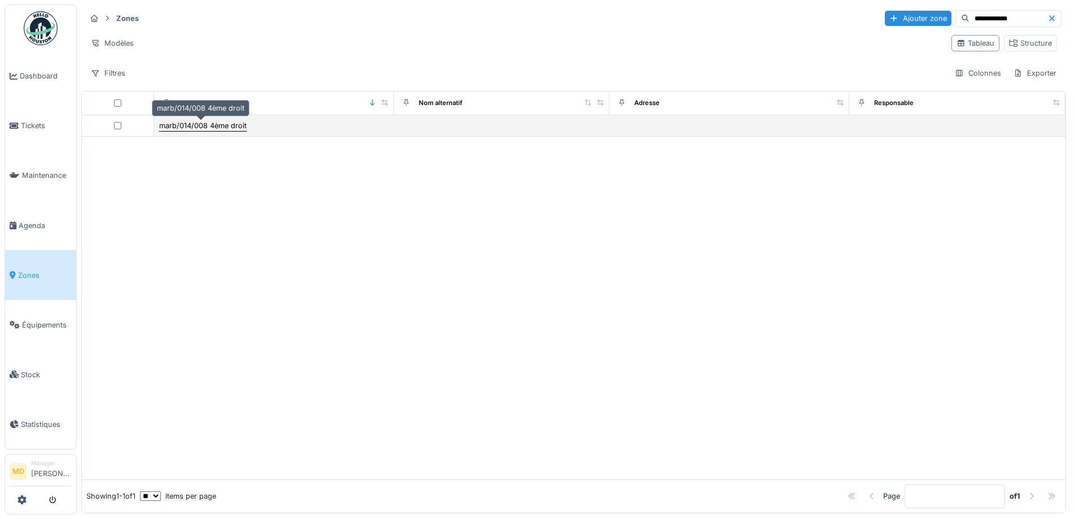
click at [202, 126] on div "marb/014/008 4ème droit" at bounding box center [202, 125] width 87 height 11
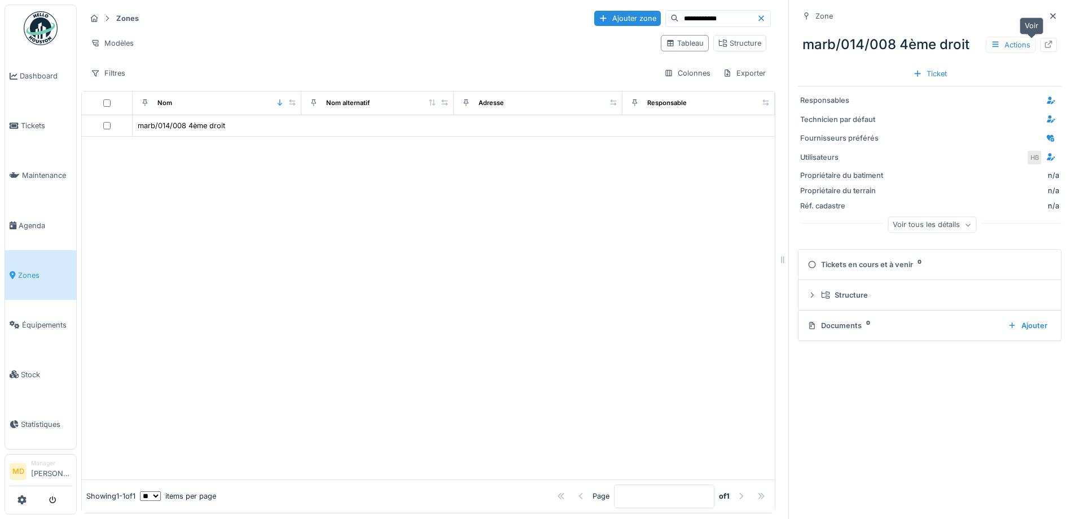
click at [1040, 42] on div at bounding box center [1048, 45] width 17 height 14
click at [1040, 51] on div at bounding box center [1048, 45] width 17 height 14
click at [47, 78] on span "Dashboard" at bounding box center [46, 76] width 52 height 11
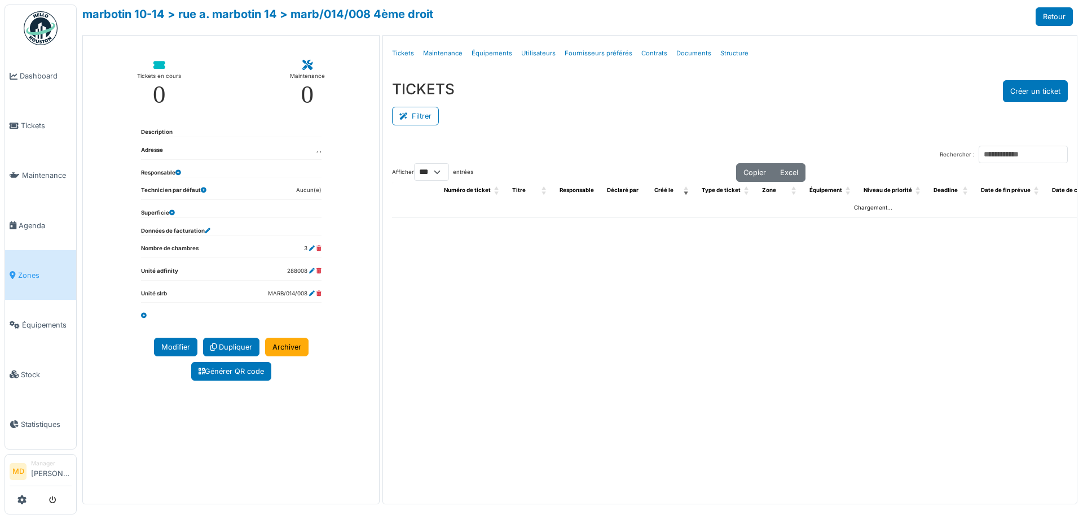
select select "***"
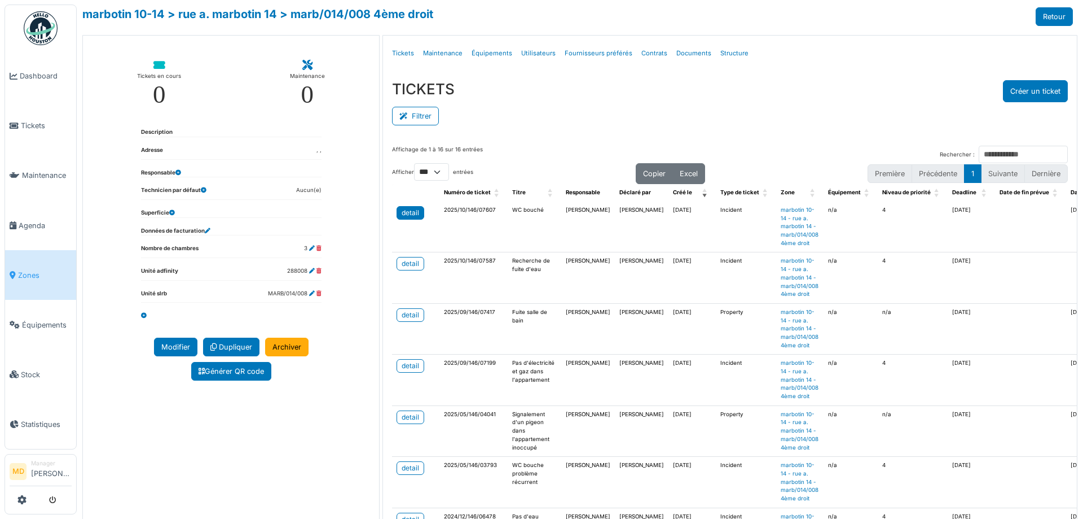
click at [409, 216] on div "detail" at bounding box center [410, 213] width 17 height 10
click at [1031, 86] on button "Créer un ticket" at bounding box center [1035, 91] width 65 height 22
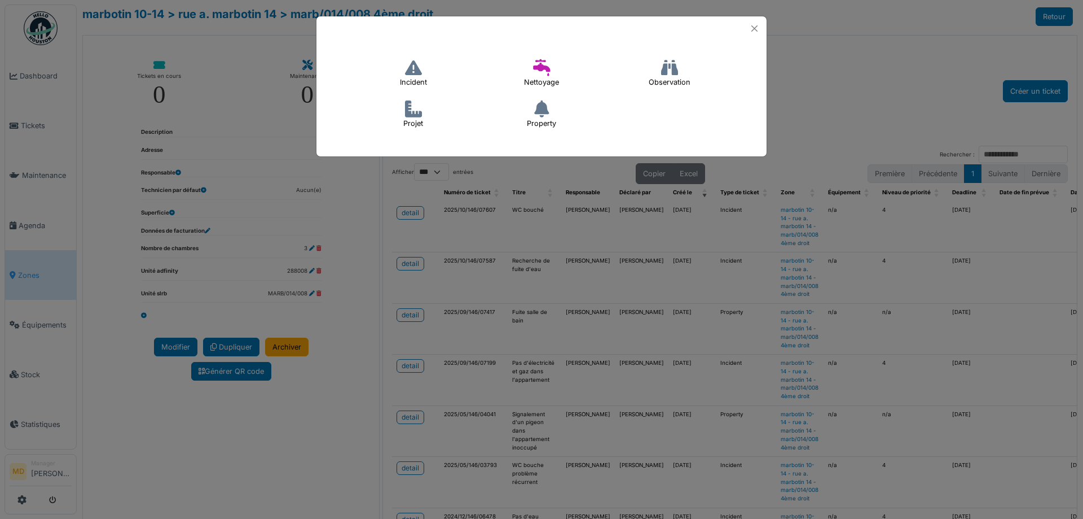
click at [423, 70] on h4 "Incident" at bounding box center [414, 73] width 42 height 36
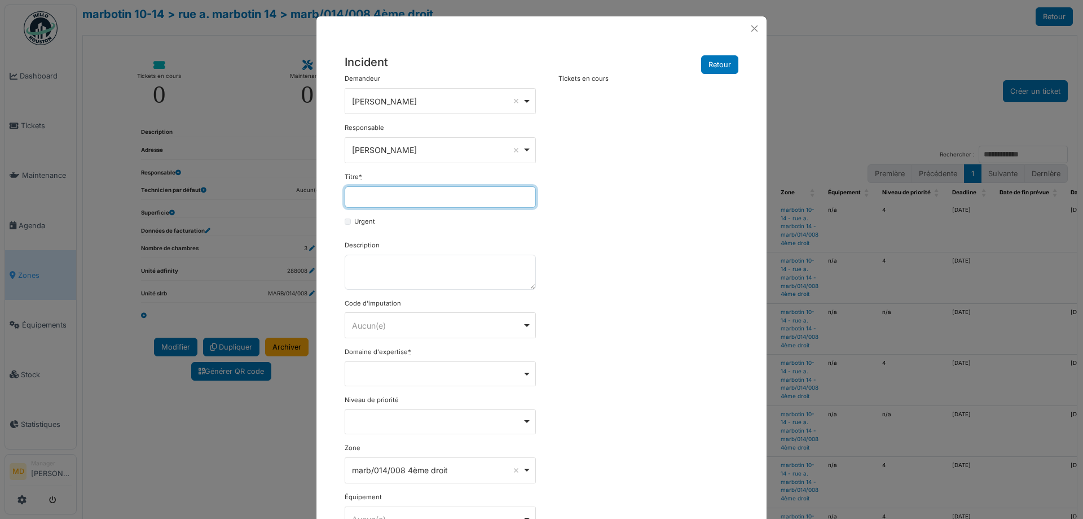
click at [364, 197] on input "Titre *" at bounding box center [440, 196] width 191 height 21
click at [397, 194] on input "**********" at bounding box center [440, 196] width 191 height 21
type input "**********"
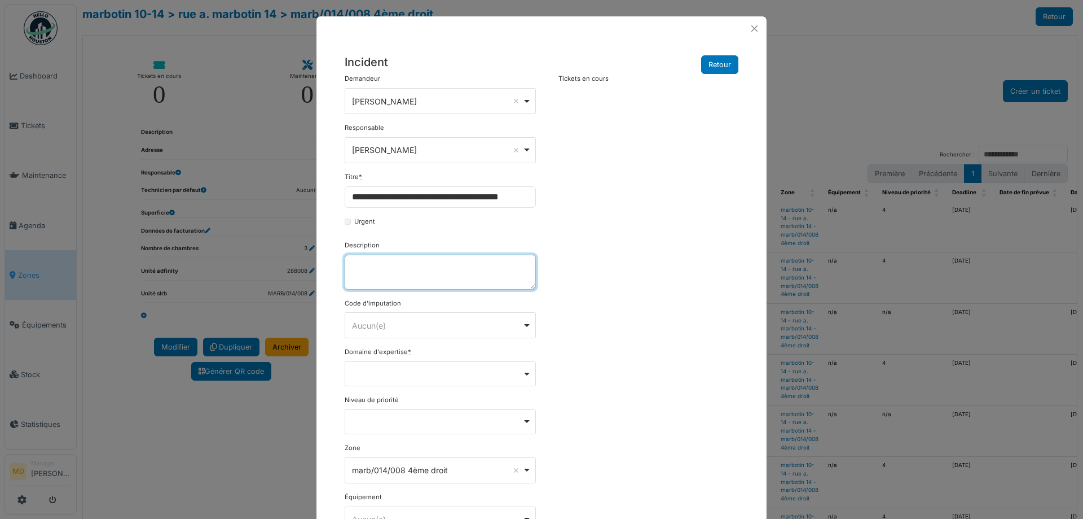
click at [410, 274] on textarea "Description" at bounding box center [440, 271] width 191 height 35
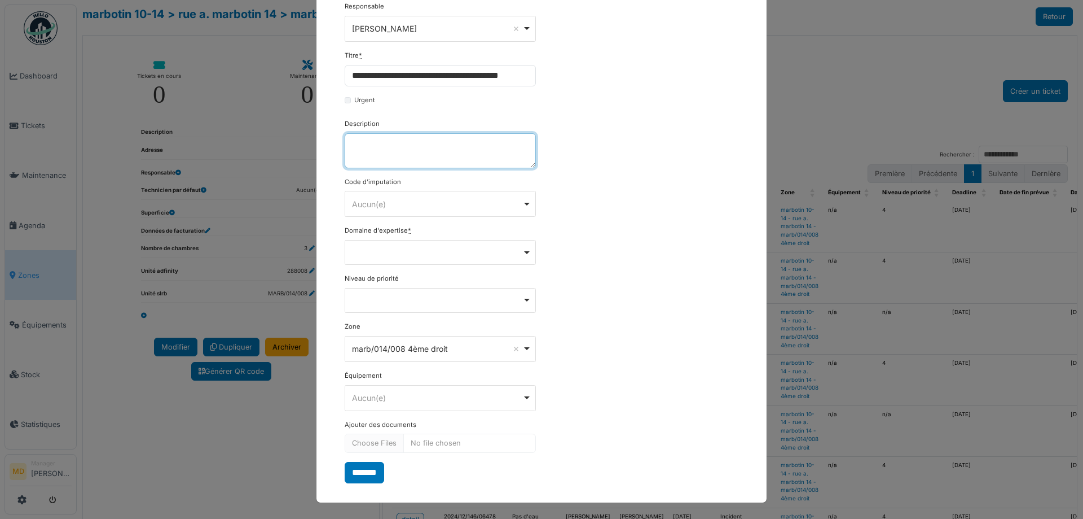
click at [411, 250] on div "Remove item" at bounding box center [441, 251] width 182 height 5
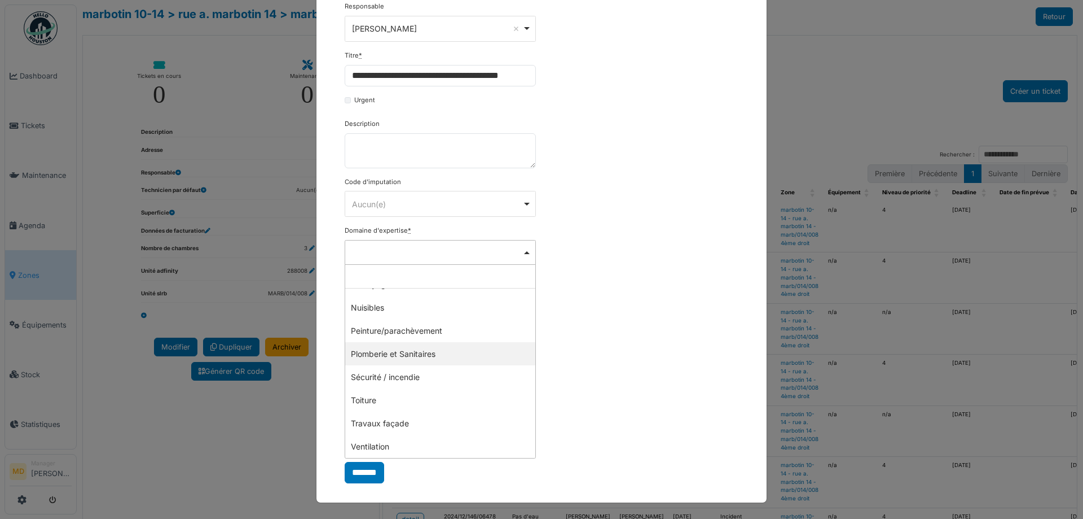
scroll to position [0, 0]
click at [418, 251] on div "Remove item" at bounding box center [441, 251] width 182 height 5
type input "***"
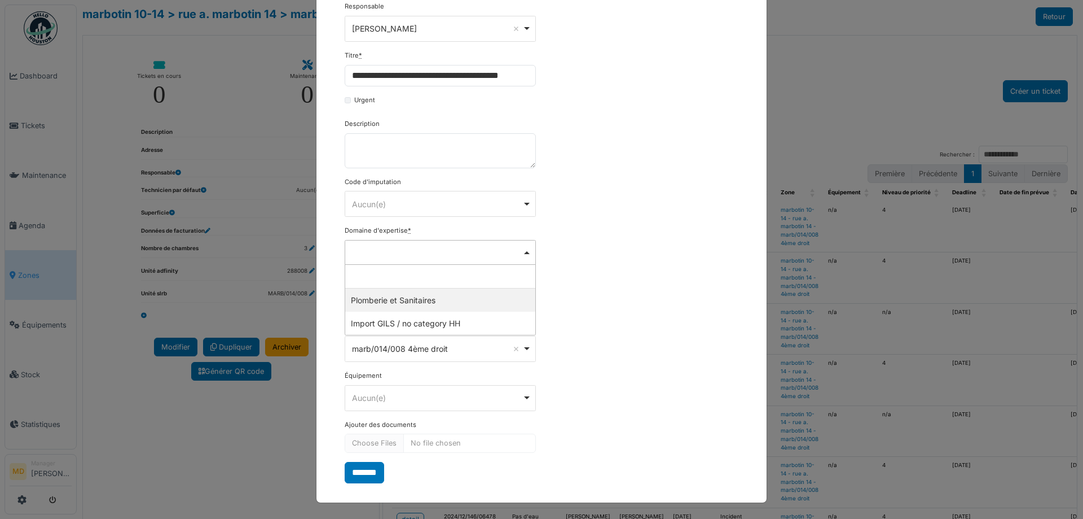
select select "***"
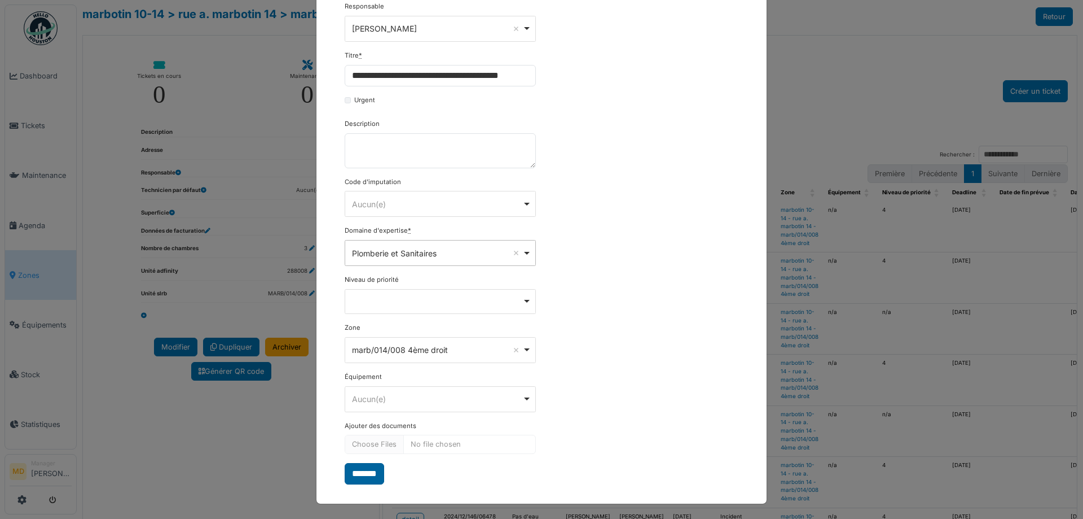
click at [368, 475] on input "*******" at bounding box center [364, 473] width 39 height 21
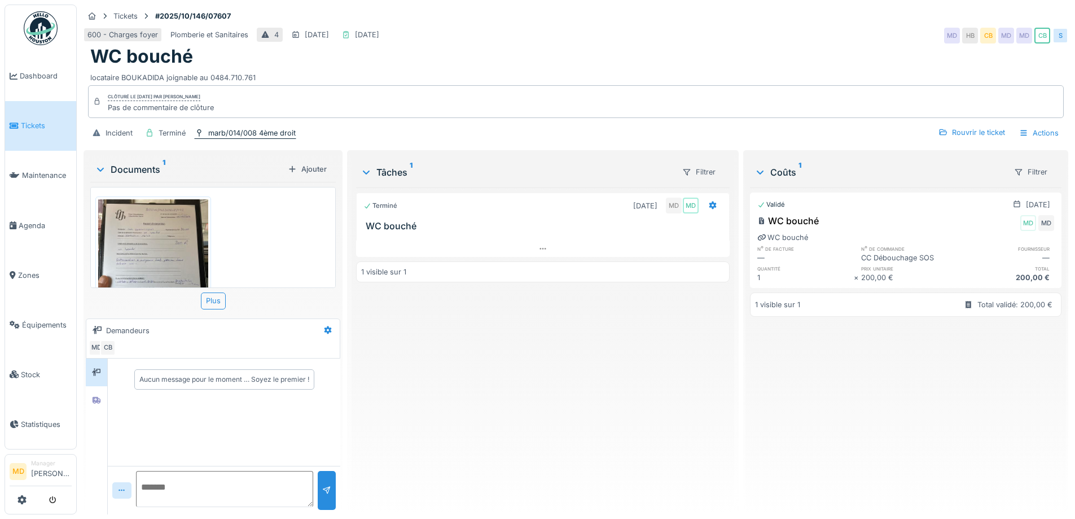
click at [260, 130] on div "marb/014/008 4ème droit" at bounding box center [251, 133] width 87 height 11
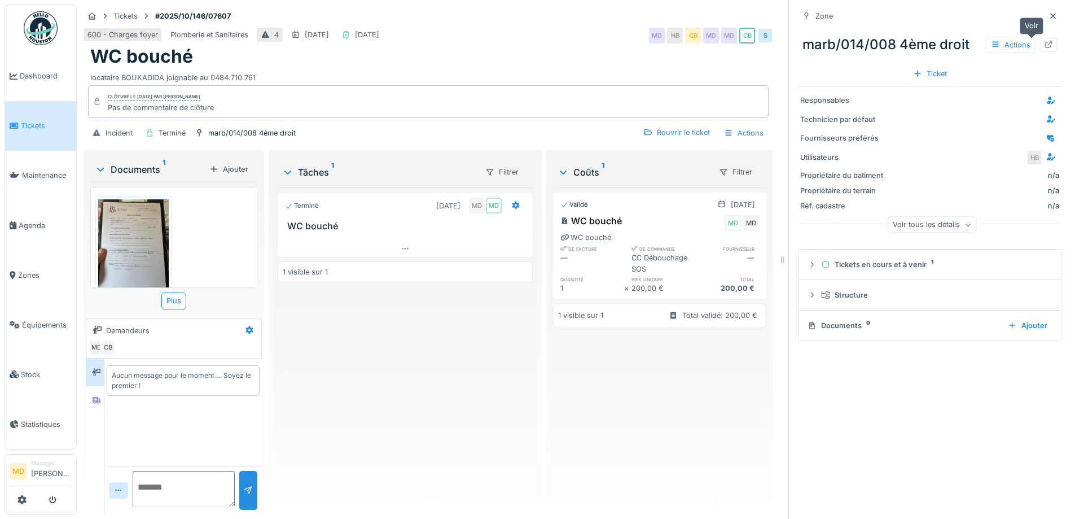
click at [1044, 44] on icon at bounding box center [1048, 44] width 9 height 7
click at [1050, 16] on icon at bounding box center [1053, 16] width 6 height 6
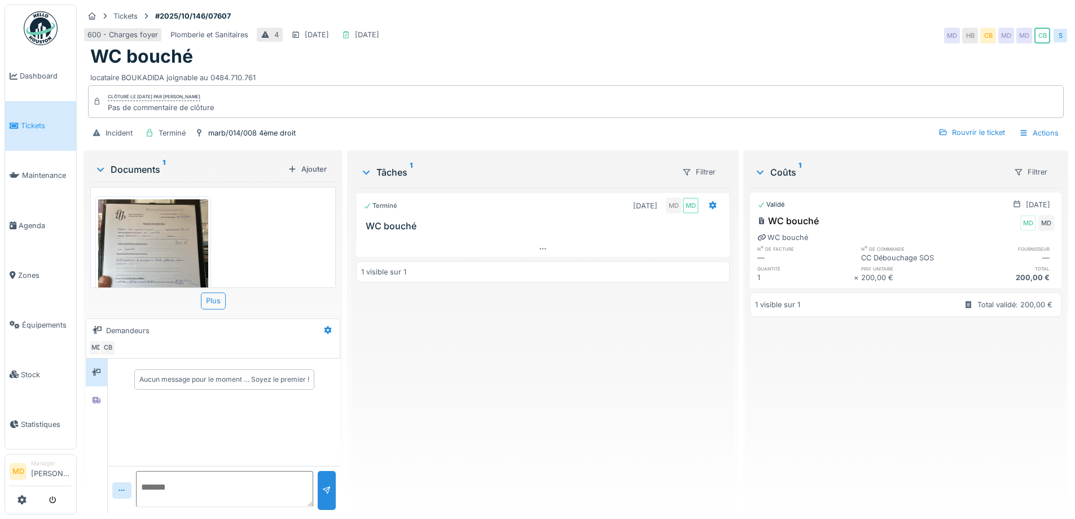
click at [111, 266] on img at bounding box center [153, 272] width 110 height 146
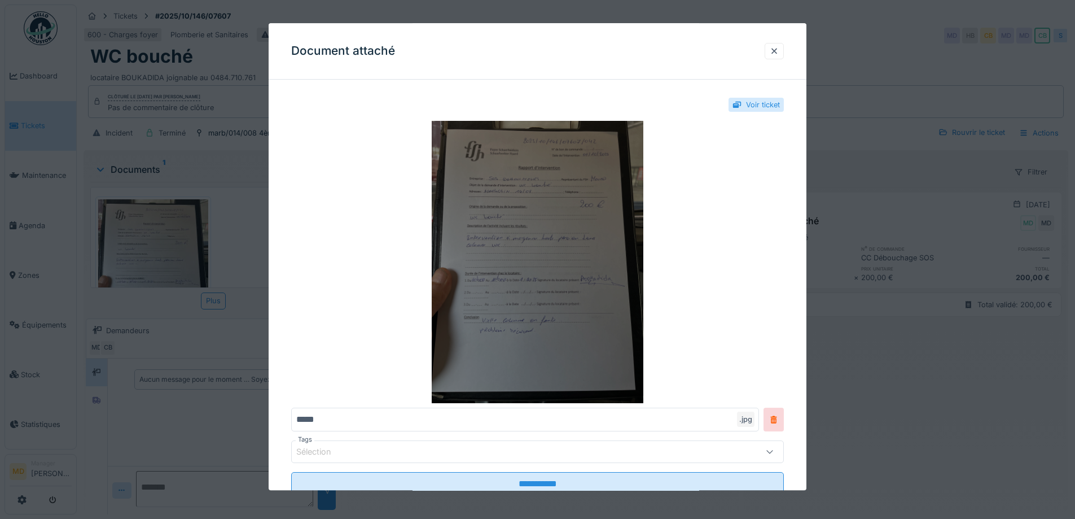
click at [535, 242] on img at bounding box center [537, 262] width 493 height 282
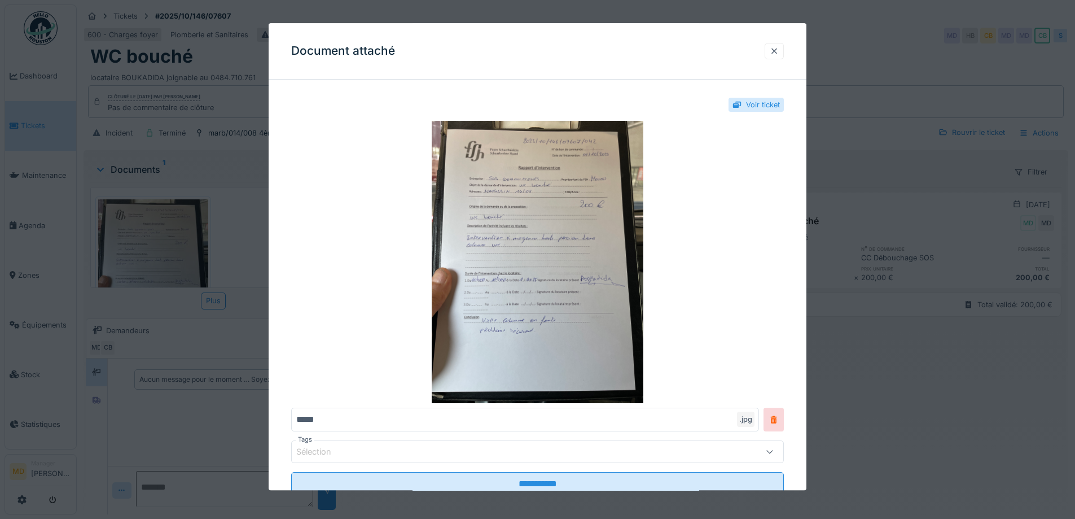
click at [776, 52] on div at bounding box center [774, 51] width 9 height 11
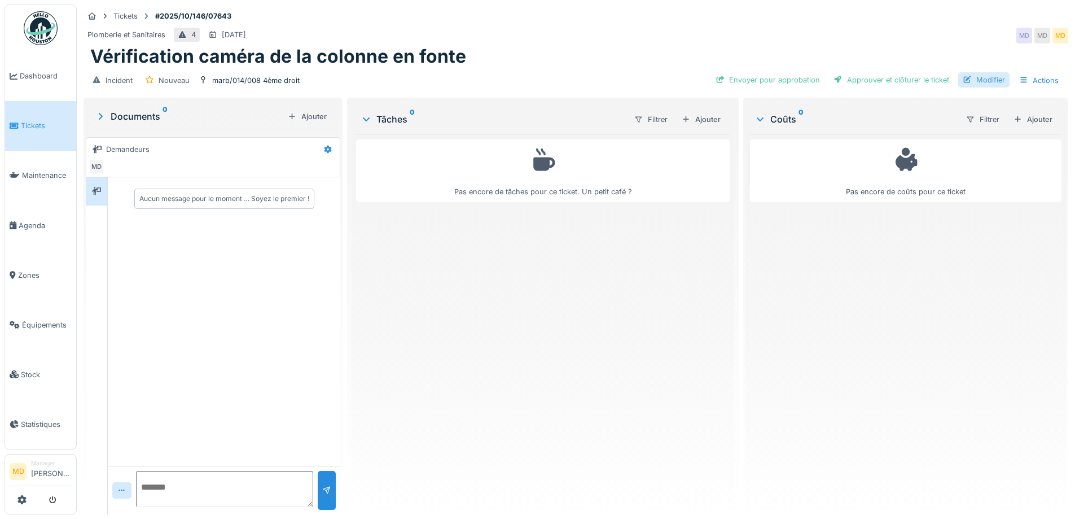
click at [972, 81] on div "Modifier" at bounding box center [983, 79] width 51 height 15
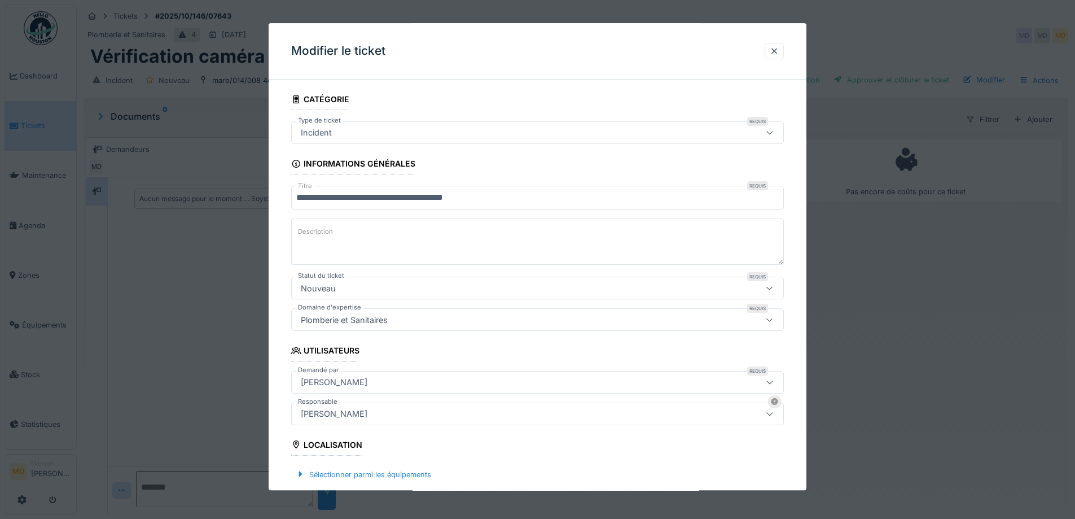
click at [373, 233] on textarea "Description" at bounding box center [537, 242] width 493 height 46
paste textarea "**********"
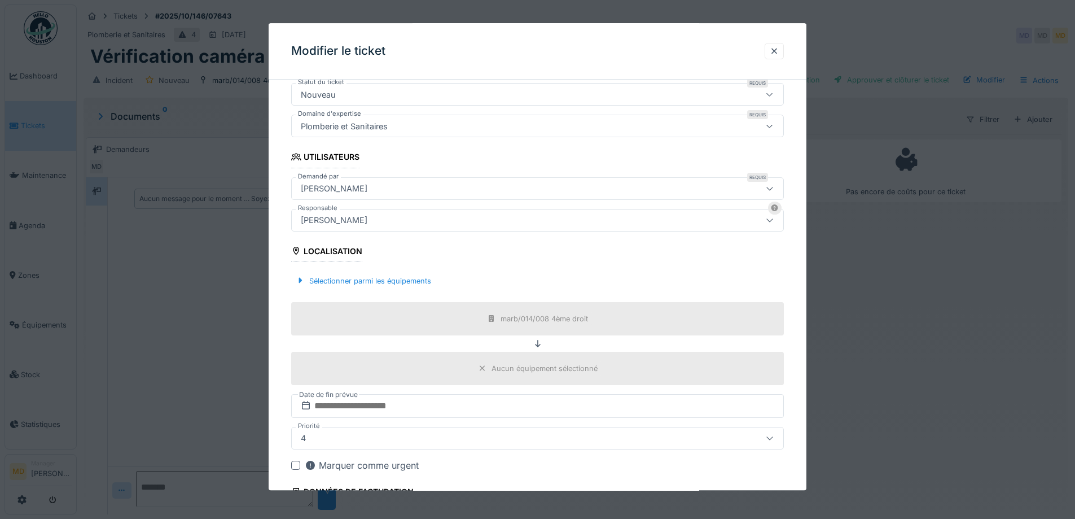
scroll to position [282, 0]
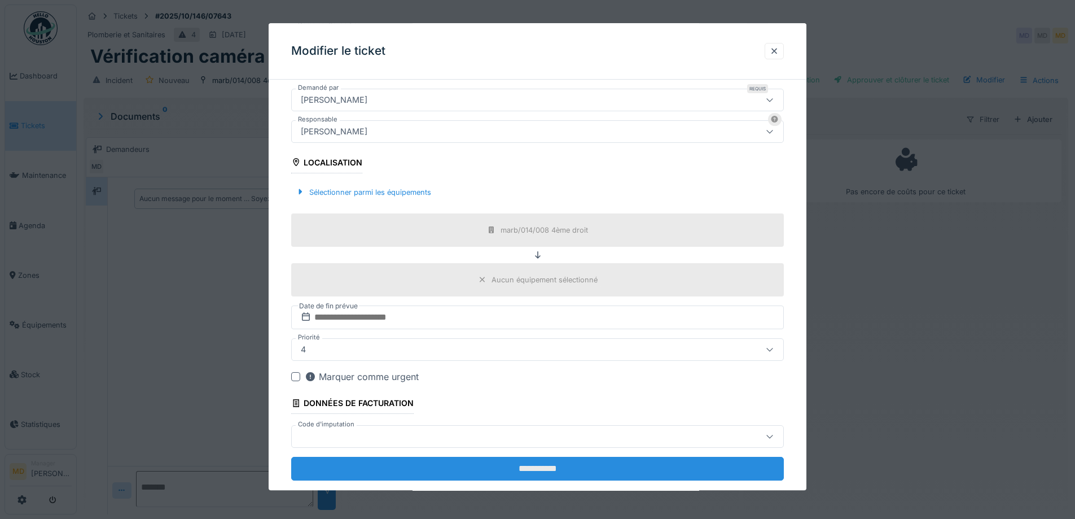
type textarea "**********"
click at [563, 477] on input "**********" at bounding box center [537, 469] width 493 height 24
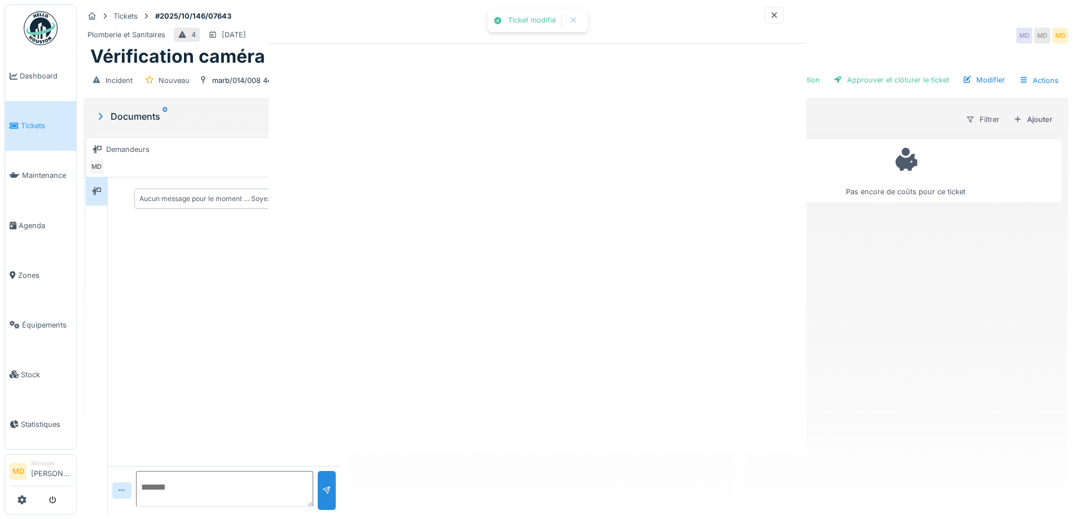
scroll to position [0, 0]
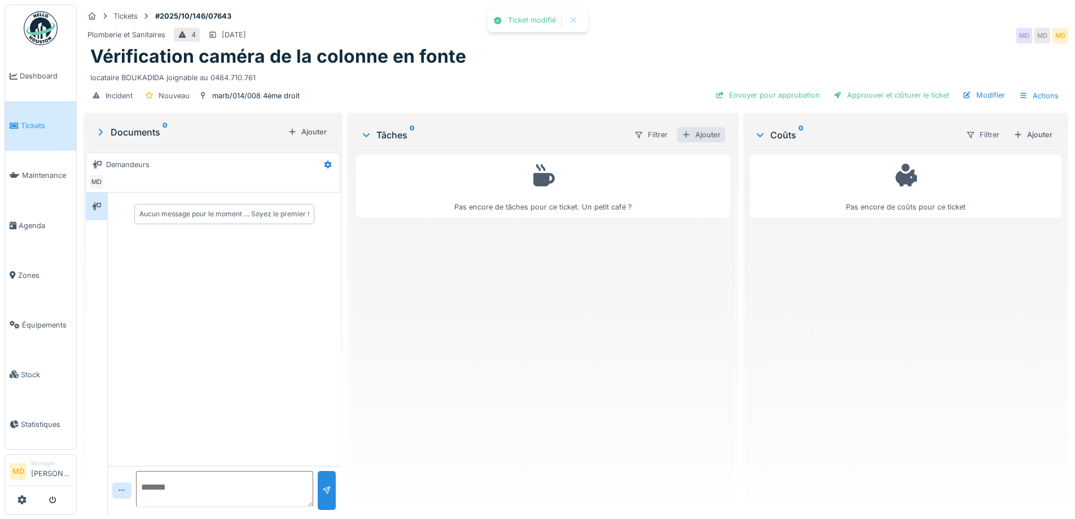
click at [703, 136] on div "Ajouter" at bounding box center [701, 134] width 48 height 15
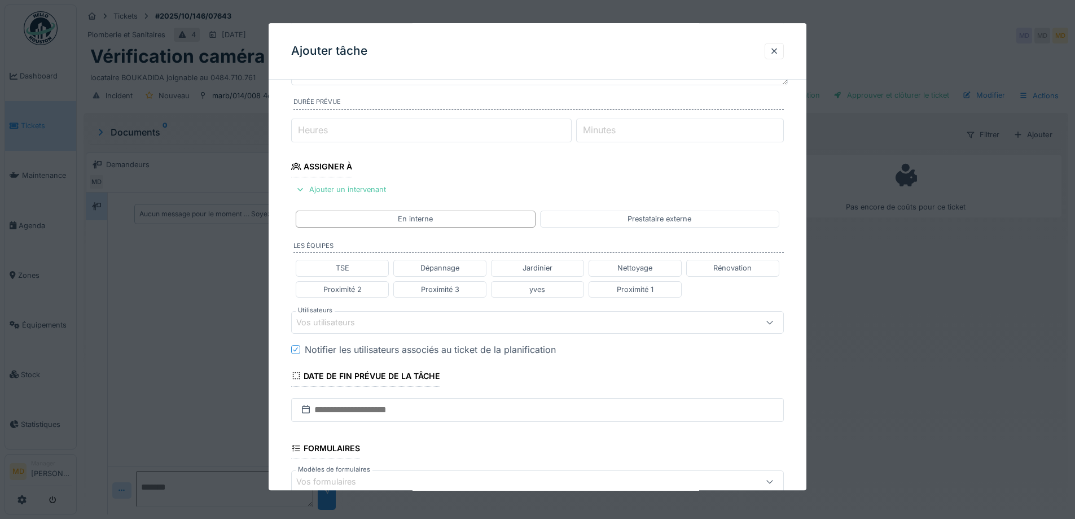
click at [394, 316] on div "Vos utilisateurs" at bounding box center [508, 322] width 425 height 12
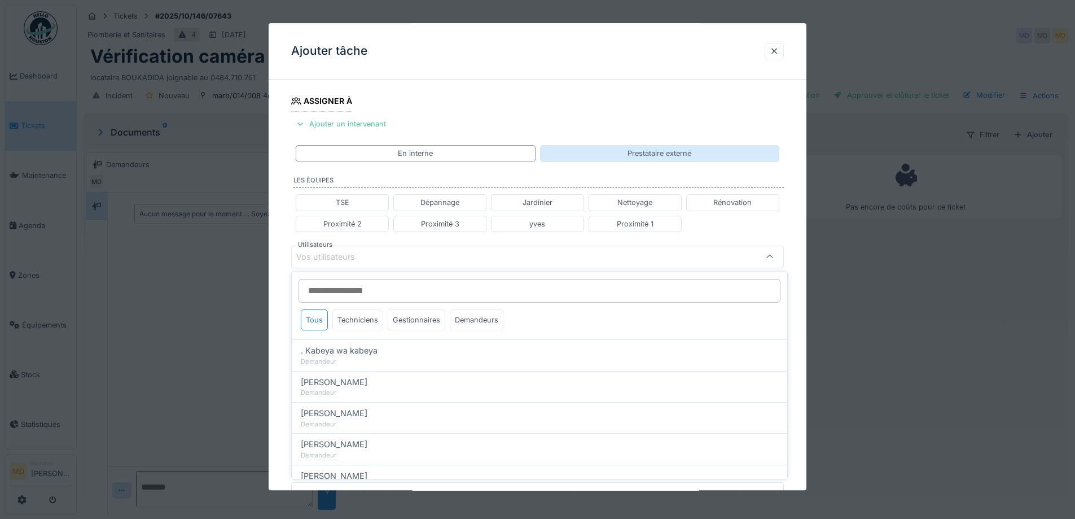
click at [607, 148] on div "Prestataire externe" at bounding box center [659, 154] width 239 height 16
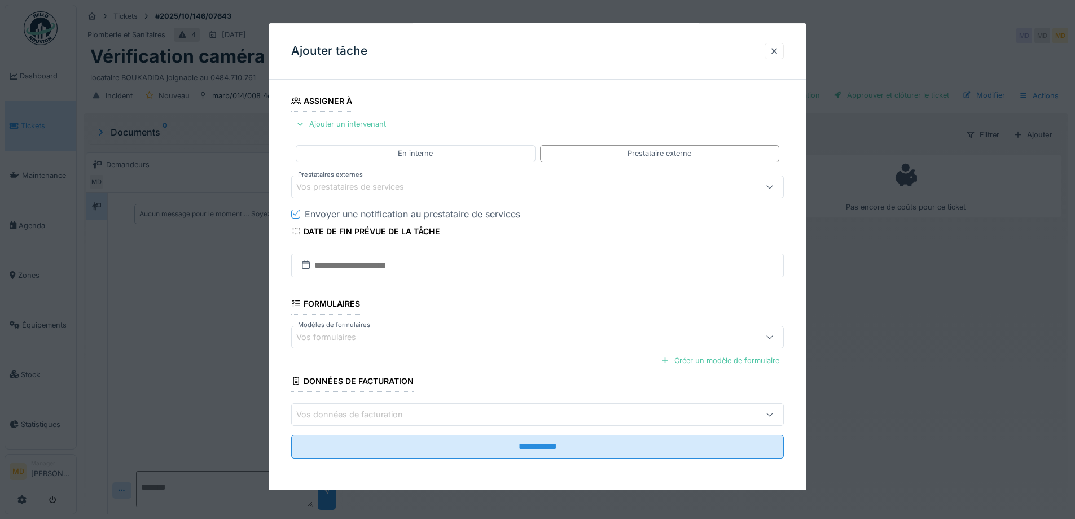
click at [336, 185] on div "Vos prestataires de services" at bounding box center [358, 187] width 124 height 12
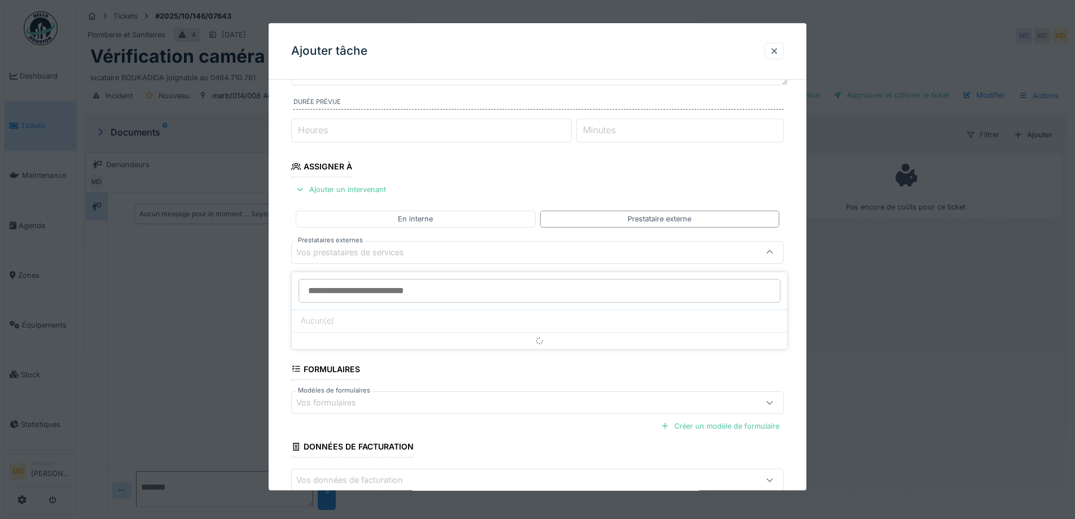
scroll to position [108, 0]
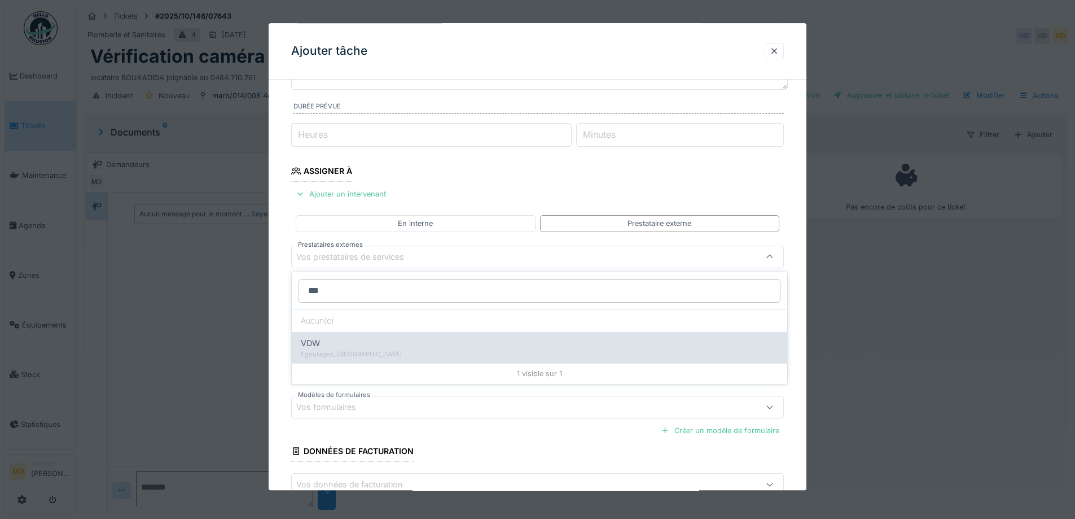
type input "***"
click at [353, 355] on div "Egoutages, [GEOGRAPHIC_DATA]" at bounding box center [539, 354] width 477 height 10
type input "***"
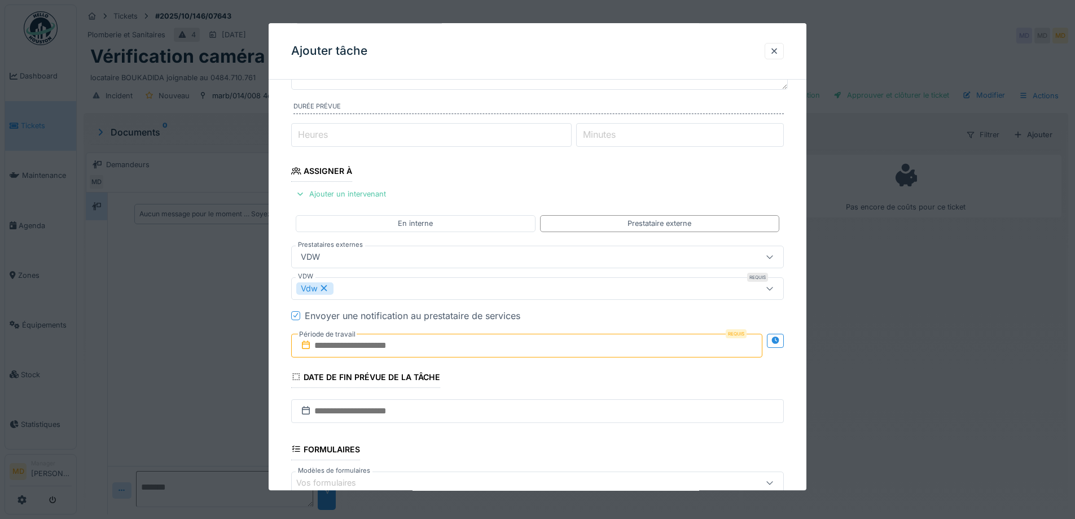
click at [628, 352] on input "text" at bounding box center [526, 345] width 471 height 24
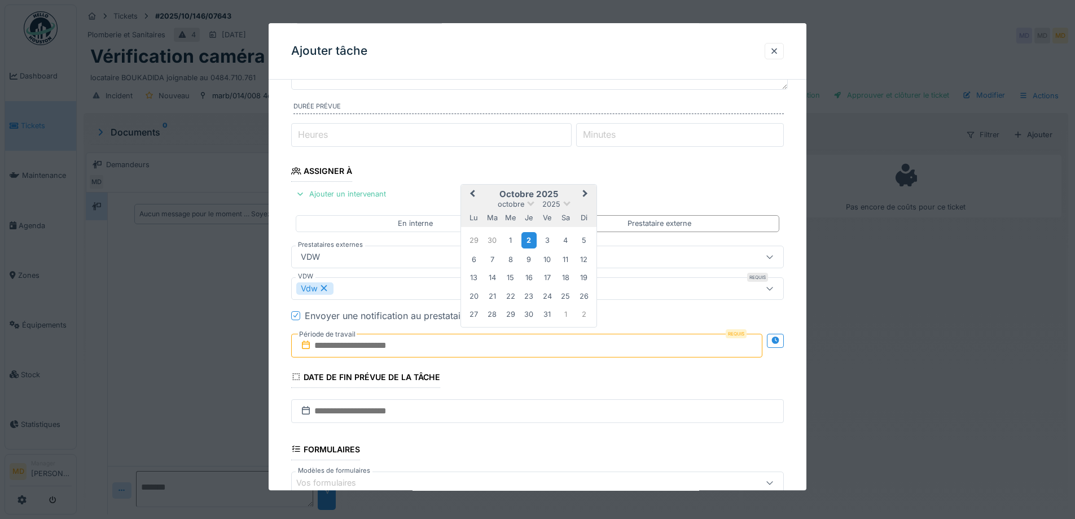
click at [529, 240] on div "2" at bounding box center [528, 240] width 15 height 16
click at [548, 240] on div "3" at bounding box center [546, 240] width 15 height 15
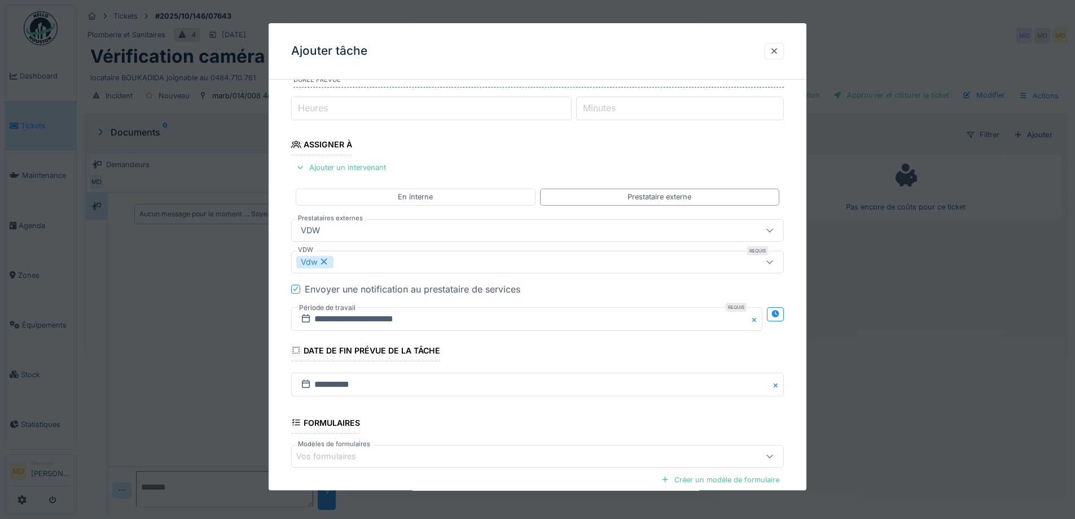
scroll to position [0, 0]
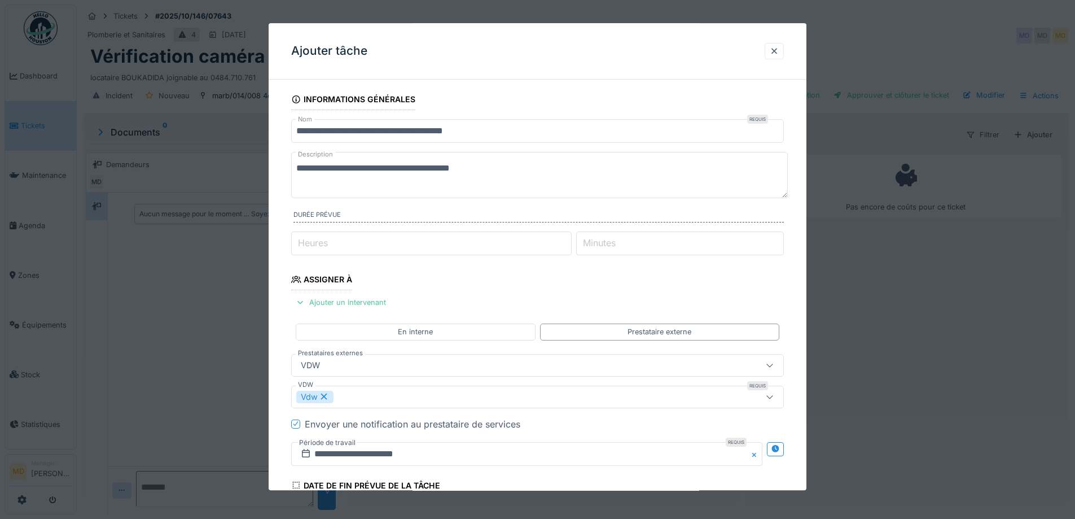
click at [313, 134] on input "**********" at bounding box center [537, 131] width 493 height 24
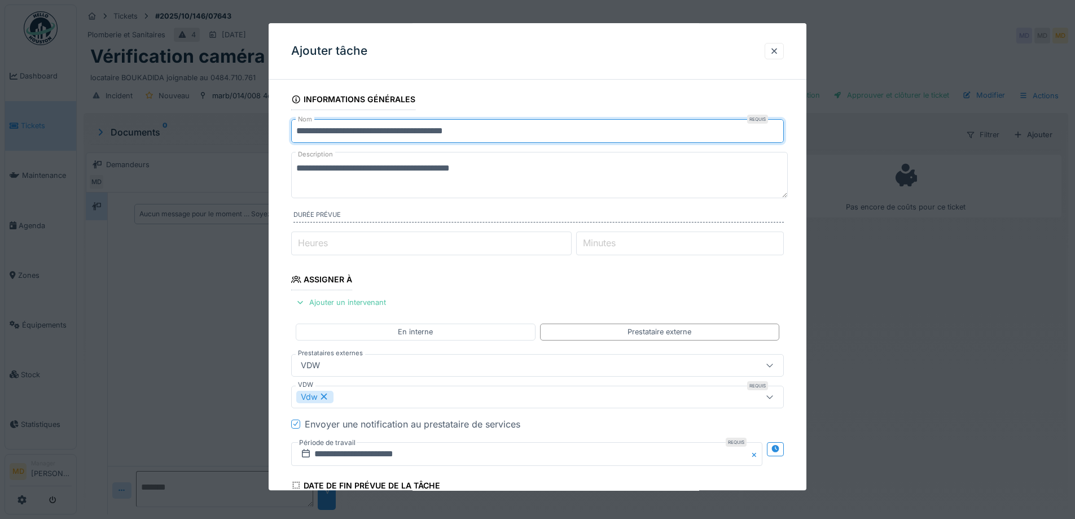
click at [510, 175] on textarea "**********" at bounding box center [539, 175] width 497 height 46
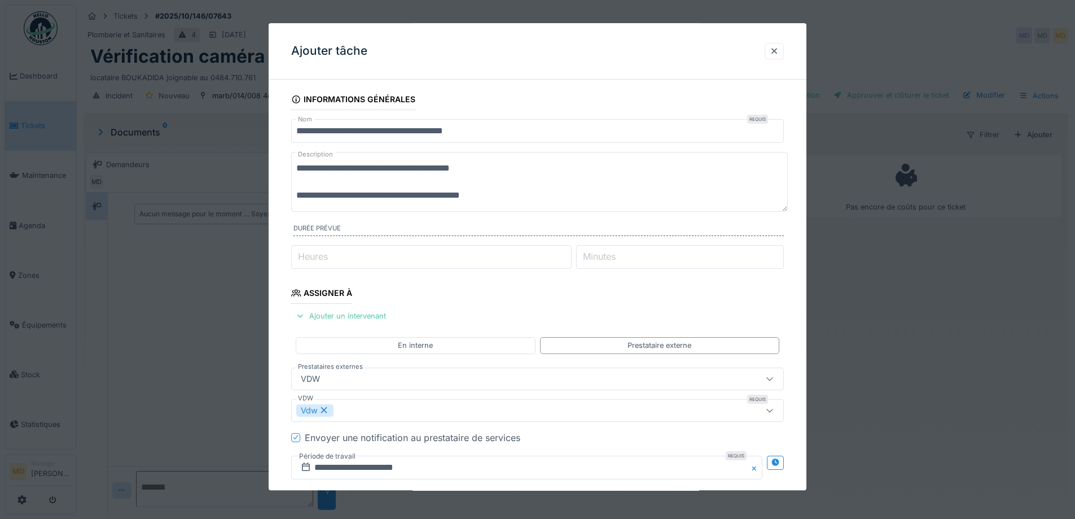
type textarea "**********"
click at [326, 132] on input "**********" at bounding box center [537, 131] width 493 height 24
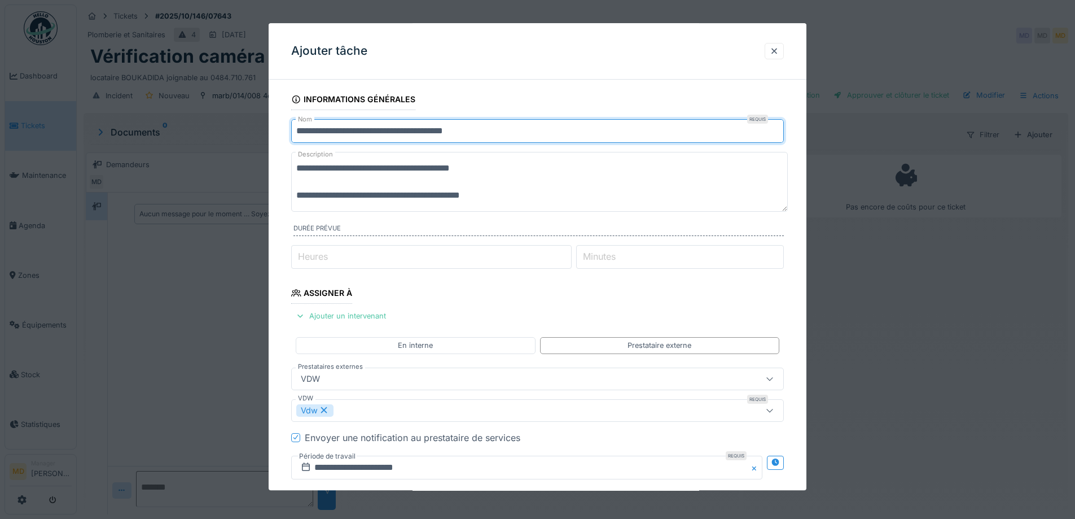
click at [326, 132] on input "**********" at bounding box center [537, 131] width 493 height 24
click at [486, 133] on input "**********" at bounding box center [537, 131] width 493 height 24
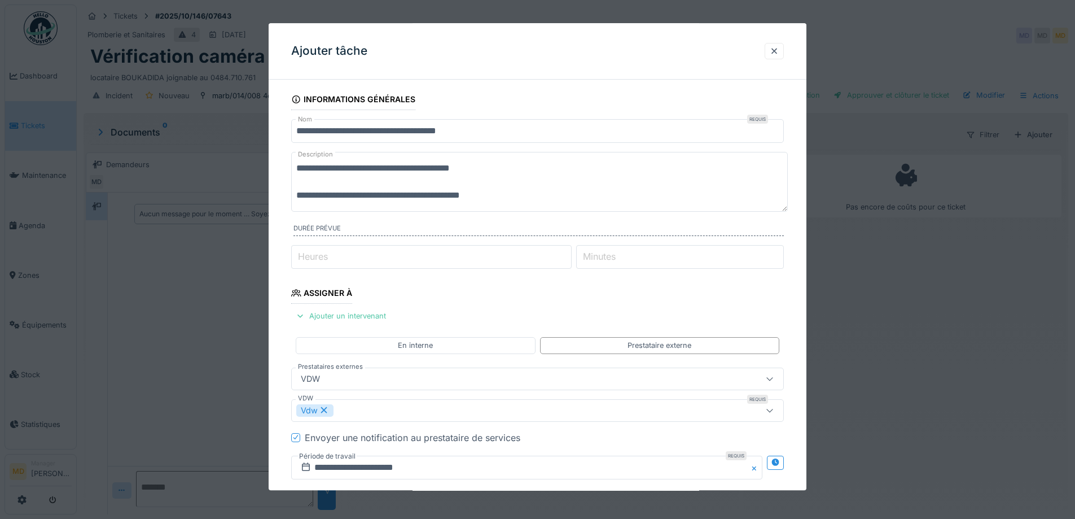
drag, startPoint x: 494, startPoint y: 201, endPoint x: 299, endPoint y: 195, distance: 195.3
click at [299, 195] on textarea "**********" at bounding box center [539, 182] width 497 height 60
click at [491, 135] on input "**********" at bounding box center [537, 131] width 493 height 24
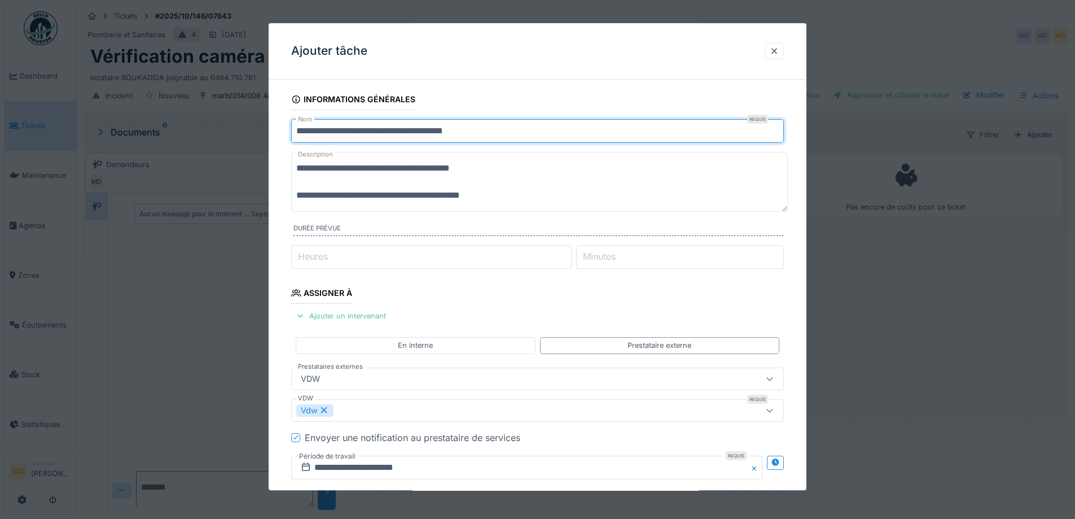
paste input "**********"
type input "**********"
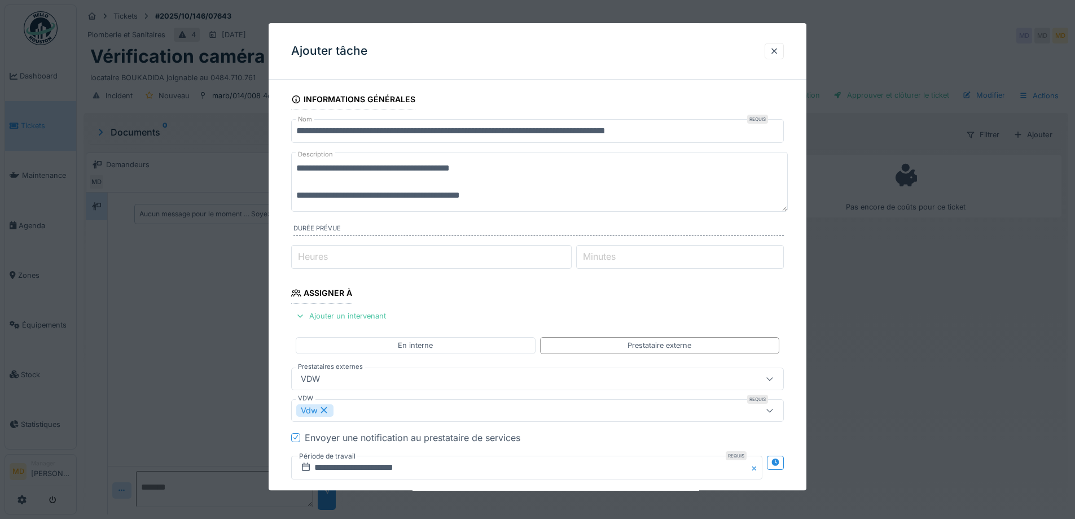
drag, startPoint x: 473, startPoint y: 194, endPoint x: 251, endPoint y: 190, distance: 222.4
click at [251, 190] on div "**********" at bounding box center [576, 259] width 998 height 519
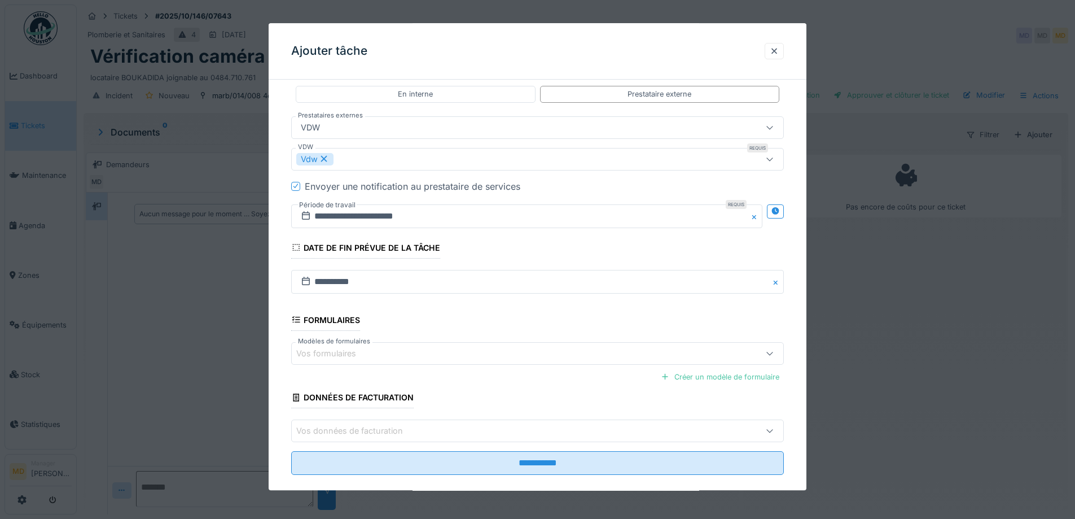
scroll to position [254, 0]
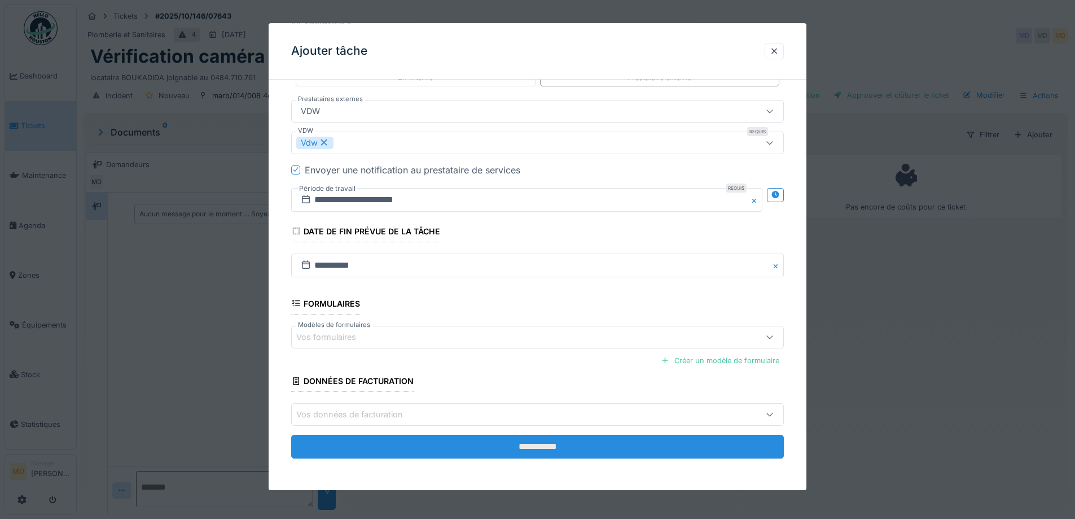
type textarea "**********"
click at [518, 446] on input "**********" at bounding box center [537, 446] width 493 height 24
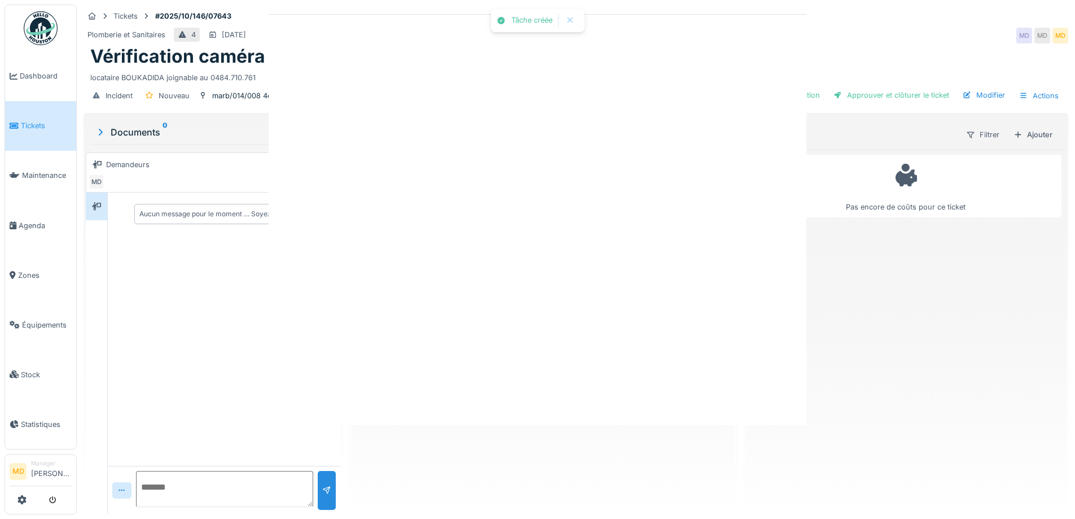
scroll to position [0, 0]
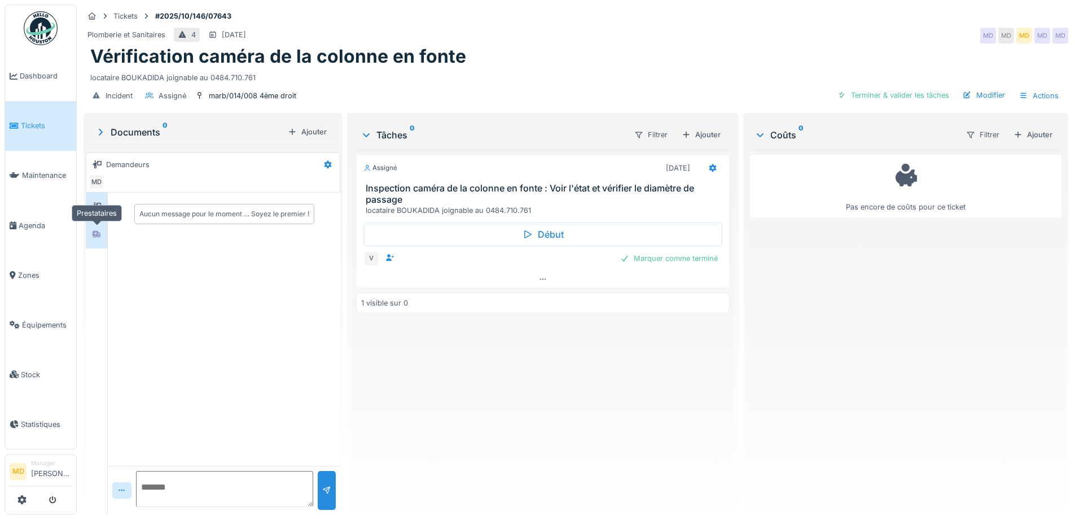
click at [96, 230] on div at bounding box center [96, 234] width 9 height 11
click at [195, 477] on textarea at bounding box center [224, 489] width 177 height 36
type textarea "********"
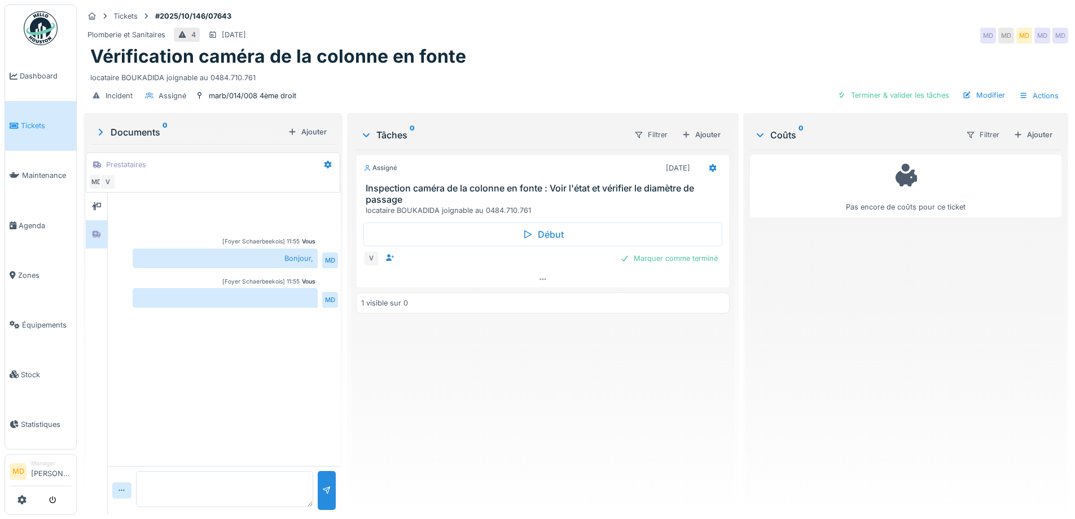
click at [205, 477] on textarea at bounding box center [224, 489] width 177 height 36
type textarea "*"
type textarea "**********"
click at [322, 488] on div at bounding box center [327, 490] width 18 height 39
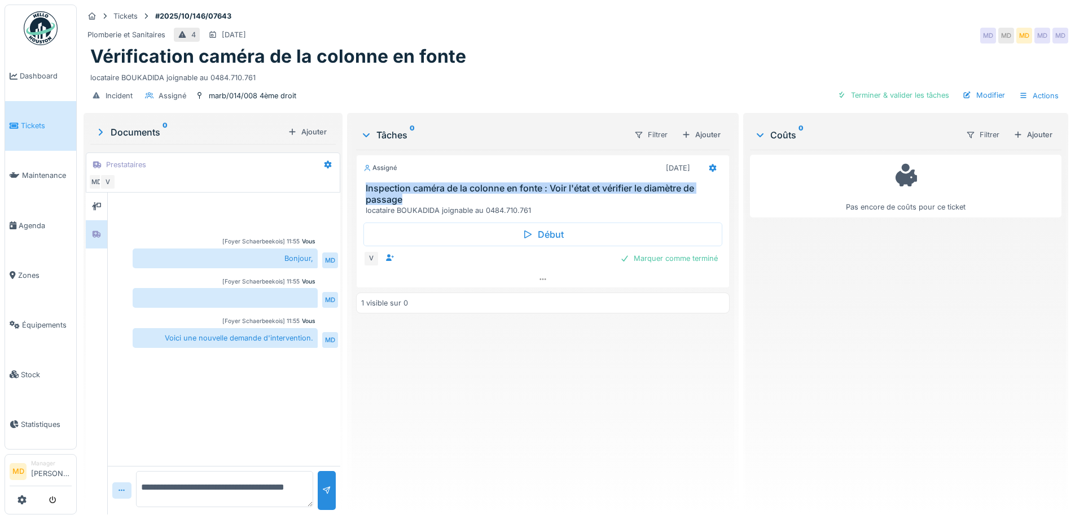
drag, startPoint x: 362, startPoint y: 178, endPoint x: 417, endPoint y: 194, distance: 57.5
click at [417, 194] on div "Inspection caméra de la colonne en fonte : Voir l'état et vérifier le diamètre …" at bounding box center [543, 199] width 372 height 33
copy h3 "Inspection caméra de la colonne en fonte : Voir l'état et vérifier le diamètre …"
click at [978, 87] on div "Modifier" at bounding box center [983, 94] width 51 height 15
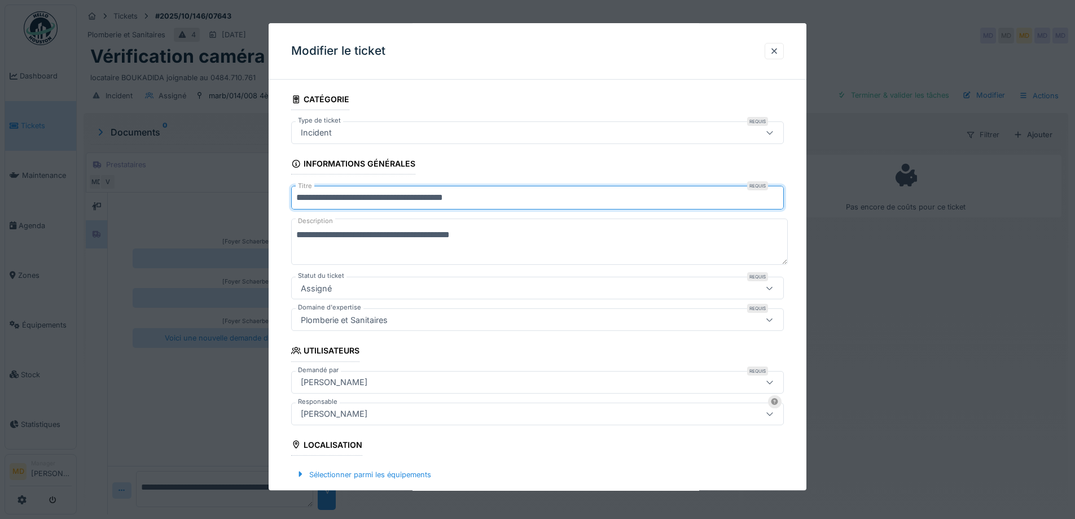
drag, startPoint x: 91, startPoint y: 196, endPoint x: 47, endPoint y: 196, distance: 44.0
click at [77, 196] on div "**********" at bounding box center [576, 259] width 998 height 519
paste input "**********"
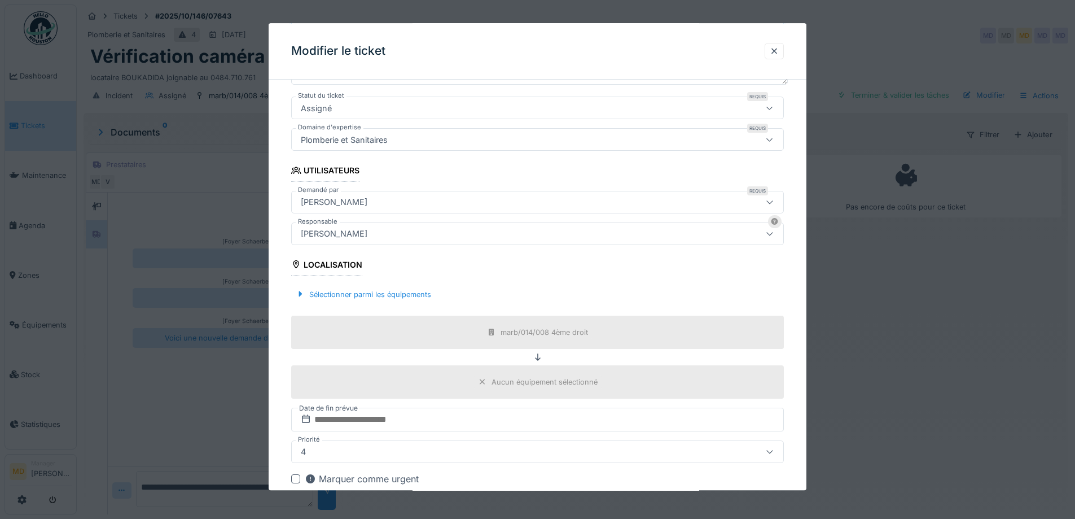
scroll to position [304, 0]
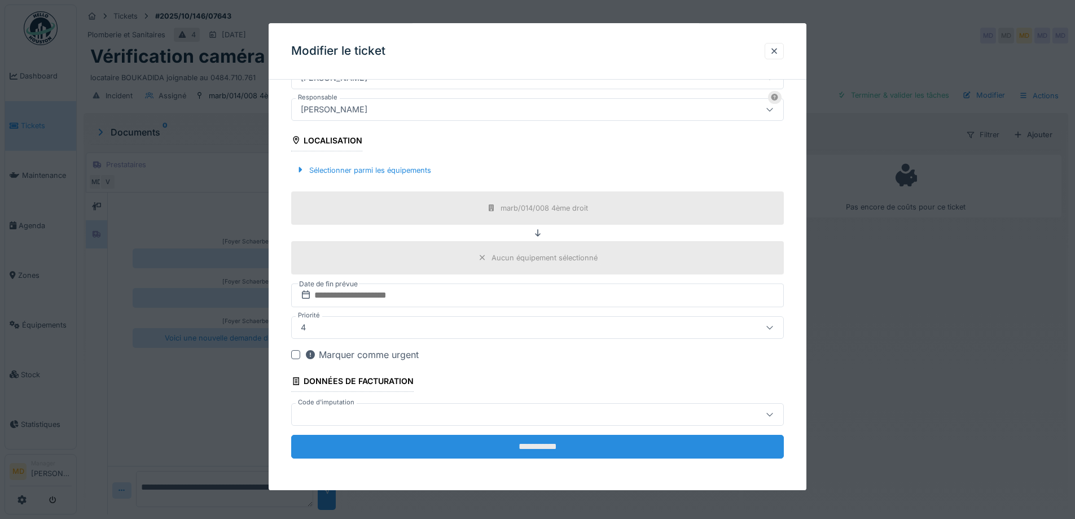
type input "**********"
click at [548, 445] on input "**********" at bounding box center [537, 446] width 493 height 24
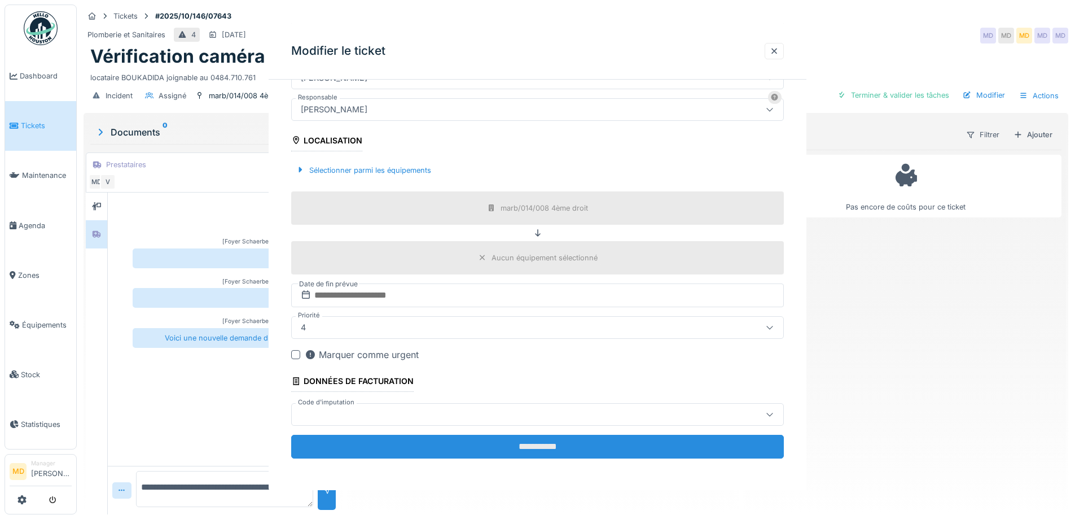
scroll to position [0, 0]
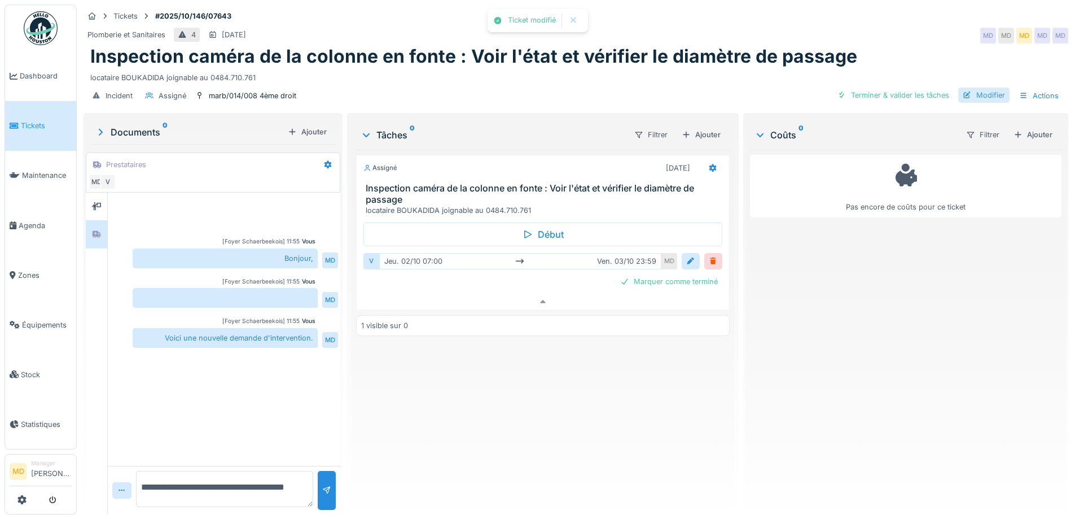
click at [978, 87] on div "Modifier" at bounding box center [983, 94] width 51 height 15
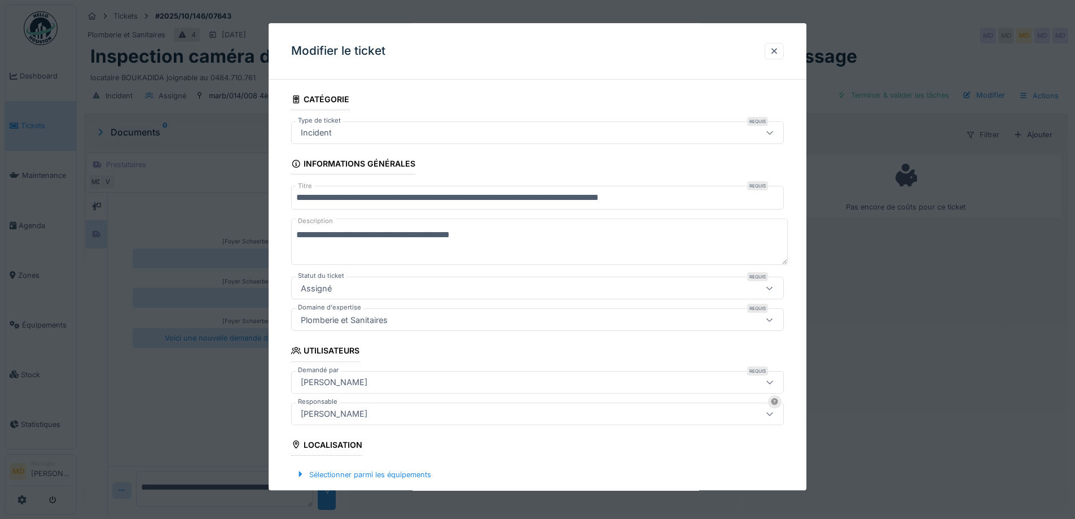
click at [352, 415] on div "[PERSON_NAME]" at bounding box center [334, 413] width 76 height 12
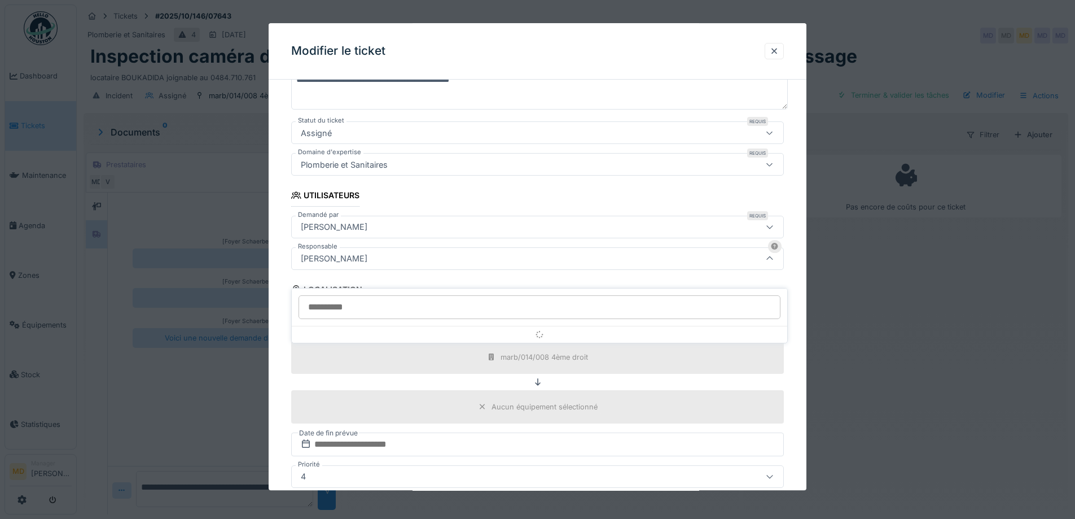
scroll to position [157, 0]
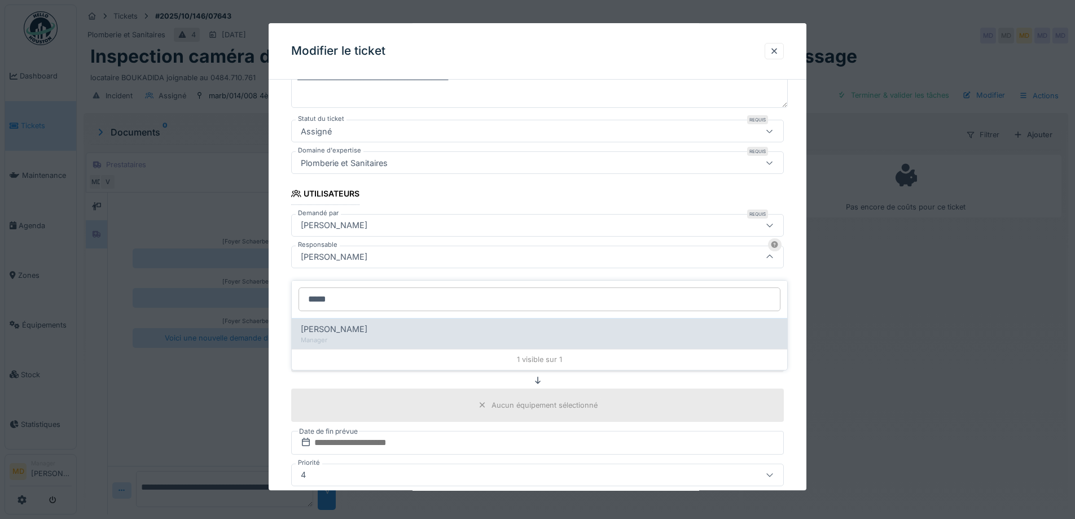
type input "*****"
click at [348, 323] on span "[PERSON_NAME]" at bounding box center [334, 329] width 67 height 12
type input "****"
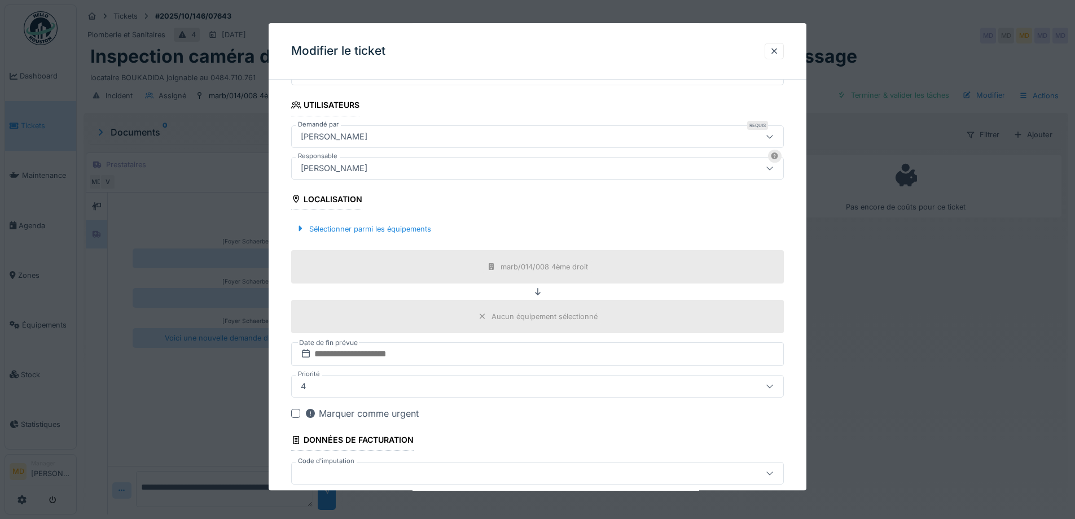
scroll to position [304, 0]
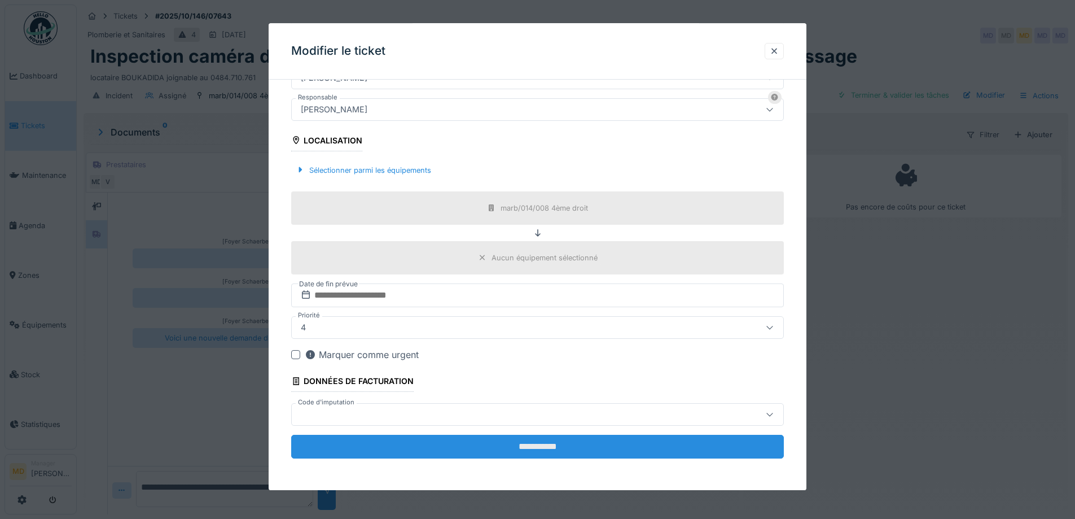
click at [493, 443] on input "**********" at bounding box center [537, 446] width 493 height 24
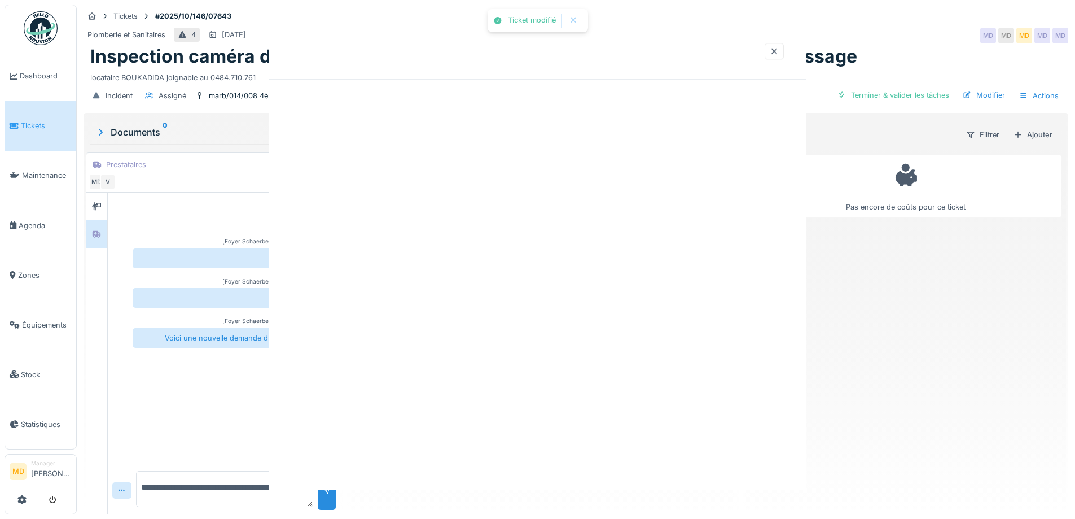
scroll to position [0, 0]
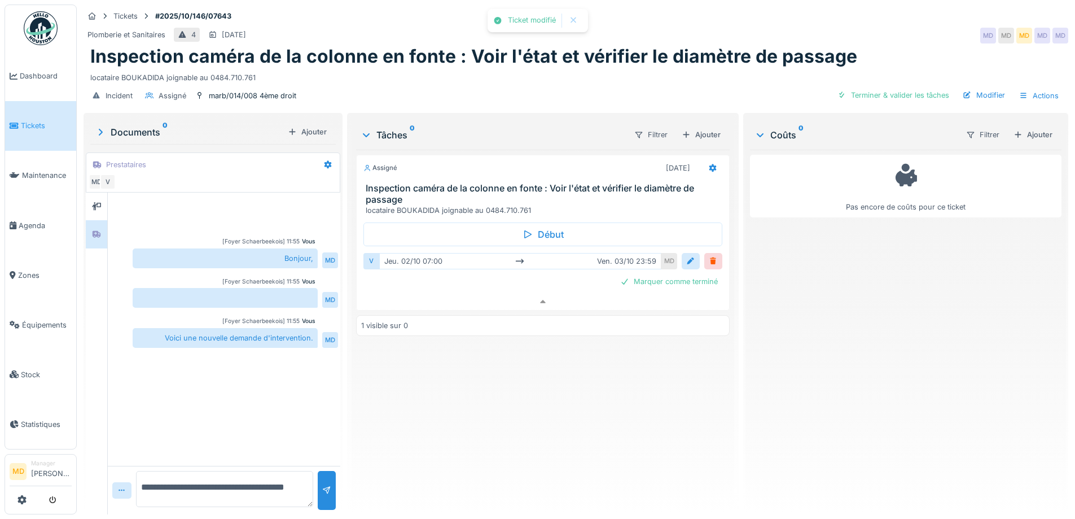
click at [498, 433] on div "Assigné 03/10/2025 Inspection caméra de la colonne en fonte : Voir l'état et vé…" at bounding box center [542, 327] width 373 height 355
click at [543, 298] on icon at bounding box center [542, 301] width 9 height 7
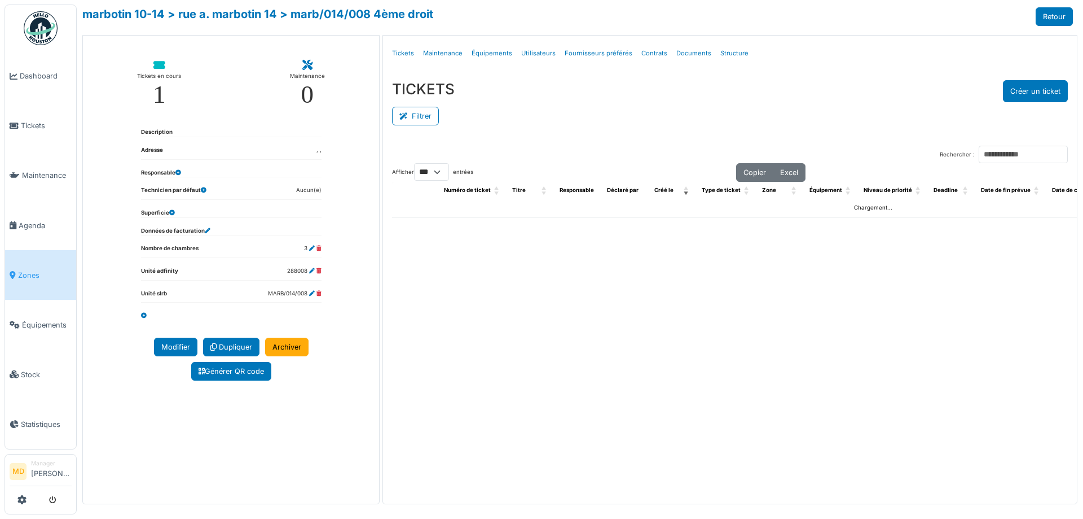
select select "***"
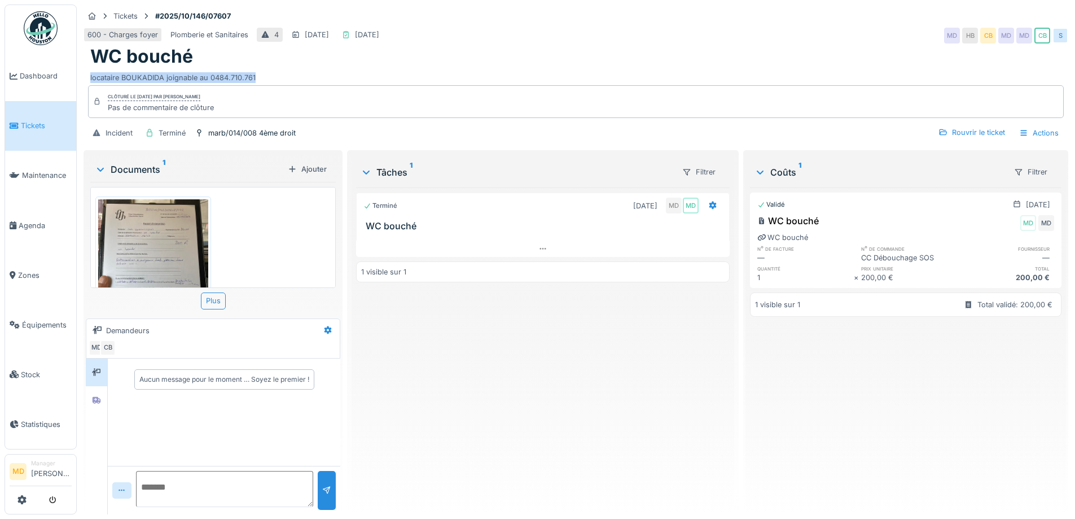
drag, startPoint x: 262, startPoint y: 71, endPoint x: 84, endPoint y: 75, distance: 178.4
click at [84, 75] on div "WC bouché locataire BOUKADIDA joignable au 0484.710.761" at bounding box center [576, 64] width 985 height 37
copy div "locataire BOUKADIDA joignable au 0484.710.761"
click at [245, 130] on div "marb/014/008 4ème droit" at bounding box center [251, 133] width 87 height 11
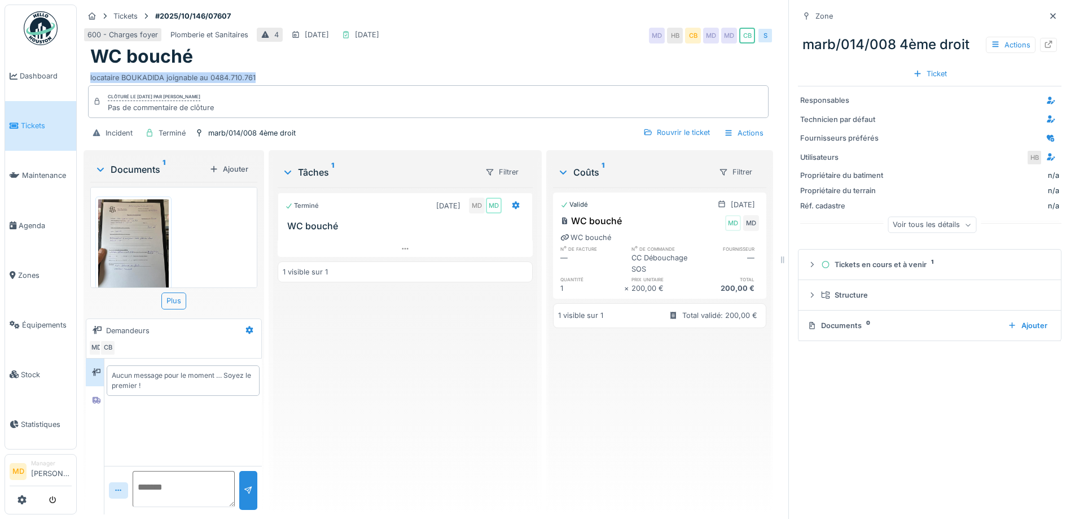
click at [1045, 42] on icon at bounding box center [1048, 44] width 7 height 7
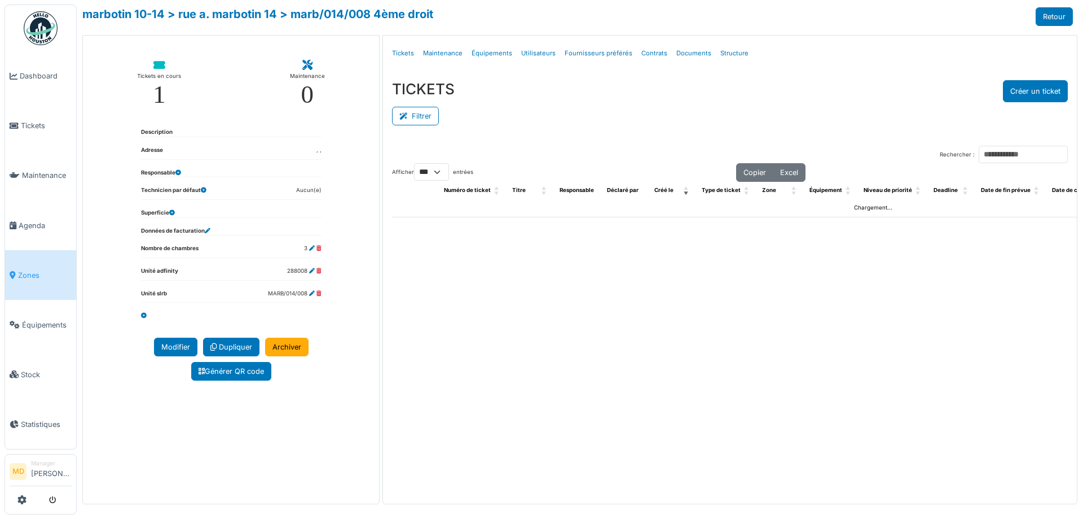
select select "***"
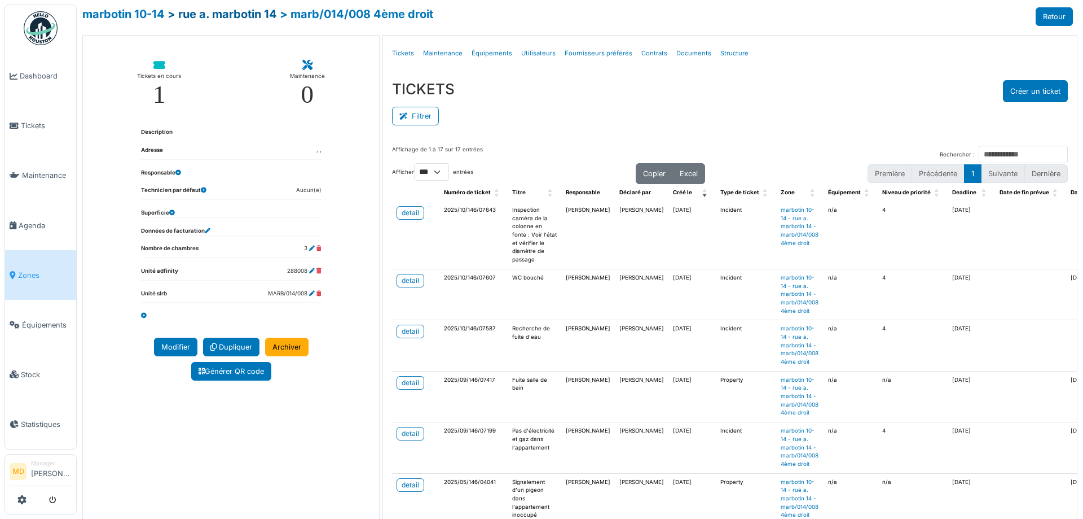
click at [189, 20] on link "> rue a. marbotin 14" at bounding box center [222, 14] width 109 height 14
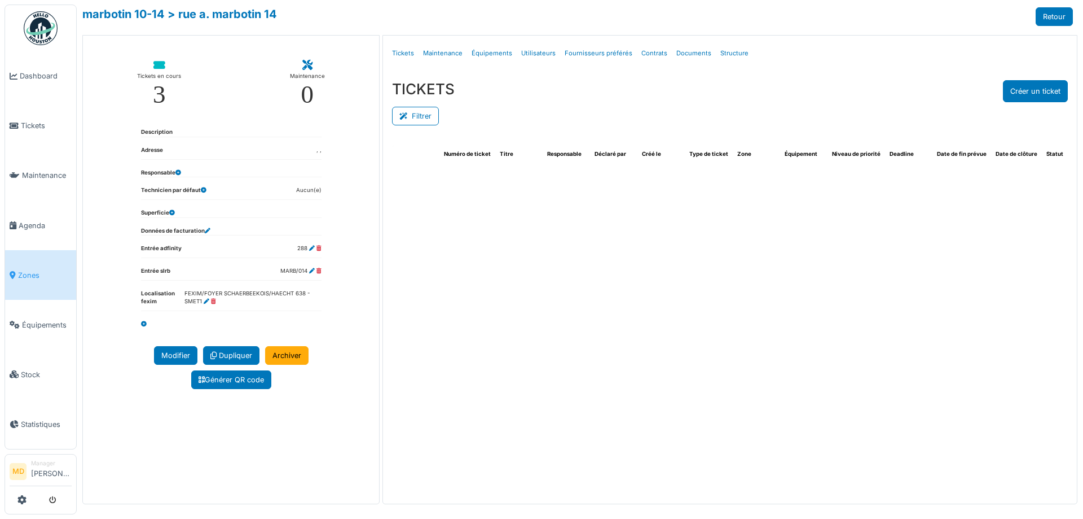
select select "***"
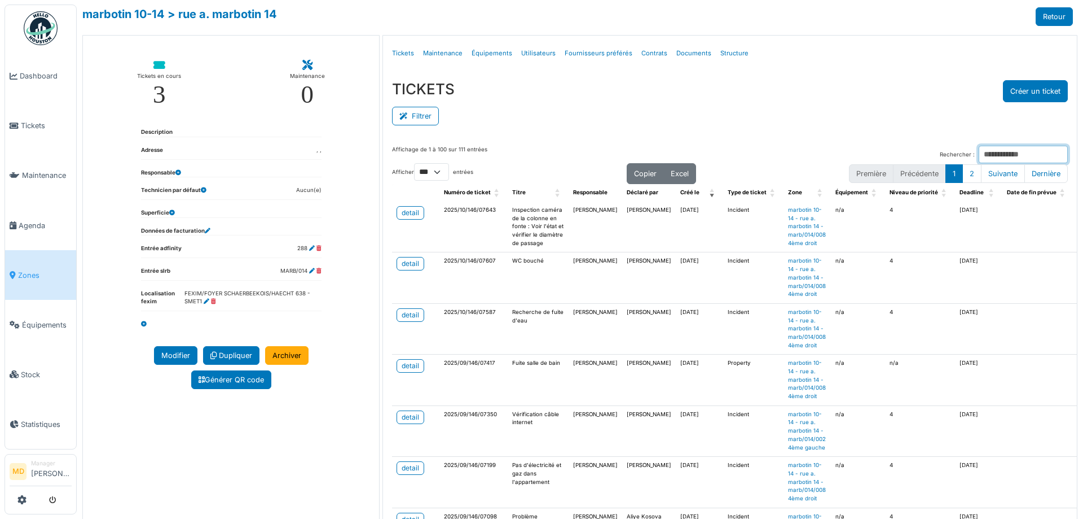
click at [979, 157] on input "Rechercher :" at bounding box center [1023, 154] width 89 height 17
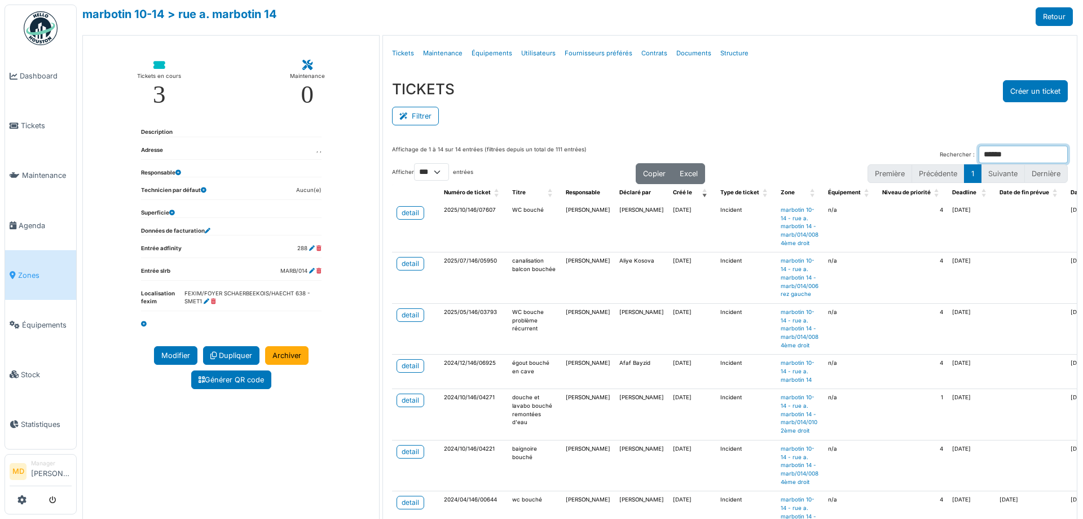
type input "******"
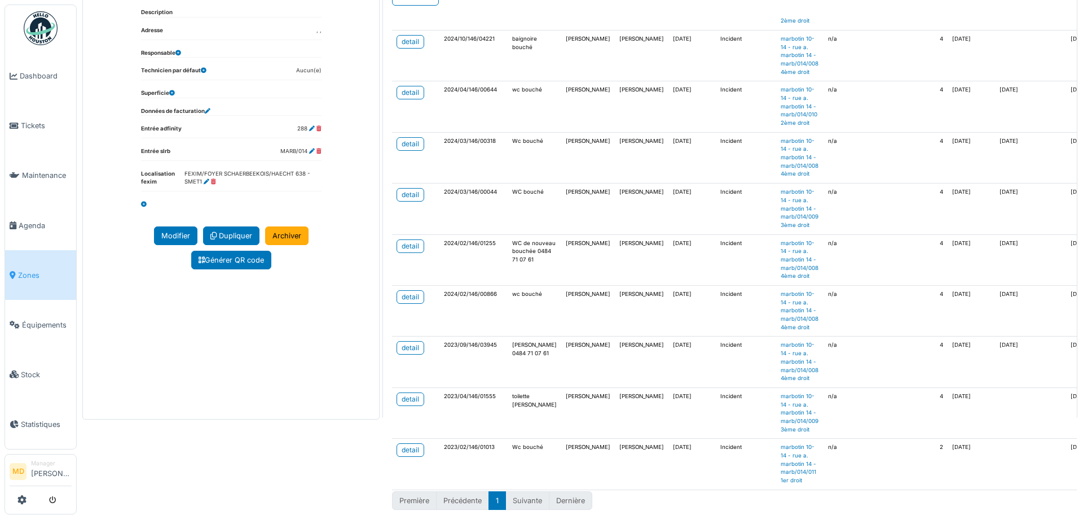
scroll to position [121, 0]
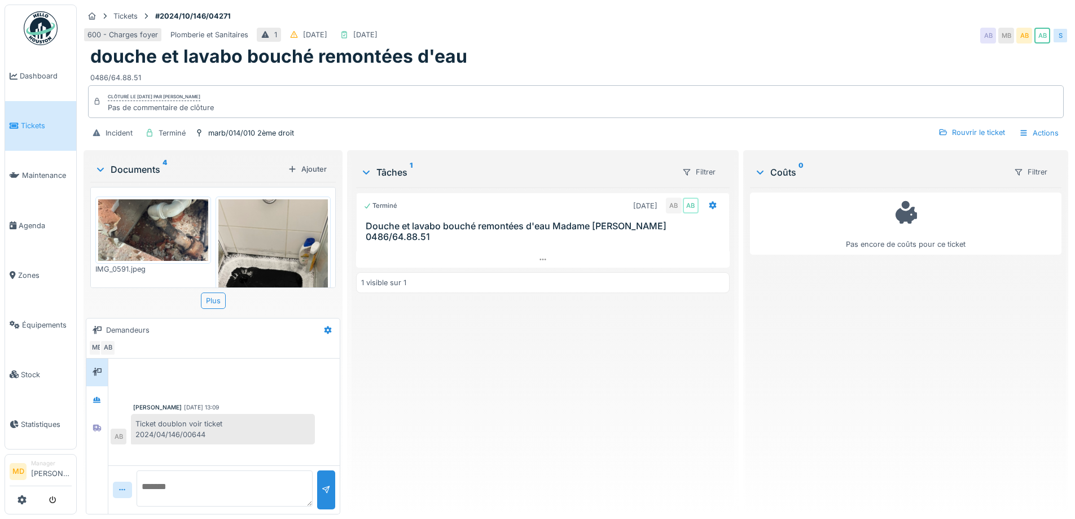
scroll to position [226, 0]
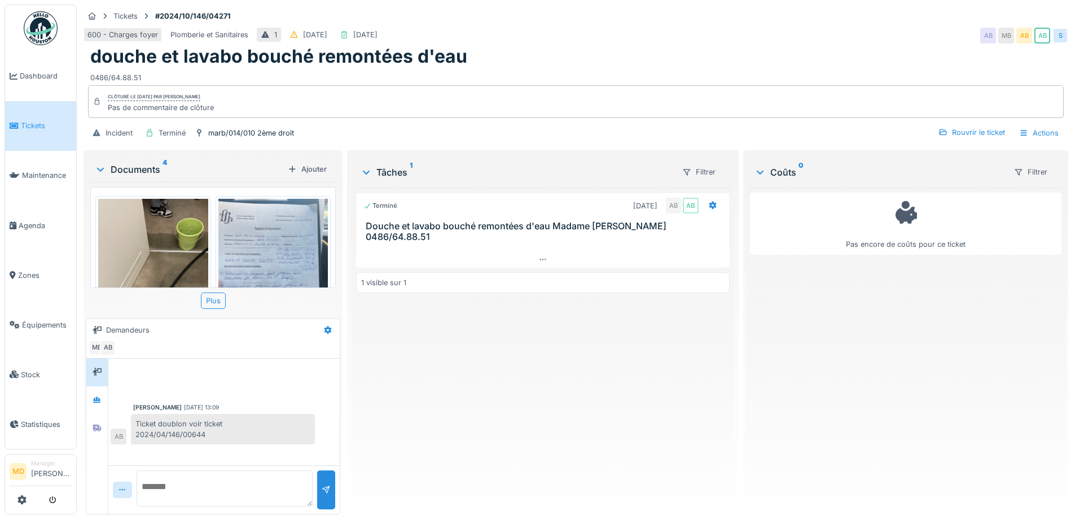
click at [291, 245] on img at bounding box center [273, 296] width 110 height 195
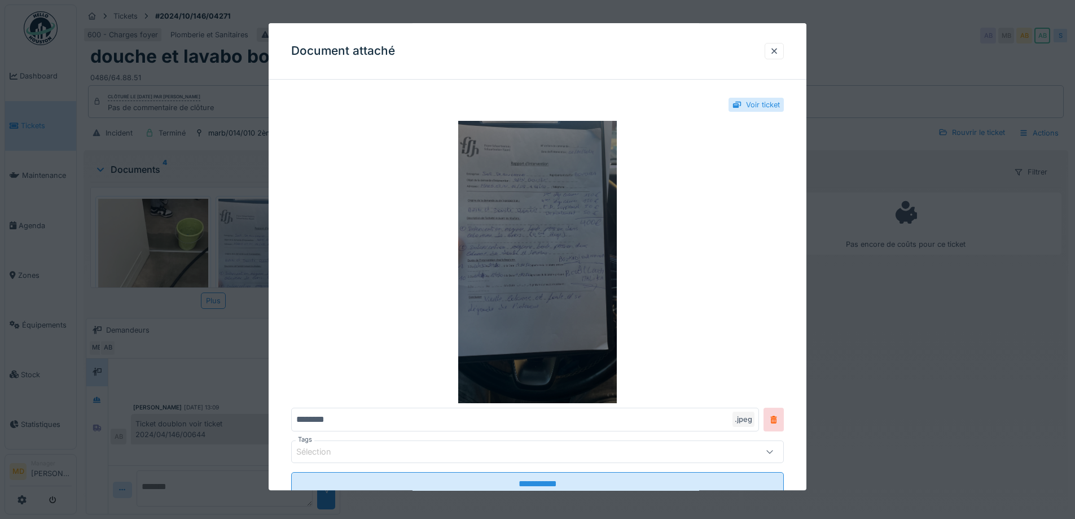
click at [521, 252] on img at bounding box center [537, 262] width 493 height 282
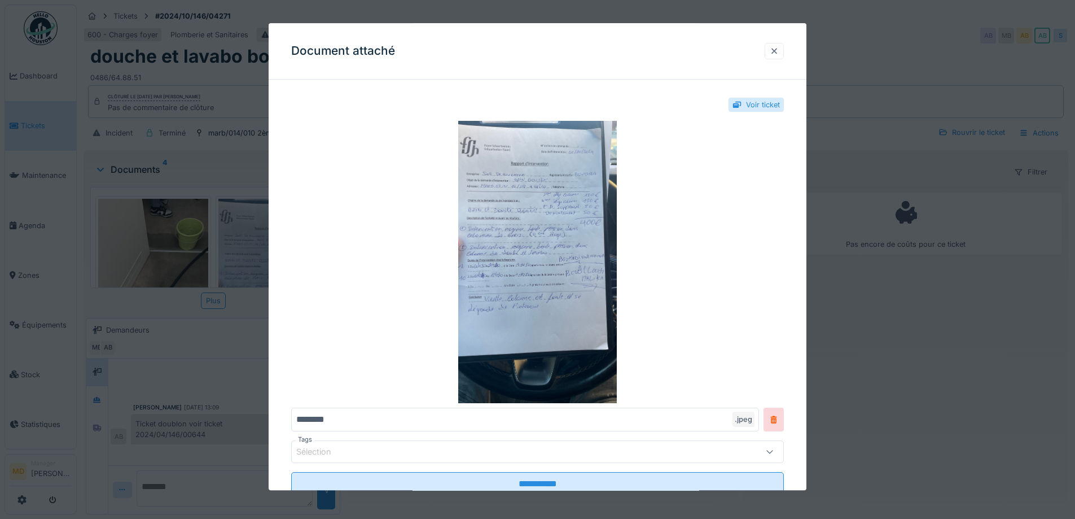
click at [776, 53] on div at bounding box center [774, 51] width 9 height 11
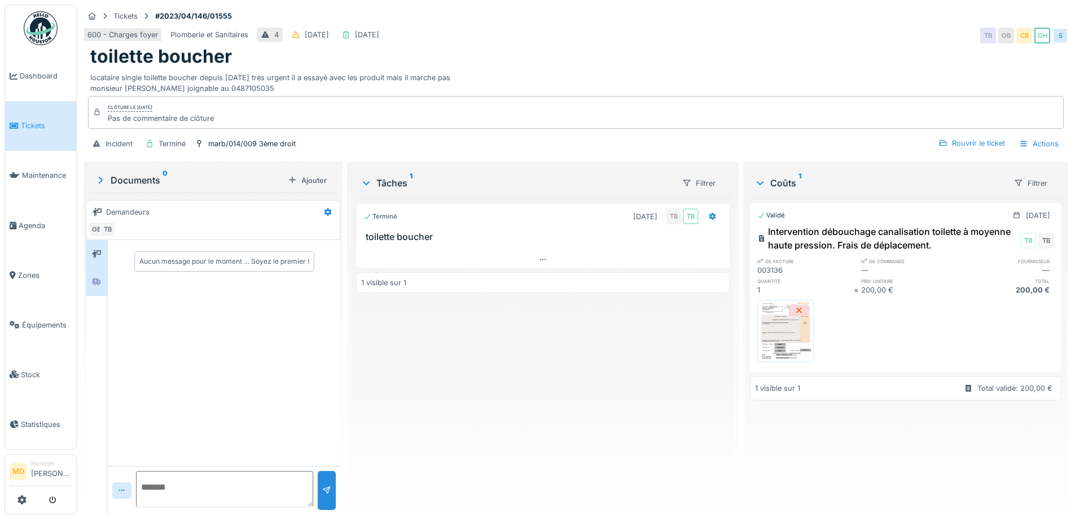
click at [106, 275] on div at bounding box center [96, 282] width 21 height 28
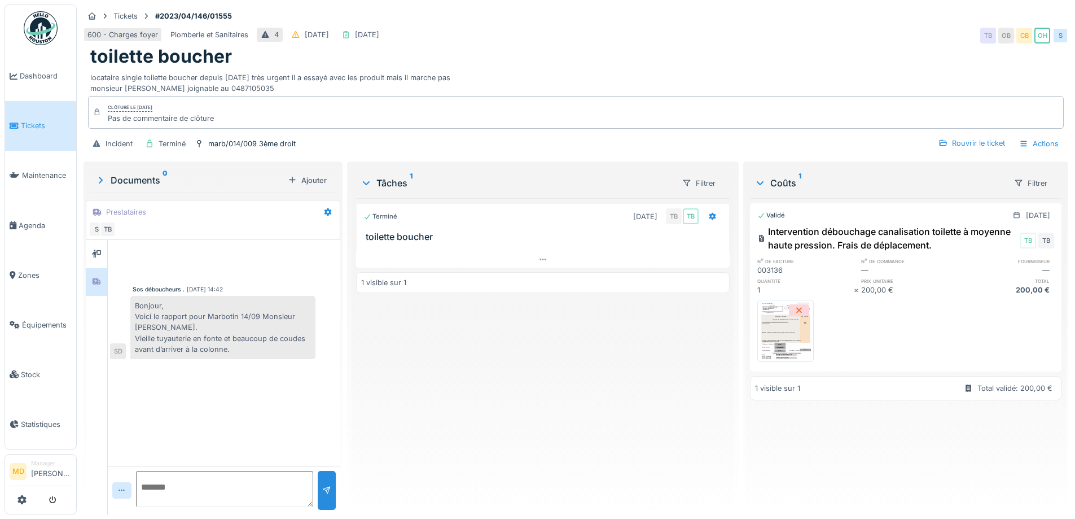
click at [772, 330] on img at bounding box center [785, 330] width 51 height 56
click at [765, 319] on img at bounding box center [785, 330] width 51 height 56
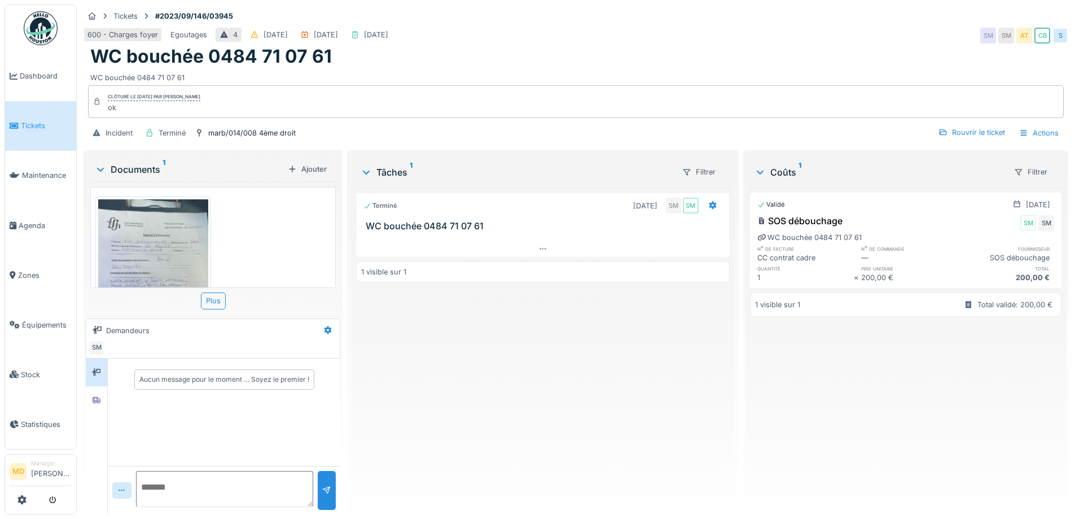
click at [170, 223] on img at bounding box center [153, 296] width 110 height 195
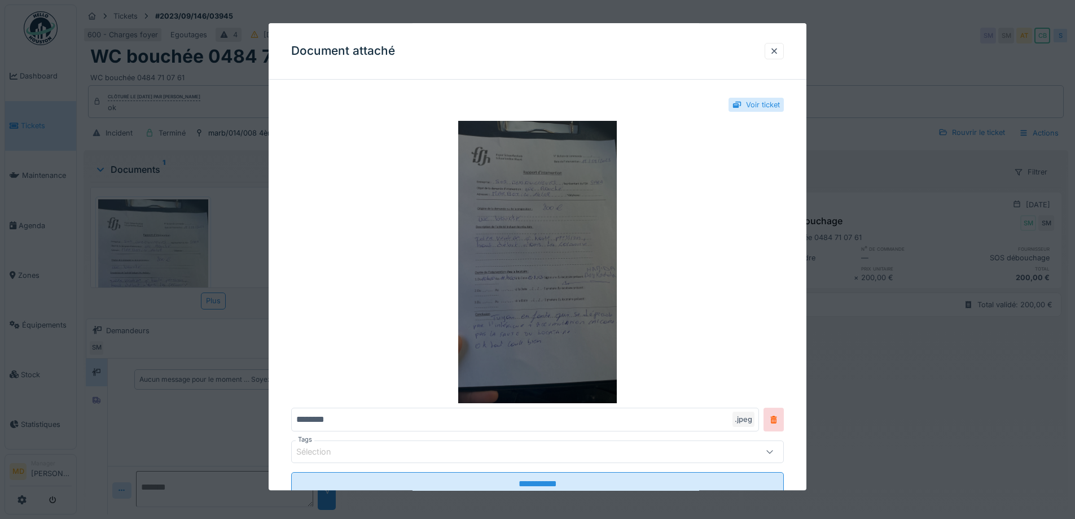
click at [521, 262] on img at bounding box center [537, 262] width 493 height 282
click at [543, 330] on img at bounding box center [537, 262] width 493 height 282
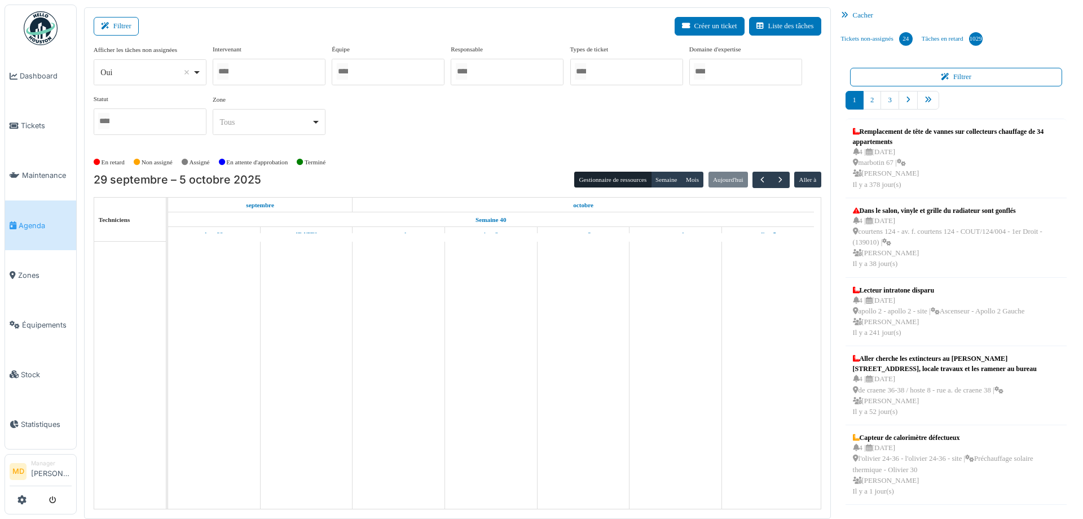
click at [261, 66] on div at bounding box center [269, 72] width 113 height 27
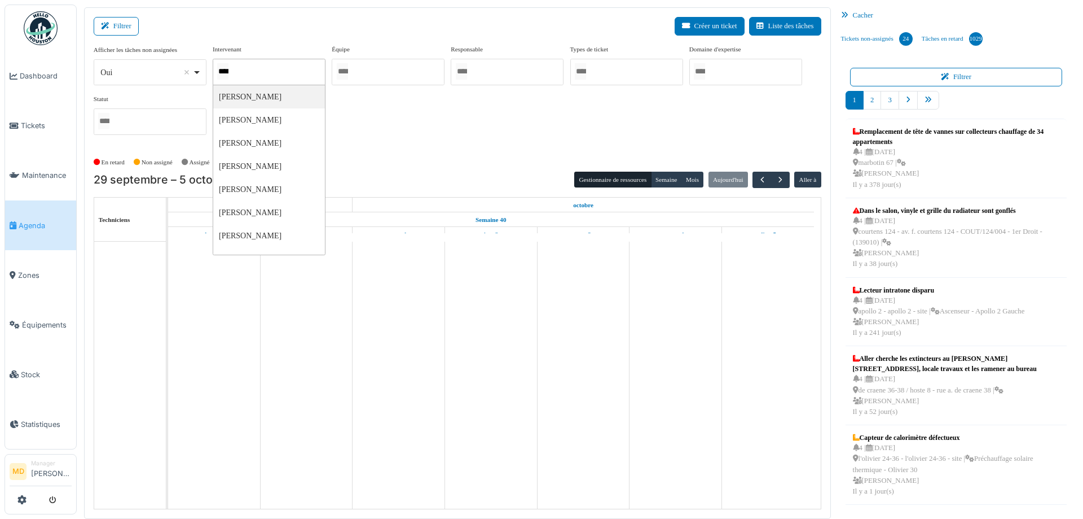
type input "*****"
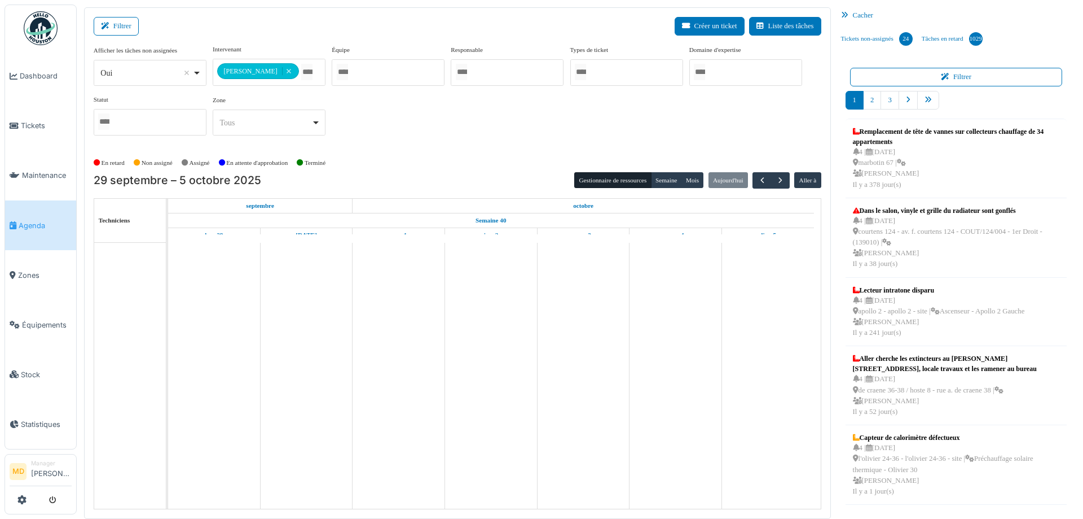
click at [653, 127] on div "**********" at bounding box center [458, 95] width 728 height 100
click at [662, 177] on button "Semaine" at bounding box center [666, 180] width 31 height 16
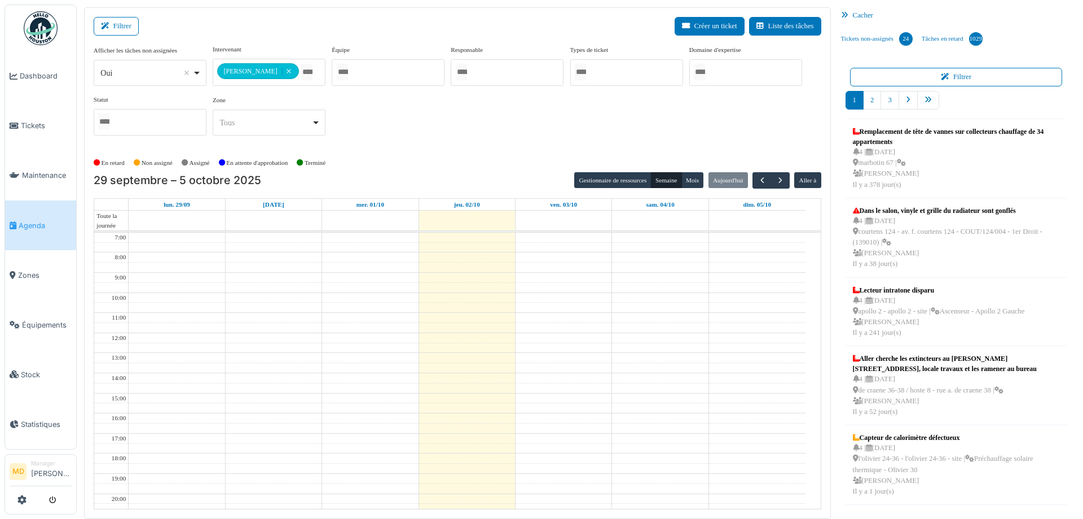
click at [452, 138] on div "**********" at bounding box center [458, 95] width 728 height 100
click at [671, 124] on div "**********" at bounding box center [458, 95] width 728 height 100
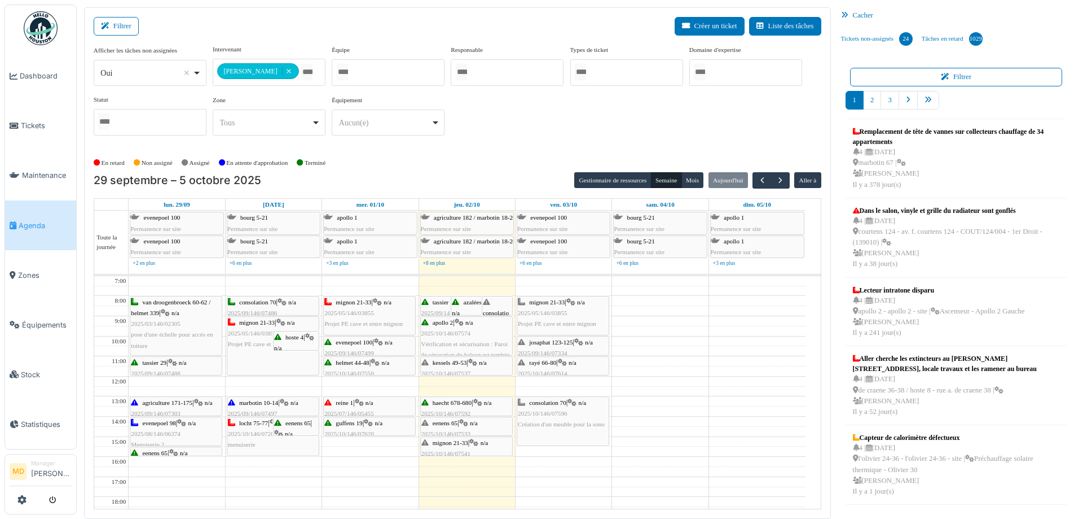
click at [455, 361] on span "kessels 49-53" at bounding box center [450, 362] width 34 height 7
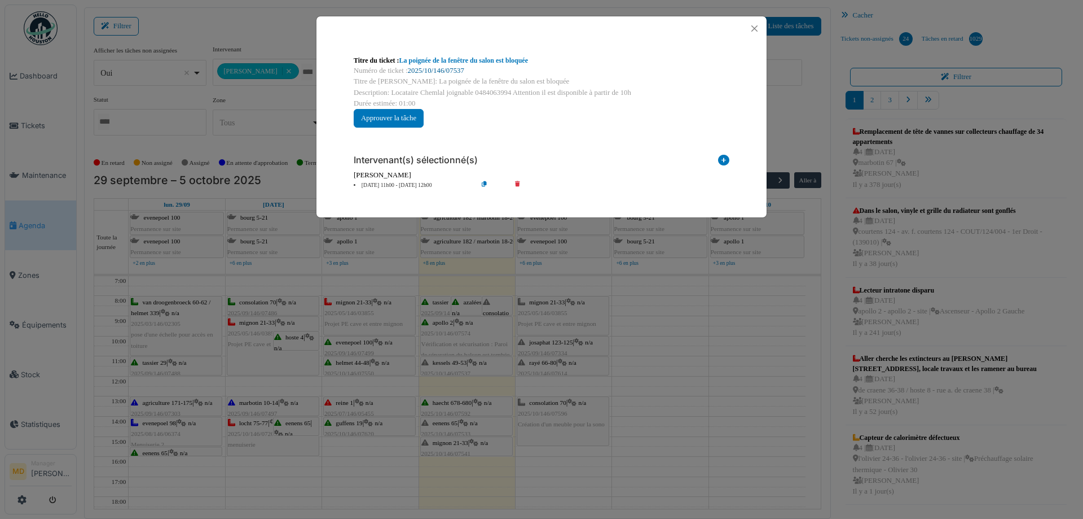
click at [421, 69] on link "2025/10/146/07537" at bounding box center [436, 71] width 56 height 8
click at [759, 30] on button "Close" at bounding box center [754, 28] width 15 height 15
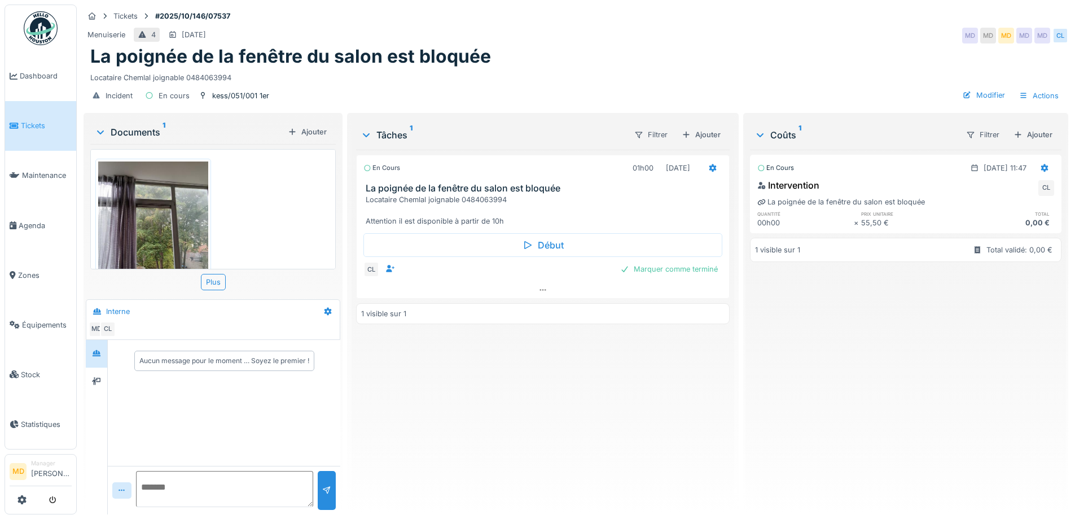
scroll to position [55, 0]
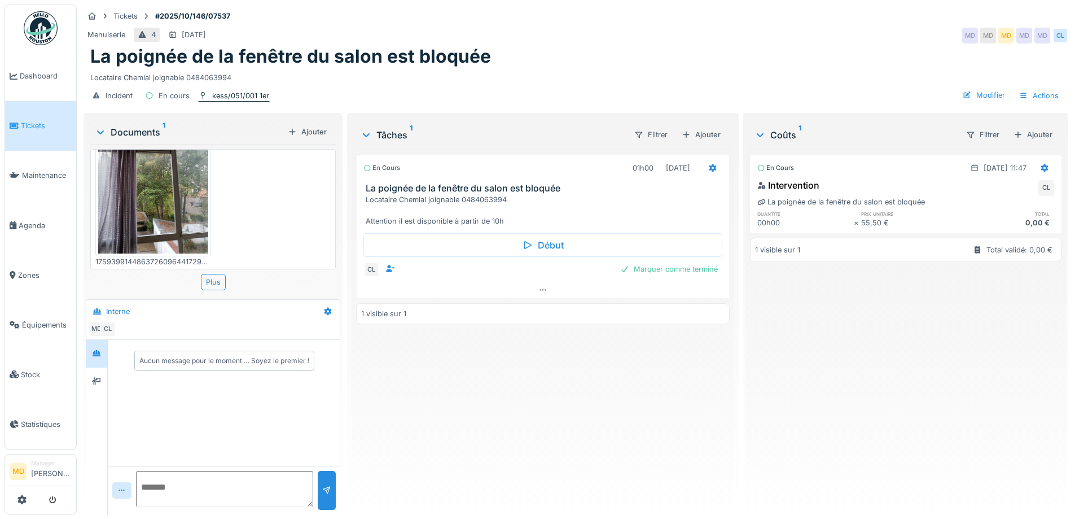
click at [224, 95] on div "kess/051/001 1er" at bounding box center [240, 95] width 57 height 11
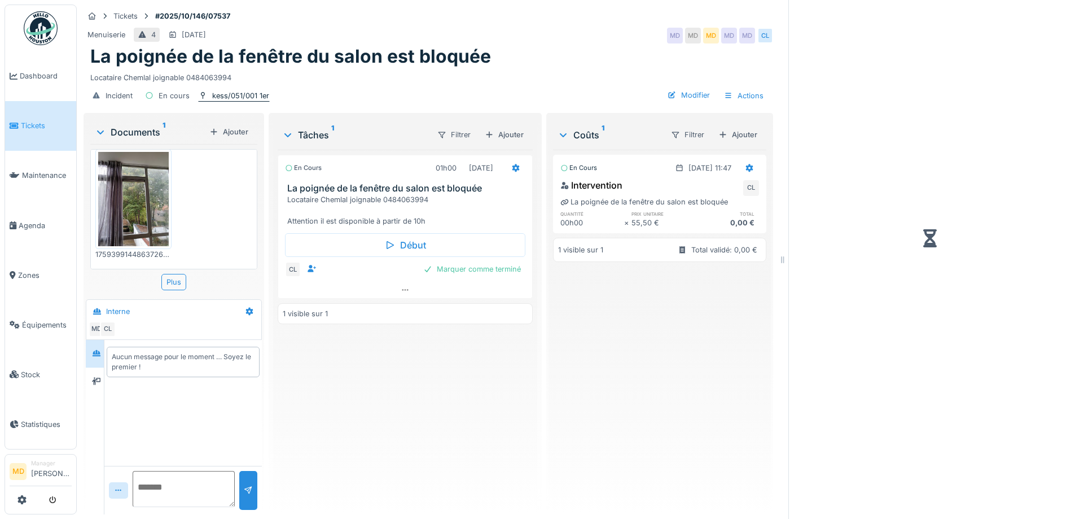
scroll to position [2, 0]
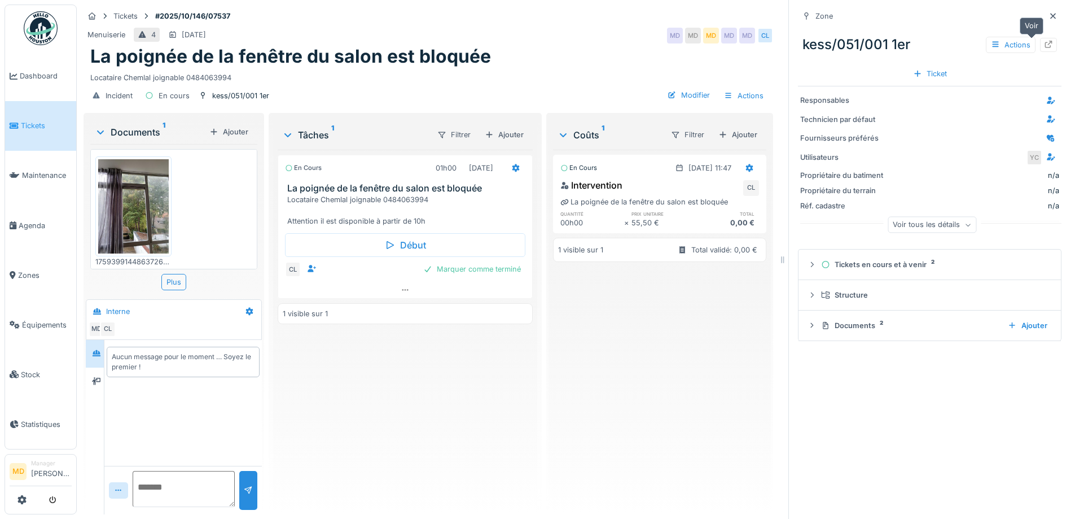
click at [1044, 42] on icon at bounding box center [1048, 44] width 9 height 7
click at [1050, 15] on icon at bounding box center [1053, 16] width 6 height 6
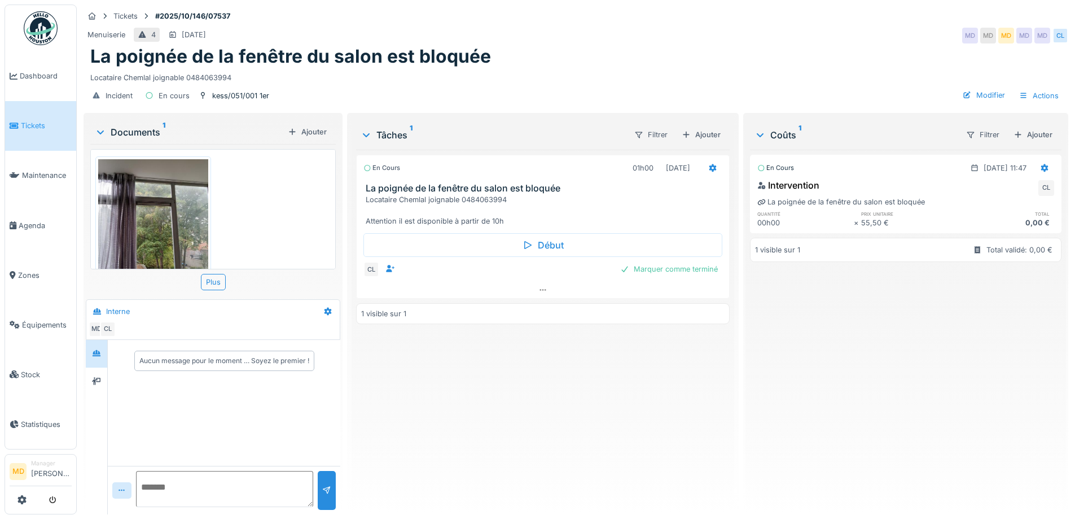
scroll to position [55, 0]
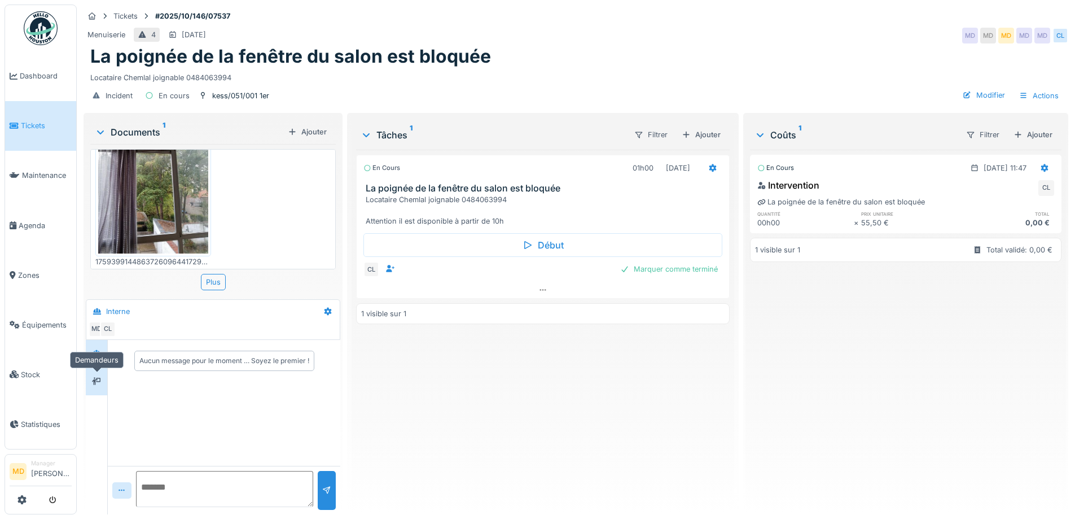
click at [102, 383] on div at bounding box center [96, 381] width 17 height 14
click at [100, 361] on div at bounding box center [96, 353] width 17 height 19
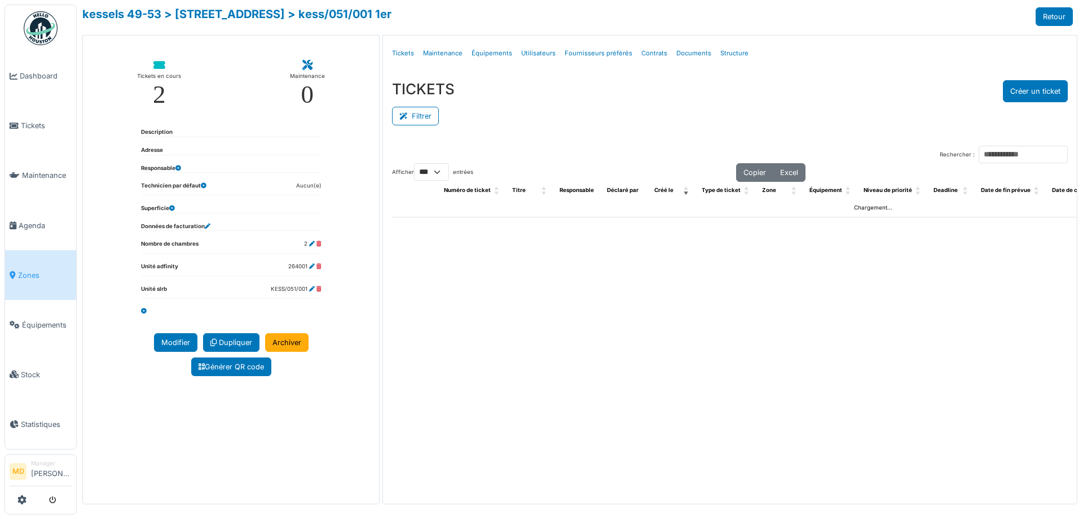
select select "***"
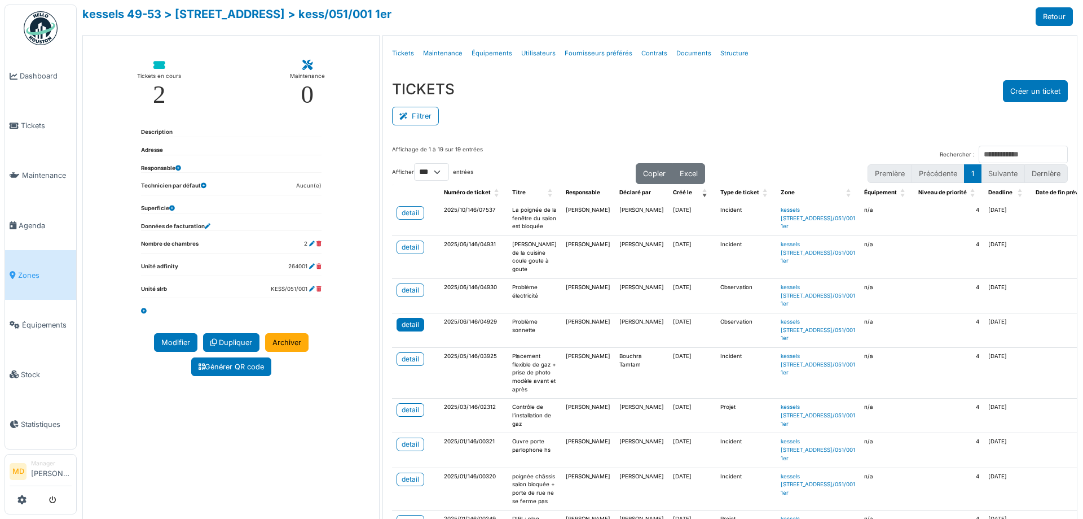
click at [398, 331] on link "detail" at bounding box center [411, 325] width 28 height 14
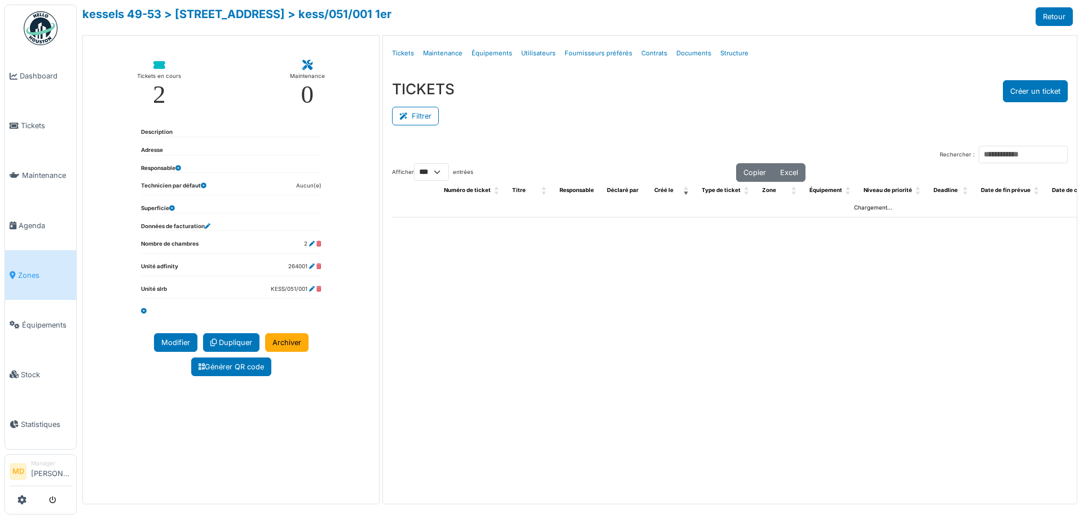
select select "***"
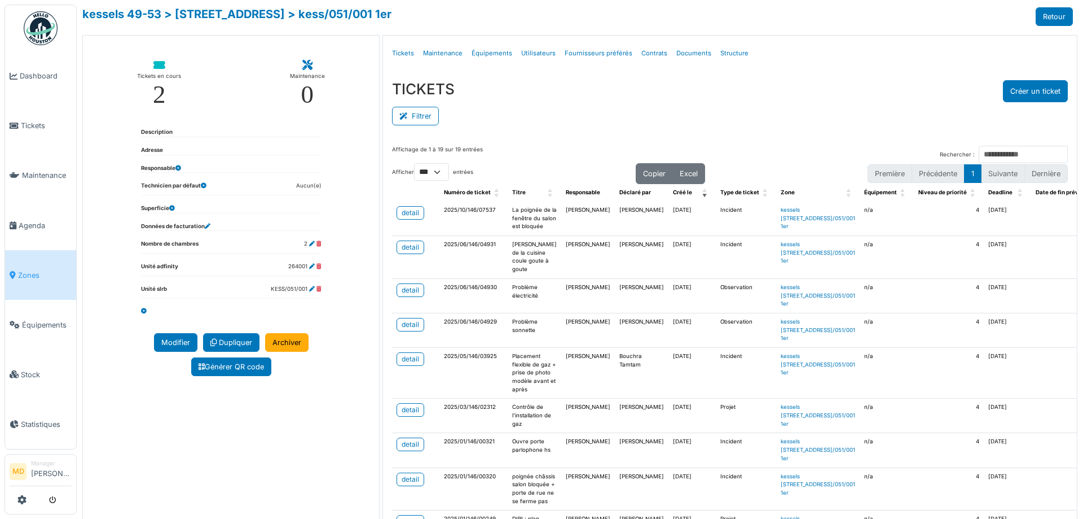
click at [583, 119] on div "Filtrer" at bounding box center [730, 114] width 676 height 25
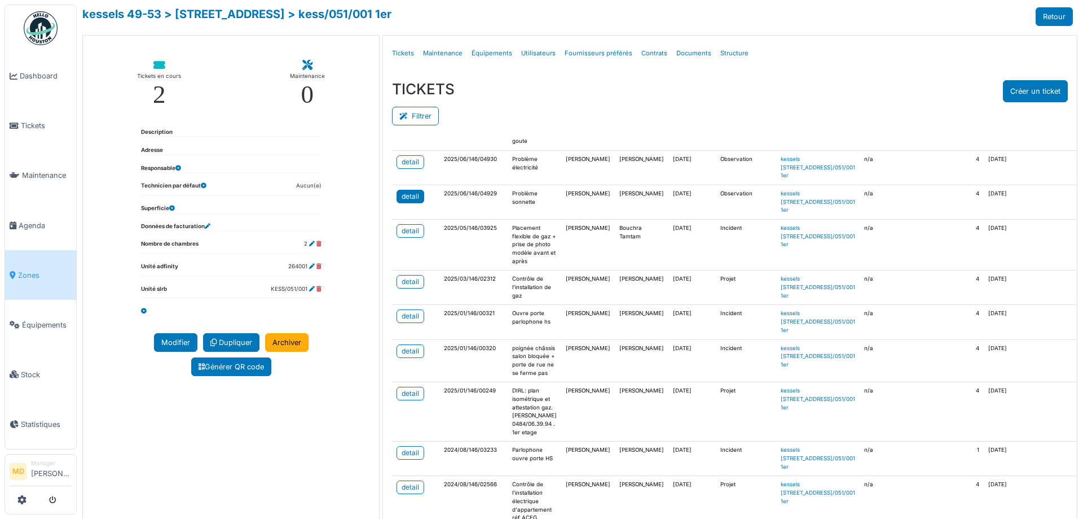
scroll to position [169, 0]
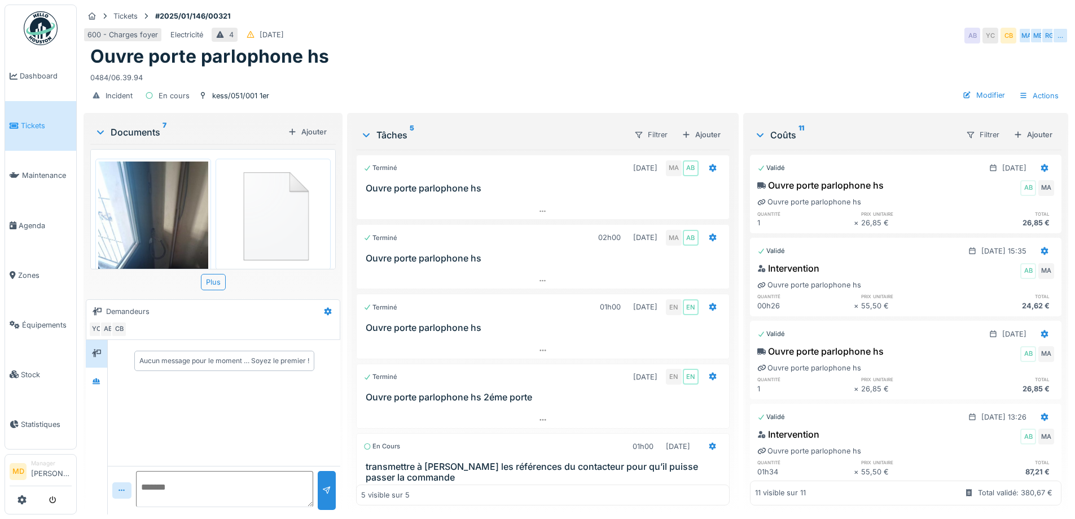
scroll to position [75, 0]
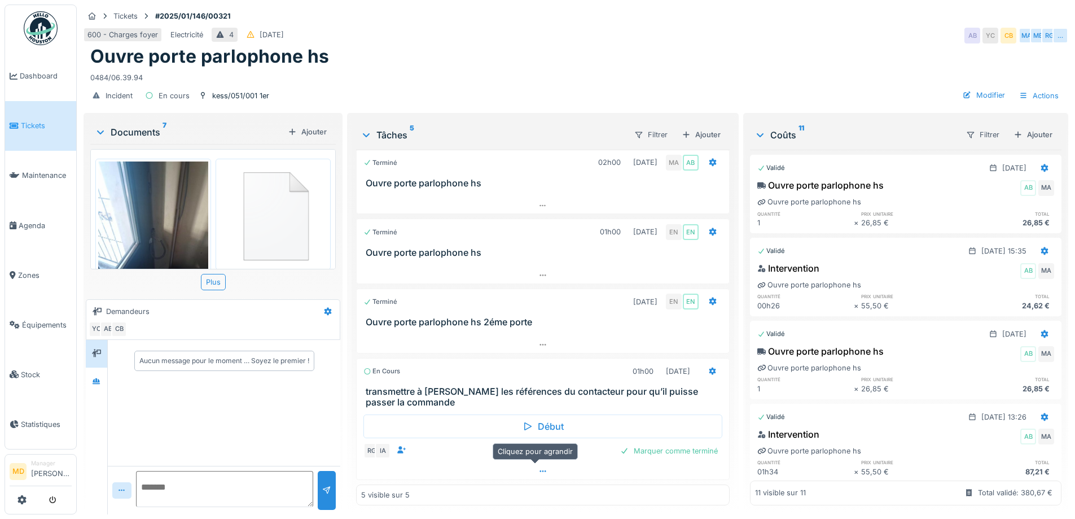
click at [542, 475] on div at bounding box center [543, 471] width 372 height 16
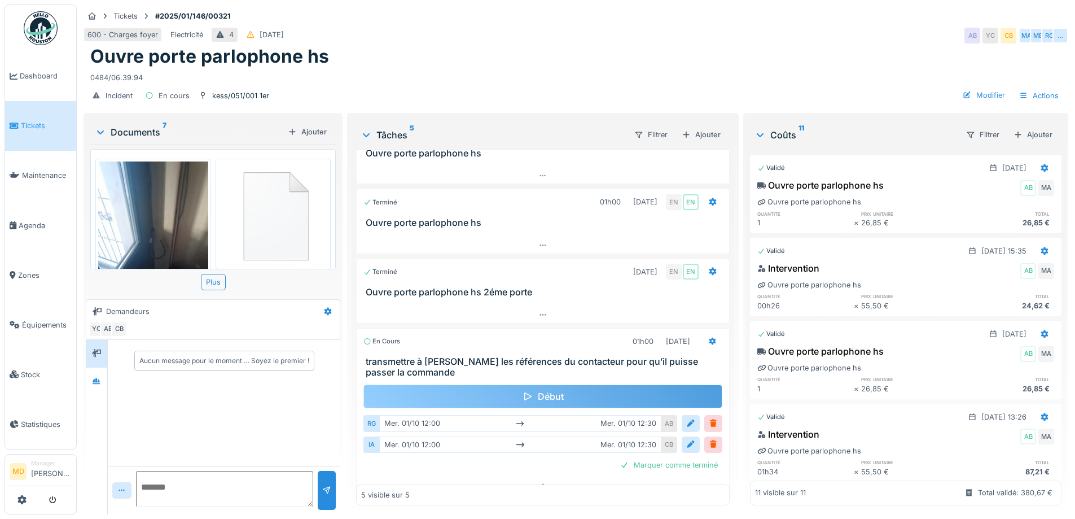
scroll to position [119, 0]
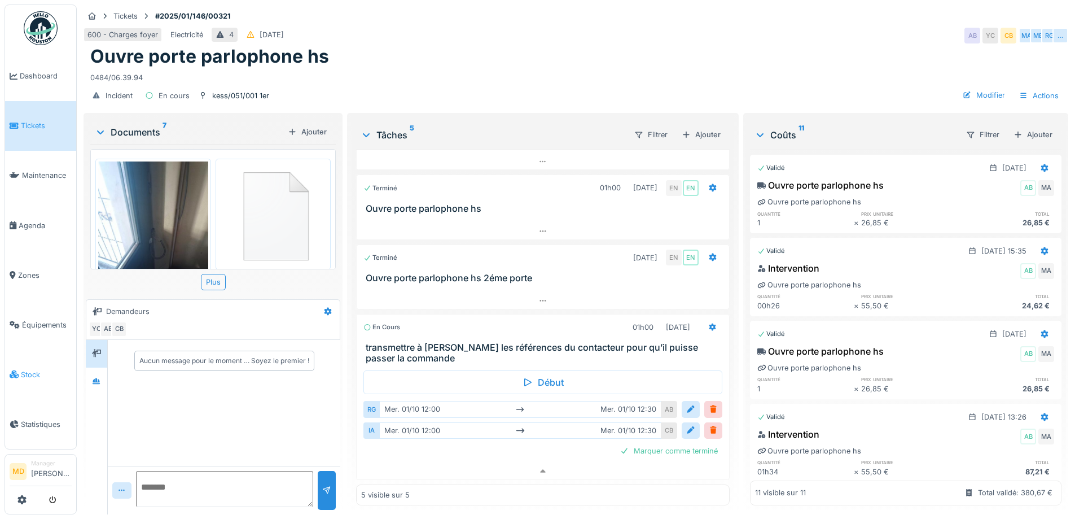
click at [75, 378] on link "Stock" at bounding box center [40, 374] width 71 height 50
click at [96, 378] on icon at bounding box center [97, 381] width 8 height 6
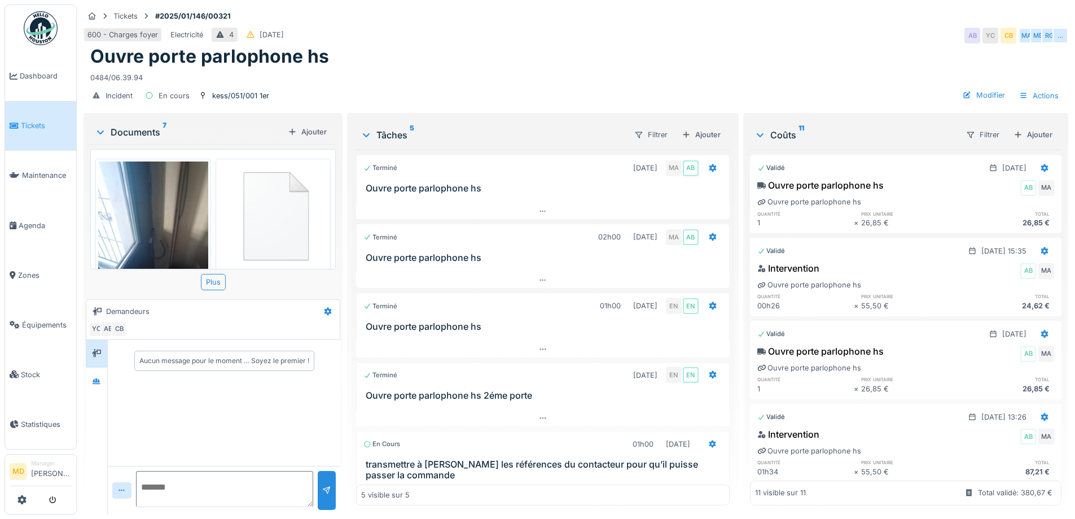
scroll to position [8, 0]
click at [98, 376] on div at bounding box center [96, 381] width 9 height 11
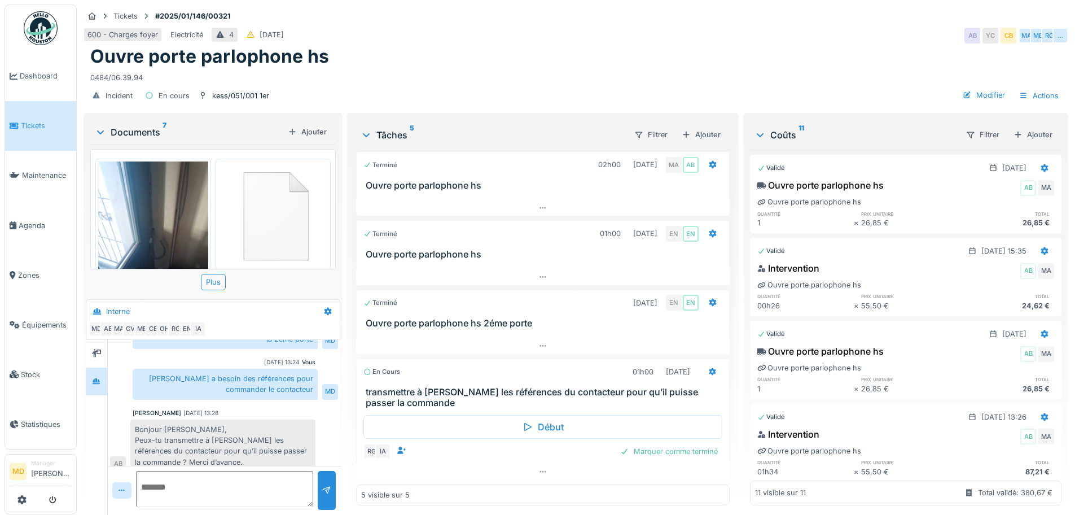
scroll to position [75, 0]
click at [538, 468] on icon at bounding box center [542, 471] width 9 height 7
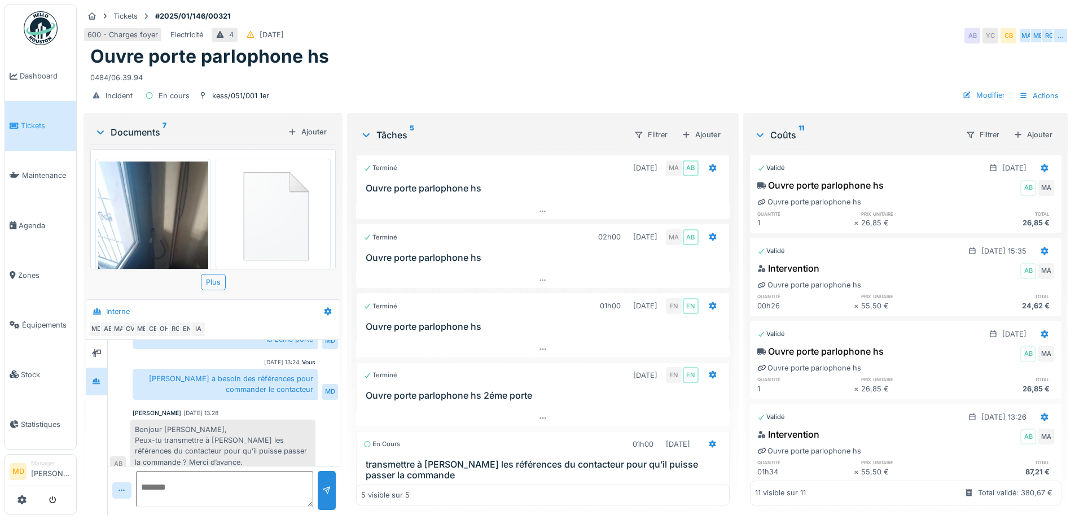
scroll to position [119, 0]
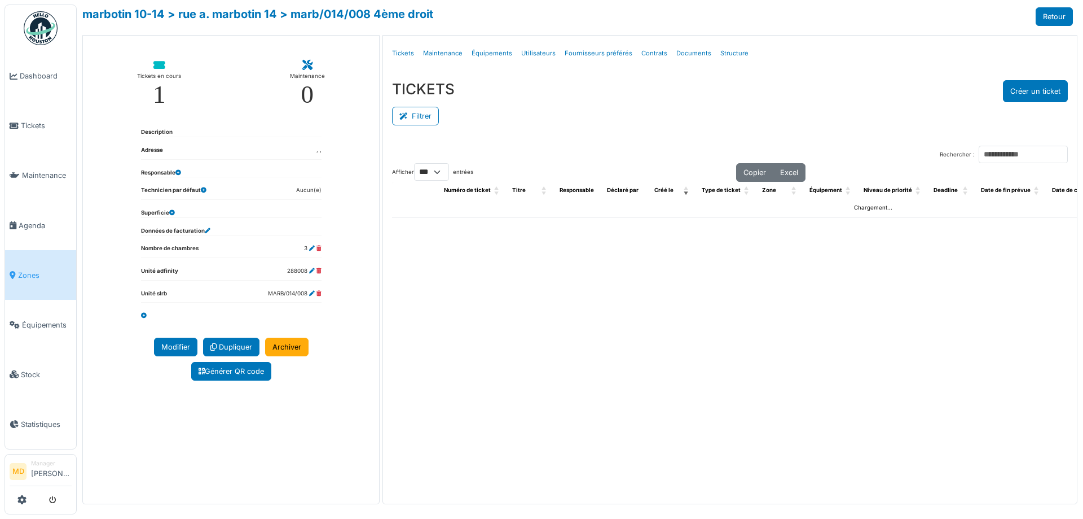
select select "***"
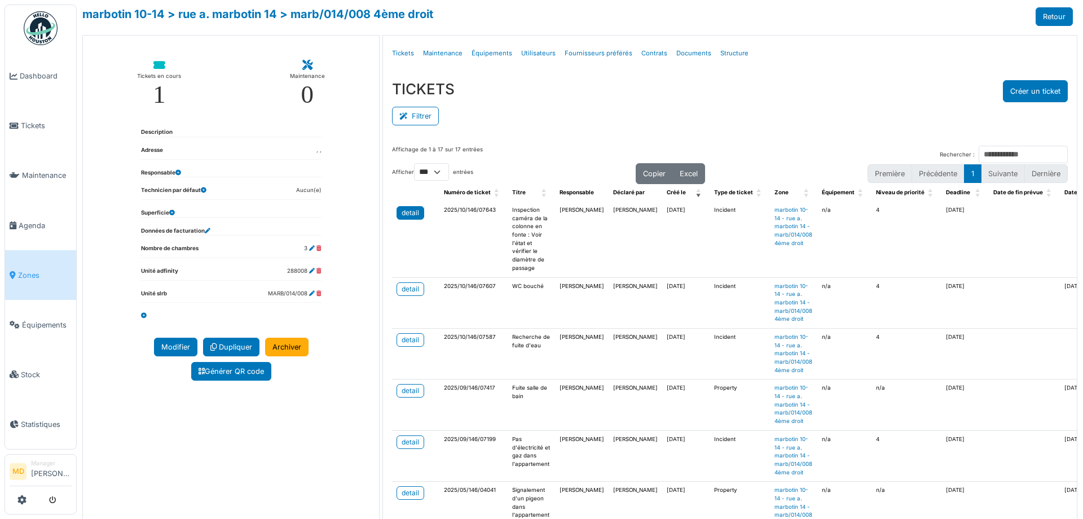
click at [410, 214] on div "detail" at bounding box center [410, 213] width 17 height 10
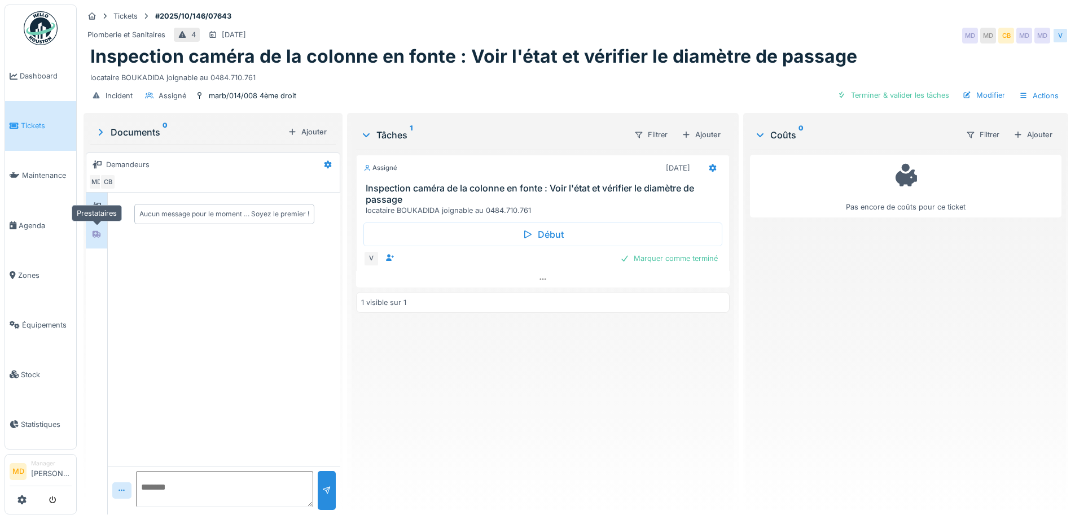
click at [100, 236] on icon at bounding box center [97, 234] width 8 height 7
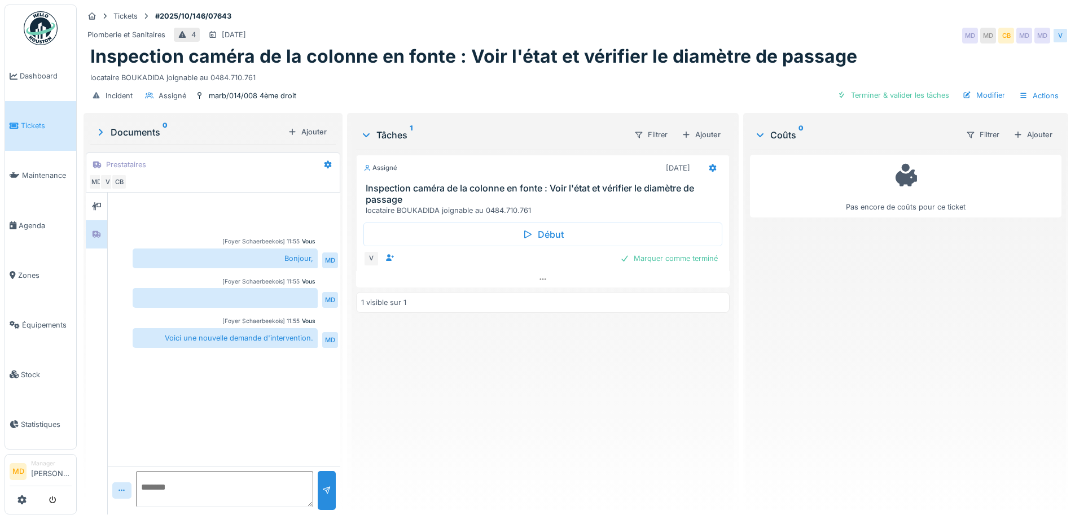
click at [253, 474] on textarea at bounding box center [224, 489] width 177 height 36
type textarea "*"
click at [256, 484] on textarea "**********" at bounding box center [224, 489] width 177 height 36
type textarea "**********"
click at [326, 486] on div at bounding box center [326, 490] width 9 height 11
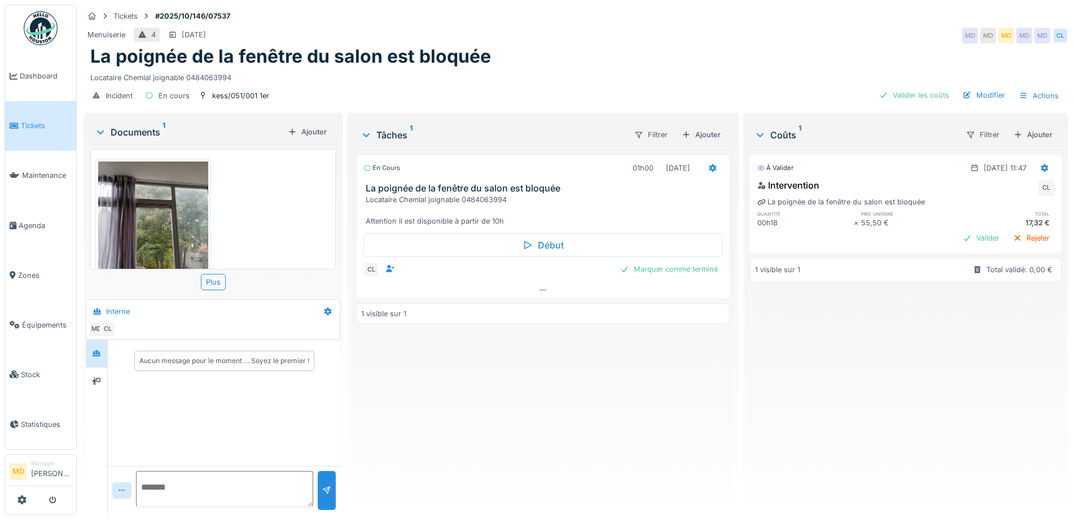
click at [158, 221] on img at bounding box center [153, 234] width 110 height 146
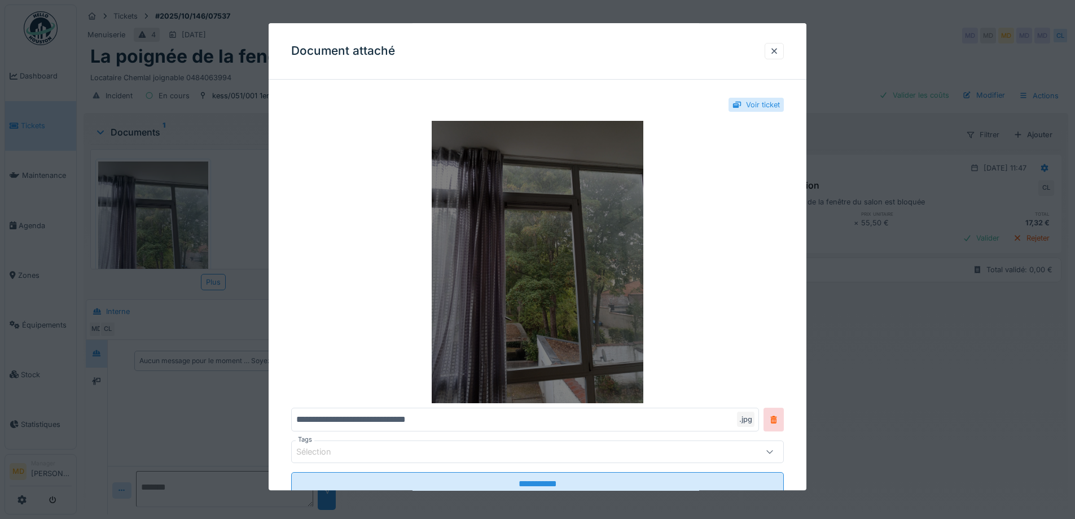
click at [539, 287] on img at bounding box center [537, 262] width 493 height 282
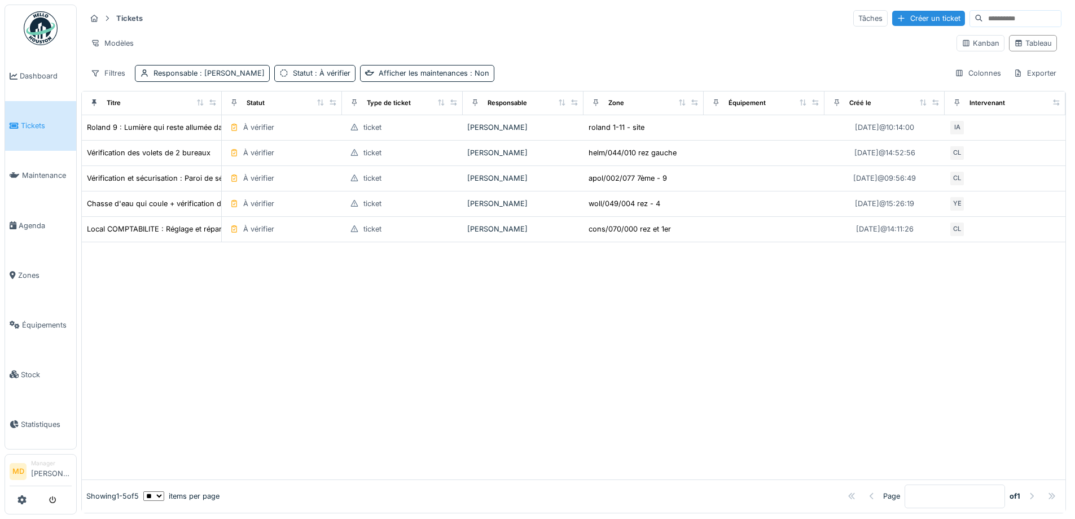
click at [500, 336] on div at bounding box center [574, 360] width 984 height 237
click at [545, 305] on div at bounding box center [574, 360] width 984 height 237
click at [323, 261] on div at bounding box center [574, 360] width 984 height 237
click at [351, 346] on div at bounding box center [574, 360] width 984 height 237
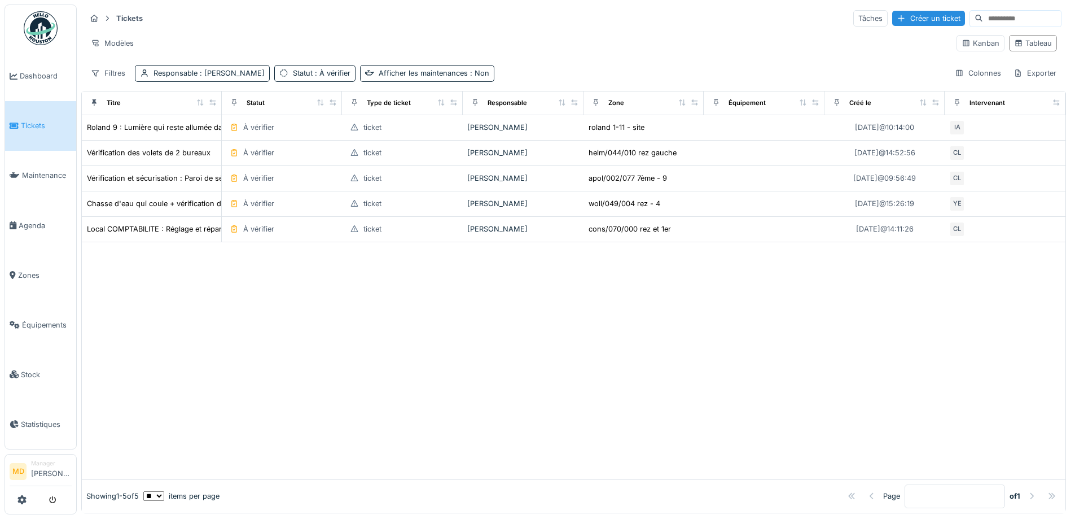
click at [272, 430] on div at bounding box center [574, 360] width 984 height 237
